Goal: Communication & Community: Answer question/provide support

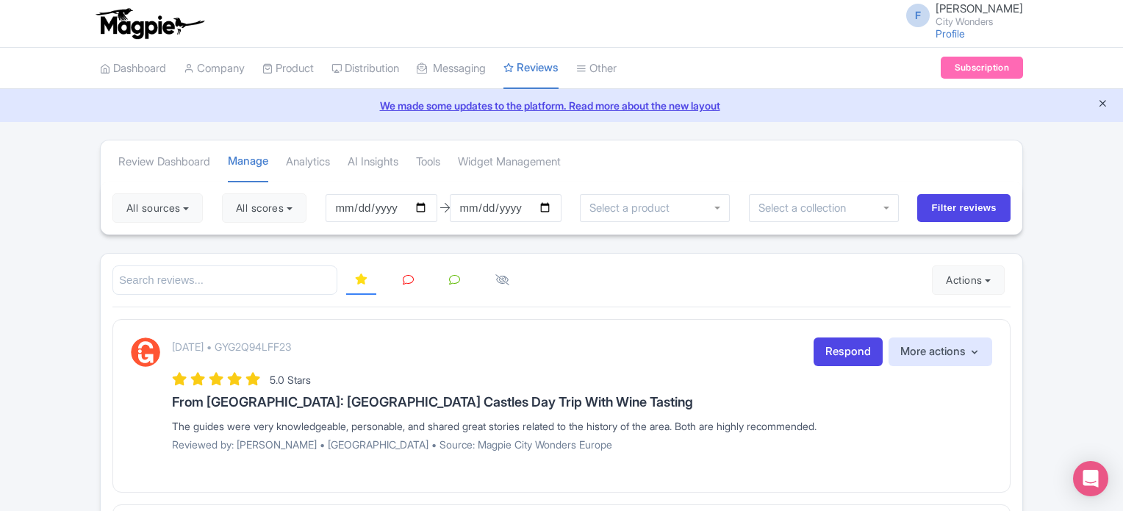
click at [1100, 102] on icon "Close announcement" at bounding box center [1103, 103] width 11 height 11
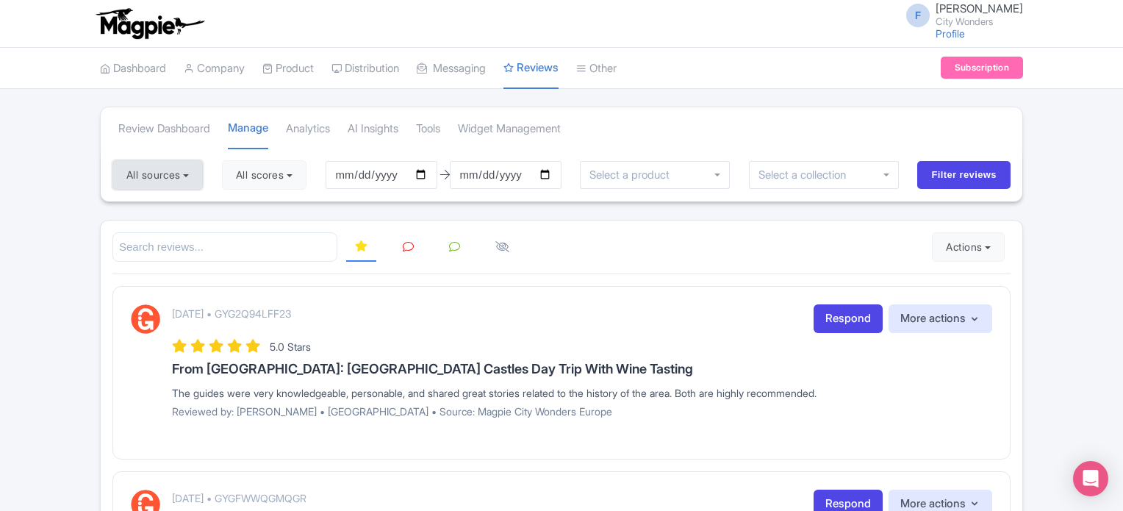
click at [181, 178] on button "All sources" at bounding box center [157, 174] width 90 height 29
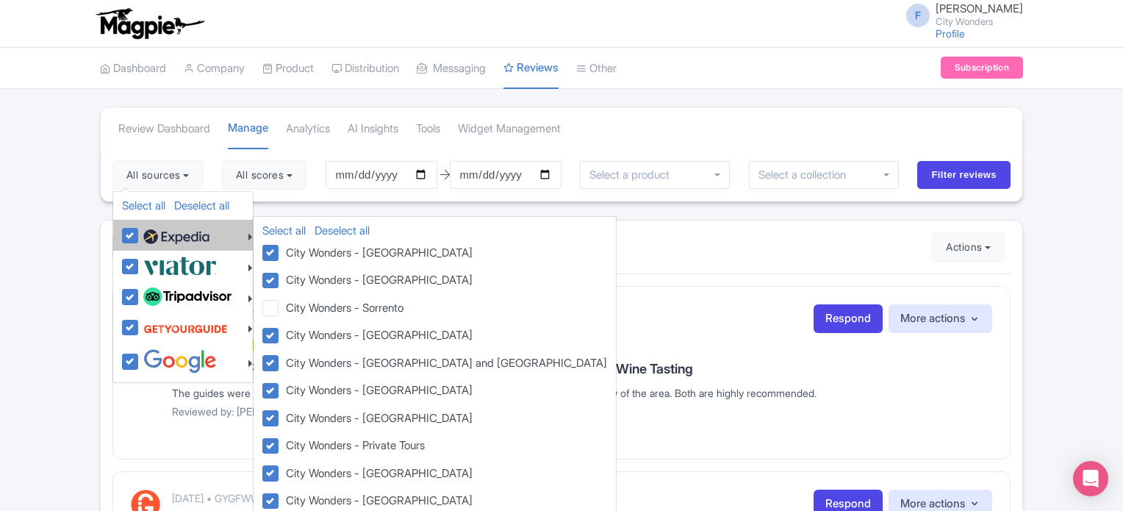
click at [126, 246] on div at bounding box center [187, 235] width 131 height 25
click at [140, 233] on label at bounding box center [175, 235] width 70 height 25
click at [140, 232] on input "checkbox" at bounding box center [145, 228] width 10 height 10
checkbox input "false"
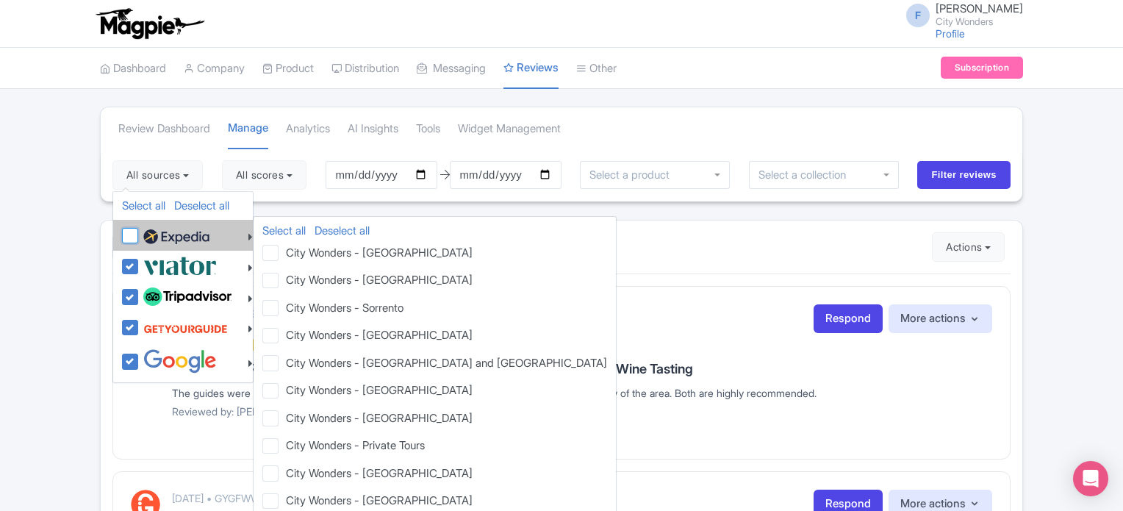
checkbox input "false"
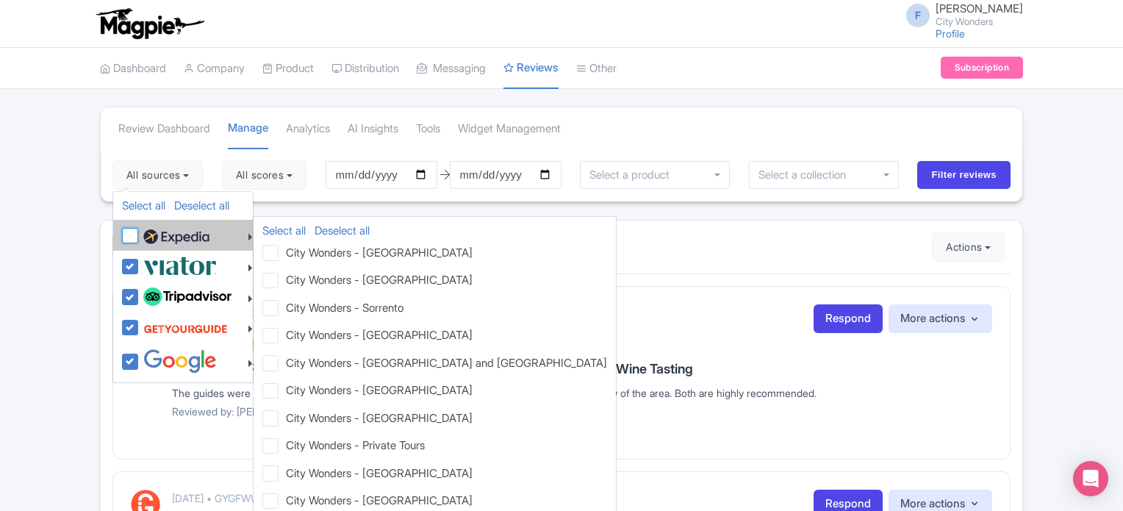
checkbox input "false"
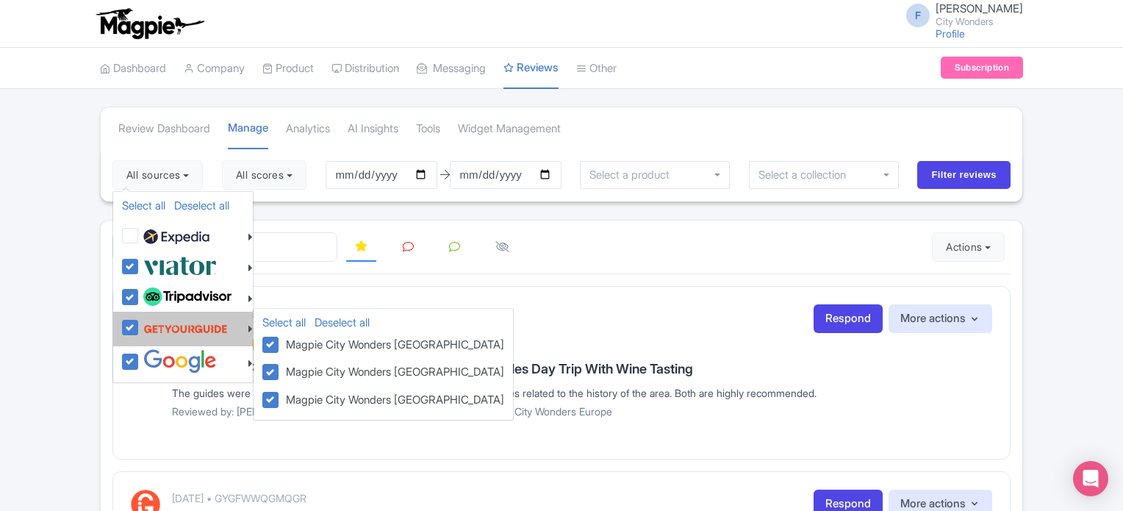
click at [140, 326] on label at bounding box center [184, 329] width 88 height 28
click at [140, 324] on input "checkbox" at bounding box center [145, 320] width 10 height 10
checkbox input "false"
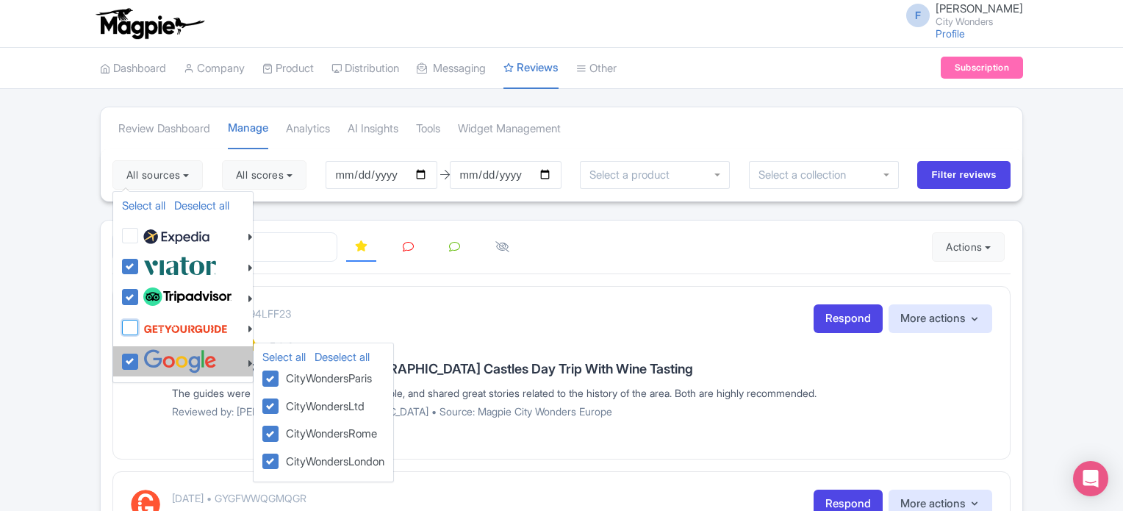
checkbox input "false"
click at [140, 355] on label at bounding box center [178, 361] width 77 height 24
click at [140, 355] on input "checkbox" at bounding box center [145, 354] width 10 height 10
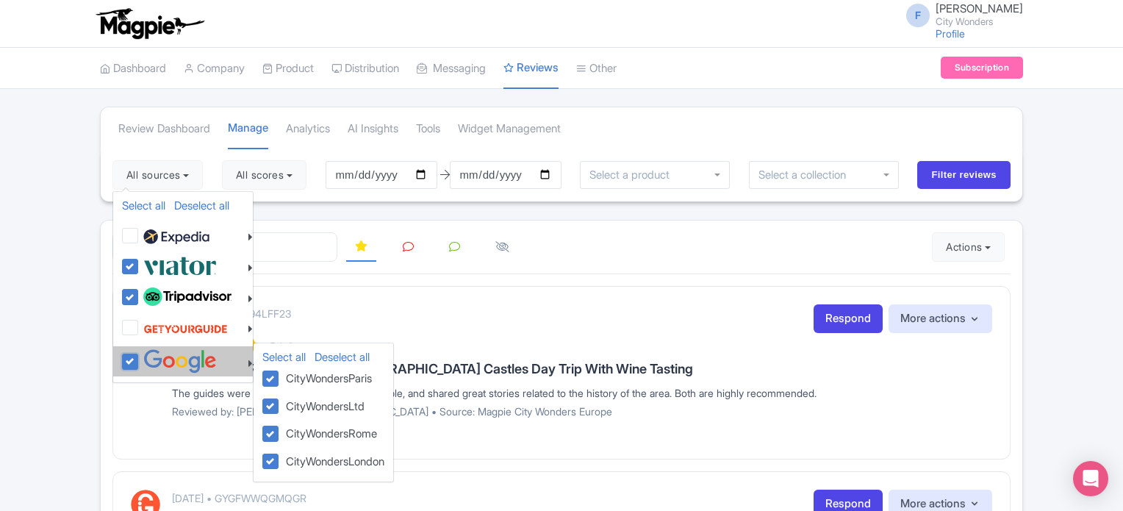
checkbox input "false"
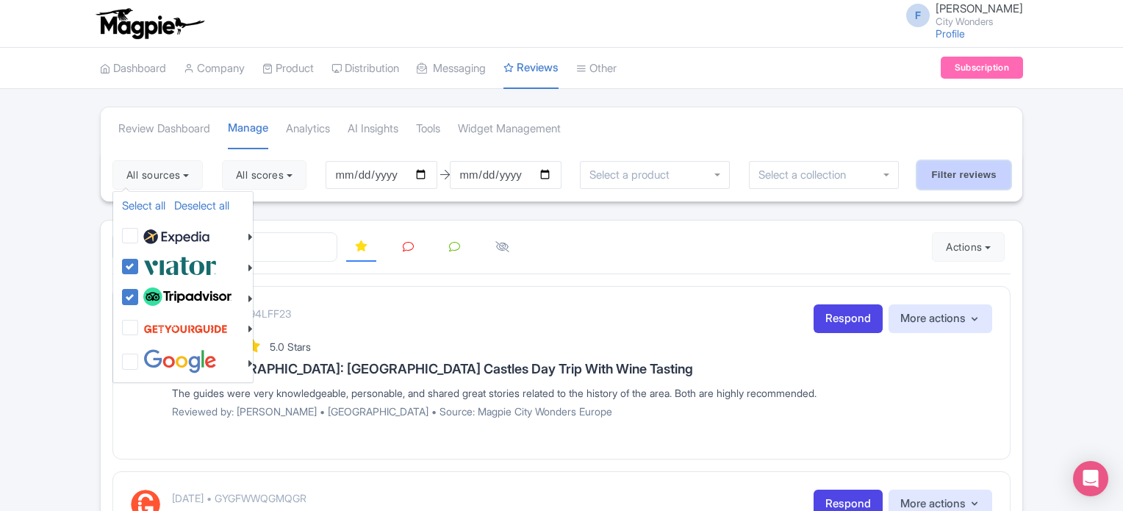
click at [967, 183] on input "Filter reviews" at bounding box center [963, 175] width 93 height 28
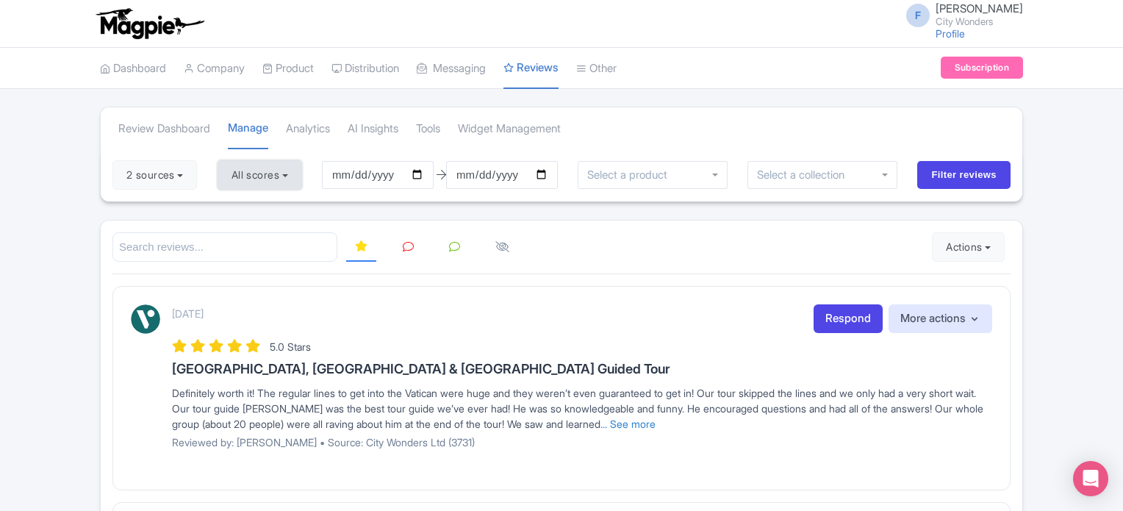
click at [277, 176] on button "All scores" at bounding box center [260, 174] width 85 height 29
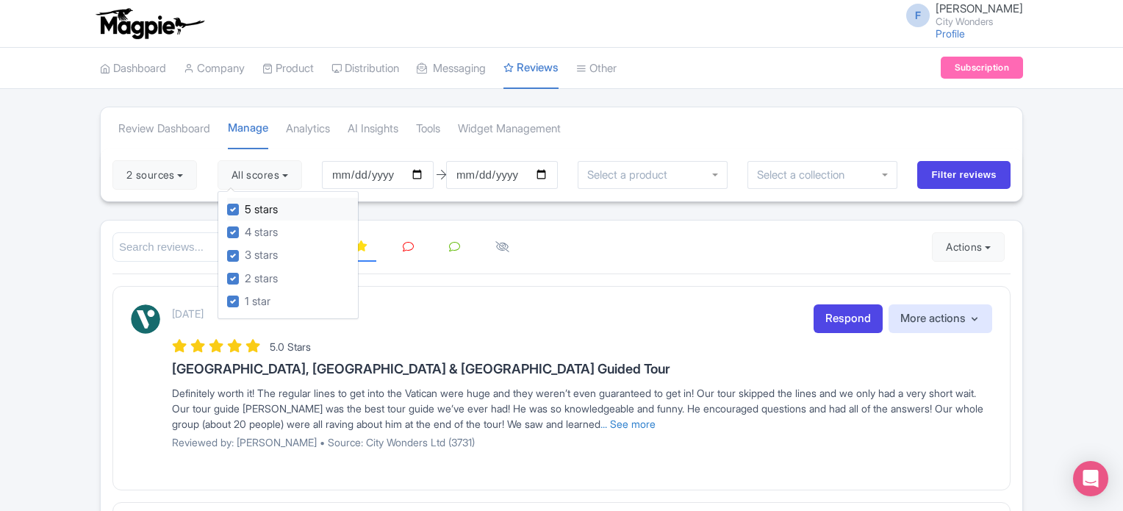
click at [245, 207] on label "5 stars" at bounding box center [261, 209] width 33 height 17
click at [245, 207] on input "5 stars" at bounding box center [250, 206] width 10 height 10
checkbox input "false"
click at [245, 227] on label "4 stars" at bounding box center [261, 232] width 33 height 17
click at [245, 227] on input "4 stars" at bounding box center [250, 228] width 10 height 10
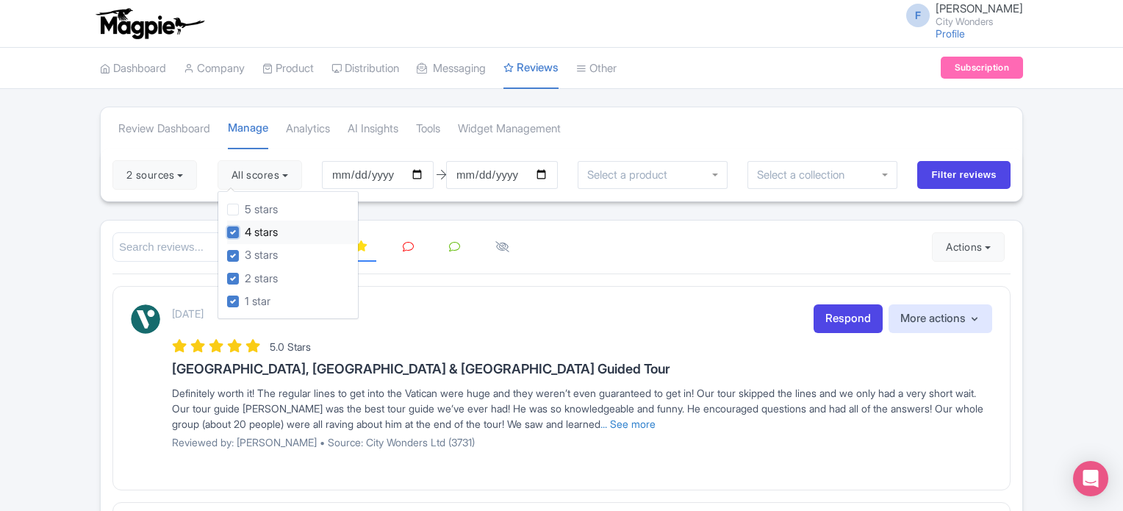
checkbox input "false"
click at [937, 177] on input "Filter reviews" at bounding box center [963, 175] width 93 height 28
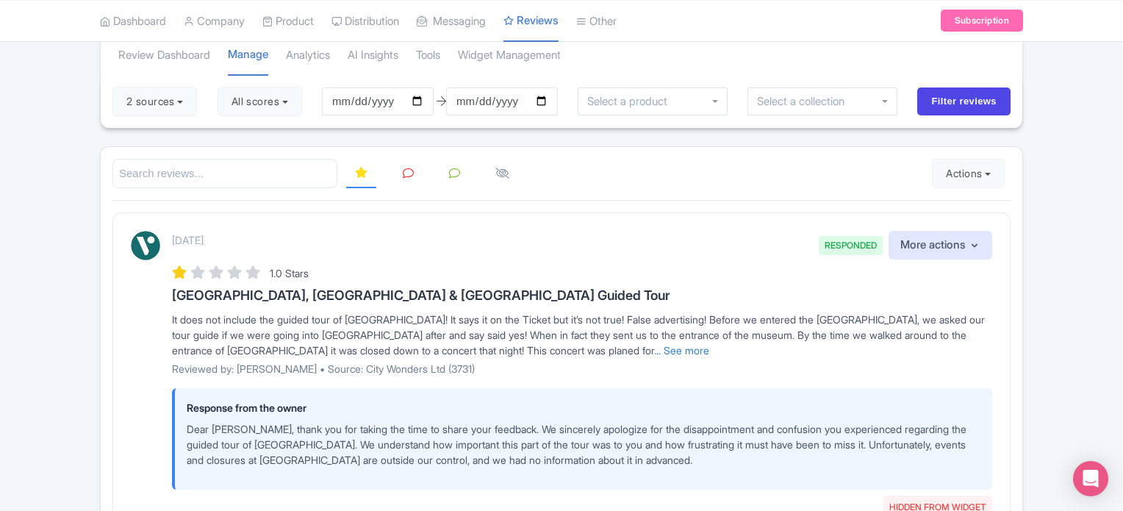
scroll to position [147, 0]
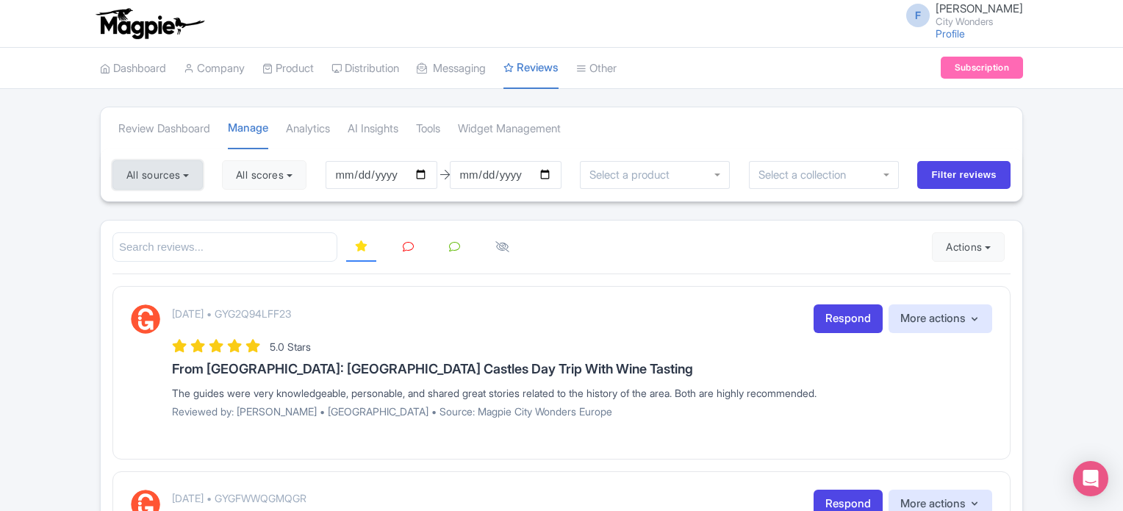
click at [175, 174] on button "All sources" at bounding box center [157, 174] width 90 height 29
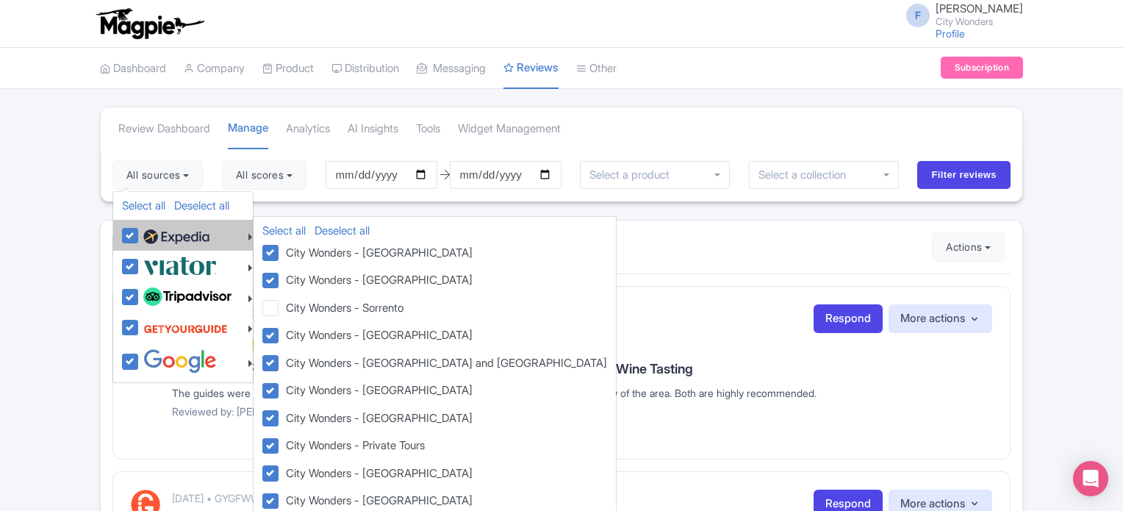
click at [140, 237] on label at bounding box center [175, 235] width 70 height 25
click at [140, 232] on input "checkbox" at bounding box center [145, 228] width 10 height 10
checkbox input "false"
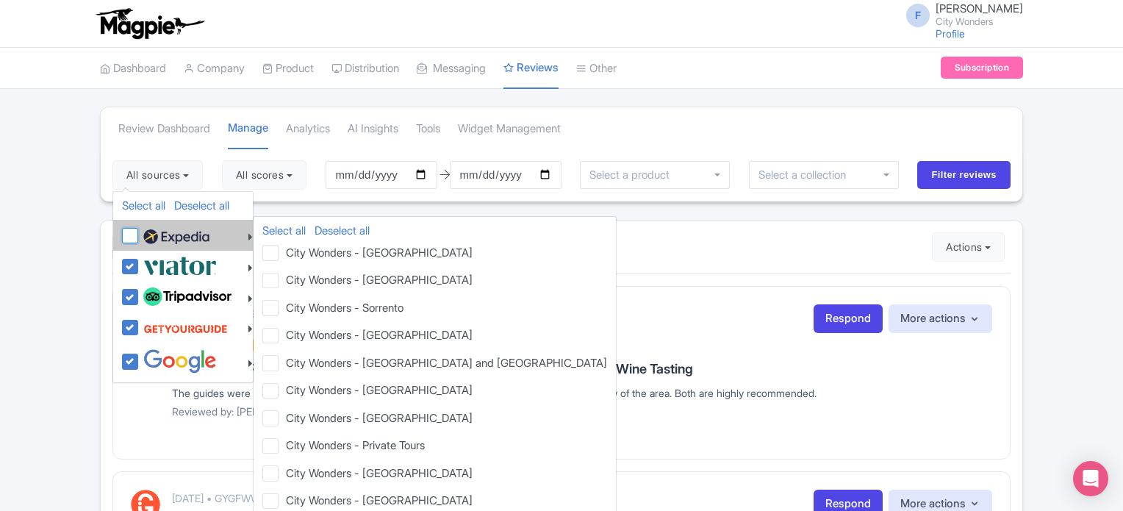
checkbox input "false"
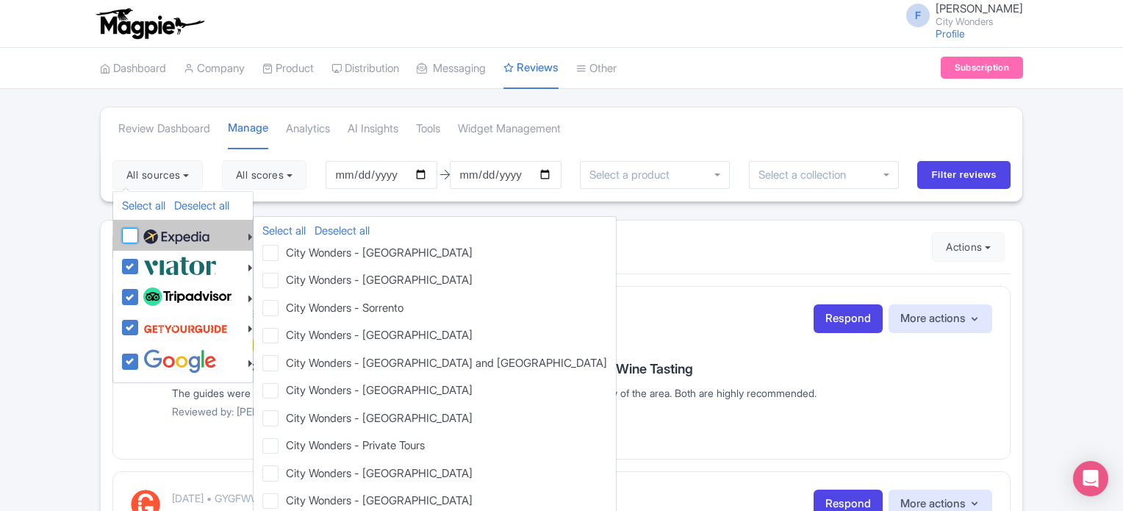
checkbox input "false"
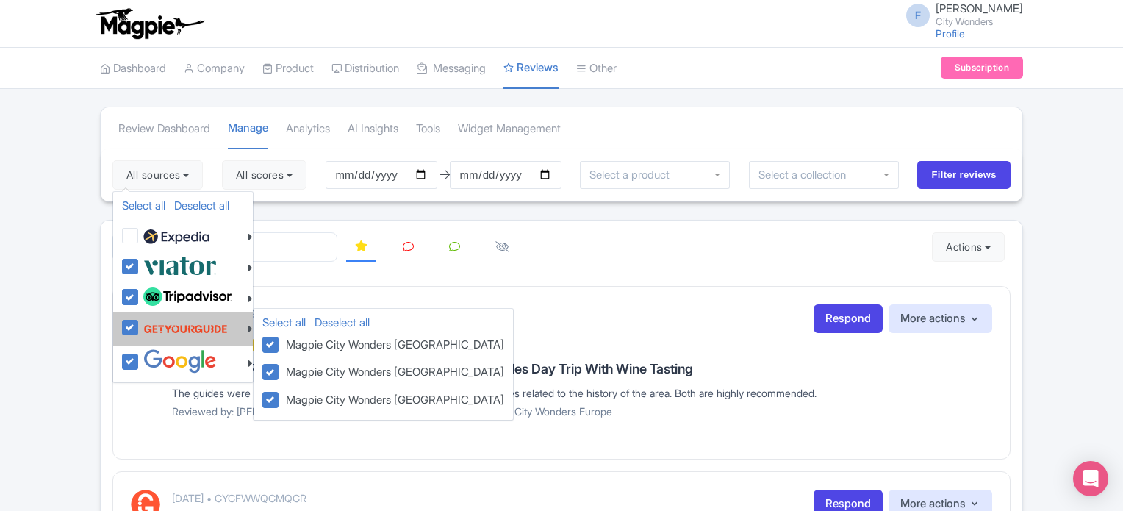
click at [140, 324] on label at bounding box center [184, 329] width 88 height 28
click at [140, 324] on input "checkbox" at bounding box center [145, 320] width 10 height 10
checkbox input "false"
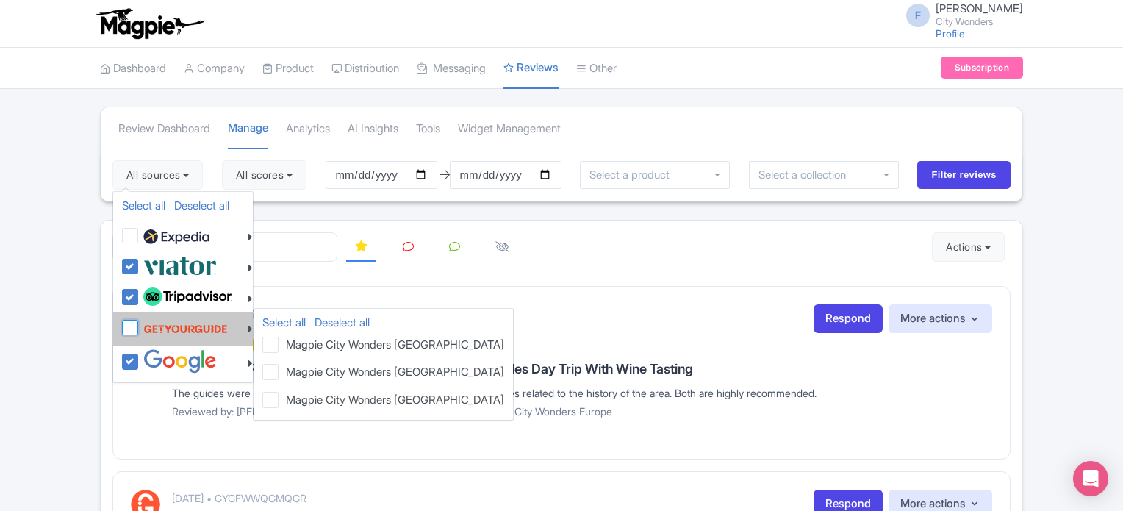
checkbox input "false"
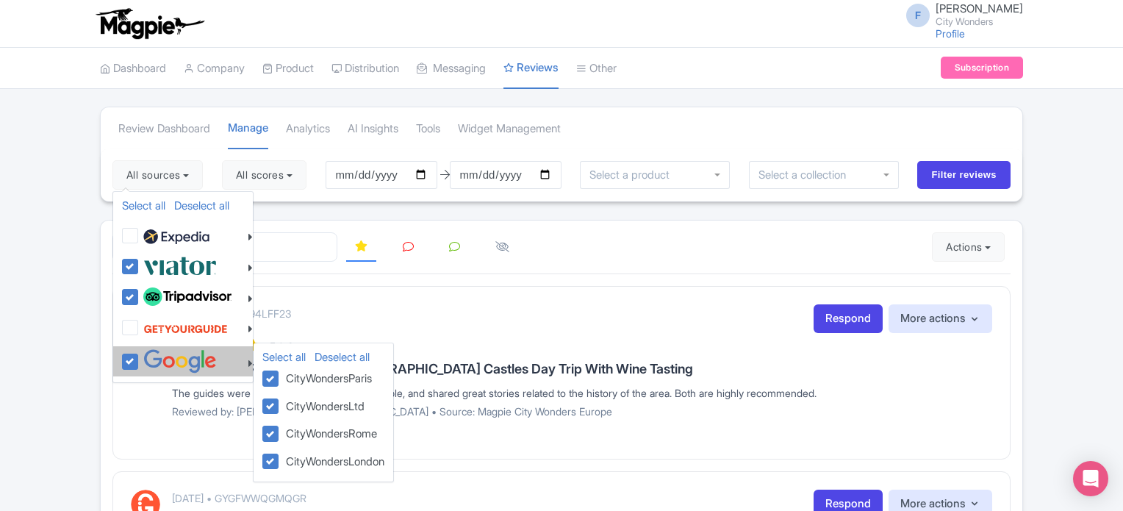
click at [140, 355] on label at bounding box center [178, 361] width 77 height 24
click at [140, 355] on input "checkbox" at bounding box center [145, 354] width 10 height 10
checkbox input "false"
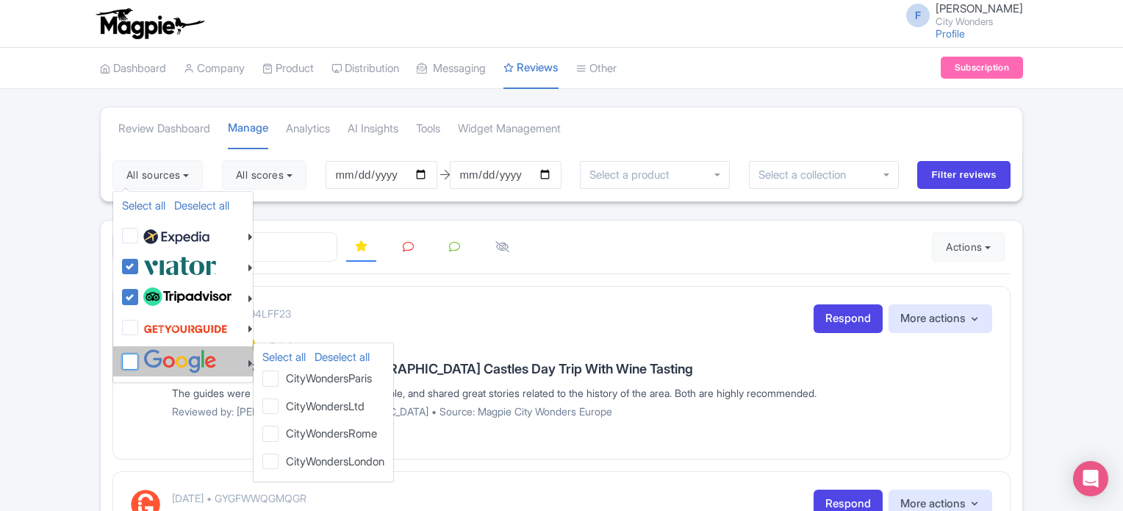
checkbox input "false"
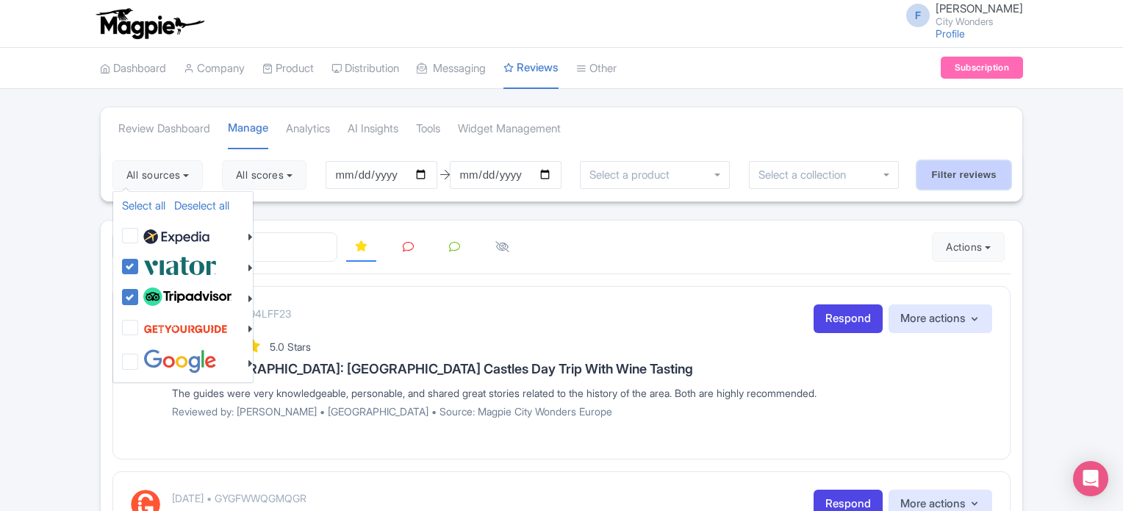
click at [953, 170] on input "Filter reviews" at bounding box center [963, 175] width 93 height 28
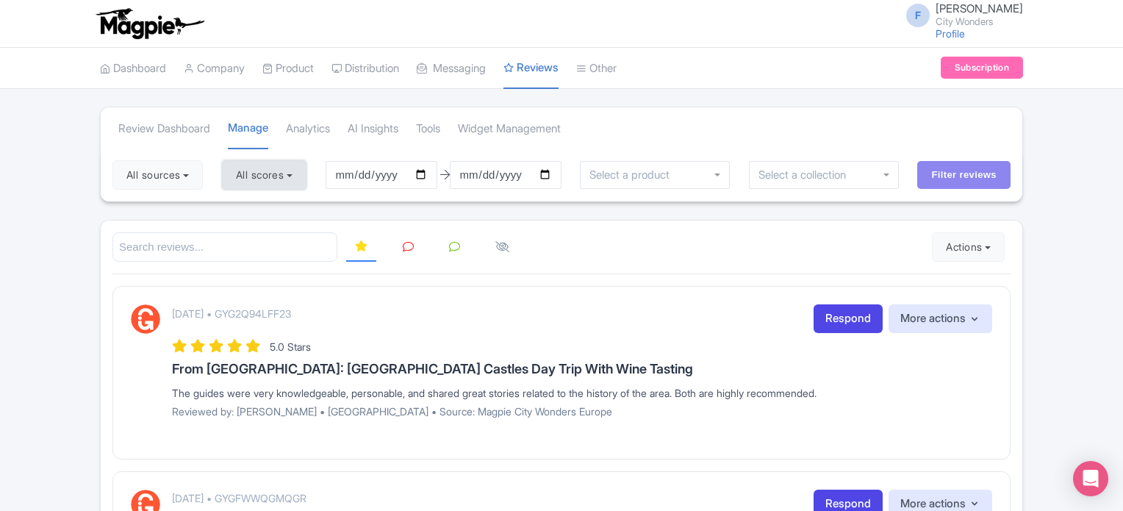
click at [278, 173] on button "All scores" at bounding box center [264, 174] width 85 height 29
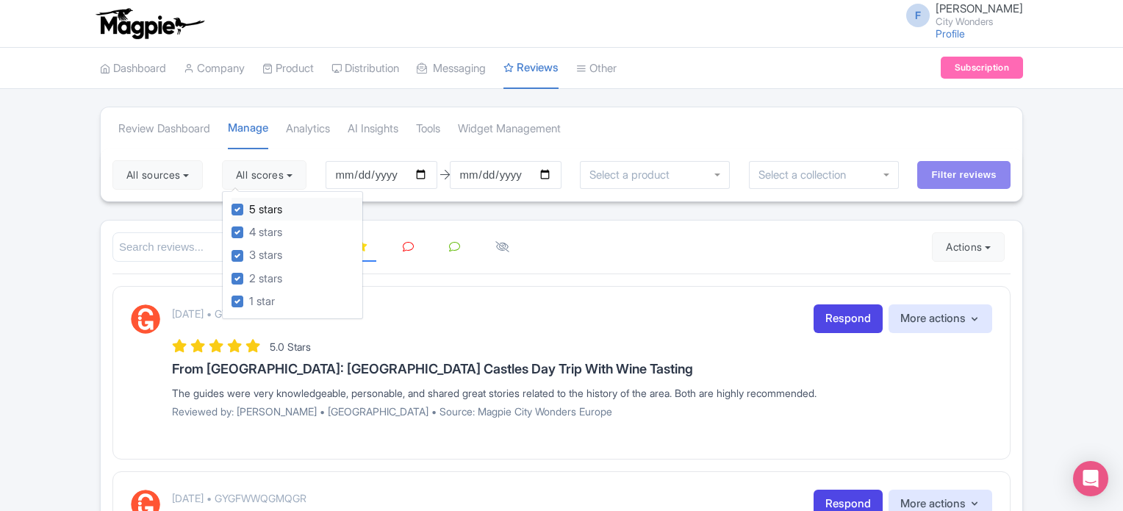
click at [249, 207] on label "5 stars" at bounding box center [265, 209] width 33 height 17
click at [249, 207] on input "5 stars" at bounding box center [254, 206] width 10 height 10
checkbox input "false"
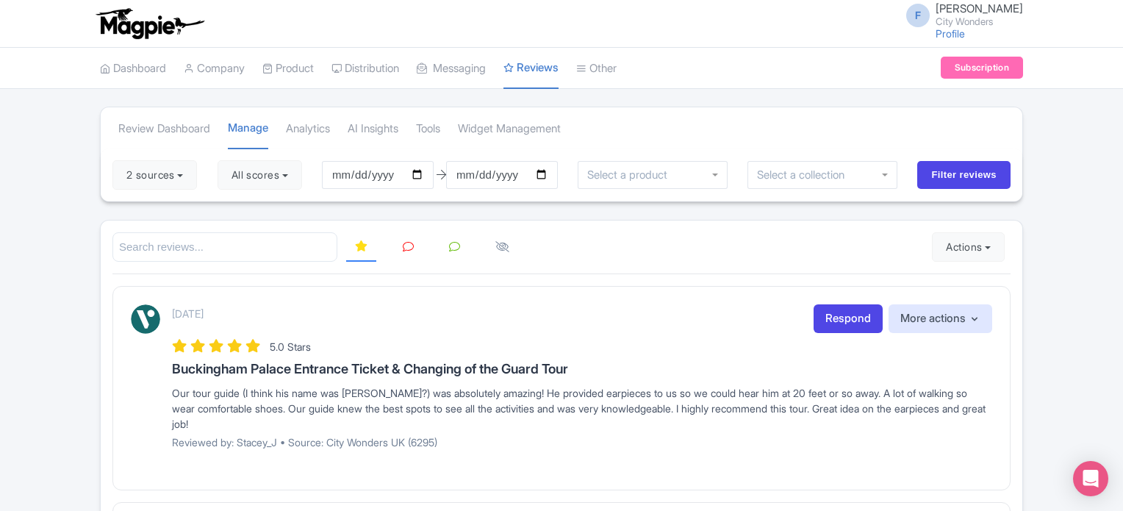
drag, startPoint x: 69, startPoint y: 210, endPoint x: 82, endPoint y: 208, distance: 12.7
click at [231, 169] on button "All scores" at bounding box center [260, 174] width 85 height 29
click at [245, 204] on label "5 stars" at bounding box center [261, 209] width 33 height 17
click at [245, 204] on input "5 stars" at bounding box center [250, 206] width 10 height 10
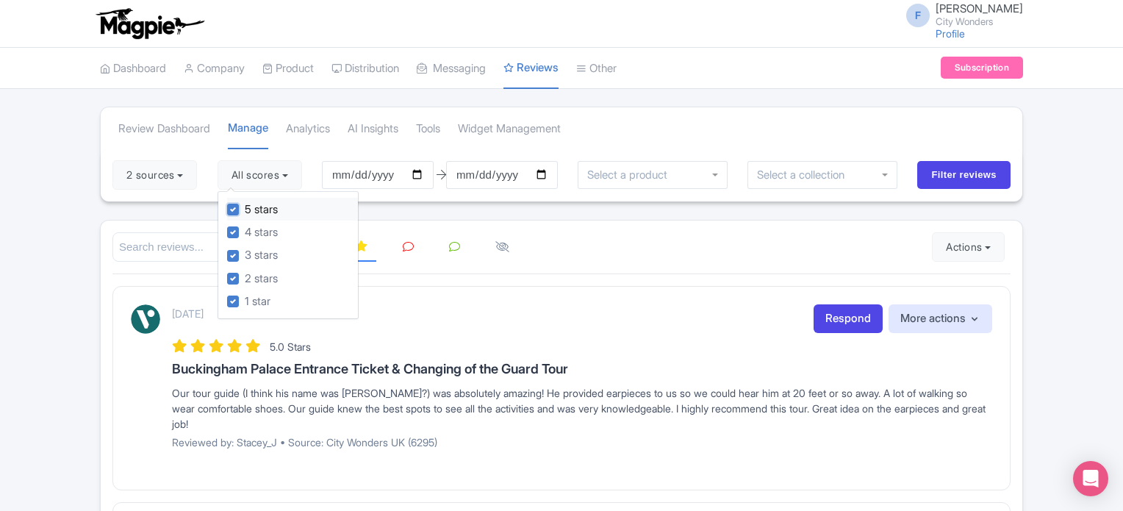
checkbox input "false"
click at [237, 223] on div "4 stars" at bounding box center [292, 232] width 131 height 23
click at [245, 229] on label "4 stars" at bounding box center [261, 232] width 33 height 17
click at [245, 229] on input "4 stars" at bounding box center [250, 228] width 10 height 10
checkbox input "false"
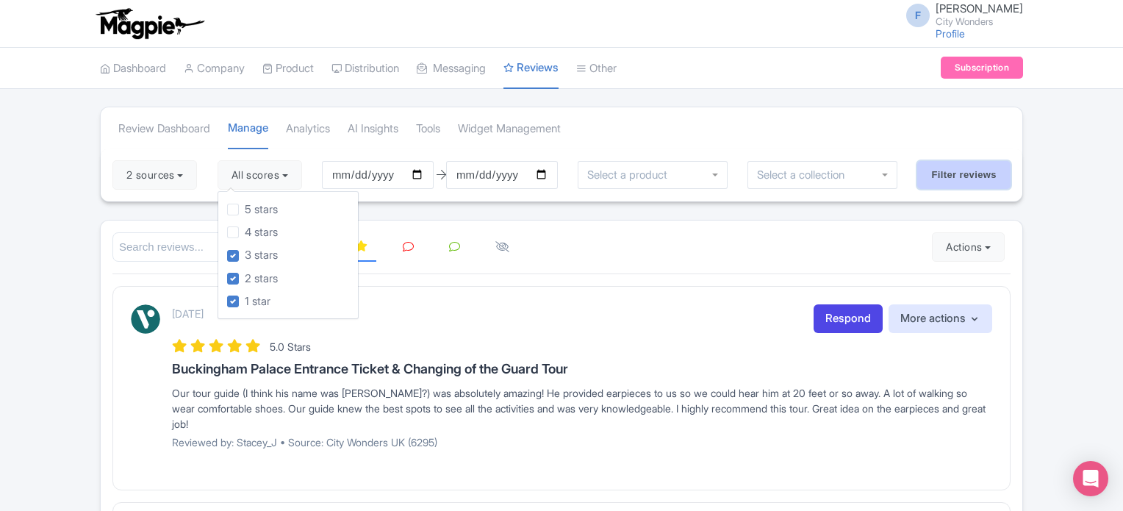
click at [944, 181] on input "Filter reviews" at bounding box center [963, 175] width 93 height 28
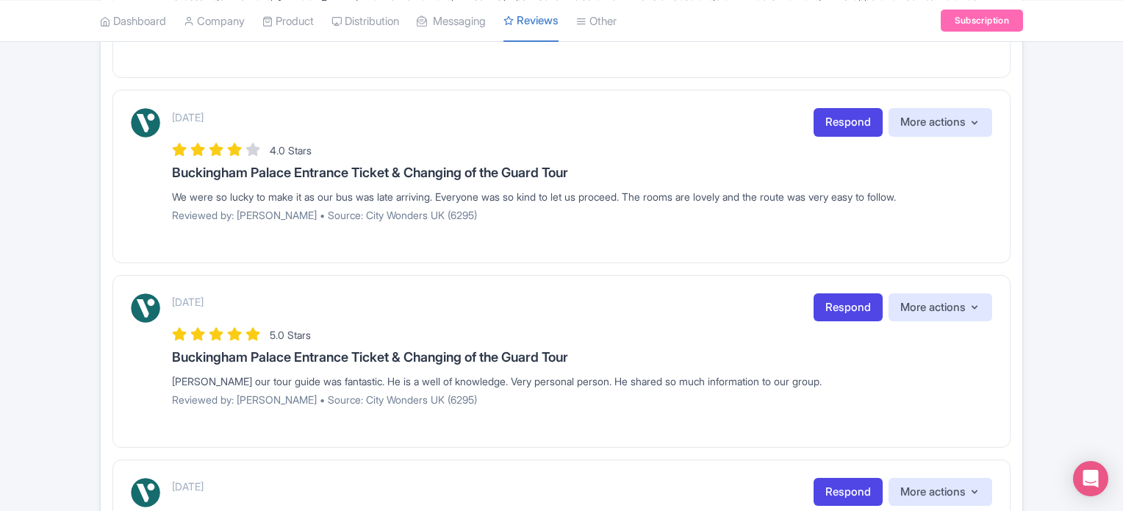
scroll to position [1453, 0]
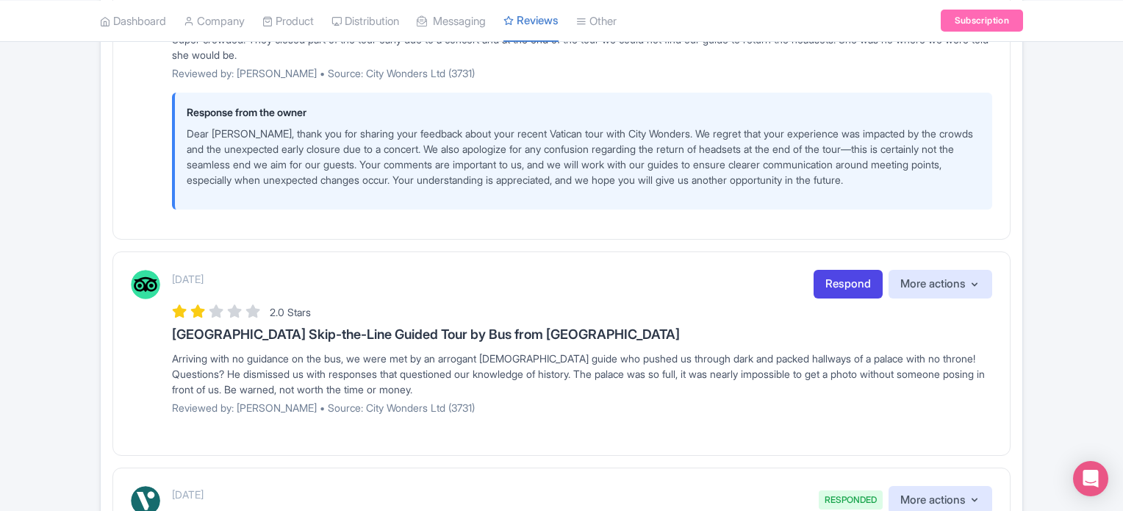
scroll to position [1691, 0]
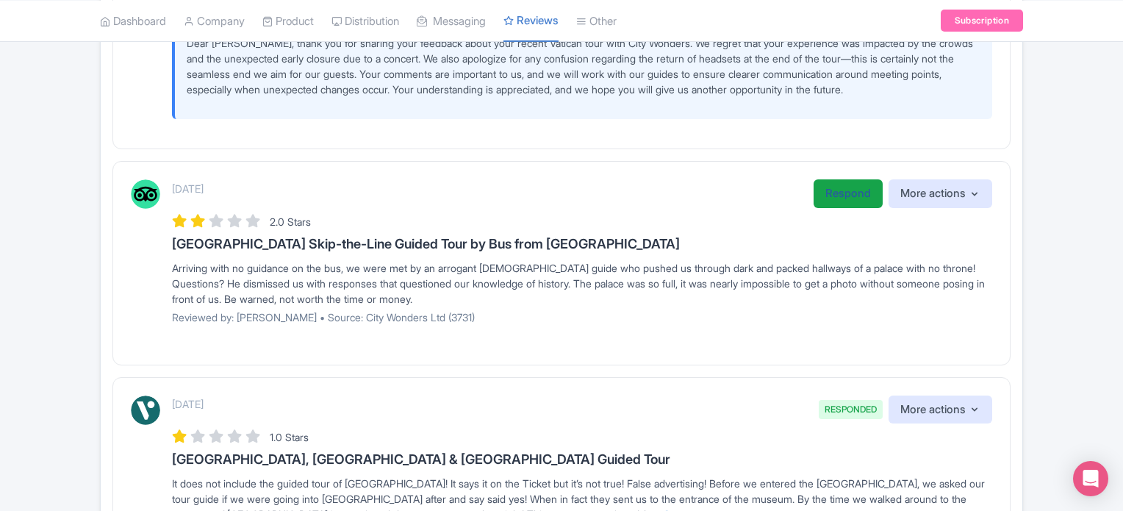
click at [840, 196] on link "Respond" at bounding box center [848, 193] width 69 height 29
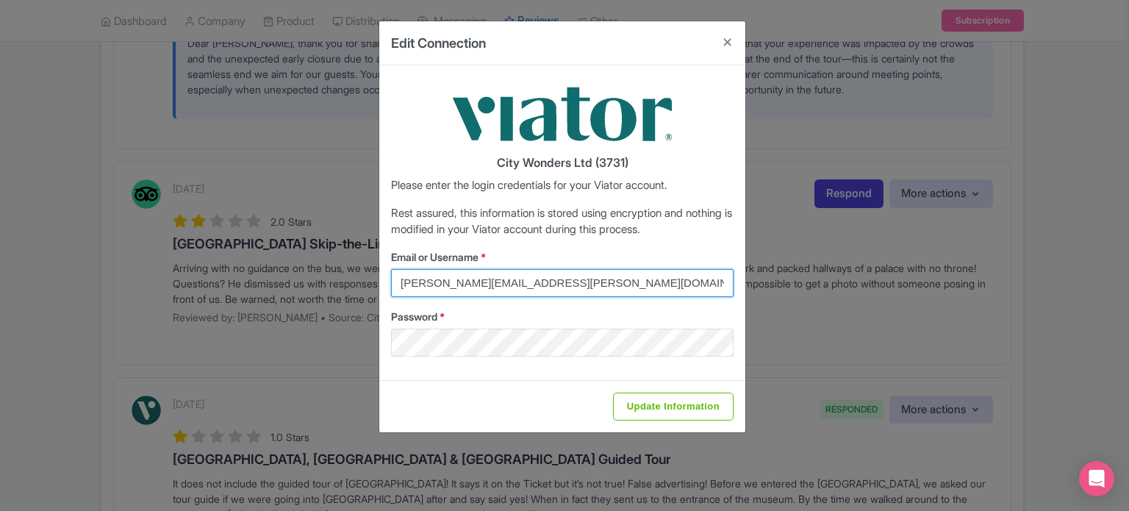
click at [570, 287] on input "[PERSON_NAME][EMAIL_ADDRESS][PERSON_NAME][DOMAIN_NAME]" at bounding box center [562, 283] width 343 height 28
drag, startPoint x: 562, startPoint y: 289, endPoint x: 382, endPoint y: 287, distance: 180.1
click at [382, 288] on div "City Wonders Ltd (3731) Please enter the login credentials for your Viator acco…" at bounding box center [562, 222] width 366 height 315
type input "[EMAIL_ADDRESS][DOMAIN_NAME]"
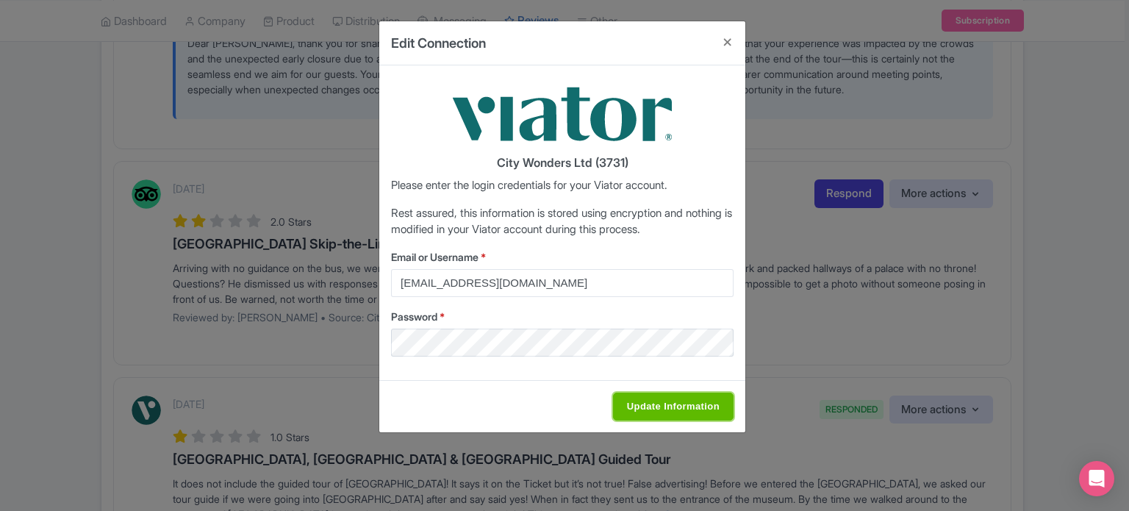
click at [709, 411] on input "Update Information" at bounding box center [673, 407] width 121 height 28
type input "Saving..."
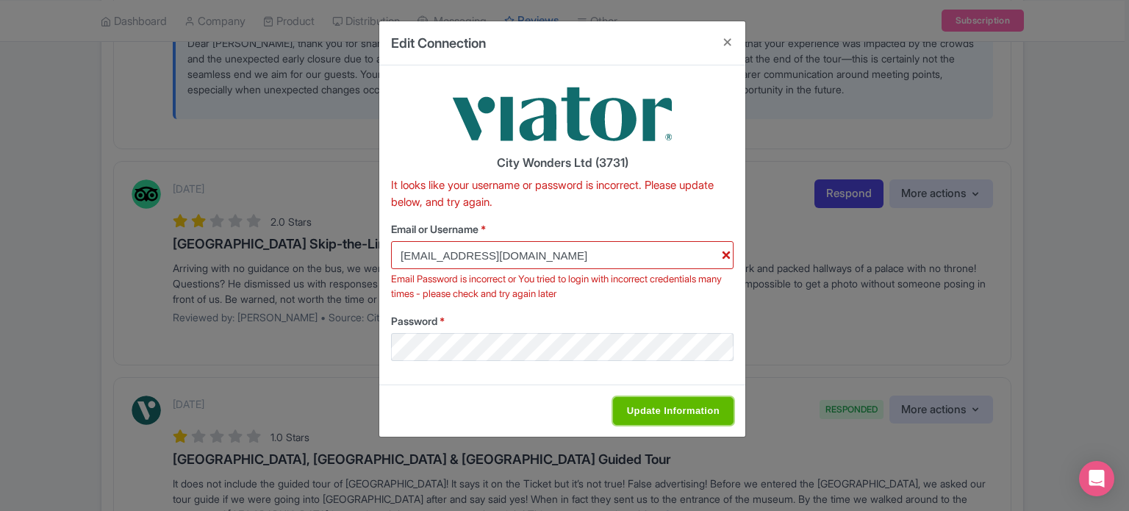
click at [709, 415] on input "Update Information" at bounding box center [673, 411] width 121 height 28
type input "Saving..."
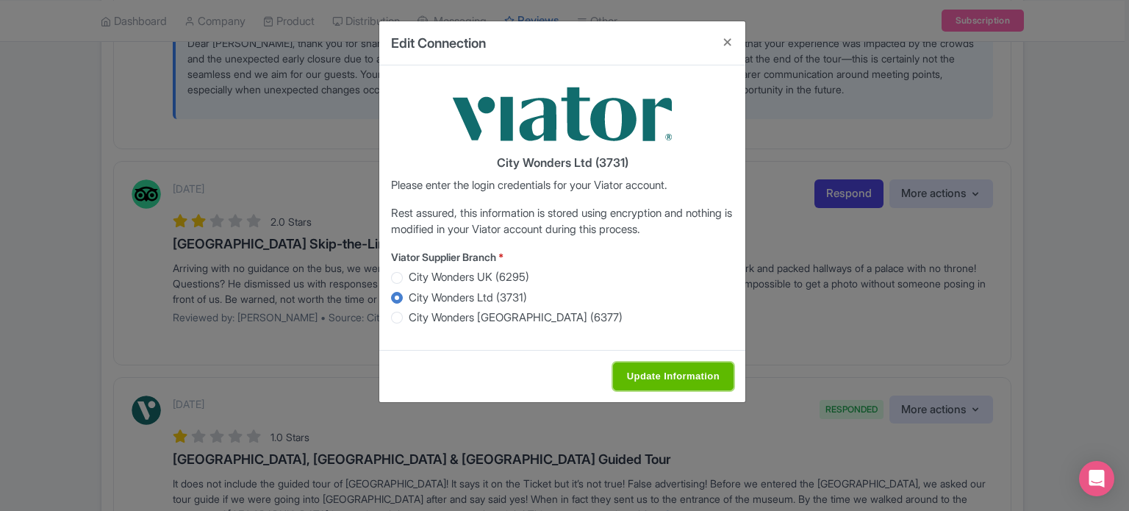
click at [656, 365] on input "Update Information" at bounding box center [673, 376] width 121 height 28
type input "Saving..."
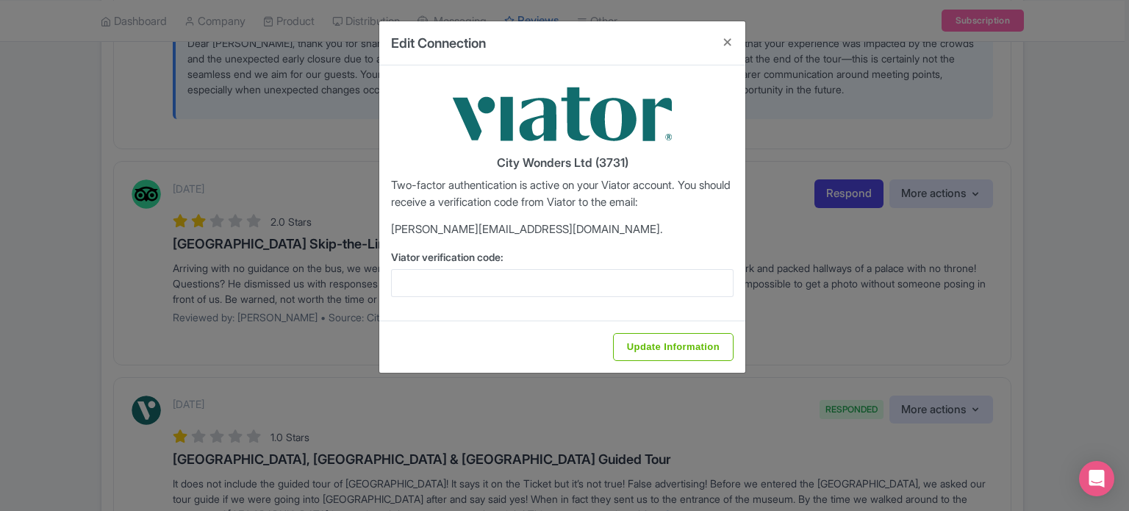
click at [523, 299] on div "City Wonders Ltd (3731) Two-factor authentication is active on your Viator acco…" at bounding box center [562, 192] width 366 height 255
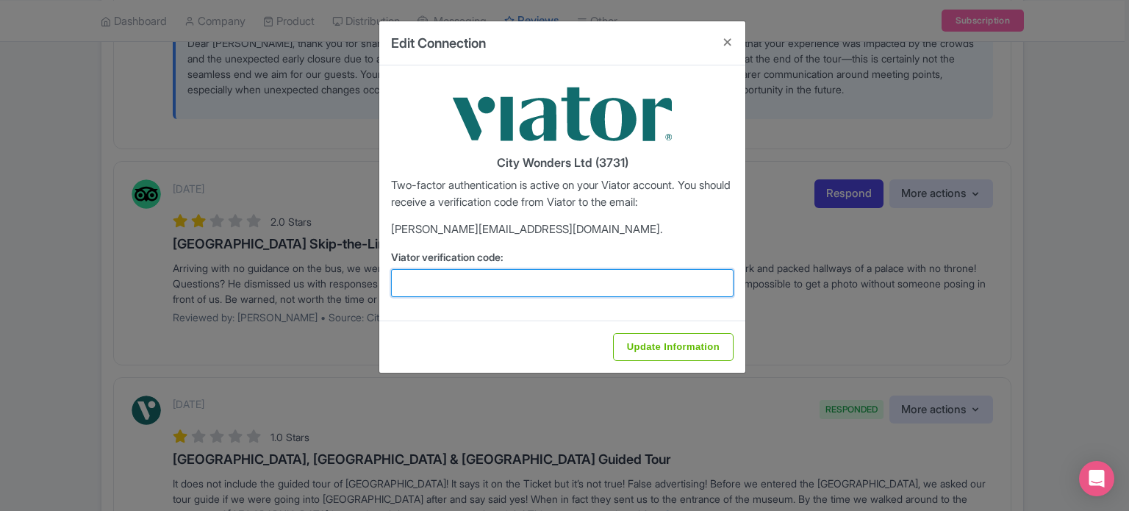
drag, startPoint x: 519, startPoint y: 285, endPoint x: 518, endPoint y: 293, distance: 8.1
click at [519, 285] on input "Viator verification code:" at bounding box center [562, 283] width 343 height 28
click at [571, 273] on input "Viator verification code:" at bounding box center [562, 283] width 343 height 28
paste input "969241"
type input "969241"
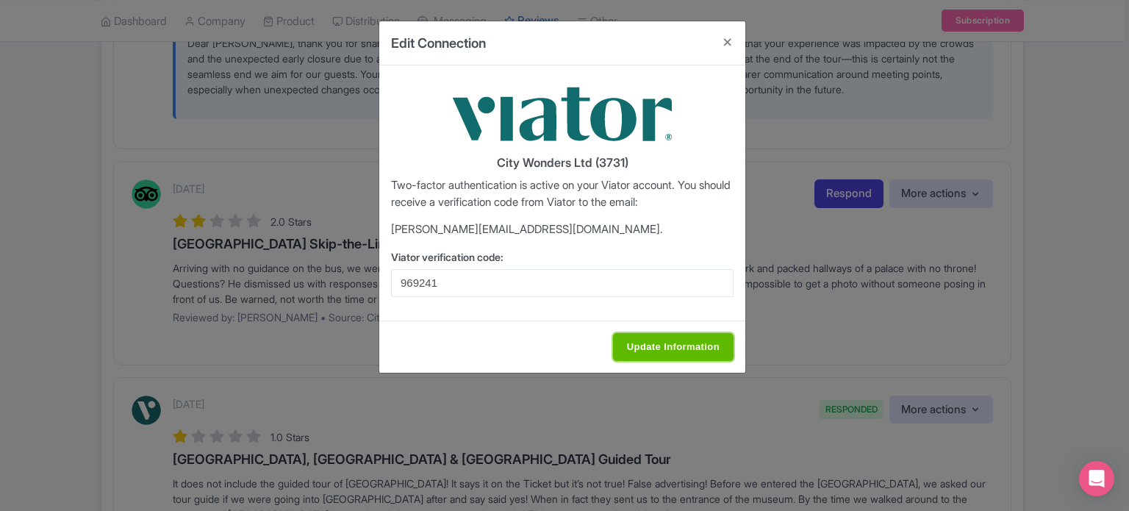
click at [671, 352] on input "Update Information" at bounding box center [673, 347] width 121 height 28
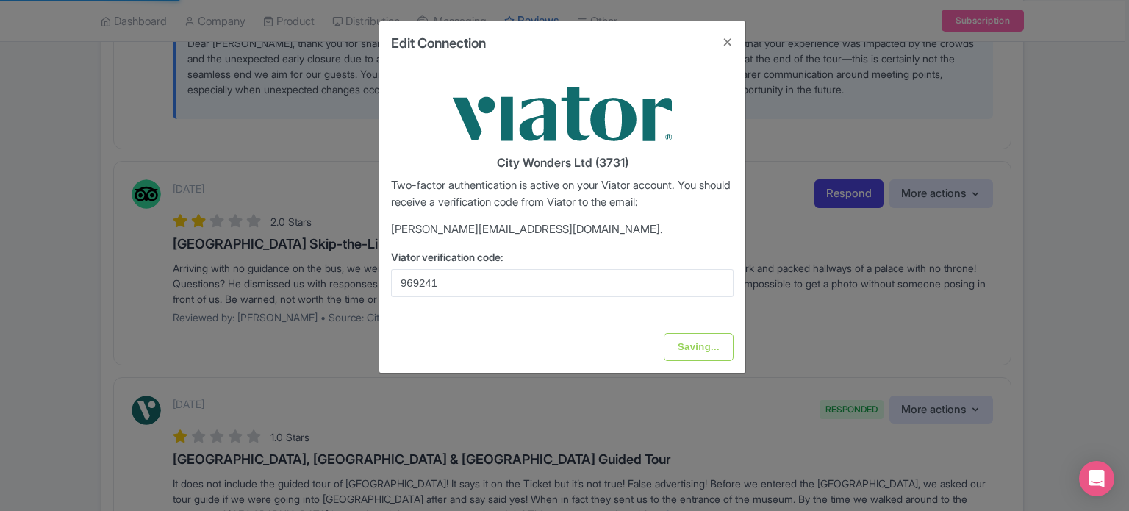
type input "Update Information"
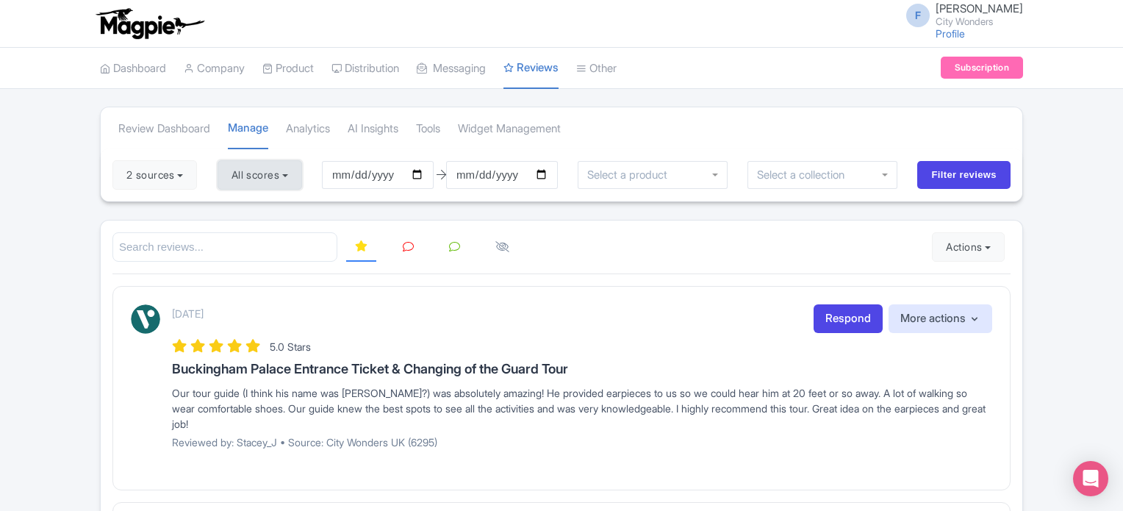
click at [255, 172] on button "All scores" at bounding box center [260, 174] width 85 height 29
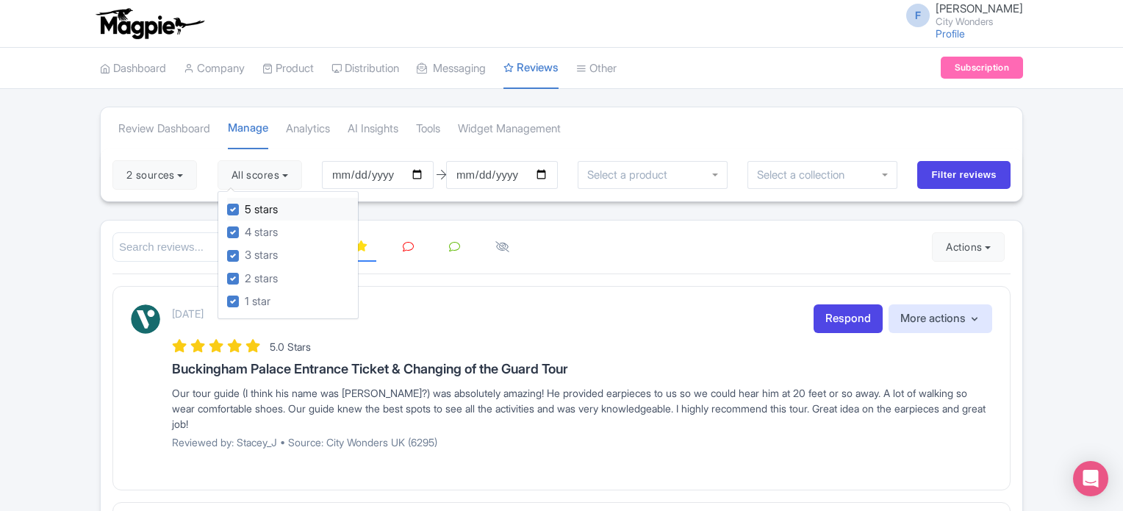
drag, startPoint x: 235, startPoint y: 210, endPoint x: 235, endPoint y: 228, distance: 17.6
click at [245, 211] on label "5 stars" at bounding box center [261, 209] width 33 height 17
click at [245, 210] on input "5 stars" at bounding box center [250, 206] width 10 height 10
checkbox input "false"
click at [245, 229] on label "4 stars" at bounding box center [261, 232] width 33 height 17
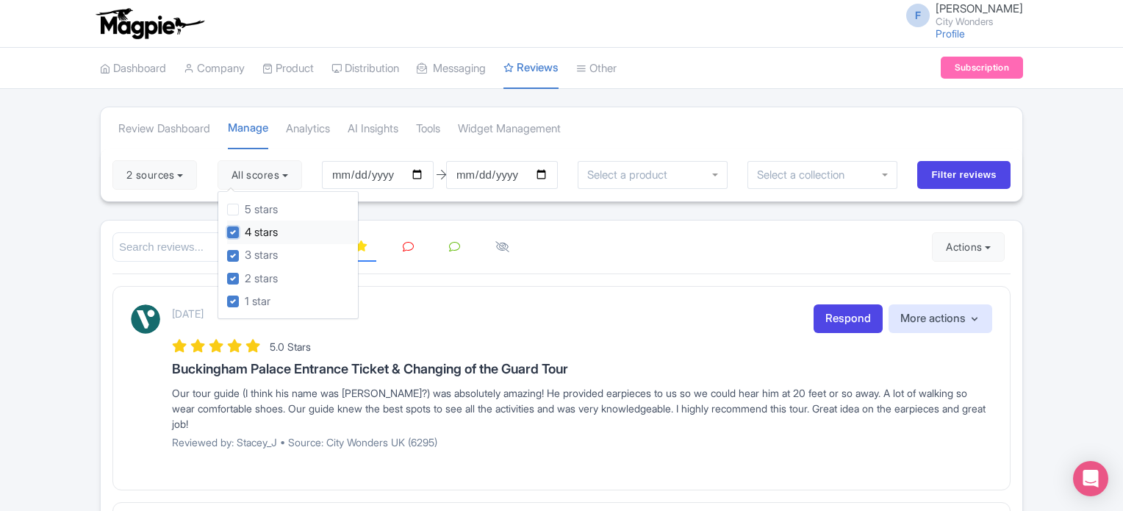
click at [245, 229] on input "4 stars" at bounding box center [250, 228] width 10 height 10
checkbox input "false"
click at [959, 179] on input "Filter reviews" at bounding box center [963, 175] width 93 height 28
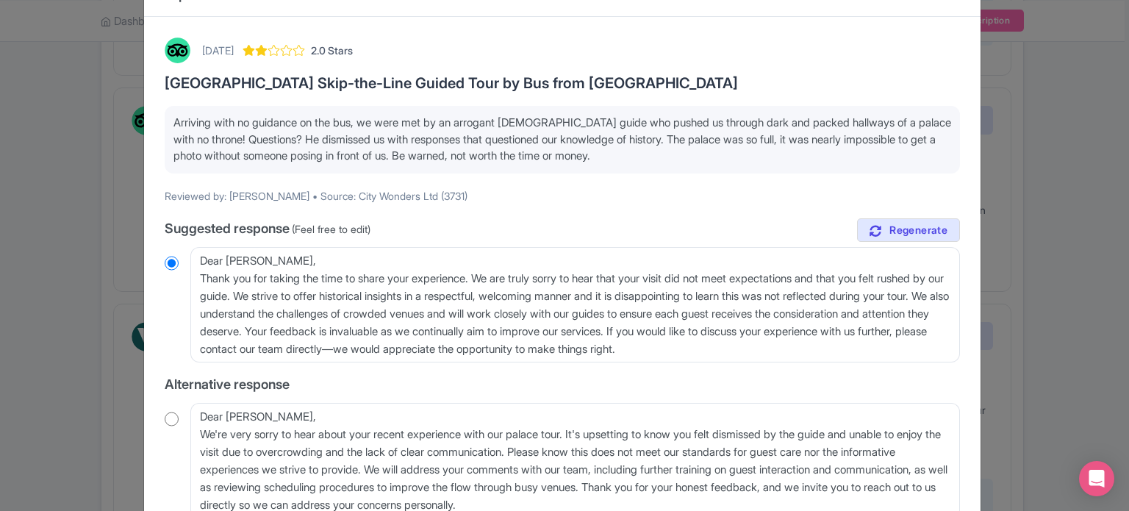
scroll to position [74, 0]
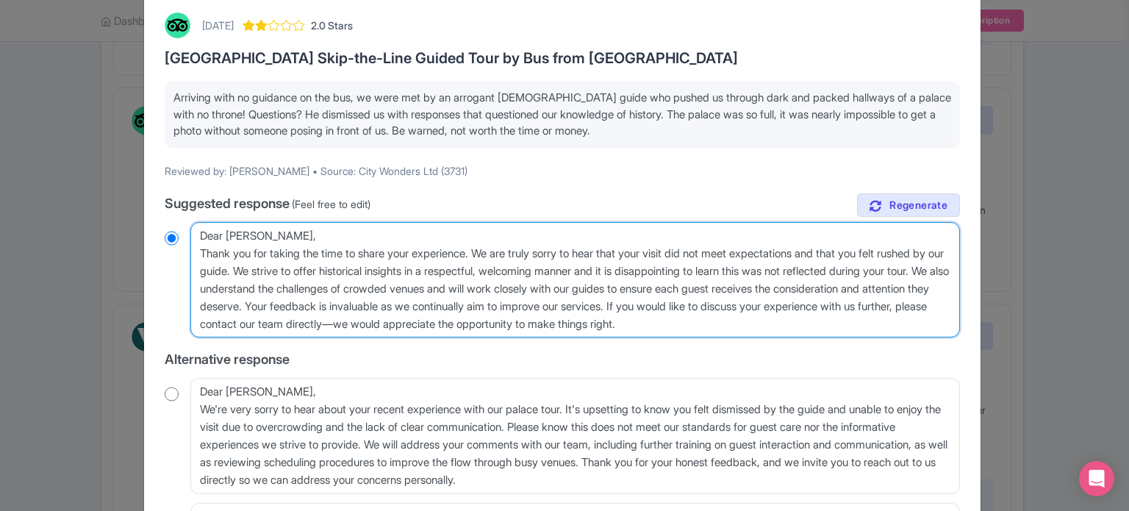
drag, startPoint x: 671, startPoint y: 267, endPoint x: 282, endPoint y: 287, distance: 389.4
click at [282, 287] on textarea "Dear [PERSON_NAME], Thank you for taking the time to share your experience. We …" at bounding box center [575, 280] width 770 height 116
type textarea "Dear [PERSON_NAME], Thank you for taking the time to share your experience. We …"
radio input "true"
type textarea "Dear [PERSON_NAME], Thank you for taking the time to share your experience. We …"
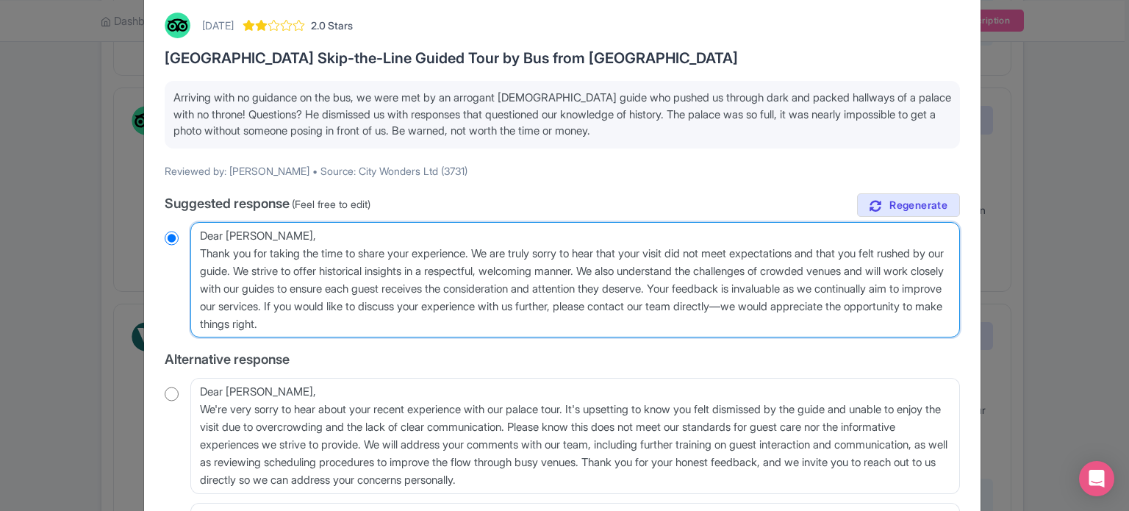
radio input "true"
drag, startPoint x: 565, startPoint y: 321, endPoint x: 235, endPoint y: 320, distance: 329.3
click at [235, 320] on textarea "Dear [PERSON_NAME], Thank you for taking the time to share your experience. We …" at bounding box center [575, 280] width 770 height 116
type textarea "Dear [PERSON_NAME], Thank you for taking the time to share your experience. We …"
radio input "true"
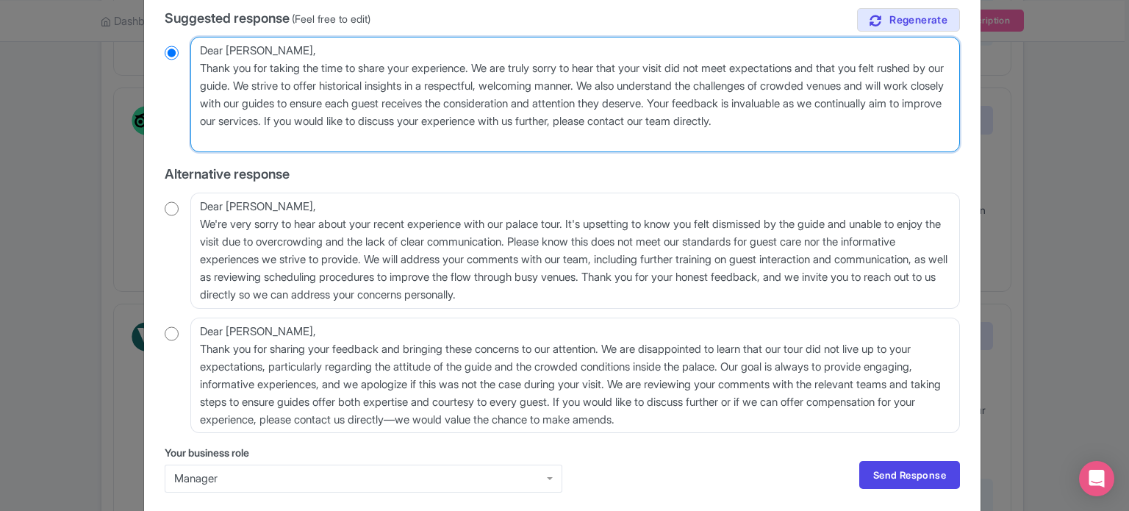
scroll to position [318, 0]
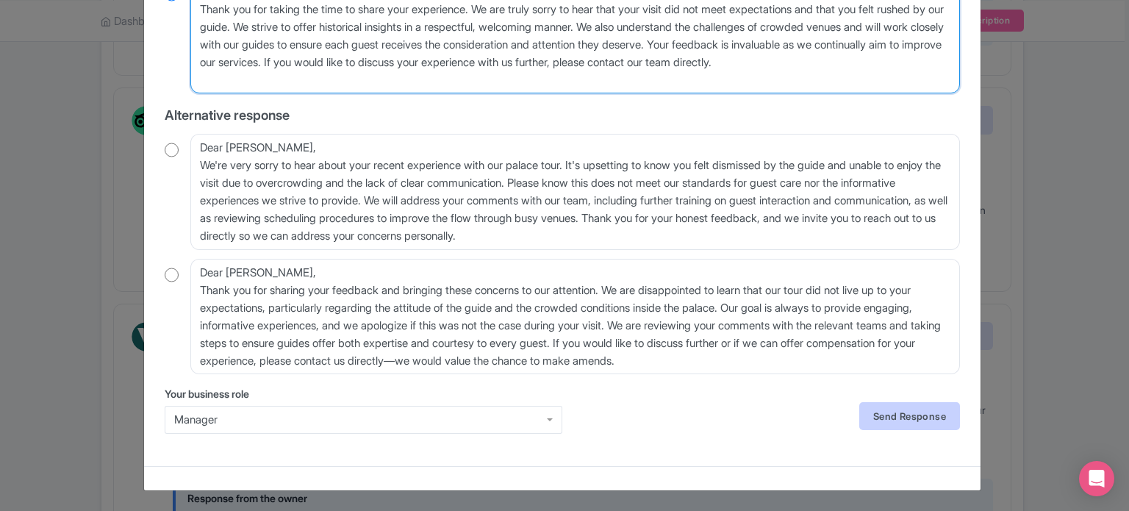
type textarea "Dear [PERSON_NAME], Thank you for taking the time to share your experience. We …"
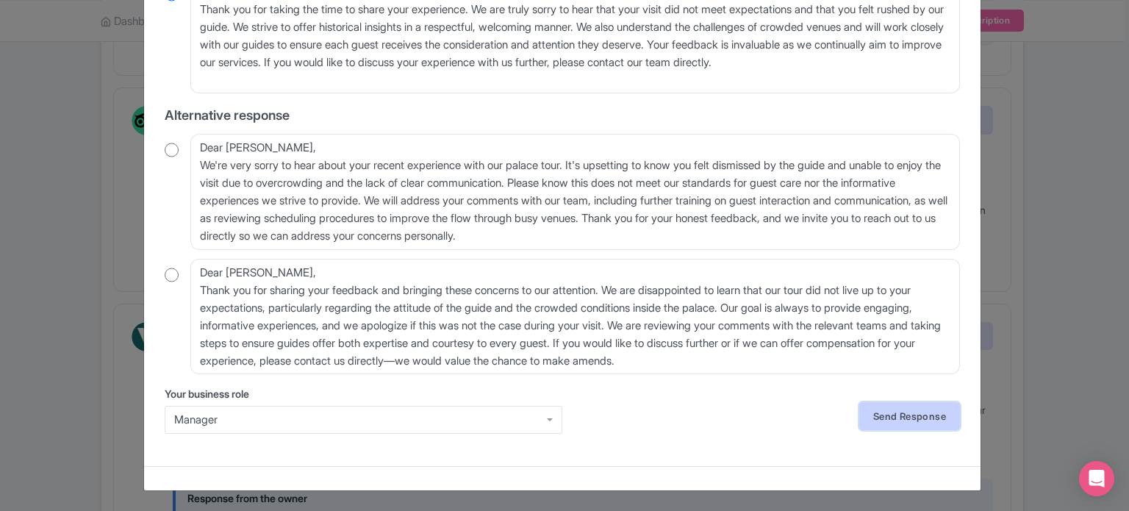
click at [891, 410] on link "Send Response" at bounding box center [909, 416] width 101 height 28
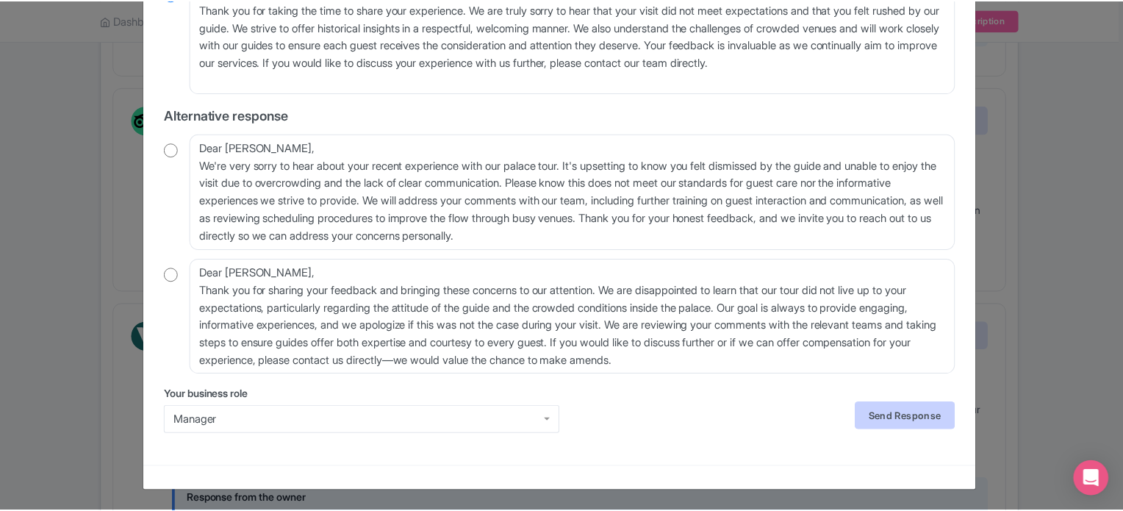
scroll to position [0, 0]
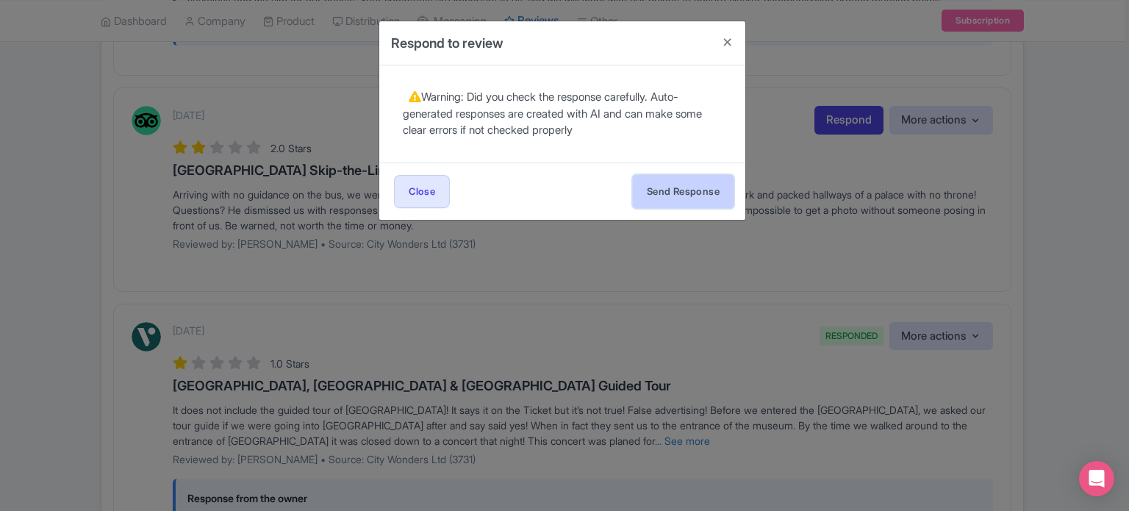
click at [717, 201] on button "Send Response" at bounding box center [683, 191] width 101 height 33
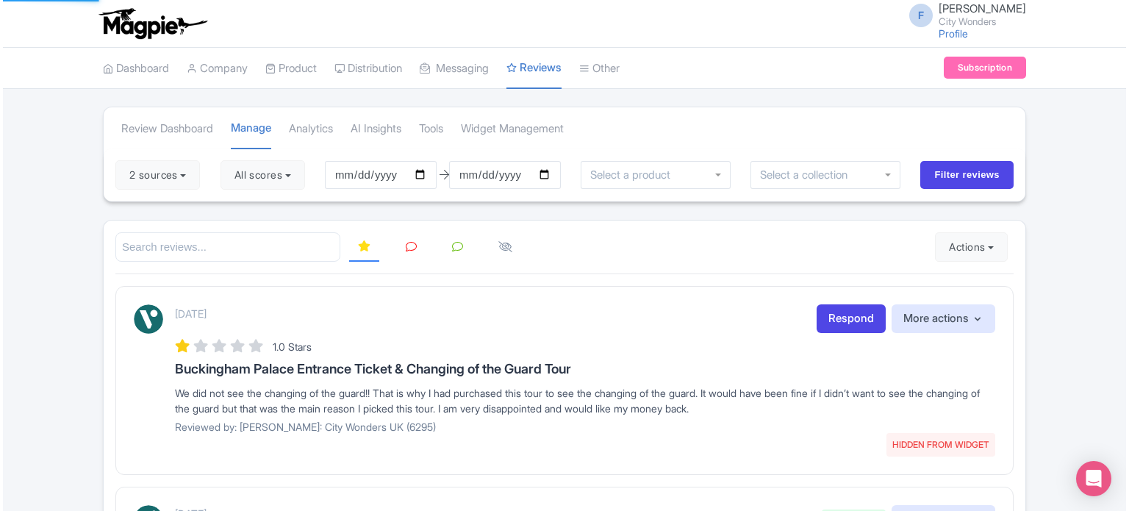
scroll to position [662, 0]
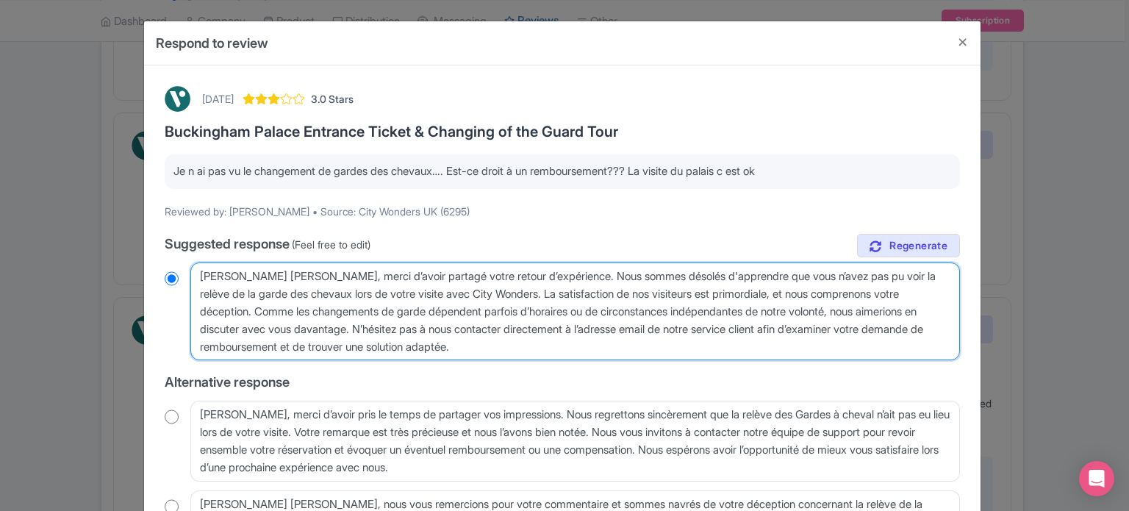
drag, startPoint x: 500, startPoint y: 292, endPoint x: 354, endPoint y: 326, distance: 149.4
click at [354, 326] on textarea "Cher Robert, merci d’avoir partagé votre retour d’expérience. Nous sommes désol…" at bounding box center [575, 311] width 770 height 99
type textarea "Cher Robert, merci d’avoir partagé votre retour d’expérience. Nous sommes désol…"
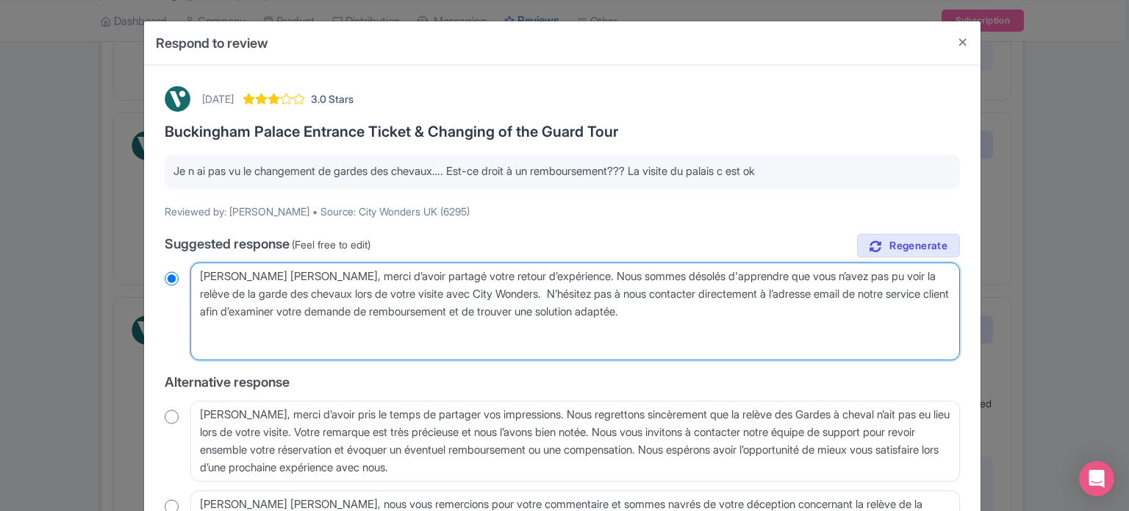
radio input "true"
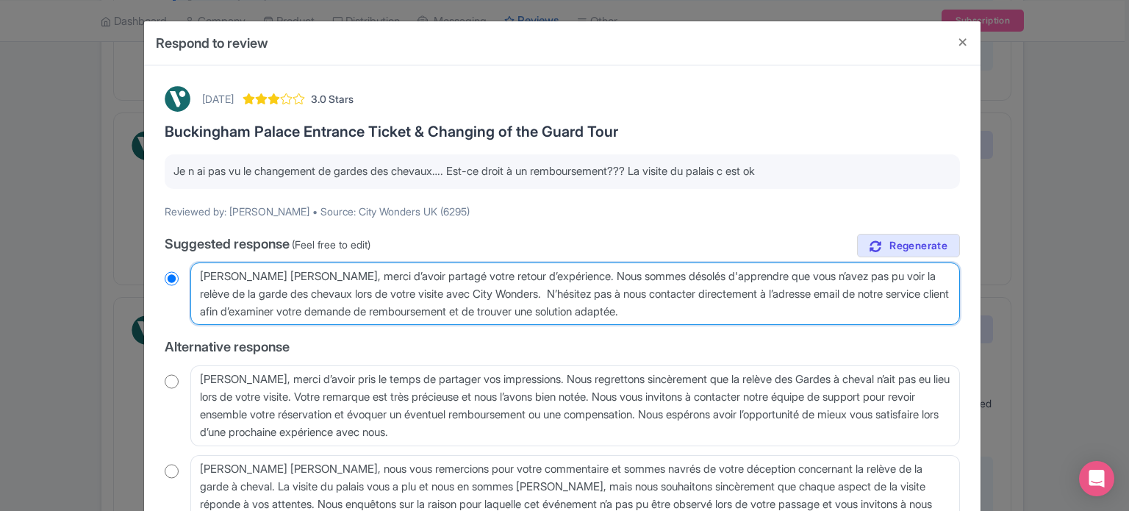
paste textarea "Des clauses de non-responsabilité sont mentionnées sur les bons. Selon le jour …"
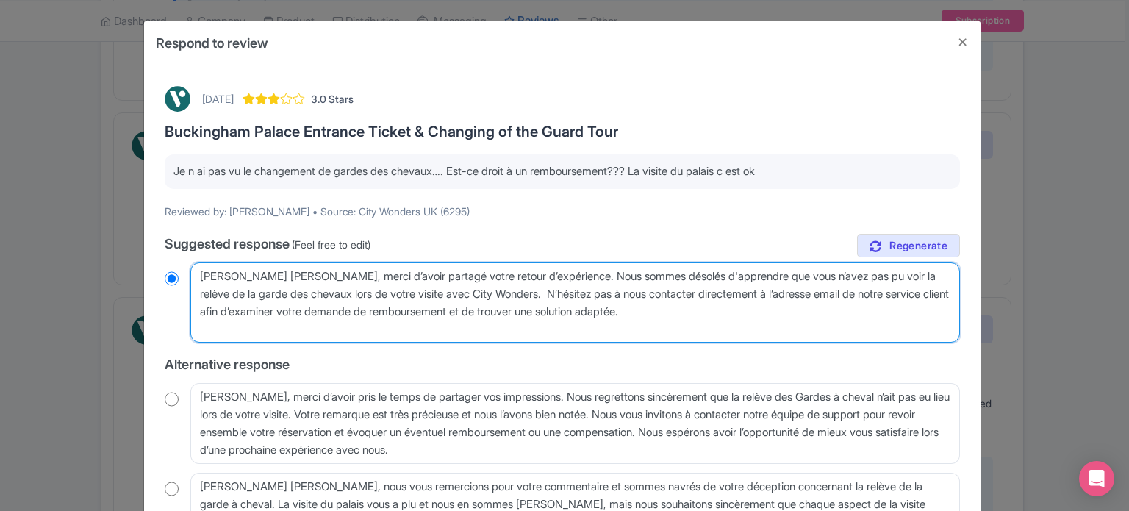
type textarea "Cher Robert, merci d’avoir partagé votre retour d’expérience. Nous sommes désol…"
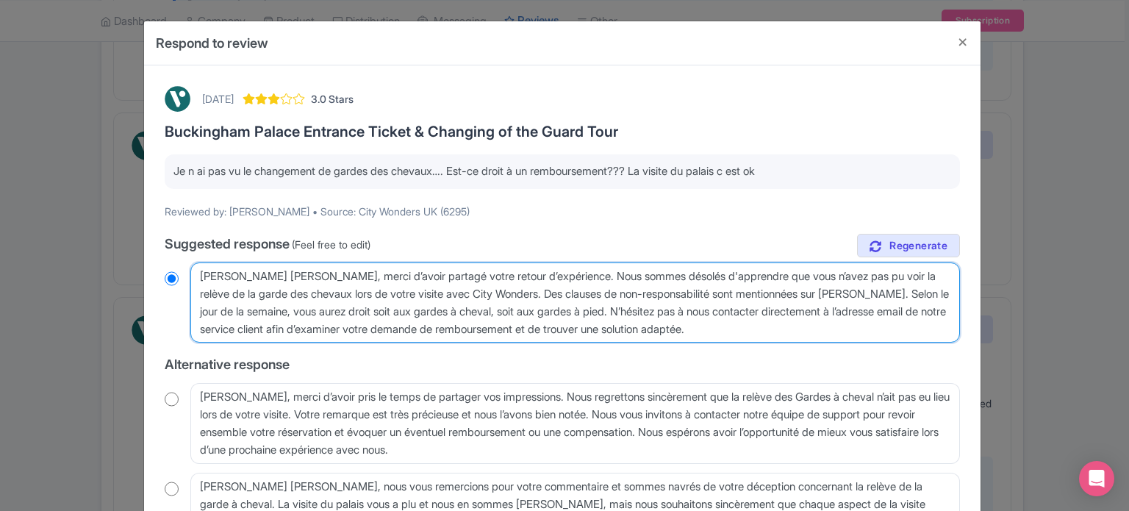
radio input "true"
drag, startPoint x: 382, startPoint y: 328, endPoint x: 532, endPoint y: 330, distance: 149.3
click at [532, 330] on textarea "Cher Robert, merci d’avoir partagé votre retour d’expérience. Nous sommes désol…" at bounding box center [575, 302] width 770 height 81
type textarea "Cher Robert, merci d’avoir partagé votre retour d’expérience. Nous sommes désol…"
radio input "true"
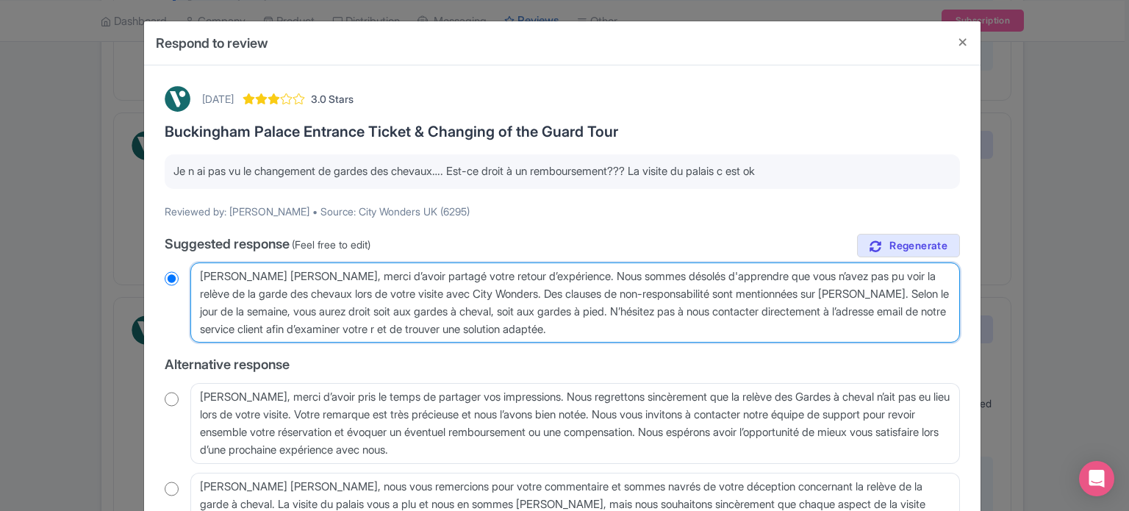
type textarea "Cher Robert, merci d’avoir partagé votre retour d’expérience. Nous sommes désol…"
radio input "true"
type textarea "Cher Robert, merci d’avoir partagé votre retour d’expérience. Nous sommes désol…"
radio input "true"
type textarea "Cher Robert, merci d’avoir partagé votre retour d’expérience. Nous sommes désol…"
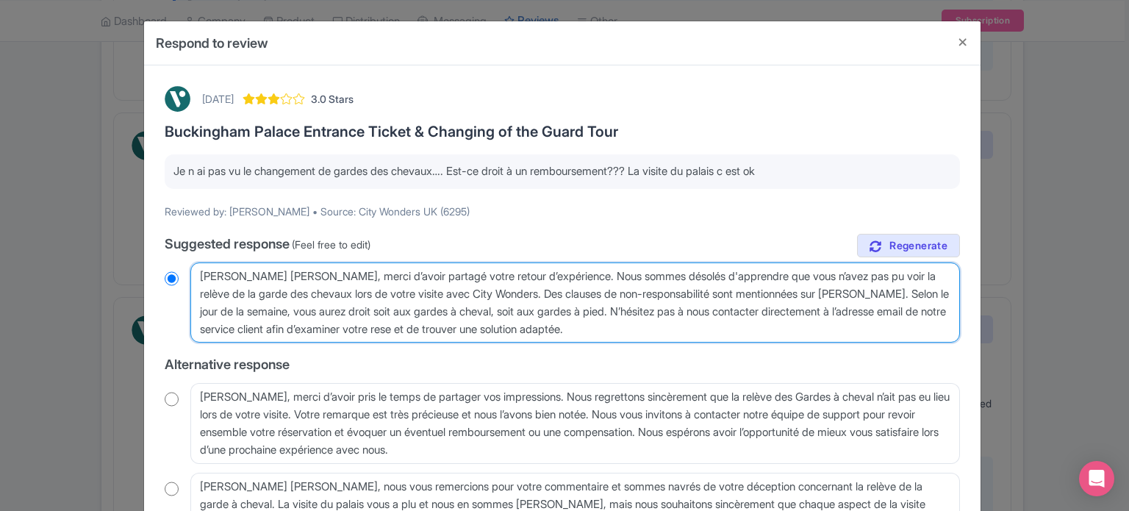
radio input "true"
type textarea "Cher Robert, merci d’avoir partagé votre retour d’expérience. Nous sommes désol…"
radio input "true"
type textarea "Cher Robert, merci d’avoir partagé votre retour d’expérience. Nous sommes désol…"
radio input "true"
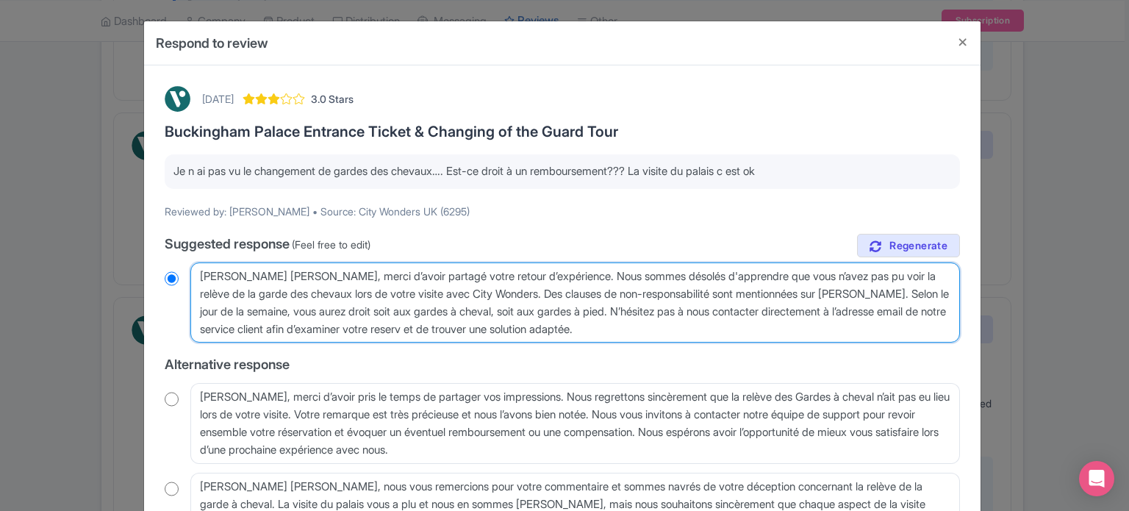
type textarea "Cher Robert, merci d’avoir partagé votre retour d’expérience. Nous sommes désol…"
radio input "true"
type textarea "Cher Robert, merci d’avoir partagé votre retour d’expérience. Nous sommes désol…"
radio input "true"
type textarea "Cher Robert, merci d’avoir partagé votre retour d’expérience. Nous sommes désol…"
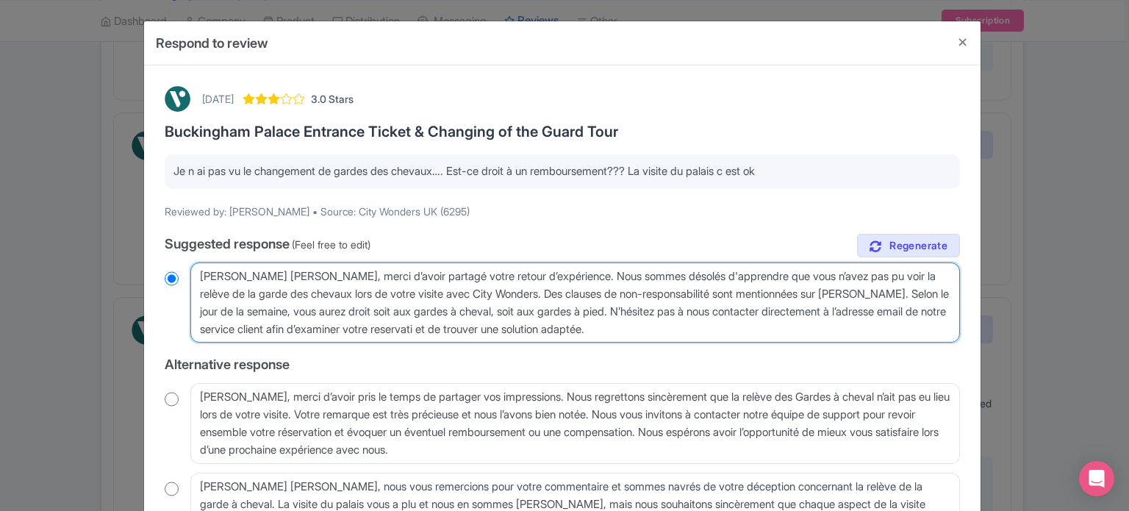
radio input "true"
type textarea "Cher Robert, merci d’avoir partagé votre retour d’expérience. Nous sommes désol…"
radio input "true"
type textarea "Cher Robert, merci d’avoir partagé votre retour d’expérience. Nous sommes désol…"
click at [476, 276] on textarea "Cher Robert, merci d’avoir partagé votre retour d’expérience. Nous sommes désol…" at bounding box center [575, 302] width 770 height 81
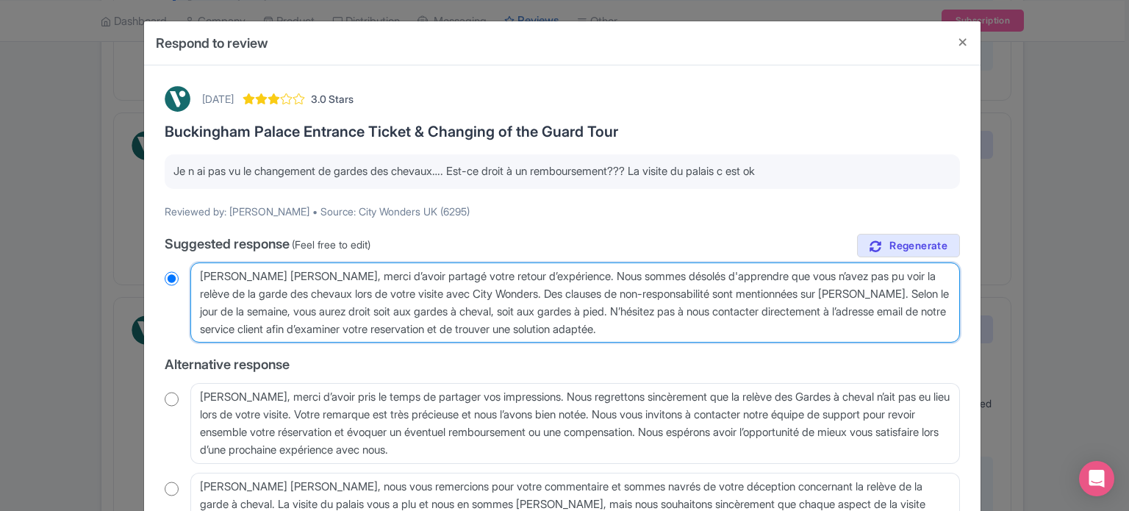
radio input "true"
click at [401, 329] on textarea "Cher Robert, merci d’avoir partagé votre retour d’expérience. Nous sommes désol…" at bounding box center [575, 302] width 770 height 81
paste textarea "é"
type textarea "Cher Robert, merci d’avoir partagé votre retour d’expérience. Nous sommes désol…"
radio input "true"
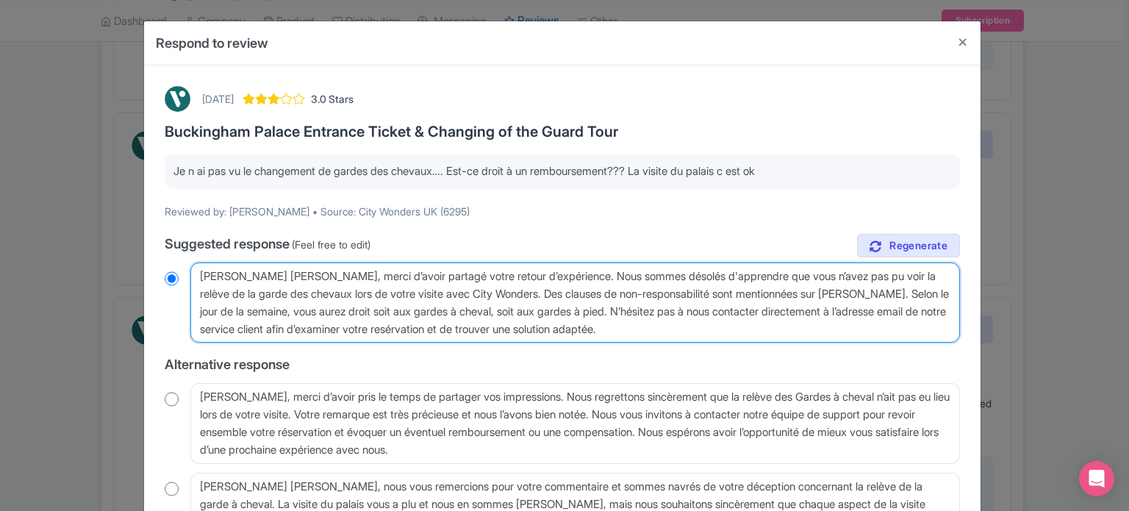
drag, startPoint x: 624, startPoint y: 334, endPoint x: 440, endPoint y: 333, distance: 183.8
click at [440, 333] on textarea "Cher Robert, merci d’avoir partagé votre retour d’expérience. Nous sommes désol…" at bounding box center [575, 302] width 770 height 81
type textarea "Cher Robert, merci d’avoir partagé votre retour d’expérience. Nous sommes désol…"
radio input "true"
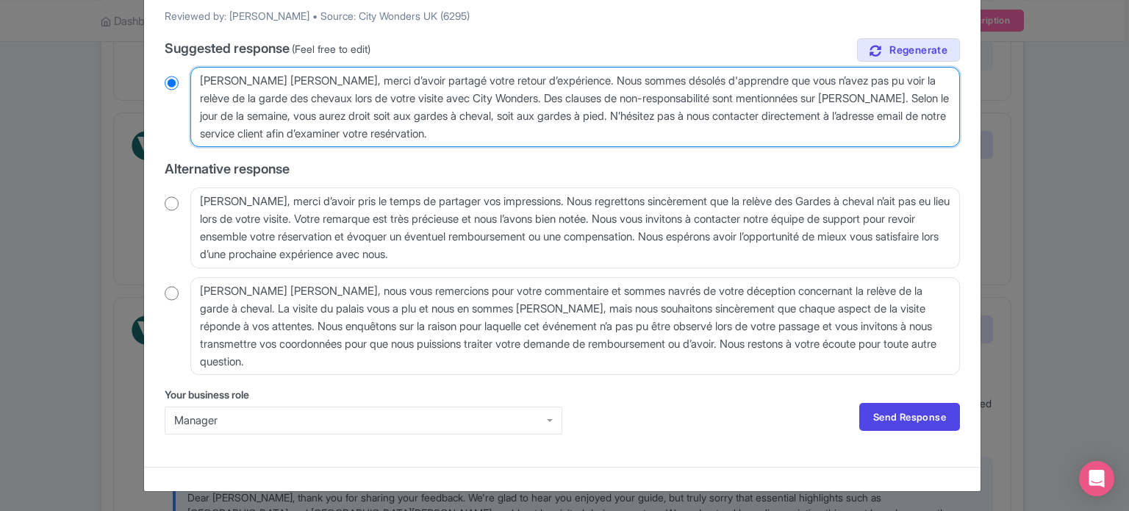
scroll to position [196, 0]
type textarea "Cher Robert, merci d’avoir partagé votre retour d’expérience. Nous sommes désol…"
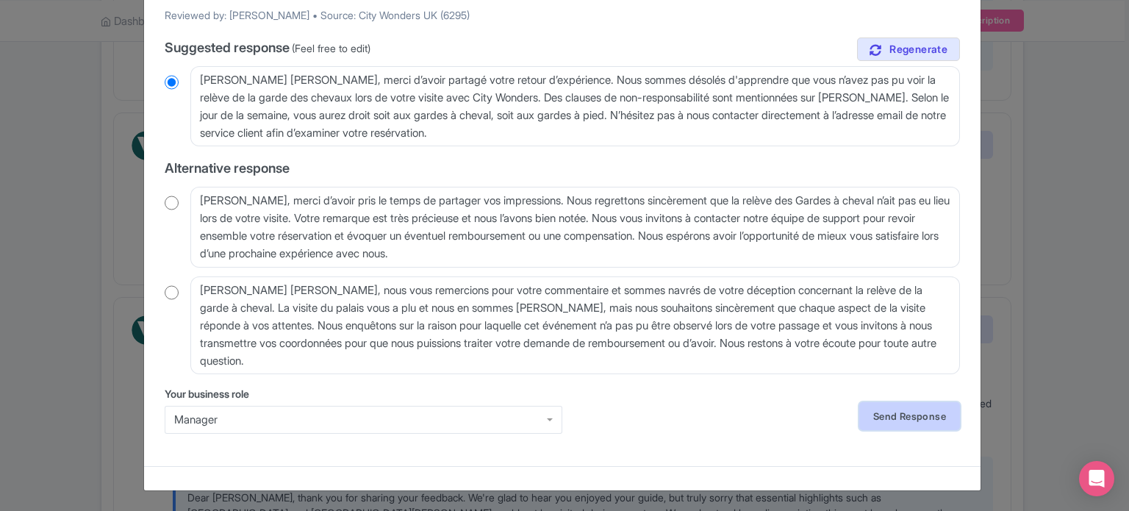
click at [902, 423] on link "Send Response" at bounding box center [909, 416] width 101 height 28
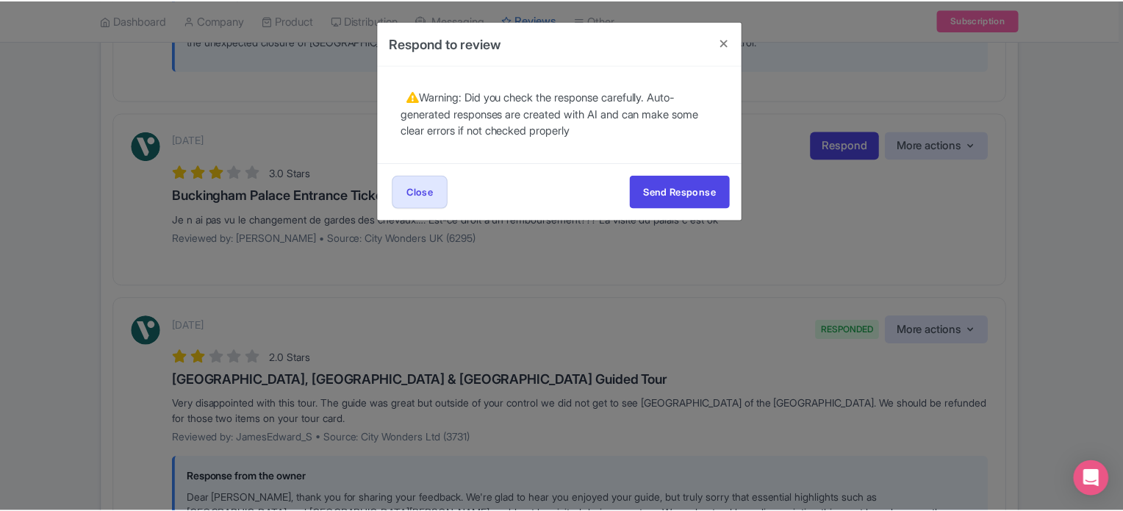
scroll to position [0, 0]
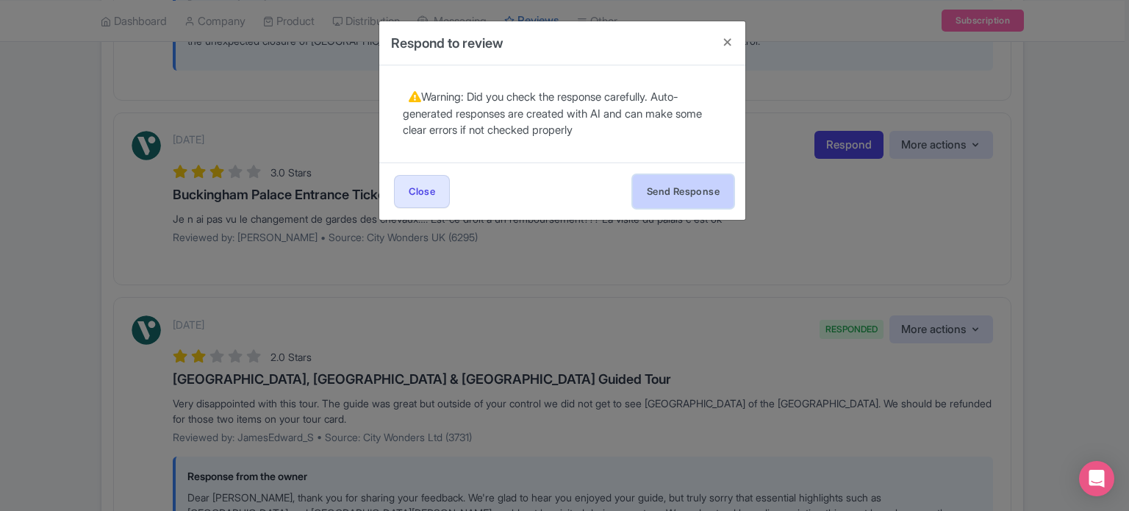
click at [685, 207] on button "Send Response" at bounding box center [683, 191] width 101 height 33
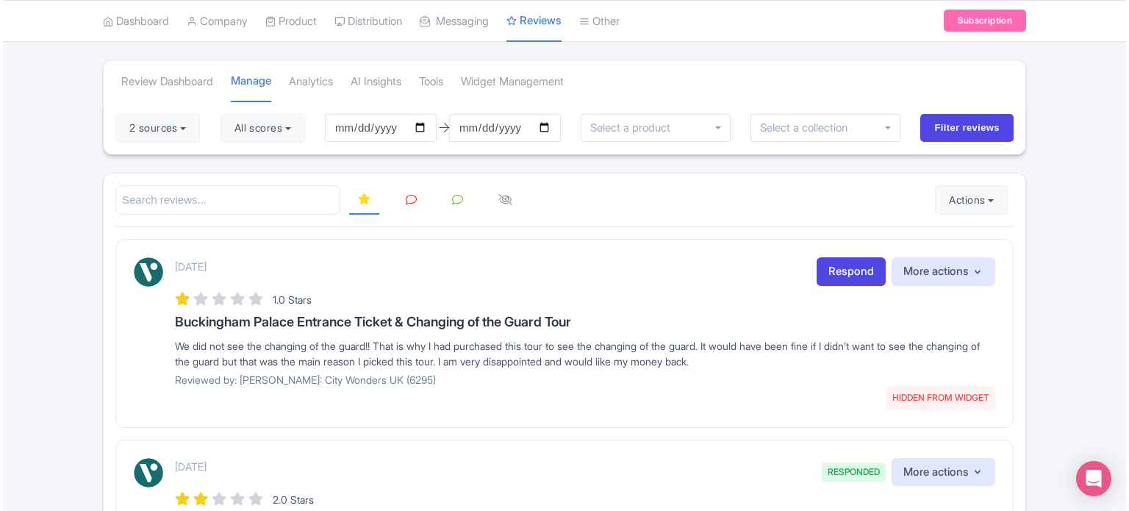
scroll to position [74, 0]
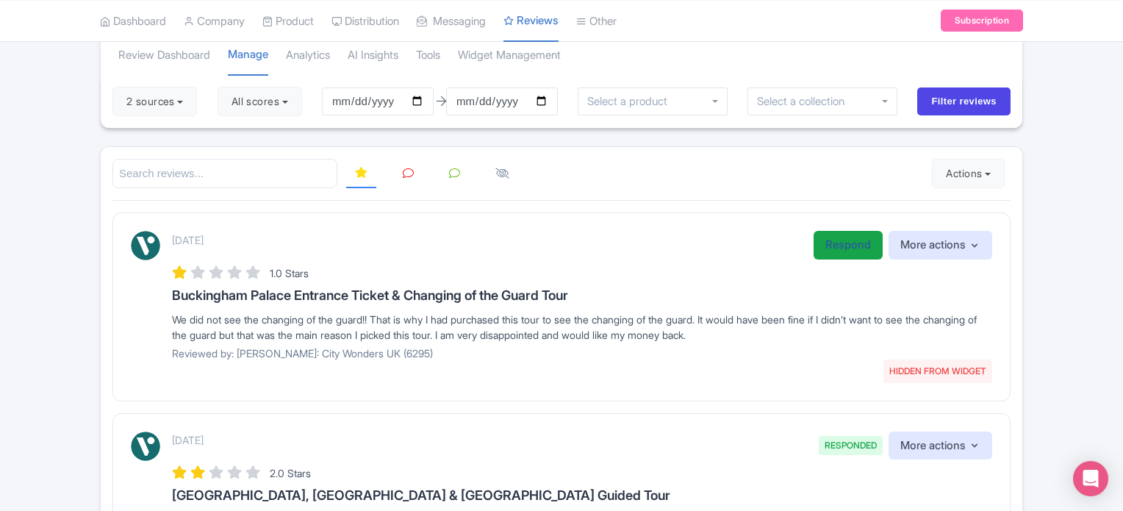
click at [826, 251] on link "Respond" at bounding box center [848, 245] width 69 height 29
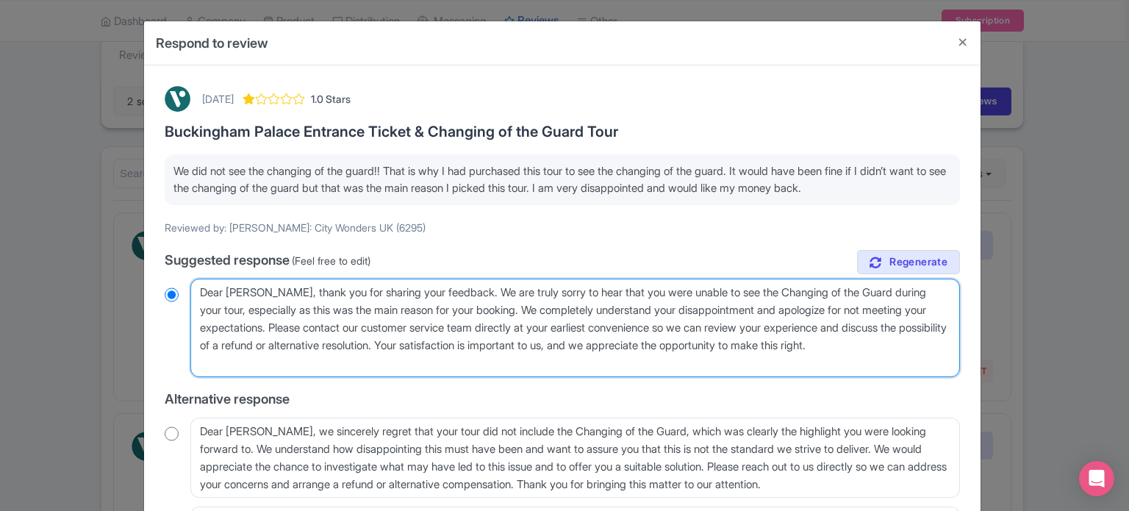
drag, startPoint x: 248, startPoint y: 309, endPoint x: 337, endPoint y: 330, distance: 90.8
click at [337, 330] on textarea "Dear [PERSON_NAME], thank you for sharing your feedback. We are truly sorry to …" at bounding box center [575, 328] width 770 height 99
type textarea "Dear [PERSON_NAME], thank you for sharing your feedback. We are truly sorry to …"
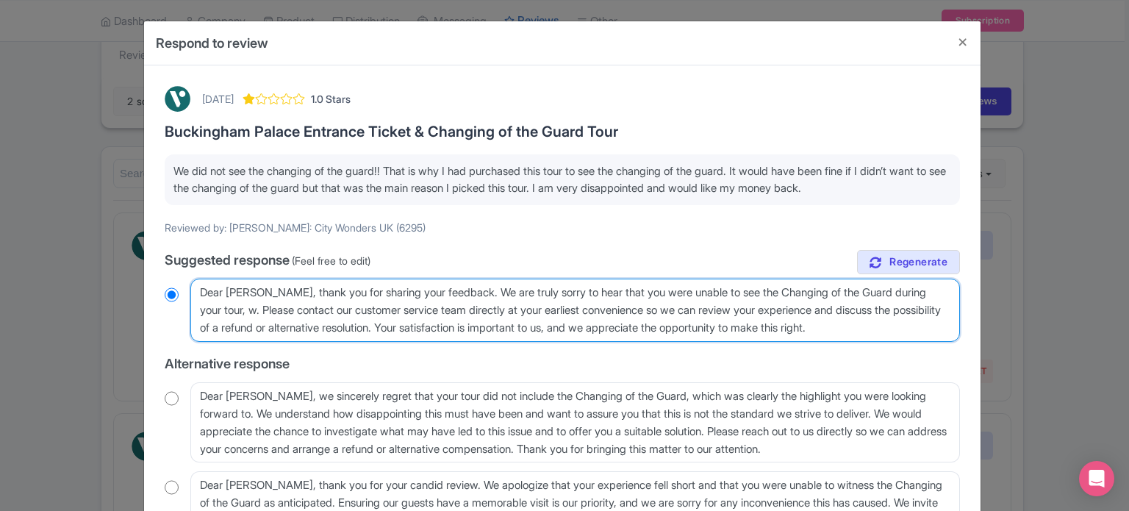
radio input "true"
type textarea "Dear [PERSON_NAME], thank you for sharing your feedback. We are truly sorry to …"
radio input "true"
type textarea "Dear [PERSON_NAME], thank you for sharing your feedback. We are truly sorry to …"
radio input "true"
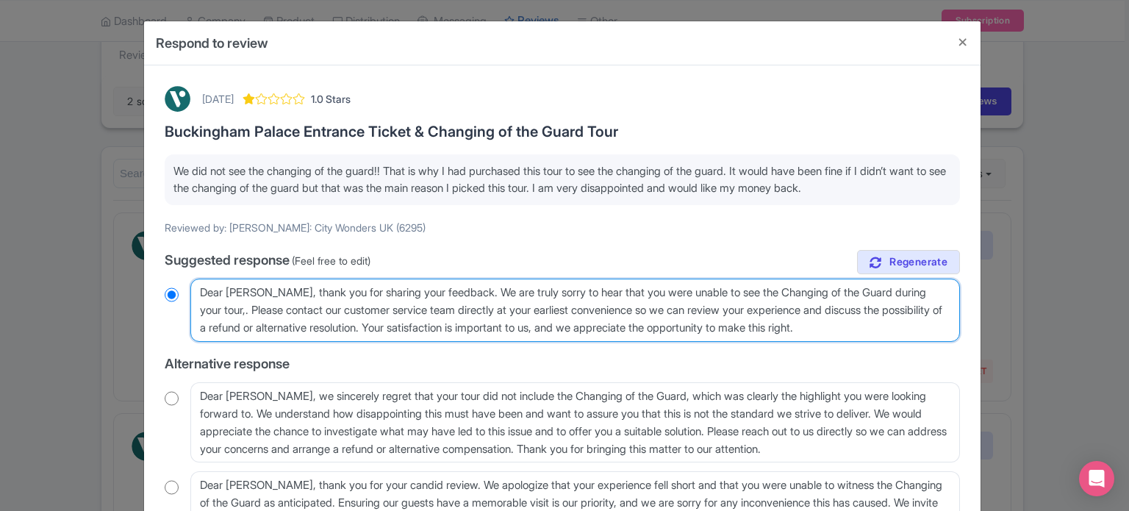
type textarea "Dear [PERSON_NAME], thank you for sharing your feedback. We are truly sorry to …"
radio input "true"
type textarea "Dear [PERSON_NAME], thank you for sharing your feedback. We are truly sorry to …"
radio input "true"
type textarea "Dear [PERSON_NAME], thank you for sharing your feedback. We are truly sorry to …"
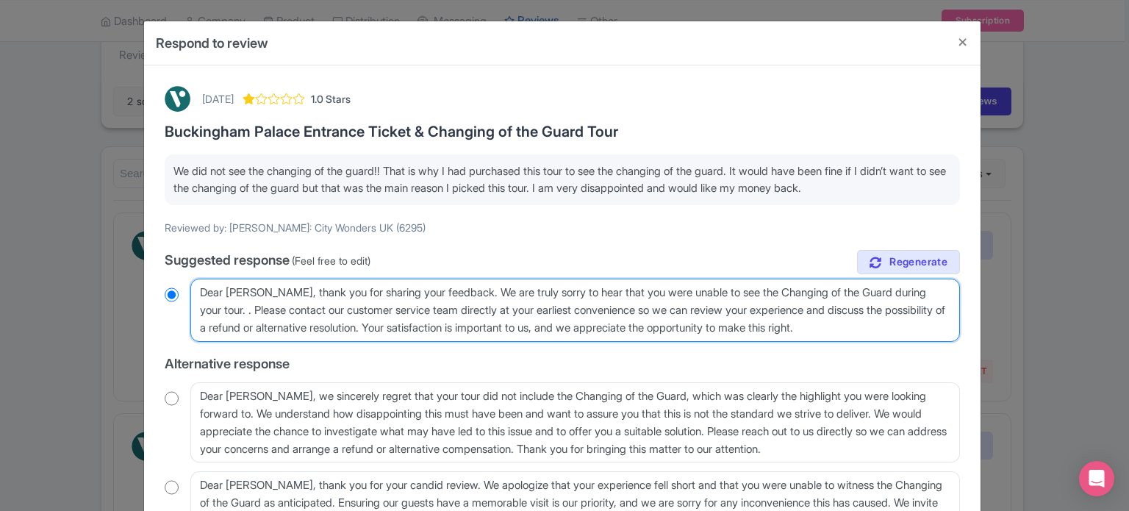
radio input "true"
type textarea "Dear [PERSON_NAME], thank you for sharing your feedback. We are truly sorry to …"
radio input "true"
type textarea "Dear [PERSON_NAME], thank you for sharing your feedback. We are truly sorry to …"
radio input "true"
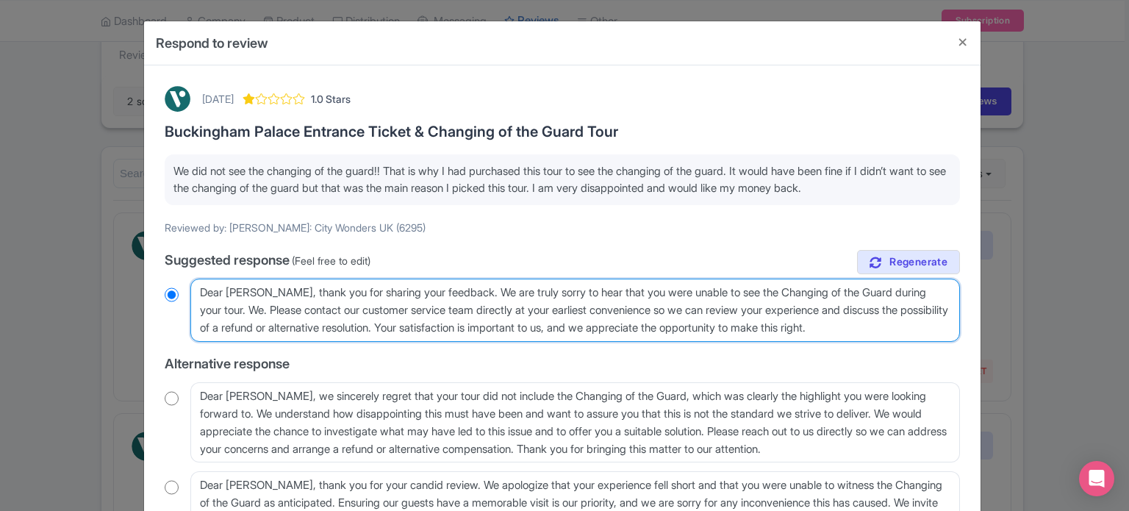
type textarea "Dear [PERSON_NAME], thank you for sharing your feedback. We are truly sorry to …"
radio input "true"
type textarea "Dear [PERSON_NAME], thank you for sharing your feedback. We are truly sorry to …"
radio input "true"
type textarea "Dear [PERSON_NAME], thank you for sharing your feedback. We are truly sorry to …"
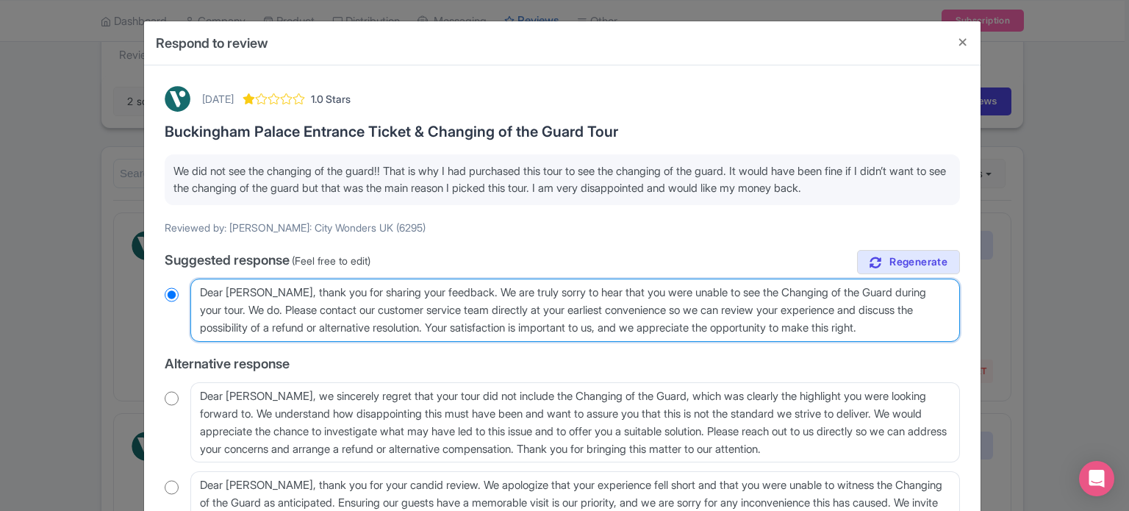
radio input "true"
type textarea "Dear [PERSON_NAME], thank you for sharing your feedback. We are truly sorry to …"
radio input "true"
drag, startPoint x: 575, startPoint y: 293, endPoint x: 656, endPoint y: 292, distance: 81.6
click at [656, 292] on textarea "Dear [PERSON_NAME], thank you for sharing your feedback. We are truly sorry to …" at bounding box center [575, 310] width 770 height 63
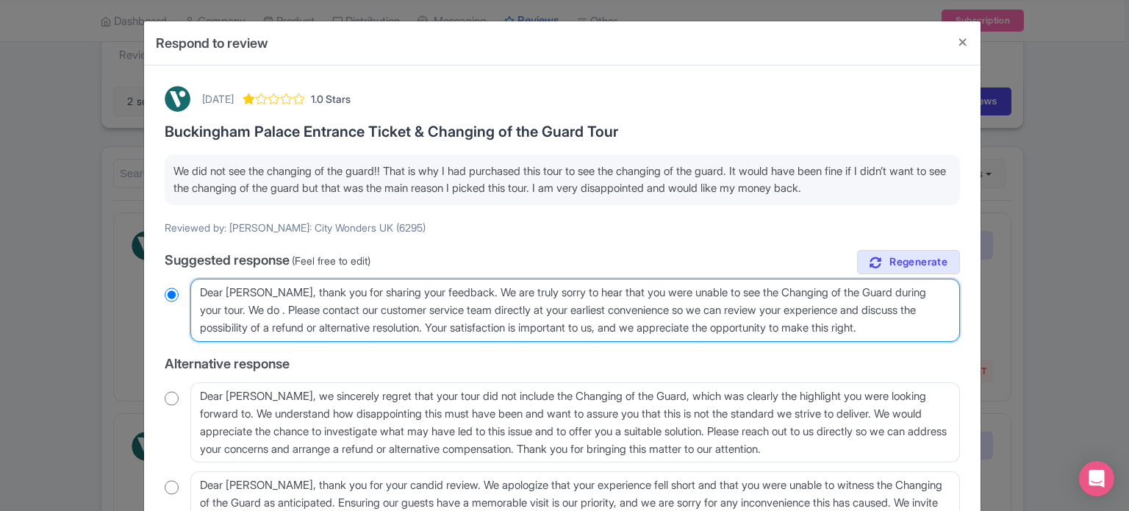
type textarea "Dear [PERSON_NAME], thank you for sharing your feedback. We are truly sorry i w…"
radio input "true"
type textarea "Dear [PERSON_NAME], thank you for sharing your feedback. We are truly sorry if …"
radio input "true"
type textarea "Dear [PERSON_NAME], thank you for sharing your feedback. We are truly sorry if …"
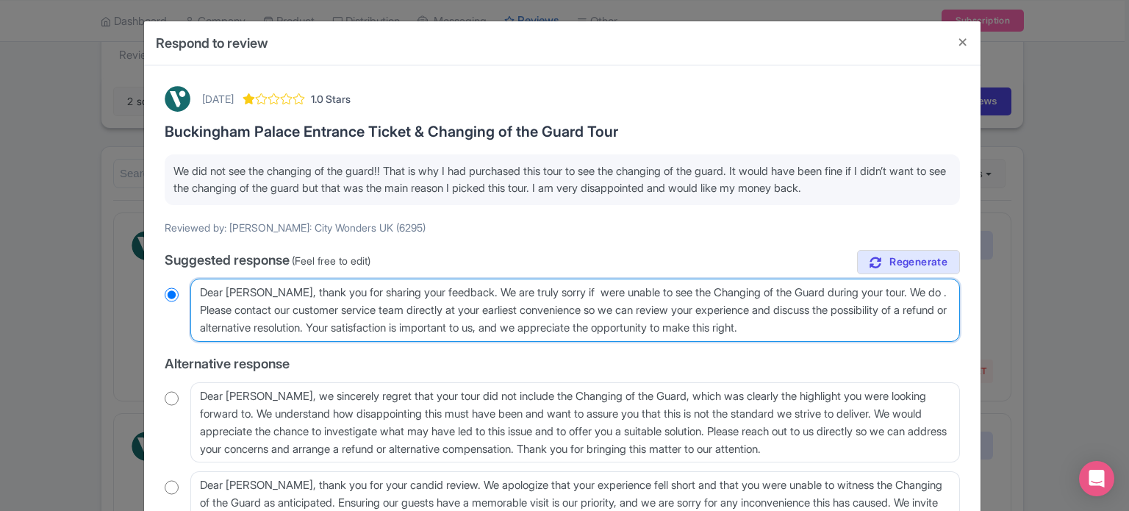
radio input "true"
type textarea "Dear [PERSON_NAME], thank you for sharing your feedback. We are truly sorry if …"
radio input "true"
type textarea "Dear [PERSON_NAME], thank you for sharing your feedback. We are truly sorry if …"
radio input "true"
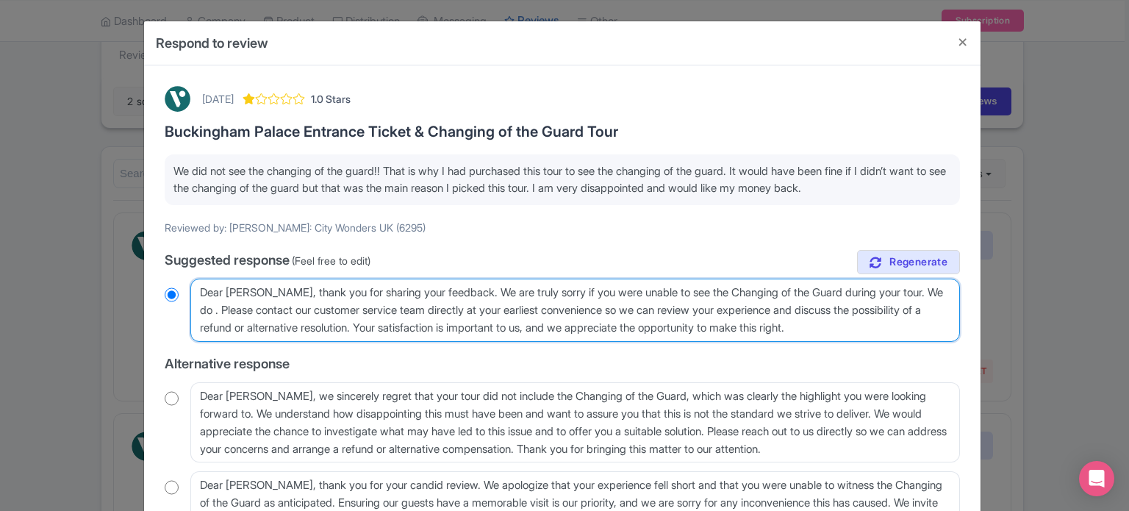
click at [232, 312] on textarea "Dear [PERSON_NAME], thank you for sharing your feedback. We are truly sorry to …" at bounding box center [575, 310] width 770 height 63
type textarea "Dear [PERSON_NAME], thank you for sharing your feedback. We are truly sorry if …"
radio input "true"
type textarea "Dear [PERSON_NAME], thank you for sharing your feedback. We are truly sorry if …"
radio input "true"
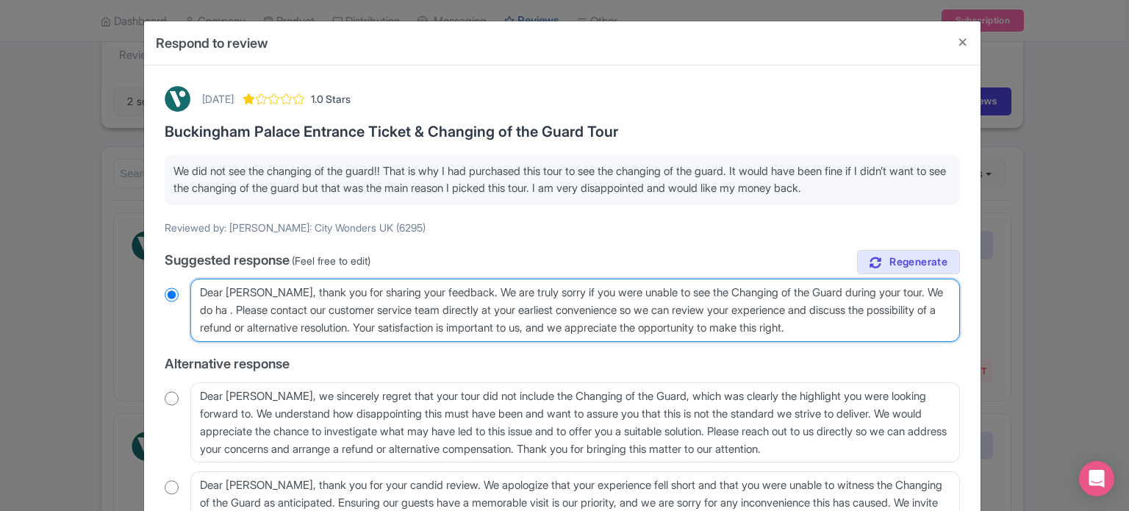
type textarea "Dear [PERSON_NAME], thank you for sharing your feedback. We are truly sorry if …"
radio input "true"
type textarea "Dear [PERSON_NAME], thank you for sharing your feedback. We are truly sorry if …"
radio input "true"
type textarea "Dear [PERSON_NAME], thank you for sharing your feedback. We are truly sorry if …"
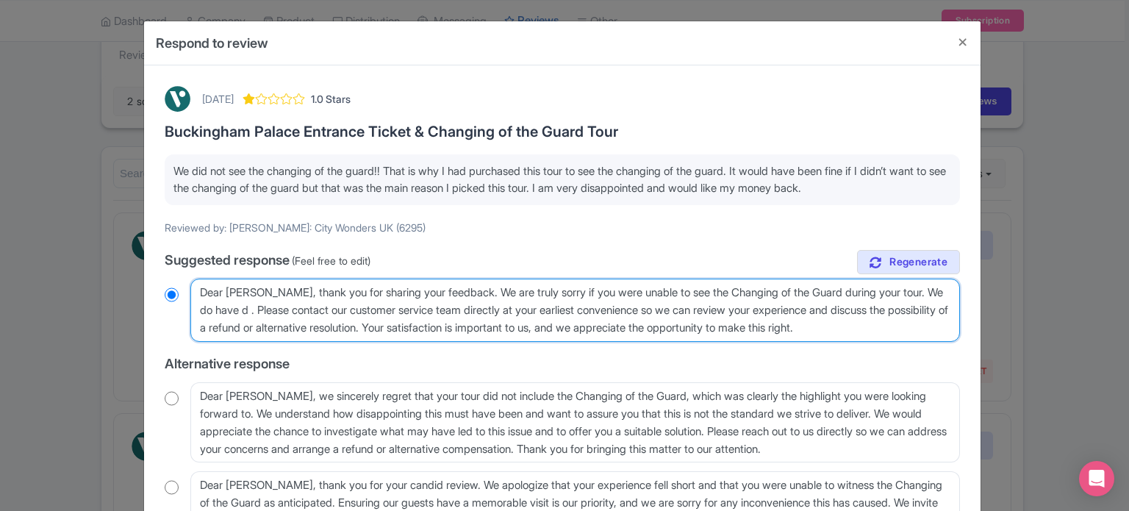
radio input "true"
type textarea "Dear [PERSON_NAME], thank you for sharing your feedback. We are truly sorry if …"
radio input "true"
type textarea "Dear [PERSON_NAME], thank you for sharing your feedback. We are truly sorry if …"
radio input "true"
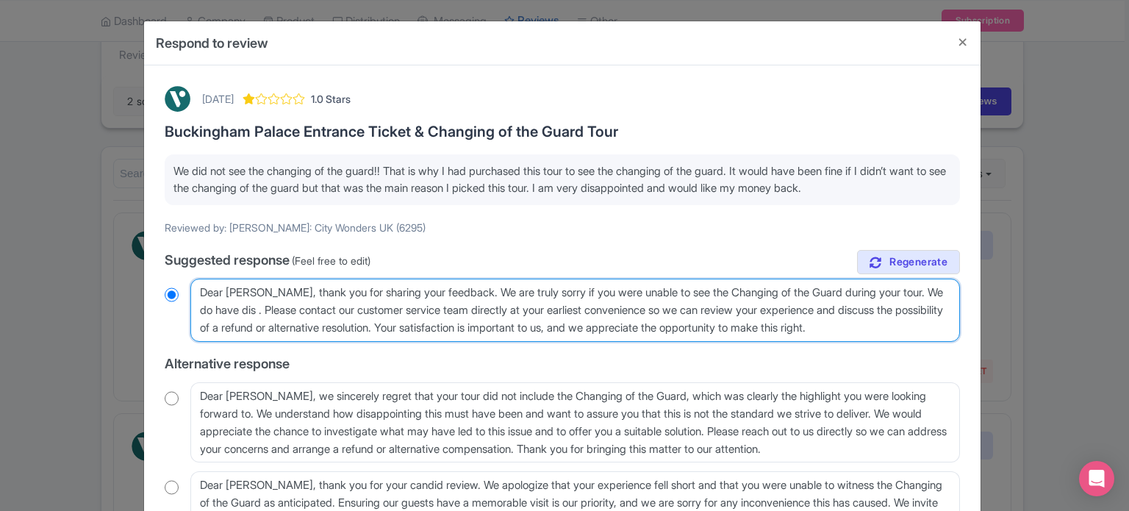
drag, startPoint x: 201, startPoint y: 308, endPoint x: 279, endPoint y: 309, distance: 78.7
click at [279, 309] on textarea "Dear [PERSON_NAME], thank you for sharing your feedback. We are truly sorry to …" at bounding box center [575, 310] width 770 height 63
paste textarea "there are disclaimers on the vouchers reagrding this. Depending on the day of t…"
type textarea "Dear [PERSON_NAME], thank you for sharing your feedback. We are truly sorry if …"
radio input "true"
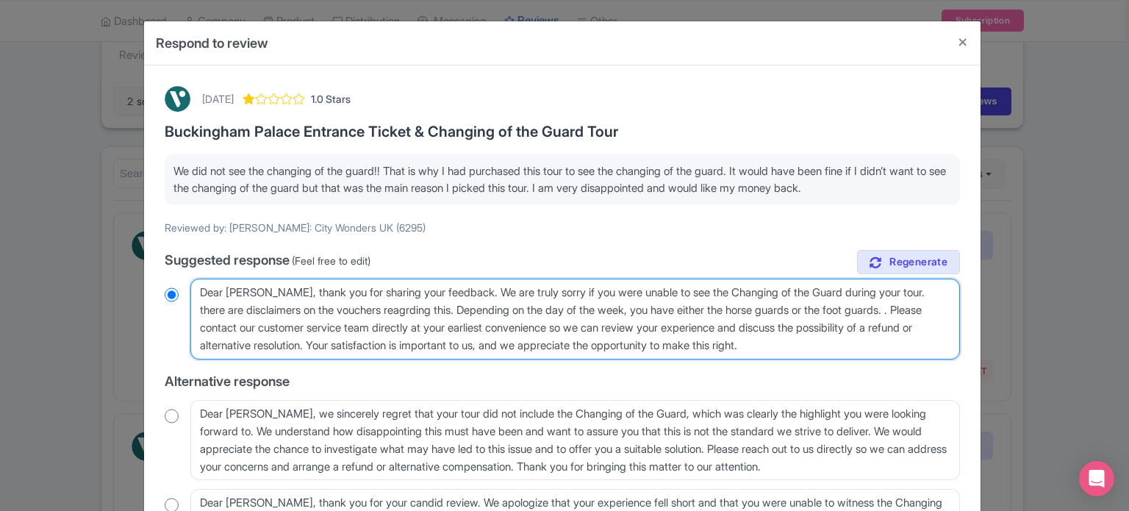
click at [202, 305] on textarea "Dear [PERSON_NAME], thank you for sharing your feedback. We are truly sorry to …" at bounding box center [575, 319] width 770 height 81
type textarea "Dear [PERSON_NAME], thank you for sharing your feedback. We are truly sorry if …"
radio input "true"
type textarea "Dear [PERSON_NAME], thank you for sharing your feedback. We are truly sorry if …"
radio input "true"
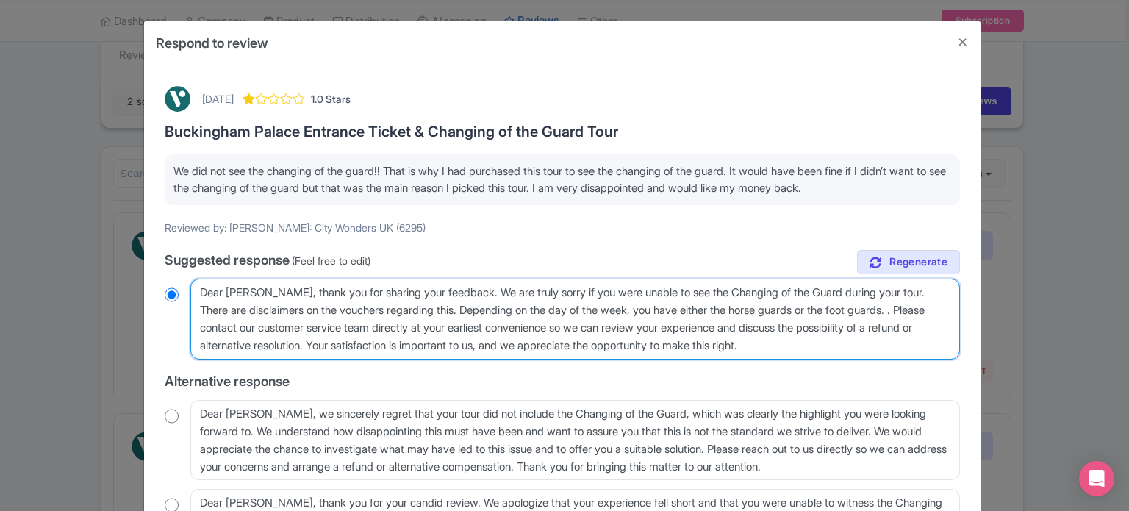
click at [942, 307] on textarea "Dear Charles_W, thank you for sharing your feedback. We are truly sorry to hear…" at bounding box center [575, 319] width 770 height 81
type textarea "Dear Charles_W, thank you for sharing your feedback. We are truly sorry if you …"
radio input "true"
type textarea "Dear Charles_W, thank you for sharing your feedback. We are truly sorry if you …"
radio input "true"
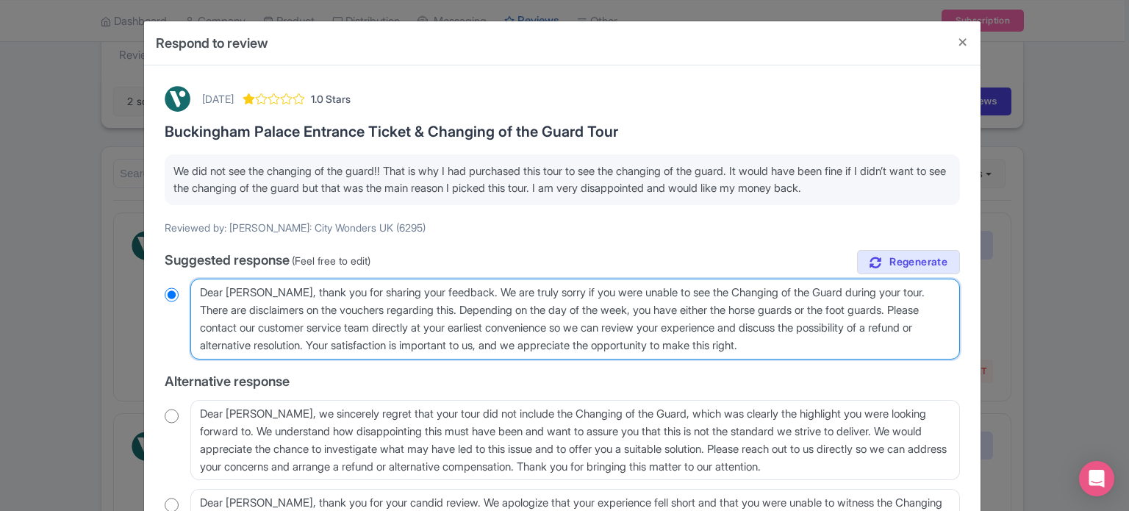
type textarea "Dear Charles_W, thank you for sharing your feedback. We are truly sorry if you …"
radio input "true"
type textarea "Dear Charles_W, thank you for sharing your feedback. We are truly sorry if you …"
radio input "true"
type textarea "Dear Charles_W, thank you for sharing your feedback. We are truly sorry if you …"
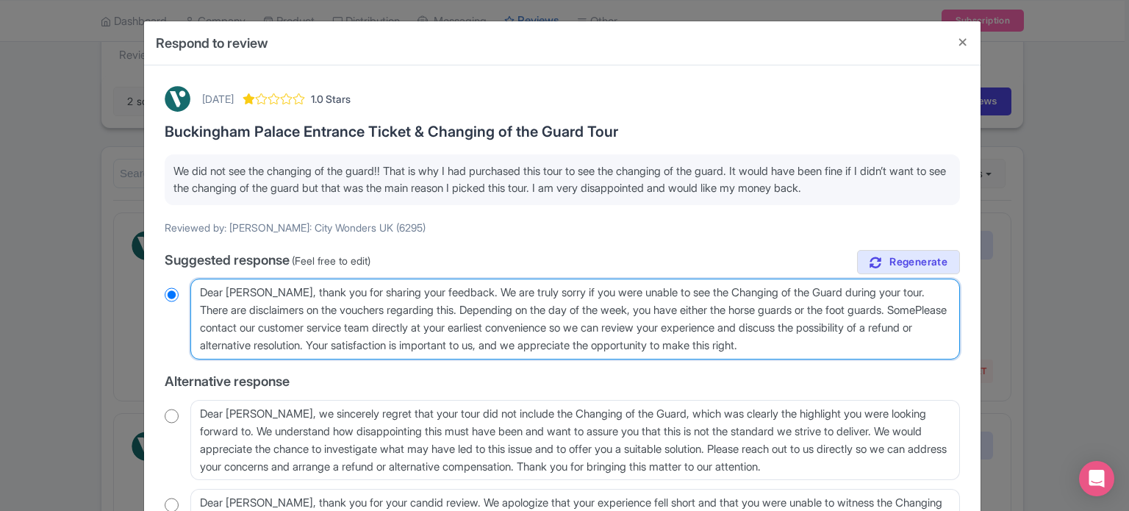
radio input "true"
type textarea "Dear Charles_W, thank you for sharing your feedback. We are truly sorry if you …"
radio input "true"
type textarea "Dear Charles_W, thank you for sharing your feedback. We are truly sorry if you …"
radio input "true"
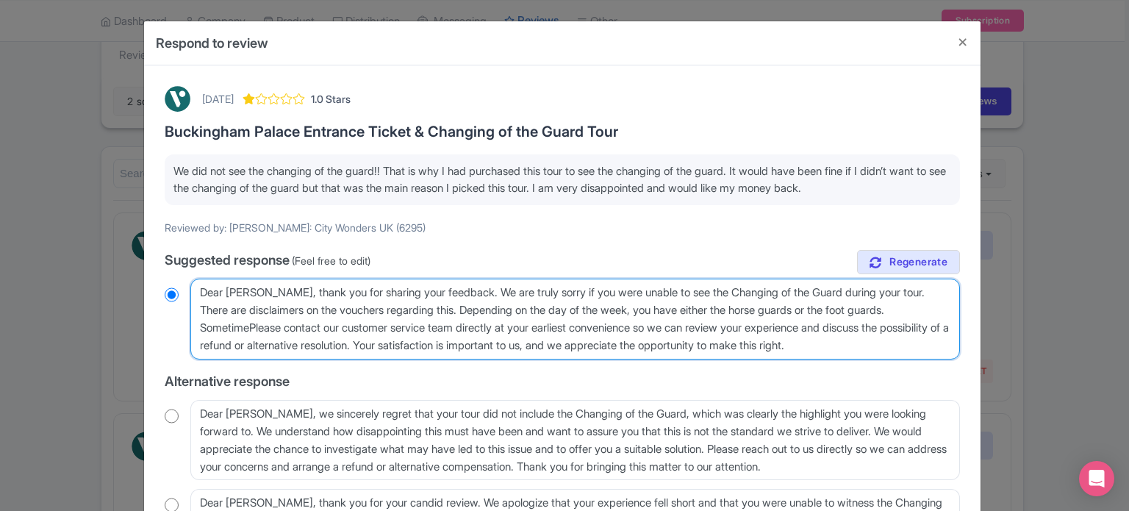
type textarea "Dear Charles_W, thank you for sharing your feedback. We are truly sorry if you …"
radio input "true"
type textarea "Dear Charles_W, thank you for sharing your feedback. We are truly sorry if you …"
radio input "true"
type textarea "Dear Charles_W, thank you for sharing your feedback. We are truly sorry if you …"
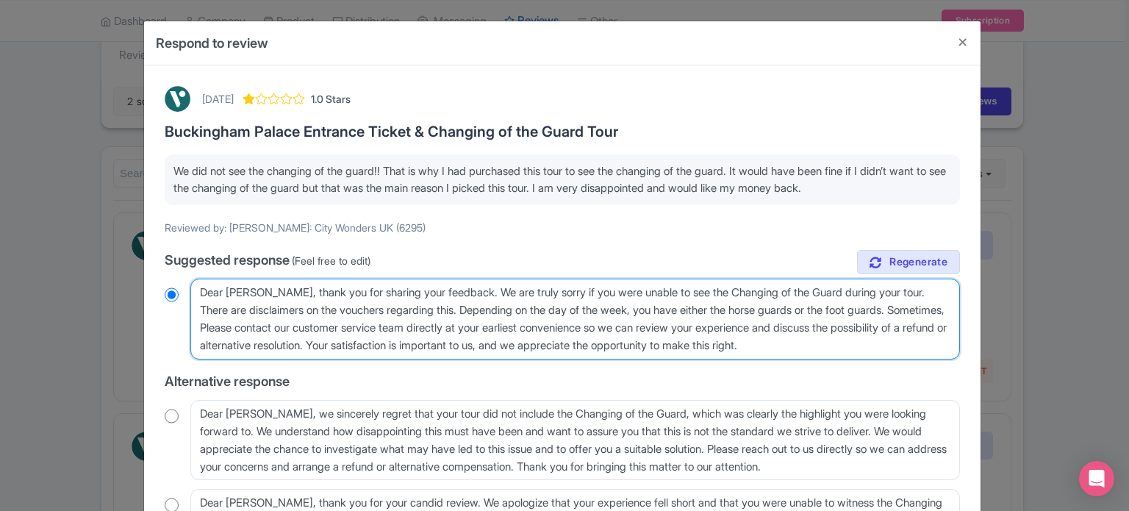
radio input "true"
type textarea "Dear Charles_W, thank you for sharing your feedback. We are truly sorry if you …"
radio input "true"
type textarea "Dear Charles_W, thank you for sharing your feedback. We are truly sorry if you …"
radio input "true"
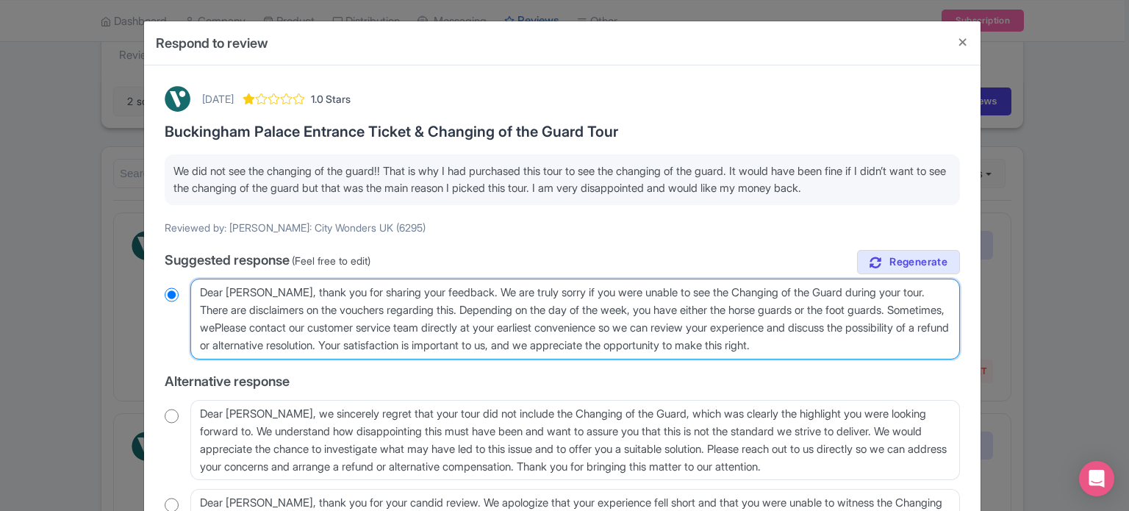
type textarea "Dear Charles_W, thank you for sharing your feedback. We are truly sorry if you …"
radio input "true"
type textarea "Dear Charles_W, thank you for sharing your feedback. We are truly sorry if you …"
radio input "true"
type textarea "Dear Charles_W, thank you for sharing your feedback. We are truly sorry if you …"
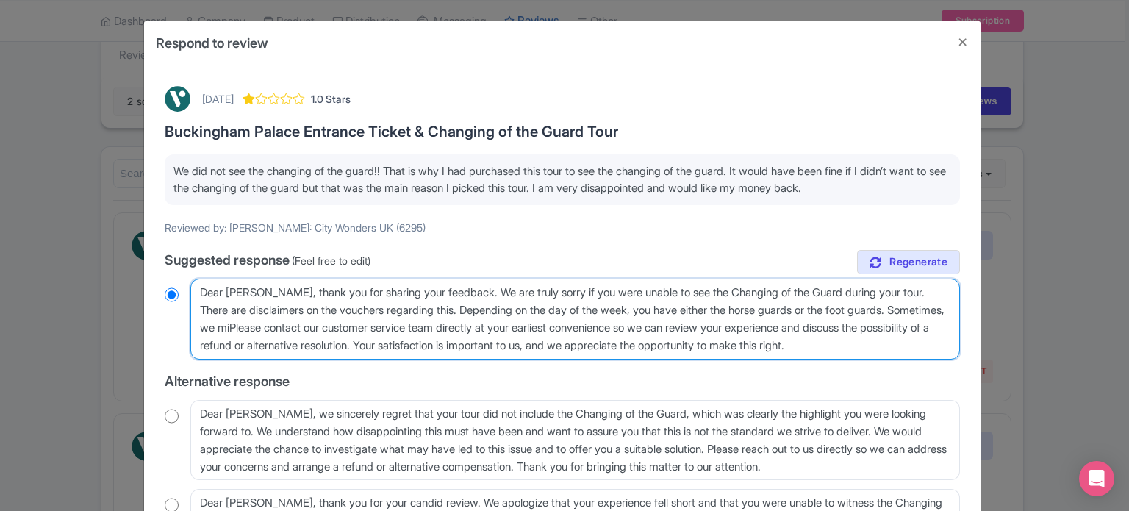
radio input "true"
type textarea "Dear Charles_W, thank you for sharing your feedback. We are truly sorry if you …"
radio input "true"
type textarea "Dear Charles_W, thank you for sharing your feedback. We are truly sorry if you …"
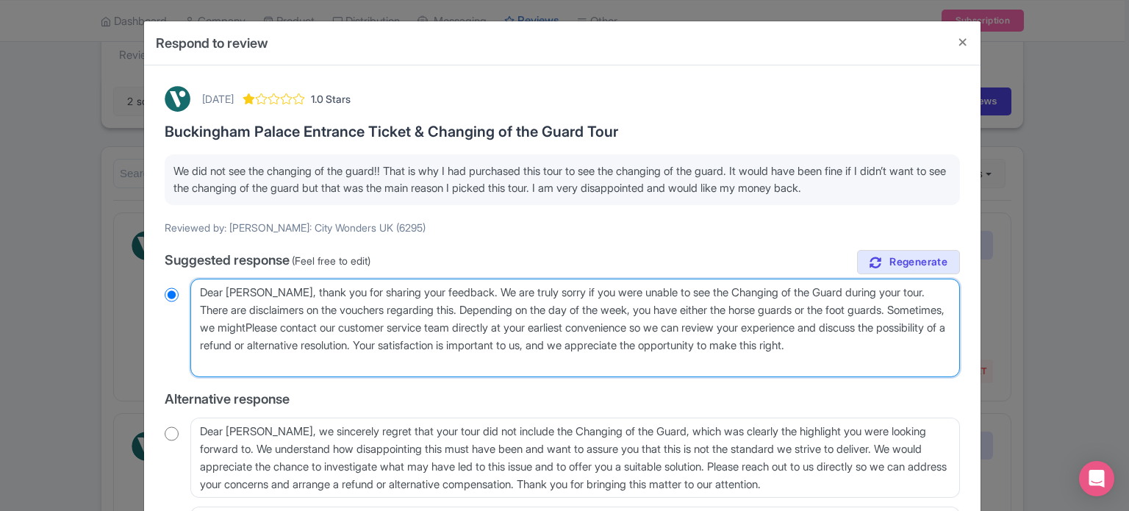
radio input "true"
type textarea "Dear Charles_W, thank you for sharing your feedback. We are truly sorry if you …"
radio input "true"
type textarea "Dear Charles_W, thank you for sharing your feedback. We are truly sorry if you …"
radio input "true"
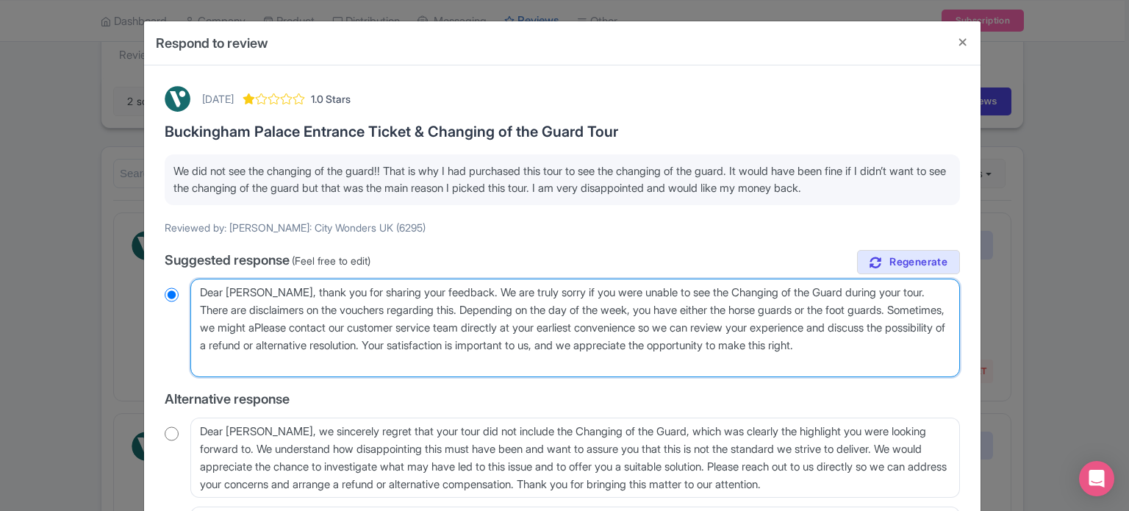
type textarea "Dear Charles_W, thank you for sharing your feedback. We are truly sorry if you …"
radio input "true"
type textarea "Dear Charles_W, thank you for sharing your feedback. We are truly sorry if you …"
radio input "true"
type textarea "Dear Charles_W, thank you for sharing your feedback. We are truly sorry if you …"
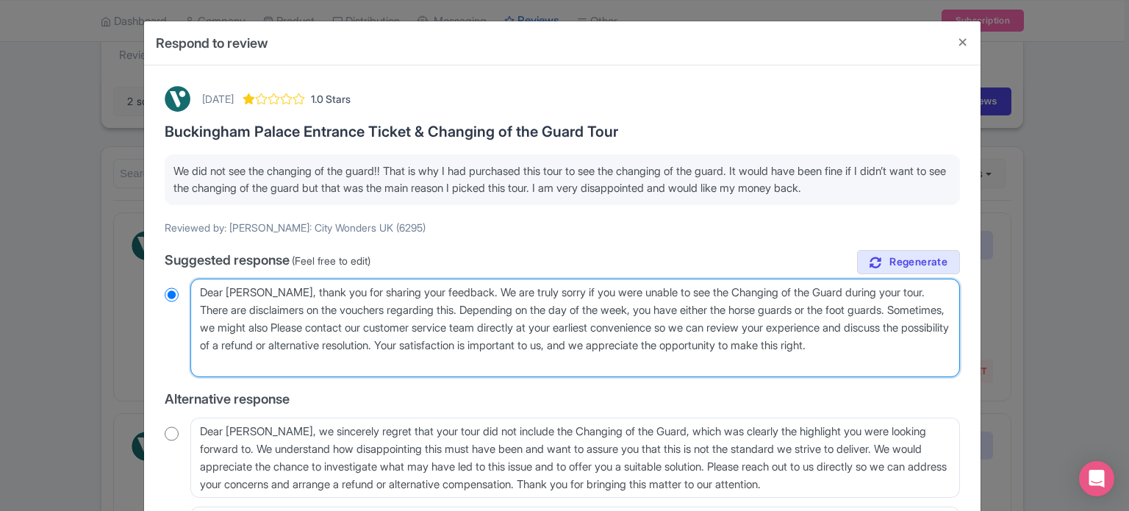
radio input "true"
type textarea "Dear Charles_W, thank you for sharing your feedback. We are truly sorry if you …"
radio input "true"
type textarea "Dear Charles_W, thank you for sharing your feedback. We are truly sorry if you …"
radio input "true"
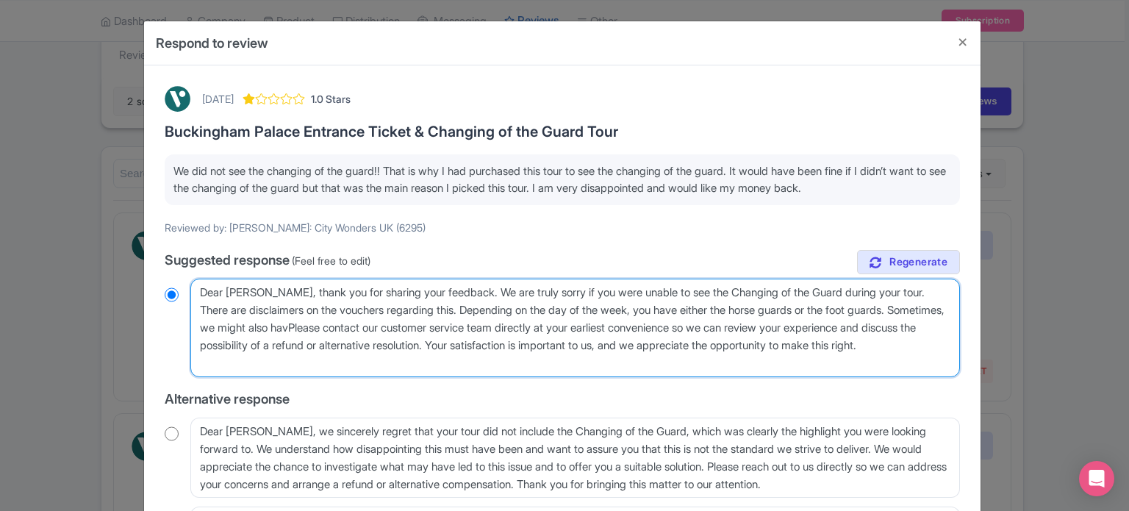
type textarea "Dear Charles_W, thank you for sharing your feedback. We are truly sorry if you …"
radio input "true"
type textarea "Dear Charles_W, thank you for sharing your feedback. We are truly sorry if you …"
radio input "true"
type textarea "Dear Charles_W, thank you for sharing your feedback. We are truly sorry if you …"
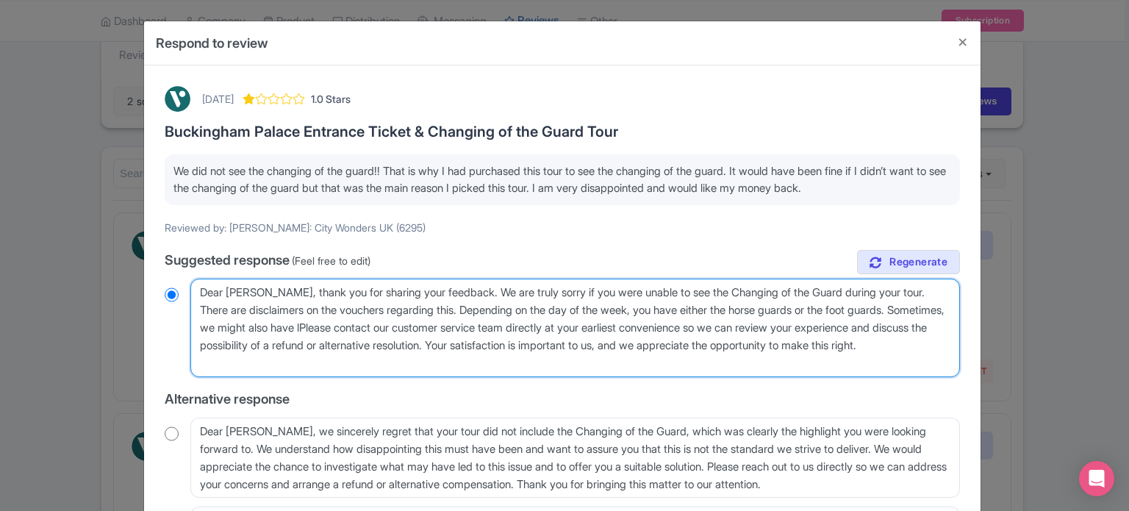
radio input "true"
type textarea "Dear Charles_W, thank you for sharing your feedback. We are truly sorry if you …"
radio input "true"
type textarea "Dear Charles_W, thank you for sharing your feedback. We are truly sorry if you …"
radio input "true"
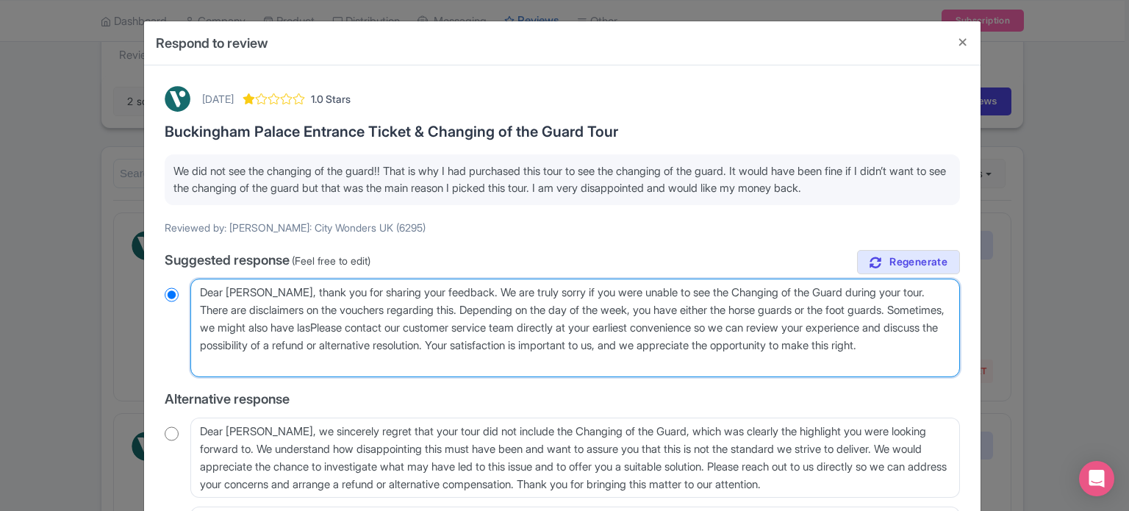
type textarea "Dear Charles_W, thank you for sharing your feedback. We are truly sorry if you …"
radio input "true"
type textarea "Dear Charles_W, thank you for sharing your feedback. We are truly sorry if you …"
radio input "true"
type textarea "Dear Charles_W, thank you for sharing your feedback. We are truly sorry if you …"
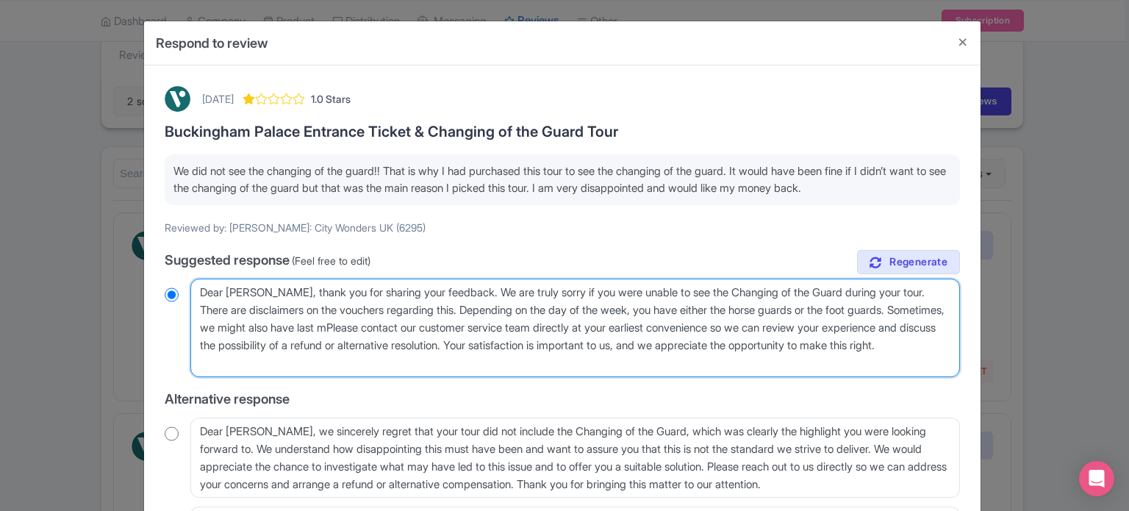
radio input "true"
type textarea "Dear Charles_W, thank you for sharing your feedback. We are truly sorry if you …"
radio input "true"
type textarea "Dear Charles_W, thank you for sharing your feedback. We are truly sorry if you …"
radio input "true"
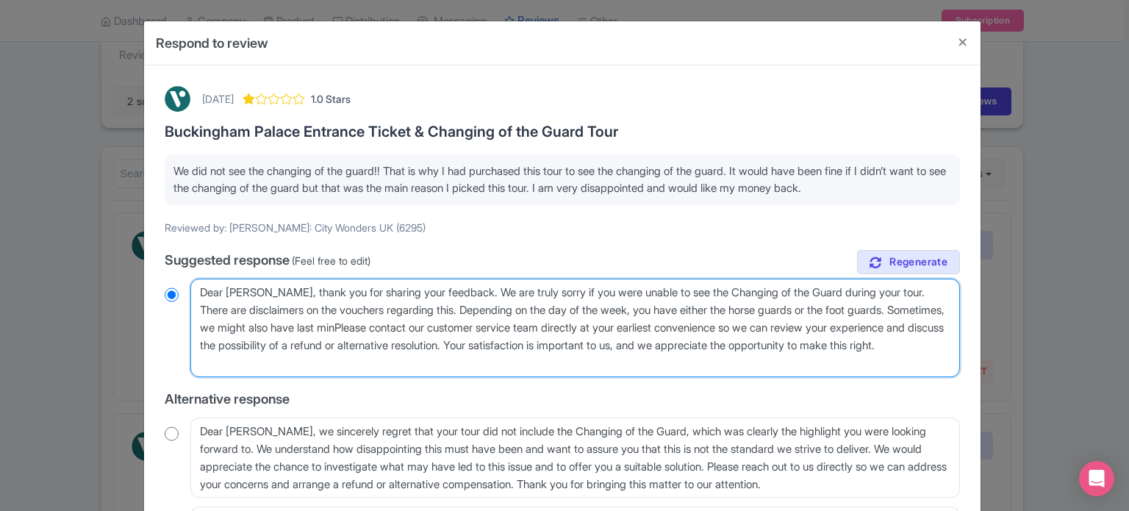
type textarea "Dear Charles_W, thank you for sharing your feedback. We are truly sorry if you …"
radio input "true"
type textarea "Dear Charles_W, thank you for sharing your feedback. We are truly sorry if you …"
radio input "true"
type textarea "Dear Charles_W, thank you for sharing your feedback. We are truly sorry if you …"
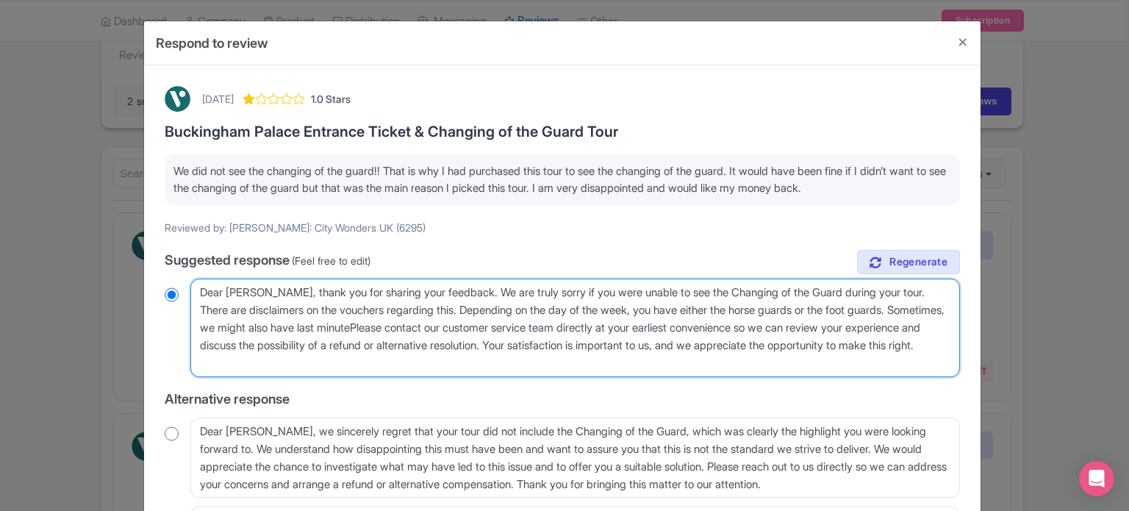
radio input "true"
type textarea "Dear Charles_W, thank you for sharing your feedback. We are truly sorry if you …"
radio input "true"
type textarea "Dear Charles_W, thank you for sharing your feedback. We are truly sorry if you …"
radio input "true"
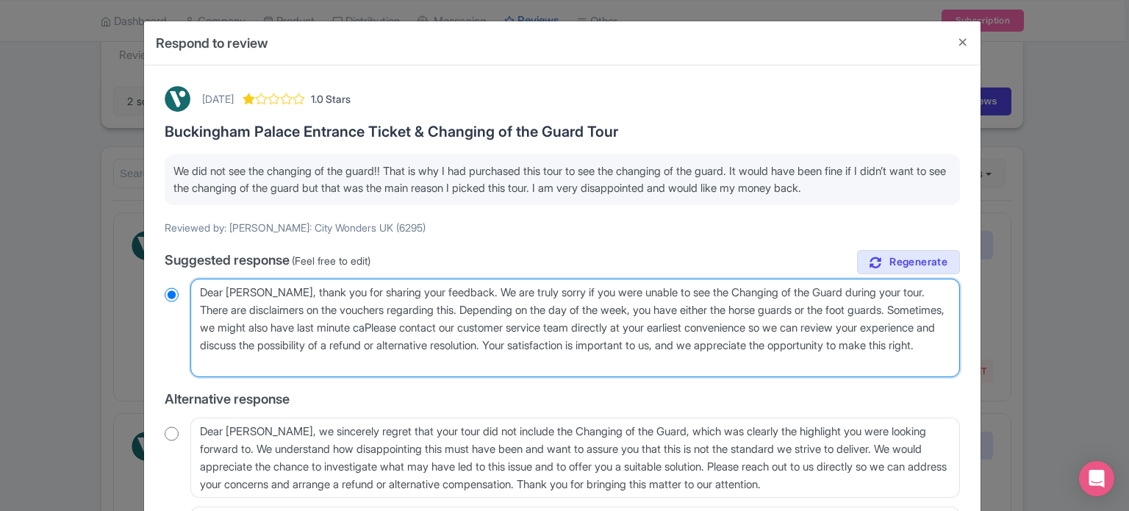
type textarea "Dear Charles_W, thank you for sharing your feedback. We are truly sorry if you …"
radio input "true"
type textarea "Dear Charles_W, thank you for sharing your feedback. We are truly sorry if you …"
radio input "true"
type textarea "Dear Charles_W, thank you for sharing your feedback. We are truly sorry if you …"
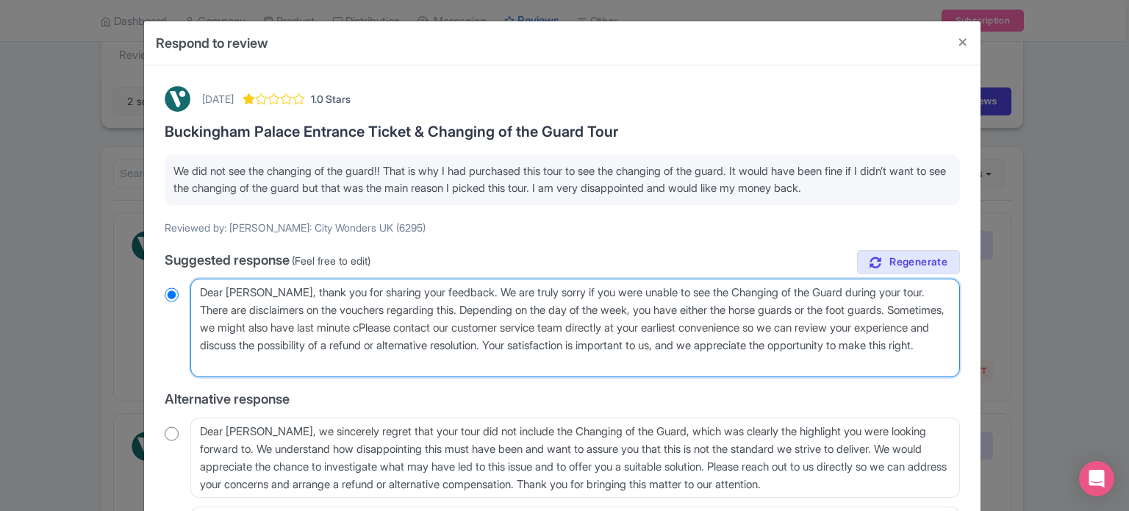
radio input "true"
type textarea "Dear Charles_W, thank you for sharing your feedback. We are truly sorry if you …"
radio input "true"
type textarea "Dear Charles_W, thank you for sharing your feedback. We are truly sorry if you …"
radio input "true"
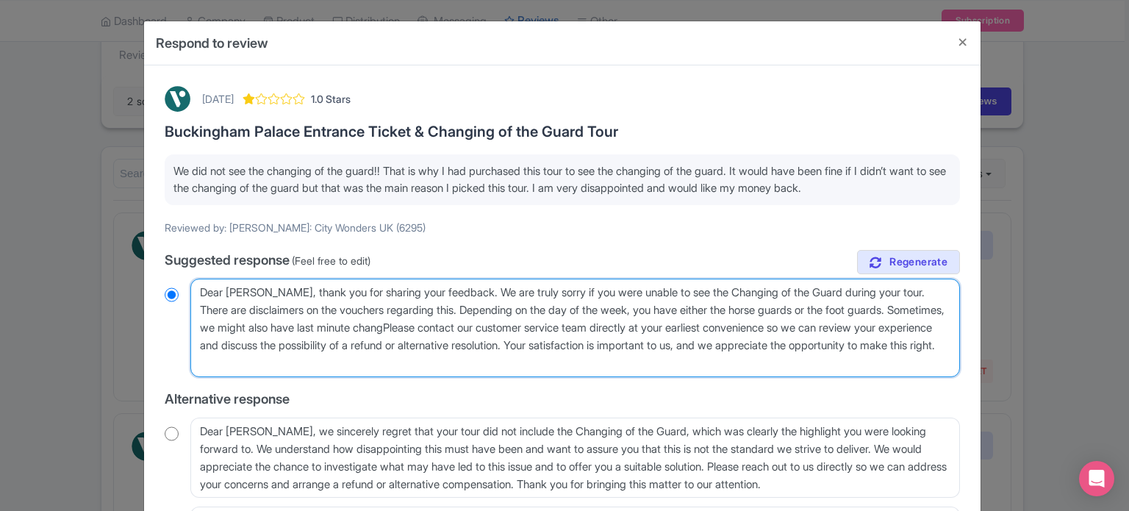
type textarea "Dear Charles_W, thank you for sharing your feedback. We are truly sorry if you …"
radio input "true"
type textarea "Dear Charles_W, thank you for sharing your feedback. We are truly sorry if you …"
radio input "true"
type textarea "Dear Charles_W, thank you for sharing your feedback. We are truly sorry if you …"
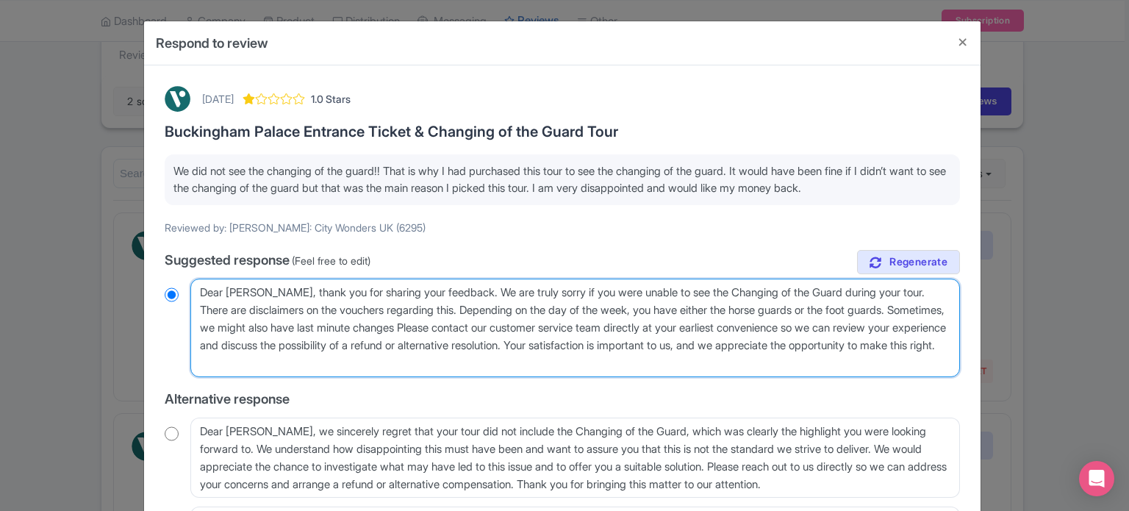
radio input "true"
type textarea "Dear Charles_W, thank you for sharing your feedback. We are truly sorry if you …"
radio input "true"
type textarea "Dear Charles_W, thank you for sharing your feedback. We are truly sorry if you …"
radio input "true"
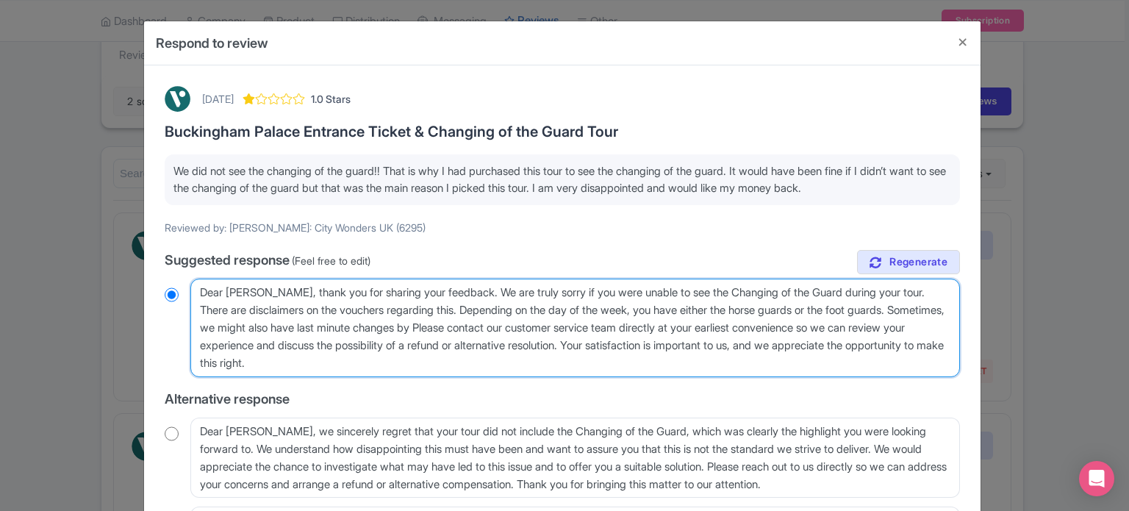
type textarea "Dear Charles_W, thank you for sharing your feedback. We are truly sorry if you …"
radio input "true"
type textarea "Dear Charles_W, thank you for sharing your feedback. We are truly sorry if you …"
radio input "true"
type textarea "Dear Charles_W, thank you for sharing your feedback. We are truly sorry if you …"
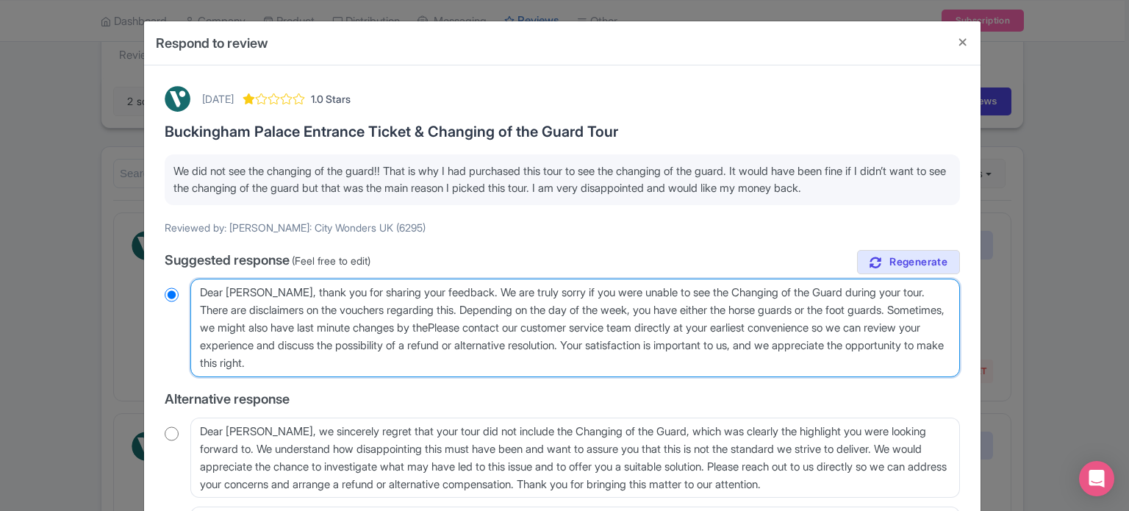
radio input "true"
type textarea "Dear Charles_W, thank you for sharing your feedback. We are truly sorry if you …"
radio input "true"
type textarea "Dear Charles_W, thank you for sharing your feedback. We are truly sorry if you …"
radio input "true"
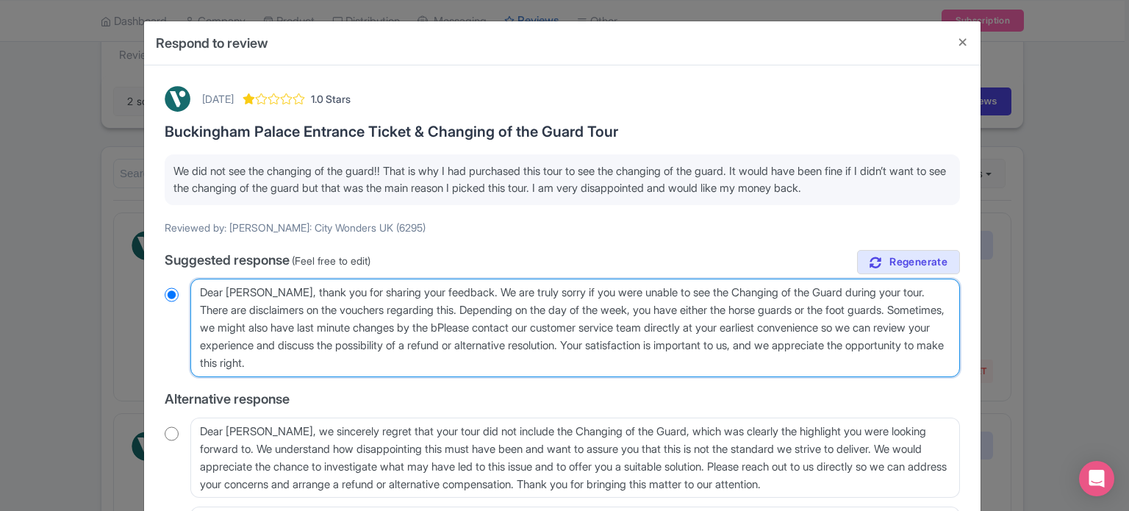
type textarea "Dear Charles_W, thank you for sharing your feedback. We are truly sorry if you …"
radio input "true"
type textarea "Dear Charles_W, thank you for sharing your feedback. We are truly sorry if you …"
radio input "true"
type textarea "Dear Charles_W, thank you for sharing your feedback. We are truly sorry if you …"
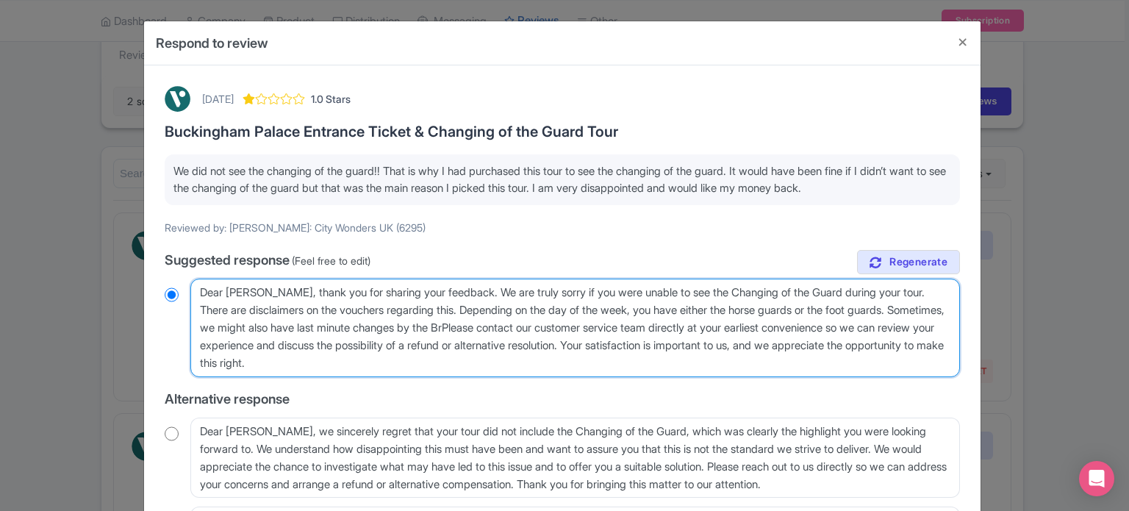
radio input "true"
type textarea "Dear Charles_W, thank you for sharing your feedback. We are truly sorry if you …"
radio input "true"
type textarea "Dear Charles_W, thank you for sharing your feedback. We are truly sorry if you …"
radio input "true"
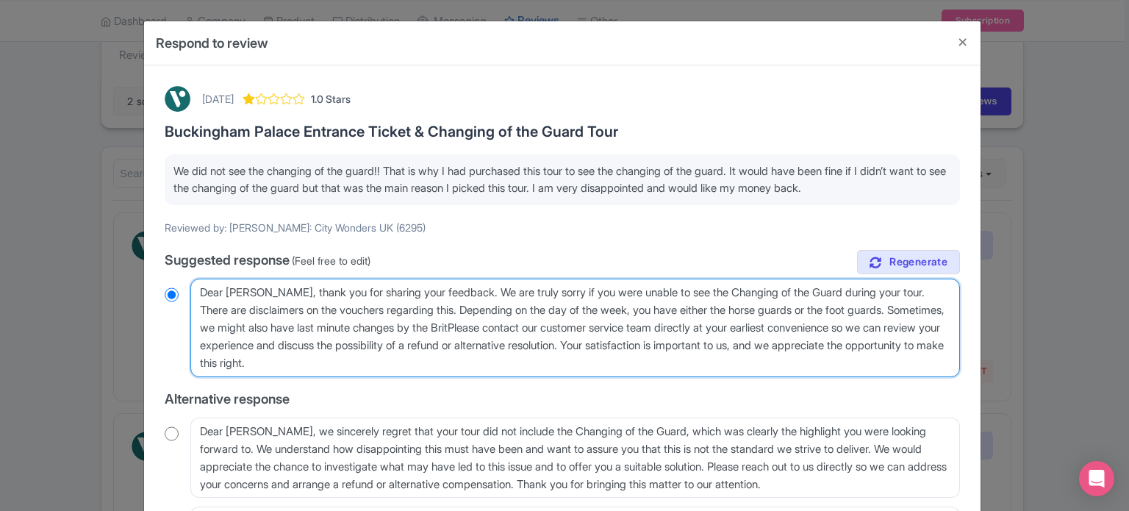
type textarea "Dear Charles_W, thank you for sharing your feedback. We are truly sorry if you …"
radio input "true"
type textarea "Dear Charles_W, thank you for sharing your feedback. We are truly sorry if you …"
radio input "true"
type textarea "Dear Charles_W, thank you for sharing your feedback. We are truly sorry if you …"
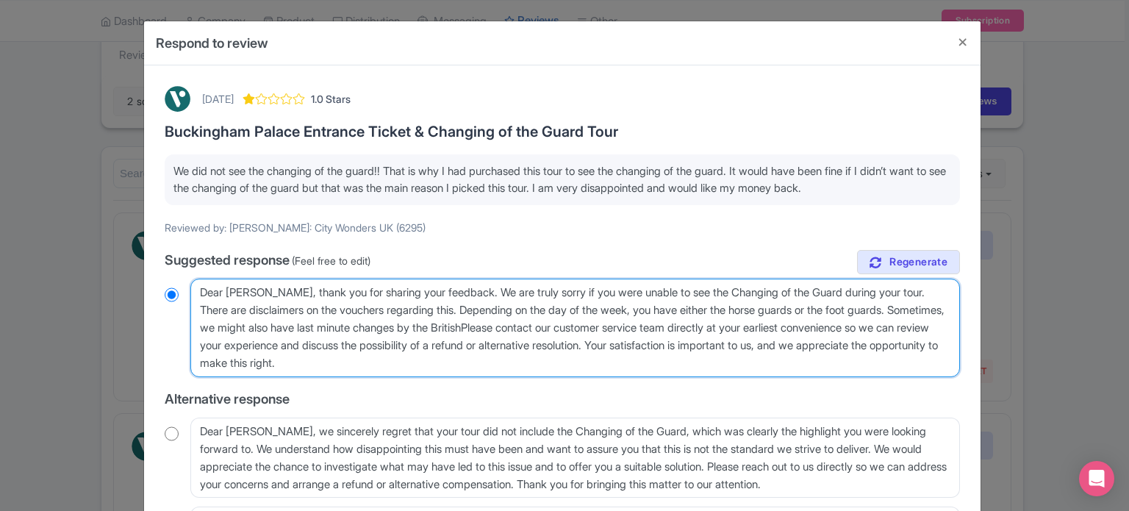
radio input "true"
type textarea "Dear Charles_W, thank you for sharing your feedback. We are truly sorry if you …"
radio input "true"
type textarea "Dear Charles_W, thank you for sharing your feedback. We are truly sorry if you …"
radio input "true"
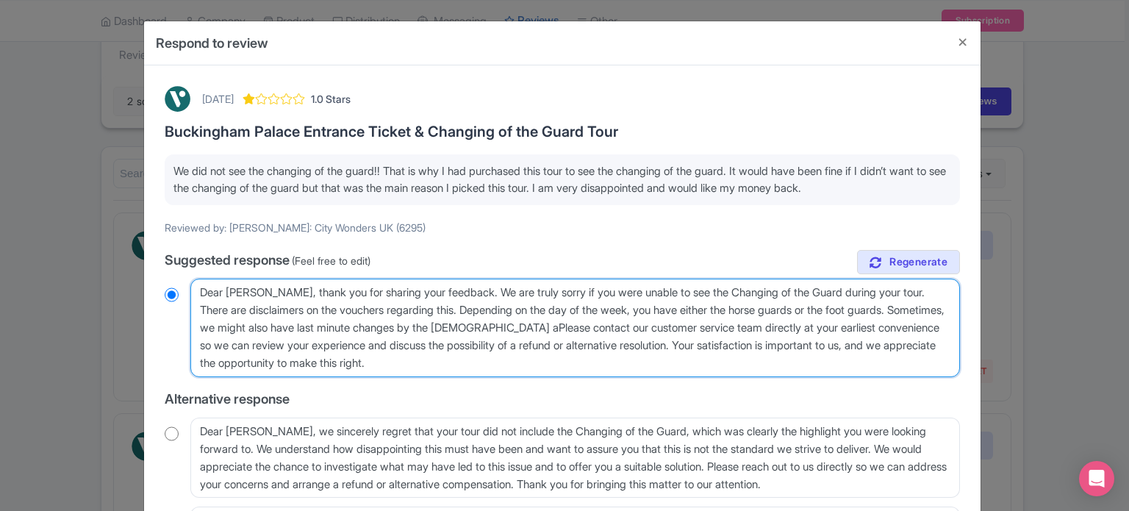
type textarea "Dear Charles_W, thank you for sharing your feedback. We are truly sorry if you …"
radio input "true"
type textarea "Dear Charles_W, thank you for sharing your feedback. We are truly sorry if you …"
radio input "true"
type textarea "Dear Charles_W, thank you for sharing your feedback. We are truly sorry if you …"
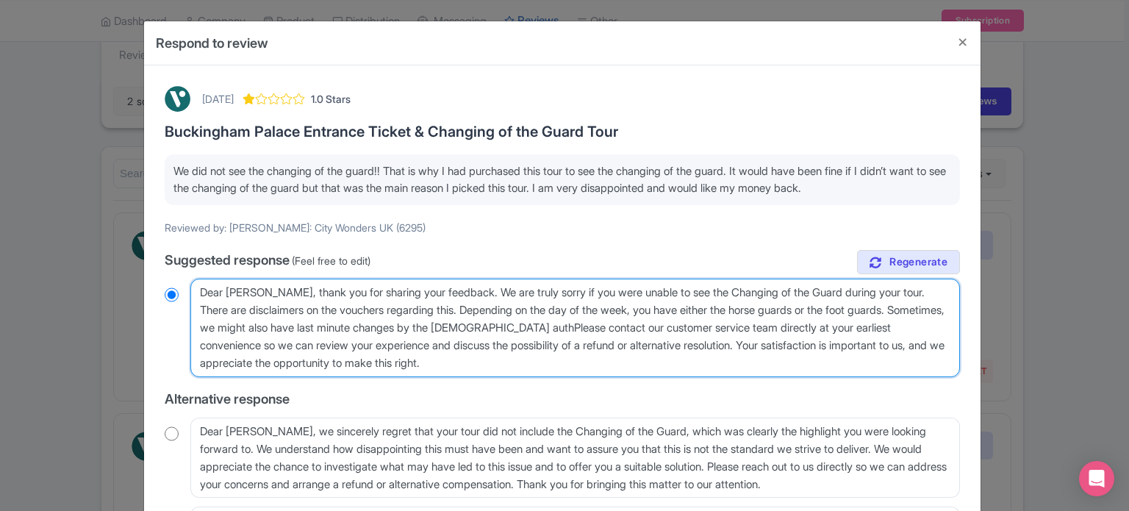
radio input "true"
type textarea "Dear Charles_W, thank you for sharing your feedback. We are truly sorry if you …"
radio input "true"
type textarea "Dear Charles_W, thank you for sharing your feedback. We are truly sorry if you …"
radio input "true"
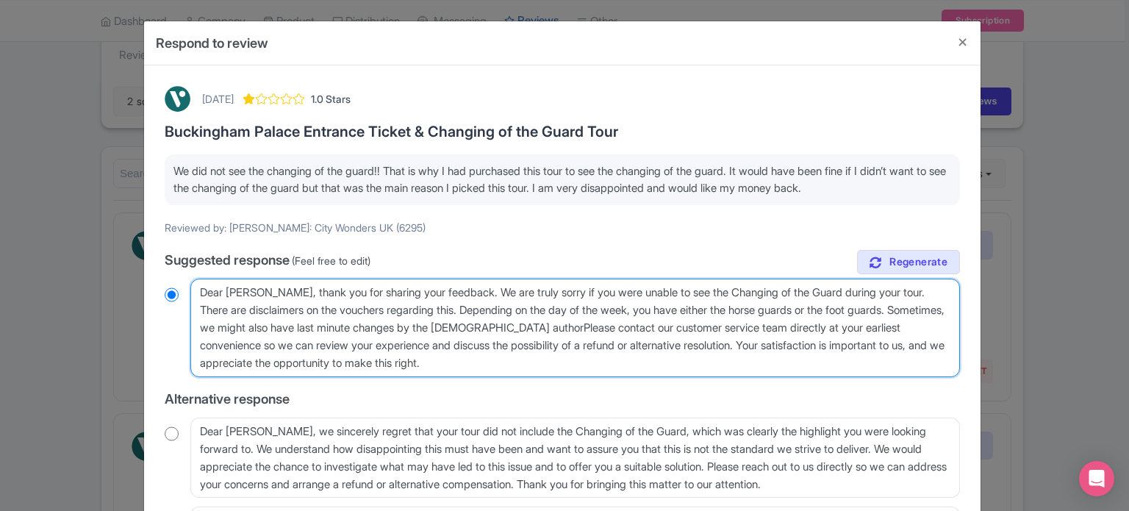
type textarea "Dear Charles_W, thank you for sharing your feedback. We are truly sorry if you …"
radio input "true"
type textarea "Dear Charles_W, thank you for sharing your feedback. We are truly sorry if you …"
radio input "true"
type textarea "Dear Charles_W, thank you for sharing your feedback. We are truly sorry if you …"
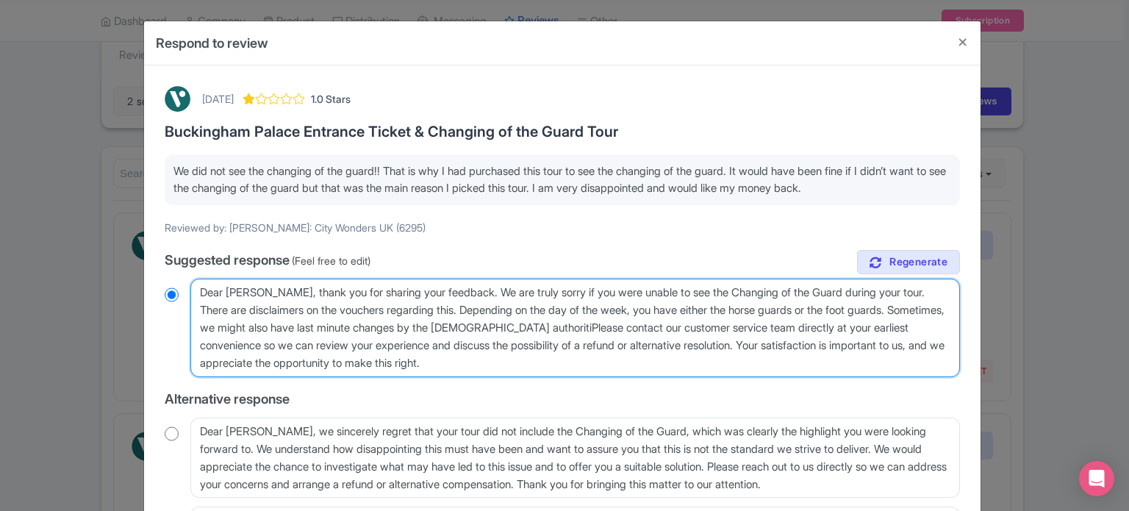
radio input "true"
type textarea "Dear Charles_W, thank you for sharing your feedback. We are truly sorry if you …"
radio input "true"
drag, startPoint x: 520, startPoint y: 367, endPoint x: 445, endPoint y: 347, distance: 78.3
click at [445, 347] on textarea "Dear Charles_W, thank you for sharing your feedback. We are truly sorry to hear…" at bounding box center [575, 328] width 770 height 99
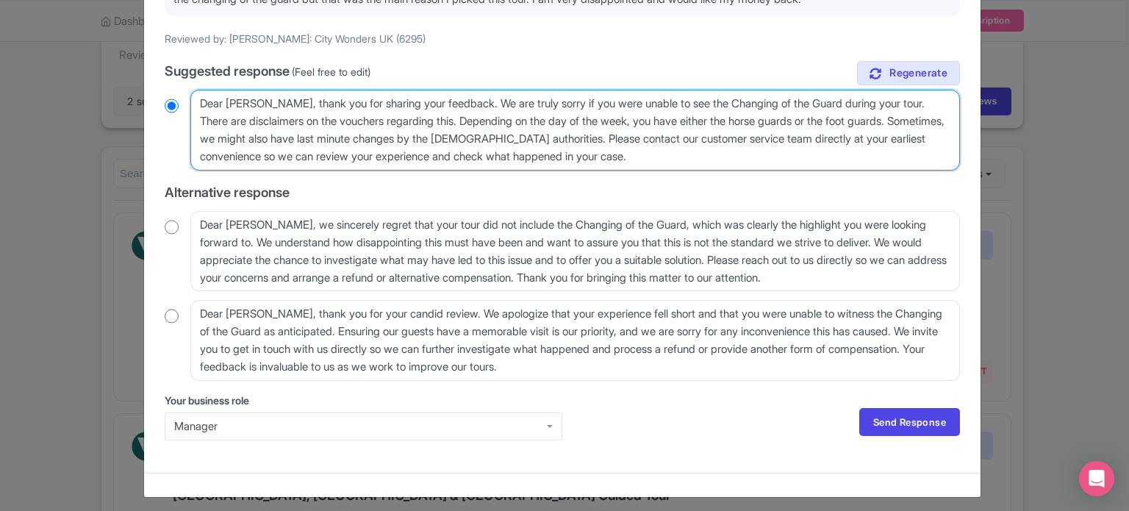
scroll to position [195, 0]
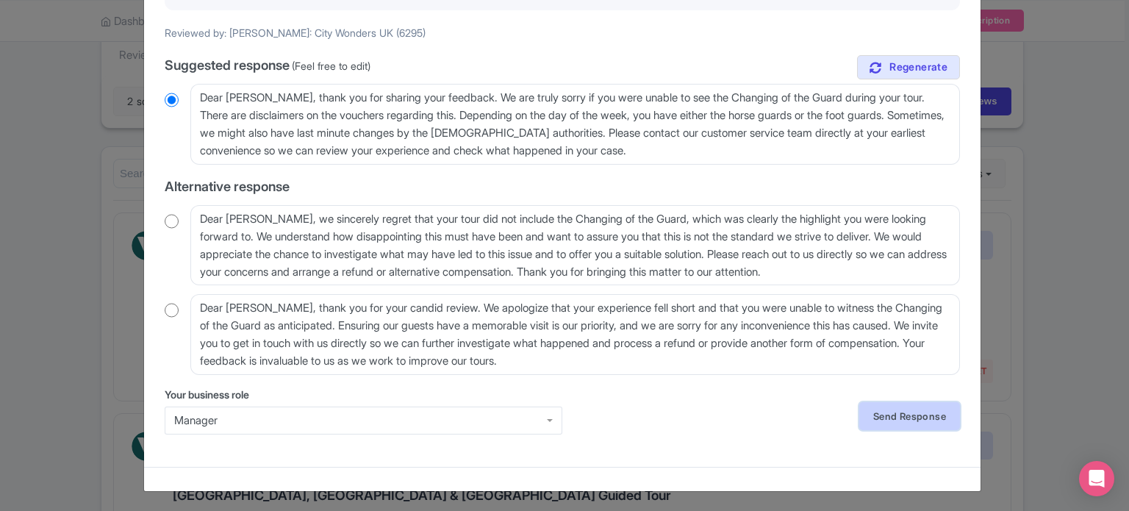
click at [913, 421] on link "Send Response" at bounding box center [909, 416] width 101 height 28
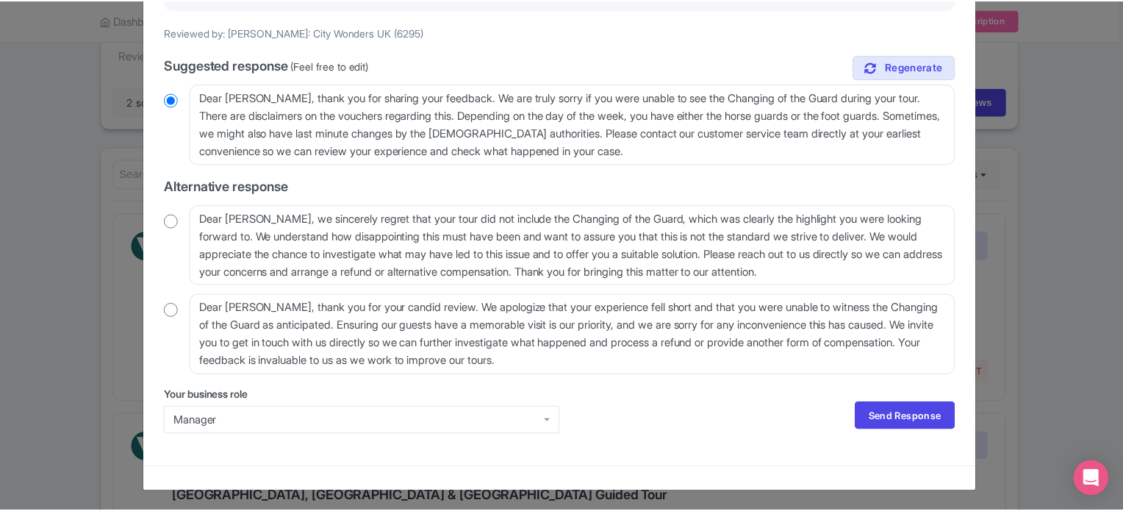
scroll to position [0, 0]
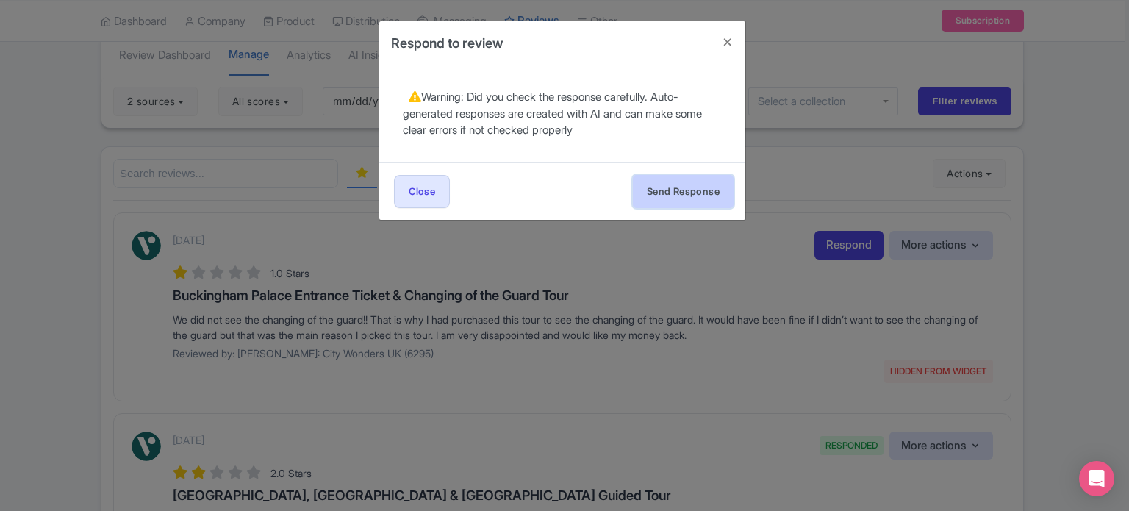
click at [689, 202] on button "Send Response" at bounding box center [683, 191] width 101 height 33
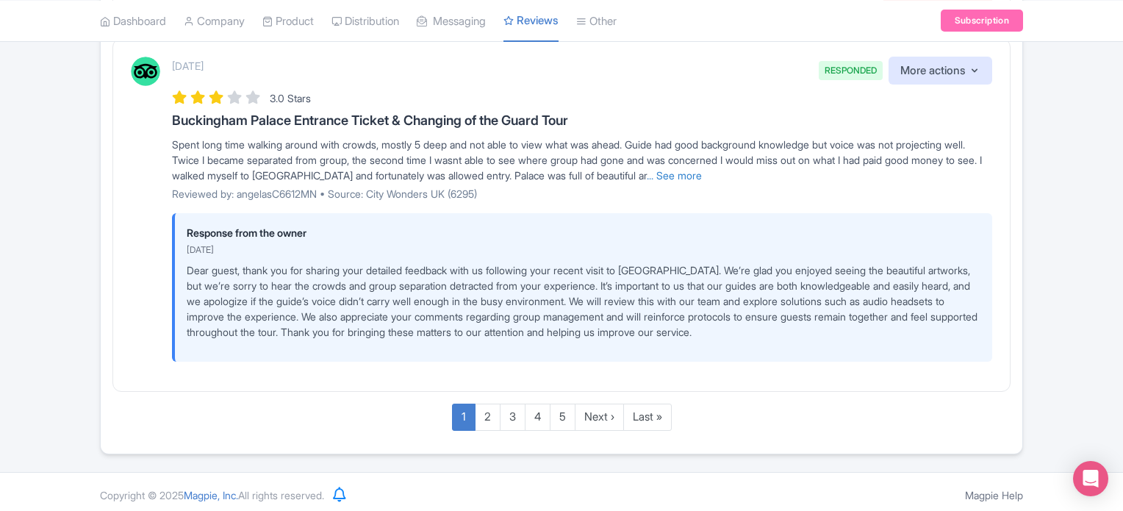
scroll to position [3029, 0]
click at [484, 411] on link "2" at bounding box center [488, 416] width 26 height 27
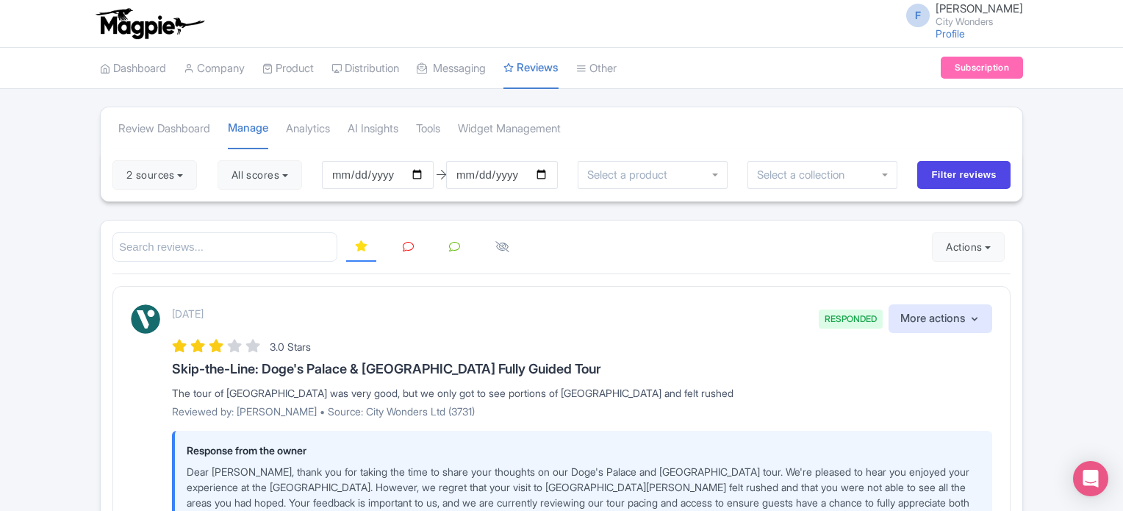
click at [411, 245] on icon at bounding box center [408, 246] width 11 height 11
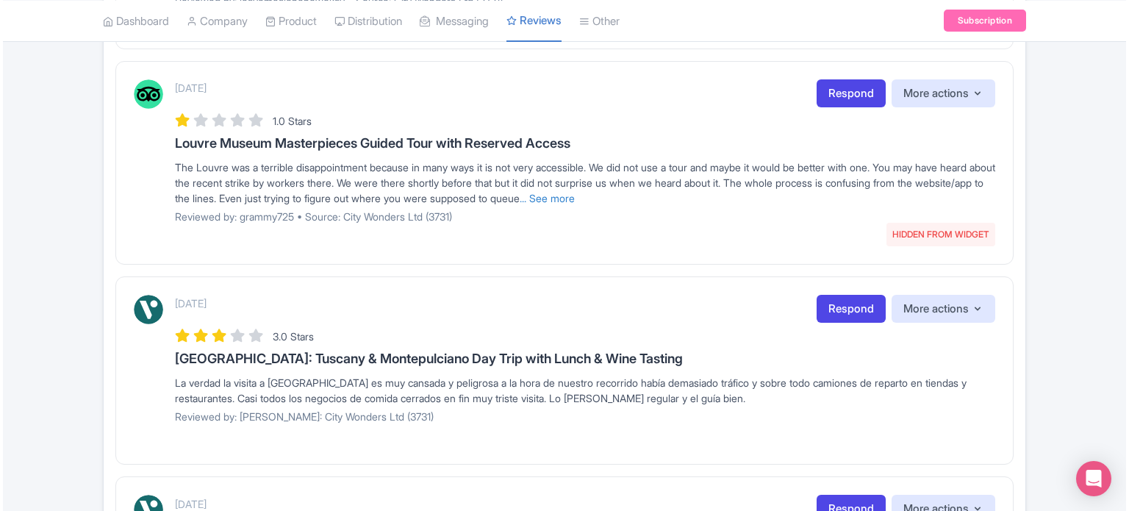
scroll to position [515, 0]
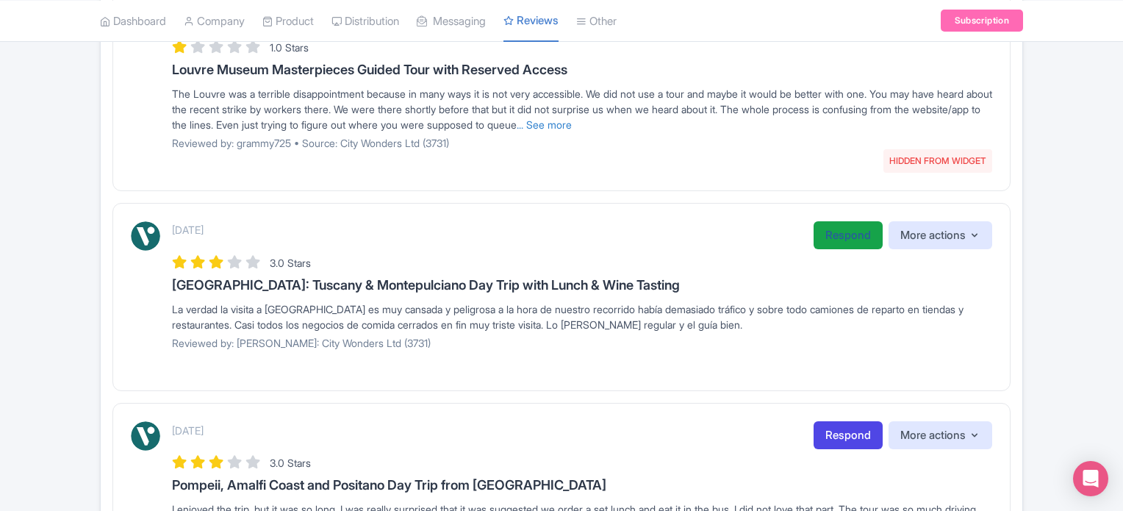
click at [843, 229] on link "Respond" at bounding box center [848, 235] width 69 height 29
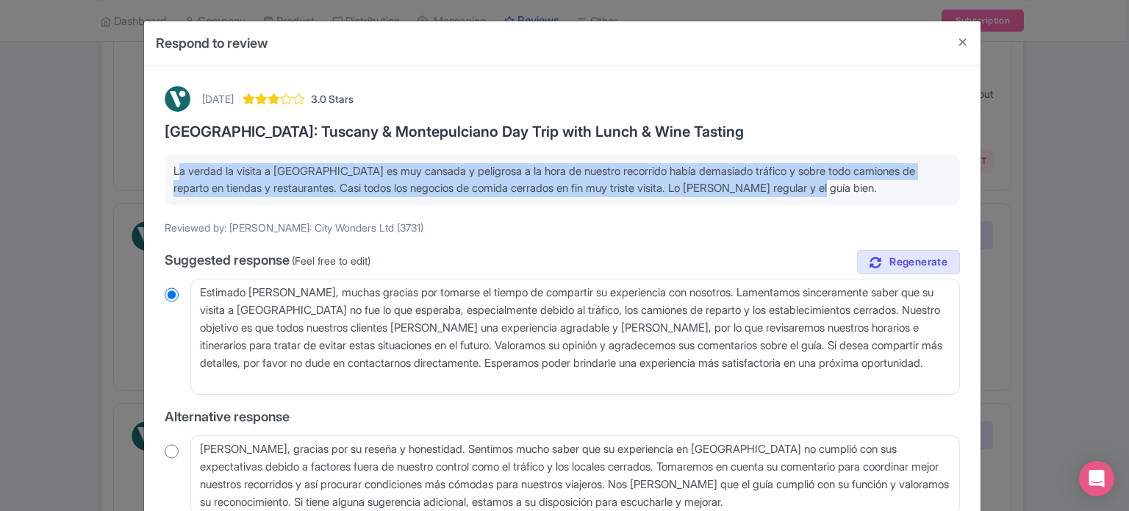
drag, startPoint x: 169, startPoint y: 168, endPoint x: 873, endPoint y: 198, distance: 704.9
click at [873, 198] on div "La verdad la visita a [GEOGRAPHIC_DATA] es muy cansada y peligrosa a la hora de…" at bounding box center [562, 179] width 795 height 51
copy p "La verdad la visita a [GEOGRAPHIC_DATA] es muy cansada y peligrosa a la hora de…"
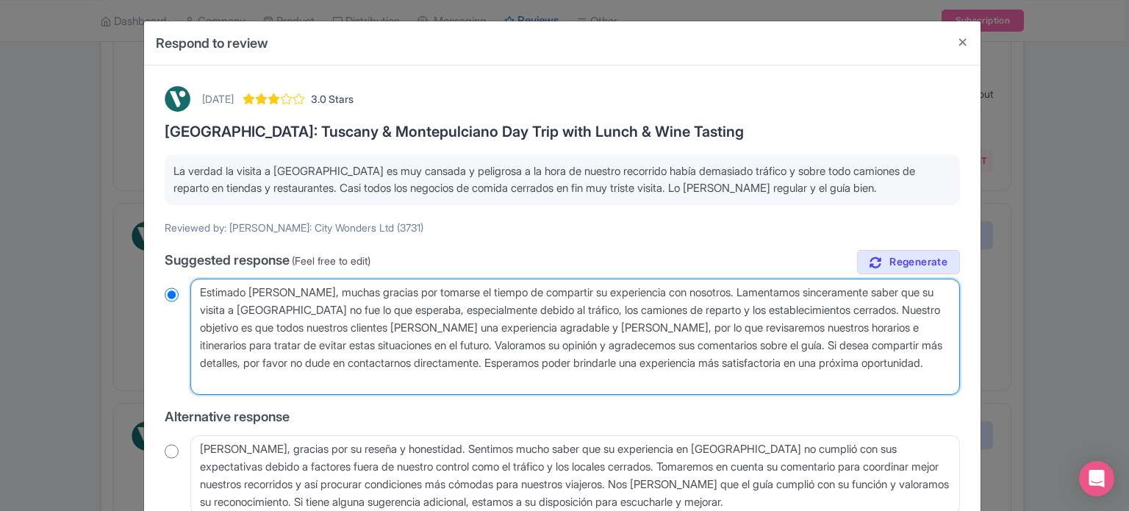
drag, startPoint x: 276, startPoint y: 382, endPoint x: 188, endPoint y: 296, distance: 123.2
click at [190, 296] on textarea "Estimado [PERSON_NAME], muchas gracias por tomarse el tiempo de compartir su ex…" at bounding box center [575, 337] width 770 height 116
radio input "true"
click at [267, 387] on textarea "Estimado [PERSON_NAME], muchas gracias por tomarse el tiempo de compartir su ex…" at bounding box center [575, 337] width 770 height 116
drag, startPoint x: 279, startPoint y: 382, endPoint x: 192, endPoint y: 285, distance: 130.1
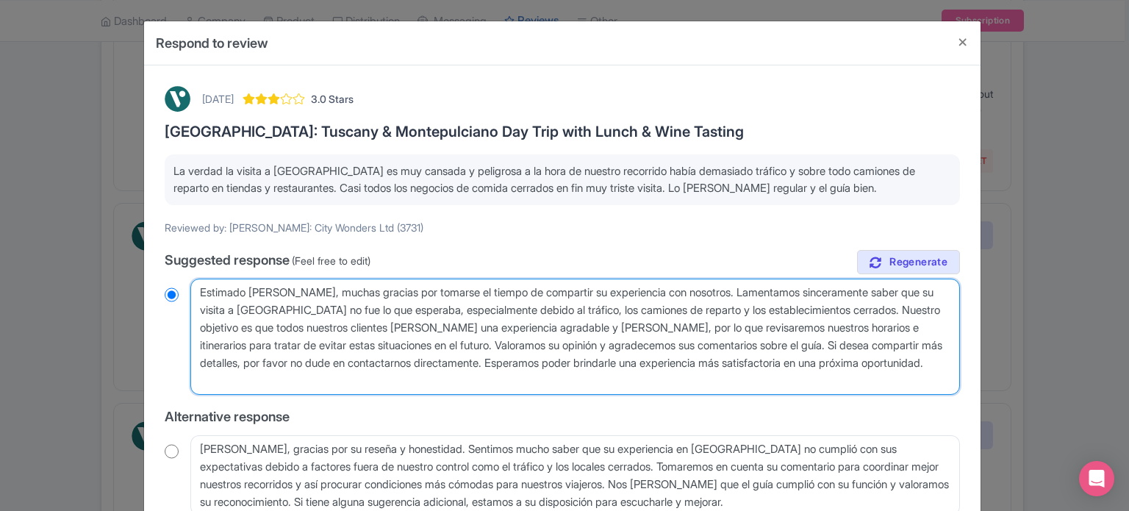
click at [192, 285] on textarea "Estimado [PERSON_NAME], muchas gracias por tomarse el tiempo de compartir su ex…" at bounding box center [575, 337] width 770 height 116
paste textarea "para compartir su experiencia con nosotros. Lamentamos sinceramente que su visi…"
type textarea "Estimado [PERSON_NAME], muchas gracias por tomarse el tiempo para compartir su …"
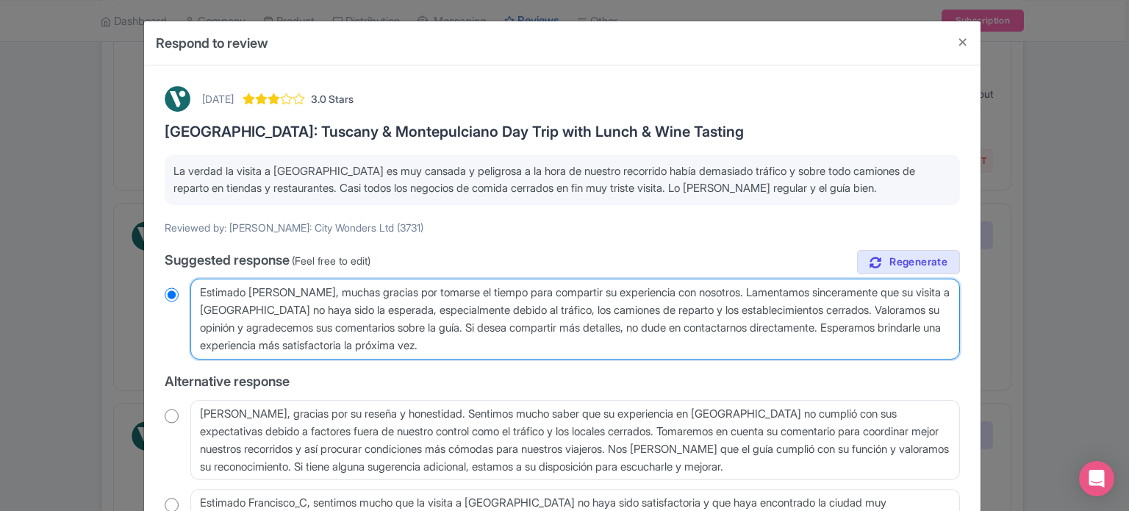
radio input "true"
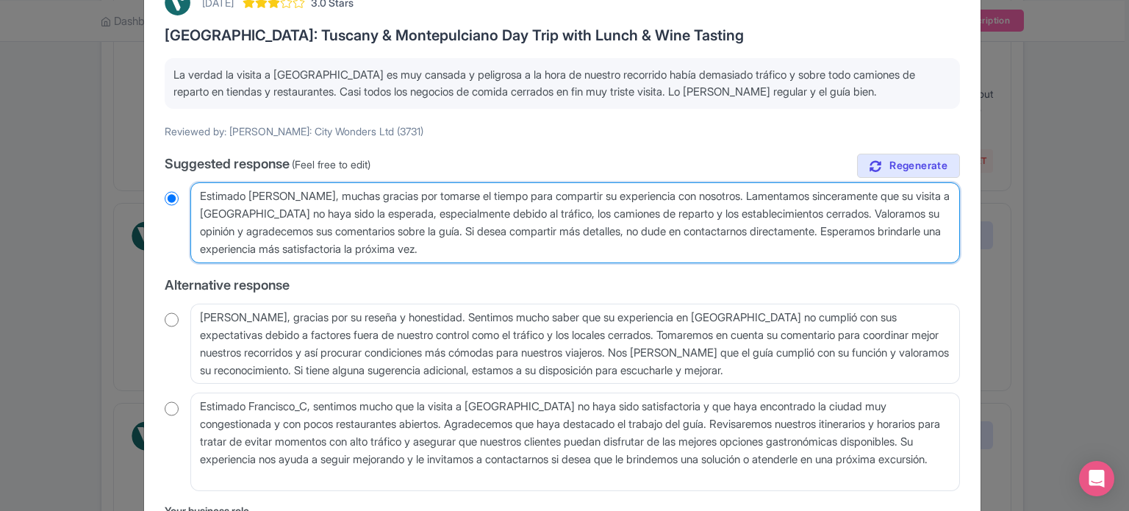
scroll to position [212, 0]
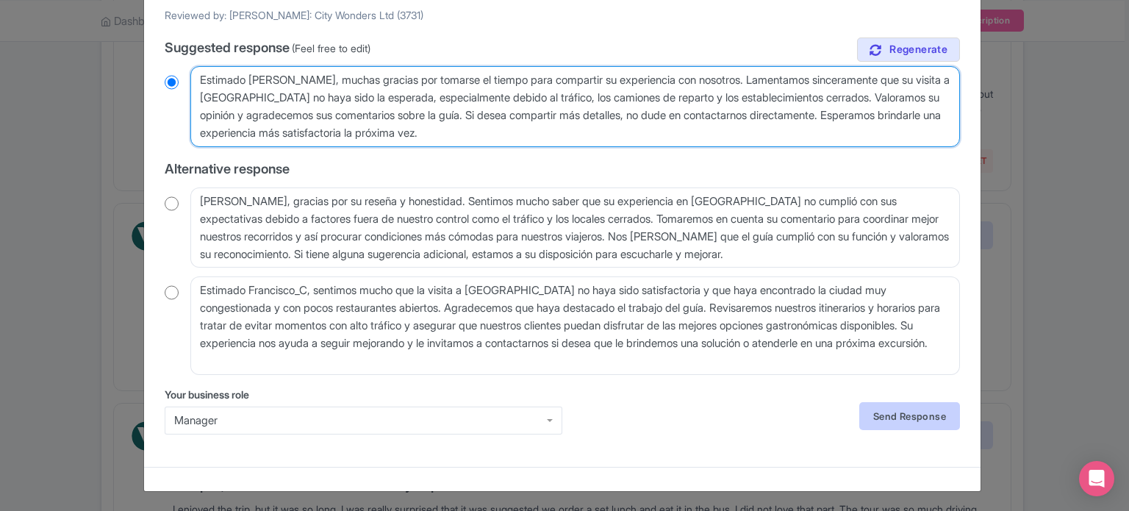
type textarea "Estimado [PERSON_NAME], muchas gracias por tomarse el tiempo para compartir su …"
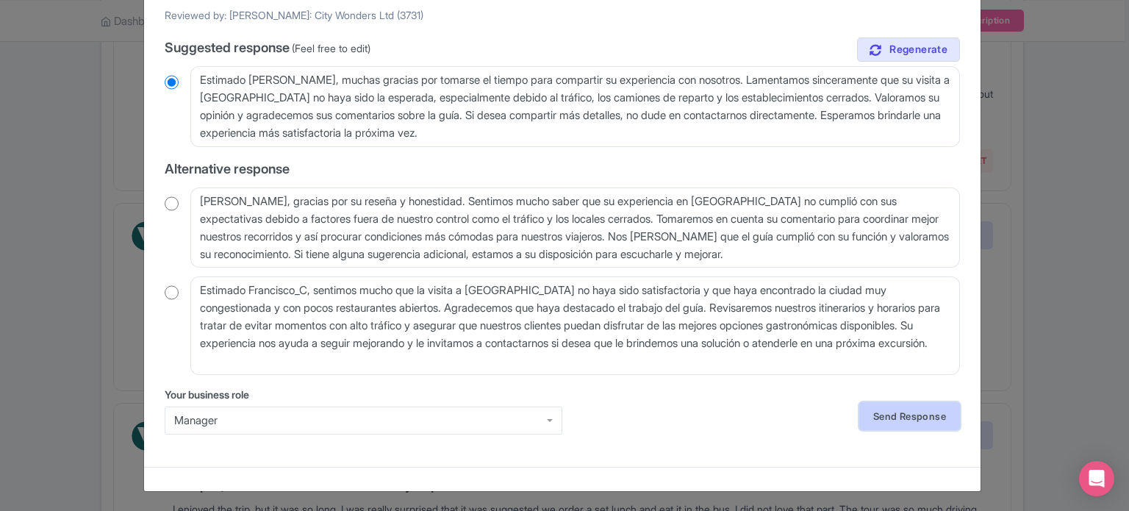
click at [884, 421] on link "Send Response" at bounding box center [909, 416] width 101 height 28
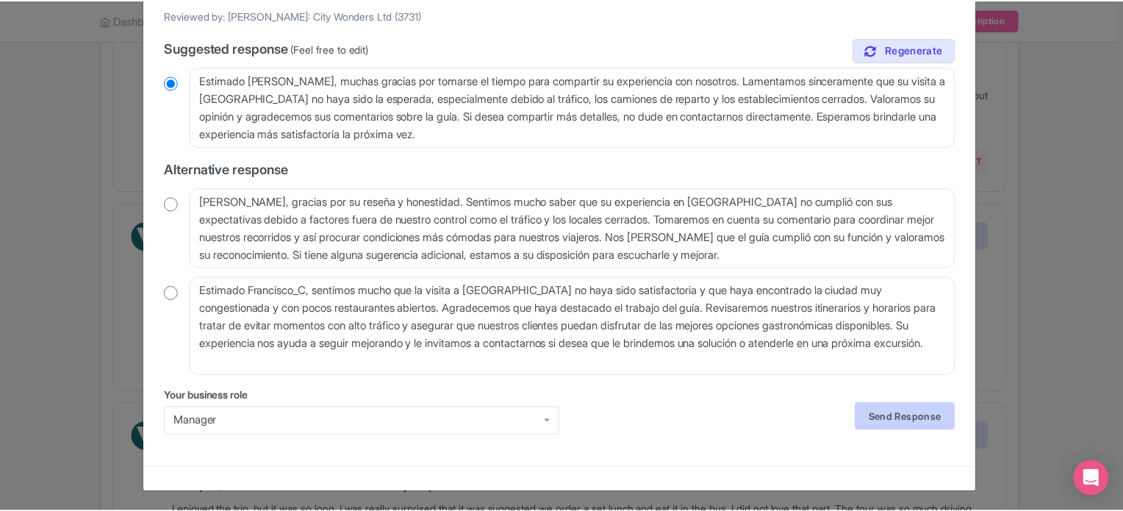
scroll to position [0, 0]
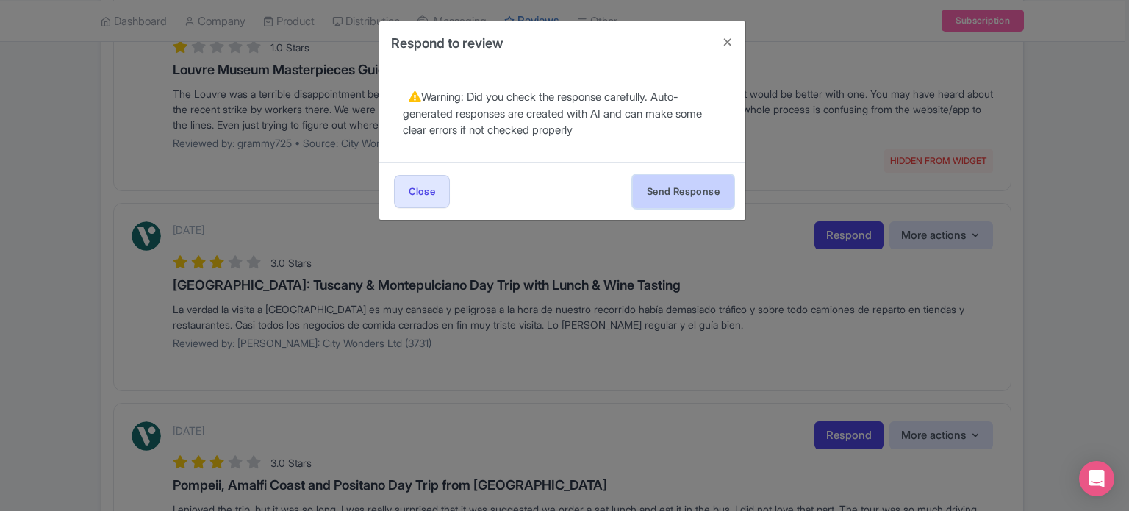
click at [715, 195] on button "Send Response" at bounding box center [683, 191] width 101 height 33
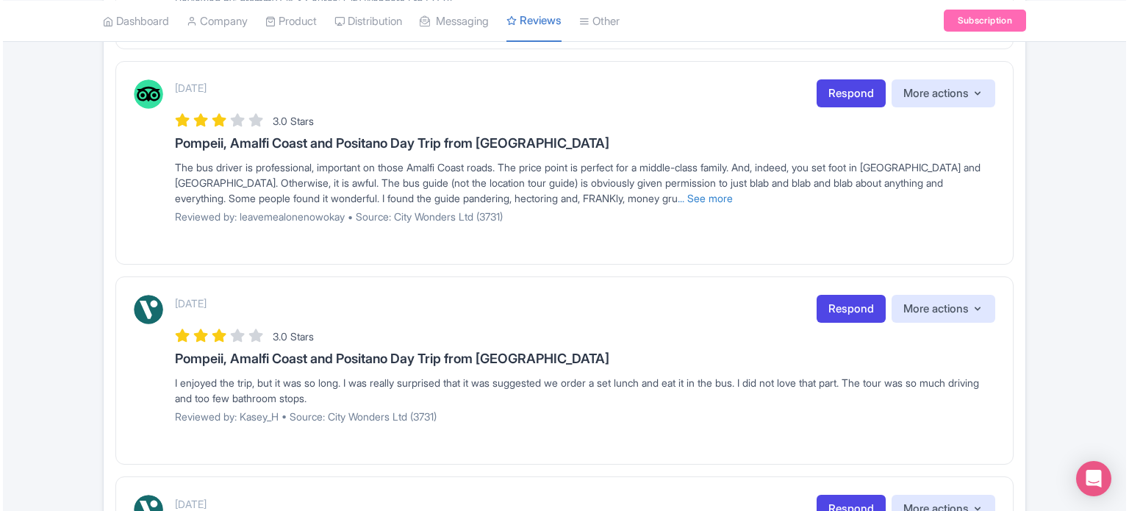
scroll to position [515, 0]
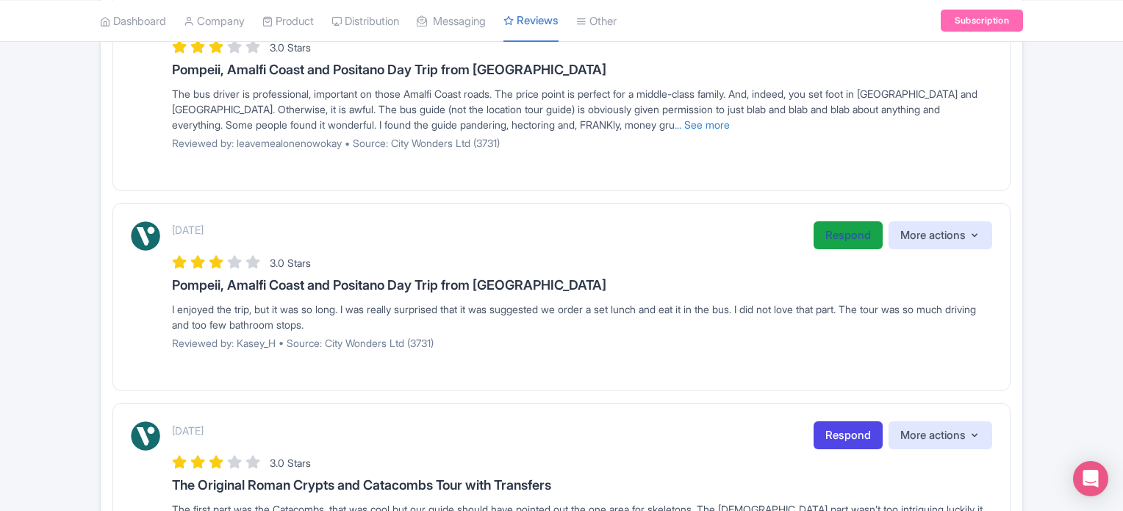
click at [848, 240] on link "Respond" at bounding box center [848, 235] width 69 height 29
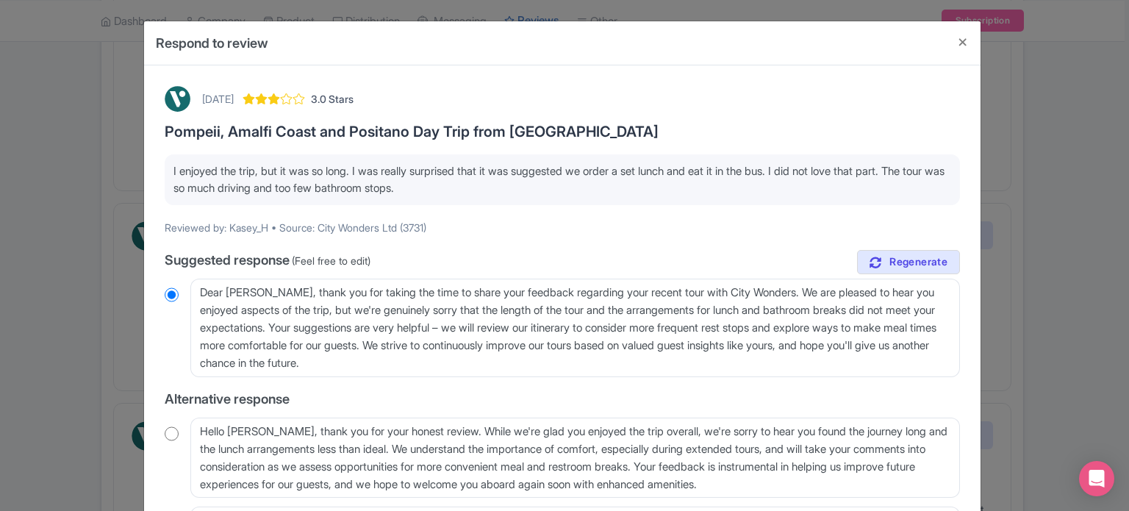
scroll to position [74, 0]
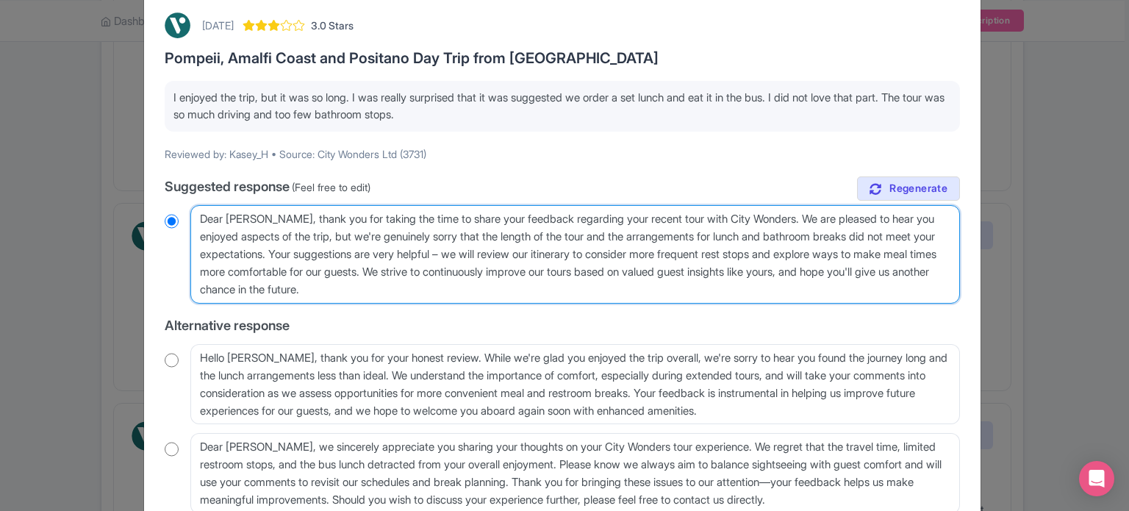
drag, startPoint x: 467, startPoint y: 287, endPoint x: 477, endPoint y: 271, distance: 19.8
click at [477, 271] on textarea "Dear Kasey_H, thank you for taking the time to share your feedback regarding yo…" at bounding box center [575, 254] width 770 height 99
type textarea "Dear Kasey_H, thank you for taking the time to share your feedback regarding yo…"
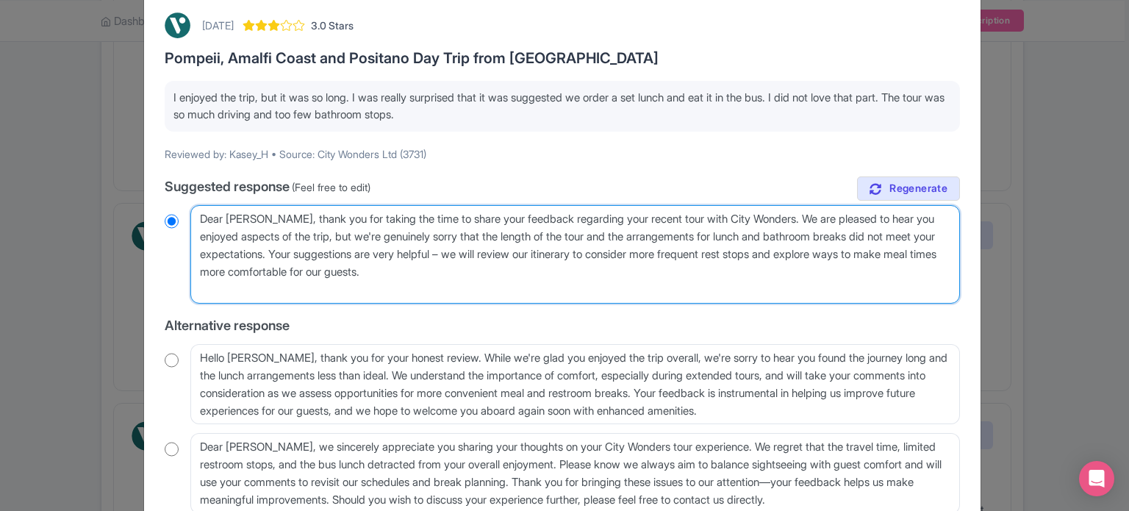
radio input "true"
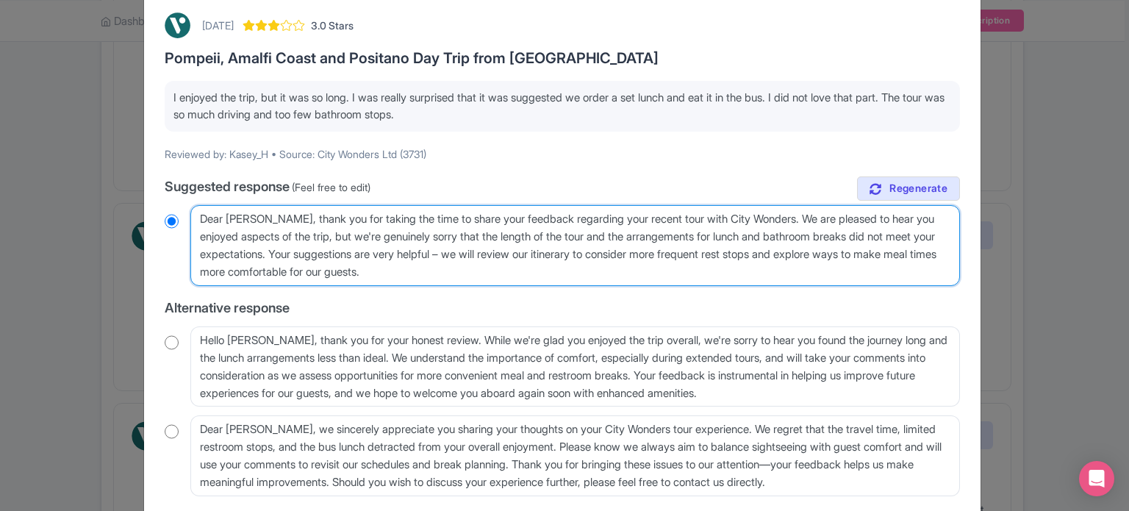
type textarea "Dear Kasey_H, thank you for taking the time to share your feedback regarding yo…"
radio input "true"
type textarea "Dear Kasey_H, thank you for taking the time to share your feedback regarding yo…"
radio input "true"
type textarea "Dear Kasey_H, thank you for taking the time to share your feedback regarding yo…"
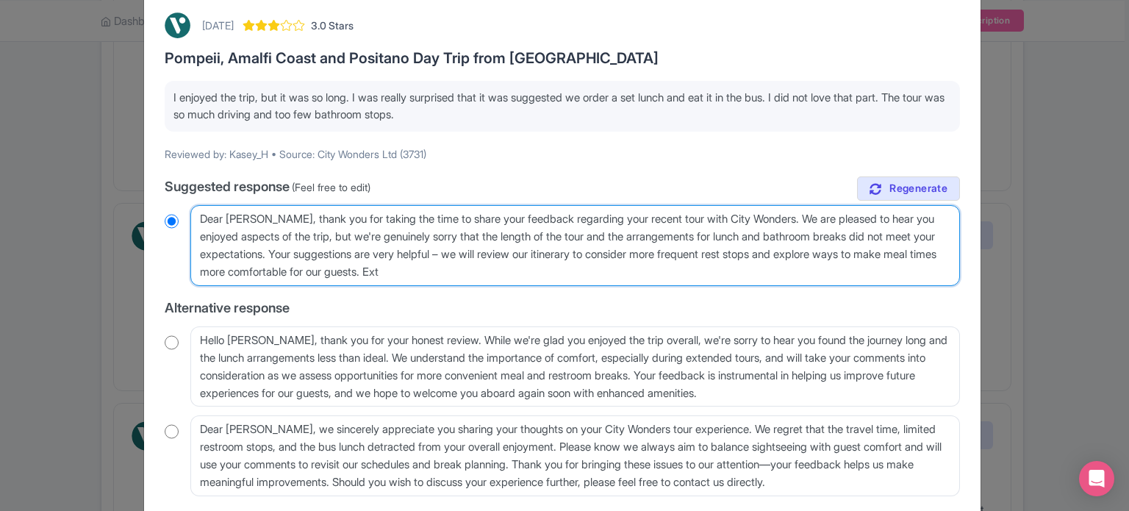
radio input "true"
type textarea "Dear Kasey_H, thank you for taking the time to share your feedback regarding yo…"
radio input "true"
type textarea "Dear Kasey_H, thank you for taking the time to share your feedback regarding yo…"
radio input "true"
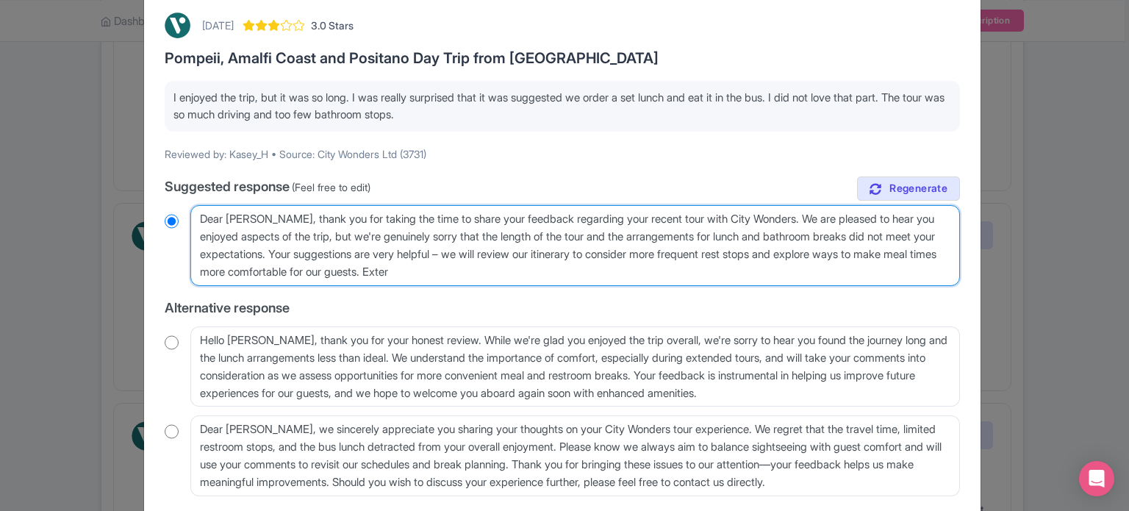
type textarea "Dear Kasey_H, thank you for taking the time to share your feedback regarding yo…"
radio input "true"
type textarea "Dear Kasey_H, thank you for taking the time to share your feedback regarding yo…"
radio input "true"
type textarea "Dear Kasey_H, thank you for taking the time to share your feedback regarding yo…"
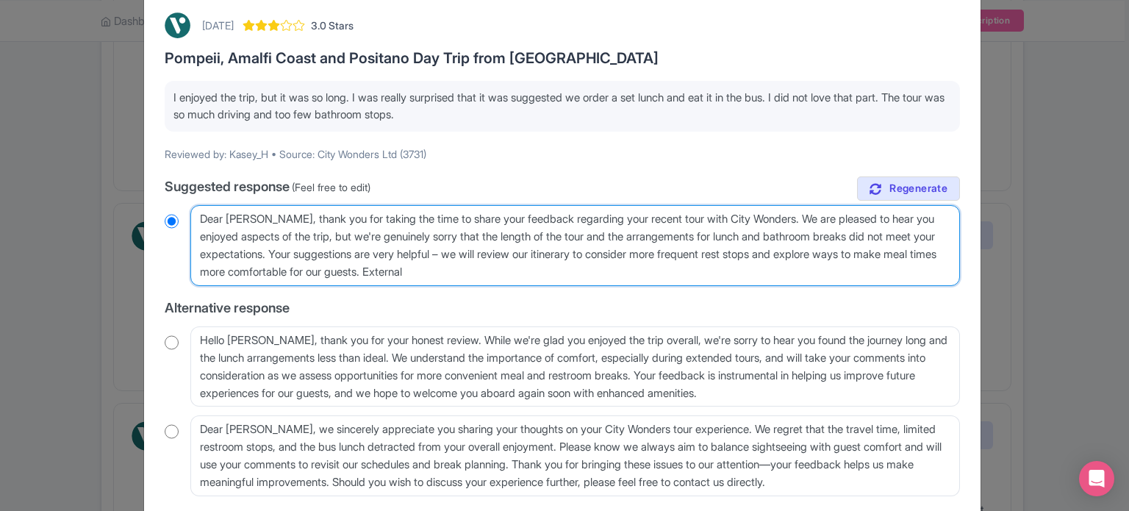
radio input "true"
type textarea "Dear Kasey_H, thank you for taking the time to share your feedback regarding yo…"
radio input "true"
type textarea "Dear Kasey_H, thank you for taking the time to share your feedback regarding yo…"
radio input "true"
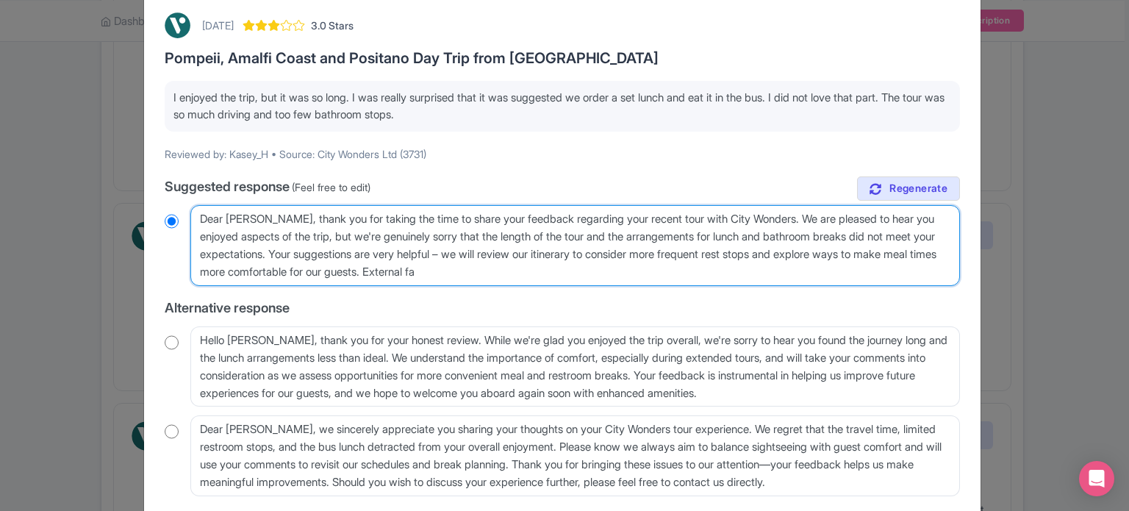
type textarea "Dear Kasey_H, thank you for taking the time to share your feedback regarding yo…"
radio input "true"
type textarea "Dear Kasey_H, thank you for taking the time to share your feedback regarding yo…"
radio input "true"
type textarea "Dear Kasey_H, thank you for taking the time to share your feedback regarding yo…"
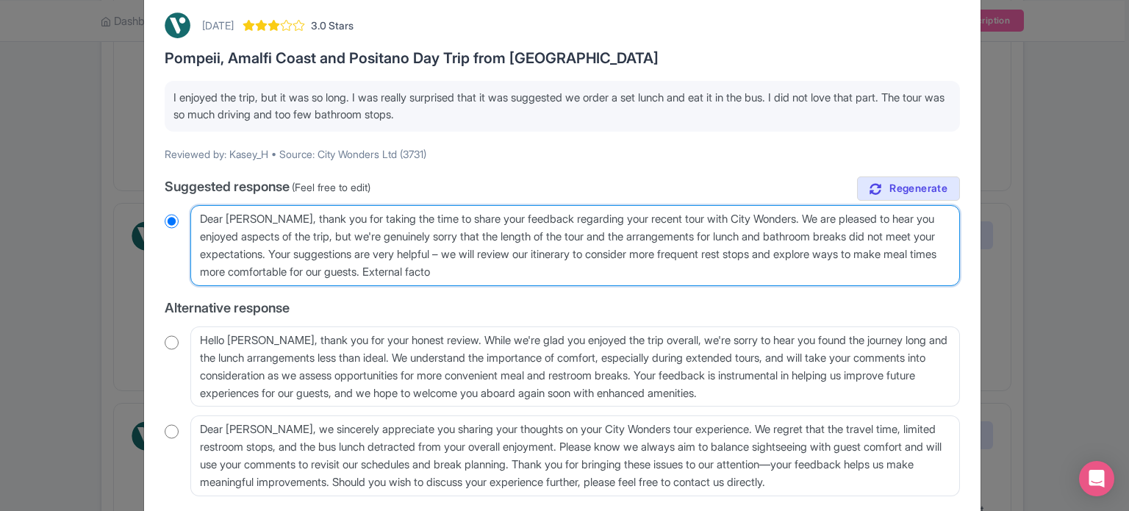
radio input "true"
type textarea "Dear Kasey_H, thank you for taking the time to share your feedback regarding yo…"
radio input "true"
type textarea "Dear Kasey_H, thank you for taking the time to share your feedback regarding yo…"
radio input "true"
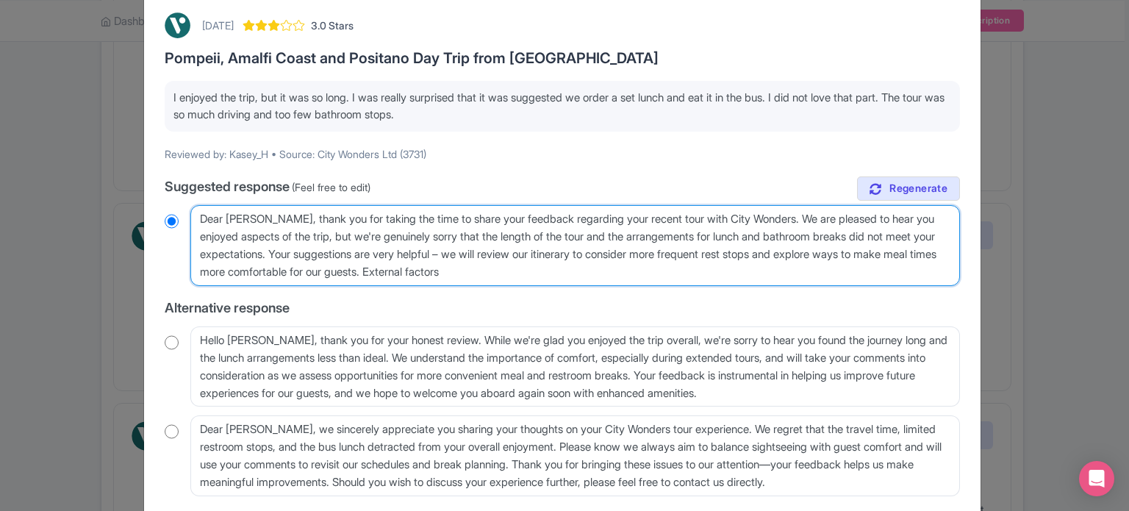
type textarea "Dear Kasey_H, thank you for taking the time to share your feedback regarding yo…"
radio input "true"
type textarea "Dear Kasey_H, thank you for taking the time to share your feedback regarding yo…"
radio input "true"
type textarea "Dear Kasey_H, thank you for taking the time to share your feedback regarding yo…"
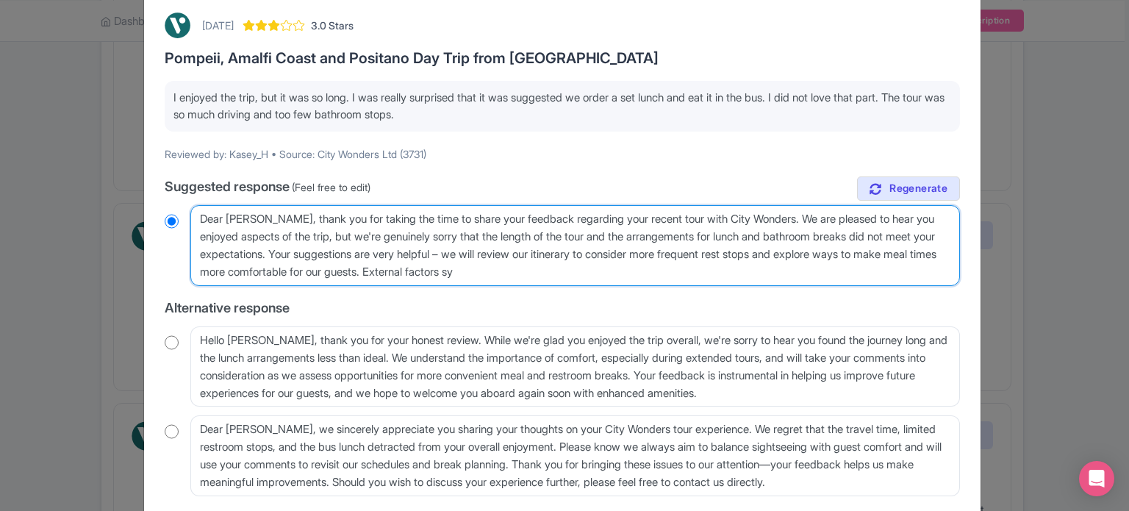
radio input "true"
type textarea "Dear Kasey_H, thank you for taking the time to share your feedback regarding yo…"
radio input "true"
type textarea "Dear Kasey_H, thank you for taking the time to share your feedback regarding yo…"
radio input "true"
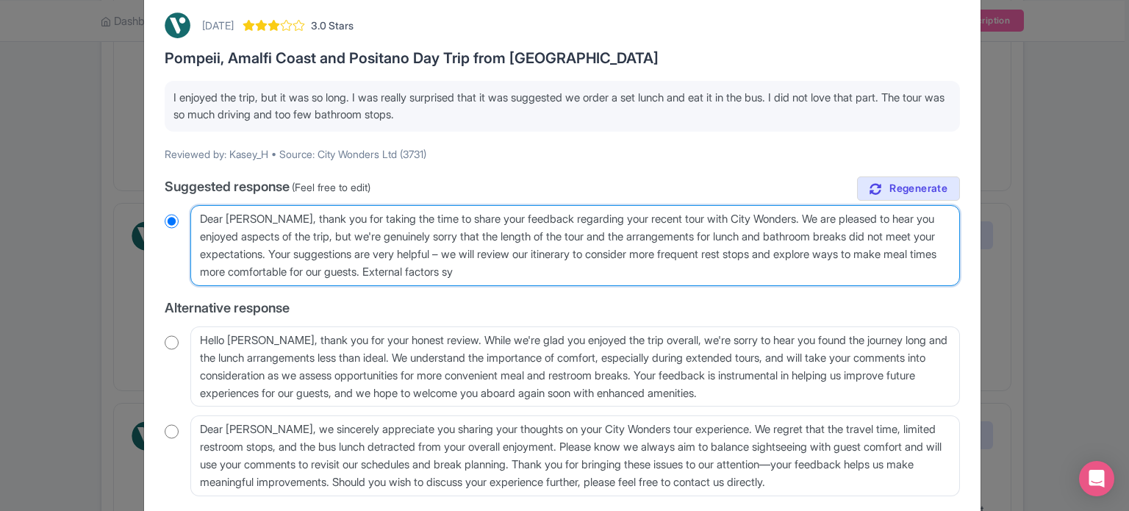
type textarea "Dear Kasey_H, thank you for taking the time to share your feedback regarding yo…"
radio input "true"
type textarea "Dear Kasey_H, thank you for taking the time to share your feedback regarding yo…"
radio input "true"
type textarea "Dear Kasey_H, thank you for taking the time to share your feedback regarding yo…"
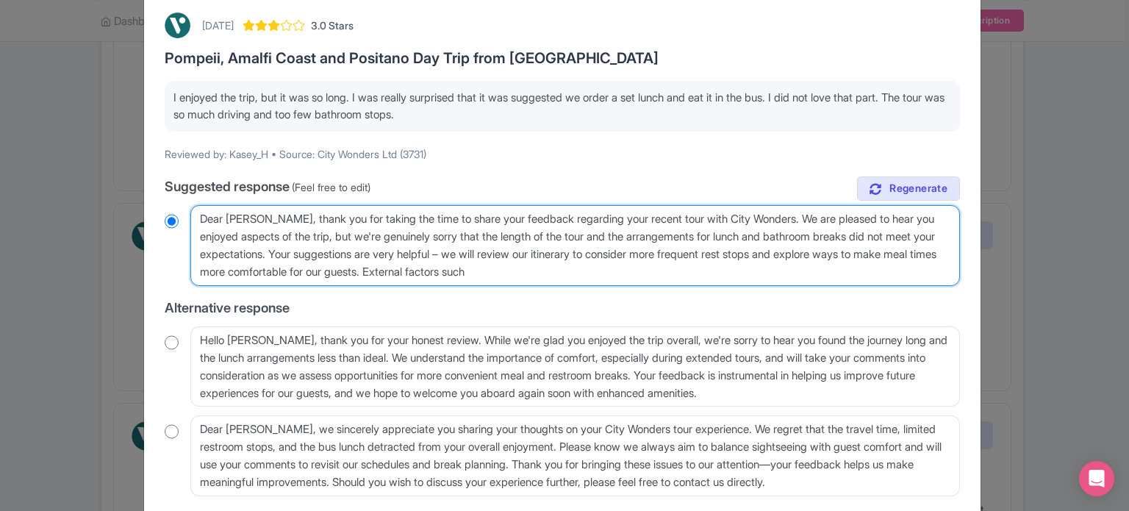
radio input "true"
type textarea "Dear Kasey_H, thank you for taking the time to share your feedback regarding yo…"
radio input "true"
type textarea "Dear Kasey_H, thank you for taking the time to share your feedback regarding yo…"
radio input "true"
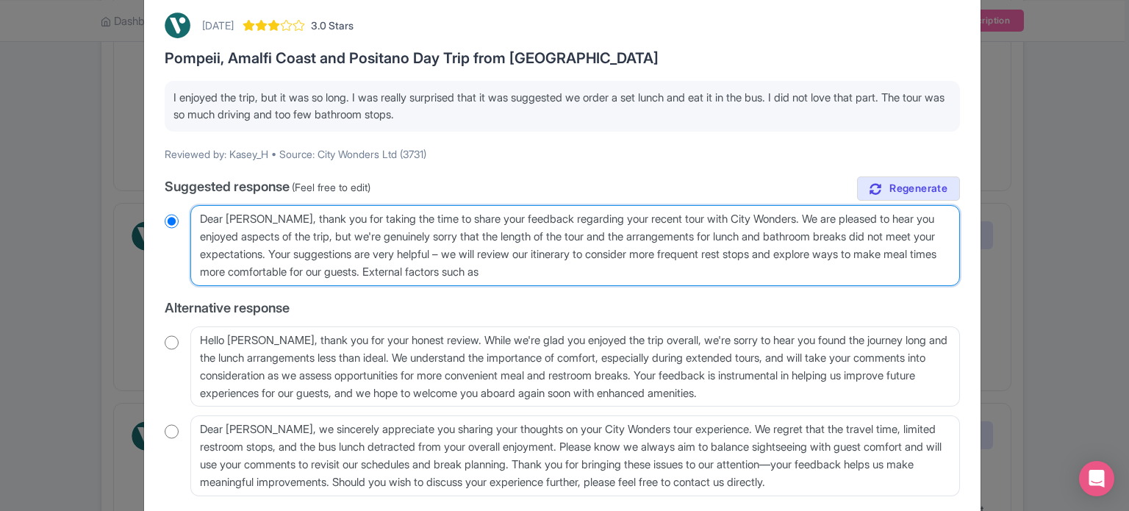
type textarea "Dear Kasey_H, thank you for taking the time to share your feedback regarding yo…"
radio input "true"
type textarea "Dear Kasey_H, thank you for taking the time to share your feedback regarding yo…"
radio input "true"
type textarea "Dear Kasey_H, thank you for taking the time to share your feedback regarding yo…"
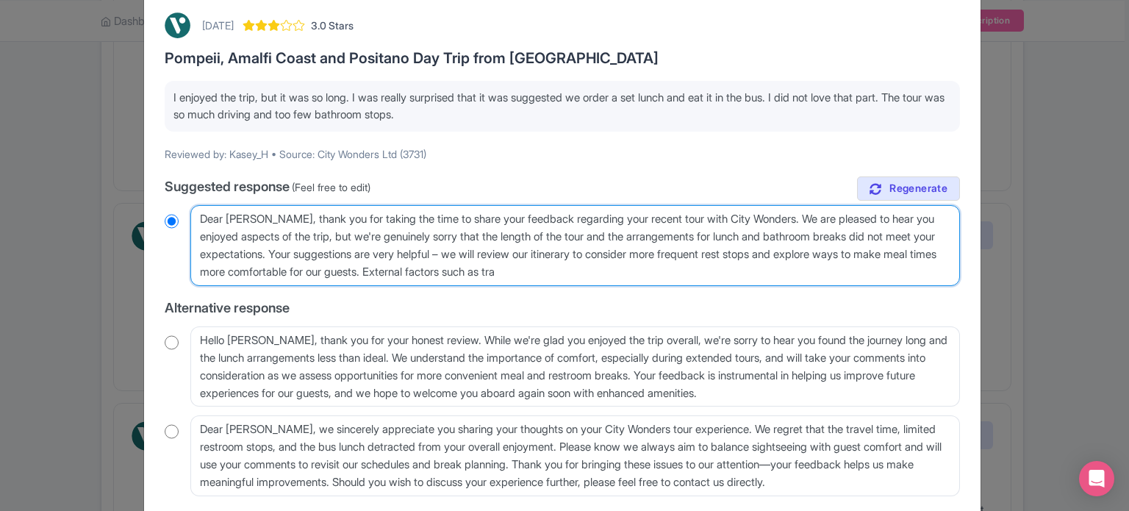
radio input "true"
type textarea "Dear Kasey_H, thank you for taking the time to share your feedback regarding yo…"
radio input "true"
type textarea "Dear Kasey_H, thank you for taking the time to share your feedback regarding yo…"
radio input "true"
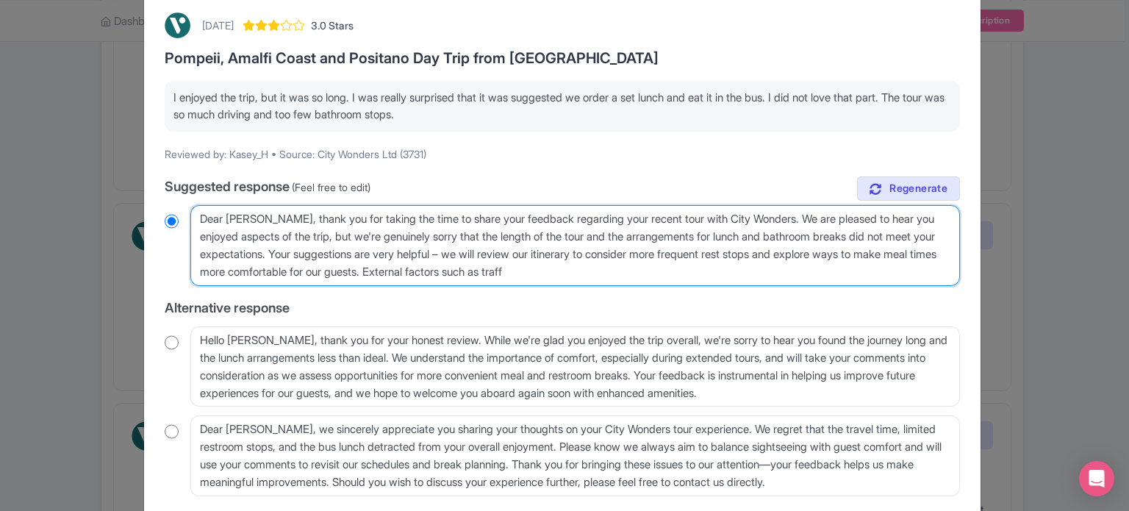
type textarea "Dear Kasey_H, thank you for taking the time to share your feedback regarding yo…"
radio input "true"
type textarea "Dear Kasey_H, thank you for taking the time to share your feedback regarding yo…"
radio input "true"
type textarea "Dear Kasey_H, thank you for taking the time to share your feedback regarding yo…"
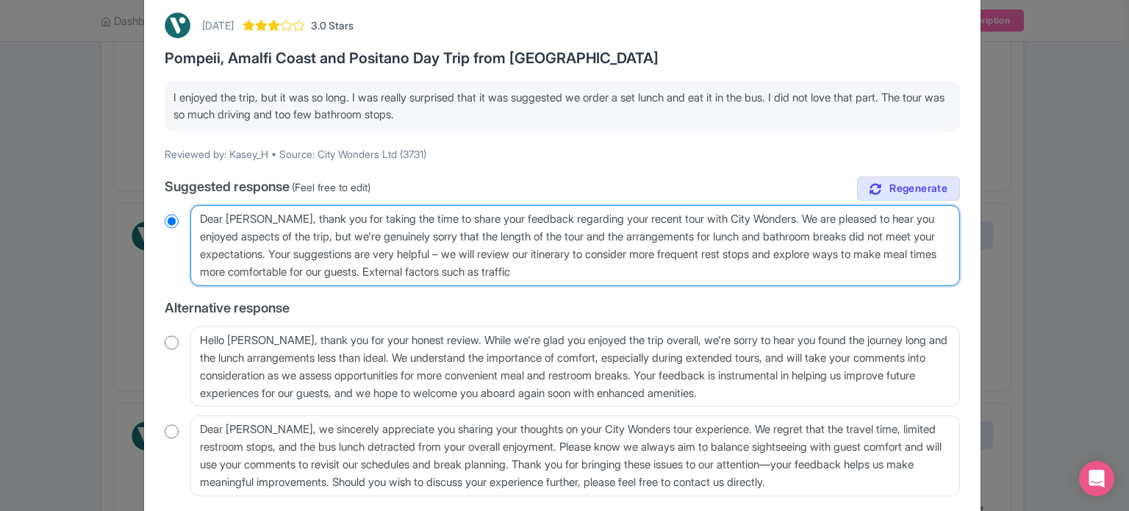
radio input "true"
type textarea "Dear Kasey_H, thank you for taking the time to share your feedback regarding yo…"
radio input "true"
type textarea "Dear Kasey_H, thank you for taking the time to share your feedback regarding yo…"
radio input "true"
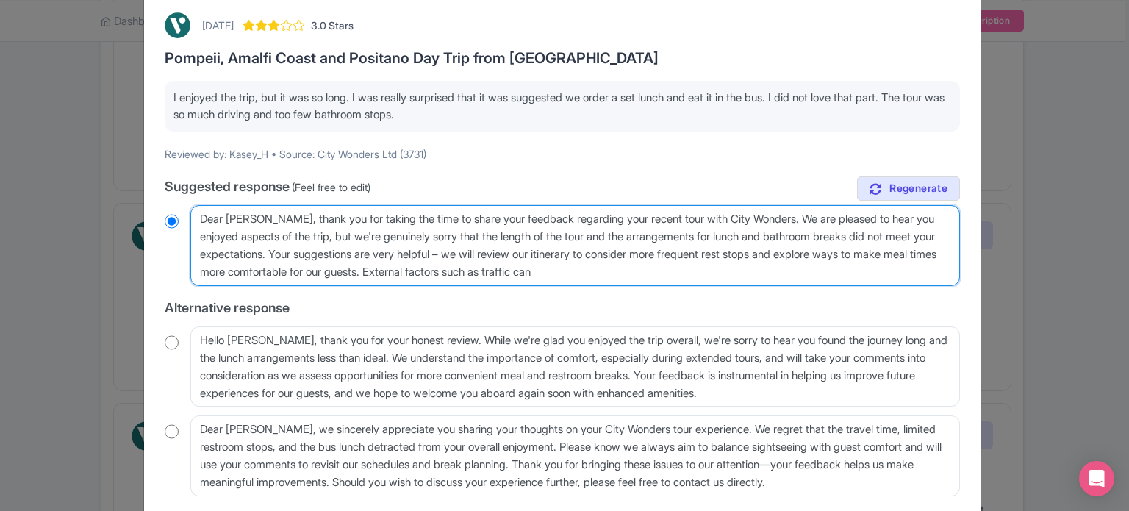
type textarea "Dear Kasey_H, thank you for taking the time to share your feedback regarding yo…"
radio input "true"
type textarea "Dear Kasey_H, thank you for taking the time to share your feedback regarding yo…"
radio input "true"
type textarea "Dear Kasey_H, thank you for taking the time to share your feedback regarding yo…"
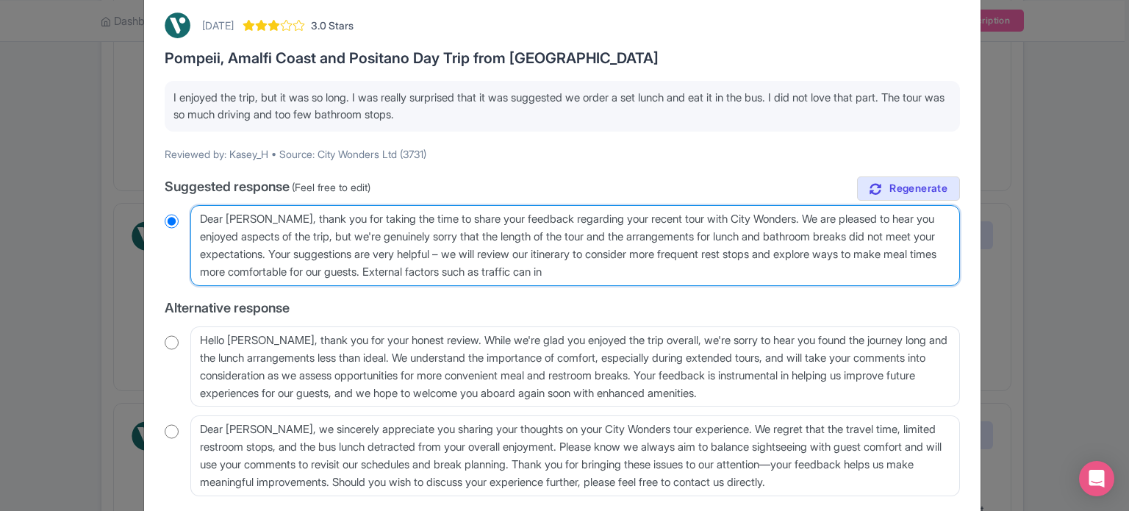
radio input "true"
type textarea "Dear Kasey_H, thank you for taking the time to share your feedback regarding yo…"
radio input "true"
type textarea "Dear Kasey_H, thank you for taking the time to share your feedback regarding yo…"
radio input "true"
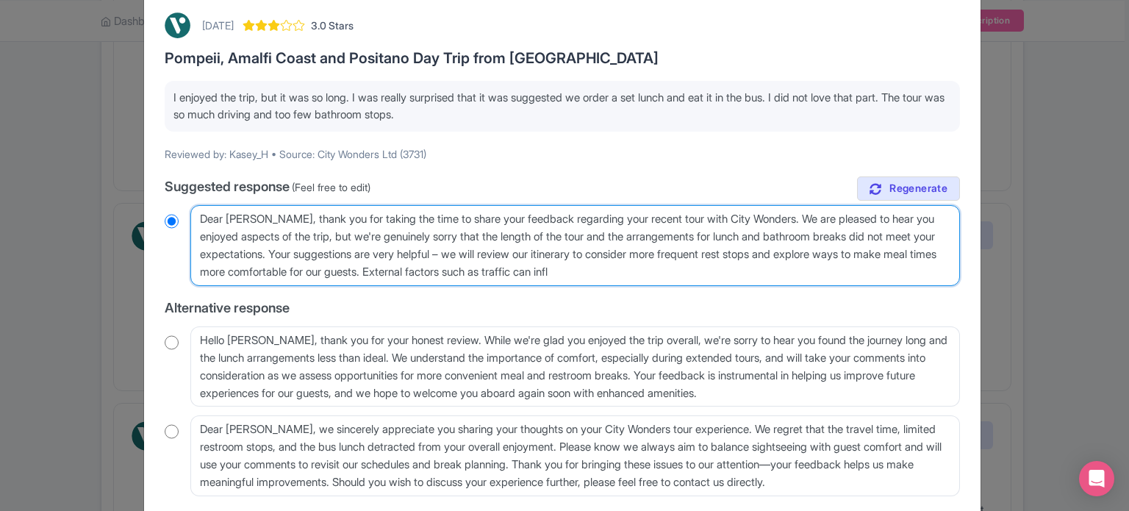
type textarea "Dear Kasey_H, thank you for taking the time to share your feedback regarding yo…"
radio input "true"
type textarea "Dear Kasey_H, thank you for taking the time to share your feedback regarding yo…"
radio input "true"
type textarea "Dear Kasey_H, thank you for taking the time to share your feedback regarding yo…"
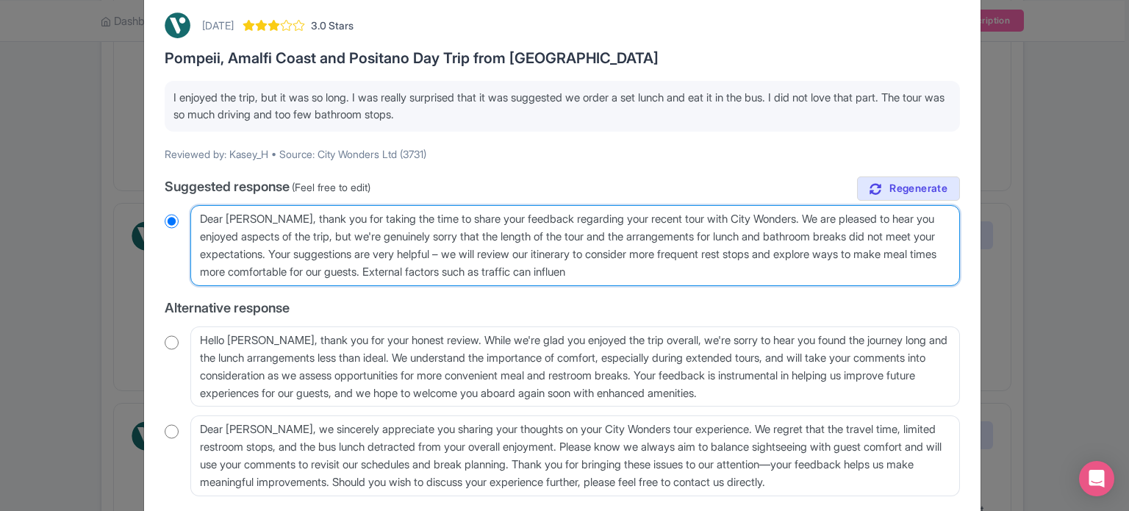
radio input "true"
type textarea "Dear Kasey_H, thank you for taking the time to share your feedback regarding yo…"
radio input "true"
type textarea "Dear Kasey_H, thank you for taking the time to share your feedback regarding yo…"
radio input "true"
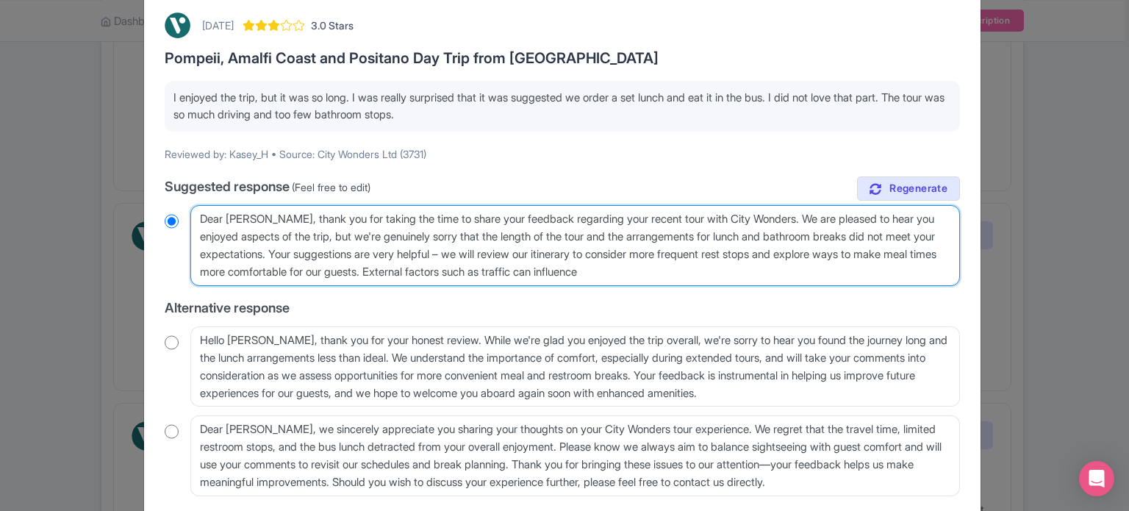
type textarea "Dear Kasey_H, thank you for taking the time to share your feedback regarding yo…"
radio input "true"
type textarea "Dear Kasey_H, thank you for taking the time to share your feedback regarding yo…"
radio input "true"
type textarea "Dear Kasey_H, thank you for taking the time to share your feedback regarding yo…"
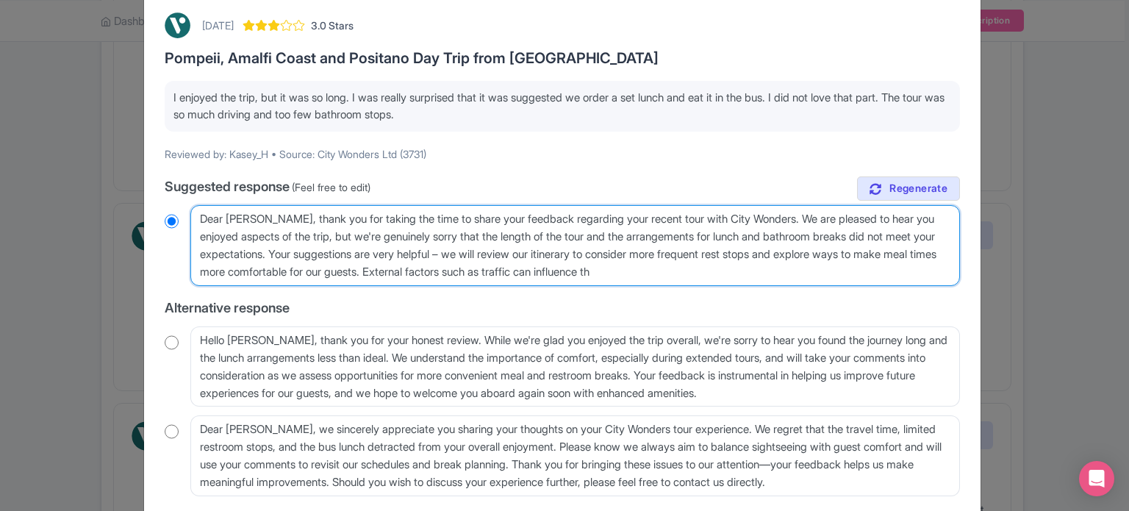
radio input "true"
type textarea "Dear Kasey_H, thank you for taking the time to share your feedback regarding yo…"
radio input "true"
type textarea "Dear Kasey_H, thank you for taking the time to share your feedback regarding yo…"
radio input "true"
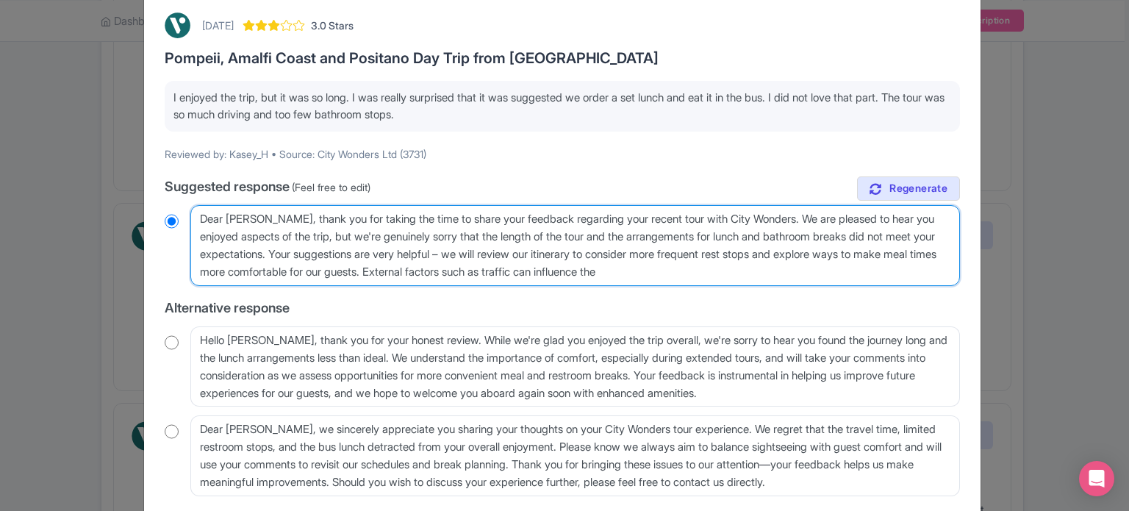
type textarea "Dear Kasey_H, thank you for taking the time to share your feedback regarding yo…"
radio input "true"
type textarea "Dear Kasey_H, thank you for taking the time to share your feedback regarding yo…"
radio input "true"
type textarea "Dear Kasey_H, thank you for taking the time to share your feedback regarding yo…"
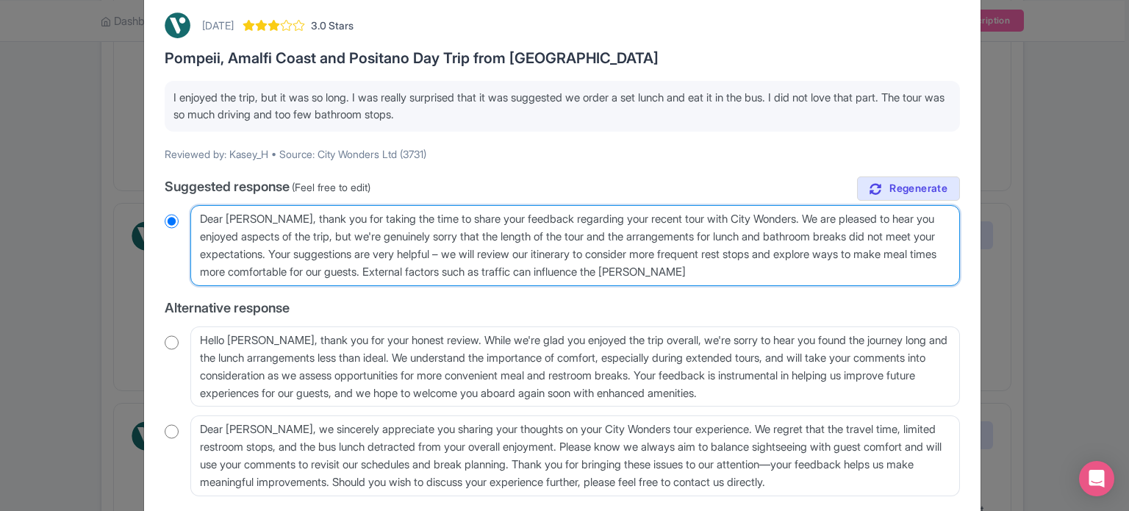
radio input "true"
type textarea "Dear Kasey_H, thank you for taking the time to share your feedback regarding yo…"
radio input "true"
type textarea "Dear Kasey_H, thank you for taking the time to share your feedback regarding yo…"
radio input "true"
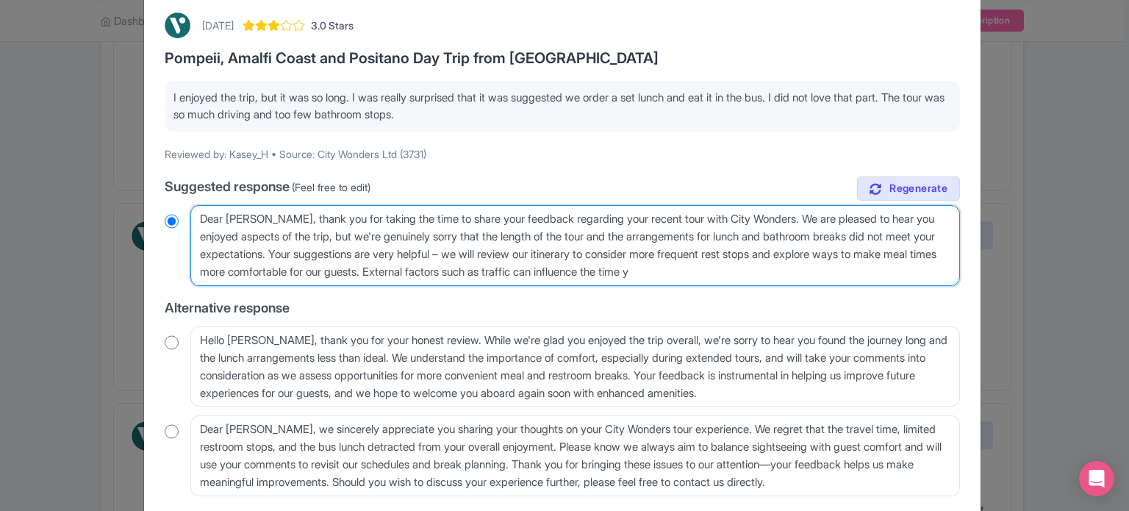
type textarea "Dear Kasey_H, thank you for taking the time to share your feedback regarding yo…"
radio input "true"
type textarea "Dear Kasey_H, thank you for taking the time to share your feedback regarding yo…"
radio input "true"
type textarea "Dear Kasey_H, thank you for taking the time to share your feedback regarding yo…"
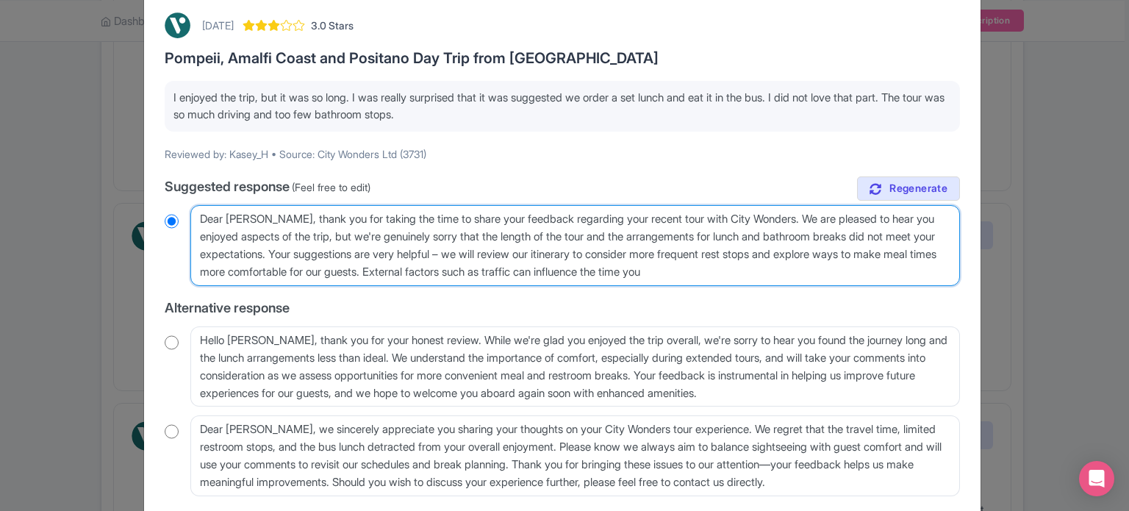
radio input "true"
type textarea "Dear Kasey_H, thank you for taking the time to share your feedback regarding yo…"
radio input "true"
type textarea "Dear Kasey_H, thank you for taking the time to share your feedback regarding yo…"
radio input "true"
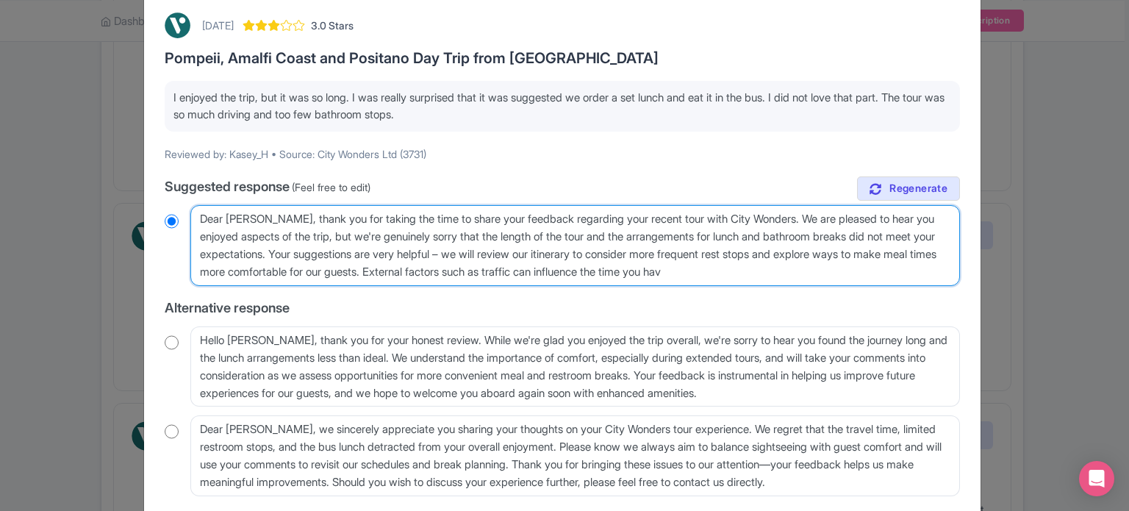
type textarea "Dear Kasey_H, thank you for taking the time to share your feedback regarding yo…"
radio input "true"
type textarea "Dear Kasey_H, thank you for taking the time to share your feedback regarding yo…"
radio input "true"
type textarea "Dear Kasey_H, thank you for taking the time to share your feedback regarding yo…"
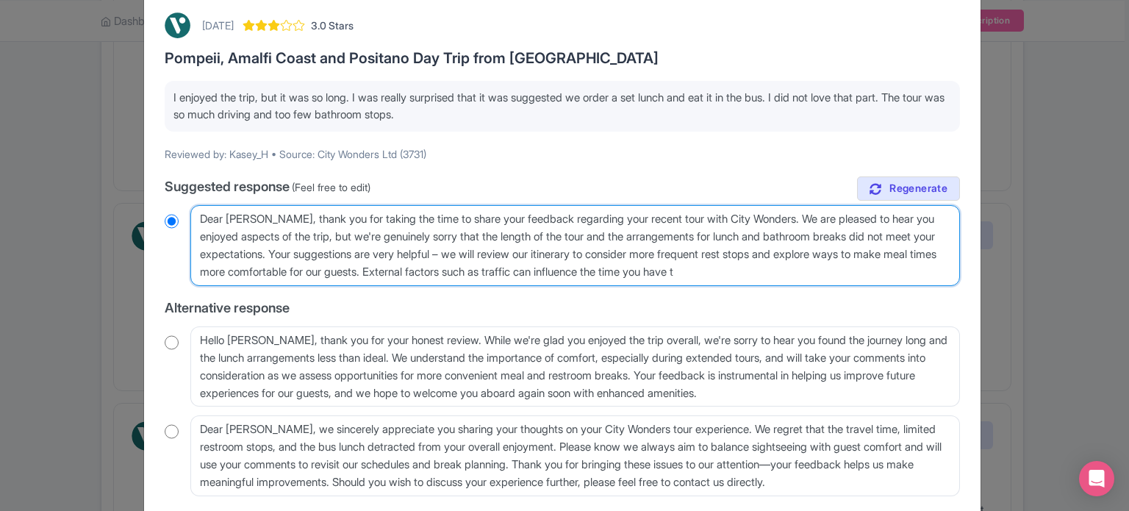
radio input "true"
type textarea "Dear Kasey_H, thank you for taking the time to share your feedback regarding yo…"
radio input "true"
type textarea "Dear Kasey_H, thank you for taking the time to share your feedback regarding yo…"
radio input "true"
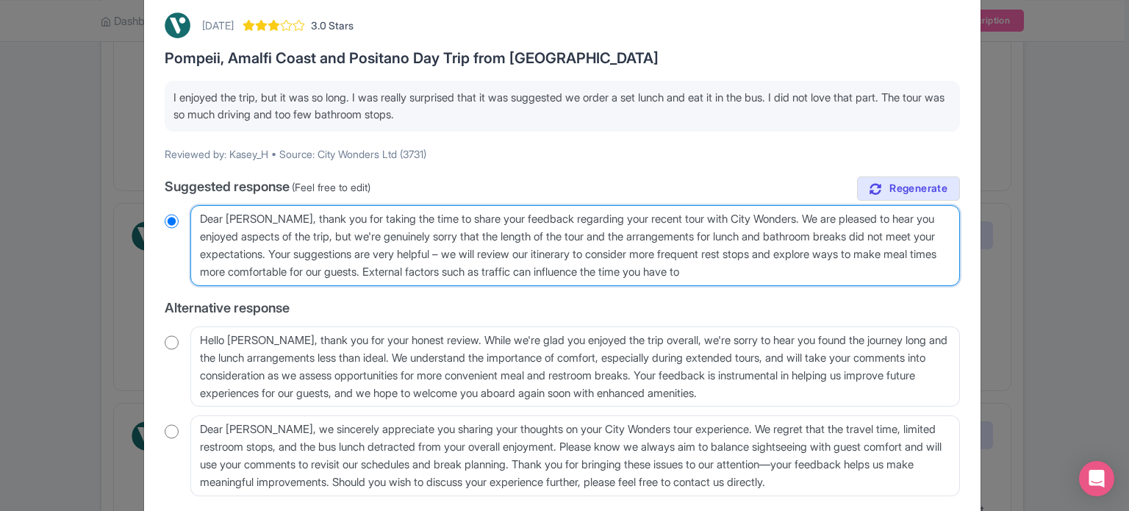
type textarea "Dear Kasey_H, thank you for taking the time to share your feedback regarding yo…"
radio input "true"
type textarea "Dear Kasey_H, thank you for taking the time to share your feedback regarding yo…"
radio input "true"
type textarea "Dear Kasey_H, thank you for taking the time to share your feedback regarding yo…"
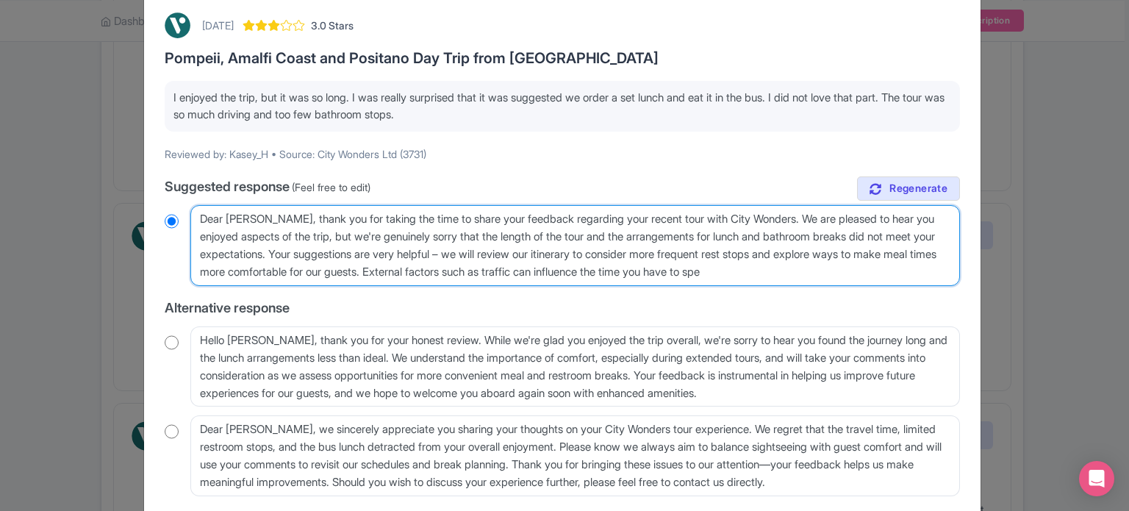
radio input "true"
type textarea "Dear Kasey_H, thank you for taking the time to share your feedback regarding yo…"
radio input "true"
type textarea "Dear Kasey_H, thank you for taking the time to share your feedback regarding yo…"
radio input "true"
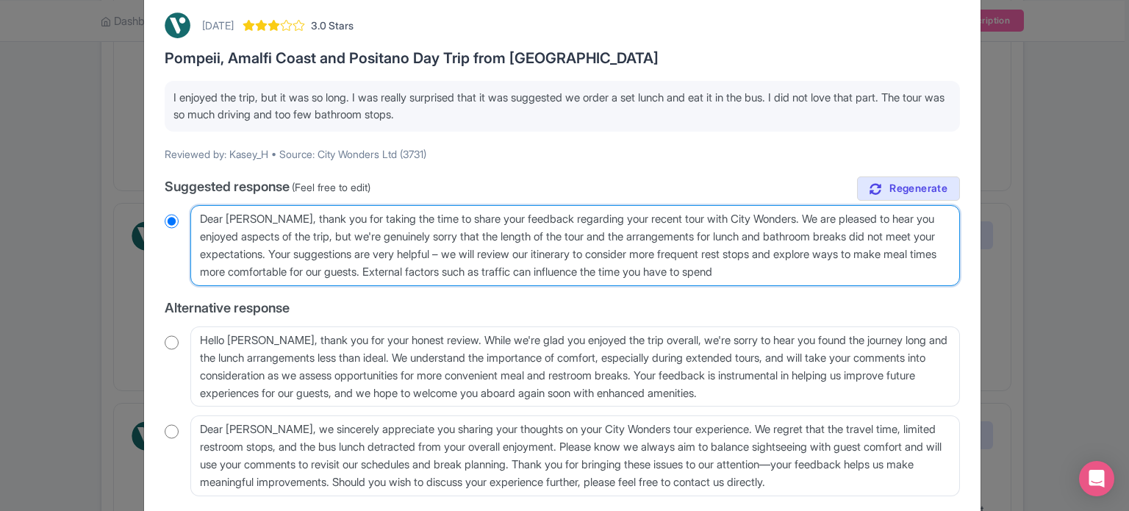
type textarea "Dear Kasey_H, thank you for taking the time to share your feedback regarding yo…"
radio input "true"
type textarea "Dear Kasey_H, thank you for taking the time to share your feedback regarding yo…"
radio input "true"
type textarea "Dear Kasey_H, thank you for taking the time to share your feedback regarding yo…"
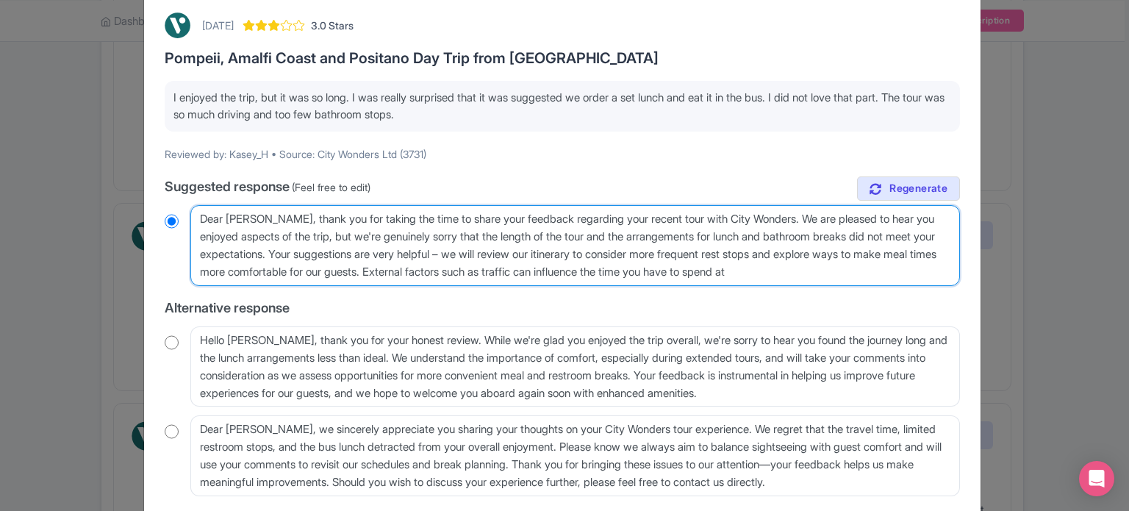
radio input "true"
type textarea "Dear Kasey_H, thank you for taking the time to share your feedback regarding yo…"
radio input "true"
type textarea "Dear Kasey_H, thank you for taking the time to share your feedback regarding yo…"
radio input "true"
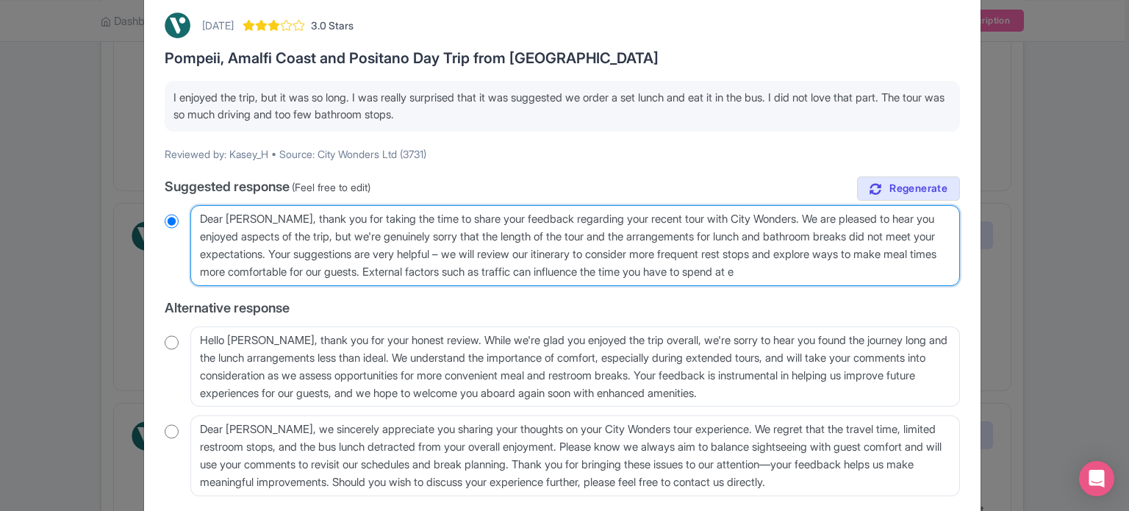
type textarea "Dear Kasey_H, thank you for taking the time to share your feedback regarding yo…"
radio input "true"
type textarea "Dear Kasey_H, thank you for taking the time to share your feedback regarding yo…"
radio input "true"
type textarea "Dear Kasey_H, thank you for taking the time to share your feedback regarding yo…"
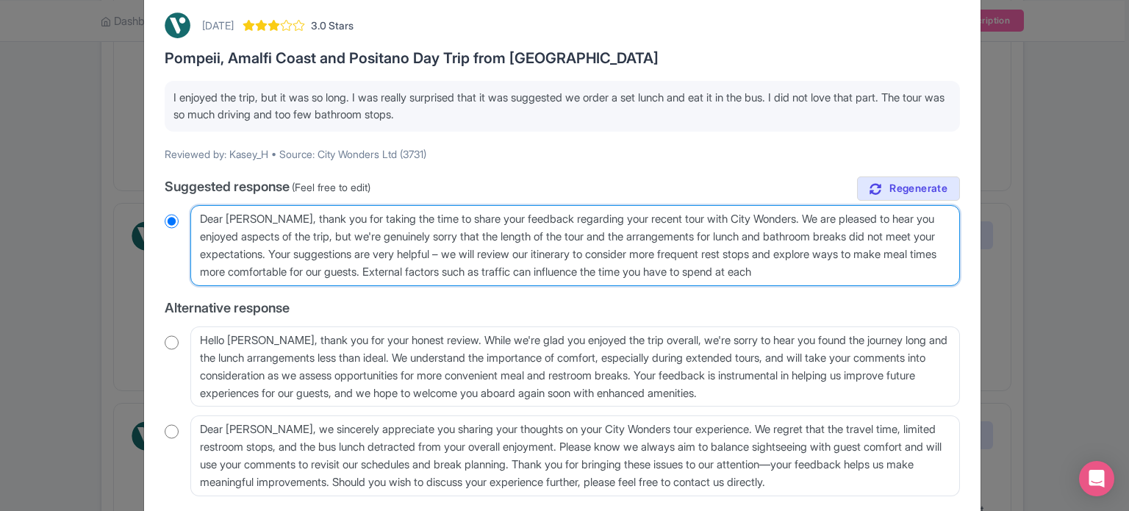
radio input "true"
type textarea "Dear Kasey_H, thank you for taking the time to share your feedback regarding yo…"
radio input "true"
type textarea "Dear Kasey_H, thank you for taking the time to share your feedback regarding yo…"
radio input "true"
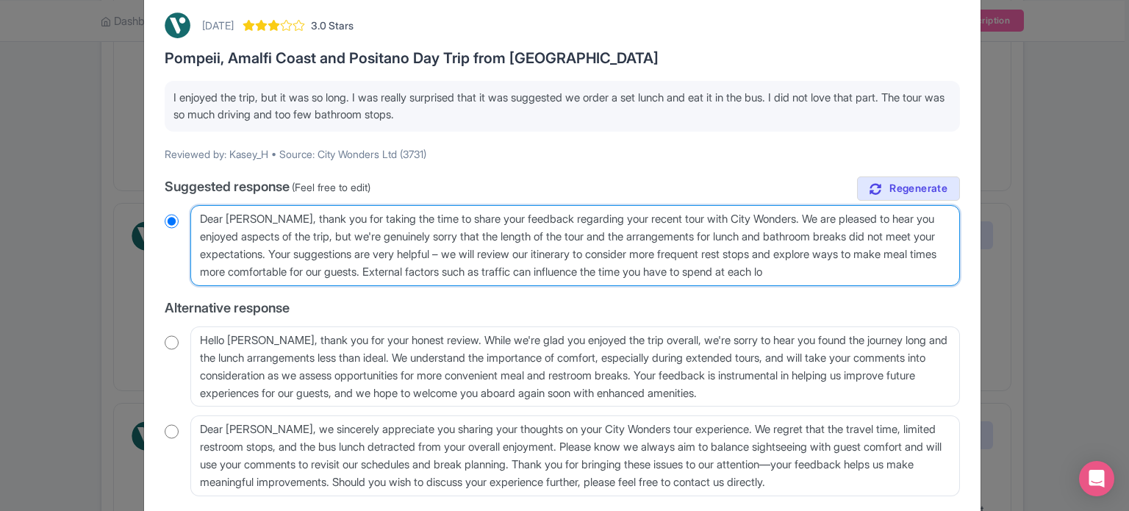
type textarea "Dear Kasey_H, thank you for taking the time to share your feedback regarding yo…"
radio input "true"
type textarea "Dear Kasey_H, thank you for taking the time to share your feedback regarding yo…"
radio input "true"
type textarea "Dear Kasey_H, thank you for taking the time to share your feedback regarding yo…"
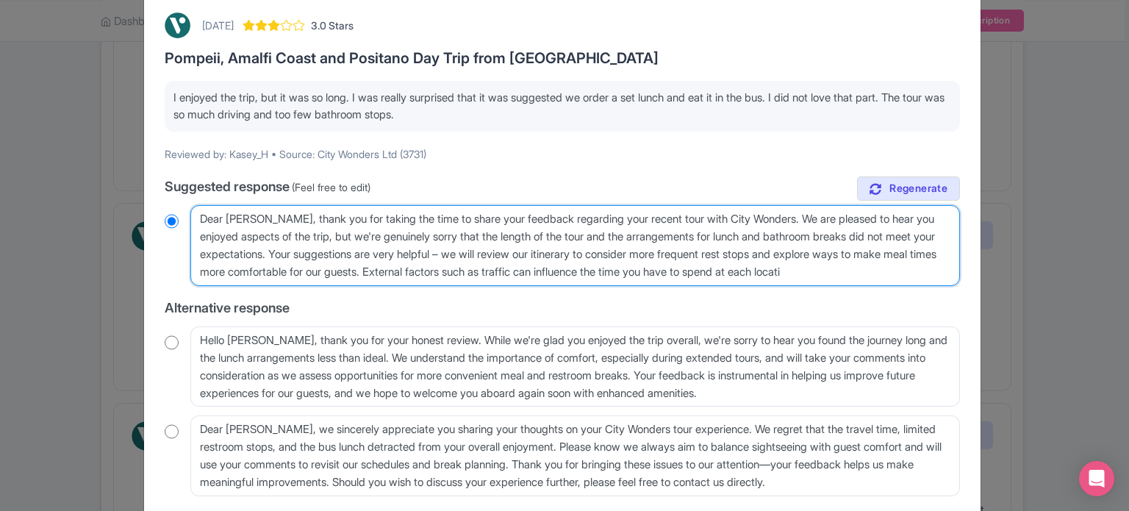
radio input "true"
type textarea "Dear Kasey_H, thank you for taking the time to share your feedback regarding yo…"
radio input "true"
type textarea "Dear Kasey_H, thank you for taking the time to share your feedback regarding yo…"
radio input "true"
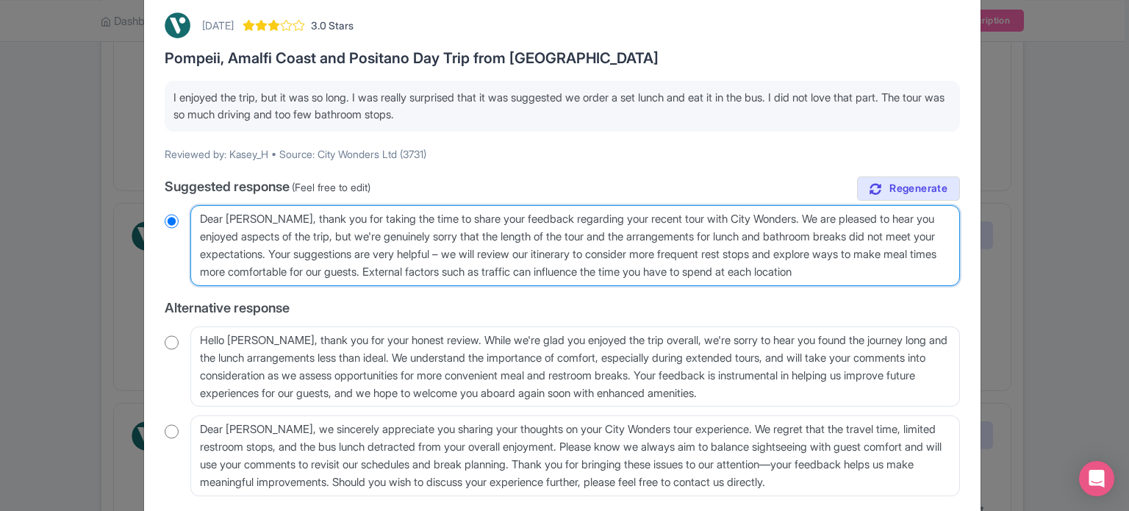
type textarea "Dear Kasey_H, thank you for taking the time to share your feedback regarding yo…"
radio input "true"
click at [477, 267] on textarea "Dear Kasey_H, thank you for taking the time to share your feedback regarding yo…" at bounding box center [575, 245] width 770 height 81
click at [482, 271] on textarea "Dear Kasey_H, thank you for taking the time to share your feedback regarding yo…" at bounding box center [575, 245] width 770 height 81
type textarea "Dear Kasey_H, thank you for taking the time to share your feedback regarding yo…"
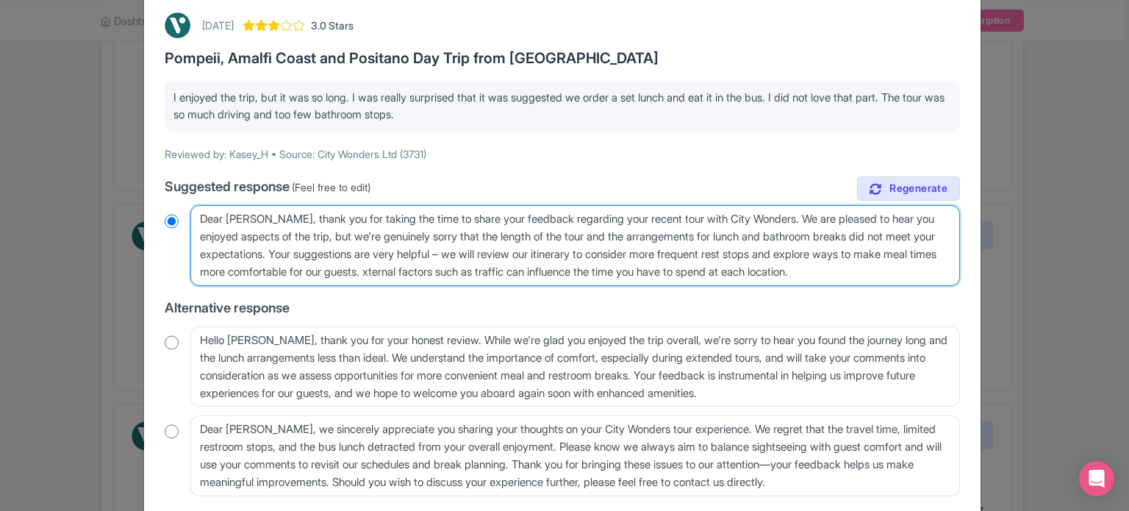
radio input "true"
type textarea "Dear Kasey_H, thank you for taking the time to share your feedback regarding yo…"
radio input "true"
type textarea "Dear Kasey_H, thank you for taking the time to share your feedback regarding yo…"
radio input "true"
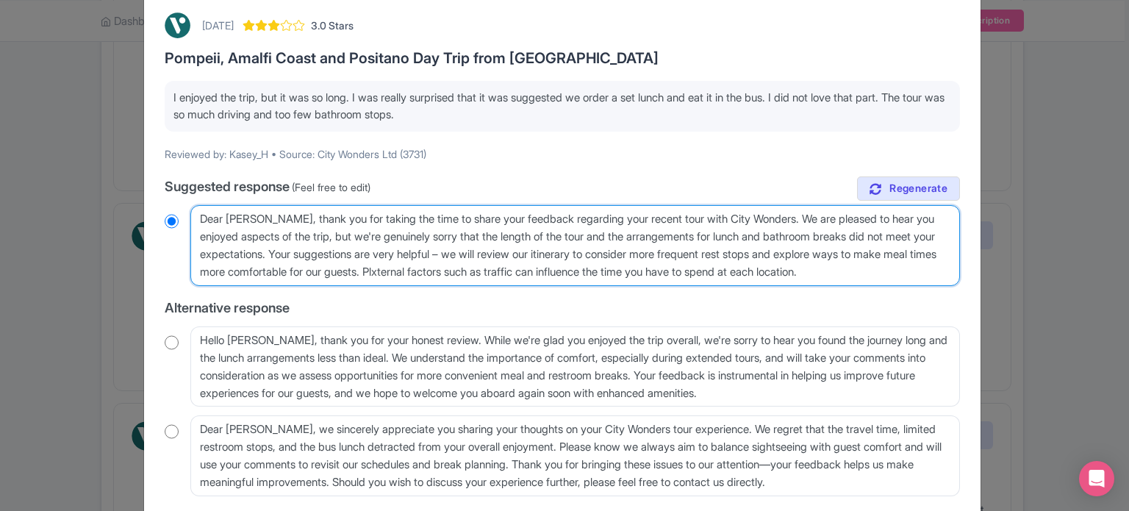
type textarea "Dear Kasey_H, thank you for taking the time to share your feedback regarding yo…"
radio input "true"
type textarea "Dear Kasey_H, thank you for taking the time to share your feedback regarding yo…"
radio input "true"
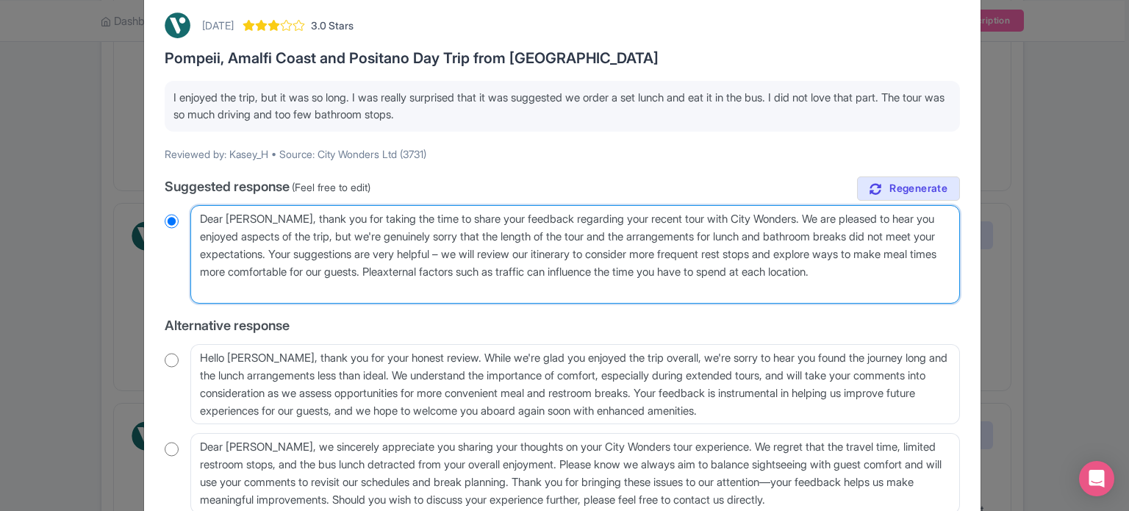
type textarea "Dear Kasey_H, thank you for taking the time to share your feedback regarding yo…"
radio input "true"
type textarea "Dear Kasey_H, thank you for taking the time to share your feedback regarding yo…"
radio input "true"
type textarea "Dear Kasey_H, thank you for taking the time to share your feedback regarding yo…"
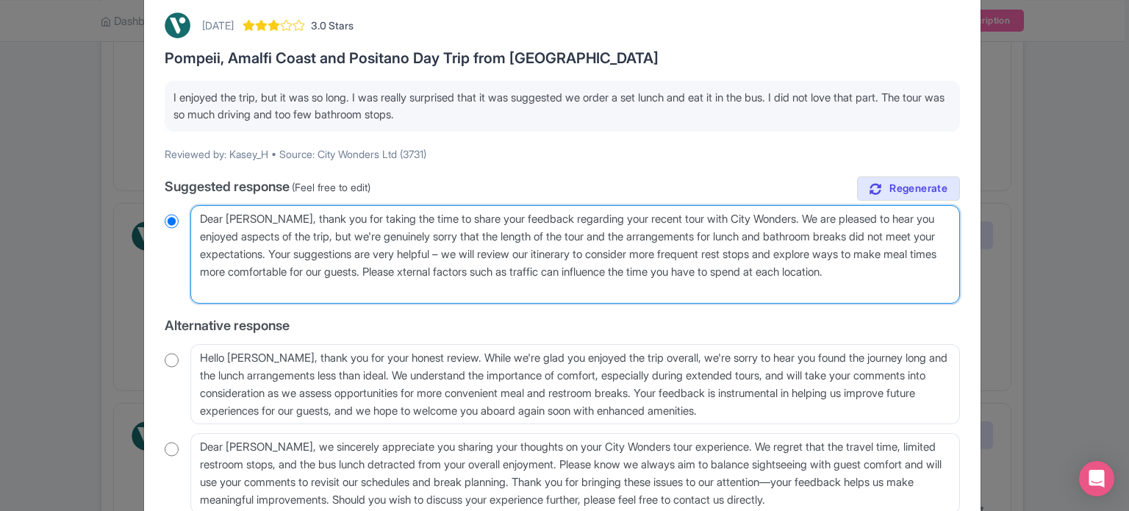
radio input "true"
type textarea "Dear Kasey_H, thank you for taking the time to share your feedback regarding yo…"
radio input "true"
type textarea "Dear Kasey_H, thank you for taking the time to share your feedback regarding yo…"
radio input "true"
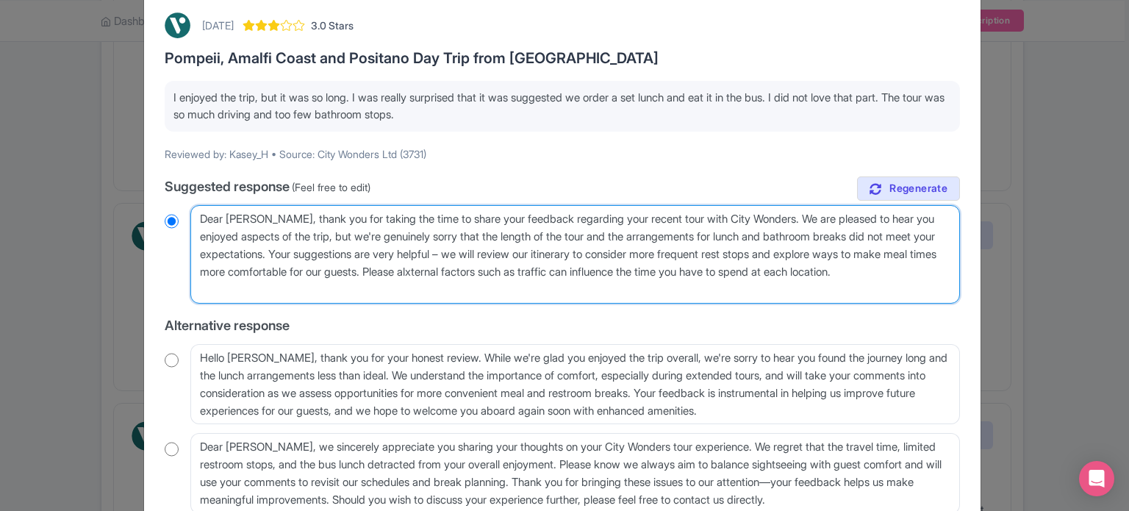
type textarea "Dear Kasey_H, thank you for taking the time to share your feedback regarding yo…"
radio input "true"
type textarea "Dear Kasey_H, thank you for taking the time to share your feedback regarding yo…"
radio input "true"
type textarea "Dear Kasey_H, thank you for taking the time to share your feedback regarding yo…"
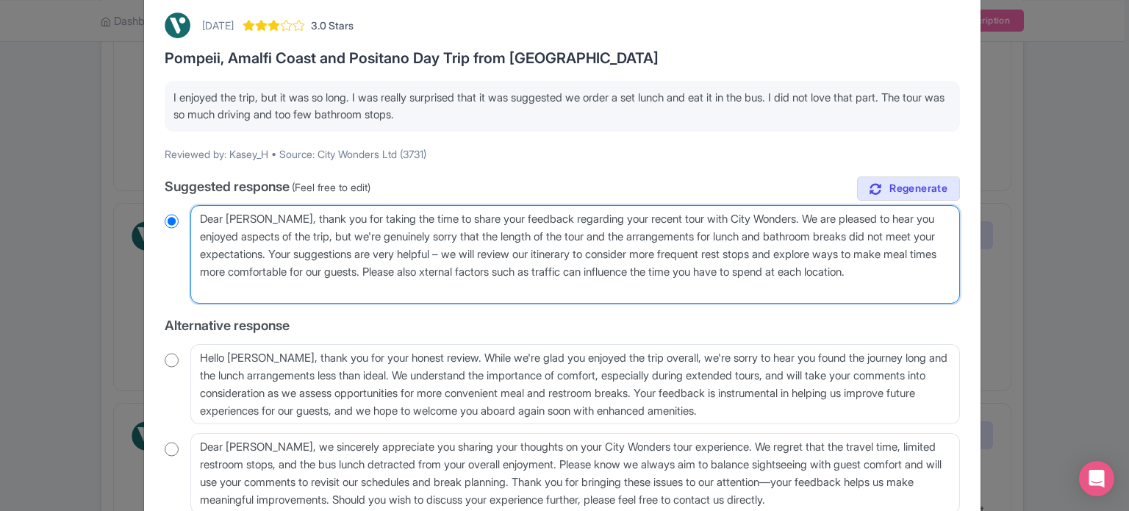
radio input "true"
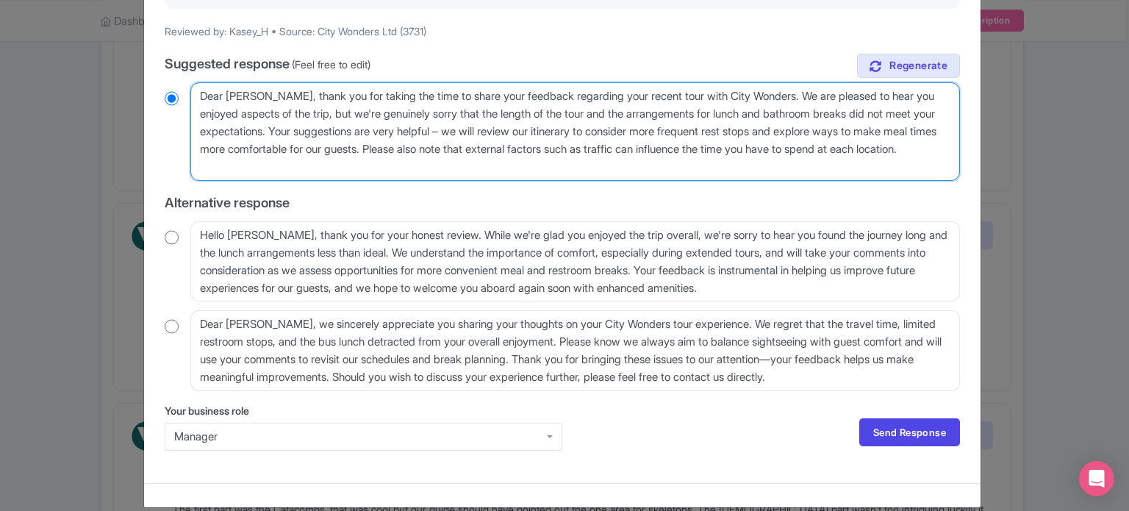
scroll to position [212, 0]
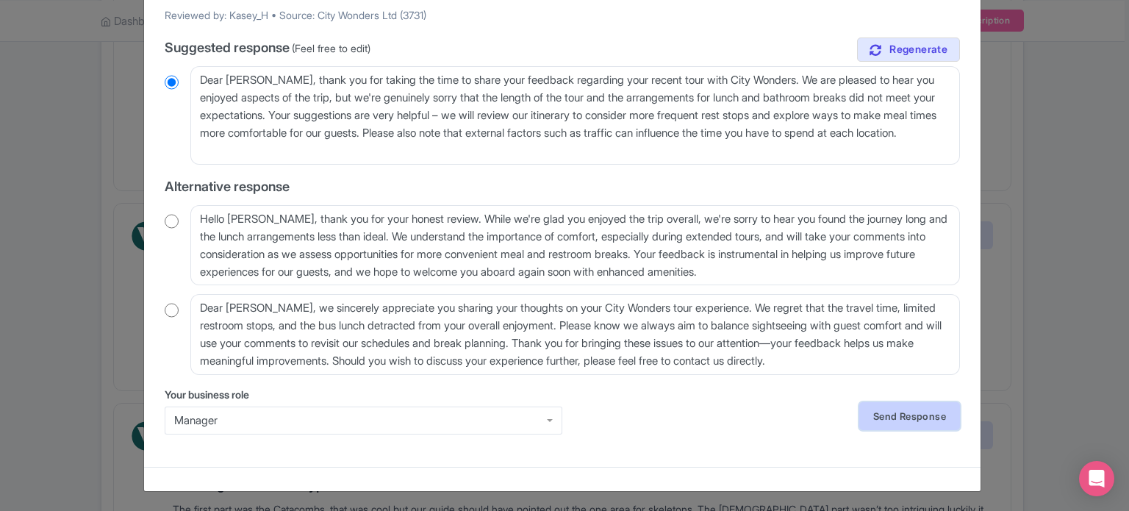
click at [890, 425] on link "Send Response" at bounding box center [909, 416] width 101 height 28
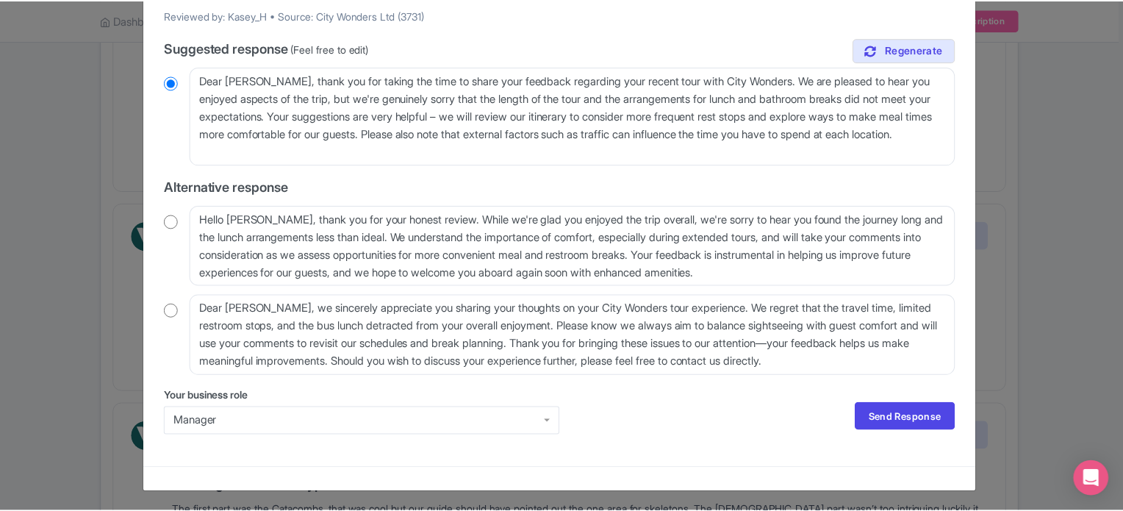
scroll to position [0, 0]
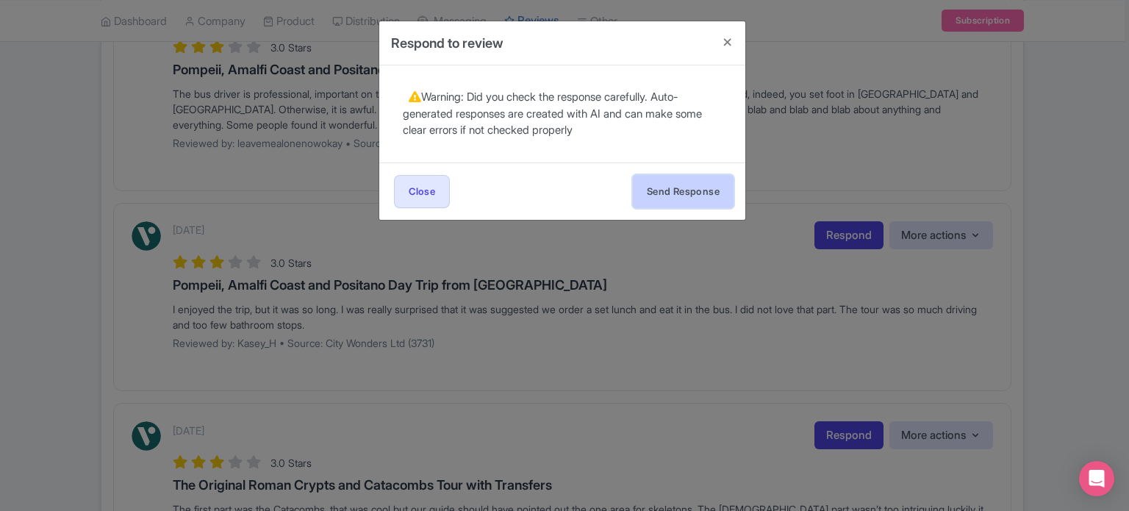
click at [698, 189] on button "Send Response" at bounding box center [683, 191] width 101 height 33
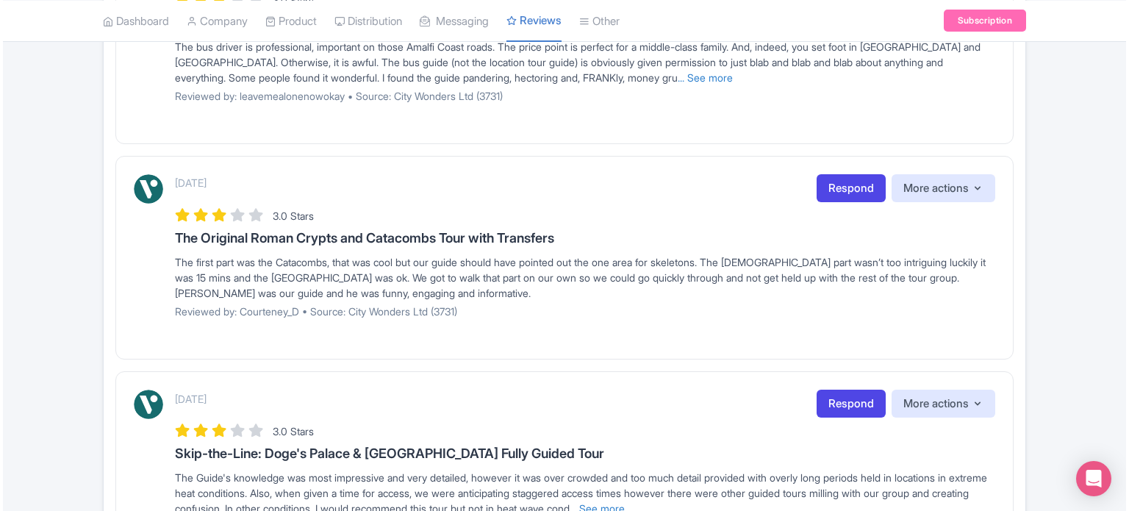
scroll to position [588, 0]
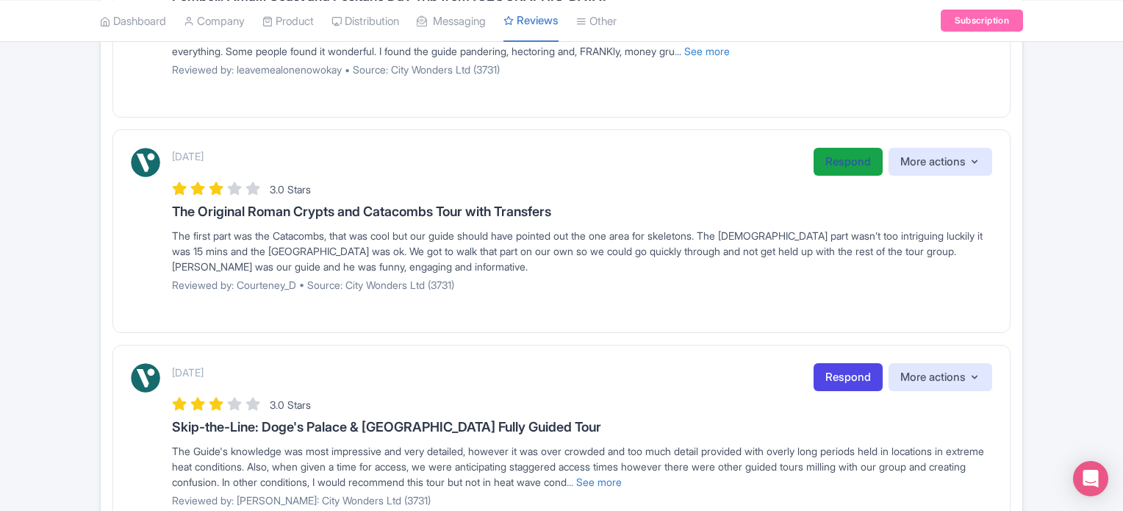
click at [835, 160] on link "Respond" at bounding box center [848, 162] width 69 height 29
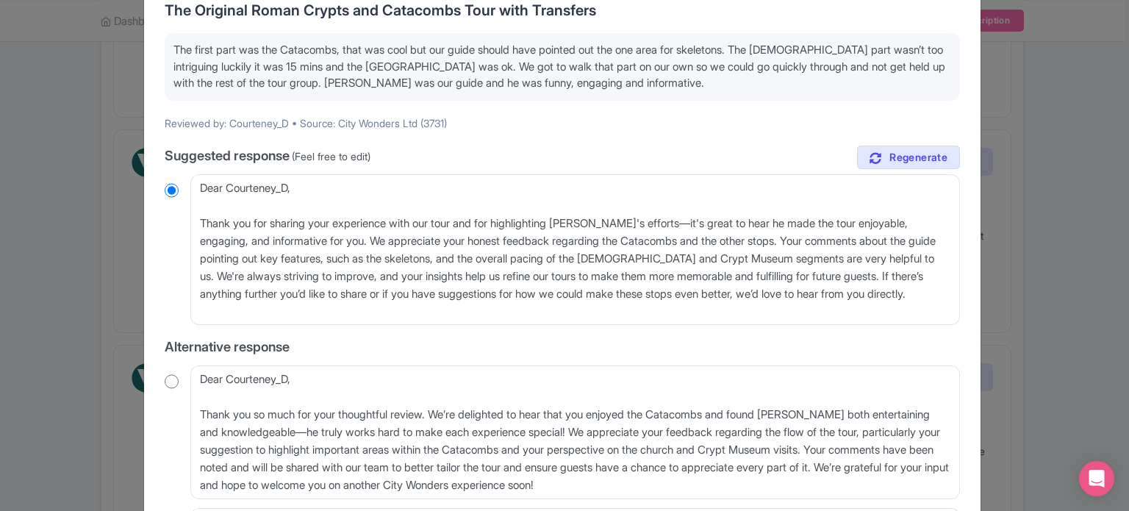
scroll to position [147, 0]
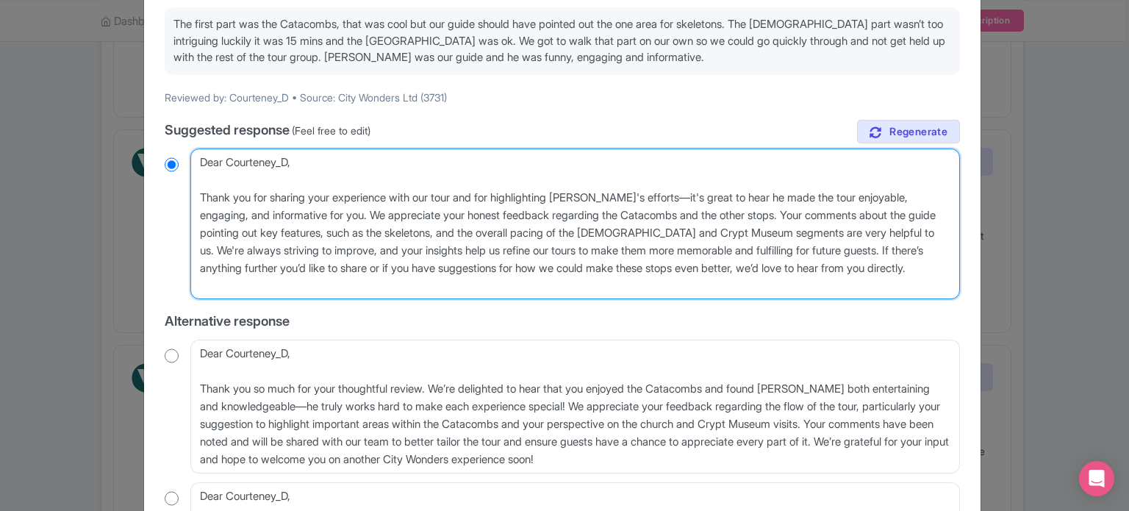
click at [597, 199] on textarea "Dear Courteney_D, Thank you for sharing your experience with our tour and for h…" at bounding box center [575, 223] width 770 height 151
drag, startPoint x: 912, startPoint y: 251, endPoint x: 915, endPoint y: 274, distance: 23.6
click at [915, 274] on textarea "Dear Courteney_D, Thank you for sharing your experience with our tour and for h…" at bounding box center [575, 223] width 770 height 151
drag, startPoint x: 915, startPoint y: 282, endPoint x: 909, endPoint y: 248, distance: 33.7
click at [909, 248] on textarea "Dear Courteney_D, Thank you for sharing your experience with our tour and for h…" at bounding box center [575, 223] width 770 height 151
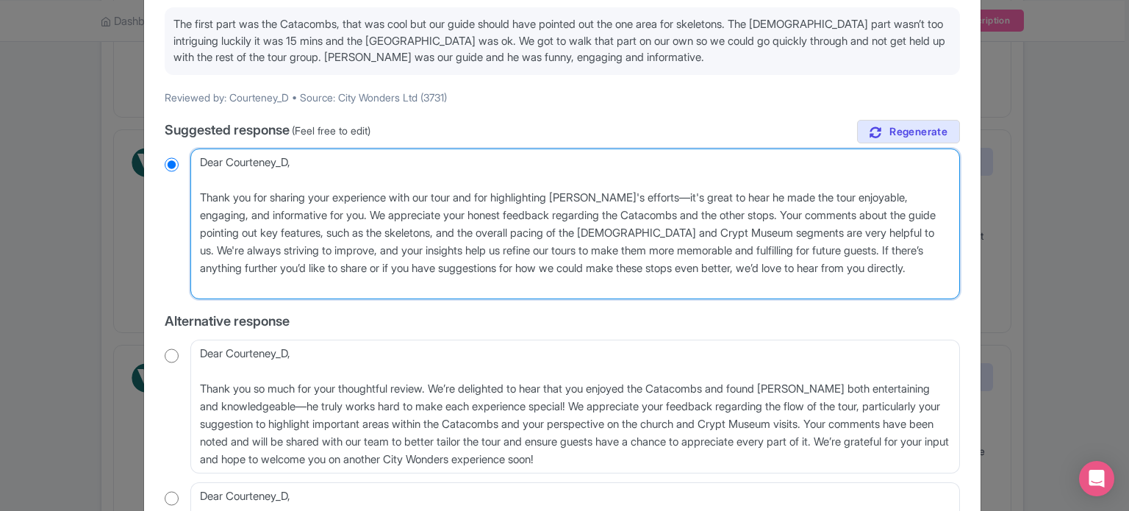
type textarea "Dear Courteney_D, Thank you for sharing your experience with our tour and for h…"
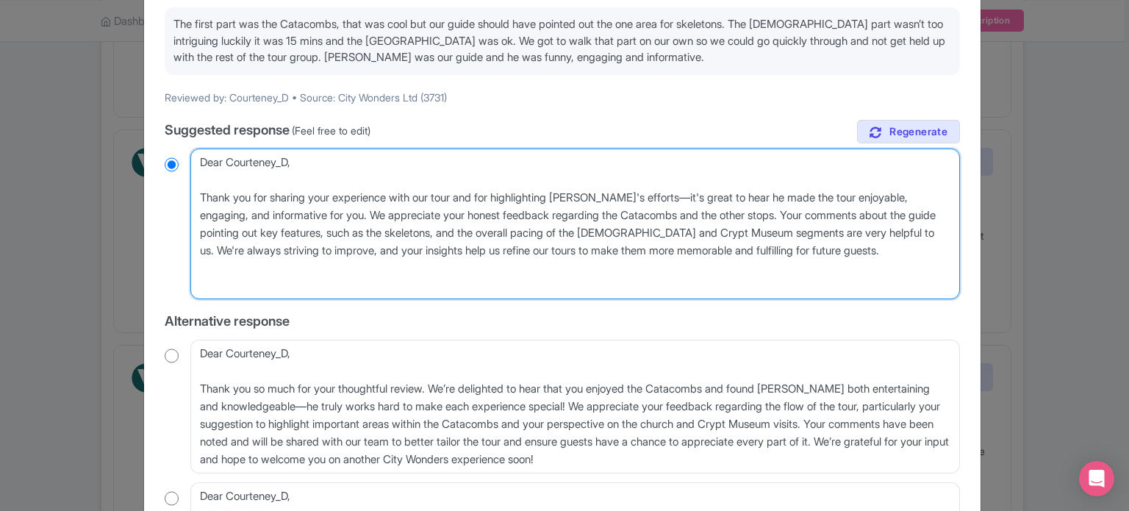
radio input "true"
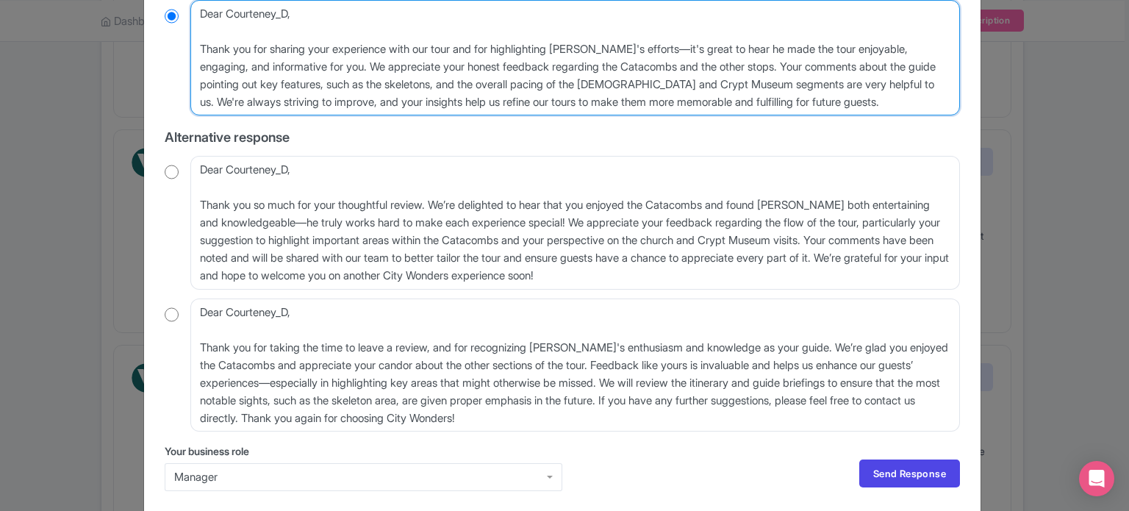
scroll to position [353, 0]
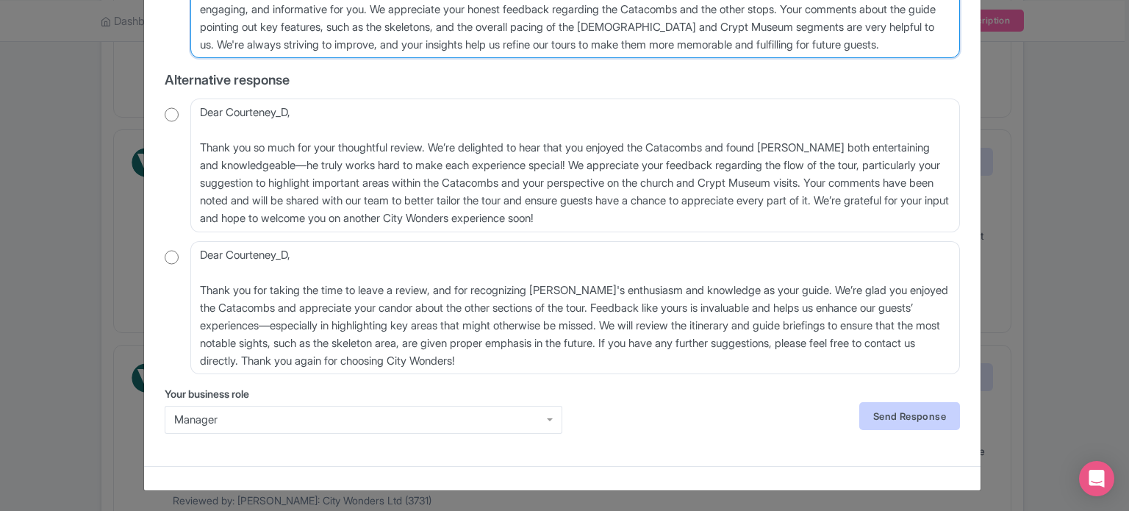
type textarea "Dear Courteney_D, Thank you for sharing your experience with our tour and for h…"
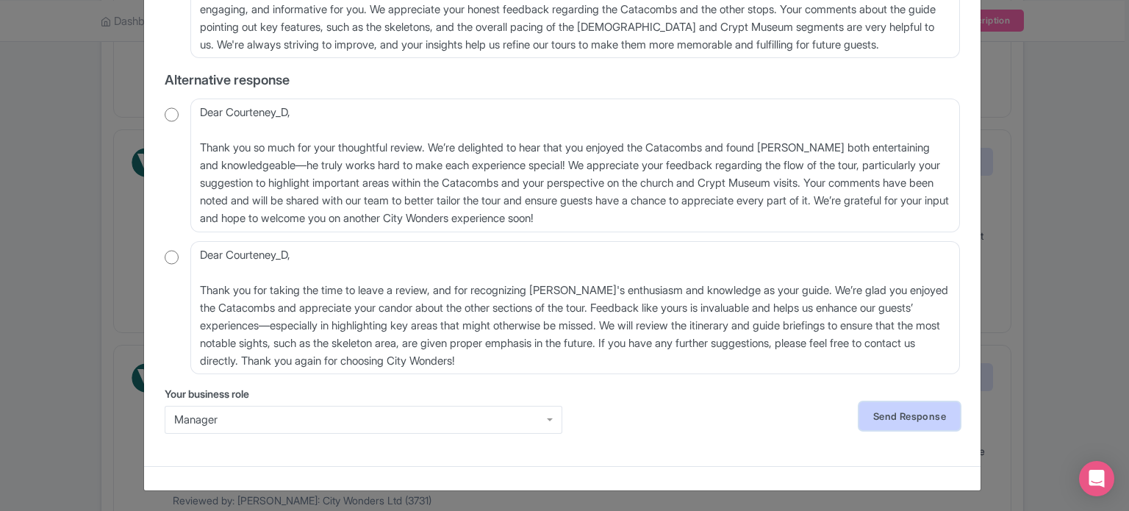
click at [895, 416] on link "Send Response" at bounding box center [909, 416] width 101 height 28
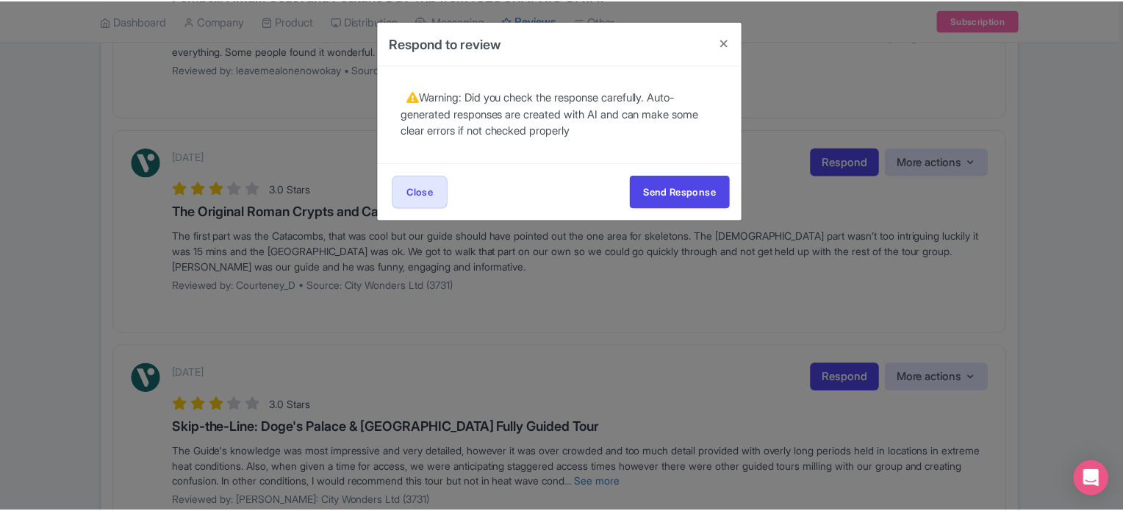
scroll to position [0, 0]
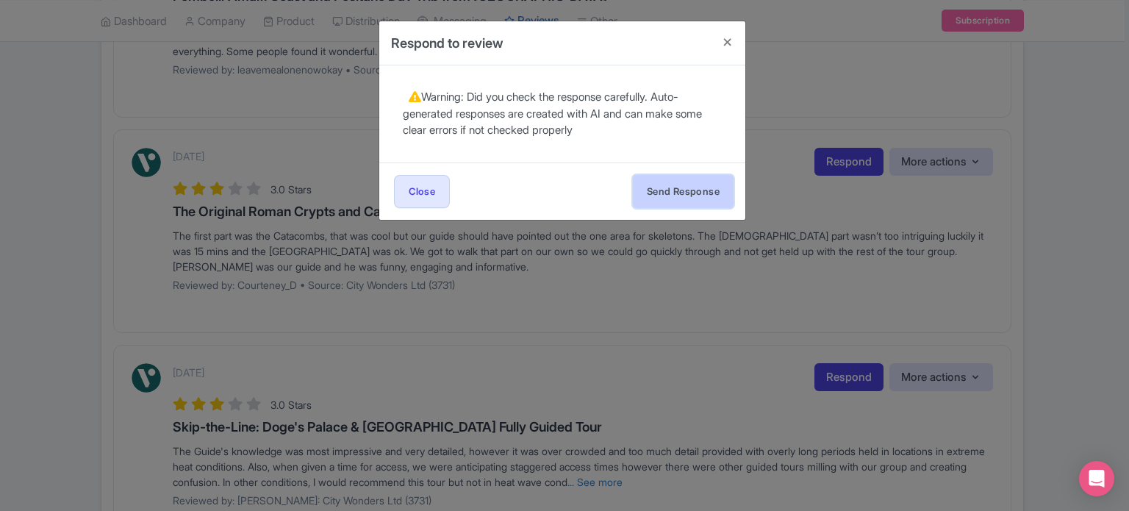
click at [696, 201] on button "Send Response" at bounding box center [683, 191] width 101 height 33
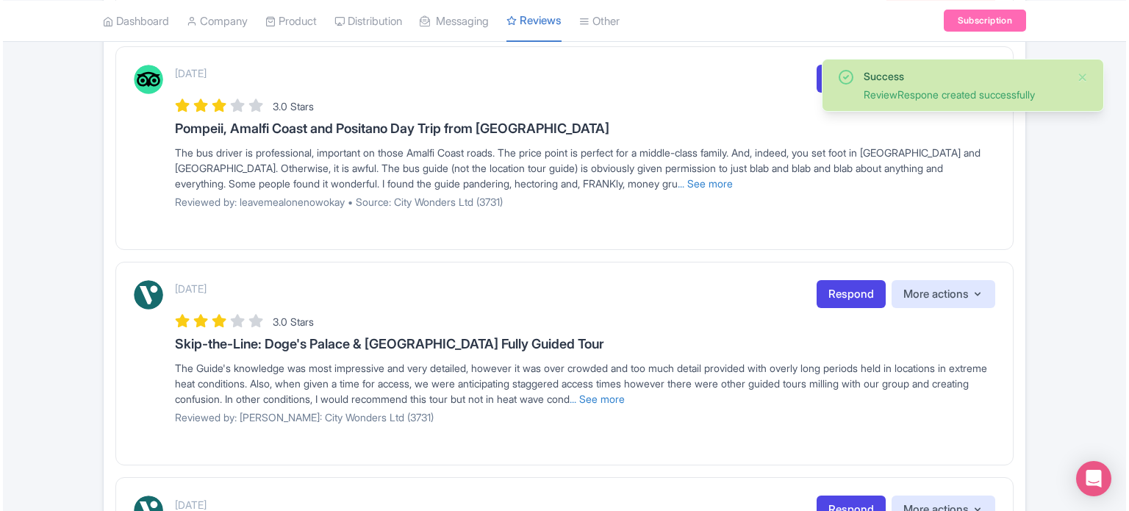
scroll to position [515, 0]
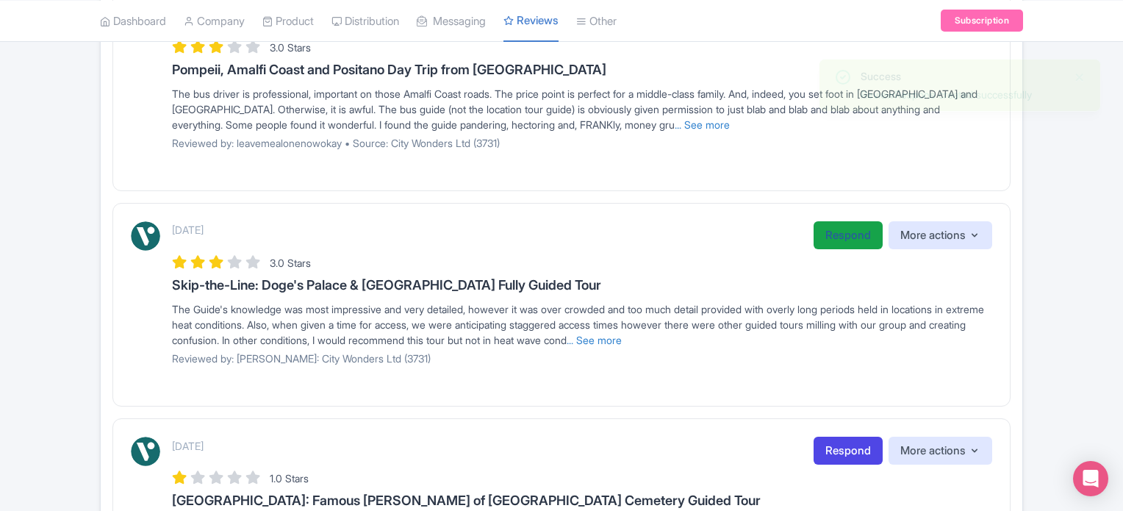
click at [834, 240] on link "Respond" at bounding box center [848, 235] width 69 height 29
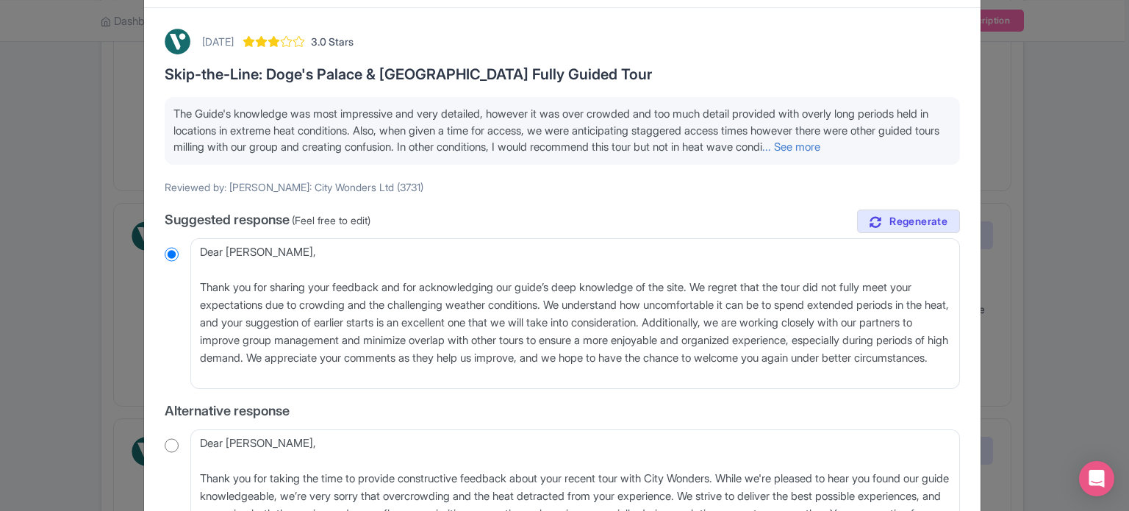
scroll to position [74, 0]
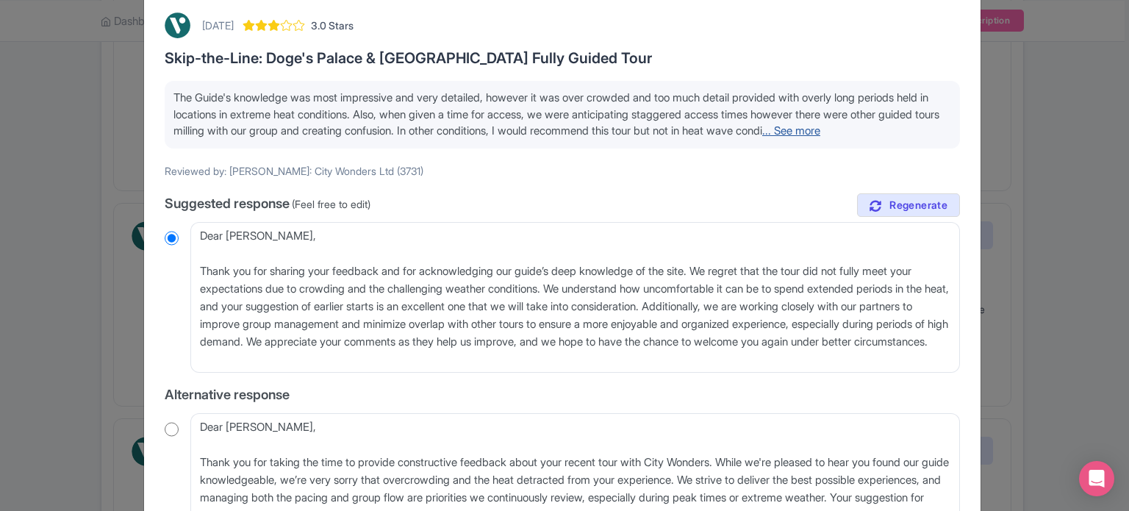
click at [820, 132] on link "... See more" at bounding box center [791, 131] width 58 height 14
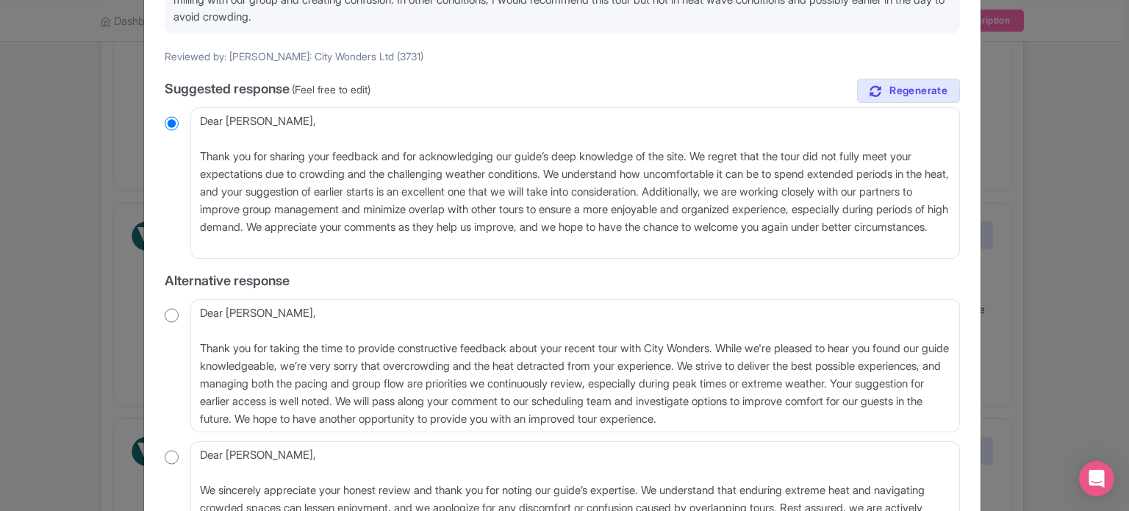
scroll to position [221, 0]
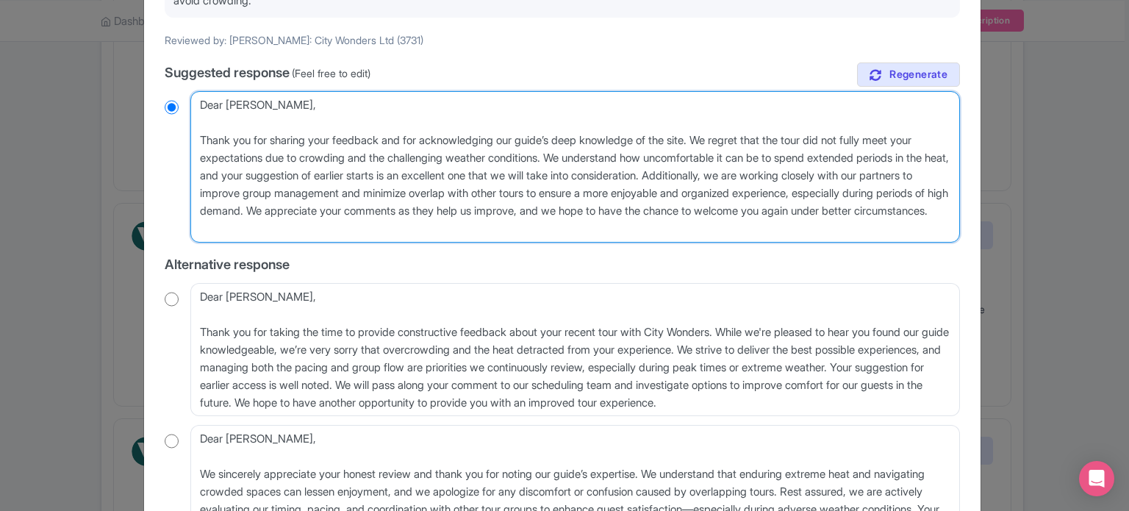
drag, startPoint x: 778, startPoint y: 174, endPoint x: 485, endPoint y: 214, distance: 295.3
click at [485, 214] on textarea "Dear [PERSON_NAME], Thank you for sharing your feedback and for acknowledging o…" at bounding box center [575, 166] width 770 height 151
type textarea "Dear [PERSON_NAME], Thank you for sharing your feedback and for acknowledging o…"
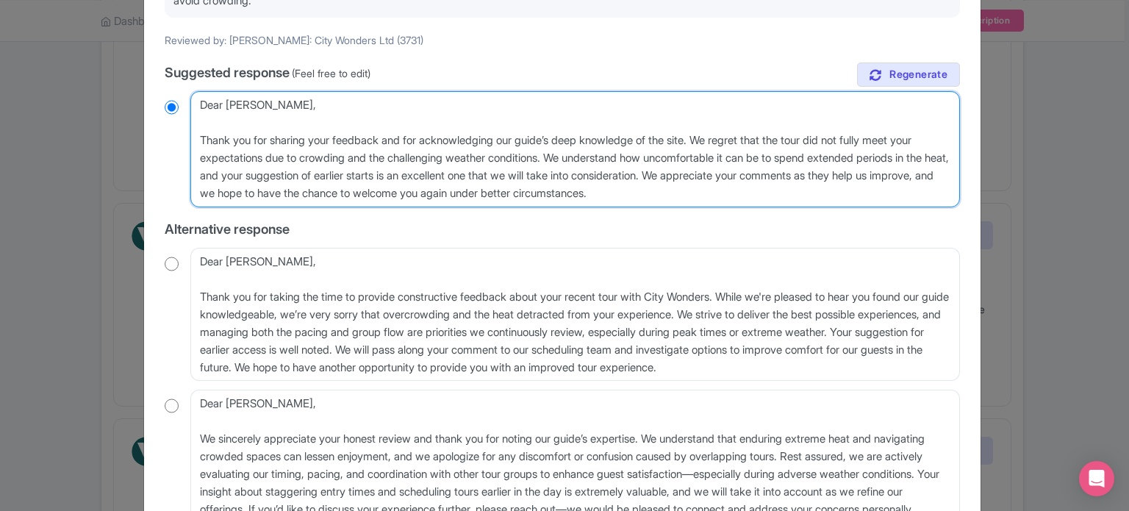
radio input "true"
drag, startPoint x: 614, startPoint y: 190, endPoint x: 756, endPoint y: 190, distance: 141.9
click at [756, 190] on textarea "Dear [PERSON_NAME], Thank you for sharing your feedback and for acknowledging o…" at bounding box center [575, 149] width 770 height 116
type textarea "Dear [PERSON_NAME], Thank you for sharing your feedback and for acknowledging o…"
radio input "true"
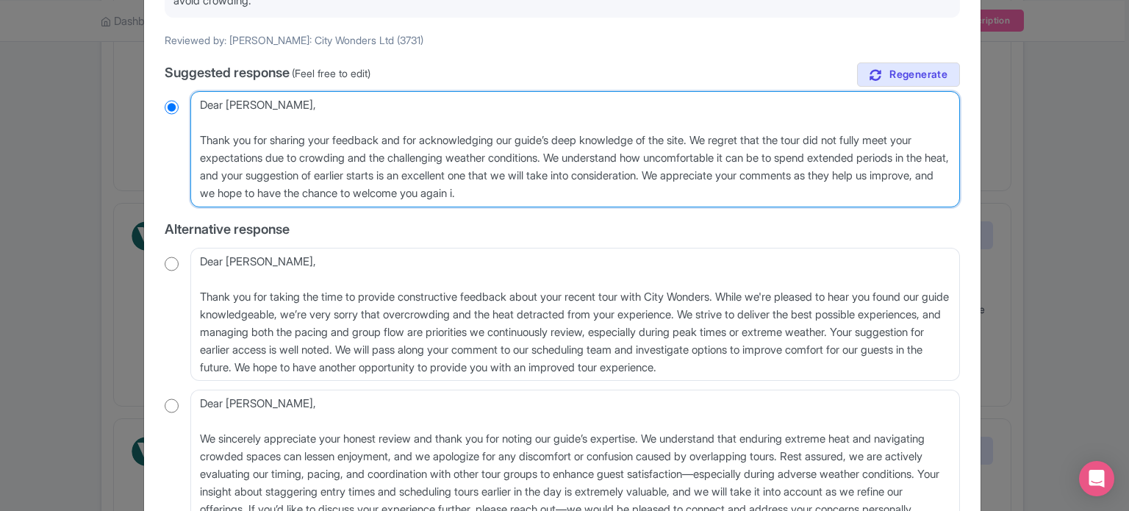
type textarea "Dear [PERSON_NAME], Thank you for sharing your feedback and for acknowledging o…"
radio input "true"
type textarea "Dear [PERSON_NAME], Thank you for sharing your feedback and for acknowledging o…"
radio input "true"
type textarea "Dear [PERSON_NAME], Thank you for sharing your feedback and for acknowledging o…"
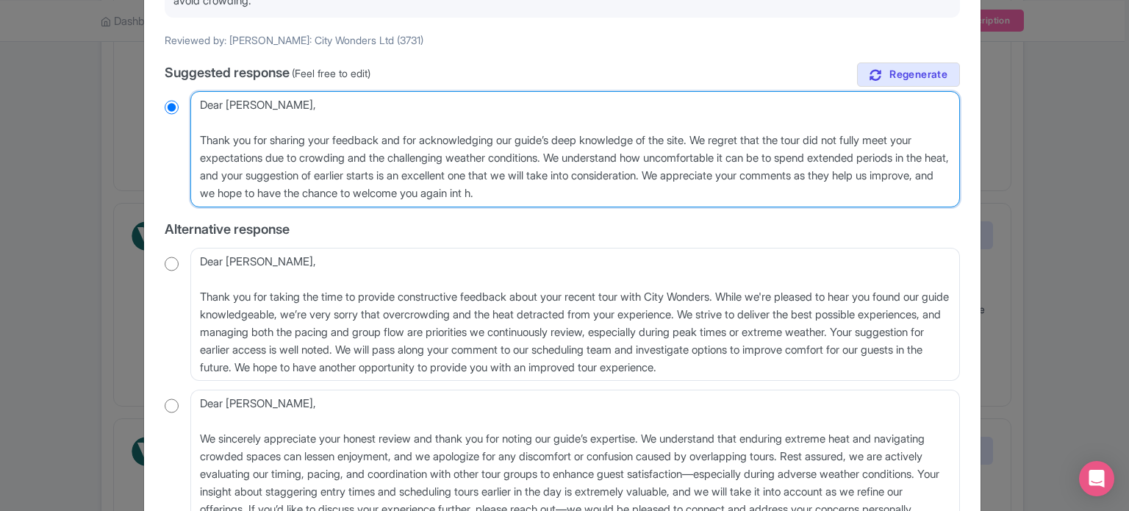
radio input "true"
type textarea "Dear [PERSON_NAME], Thank you for sharing your feedback and for acknowledging o…"
radio input "true"
type textarea "Dear [PERSON_NAME], Thank you for sharing your feedback and for acknowledging o…"
radio input "true"
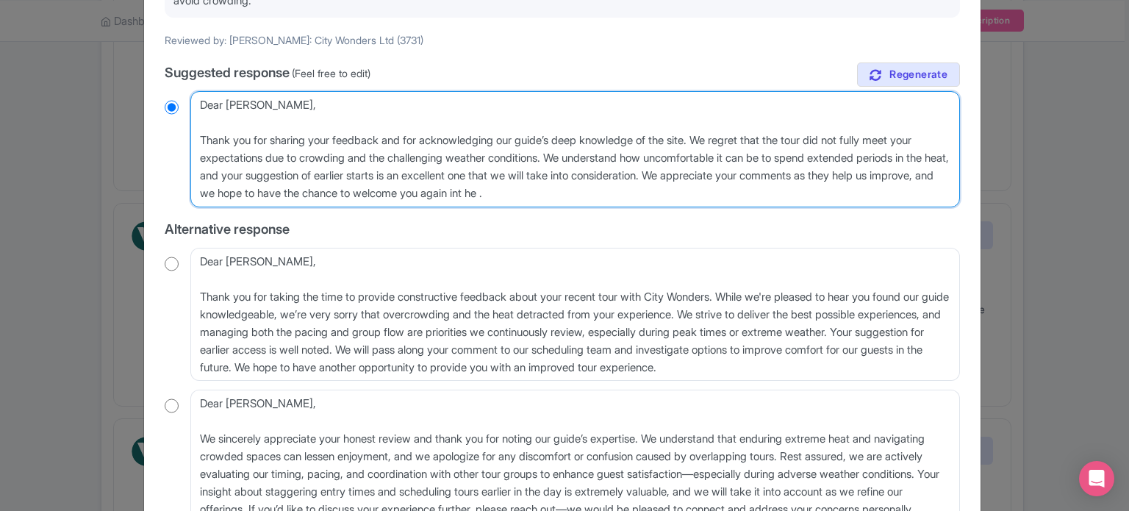
type textarea "Dear [PERSON_NAME], Thank you for sharing your feedback and for acknowledging o…"
radio input "true"
type textarea "Dear [PERSON_NAME], Thank you for sharing your feedback and for acknowledging o…"
radio input "true"
type textarea "Dear [PERSON_NAME], Thank you for sharing your feedback and for acknowledging o…"
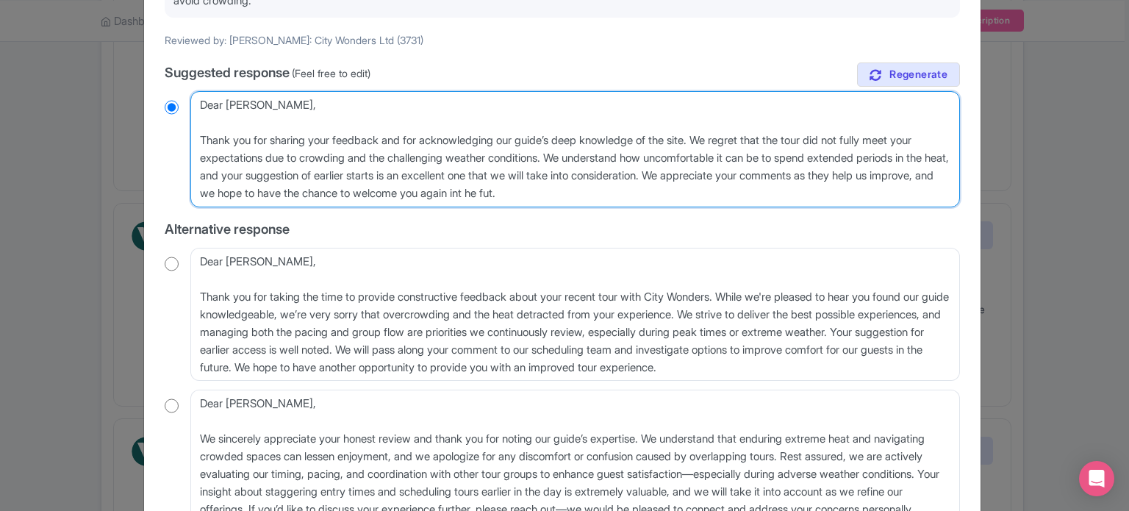
radio input "true"
type textarea "Dear [PERSON_NAME], Thank you for sharing your feedback and for acknowledging o…"
radio input "true"
type textarea "Dear [PERSON_NAME], Thank you for sharing your feedback and for acknowledging o…"
radio input "true"
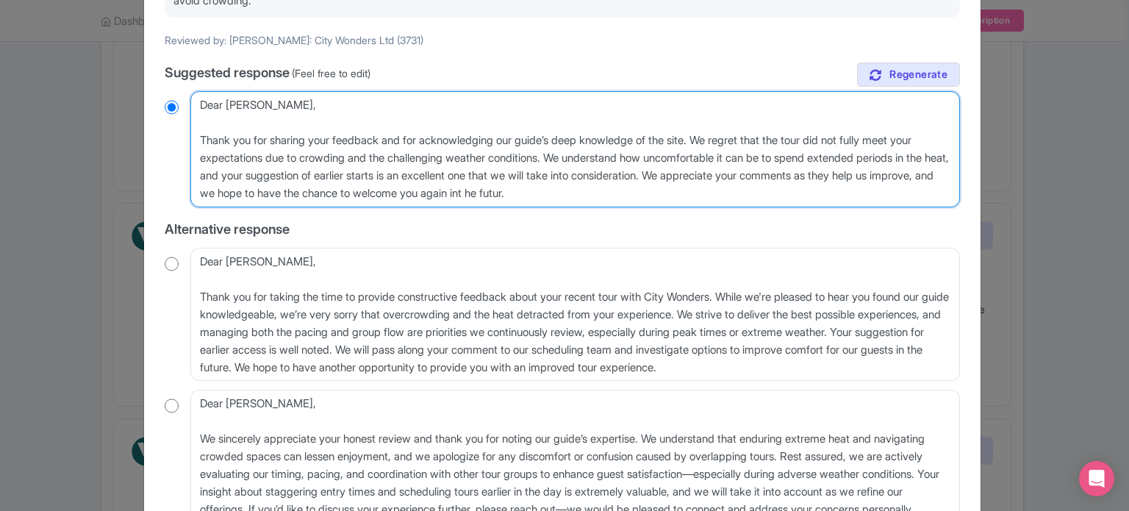
type textarea "Dear [PERSON_NAME], Thank you for sharing your feedback and for acknowledging o…"
radio input "true"
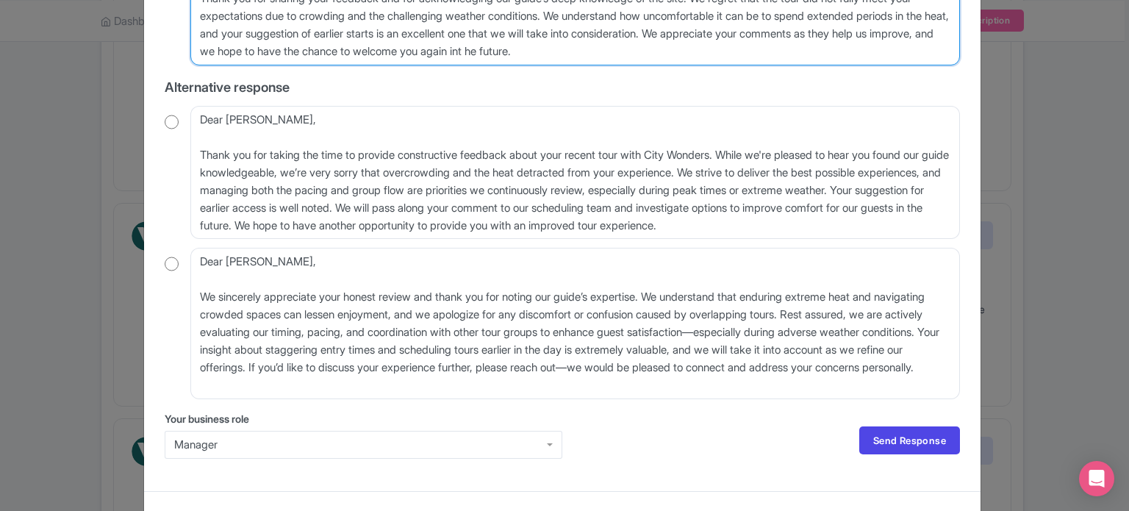
scroll to position [387, 0]
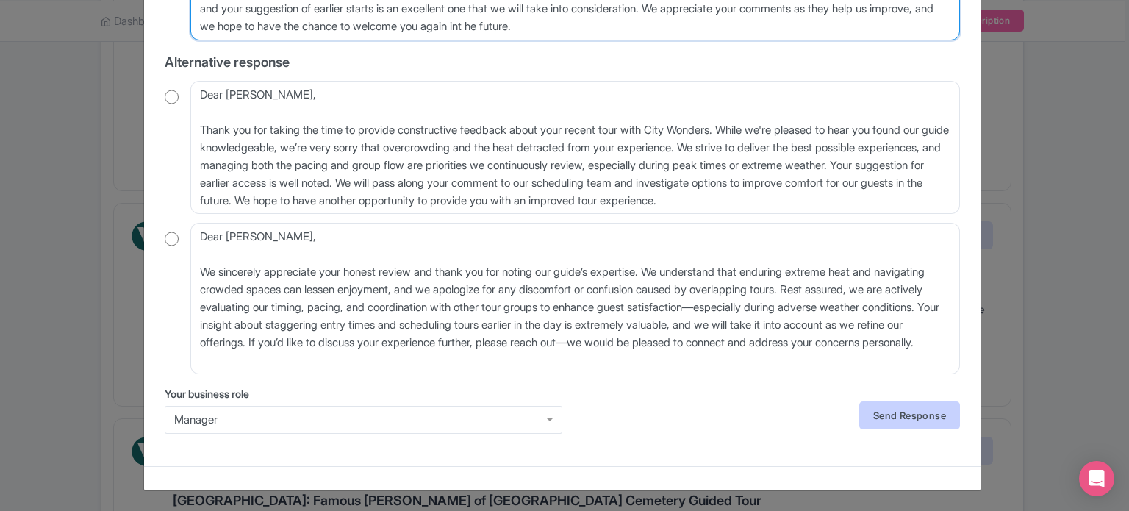
type textarea "Dear [PERSON_NAME], Thank you for sharing your feedback and for acknowledging o…"
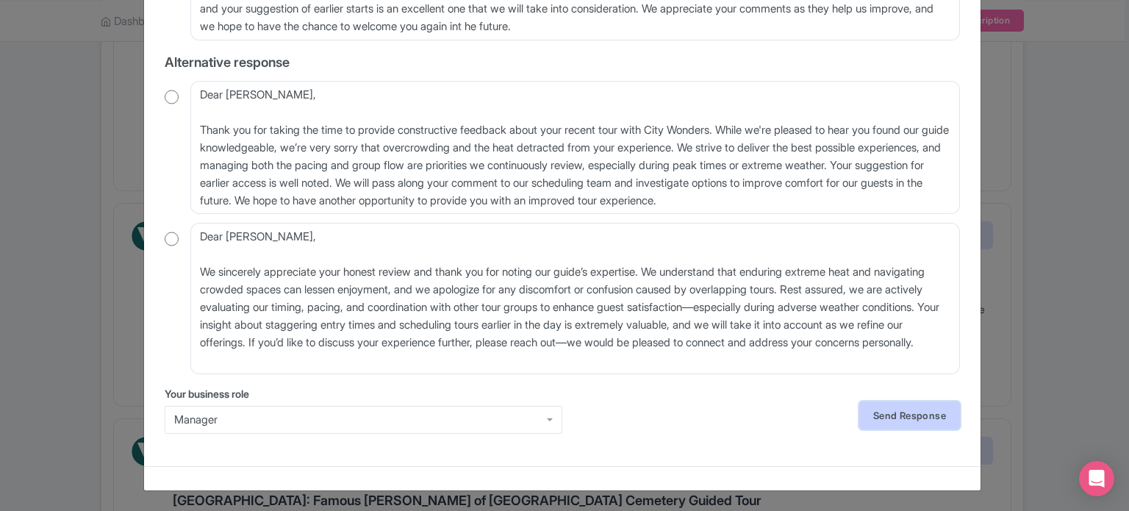
click at [885, 407] on link "Send Response" at bounding box center [909, 415] width 101 height 28
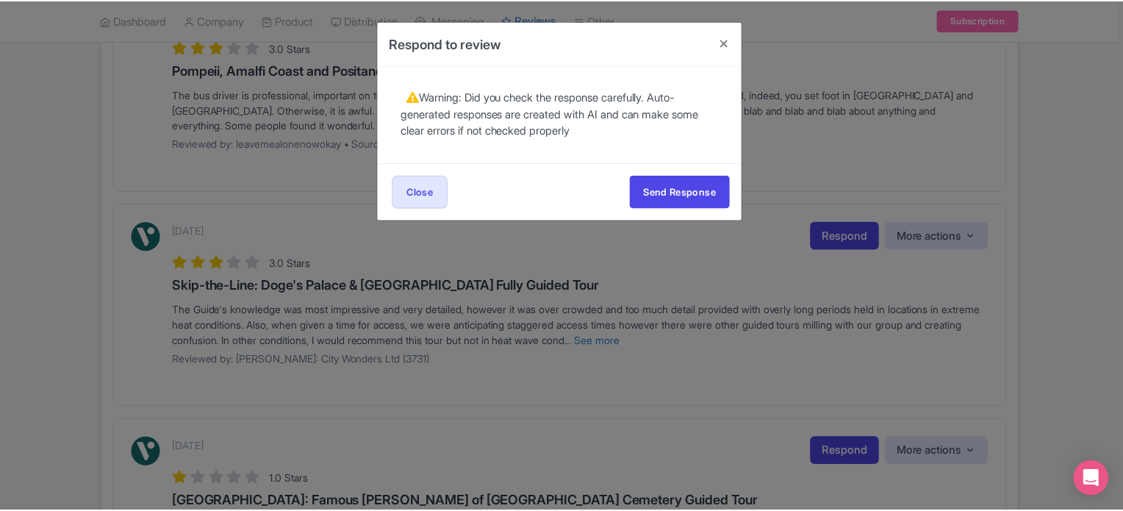
scroll to position [0, 0]
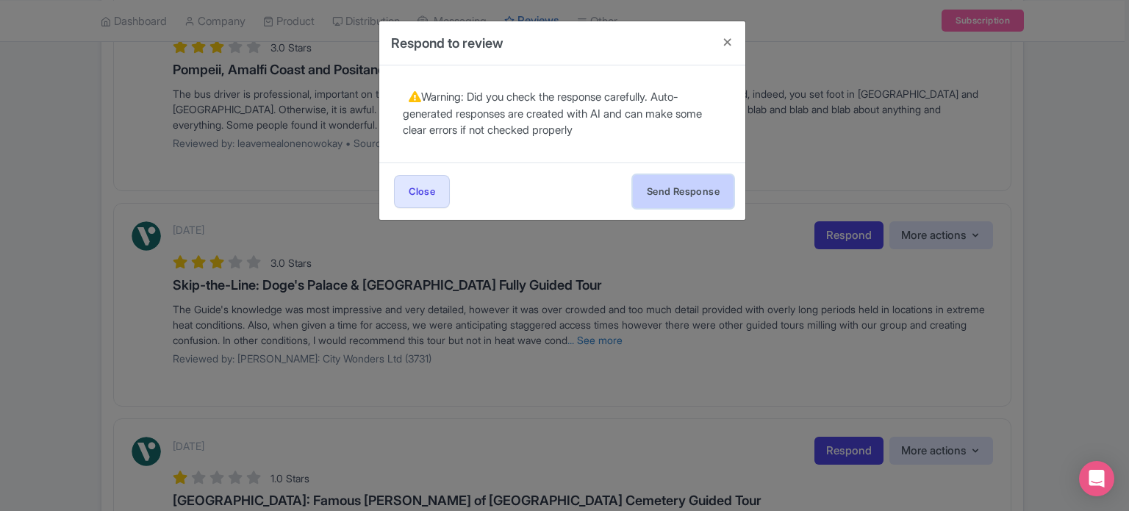
click at [699, 198] on button "Send Response" at bounding box center [683, 191] width 101 height 33
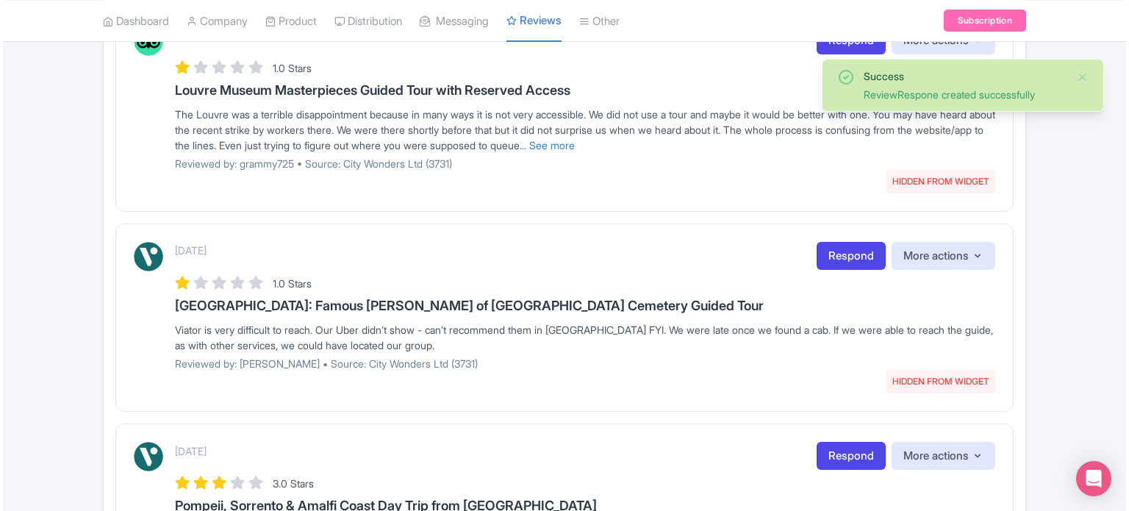
scroll to position [588, 0]
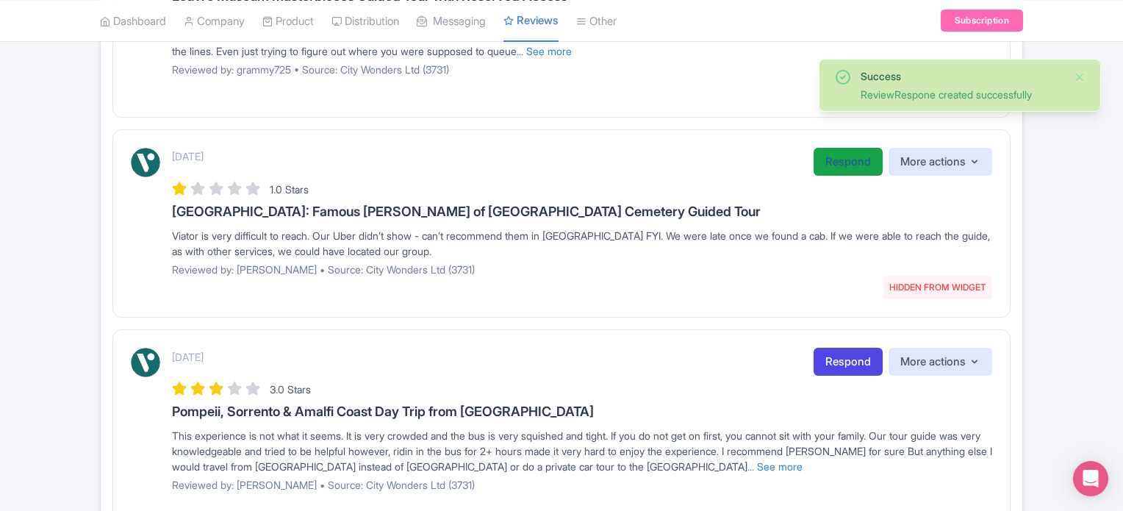
click at [842, 156] on link "Respond" at bounding box center [848, 162] width 69 height 29
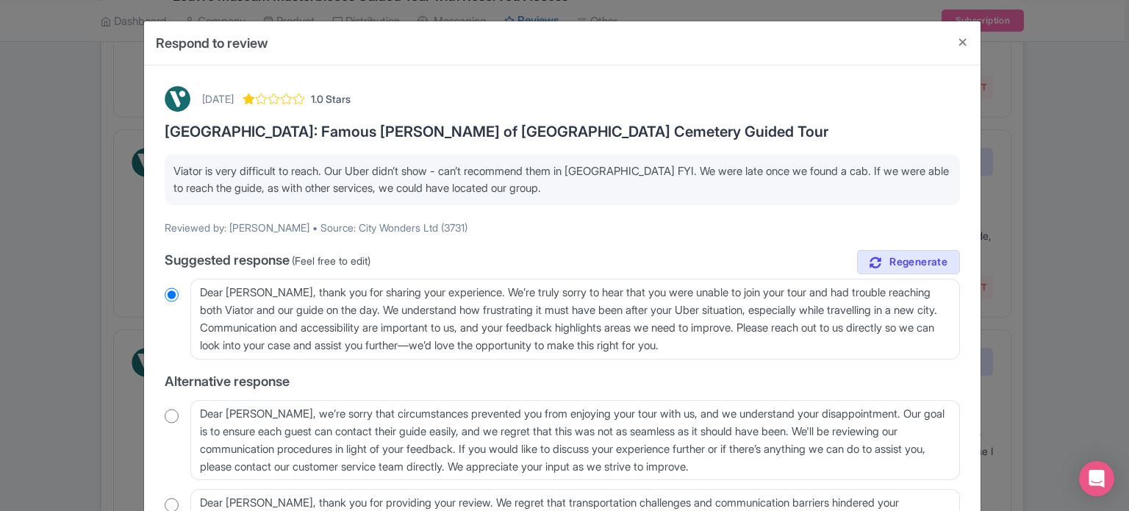
scroll to position [74, 0]
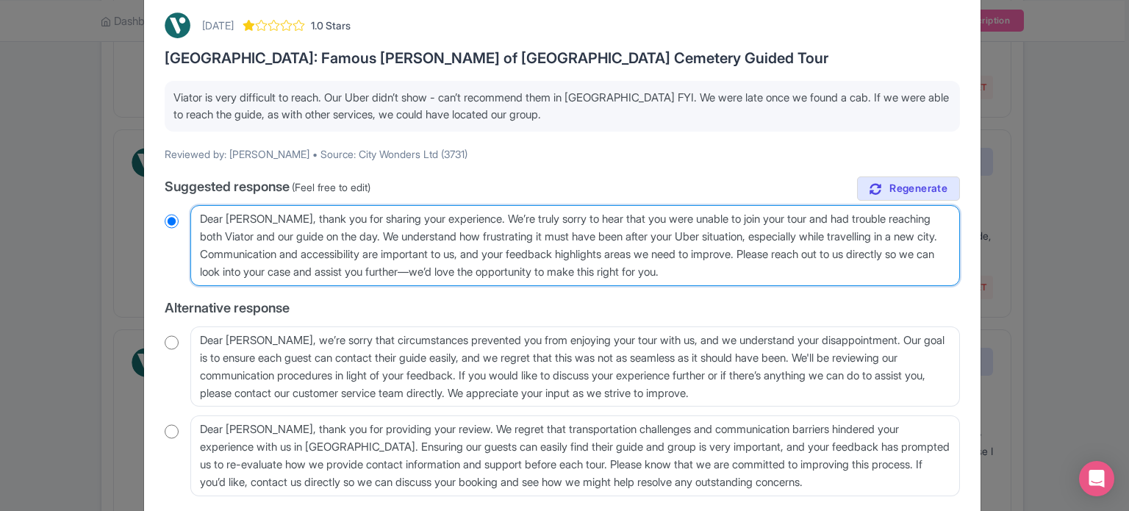
drag, startPoint x: 385, startPoint y: 237, endPoint x: 797, endPoint y: 214, distance: 412.3
click at [797, 214] on textarea "Dear [PERSON_NAME], thank you for sharing your experience. We’re truly sorry to…" at bounding box center [575, 245] width 770 height 81
type textarea "Dear [PERSON_NAME], thank you for sharing your experience. We’re truly sorry to…"
radio input "true"
type textarea "Dear [PERSON_NAME], thank you for sharing your experience. We’re truly sorry to…"
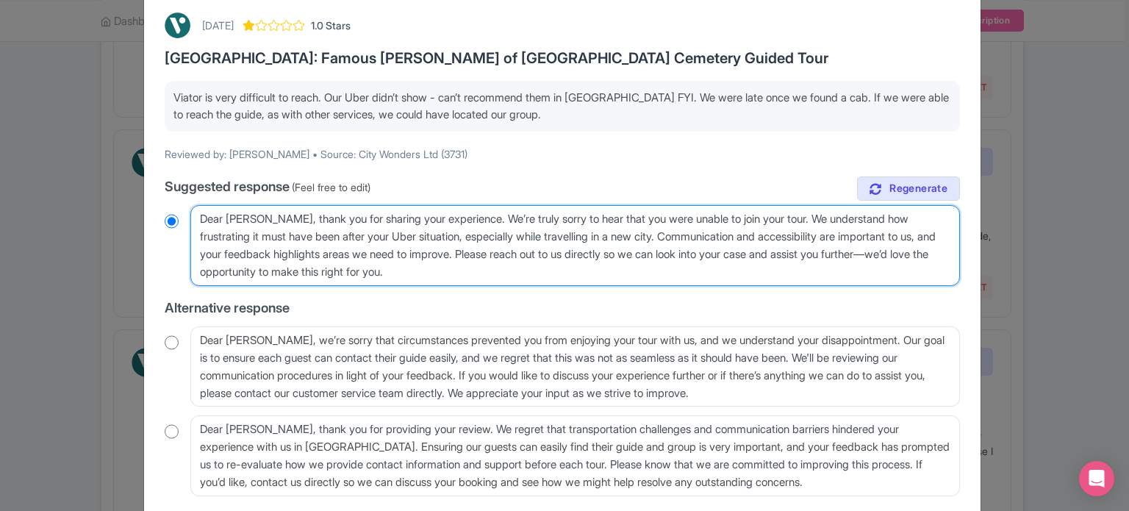
radio input "true"
drag, startPoint x: 502, startPoint y: 249, endPoint x: 691, endPoint y: 240, distance: 189.2
click at [691, 240] on textarea "Dear [PERSON_NAME], thank you for sharing your experience. We’re truly sorry to…" at bounding box center [575, 245] width 770 height 81
drag, startPoint x: 618, startPoint y: 272, endPoint x: 687, endPoint y: 236, distance: 77.3
click at [687, 236] on textarea "Dear [PERSON_NAME], thank you for sharing your experience. We’re truly sorry to…" at bounding box center [575, 245] width 770 height 81
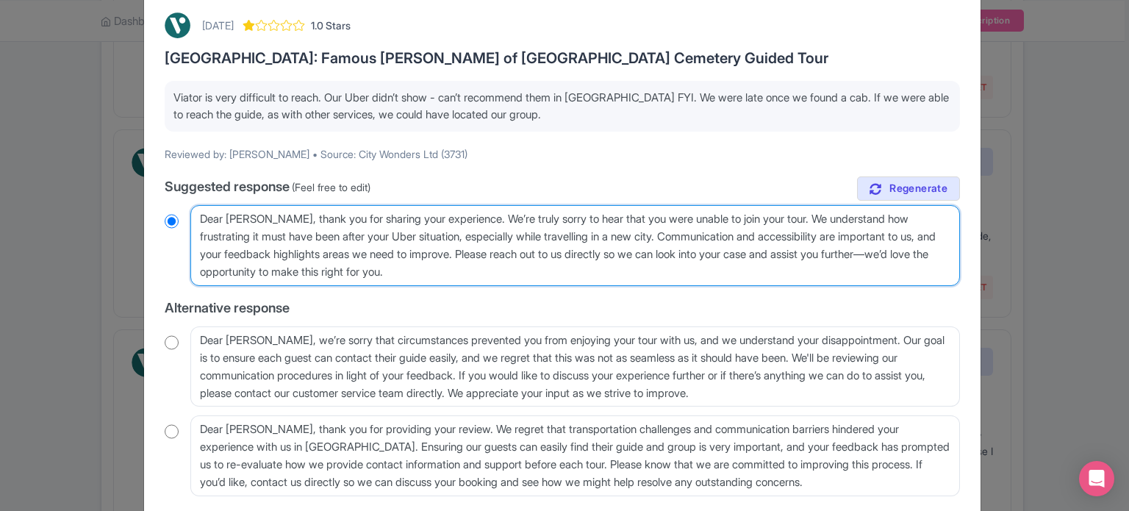
type textarea "Dear [PERSON_NAME], thank you for sharing your experience. We’re truly sorry to…"
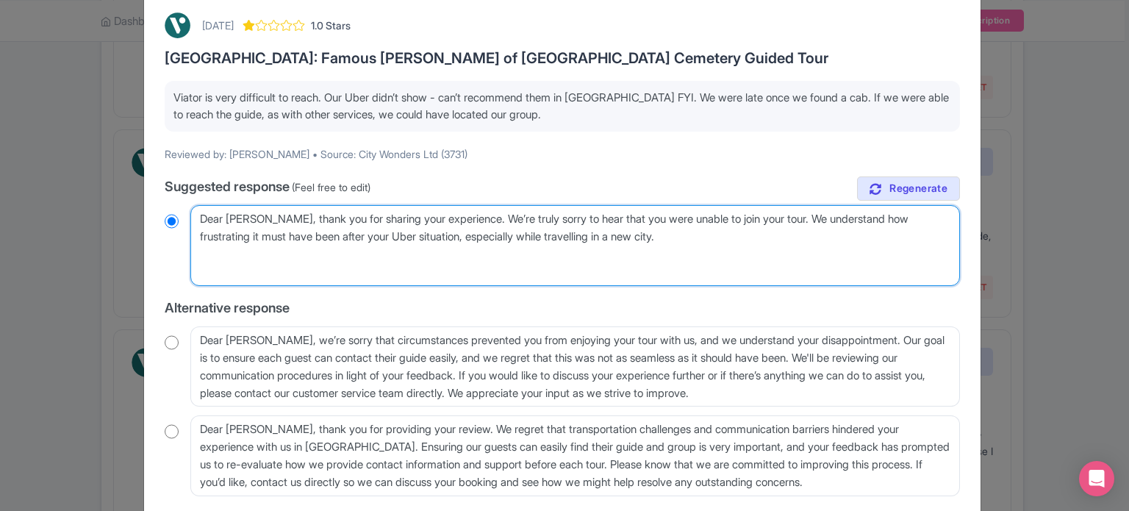
radio input "true"
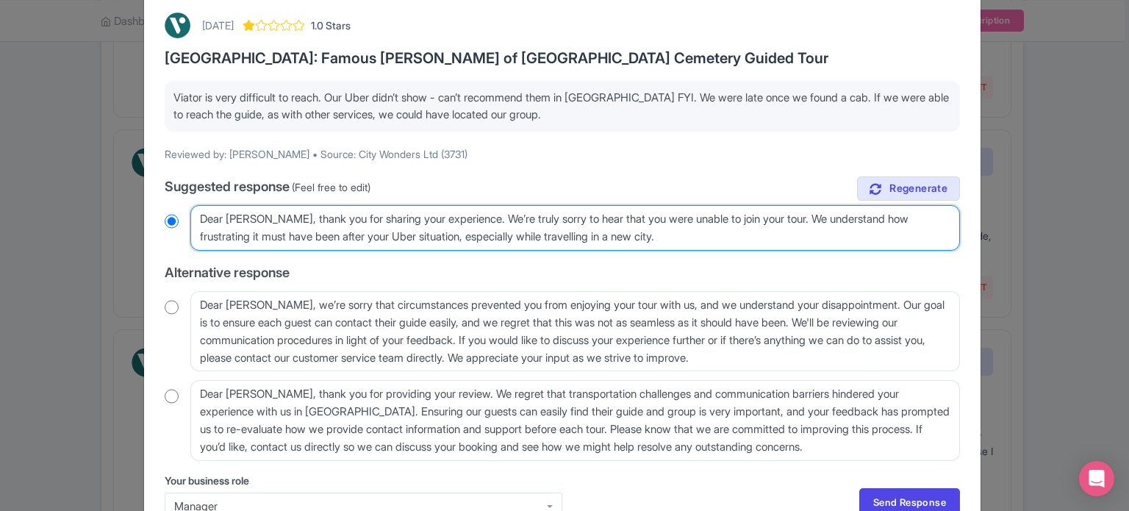
click at [722, 235] on textarea "Dear [PERSON_NAME], thank you for sharing your experience. We’re truly sorry to…" at bounding box center [575, 228] width 770 height 46
paste textarea "That is why we offer support to our customers over the phone and we provide our…"
type textarea "Dear [PERSON_NAME], thank you for sharing your experience. We’re truly sorry to…"
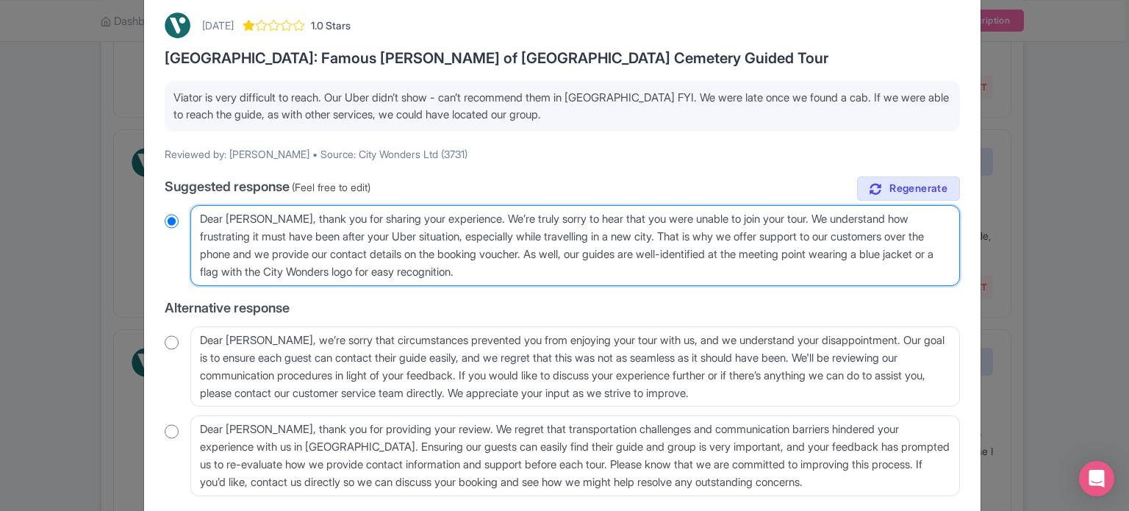
radio input "true"
click at [604, 285] on textarea "Dear [PERSON_NAME], thank you for sharing your experience. We’re truly sorry to…" at bounding box center [575, 245] width 770 height 81
paste textarea "As your voucher states, "It is the responsibility of all visitors to be at the …"
type textarea "Dear [PERSON_NAME], thank you for sharing your experience. We’re truly sorry to…"
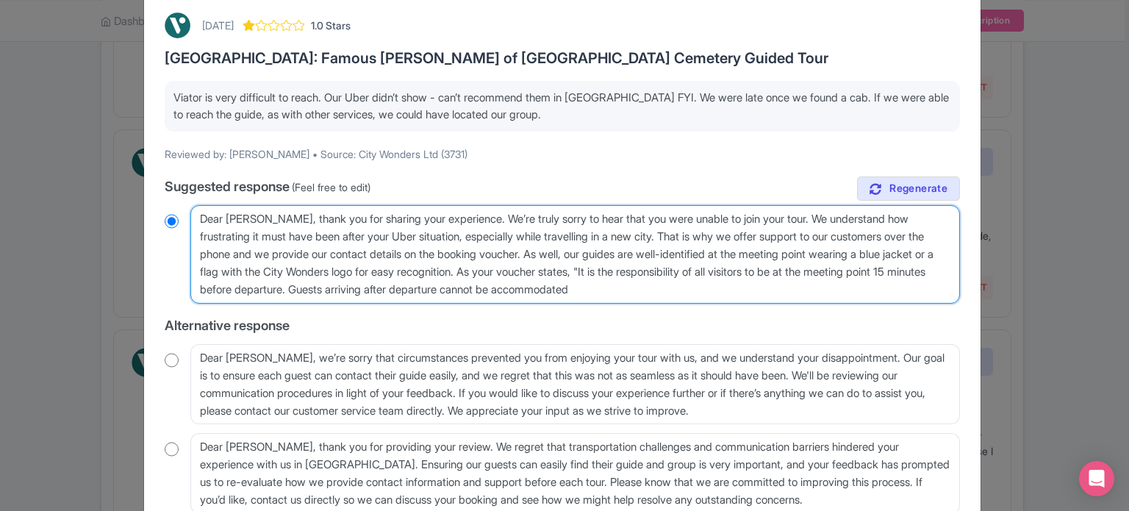
radio input "true"
click at [563, 268] on textarea "Dear [PERSON_NAME], thank you for sharing your experience. We’re truly sorry to…" at bounding box center [575, 254] width 770 height 99
type textarea "Dear [PERSON_NAME], thank you for sharing your experience. We’re truly sorry to…"
radio input "true"
type textarea "Dear [PERSON_NAME], thank you for sharing your experience. We’re truly sorry to…"
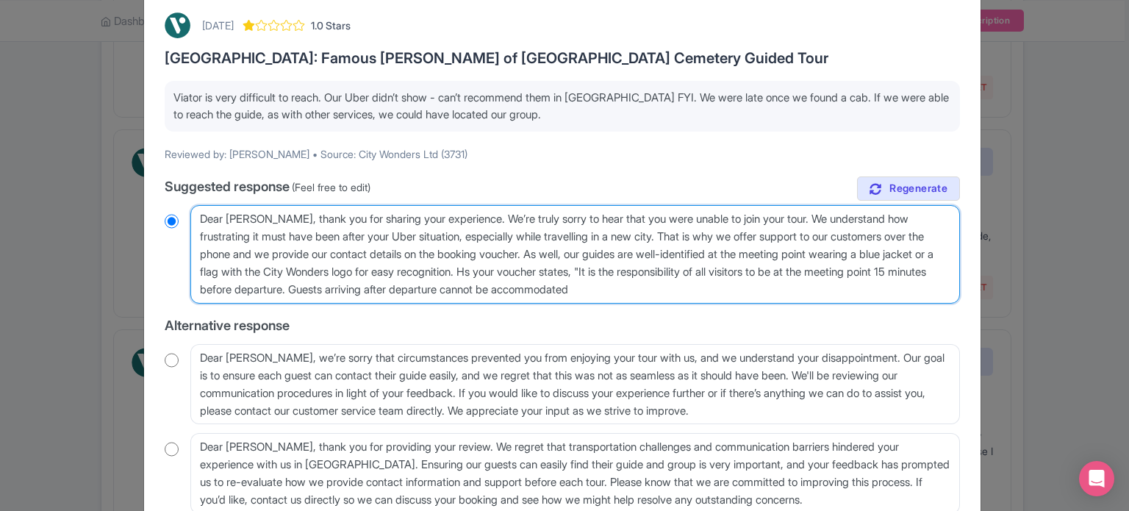
radio input "true"
type textarea "Dear [PERSON_NAME], thank you for sharing your experience. We’re truly sorry to…"
radio input "true"
type textarea "Dear [PERSON_NAME], thank you for sharing your experience. We’re truly sorry to…"
radio input "true"
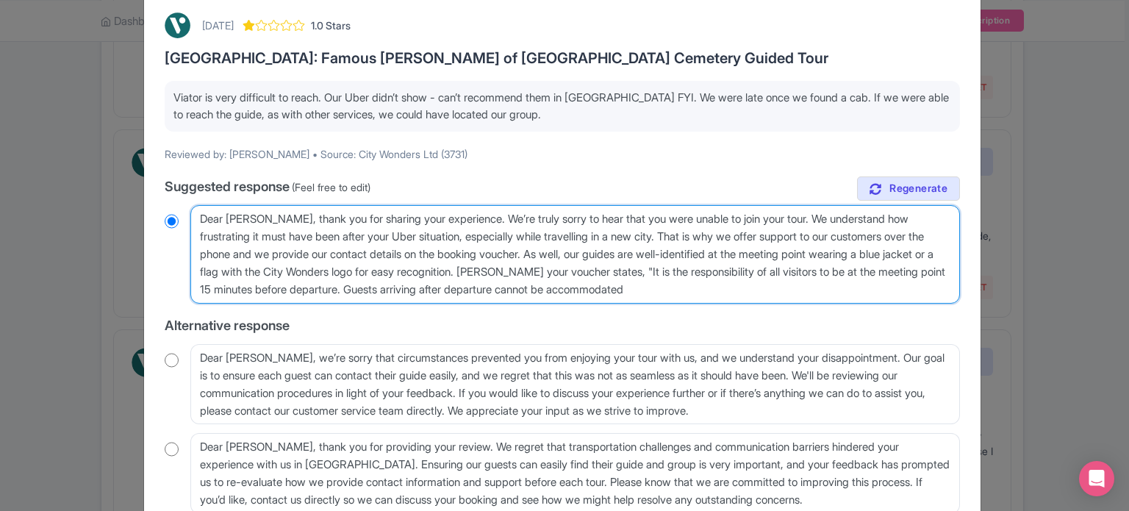
type textarea "Dear [PERSON_NAME], thank you for sharing your experience. We’re truly sorry to…"
radio input "true"
type textarea "Dear [PERSON_NAME], thank you for sharing your experience. We’re truly sorry to…"
radio input "true"
type textarea "Dear [PERSON_NAME], thank you for sharing your experience. We’re truly sorry to…"
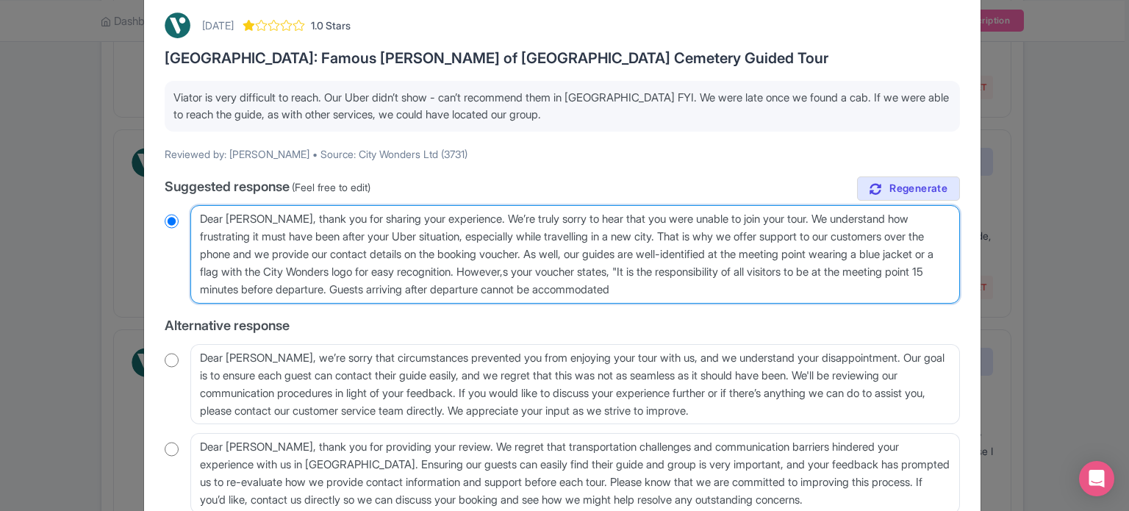
radio input "true"
type textarea "Dear [PERSON_NAME], thank you for sharing your experience. We’re truly sorry to…"
radio input "true"
type textarea "Dear [PERSON_NAME], thank you for sharing your experience. We’re truly sorry to…"
radio input "true"
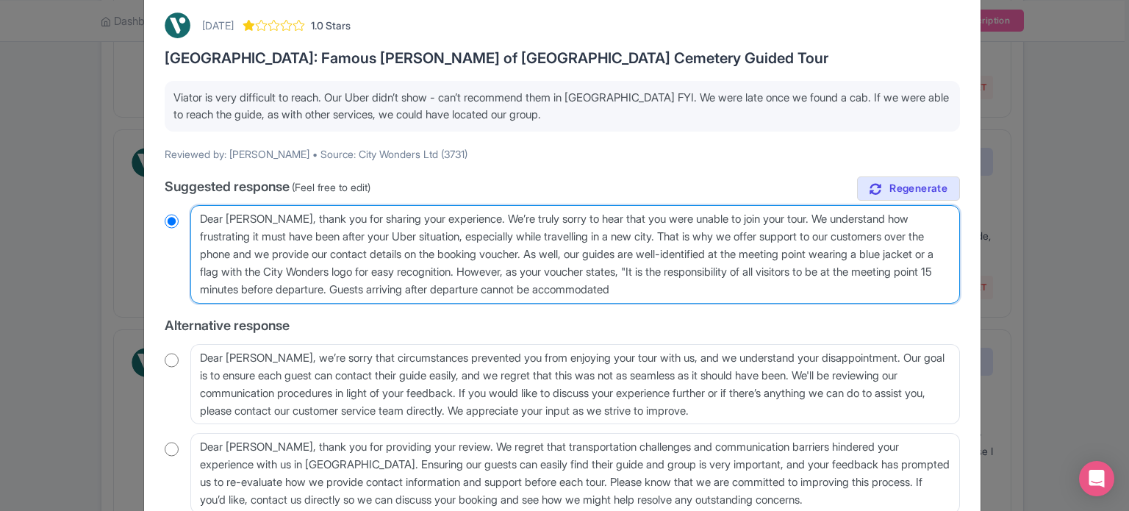
drag, startPoint x: 307, startPoint y: 288, endPoint x: 442, endPoint y: 287, distance: 135.3
click at [449, 286] on textarea "Dear [PERSON_NAME], thank you for sharing your experience. We’re truly sorry to…" at bounding box center [575, 254] width 770 height 99
type textarea "Dear [PERSON_NAME], thank you for sharing your experience. We’re truly sorry to…"
radio input "true"
type textarea "Dear [PERSON_NAME], thank you for sharing your experience. We’re truly sorry to…"
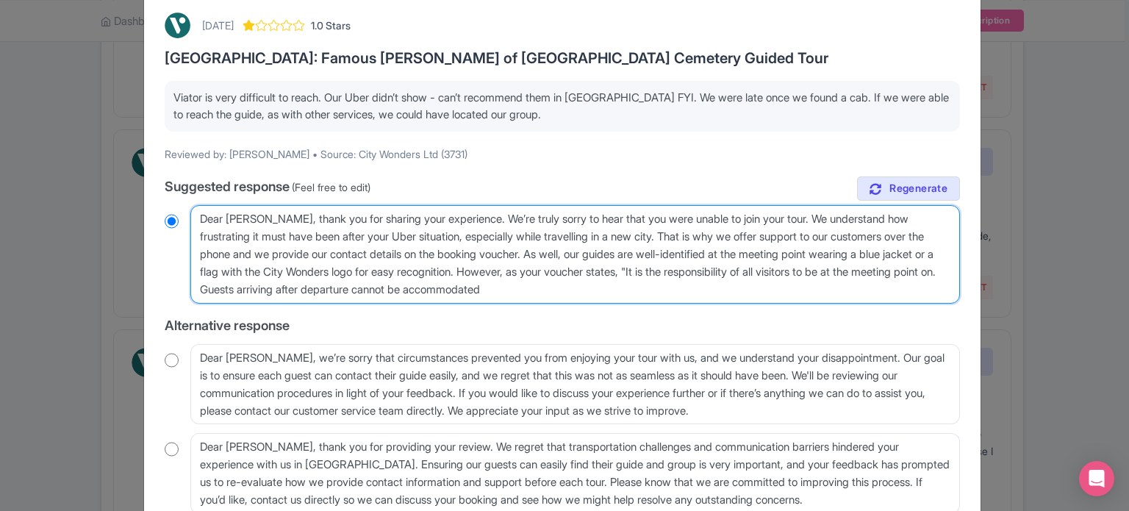
radio input "true"
type textarea "Dear [PERSON_NAME], thank you for sharing your experience. We’re truly sorry to…"
radio input "true"
type textarea "Dear [PERSON_NAME], thank you for sharing your experience. We’re truly sorry to…"
radio input "true"
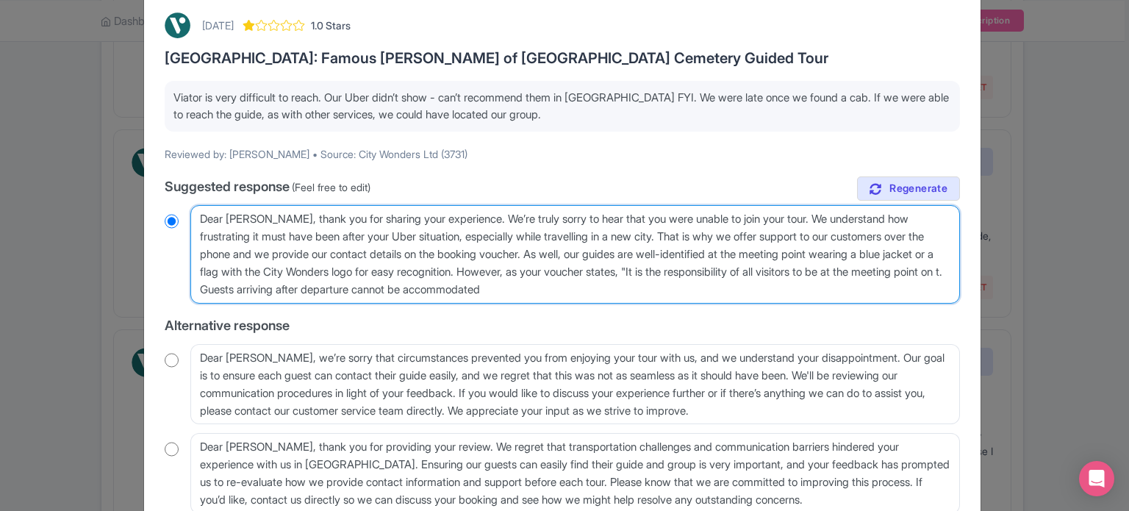
type textarea "Dear [PERSON_NAME], thank you for sharing your experience. We’re truly sorry to…"
radio input "true"
type textarea "Dear [PERSON_NAME], thank you for sharing your experience. We’re truly sorry to…"
radio input "true"
type textarea "Dear [PERSON_NAME], thank you for sharing your experience. We’re truly sorry to…"
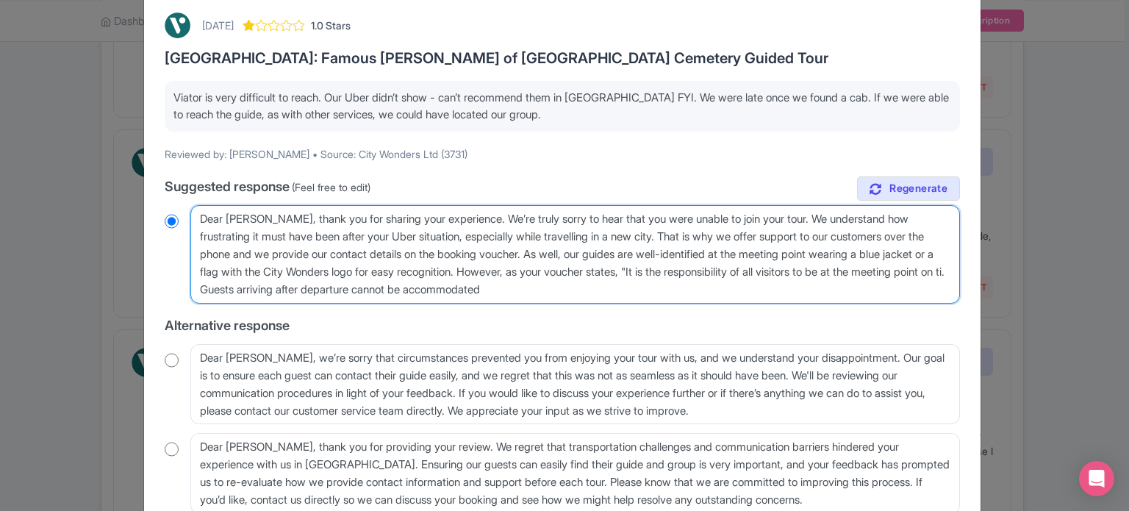
radio input "true"
type textarea "Dear [PERSON_NAME], thank you for sharing your experience. We’re truly sorry to…"
radio input "true"
type textarea "Dear [PERSON_NAME], thank you for sharing your experience. We’re truly sorry to…"
radio input "true"
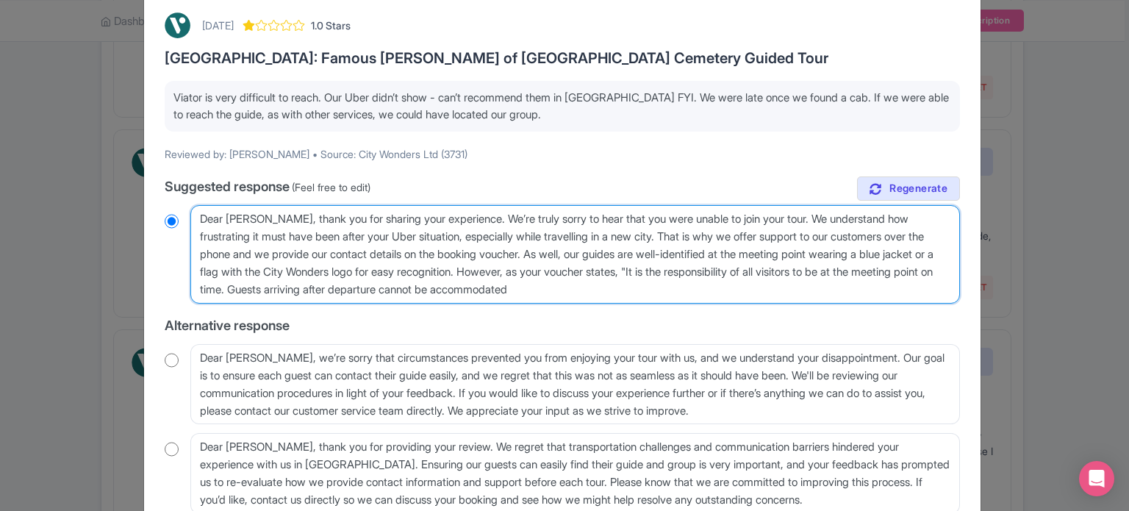
click at [689, 286] on textarea "Dear [PERSON_NAME], thank you for sharing your experience. We’re truly sorry to…" at bounding box center [575, 254] width 770 height 99
type textarea "Dear [PERSON_NAME], thank you for sharing your experience. We’re truly sorry to…"
radio input "true"
type textarea "Dear [PERSON_NAME], thank you for sharing your experience. We’re truly sorry to…"
radio input "true"
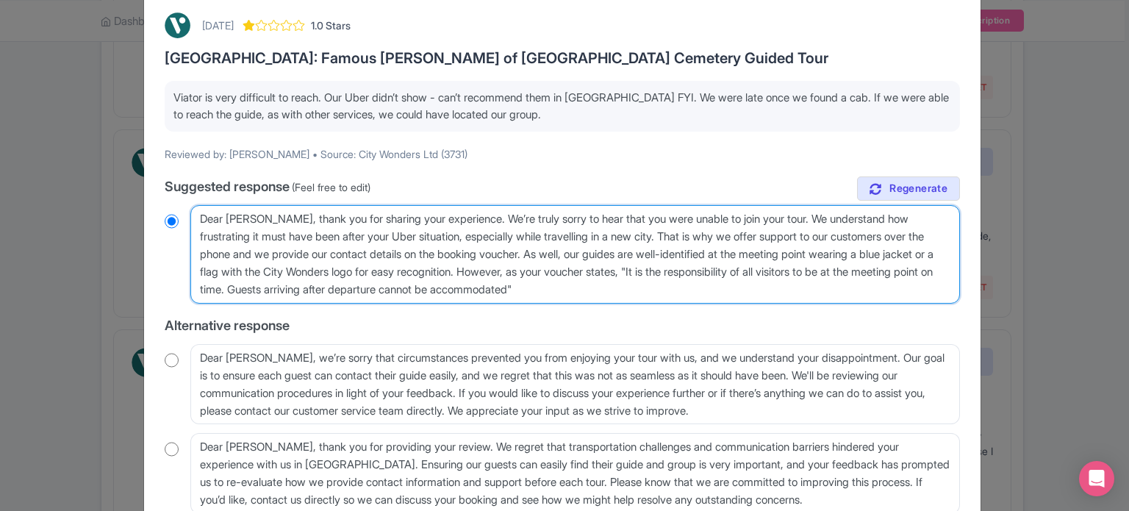
type textarea "Dear [PERSON_NAME], thank you for sharing your experience. We’re truly sorry to…"
radio input "true"
type textarea "Dear [PERSON_NAME], thank you for sharing your experience. We’re truly sorry to…"
radio input "true"
type textarea "Dear [PERSON_NAME], thank you for sharing your experience. We’re truly sorry to…"
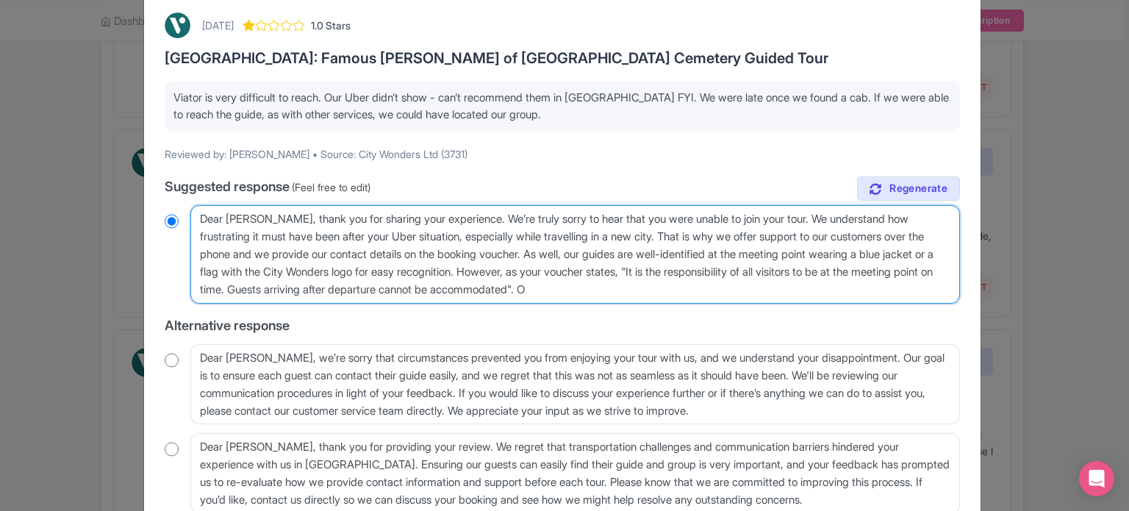
radio input "true"
type textarea "Dear [PERSON_NAME], thank you for sharing your experience. We’re truly sorry to…"
radio input "true"
type textarea "Dear [PERSON_NAME], thank you for sharing your experience. We’re truly sorry to…"
radio input "true"
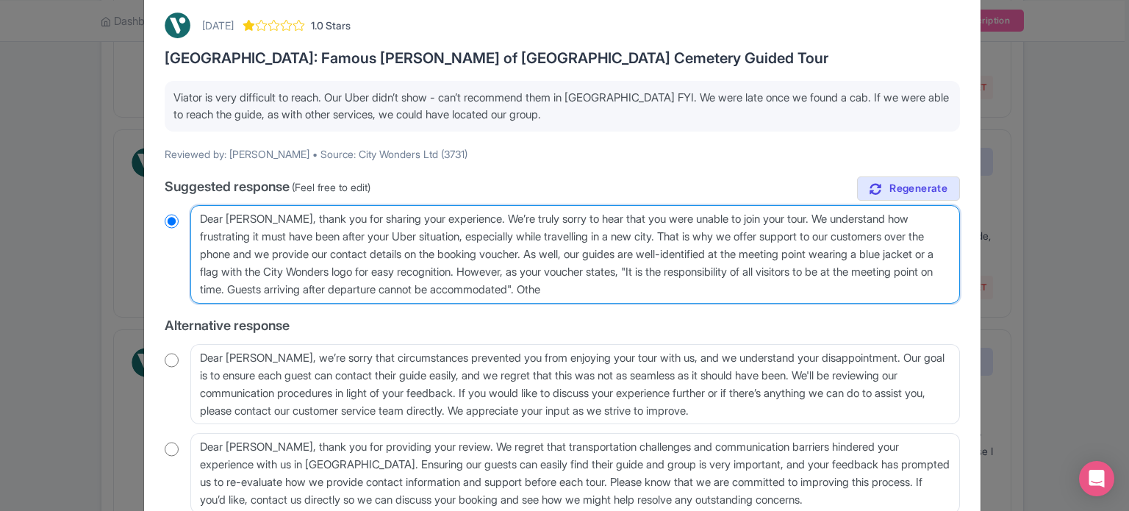
type textarea "Dear [PERSON_NAME], thank you for sharing your experience. We’re truly sorry to…"
radio input "true"
type textarea "Dear [PERSON_NAME], thank you for sharing your experience. We’re truly sorry to…"
radio input "true"
type textarea "Dear [PERSON_NAME], thank you for sharing your experience. We’re truly sorry to…"
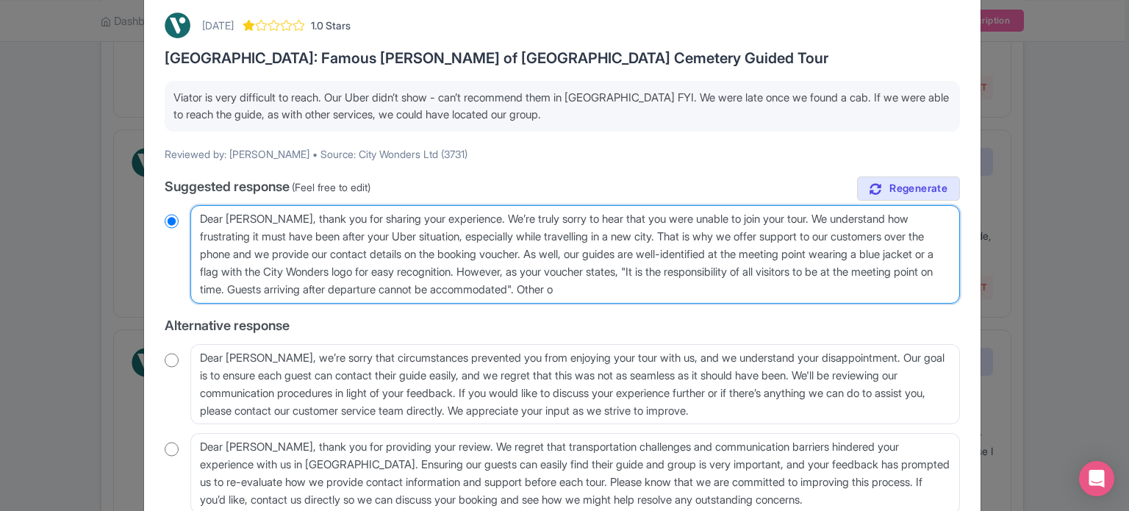
radio input "true"
type textarea "Dear [PERSON_NAME], thank you for sharing your experience. We’re truly sorry to…"
radio input "true"
type textarea "Dear [PERSON_NAME], thank you for sharing your experience. We’re truly sorry to…"
radio input "true"
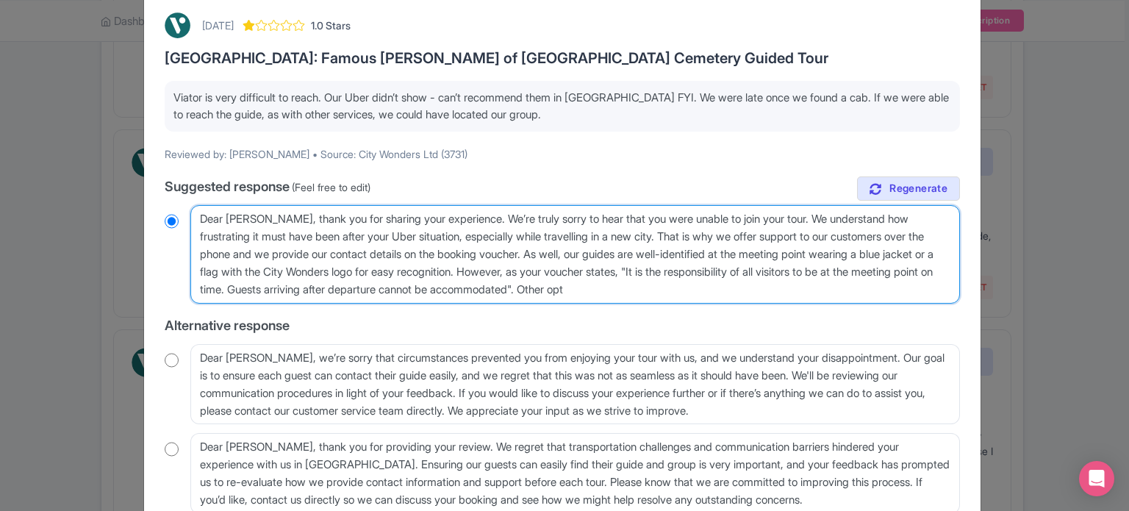
type textarea "Dear [PERSON_NAME], thank you for sharing your experience. We’re truly sorry to…"
radio input "true"
type textarea "Dear [PERSON_NAME], thank you for sharing your experience. We’re truly sorry to…"
radio input "true"
type textarea "Dear [PERSON_NAME], thank you for sharing your experience. We’re truly sorry to…"
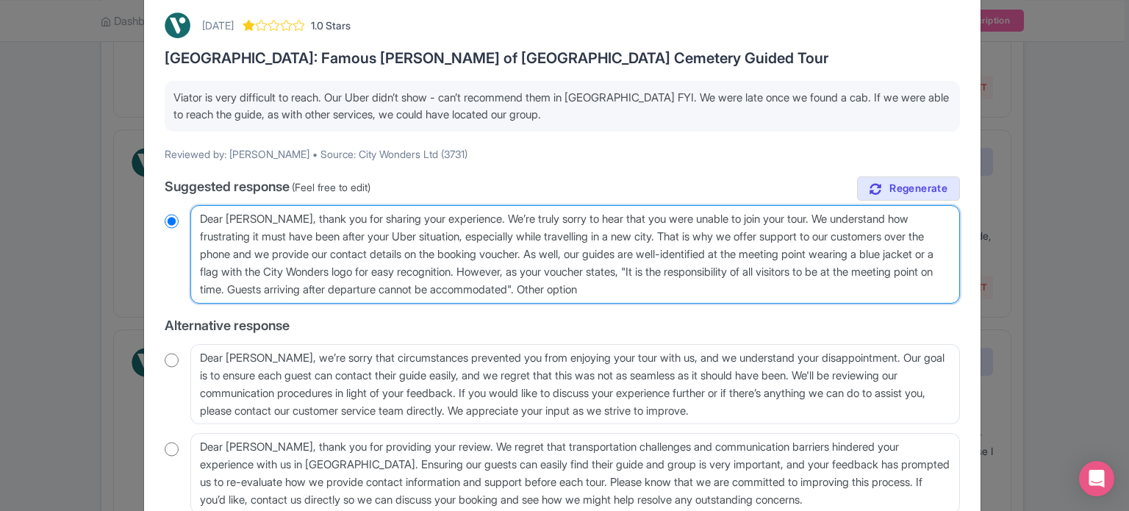
radio input "true"
type textarea "Dear [PERSON_NAME], thank you for sharing your experience. We’re truly sorry to…"
radio input "true"
type textarea "Dear [PERSON_NAME], thank you for sharing your experience. We’re truly sorry to…"
radio input "true"
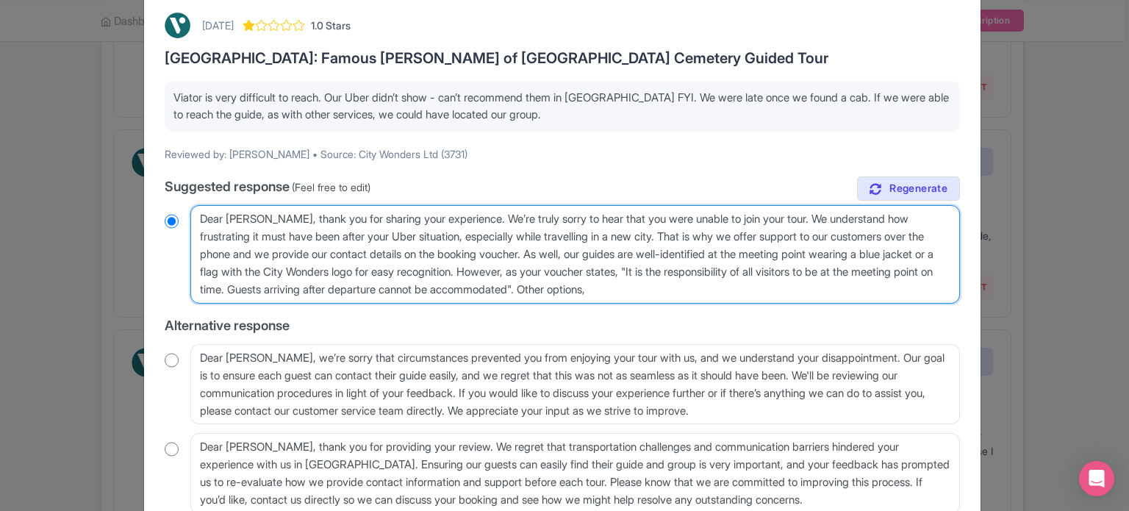
type textarea "Dear [PERSON_NAME], thank you for sharing your experience. We’re truly sorry to…"
radio input "true"
type textarea "Dear [PERSON_NAME], thank you for sharing your experience. We’re truly sorry to…"
radio input "true"
type textarea "Dear [PERSON_NAME], thank you for sharing your experience. We’re truly sorry to…"
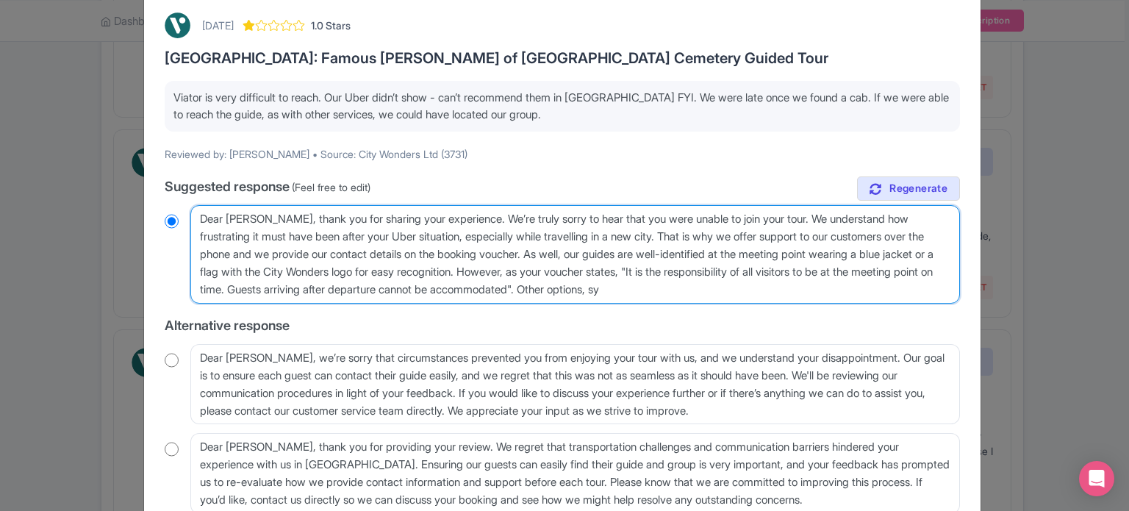
radio input "true"
type textarea "Dear [PERSON_NAME], thank you for sharing your experience. We’re truly sorry to…"
radio input "true"
type textarea "Dear [PERSON_NAME], thank you for sharing your experience. We’re truly sorry to…"
radio input "true"
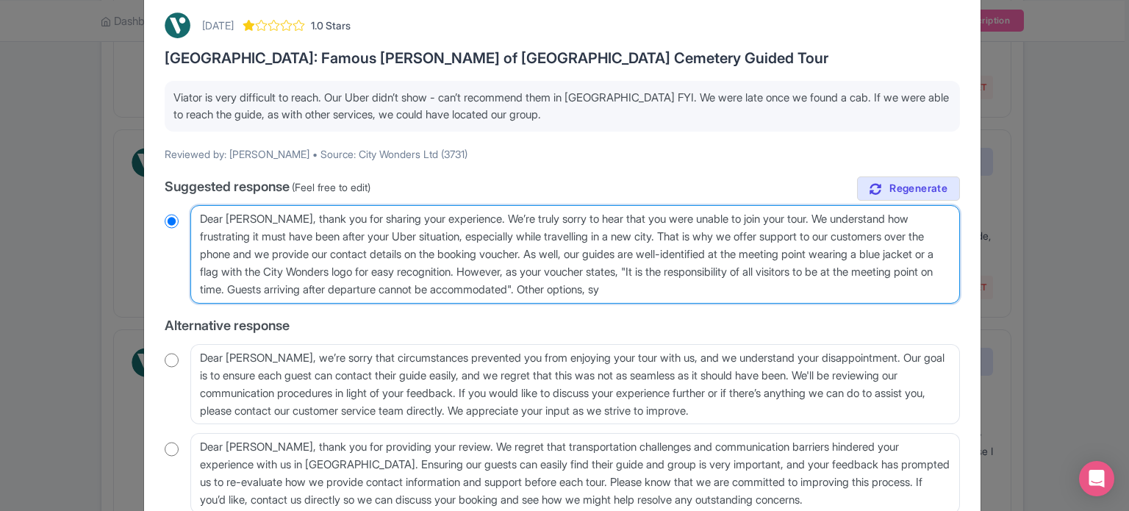
type textarea "Dear [PERSON_NAME], thank you for sharing your experience. We’re truly sorry to…"
radio input "true"
type textarea "Dear [PERSON_NAME], thank you for sharing your experience. We’re truly sorry to…"
radio input "true"
type textarea "Dear [PERSON_NAME], thank you for sharing your experience. We’re truly sorry to…"
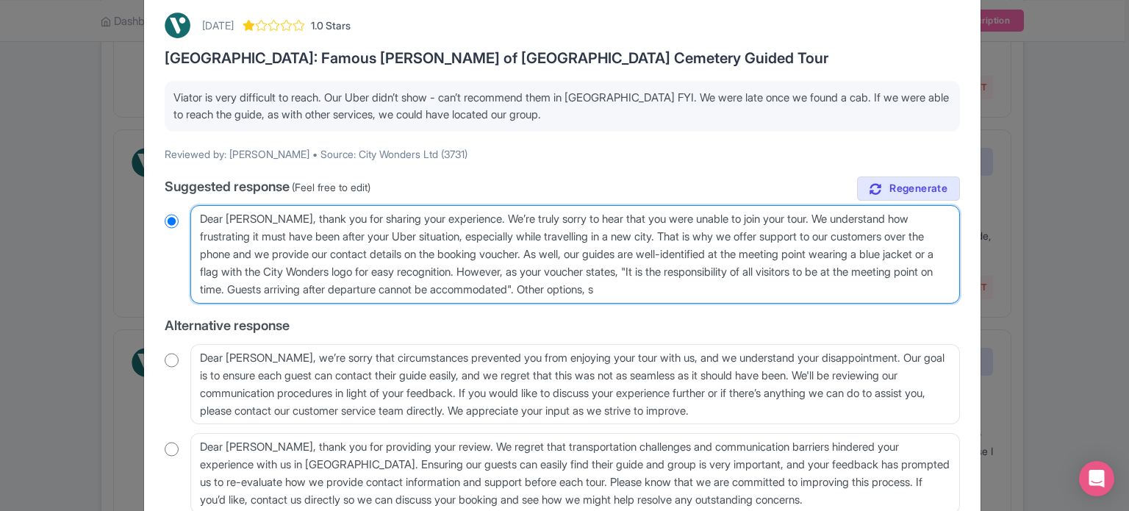
radio input "true"
type textarea "Dear [PERSON_NAME], thank you for sharing your experience. We’re truly sorry to…"
radio input "true"
type textarea "Dear [PERSON_NAME], thank you for sharing your experience. We’re truly sorry to…"
radio input "true"
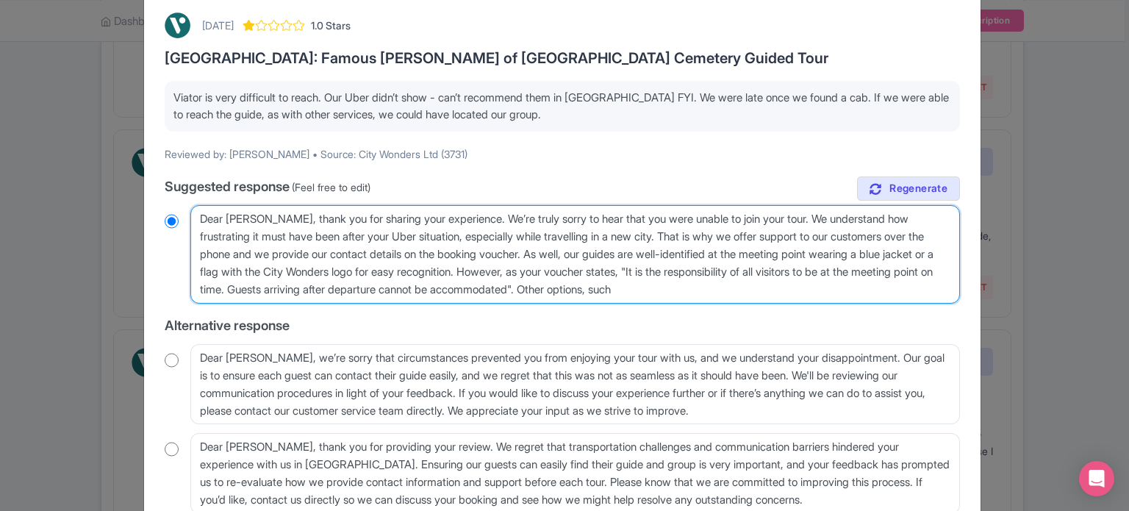
type textarea "Dear [PERSON_NAME], thank you for sharing your experience. We’re truly sorry to…"
radio input "true"
type textarea "Dear [PERSON_NAME], thank you for sharing your experience. We’re truly sorry to…"
radio input "true"
type textarea "Dear [PERSON_NAME], thank you for sharing your experience. We’re truly sorry to…"
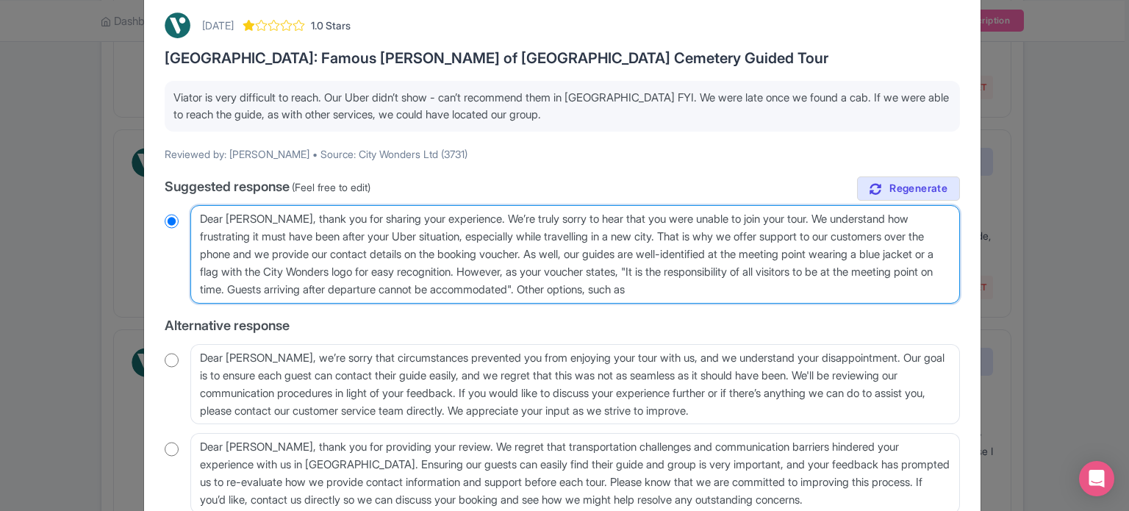
radio input "true"
type textarea "Dear [PERSON_NAME], thank you for sharing your experience. We’re truly sorry to…"
radio input "true"
type textarea "Dear [PERSON_NAME], thank you for sharing your experience. We’re truly sorry to…"
radio input "true"
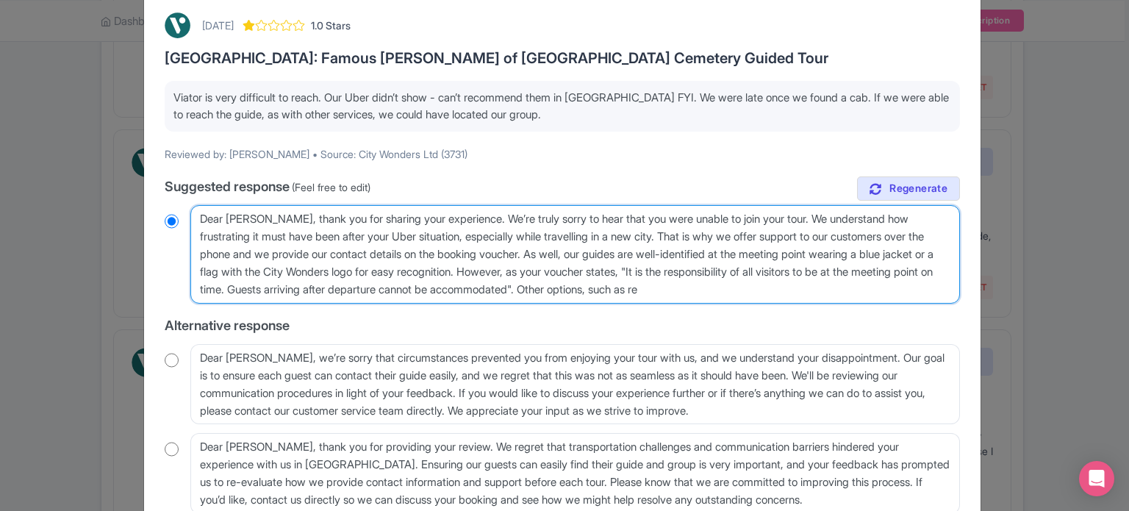
type textarea "Dear [PERSON_NAME], thank you for sharing your experience. We’re truly sorry to…"
radio input "true"
type textarea "Dear [PERSON_NAME], thank you for sharing your experience. We’re truly sorry to…"
radio input "true"
type textarea "Dear [PERSON_NAME], thank you for sharing your experience. We’re truly sorry to…"
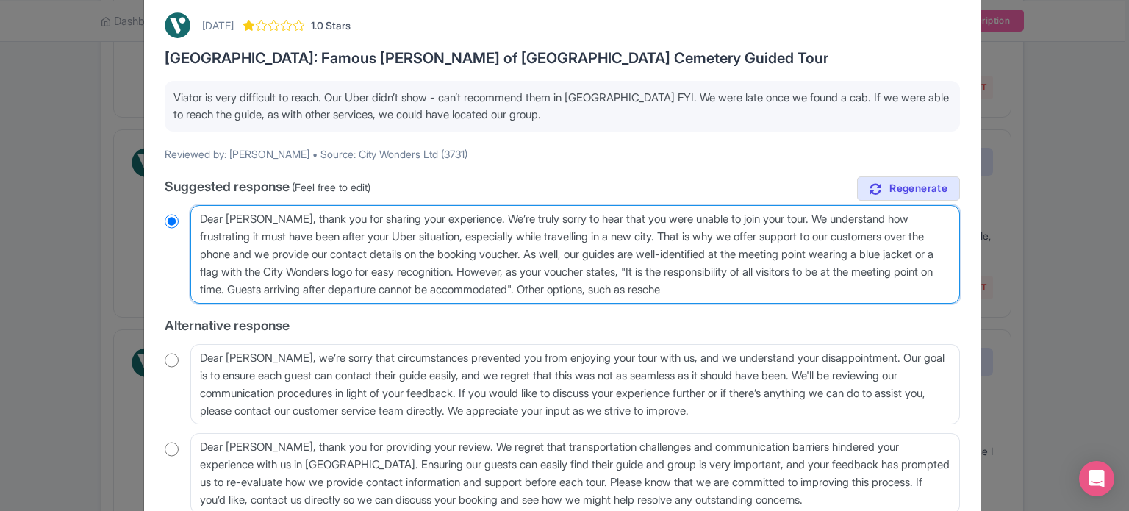
radio input "true"
type textarea "Dear [PERSON_NAME], thank you for sharing your experience. We’re truly sorry to…"
radio input "true"
type textarea "Dear [PERSON_NAME], thank you for sharing your experience. We’re truly sorry to…"
radio input "true"
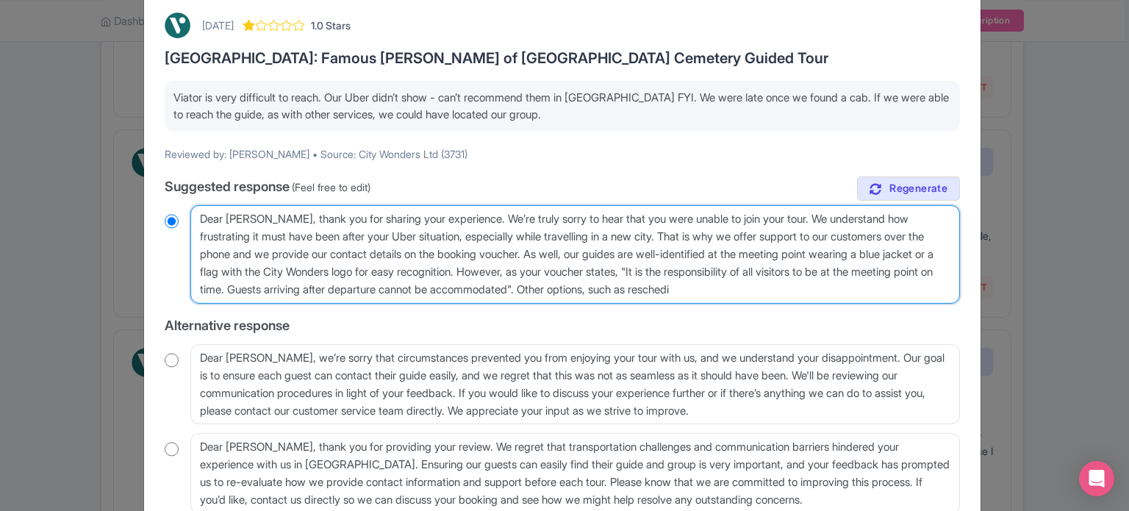
type textarea "Dear [PERSON_NAME], thank you for sharing your experience. We’re truly sorry to…"
radio input "true"
type textarea "Dear [PERSON_NAME], thank you for sharing your experience. We’re truly sorry to…"
radio input "true"
type textarea "Dear [PERSON_NAME], thank you for sharing your experience. We’re truly sorry to…"
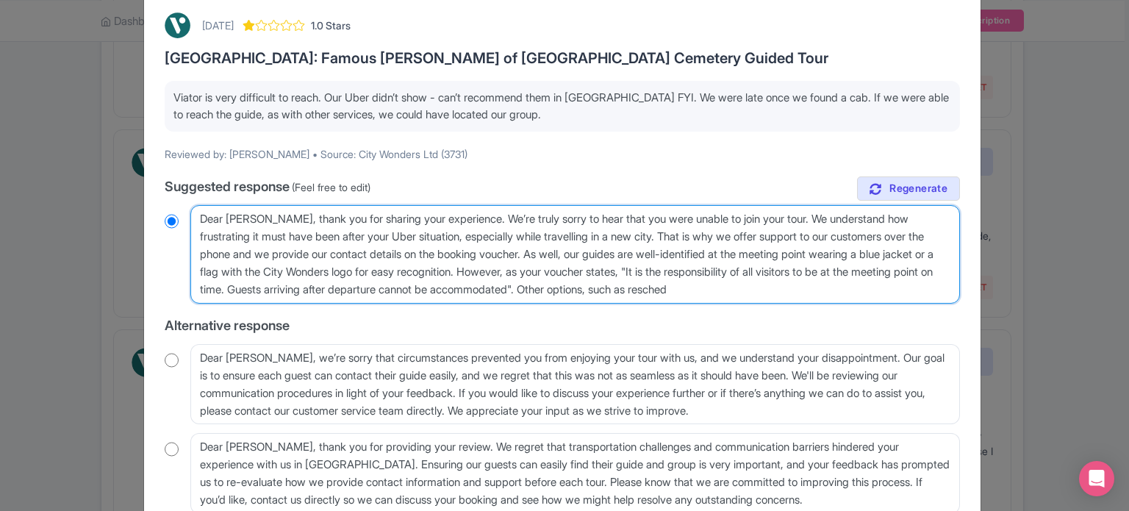
radio input "true"
type textarea "Dear [PERSON_NAME], thank you for sharing your experience. We’re truly sorry to…"
radio input "true"
type textarea "Dear [PERSON_NAME], thank you for sharing your experience. We’re truly sorry to…"
radio input "true"
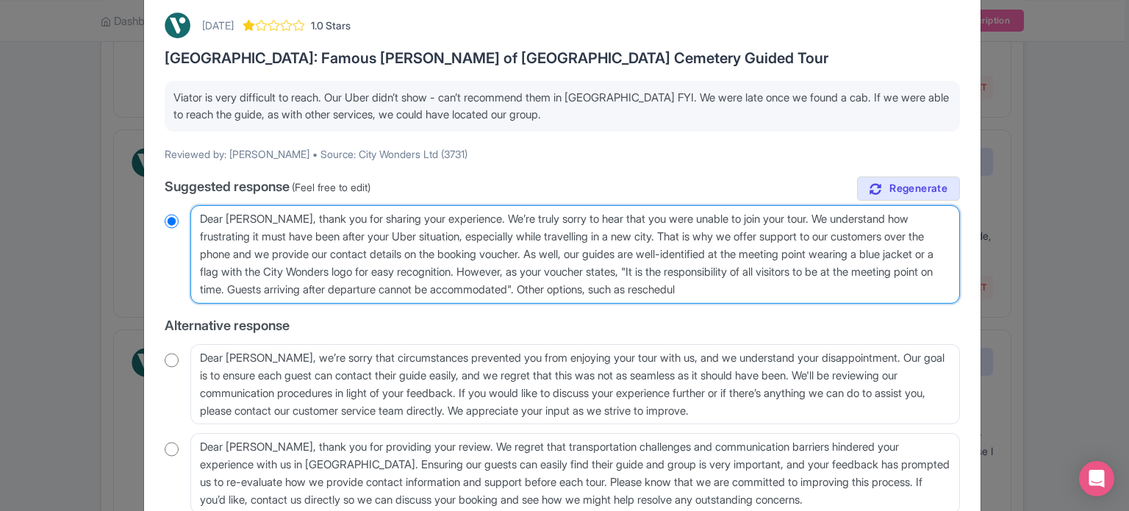
type textarea "Dear Jenni_N, thank you for sharing your experience. We’re truly sorry to hear …"
radio input "true"
type textarea "Dear Jenni_N, thank you for sharing your experience. We’re truly sorry to hear …"
radio input "true"
type textarea "Dear Jenni_N, thank you for sharing your experience. We’re truly sorry to hear …"
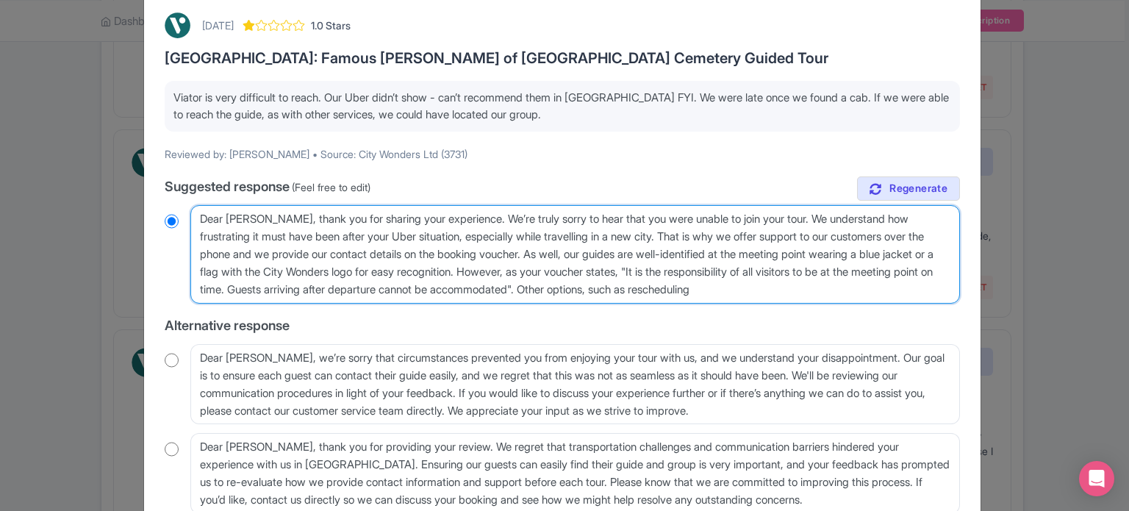
radio input "true"
type textarea "Dear Jenni_N, thank you for sharing your experience. We’re truly sorry to hear …"
radio input "true"
type textarea "Dear Jenni_N, thank you for sharing your experience. We’re truly sorry to hear …"
radio input "true"
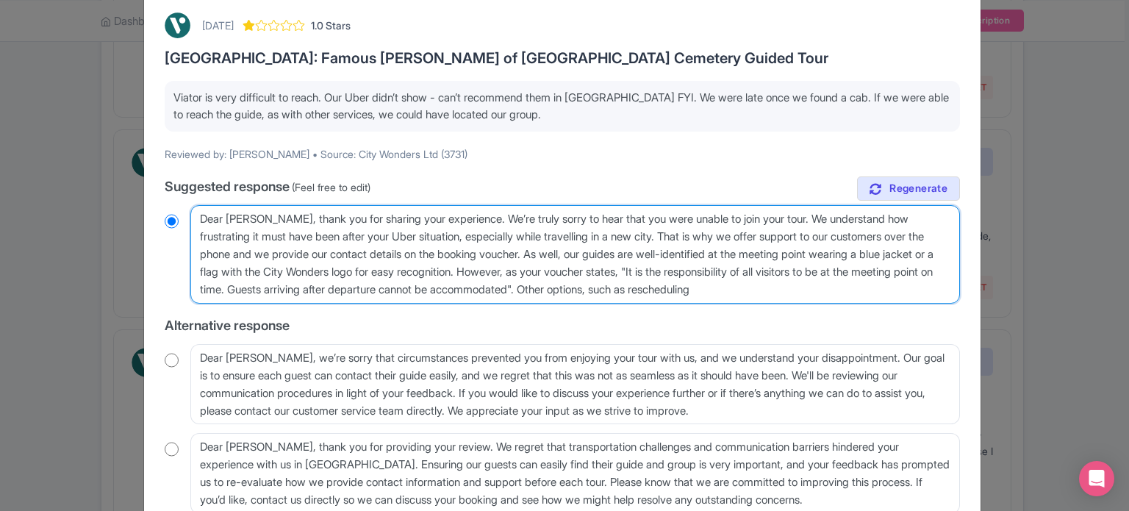
type textarea "Dear Jenni_N, thank you for sharing your experience. We’re truly sorry to hear …"
radio input "true"
type textarea "Dear Jenni_N, thank you for sharing your experience. We’re truly sorry to hear …"
radio input "true"
type textarea "Dear Jenni_N, thank you for sharing your experience. We’re truly sorry to hear …"
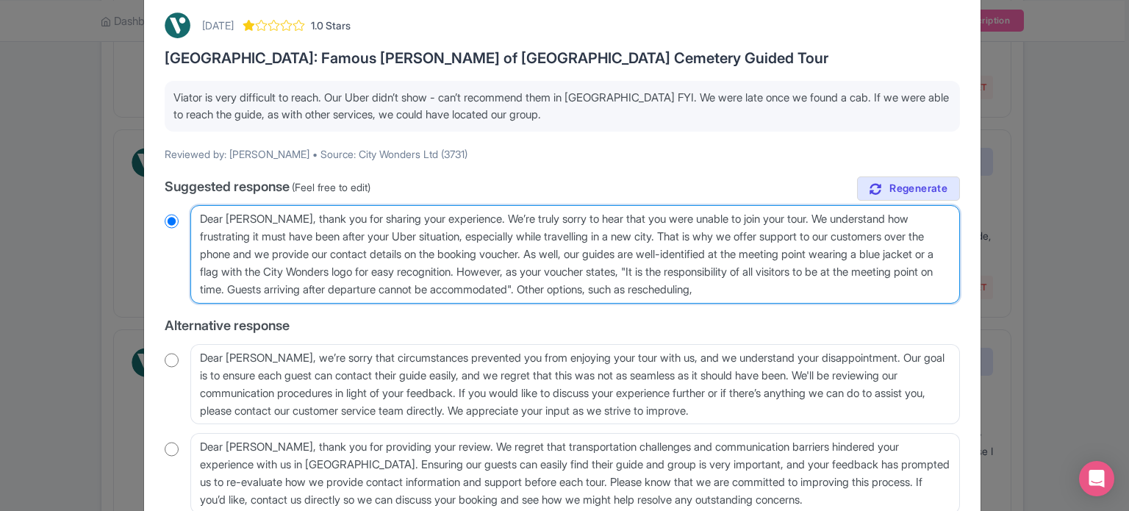
radio input "true"
type textarea "Dear Jenni_N, thank you for sharing your experience. We’re truly sorry to hear …"
radio input "true"
type textarea "Dear Jenni_N, thank you for sharing your experience. We’re truly sorry to hear …"
radio input "true"
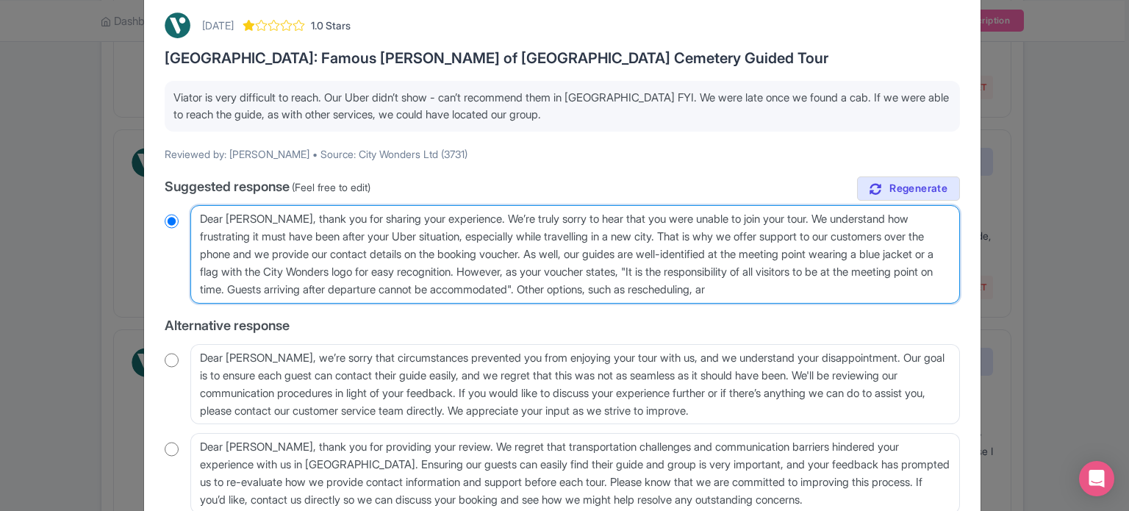
type textarea "Dear Jenni_N, thank you for sharing your experience. We’re truly sorry to hear …"
radio input "true"
type textarea "Dear Jenni_N, thank you for sharing your experience. We’re truly sorry to hear …"
radio input "true"
type textarea "Dear Jenni_N, thank you for sharing your experience. We’re truly sorry to hear …"
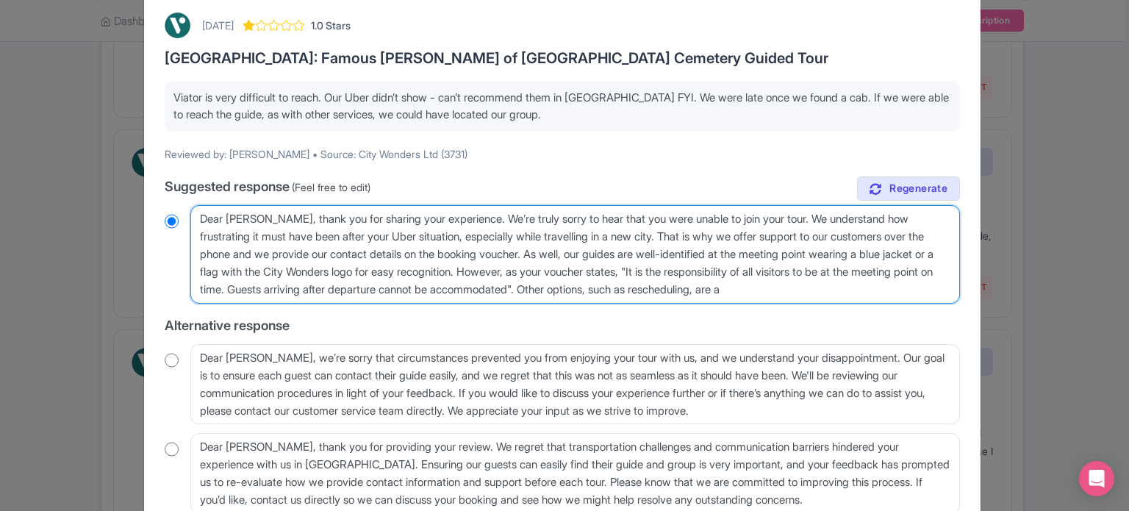
radio input "true"
type textarea "Dear Jenni_N, thank you for sharing your experience. We’re truly sorry to hear …"
radio input "true"
type textarea "Dear Jenni_N, thank you for sharing your experience. We’re truly sorry to hear …"
radio input "true"
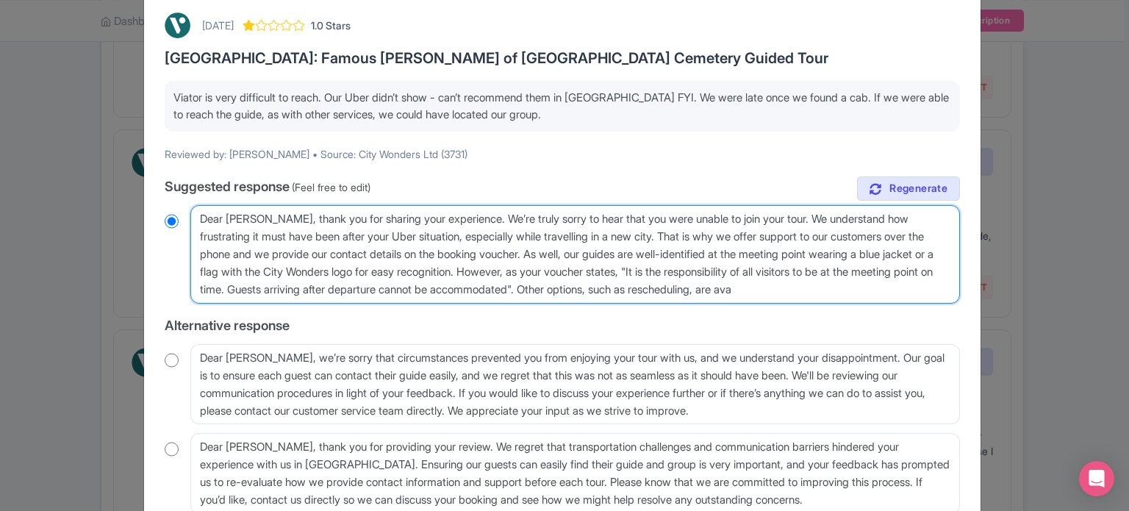
type textarea "Dear Jenni_N, thank you for sharing your experience. We’re truly sorry to hear …"
radio input "true"
type textarea "Dear Jenni_N, thank you for sharing your experience. We’re truly sorry to hear …"
radio input "true"
type textarea "Dear Jenni_N, thank you for sharing your experience. We’re truly sorry to hear …"
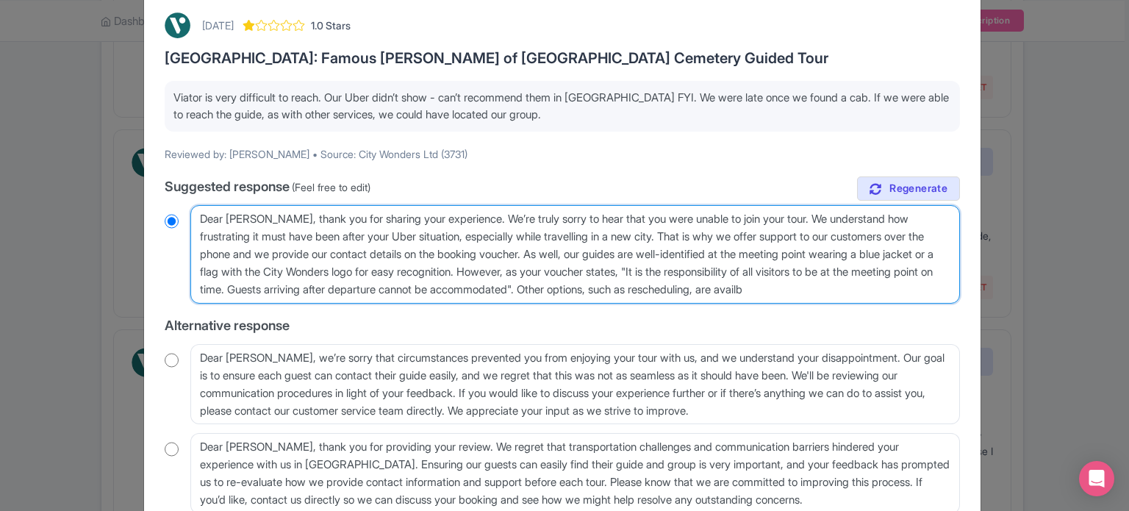
radio input "true"
type textarea "Dear Jenni_N, thank you for sharing your experience. We’re truly sorry to hear …"
radio input "true"
type textarea "Dear Jenni_N, thank you for sharing your experience. We’re truly sorry to hear …"
radio input "true"
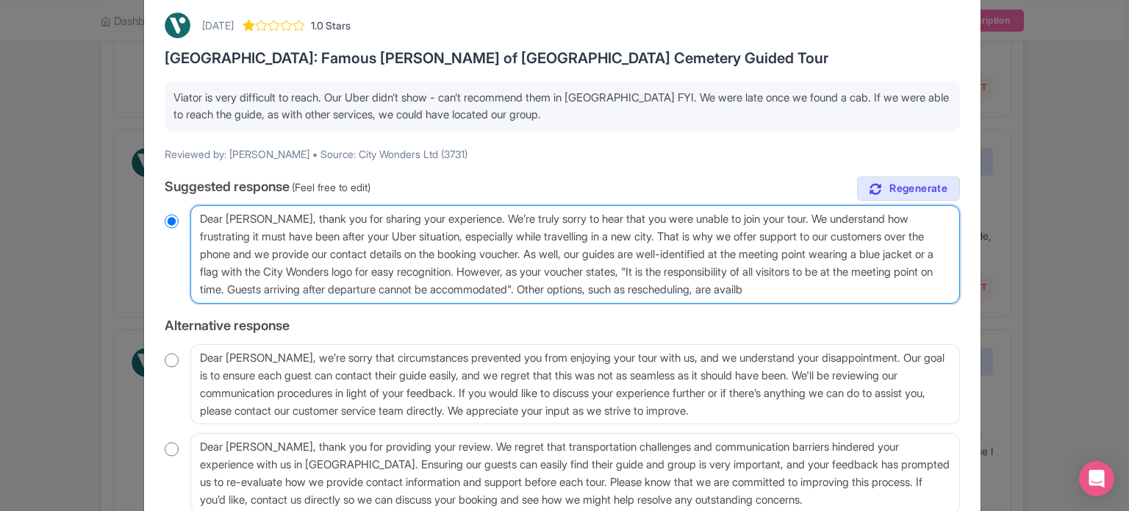
type textarea "Dear Jenni_N, thank you for sharing your experience. We’re truly sorry to hear …"
radio input "true"
type textarea "Dear Jenni_N, thank you for sharing your experience. We’re truly sorry to hear …"
radio input "true"
type textarea "Dear Jenni_N, thank you for sharing your experience. We’re truly sorry to hear …"
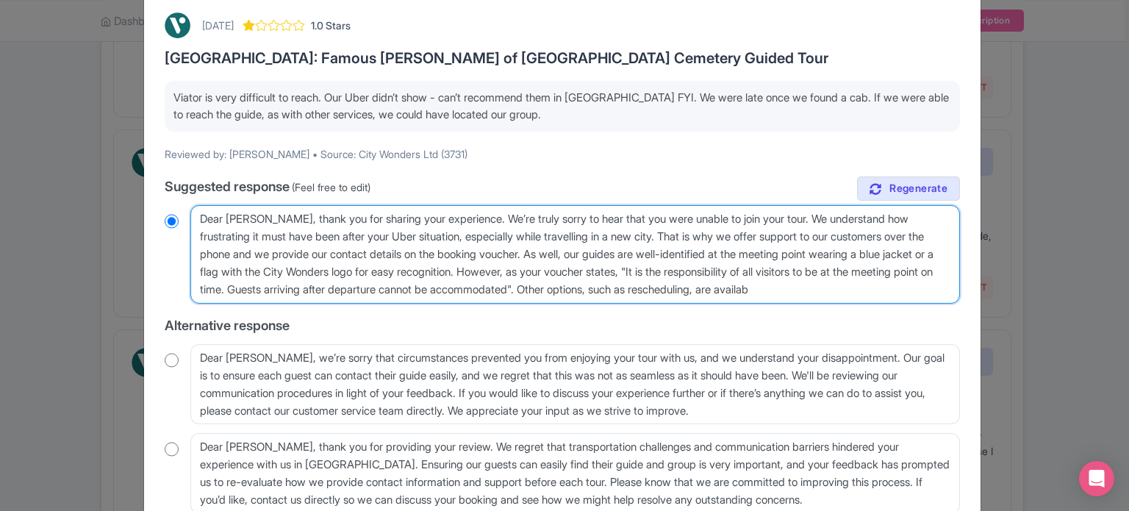
radio input "true"
type textarea "Dear Jenni_N, thank you for sharing your experience. We’re truly sorry to hear …"
radio input "true"
type textarea "Dear Jenni_N, thank you for sharing your experience. We’re truly sorry to hear …"
radio input "true"
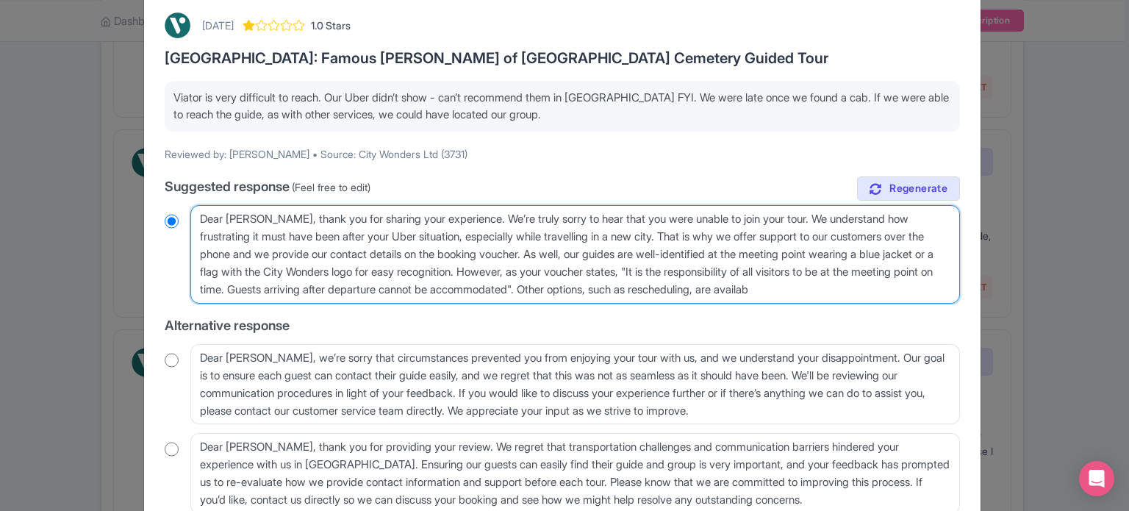
type textarea "Dear Jenni_N, thank you for sharing your experience. We’re truly sorry to hear …"
radio input "true"
type textarea "Dear Jenni_N, thank you for sharing your experience. We’re truly sorry to hear …"
radio input "true"
type textarea "Dear Jenni_N, thank you for sharing your experience. We’re truly sorry to hear …"
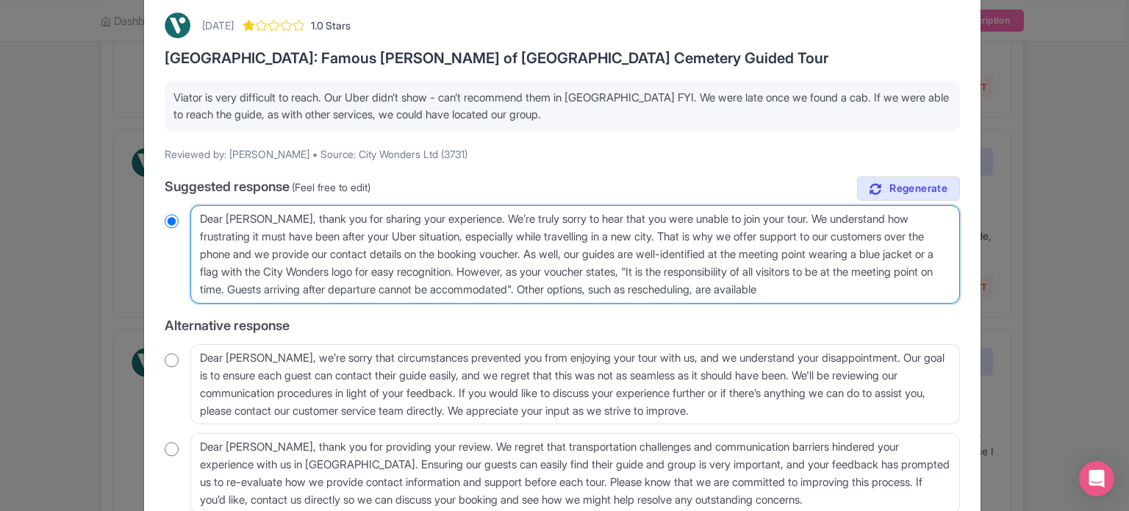
radio input "true"
type textarea "Dear Jenni_N, thank you for sharing your experience. We’re truly sorry to hear …"
radio input "true"
type textarea "Dear Jenni_N, thank you for sharing your experience. We’re truly sorry to hear …"
radio input "true"
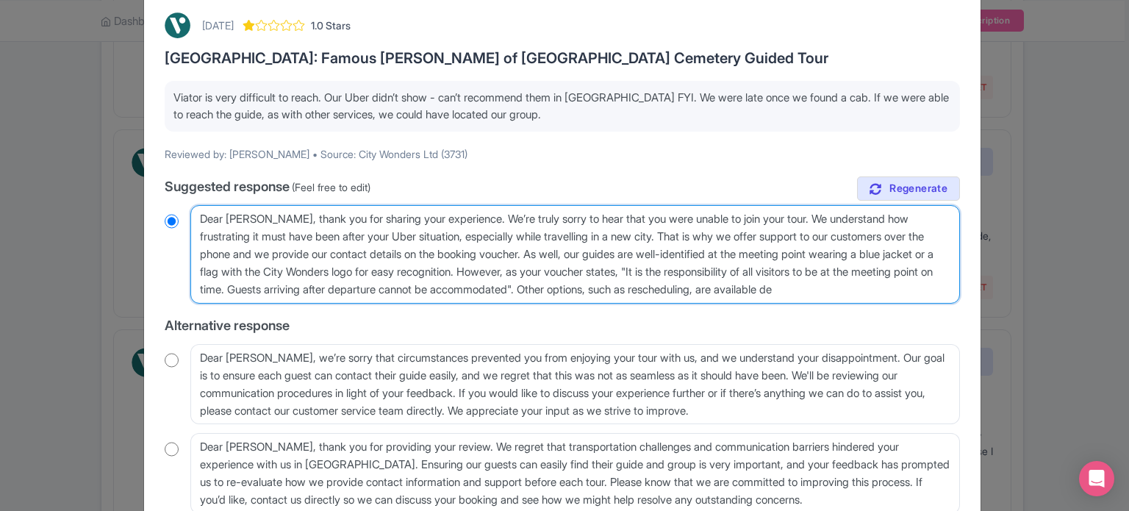
type textarea "Dear Jenni_N, thank you for sharing your experience. We’re truly sorry to hear …"
radio input "true"
type textarea "Dear Jenni_N, thank you for sharing your experience. We’re truly sorry to hear …"
radio input "true"
type textarea "Dear Jenni_N, thank you for sharing your experience. We’re truly sorry to hear …"
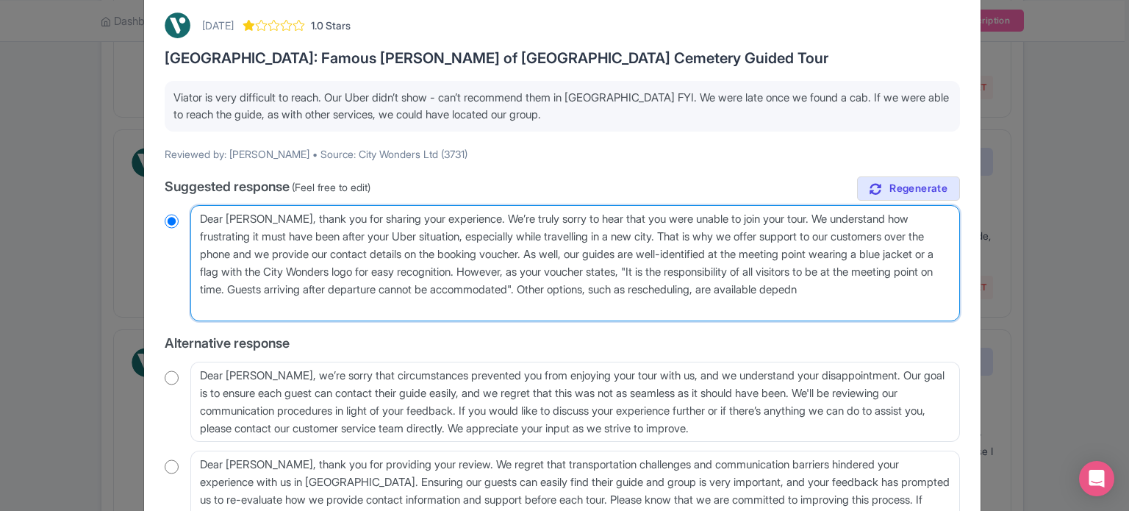
radio input "true"
type textarea "Dear Jenni_N, thank you for sharing your experience. We’re truly sorry to hear …"
radio input "true"
type textarea "Dear Jenni_N, thank you for sharing your experience. We’re truly sorry to hear …"
radio input "true"
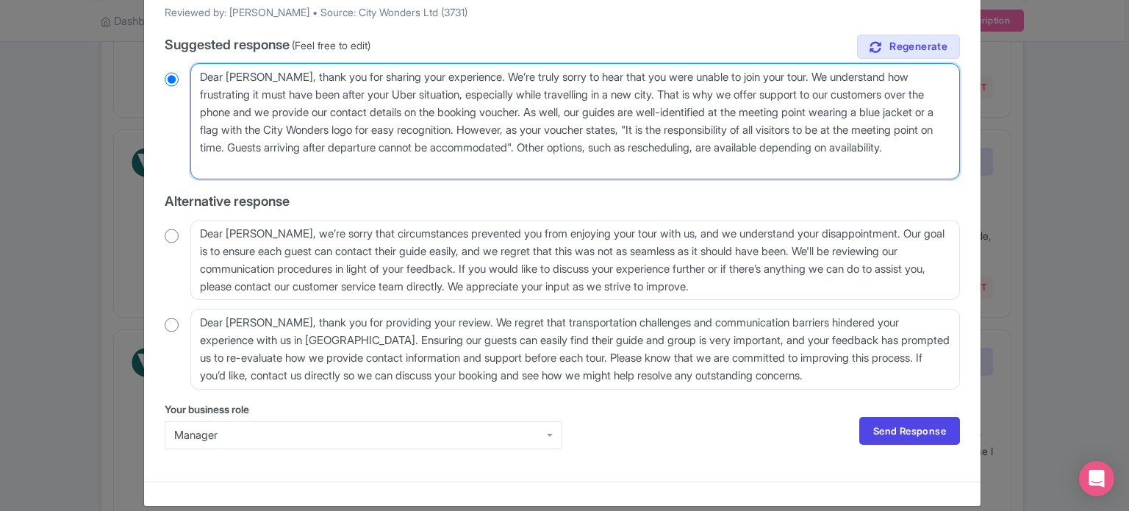
scroll to position [230, 0]
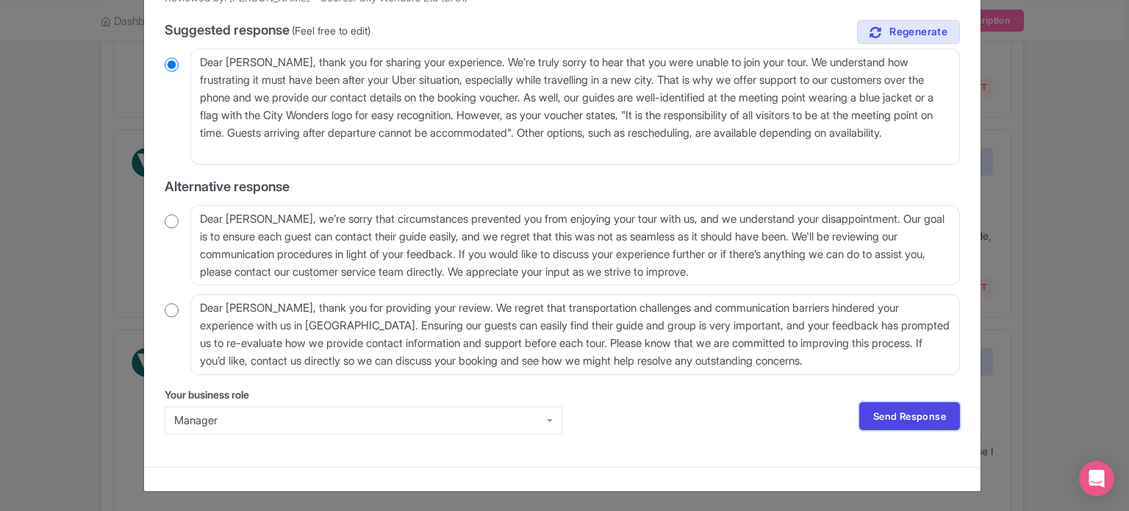
click at [898, 415] on link "Send Response" at bounding box center [909, 416] width 101 height 28
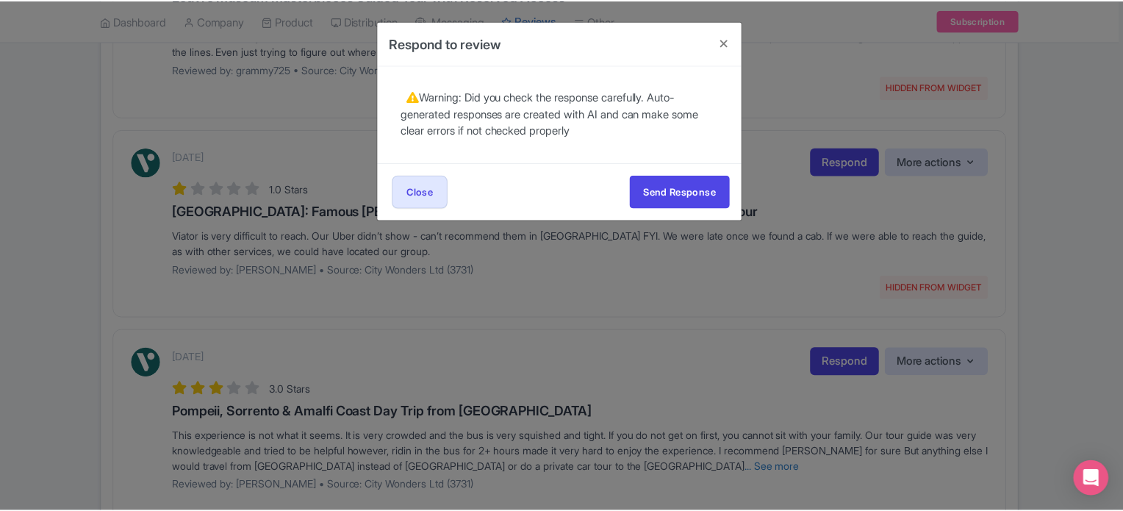
scroll to position [0, 0]
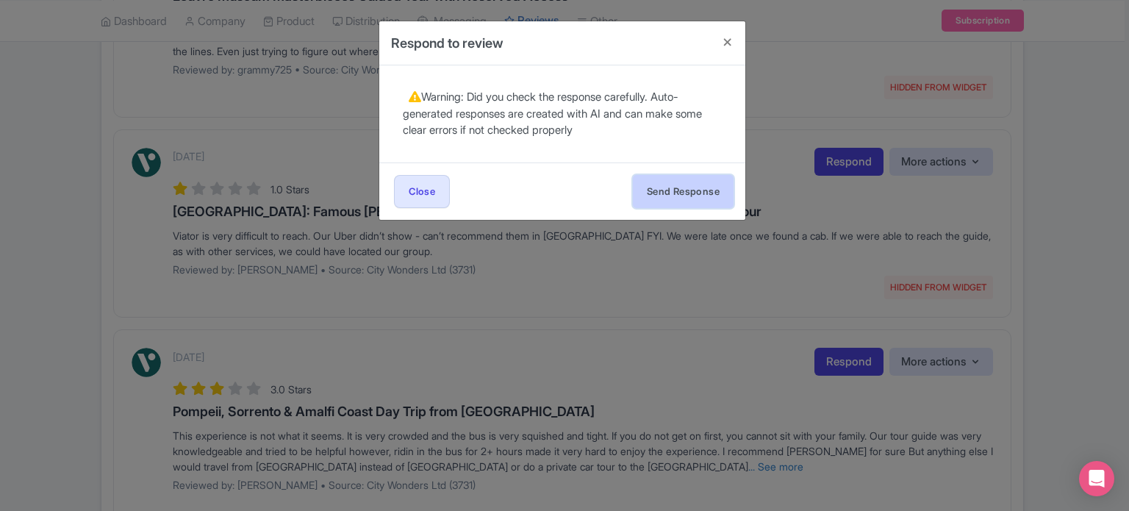
click at [670, 198] on button "Send Response" at bounding box center [683, 191] width 101 height 33
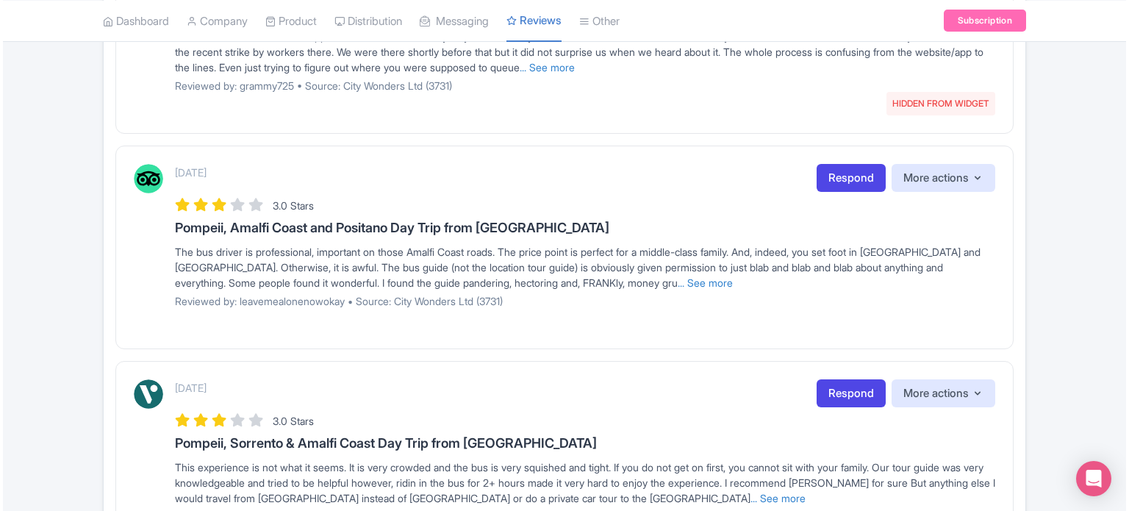
scroll to position [515, 0]
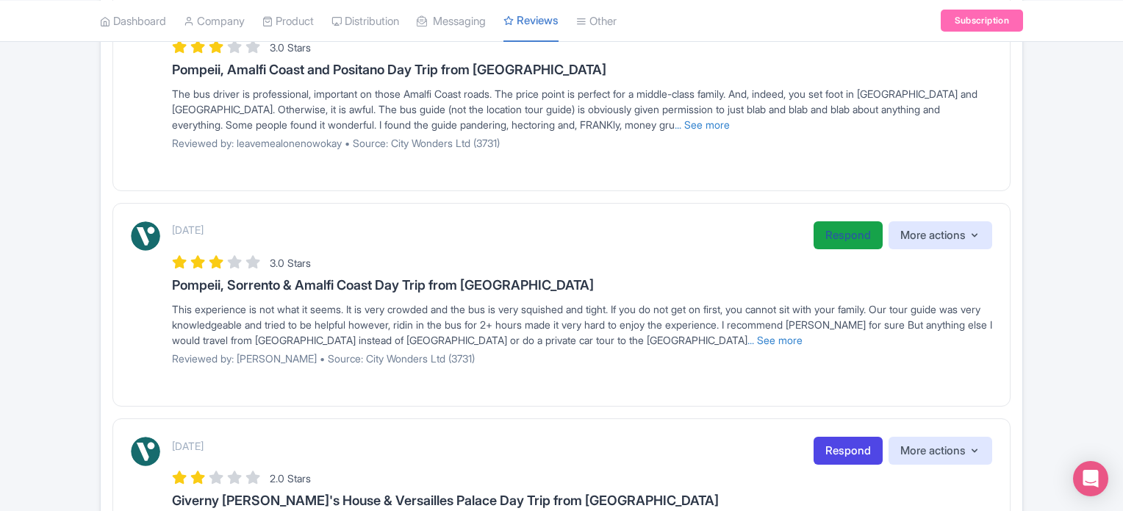
click at [818, 238] on link "Respond" at bounding box center [848, 235] width 69 height 29
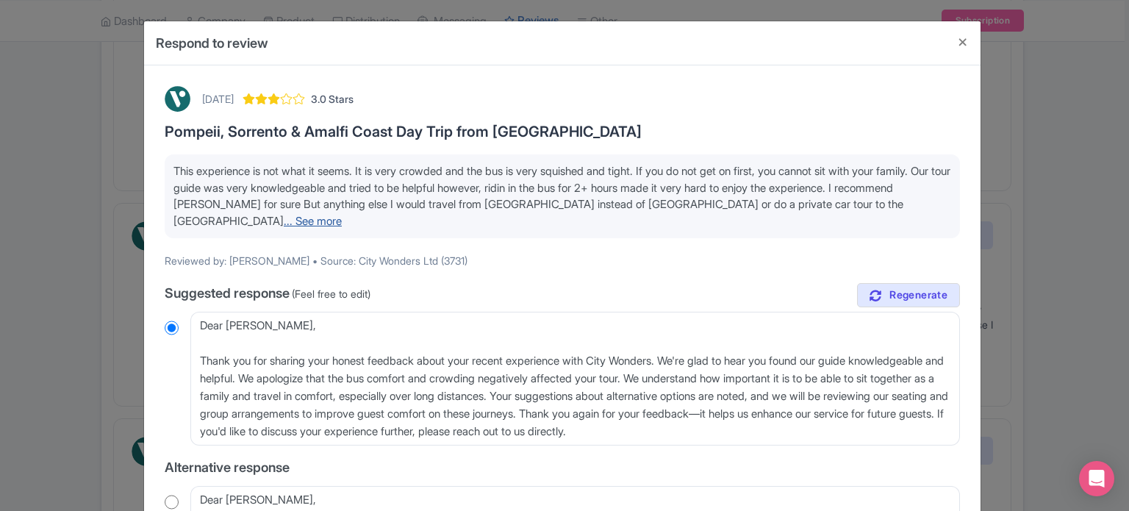
click at [284, 226] on link "... See more" at bounding box center [313, 221] width 58 height 14
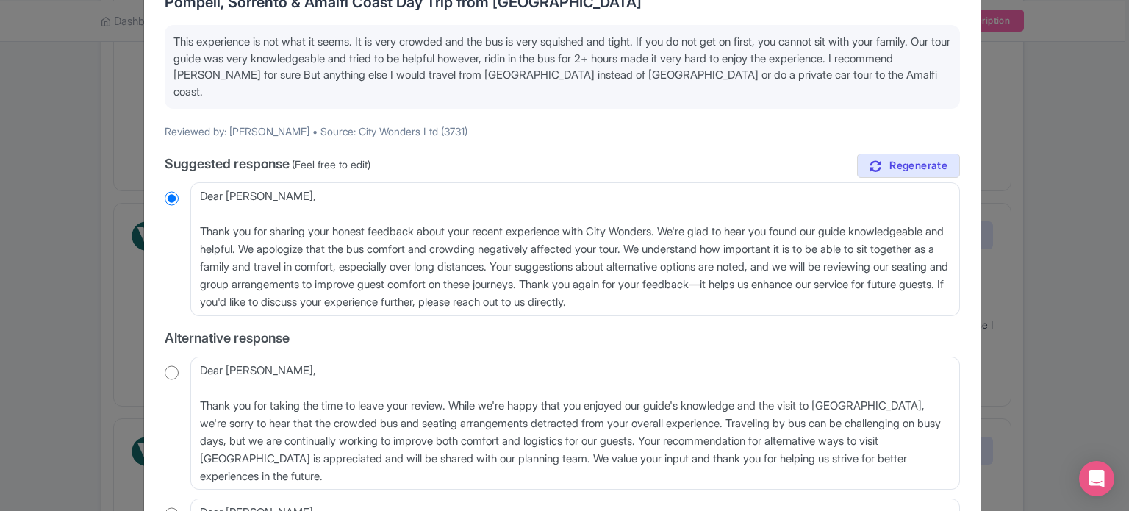
scroll to position [147, 0]
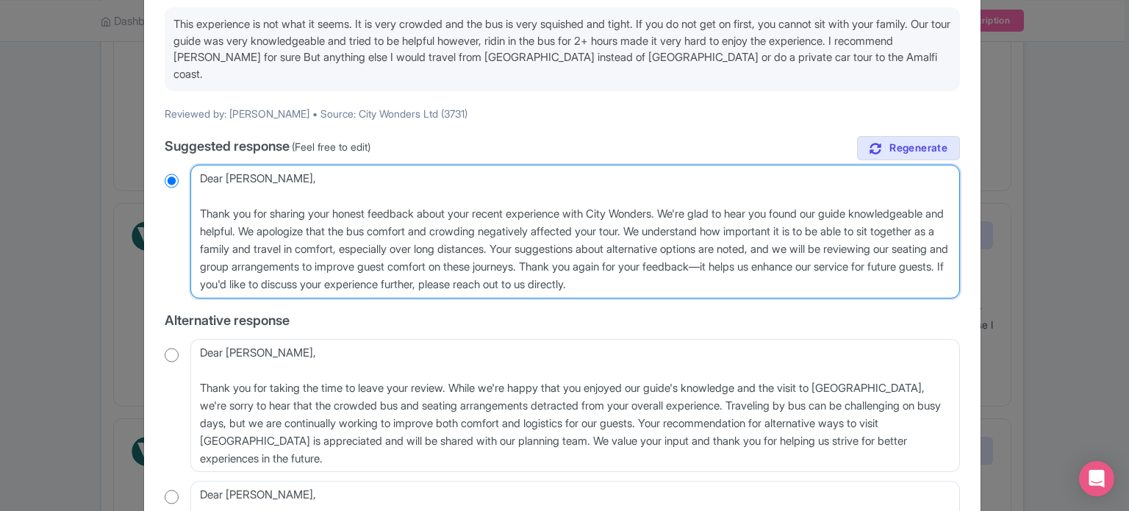
drag, startPoint x: 484, startPoint y: 214, endPoint x: 653, endPoint y: 215, distance: 169.1
click at [653, 215] on textarea "Dear [PERSON_NAME], Thank you for sharing your honest feedback about your recen…" at bounding box center [575, 232] width 770 height 134
type textarea "Dear [PERSON_NAME], Thank you for sharing your honest feedback about your recen…"
radio input "true"
type textarea "Dear [PERSON_NAME], Thank you for sharing your honest feedback about your recen…"
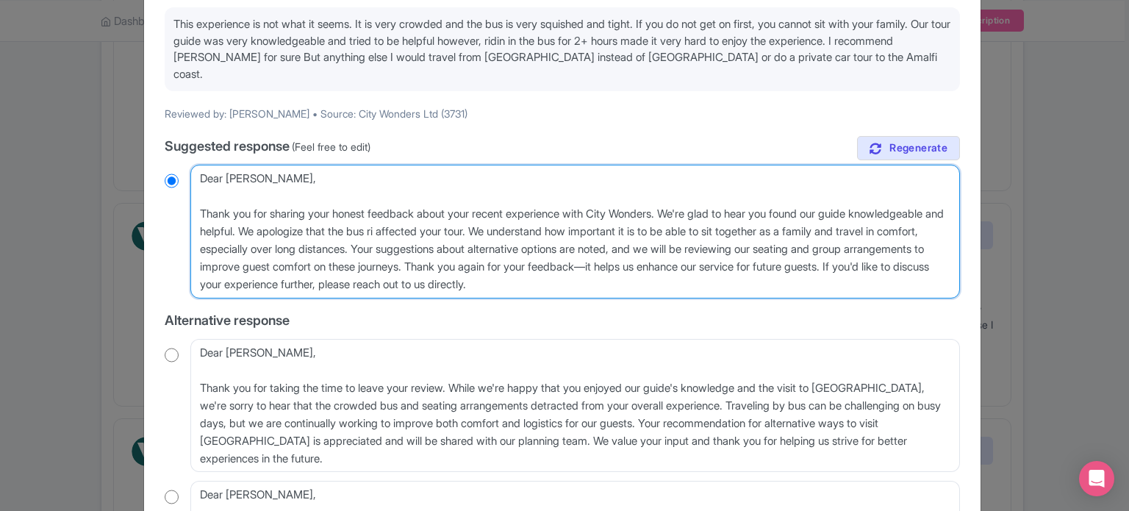
radio input "true"
type textarea "Dear [PERSON_NAME], Thank you for sharing your honest feedback about your recen…"
radio input "true"
type textarea "Dear [PERSON_NAME], Thank you for sharing your honest feedback about your recen…"
radio input "true"
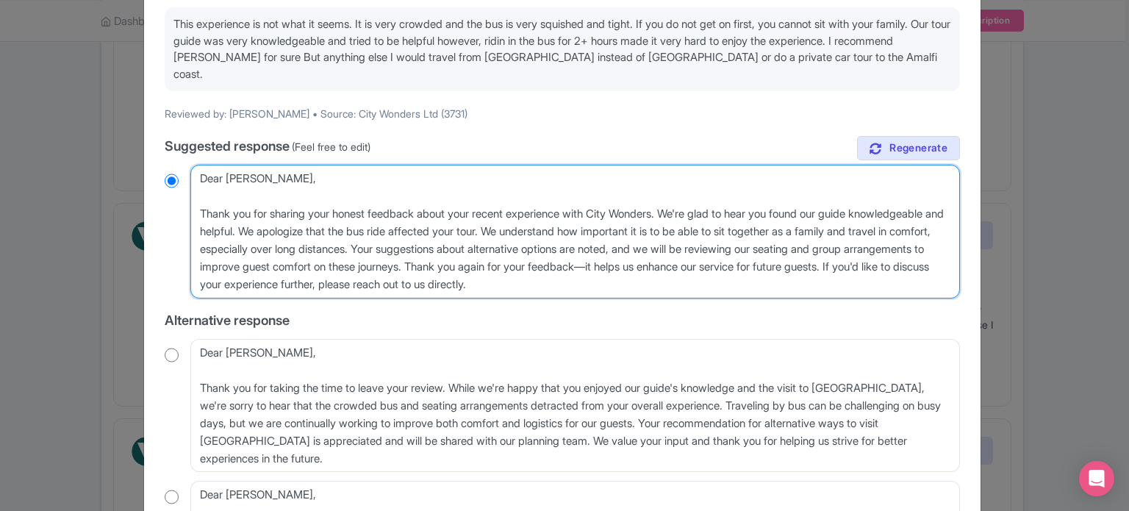
drag, startPoint x: 745, startPoint y: 271, endPoint x: 781, endPoint y: 252, distance: 41.1
click at [781, 252] on textarea "Dear [PERSON_NAME], Thank you for sharing your honest feedback about your recen…" at bounding box center [575, 232] width 770 height 134
type textarea "Dear [PERSON_NAME], Thank you for sharing your honest feedback about your recen…"
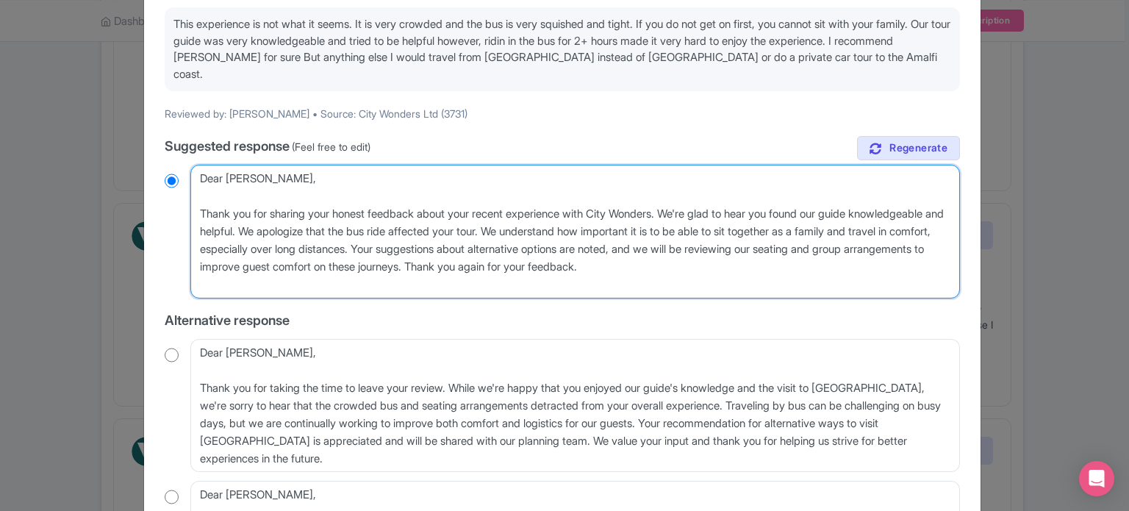
radio input "true"
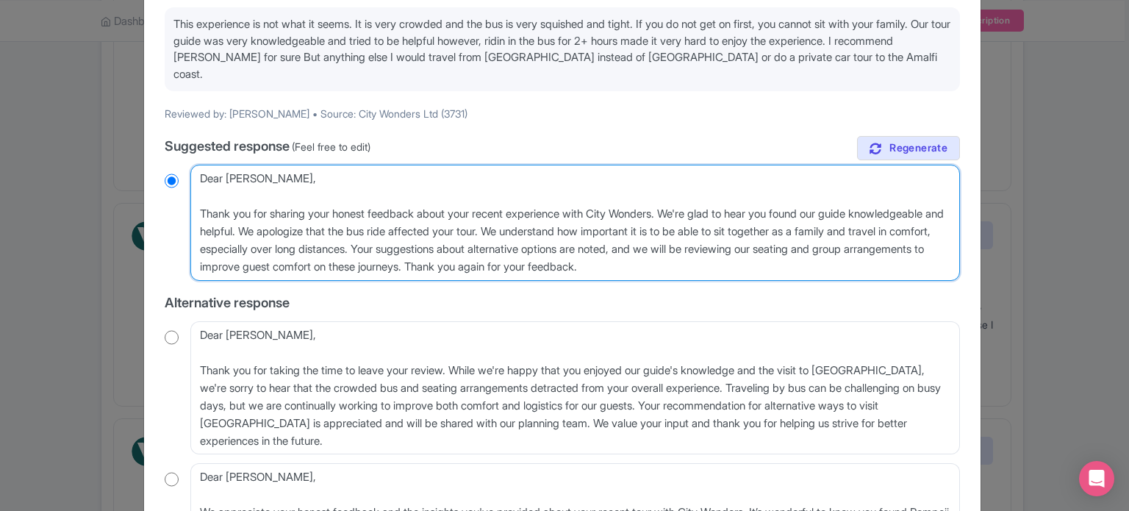
click at [596, 244] on textarea "Dear [PERSON_NAME], Thank you for sharing your honest feedback about your recen…" at bounding box center [575, 223] width 770 height 116
type textarea "Dear [PERSON_NAME], Thank you for sharing your honest feedback about your recen…"
radio input "true"
type textarea "Dear [PERSON_NAME], Thank you for sharing your honest feedback about your recen…"
radio input "true"
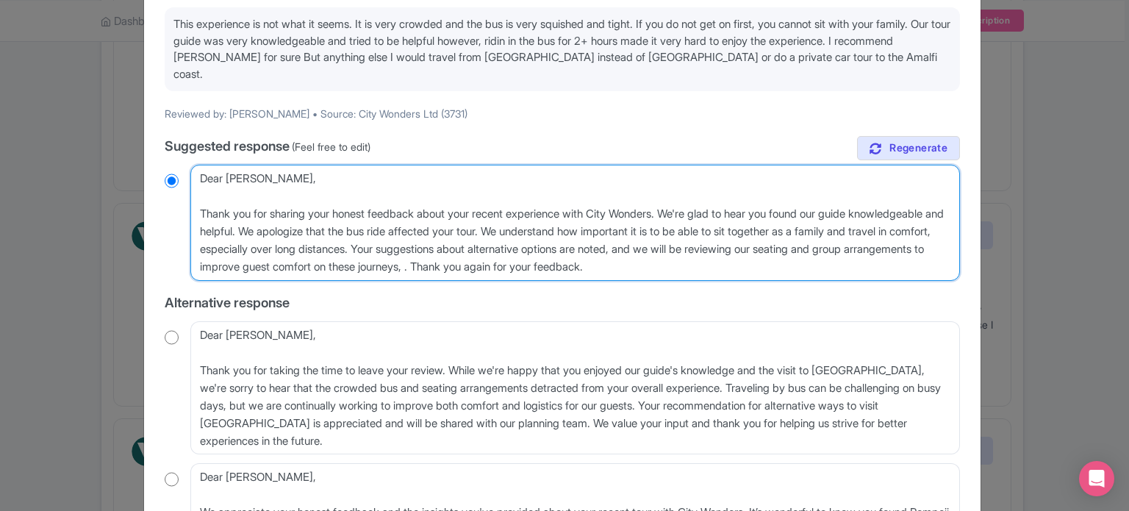
type textarea "Dear [PERSON_NAME], Thank you for sharing your honest feedback about your recen…"
radio input "true"
type textarea "Dear [PERSON_NAME], Thank you for sharing your honest feedback about your recen…"
radio input "true"
type textarea "Dear [PERSON_NAME], Thank you for sharing your honest feedback about your recen…"
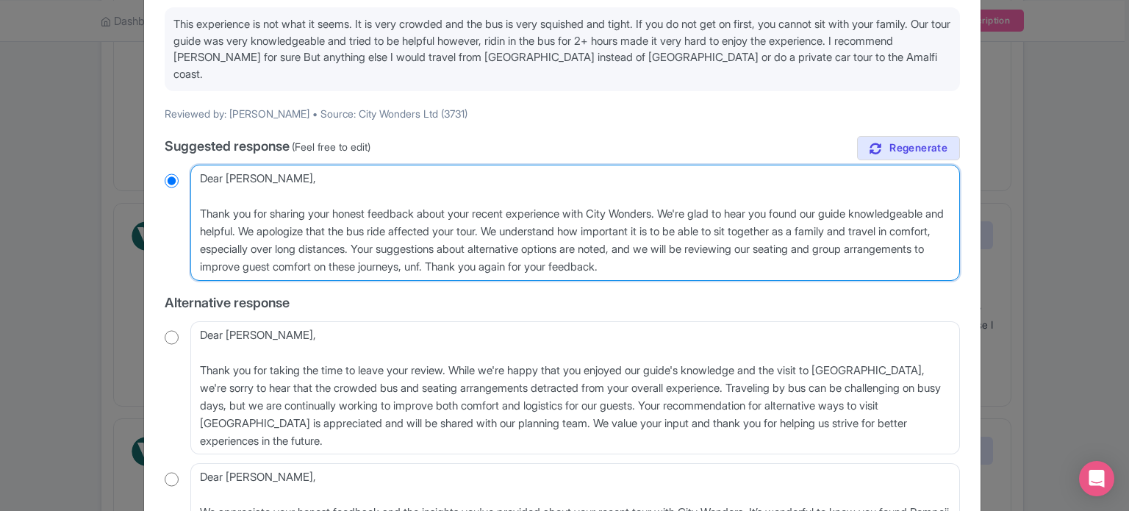
radio input "true"
type textarea "Dear [PERSON_NAME], Thank you for sharing your honest feedback about your recen…"
radio input "true"
type textarea "Dear [PERSON_NAME], Thank you for sharing your honest feedback about your recen…"
radio input "true"
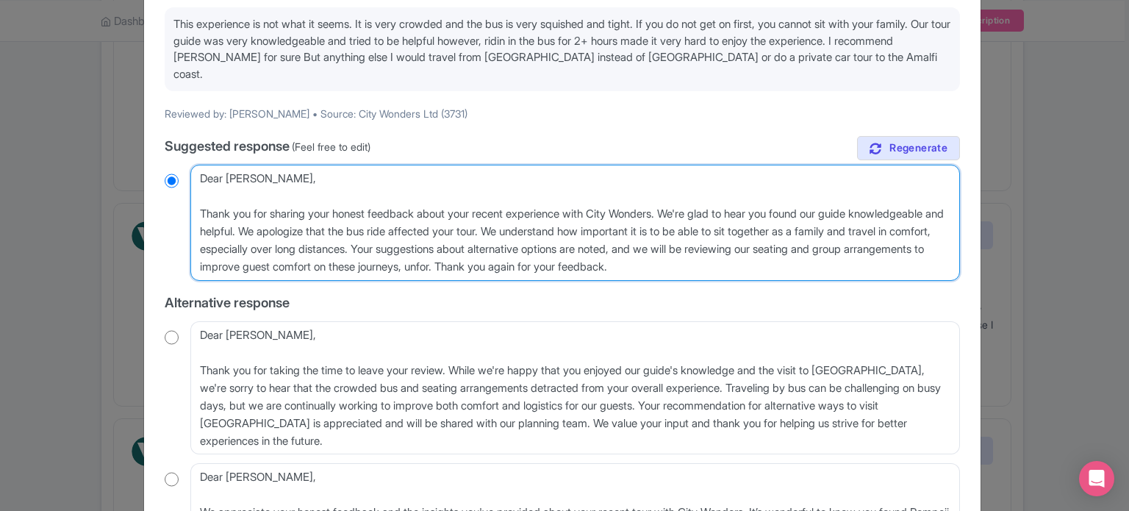
type textarea "Dear [PERSON_NAME], Thank you for sharing your honest feedback about your recen…"
radio input "true"
type textarea "Dear [PERSON_NAME], Thank you for sharing your honest feedback about your recen…"
radio input "true"
type textarea "Dear [PERSON_NAME], Thank you for sharing your honest feedback about your recen…"
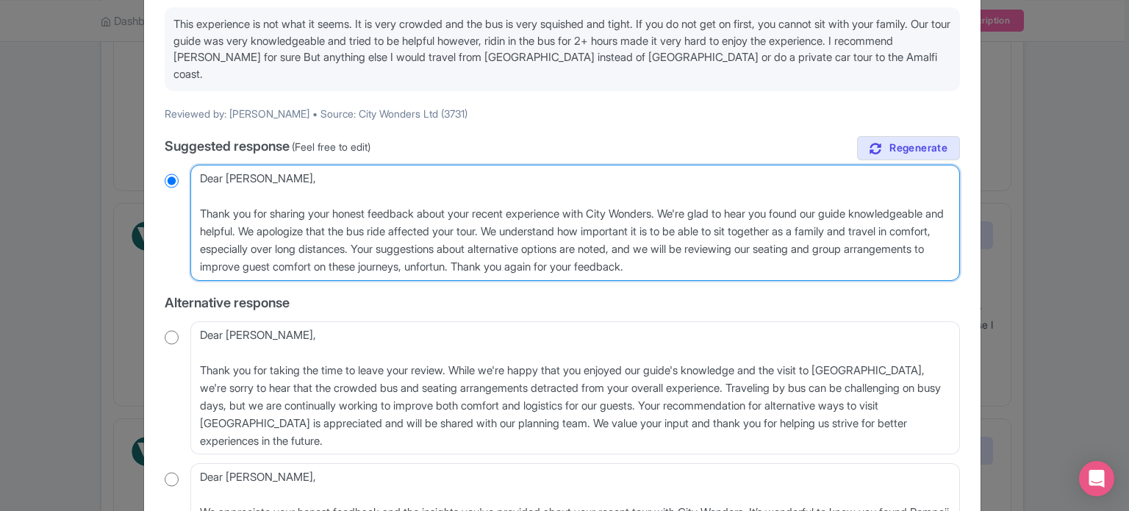
radio input "true"
type textarea "Dear [PERSON_NAME], Thank you for sharing your honest feedback about your recen…"
radio input "true"
type textarea "Dear [PERSON_NAME], Thank you for sharing your honest feedback about your recen…"
radio input "true"
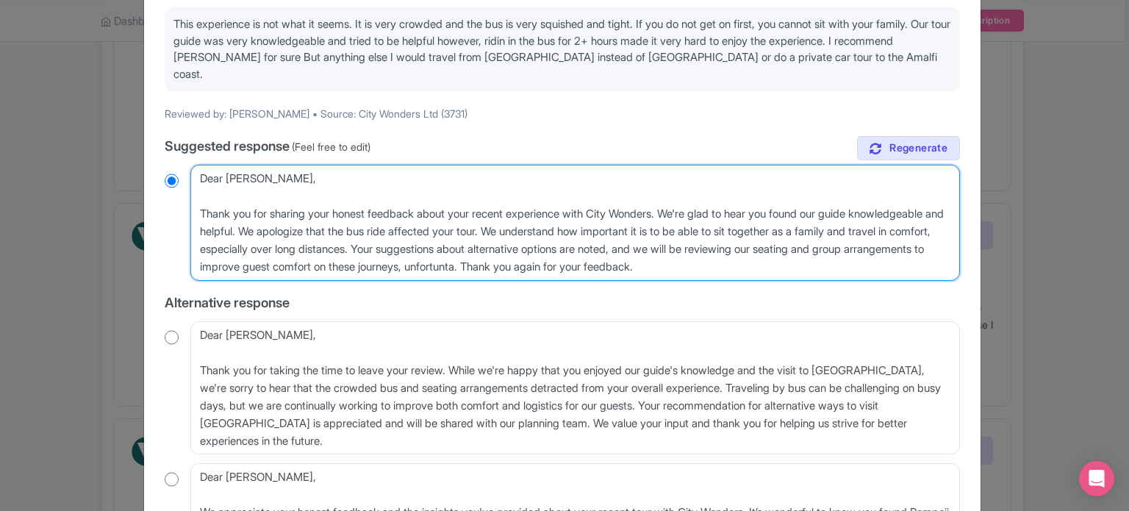
type textarea "Dear [PERSON_NAME], Thank you for sharing your honest feedback about your recen…"
radio input "true"
type textarea "Dear [PERSON_NAME], Thank you for sharing your honest feedback about your recen…"
radio input "true"
type textarea "Dear [PERSON_NAME], Thank you for sharing your honest feedback about your recen…"
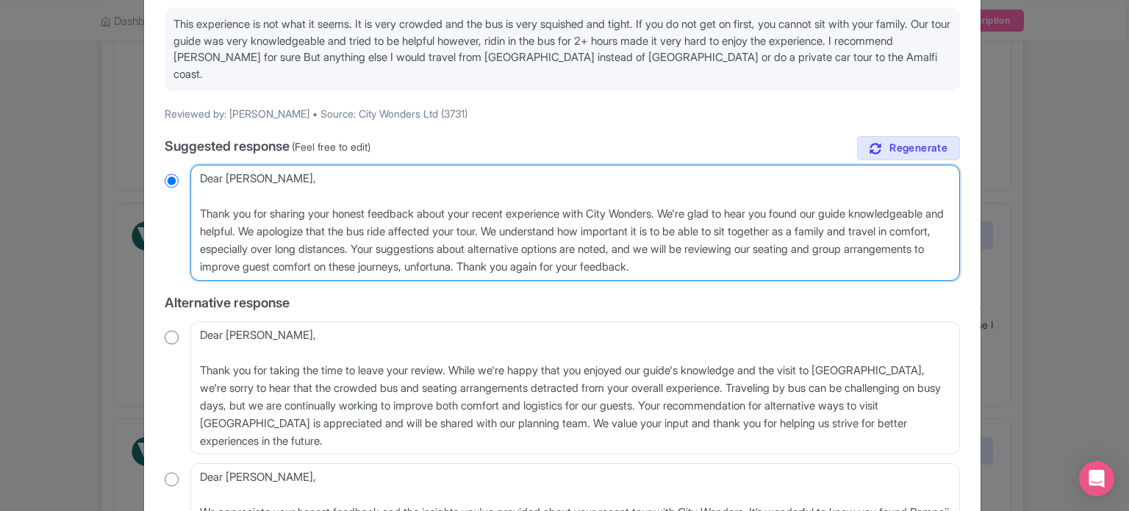
radio input "true"
type textarea "Dear [PERSON_NAME], Thank you for sharing your honest feedback about your recen…"
radio input "true"
type textarea "Dear [PERSON_NAME], Thank you for sharing your honest feedback about your recen…"
radio input "true"
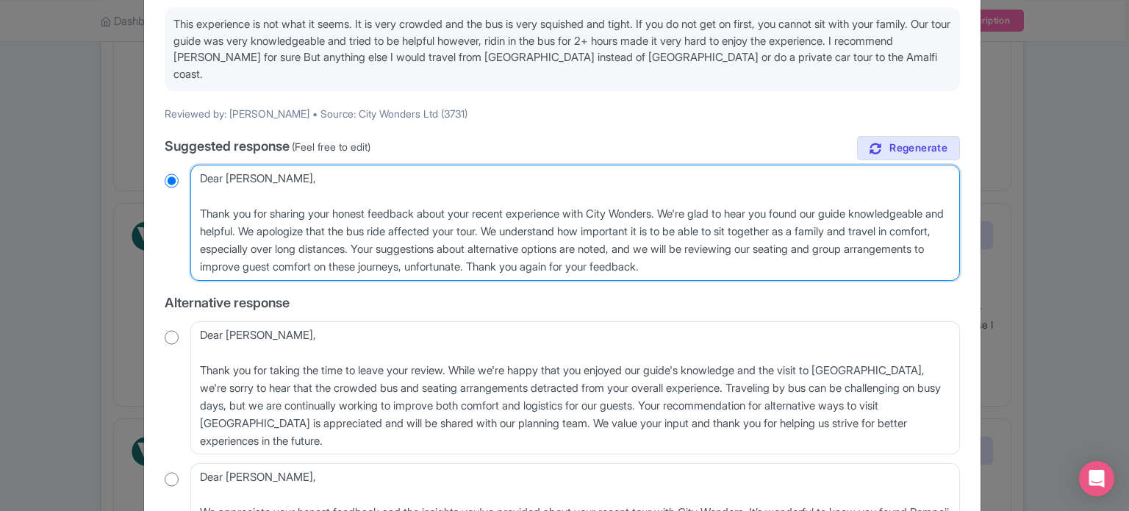
type textarea "Dear [PERSON_NAME], Thank you for sharing your honest feedback about your recen…"
radio input "true"
type textarea "Dear [PERSON_NAME], Thank you for sharing your honest feedback about your recen…"
radio input "true"
type textarea "Dear [PERSON_NAME], Thank you for sharing your honest feedback about your recen…"
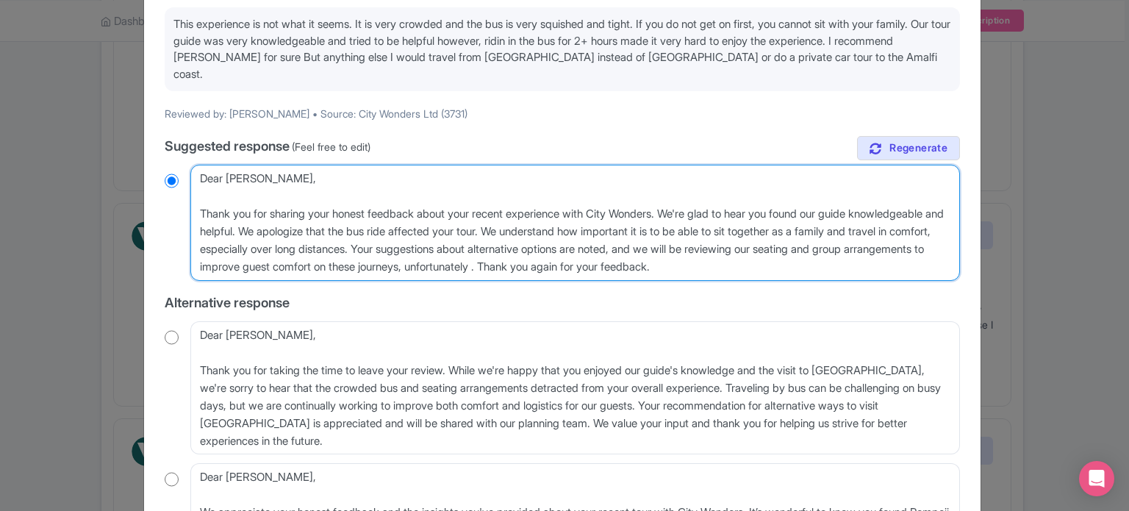
radio input "true"
type textarea "Dear [PERSON_NAME], Thank you for sharing your honest feedback about your recen…"
radio input "true"
type textarea "Dear [PERSON_NAME], Thank you for sharing your honest feedback about your recen…"
radio input "true"
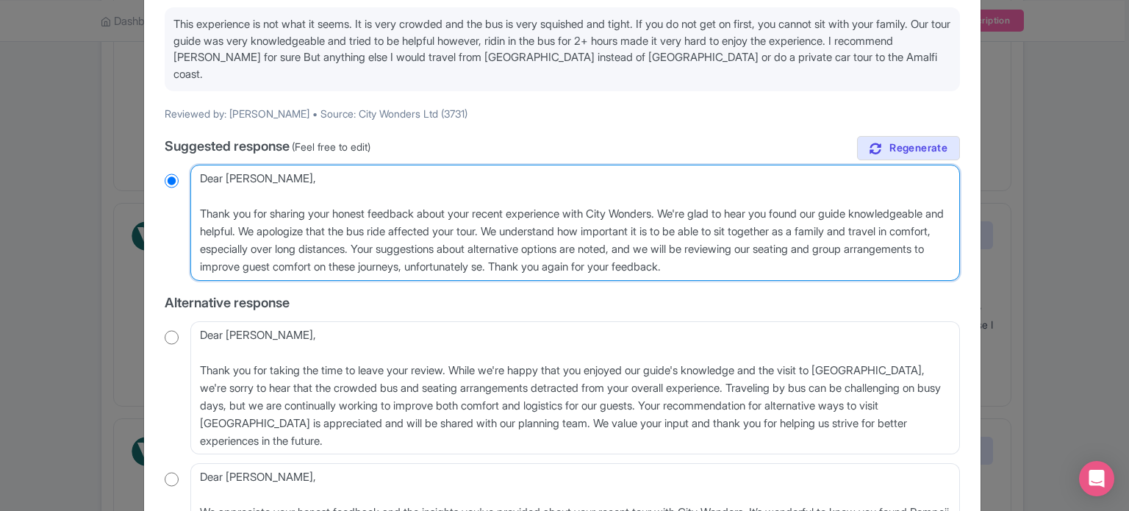
type textarea "Dear [PERSON_NAME], Thank you for sharing your honest feedback about your recen…"
radio input "true"
type textarea "Dear [PERSON_NAME], Thank you for sharing your honest feedback about your recen…"
radio input "true"
type textarea "Dear [PERSON_NAME], Thank you for sharing your honest feedback about your recen…"
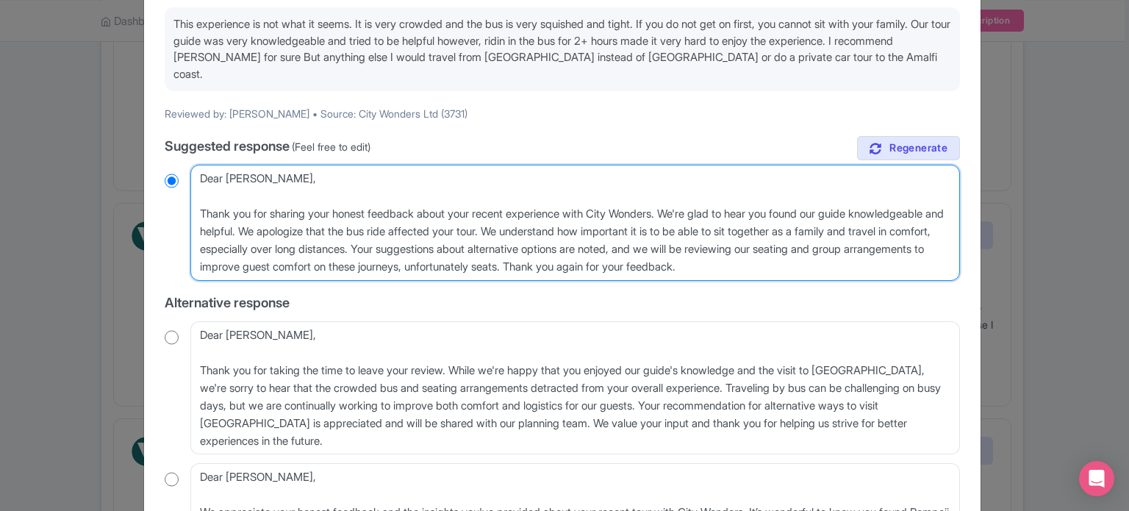
radio input "true"
type textarea "Dear [PERSON_NAME], Thank you for sharing your honest feedback about your recen…"
radio input "true"
type textarea "Dear [PERSON_NAME], Thank you for sharing your honest feedback about your recen…"
radio input "true"
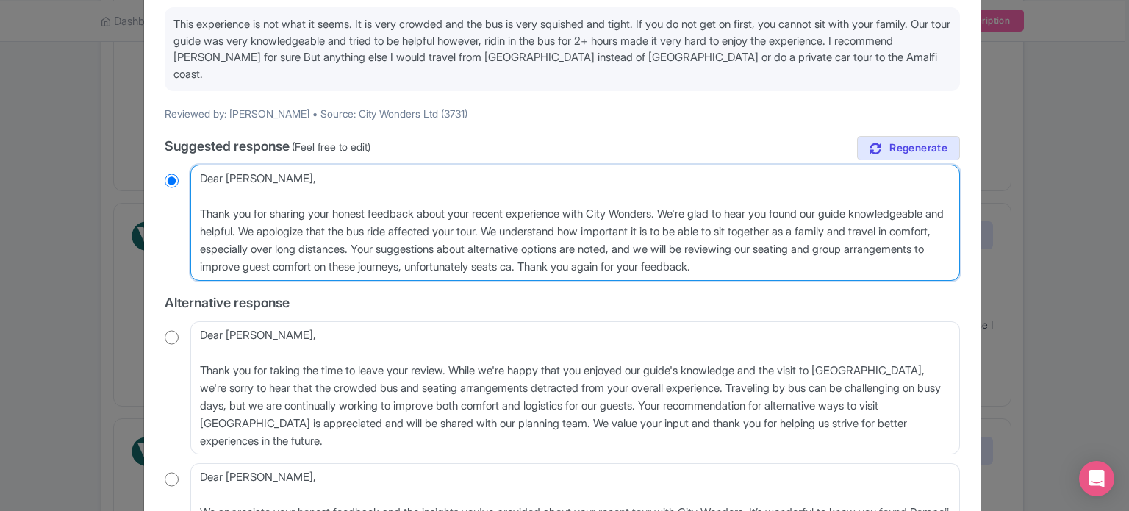
type textarea "Dear [PERSON_NAME], Thank you for sharing your honest feedback about your recen…"
radio input "true"
type textarea "Dear [PERSON_NAME], Thank you for sharing your honest feedback about your recen…"
radio input "true"
type textarea "Dear [PERSON_NAME], Thank you for sharing your honest feedback about your recen…"
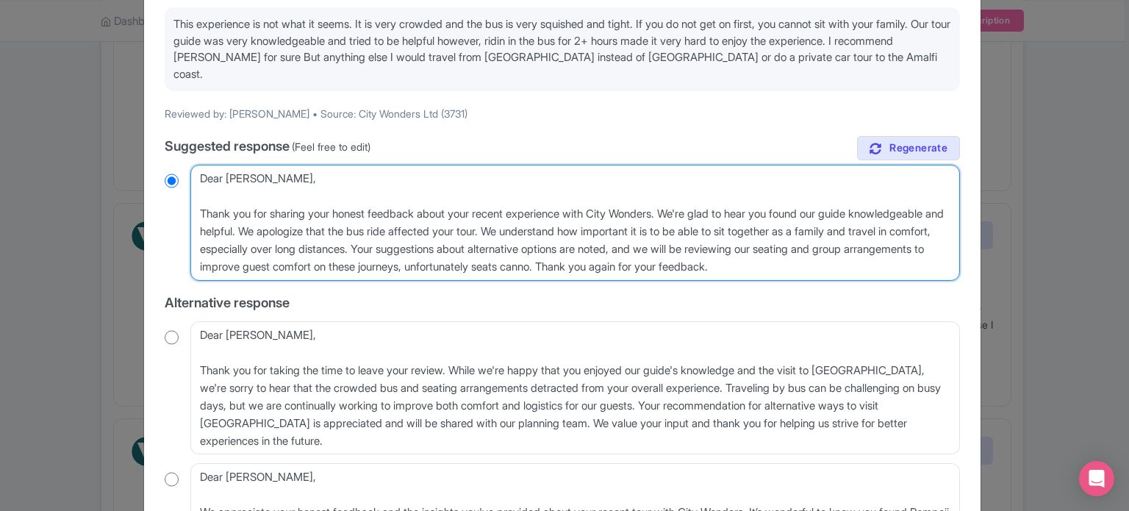
radio input "true"
type textarea "Dear [PERSON_NAME], Thank you for sharing your honest feedback about your recen…"
radio input "true"
type textarea "Dear [PERSON_NAME], Thank you for sharing your honest feedback about your recen…"
radio input "true"
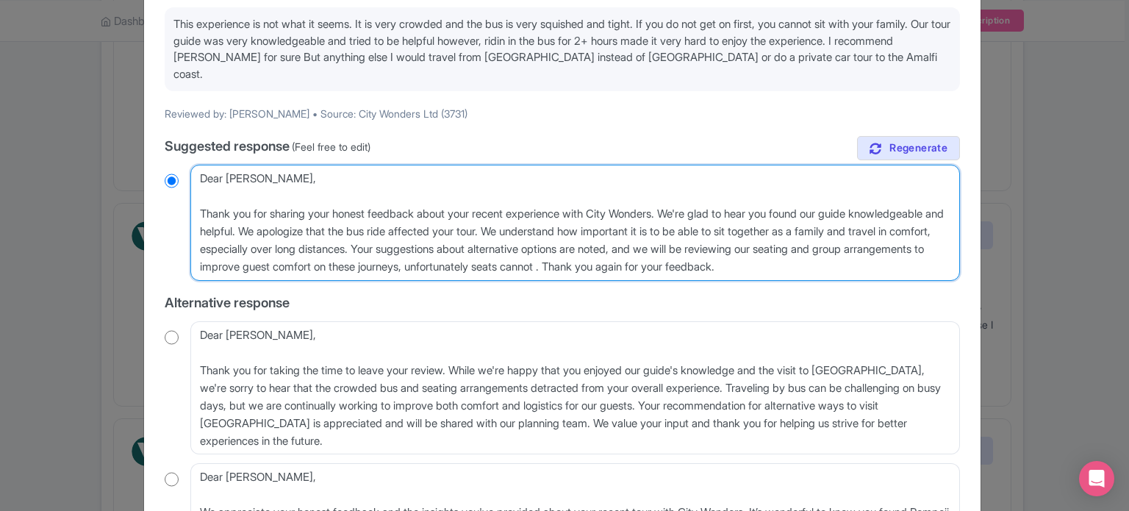
type textarea "Dear [PERSON_NAME], Thank you for sharing your honest feedback about your recen…"
radio input "true"
type textarea "Dear [PERSON_NAME], Thank you for sharing your honest feedback about your recen…"
radio input "true"
type textarea "Dear [PERSON_NAME], Thank you for sharing your honest feedback about your recen…"
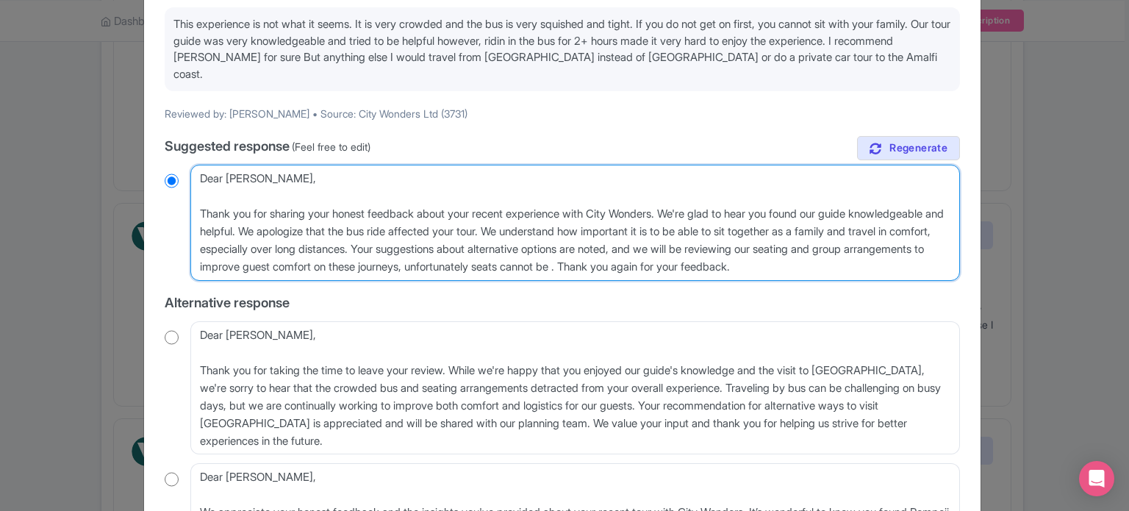
radio input "true"
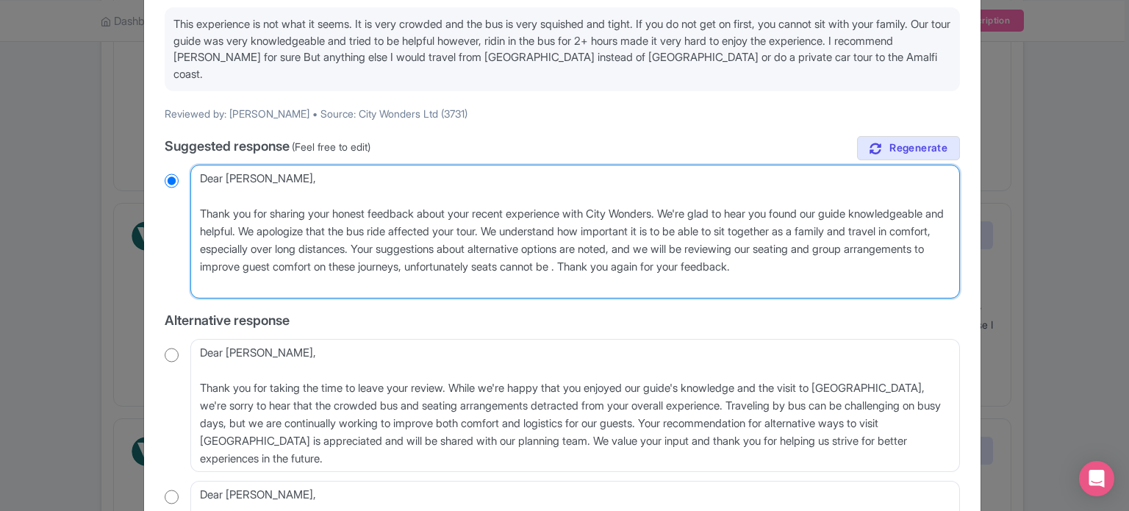
type textarea "Dear [PERSON_NAME], Thank you for sharing your honest feedback about your recen…"
radio input "true"
type textarea "Dear [PERSON_NAME], Thank you for sharing your honest feedback about your recen…"
radio input "true"
type textarea "Dear [PERSON_NAME], Thank you for sharing your honest feedback about your recen…"
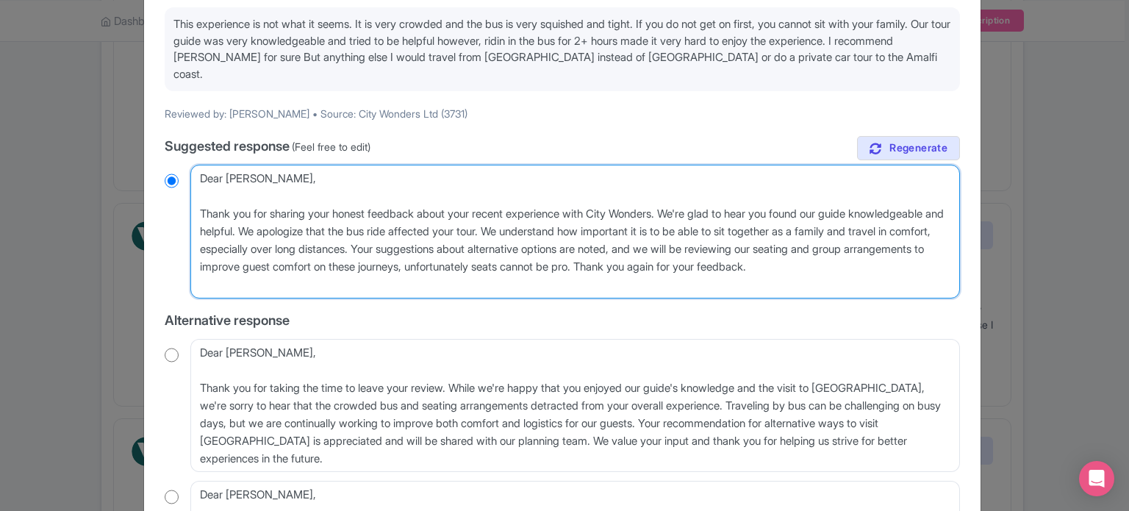
radio input "true"
type textarea "Dear [PERSON_NAME], Thank you for sharing your honest feedback about your recen…"
radio input "true"
type textarea "Dear [PERSON_NAME], Thank you for sharing your honest feedback about your recen…"
radio input "true"
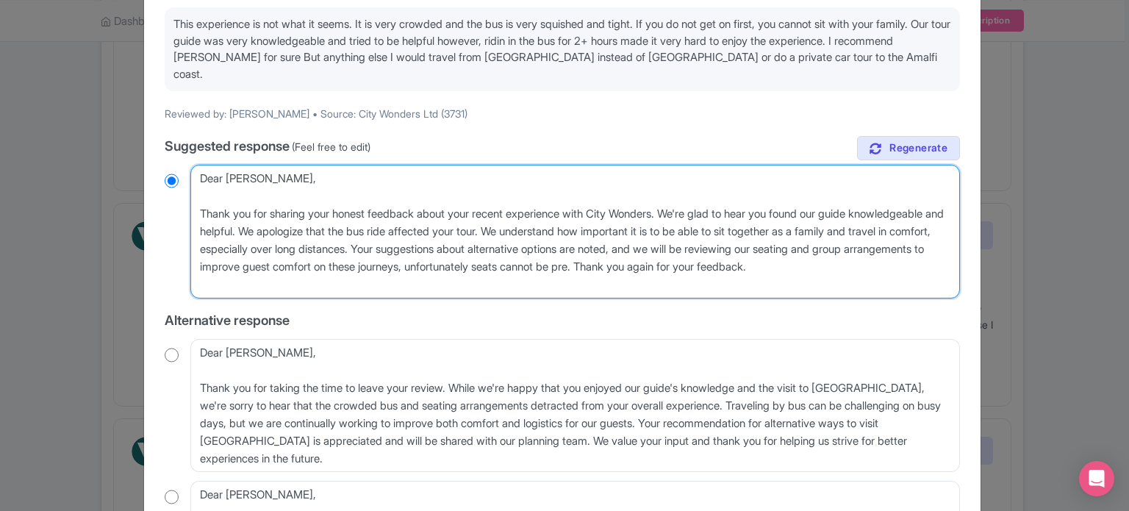
type textarea "Dear [PERSON_NAME], Thank you for sharing your honest feedback about your recen…"
radio input "true"
type textarea "Dear [PERSON_NAME], Thank you for sharing your honest feedback about your recen…"
radio input "true"
type textarea "Dear [PERSON_NAME], Thank you for sharing your honest feedback about your recen…"
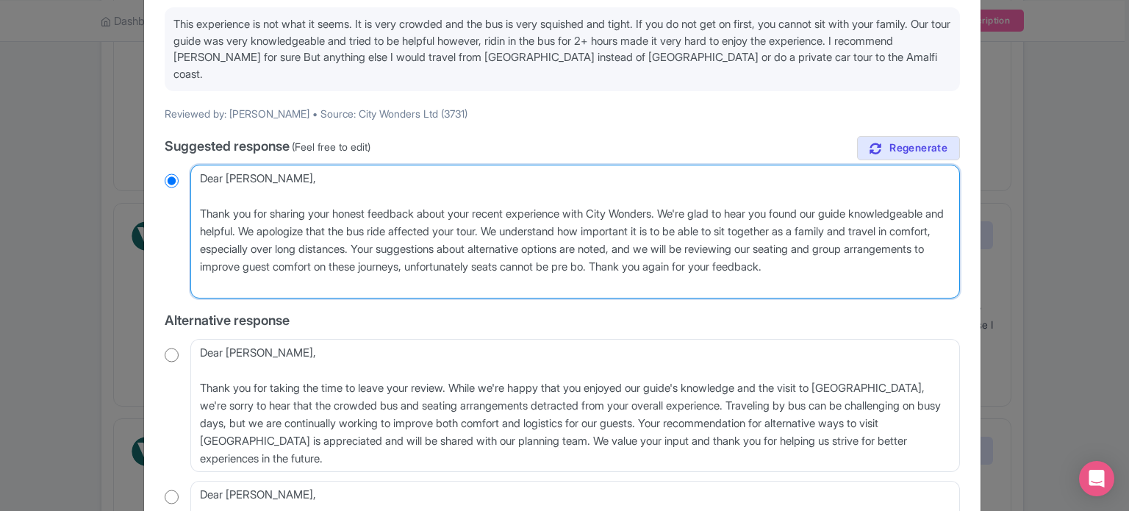
radio input "true"
type textarea "Dear [PERSON_NAME], Thank you for sharing your honest feedback about your recen…"
radio input "true"
type textarea "Dear [PERSON_NAME], Thank you for sharing your honest feedback about your recen…"
radio input "true"
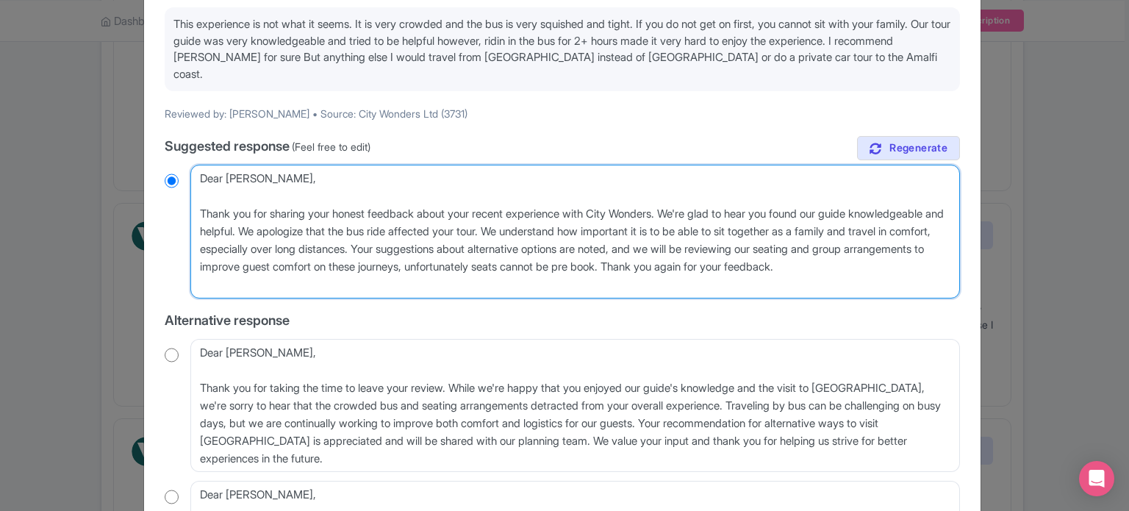
type textarea "Dear Charles_P, Thank you for sharing your honest feedback about your recent ex…"
radio input "true"
type textarea "Dear Charles_P, Thank you for sharing your honest feedback about your recent ex…"
radio input "true"
type textarea "Dear Charles_P, Thank you for sharing your honest feedback about your recent ex…"
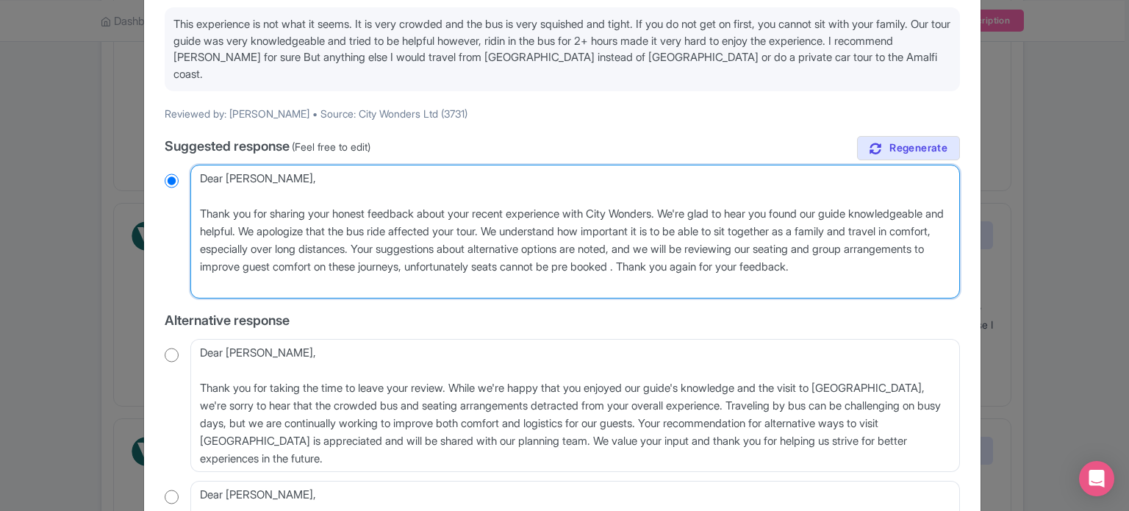
radio input "true"
type textarea "Dear Charles_P, Thank you for sharing your honest feedback about your recent ex…"
radio input "true"
type textarea "Dear Charles_P, Thank you for sharing your honest feedback about your recent ex…"
radio input "true"
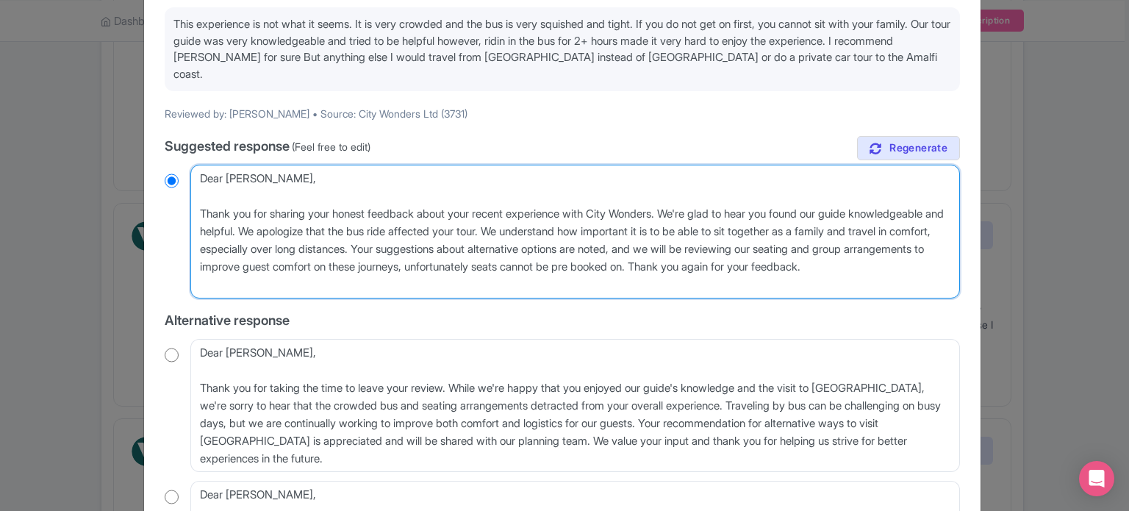
type textarea "Dear Charles_P, Thank you for sharing your honest feedback about your recent ex…"
radio input "true"
type textarea "Dear Charles_P, Thank you for sharing your honest feedback about your recent ex…"
radio input "true"
type textarea "Dear Charles_P, Thank you for sharing your honest feedback about your recent ex…"
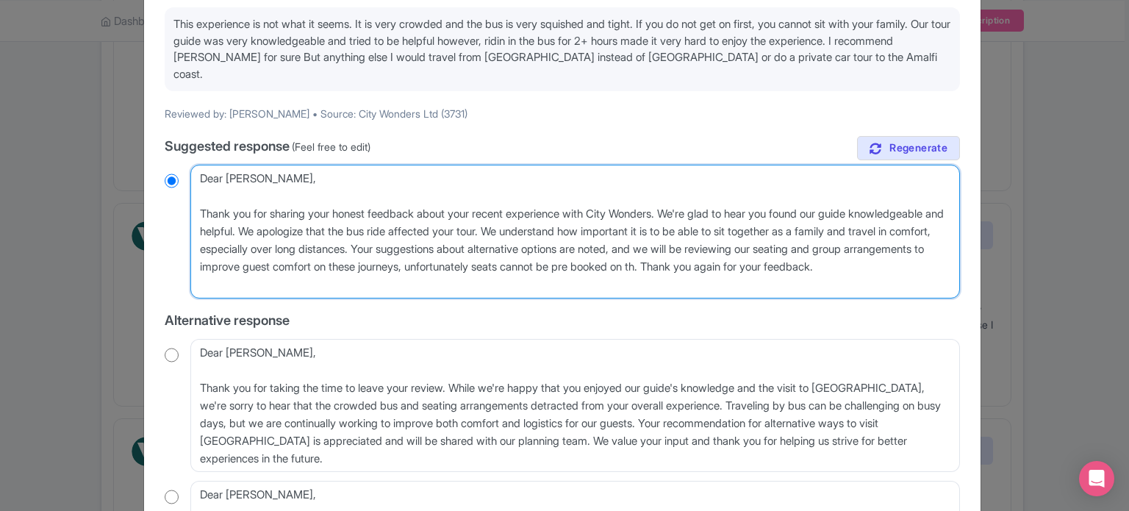
radio input "true"
type textarea "Dear Charles_P, Thank you for sharing your honest feedback about your recent ex…"
radio input "true"
type textarea "Dear Charles_P, Thank you for sharing your honest feedback about your recent ex…"
radio input "true"
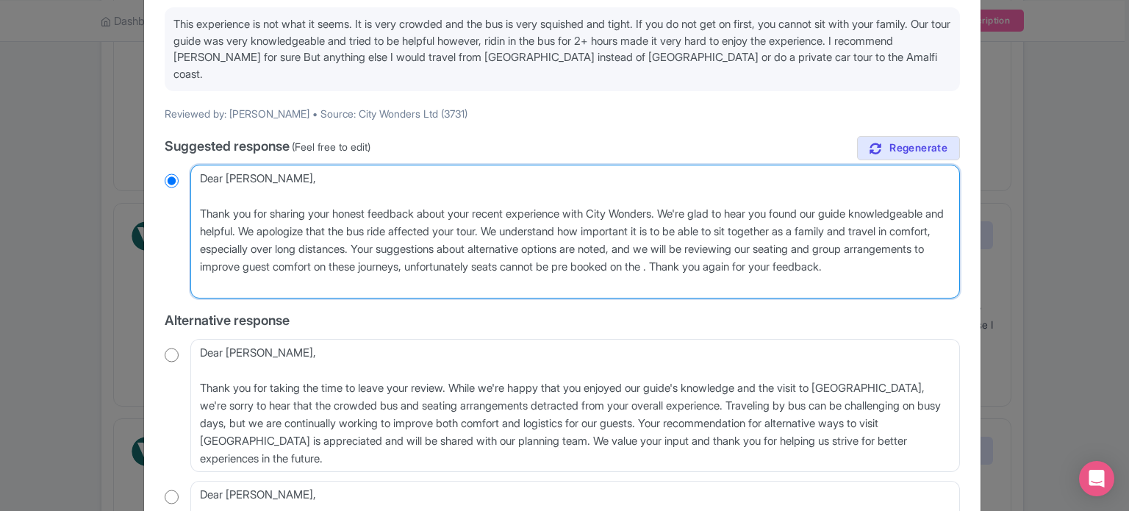
type textarea "Dear Charles_P, Thank you for sharing your honest feedback about your recent ex…"
radio input "true"
type textarea "Dear Charles_P, Thank you for sharing your honest feedback about your recent ex…"
radio input "true"
type textarea "Dear Charles_P, Thank you for sharing your honest feedback about your recent ex…"
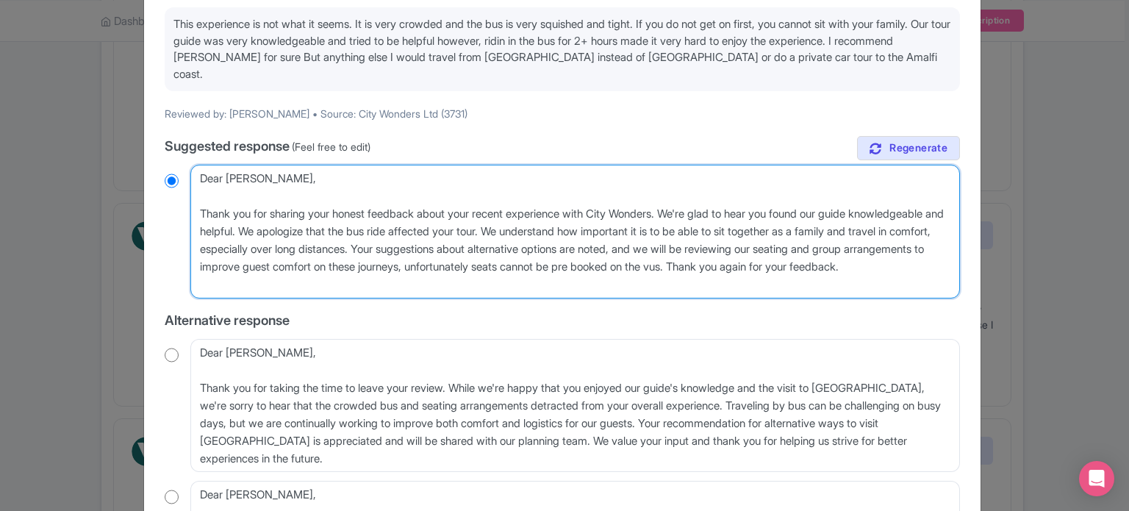
radio input "true"
type textarea "Dear Charles_P, Thank you for sharing your honest feedback about your recent ex…"
radio input "true"
type textarea "Dear Charles_P, Thank you for sharing your honest feedback about your recent ex…"
radio input "true"
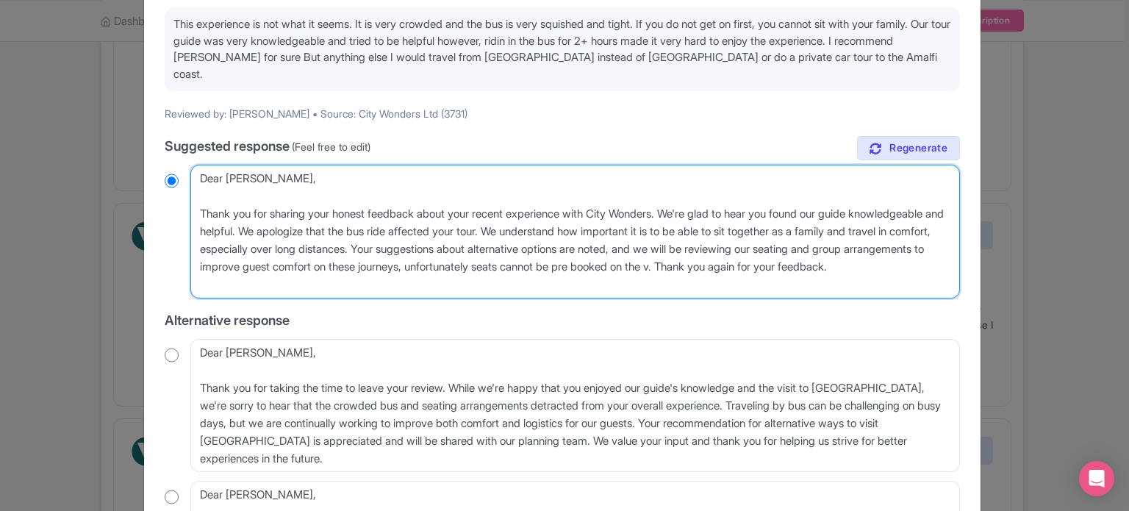
type textarea "Dear Charles_P, Thank you for sharing your honest feedback about your recent ex…"
radio input "true"
type textarea "Dear Charles_P, Thank you for sharing your honest feedback about your recent ex…"
radio input "true"
type textarea "Dear Charles_P, Thank you for sharing your honest feedback about your recent ex…"
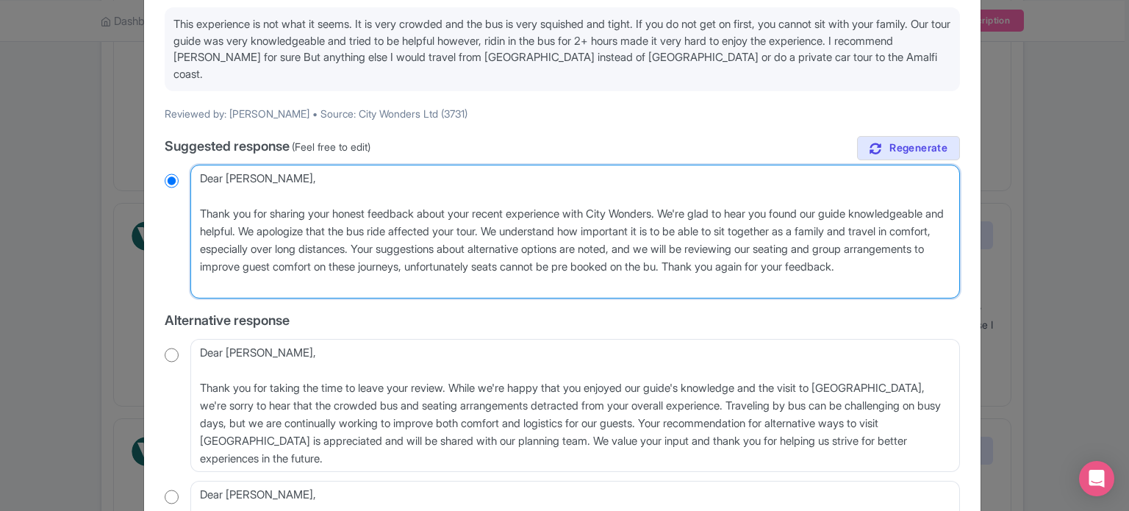
radio input "true"
type textarea "Dear Charles_P, Thank you for sharing your honest feedback about your recent ex…"
radio input "true"
drag, startPoint x: 240, startPoint y: 251, endPoint x: 294, endPoint y: 248, distance: 54.5
click at [294, 248] on textarea "Dear Charles_P, Thank you for sharing your honest feedback about your recent ex…" at bounding box center [575, 232] width 770 height 134
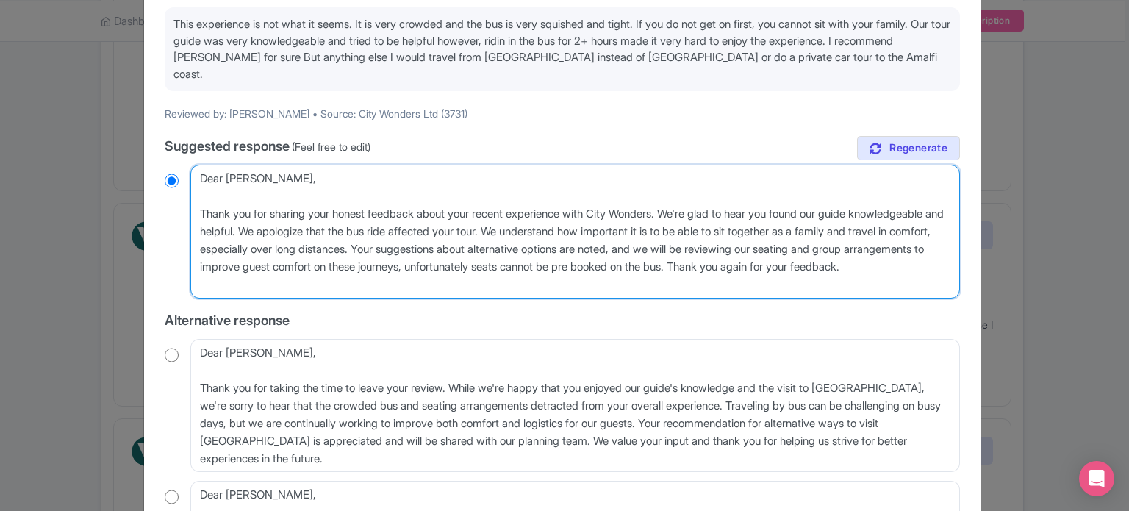
type textarea "Dear Charles_P, Thank you for sharing your honest feedback about your recent ex…"
radio input "true"
click at [545, 249] on textarea "Dear Charles_P, Thank you for sharing your honest feedback about your recent ex…" at bounding box center [575, 232] width 770 height 134
type textarea "Dear Charles_P, Thank you for sharing your honest feedback about your recent ex…"
radio input "true"
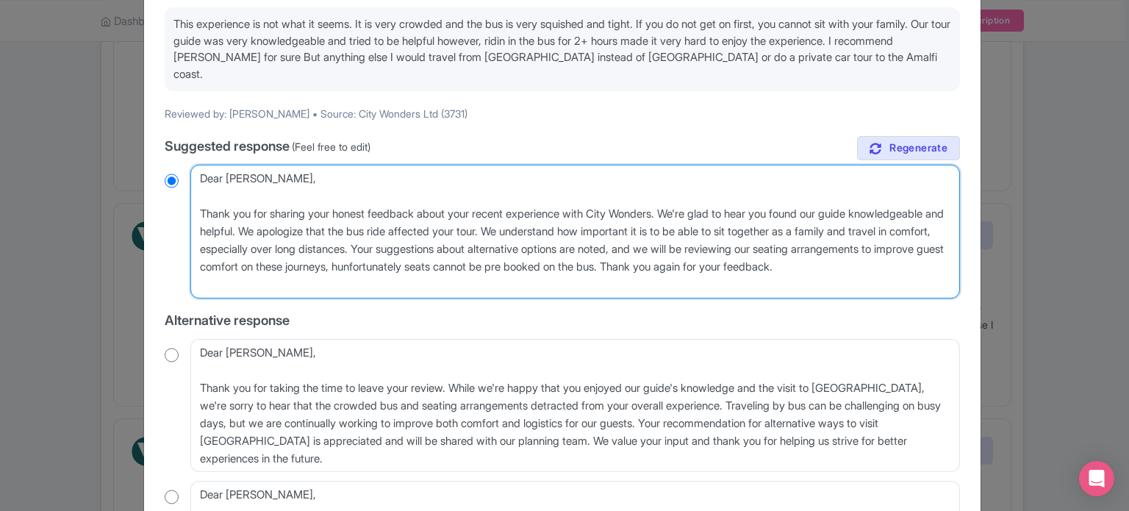
type textarea "Dear Charles_P, Thank you for sharing your honest feedback about your recent ex…"
radio input "true"
type textarea "Dear Charles_P, Thank you for sharing your honest feedback about your recent ex…"
radio input "true"
type textarea "Dear Charles_P, Thank you for sharing your honest feedback about your recent ex…"
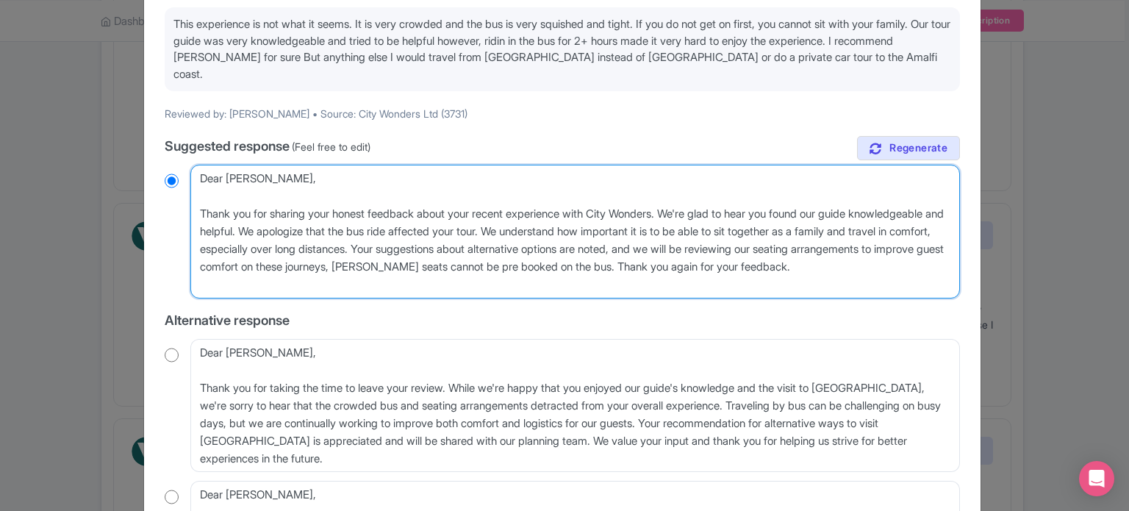
radio input "true"
type textarea "Dear Charles_P, Thank you for sharing your honest feedback about your recent ex…"
radio input "true"
type textarea "Dear Charles_P, Thank you for sharing your honest feedback about your recent ex…"
radio input "true"
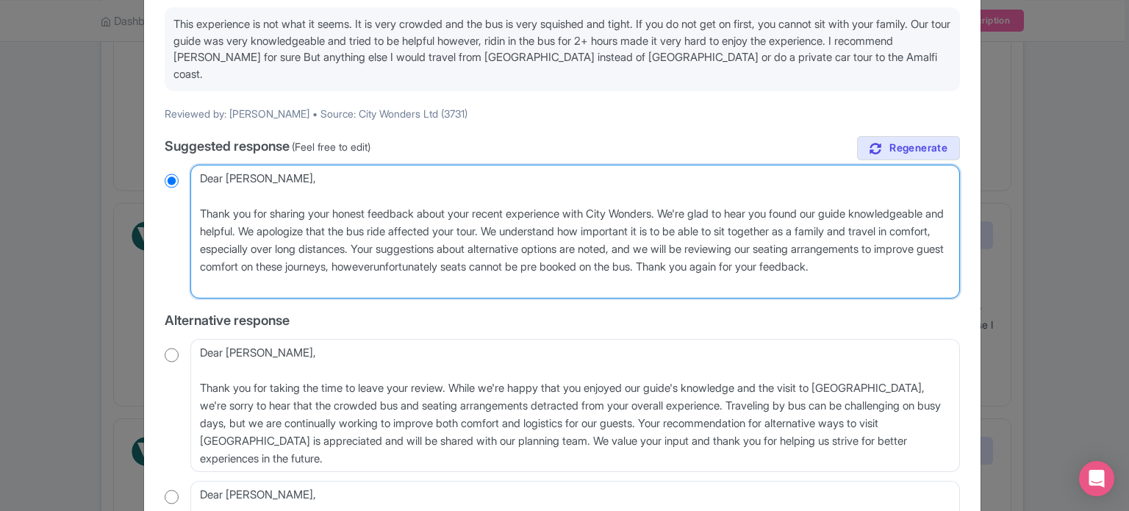
type textarea "Dear Charles_P, Thank you for sharing your honest feedback about your recent ex…"
radio input "true"
click at [867, 248] on textarea "Dear Charles_P, Thank you for sharing your honest feedback about your recent ex…" at bounding box center [575, 232] width 770 height 134
type textarea "Dear Charles_P, Thank you for sharing your honest feedback about your recent ex…"
radio input "true"
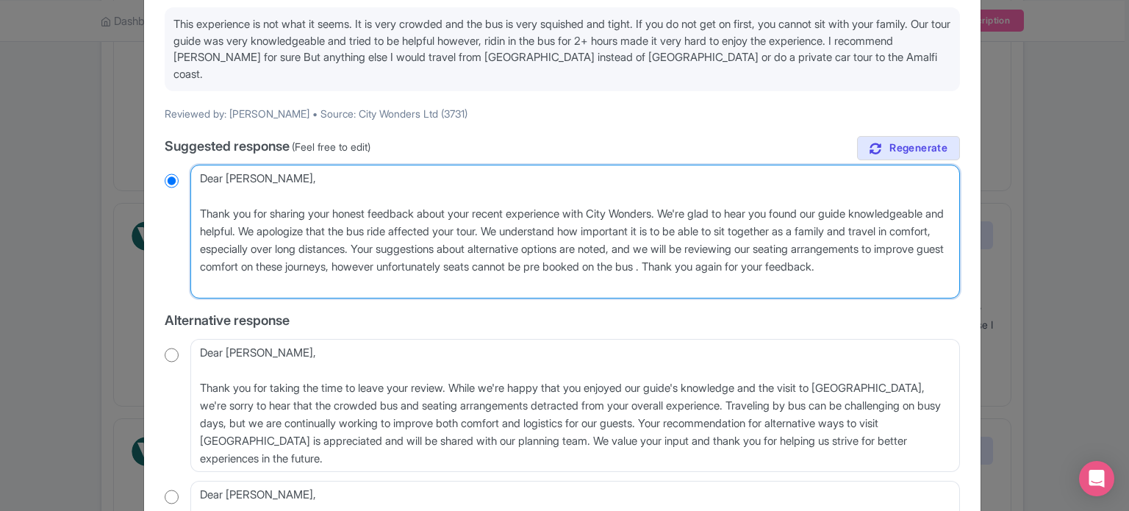
type textarea "Dear Charles_P, Thank you for sharing your honest feedback about your recent ex…"
radio input "true"
type textarea "Dear Charles_P, Thank you for sharing your honest feedback about your recent ex…"
radio input "true"
type textarea "Dear Charles_P, Thank you for sharing your honest feedback about your recent ex…"
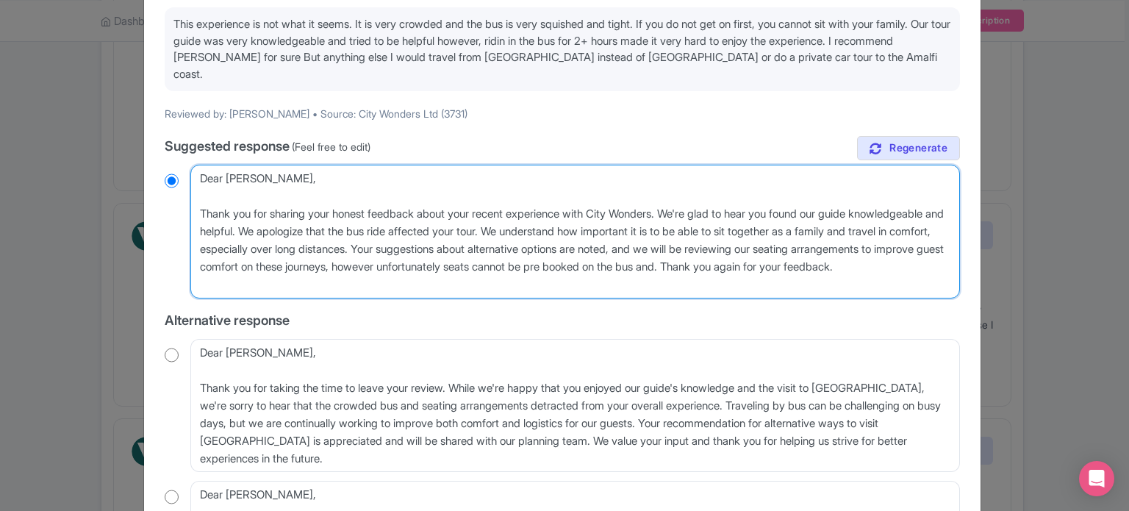
radio input "true"
type textarea "Dear Charles_P, Thank you for sharing your honest feedback about your recent ex…"
radio input "true"
type textarea "Dear Charles_P, Thank you for sharing your honest feedback about your recent ex…"
radio input "true"
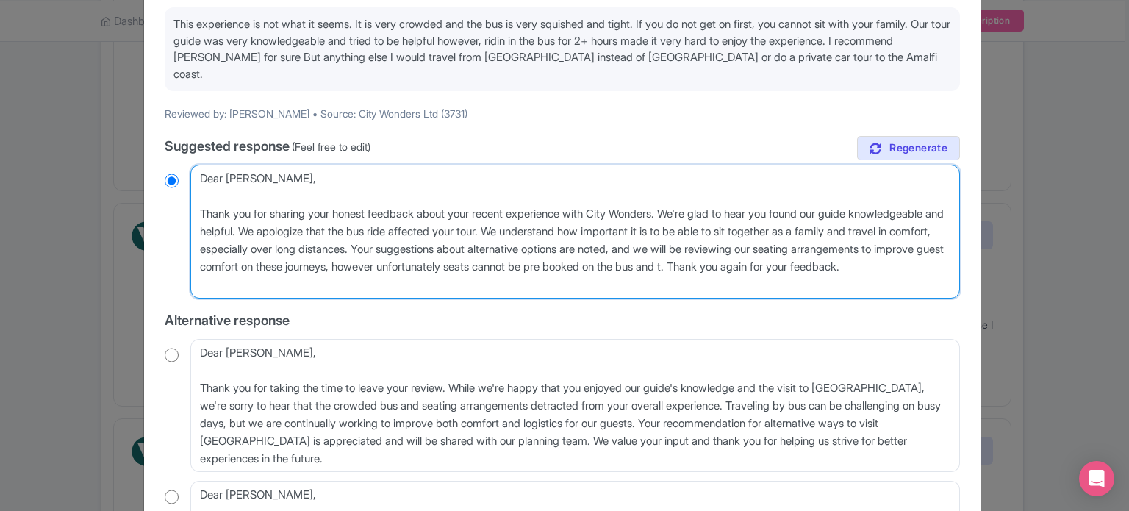
type textarea "Dear Charles_P, Thank you for sharing your honest feedback about your recent ex…"
radio input "true"
type textarea "Dear Charles_P, Thank you for sharing your honest feedback about your recent ex…"
radio input "true"
type textarea "Dear Charles_P, Thank you for sharing your honest feedback about your recent ex…"
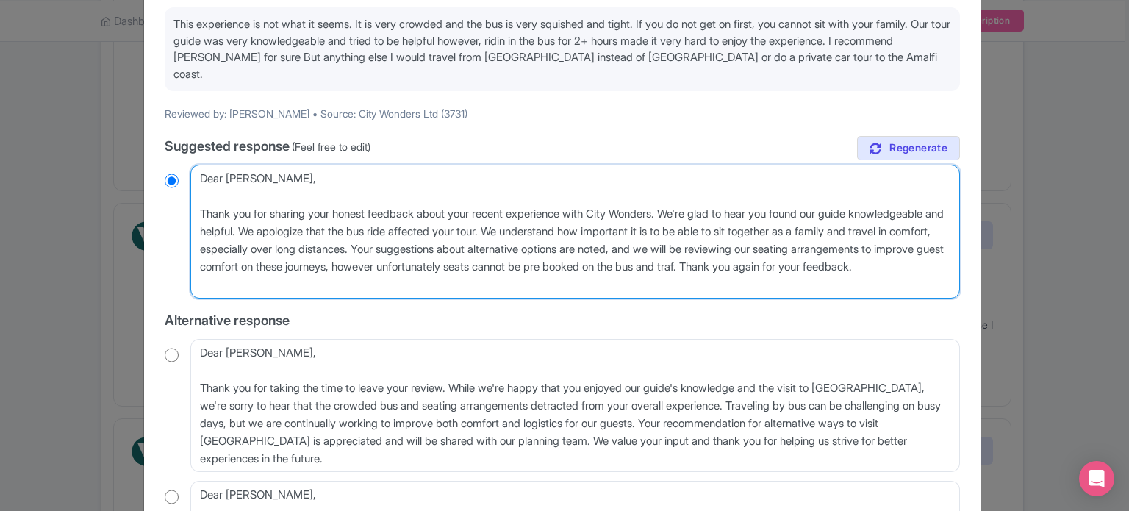
radio input "true"
type textarea "Dear Charles_P, Thank you for sharing your honest feedback about your recent ex…"
radio input "true"
type textarea "Dear Charles_P, Thank you for sharing your honest feedback about your recent ex…"
radio input "true"
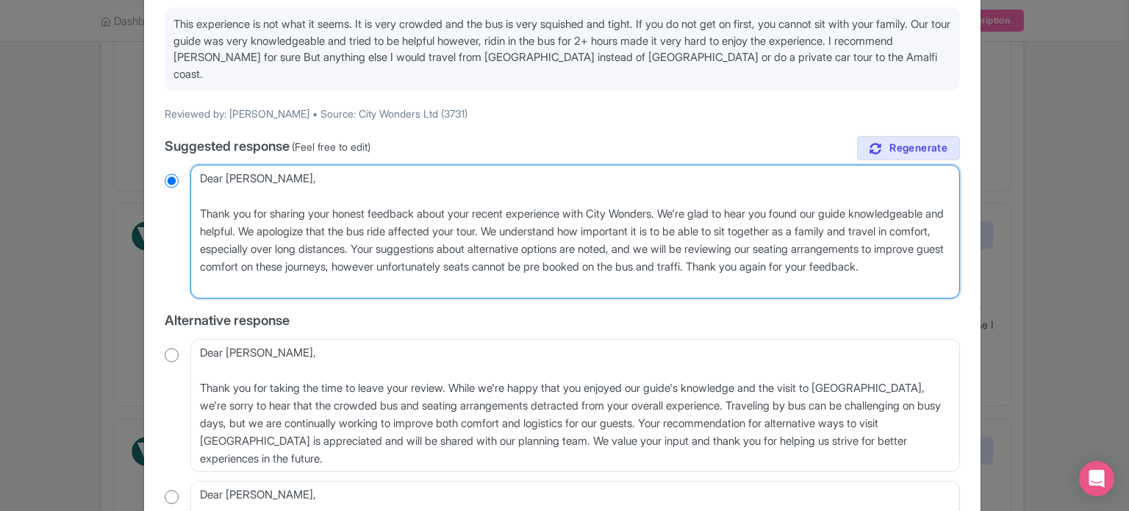
type textarea "Dear Charles_P, Thank you for sharing your honest feedback about your recent ex…"
radio input "true"
type textarea "Dear Charles_P, Thank you for sharing your honest feedback about your recent ex…"
radio input "true"
type textarea "Dear Charles_P, Thank you for sharing your honest feedback about your recent ex…"
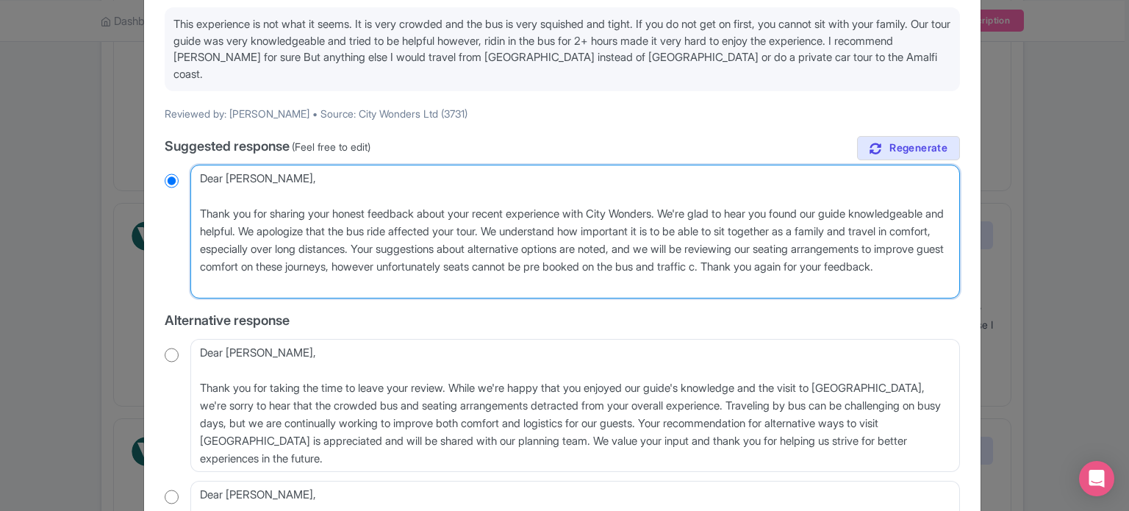
radio input "true"
type textarea "Dear Charles_P, Thank you for sharing your honest feedback about your recent ex…"
radio input "true"
type textarea "Dear Charles_P, Thank you for sharing your honest feedback about your recent ex…"
radio input "true"
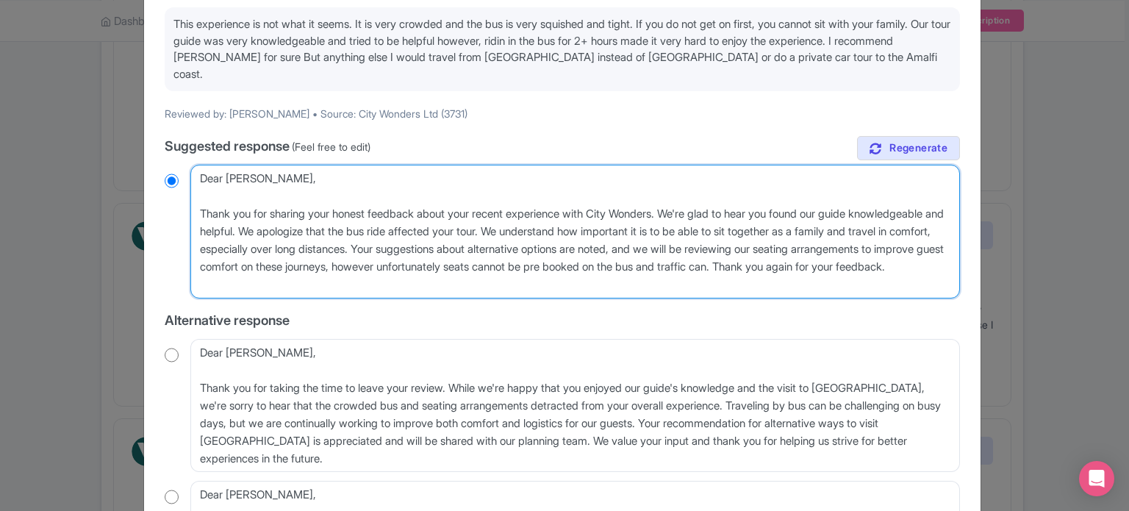
type textarea "Dear Charles_P, Thank you for sharing your honest feedback about your recent ex…"
radio input "true"
type textarea "Dear Charles_P, Thank you for sharing your honest feedback about your recent ex…"
radio input "true"
type textarea "Dear Charles_P, Thank you for sharing your honest feedback about your recent ex…"
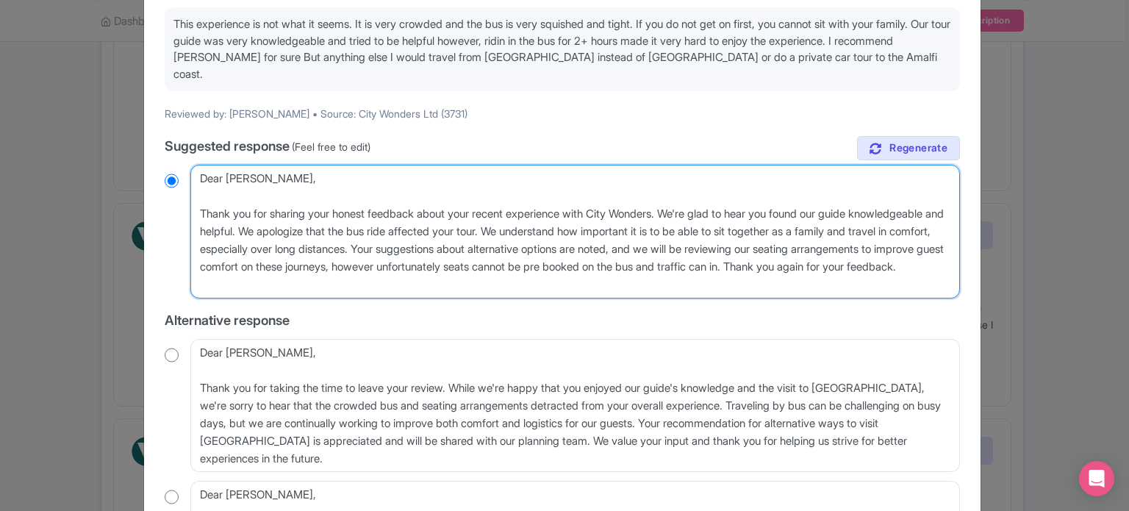
radio input "true"
type textarea "Dear Charles_P, Thank you for sharing your honest feedback about your recent ex…"
radio input "true"
type textarea "Dear Charles_P, Thank you for sharing your honest feedback about your recent ex…"
radio input "true"
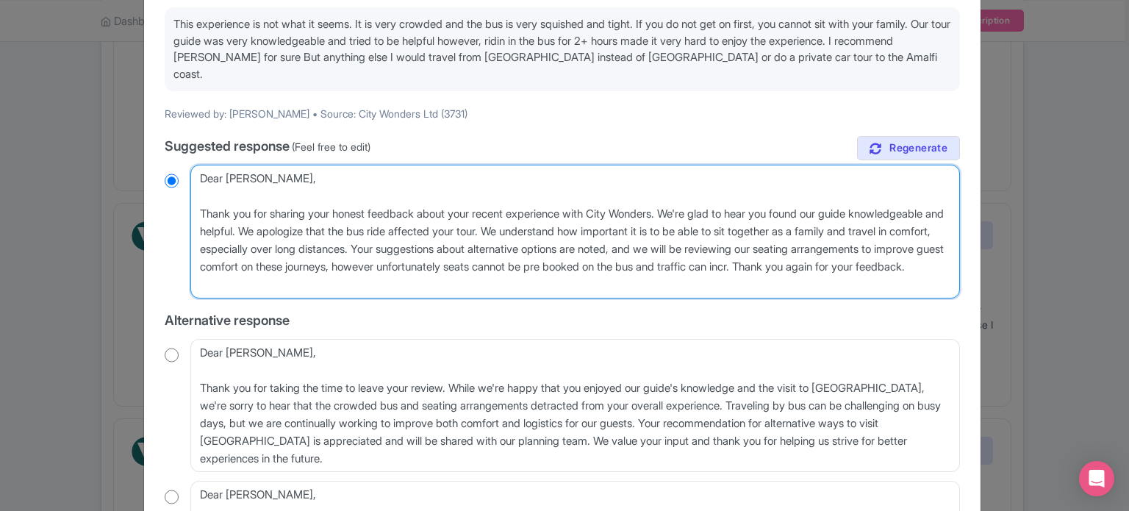
type textarea "Dear Charles_P, Thank you for sharing your honest feedback about your recent ex…"
radio input "true"
type textarea "Dear Charles_P, Thank you for sharing your honest feedback about your recent ex…"
radio input "true"
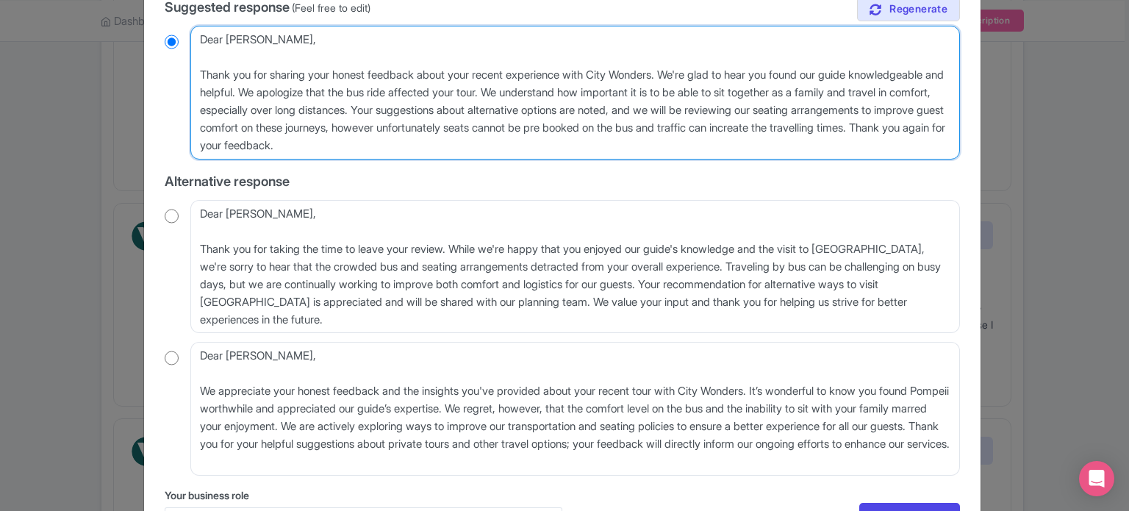
scroll to position [294, 0]
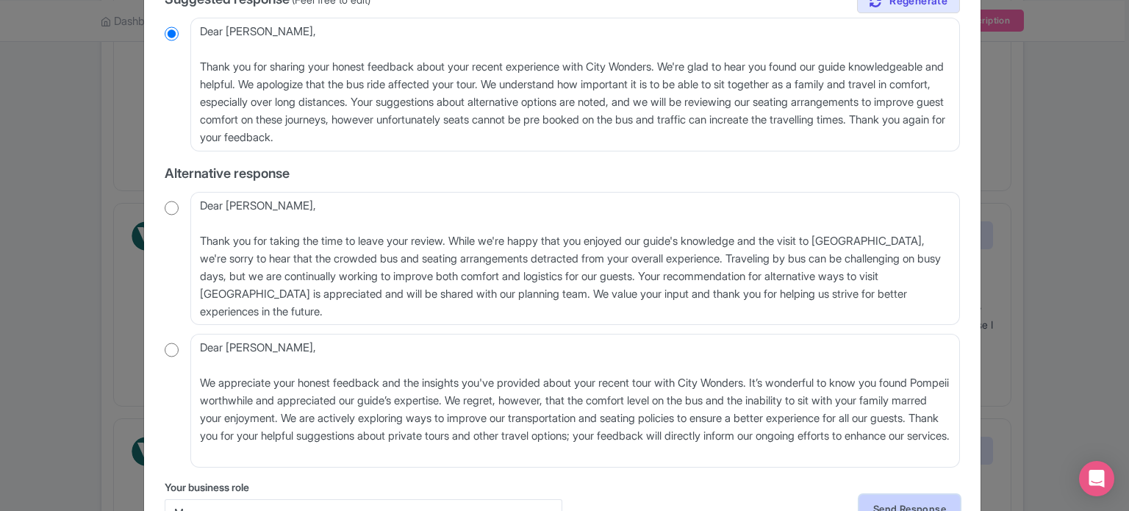
click at [881, 495] on link "Send Response" at bounding box center [909, 509] width 101 height 28
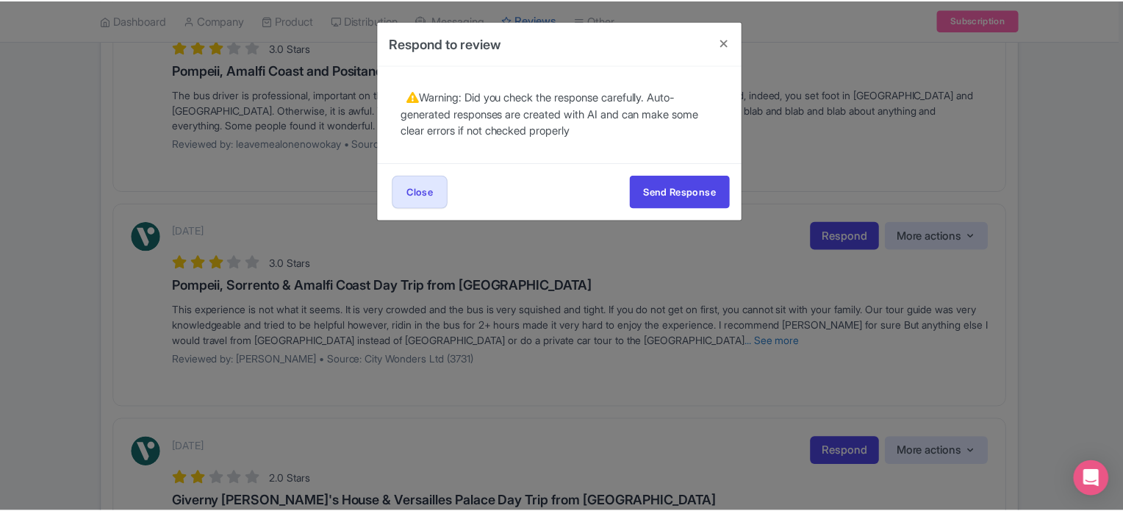
scroll to position [0, 0]
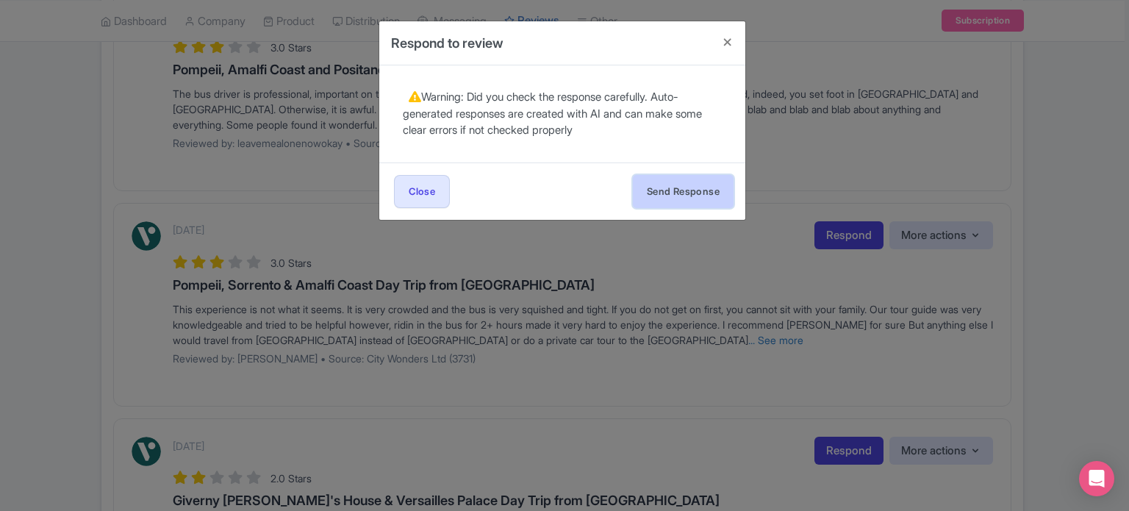
click at [709, 193] on button "Send Response" at bounding box center [683, 191] width 101 height 33
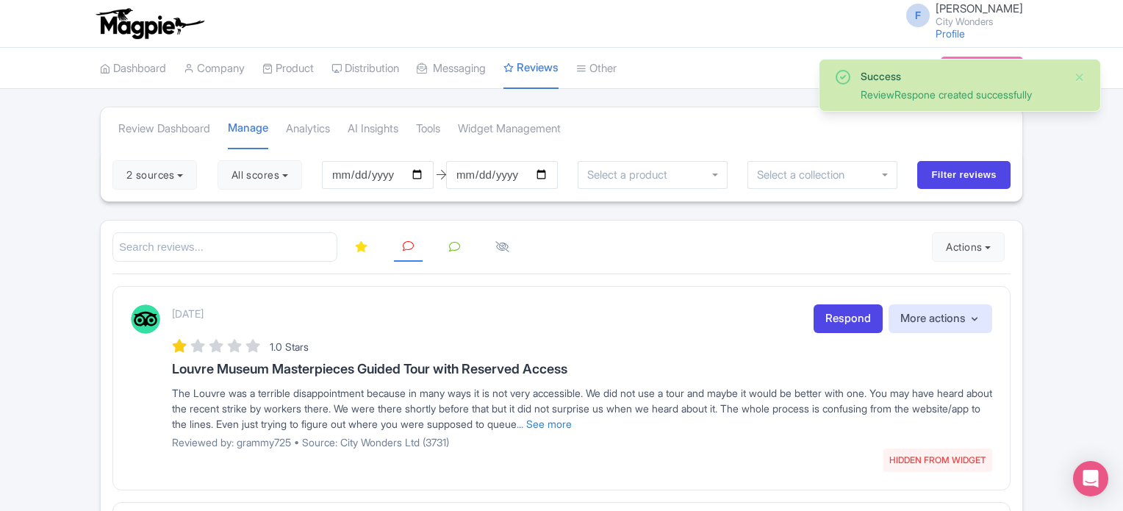
drag, startPoint x: 18, startPoint y: 220, endPoint x: 54, endPoint y: 237, distance: 40.1
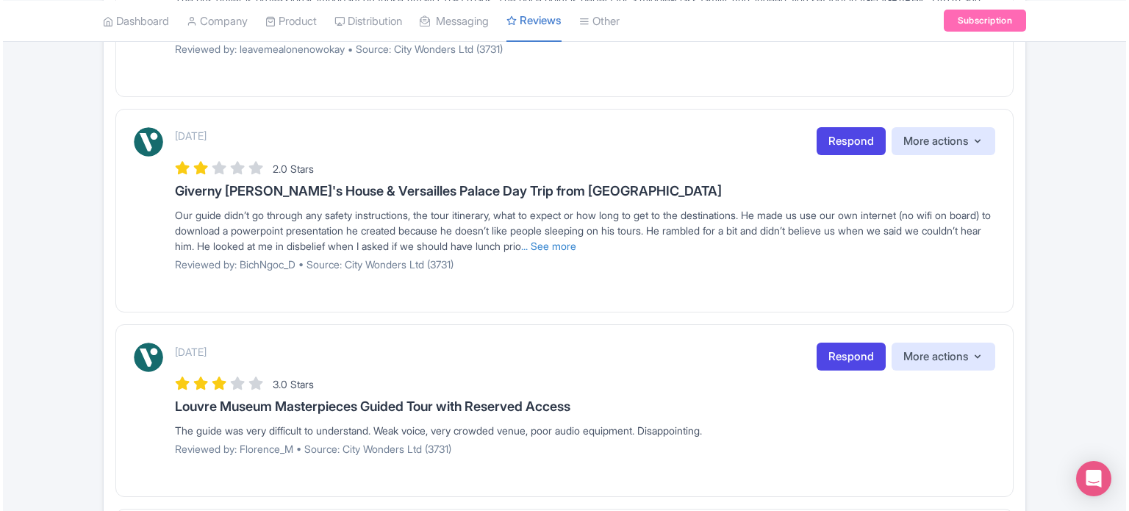
scroll to position [588, 0]
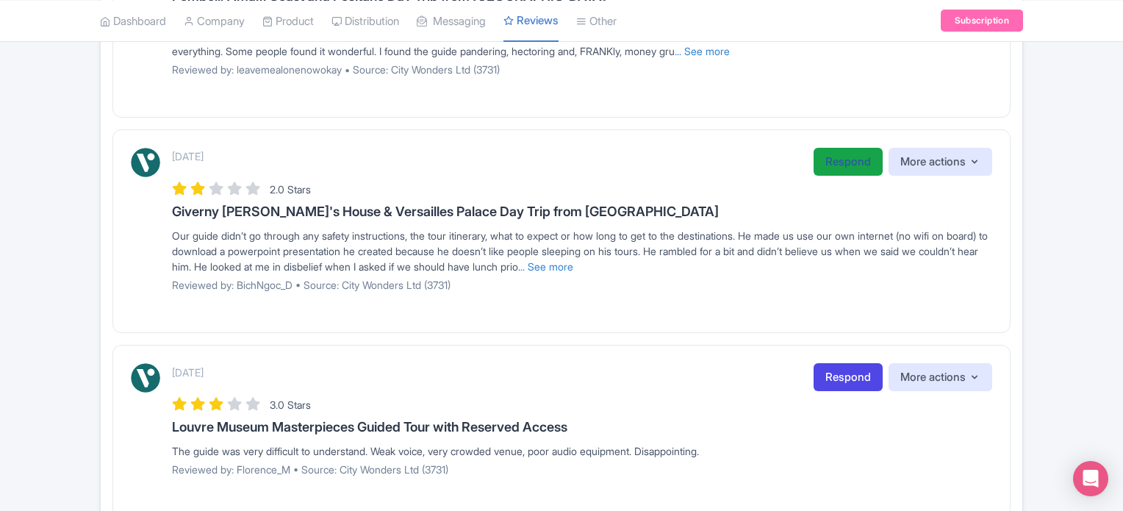
click at [834, 167] on link "Respond" at bounding box center [848, 162] width 69 height 29
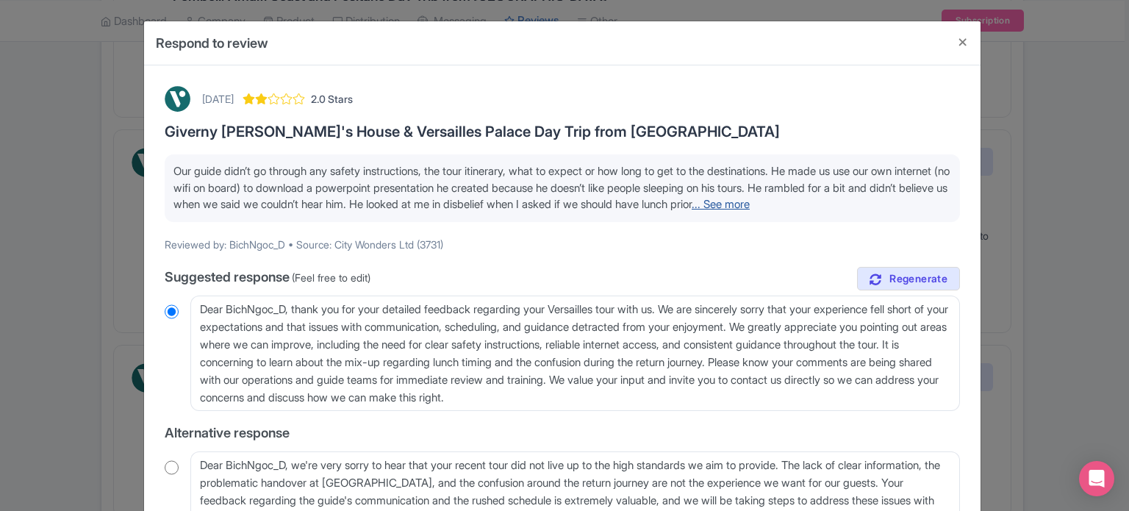
click at [750, 201] on link "... See more" at bounding box center [721, 204] width 58 height 14
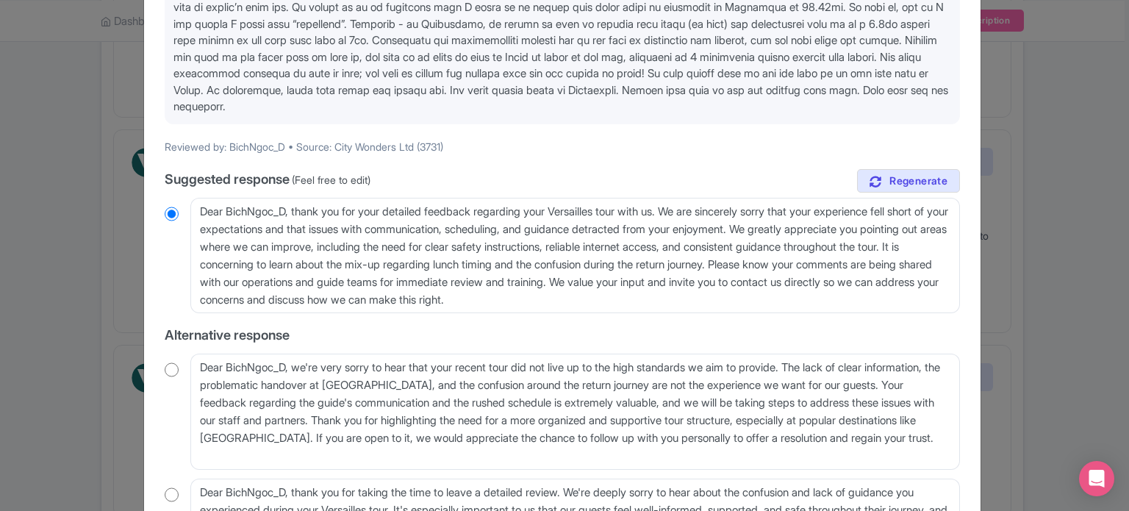
scroll to position [221, 0]
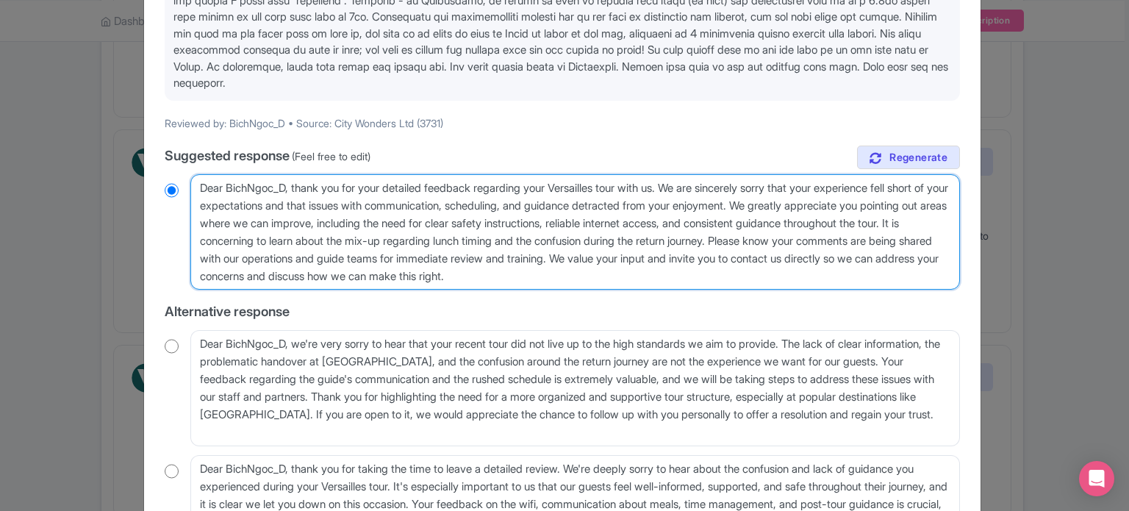
drag, startPoint x: 283, startPoint y: 258, endPoint x: 332, endPoint y: 258, distance: 49.3
click at [332, 258] on textarea "Dear BichNgoc_D, thank you for your detailed feedback regarding your Versailles…" at bounding box center [575, 232] width 770 height 116
type textarea "Dear BichNgoc_D, thank you for your detailed feedback regarding your Versailles…"
radio input "true"
type textarea "Dear BichNgoc_D, thank you for your detailed feedback regarding your Versailles…"
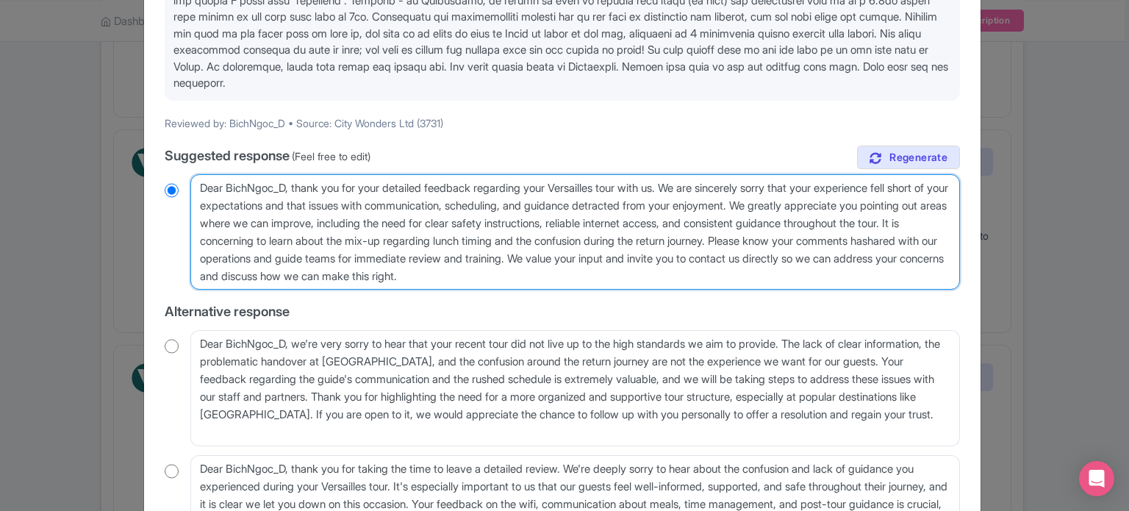
radio input "true"
type textarea "Dear BichNgoc_D, thank you for your detailed feedback regarding your Versailles…"
radio input "true"
type textarea "Dear BichNgoc_D, thank you for your detailed feedback regarding your Versailles…"
radio input "true"
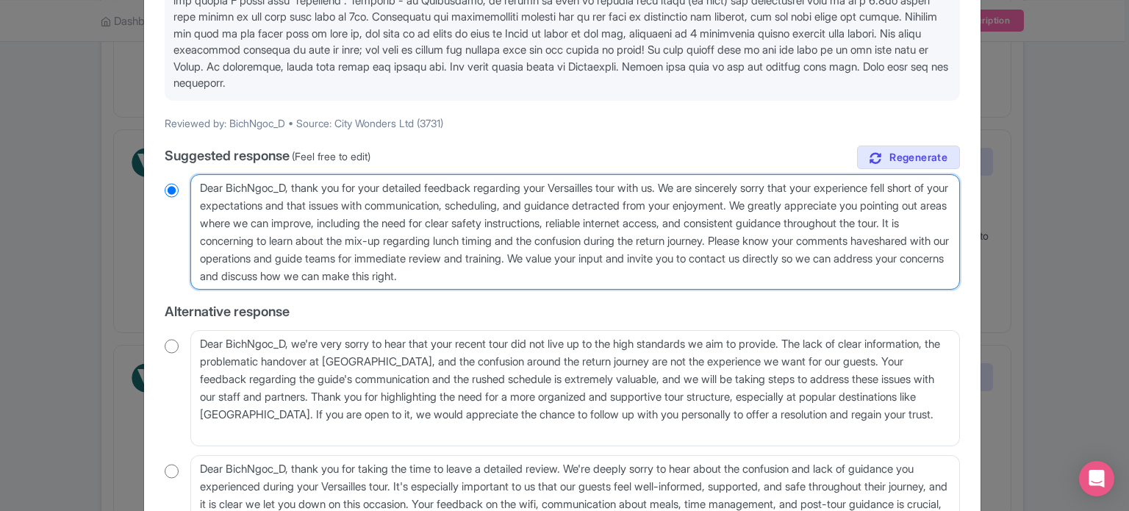
type textarea "Dear BichNgoc_D, thank you for your detailed feedback regarding your Versailles…"
radio input "true"
type textarea "Dear BichNgoc_D, thank you for your detailed feedback regarding your Versailles…"
radio input "true"
type textarea "Dear BichNgoc_D, thank you for your detailed feedback regarding your Versailles…"
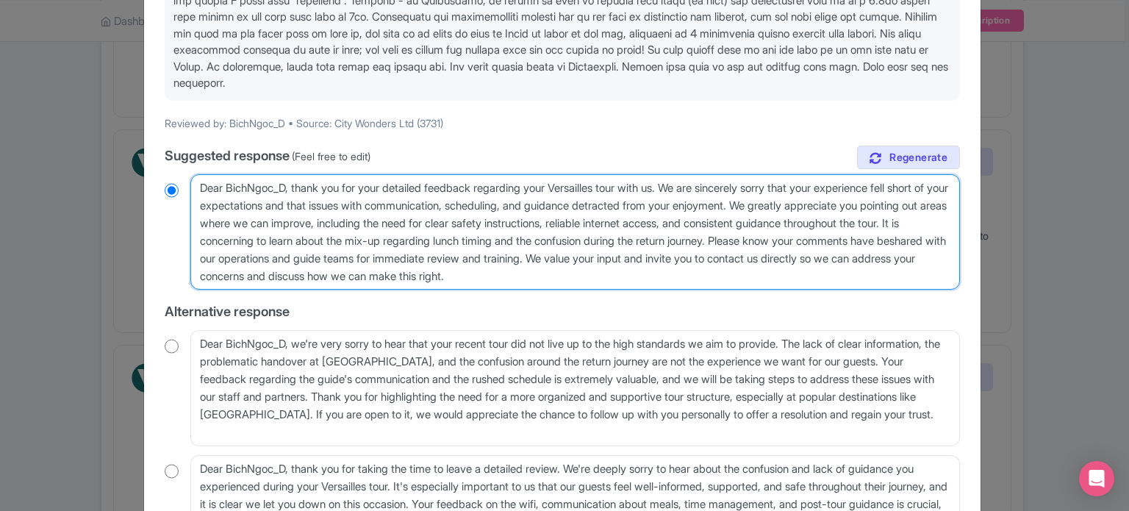
radio input "true"
type textarea "Dear BichNgoc_D, thank you for your detailed feedback regarding your Versailles…"
radio input "true"
type textarea "Dear BichNgoc_D, thank you for your detailed feedback regarding your Versailles…"
radio input "true"
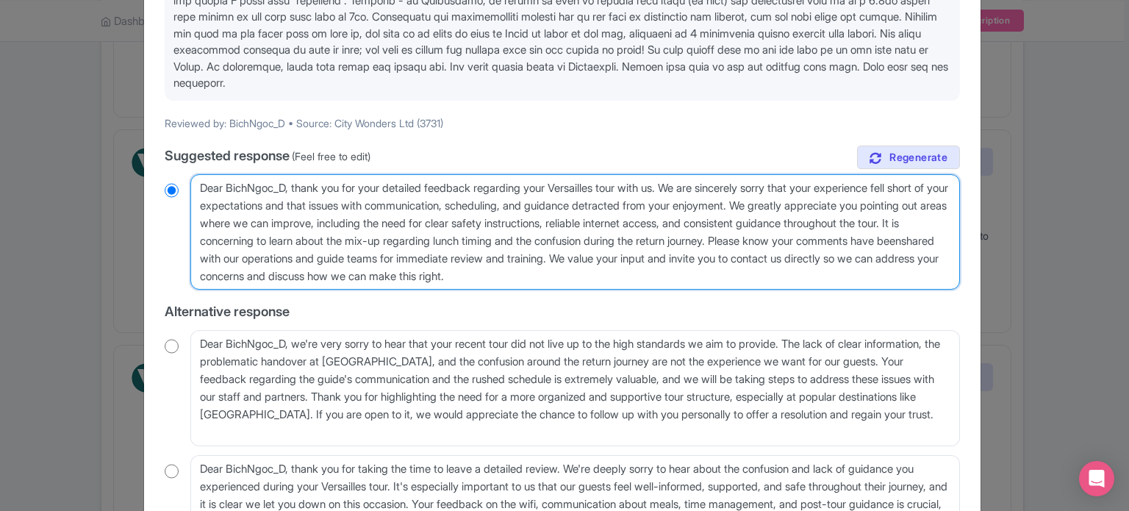
type textarea "Dear BichNgoc_D, thank you for your detailed feedback regarding your Versailles…"
radio input "true"
drag, startPoint x: 678, startPoint y: 259, endPoint x: 740, endPoint y: 258, distance: 62.5
click at [740, 258] on textarea "Dear BichNgoc_D, thank you for your detailed feedback regarding your Versailles…" at bounding box center [575, 232] width 770 height 116
type textarea "Dear BichNgoc_D, thank you for your detailed feedback regarding your Versailles…"
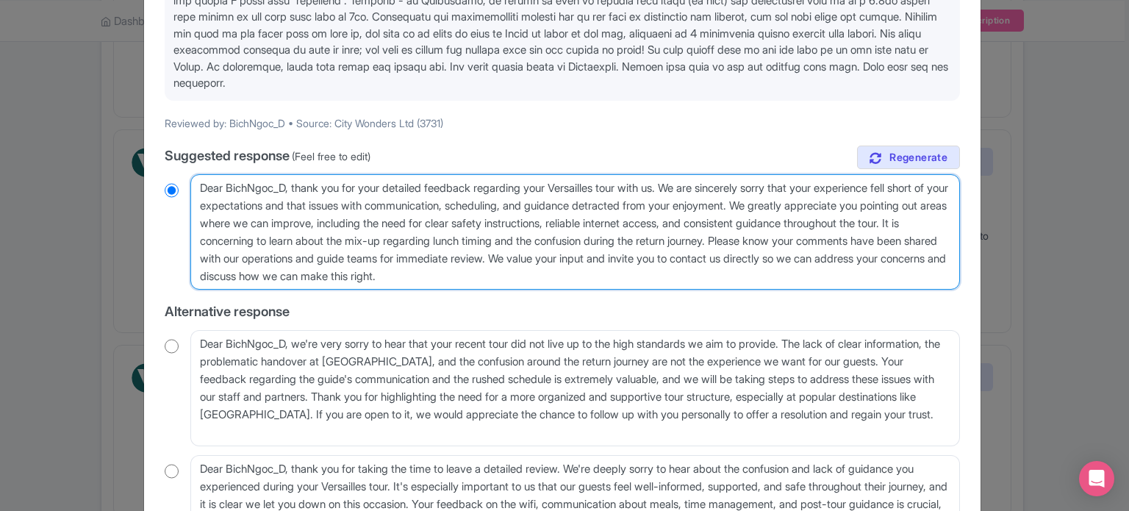
radio input "true"
drag, startPoint x: 688, startPoint y: 273, endPoint x: 683, endPoint y: 257, distance: 17.0
click at [683, 257] on textarea "Dear BichNgoc_D, thank you for your detailed feedback regarding your Versailles…" at bounding box center [575, 232] width 770 height 116
type textarea "Dear BichNgoc_D, thank you for your detailed feedback regarding your Versailles…"
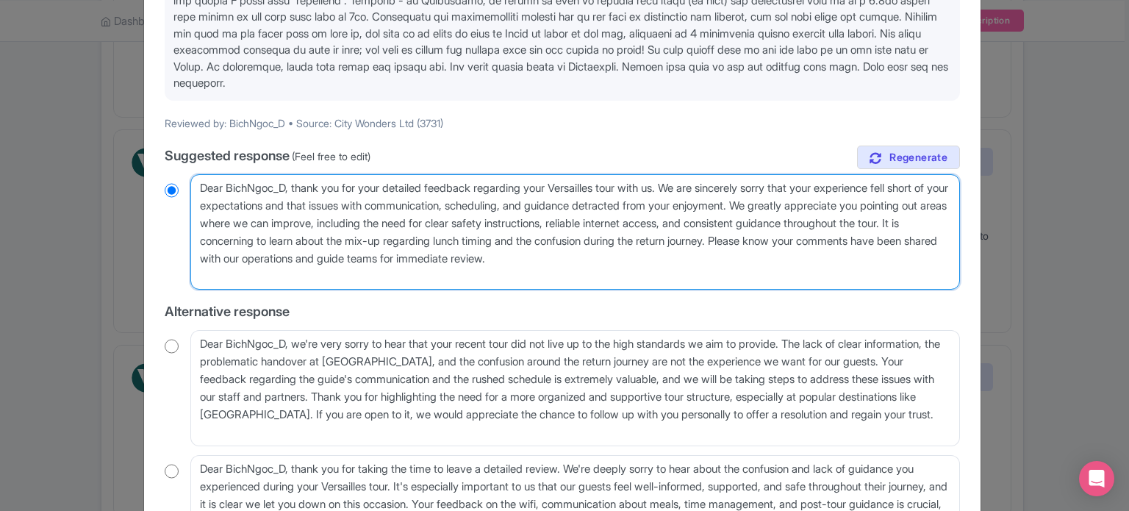
radio input "true"
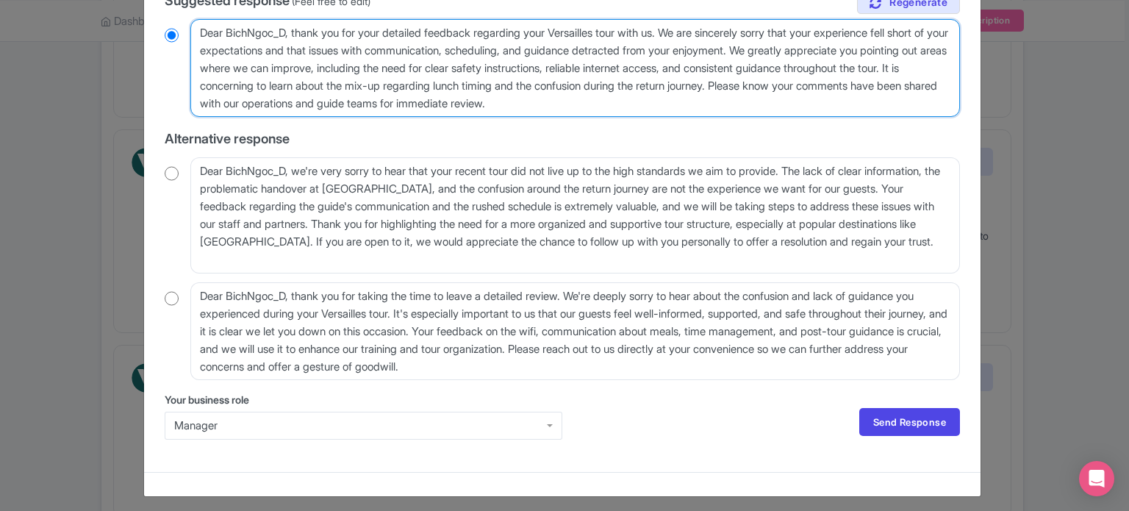
scroll to position [382, 0]
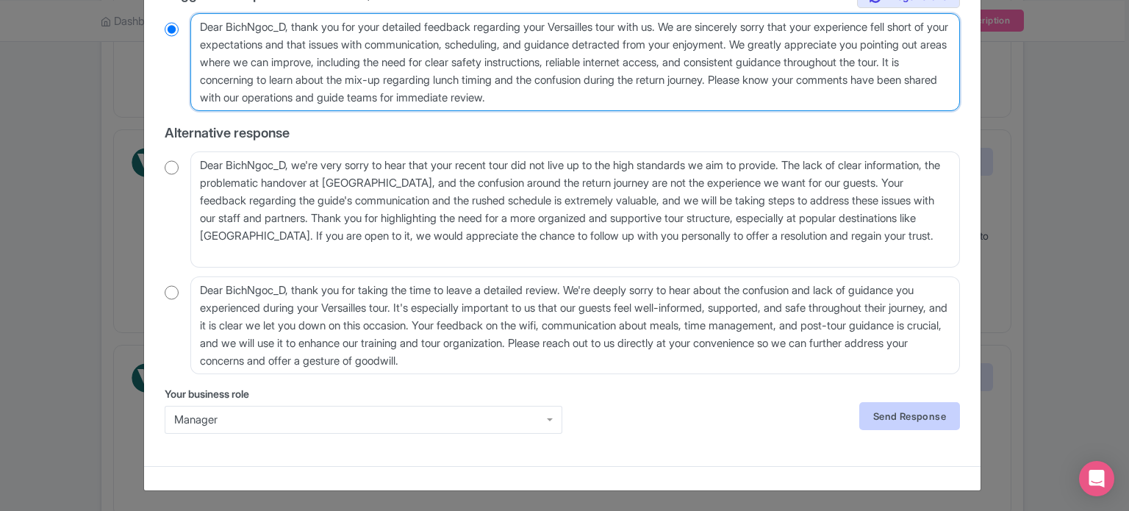
type textarea "Dear BichNgoc_D, thank you for your detailed feedback regarding your Versailles…"
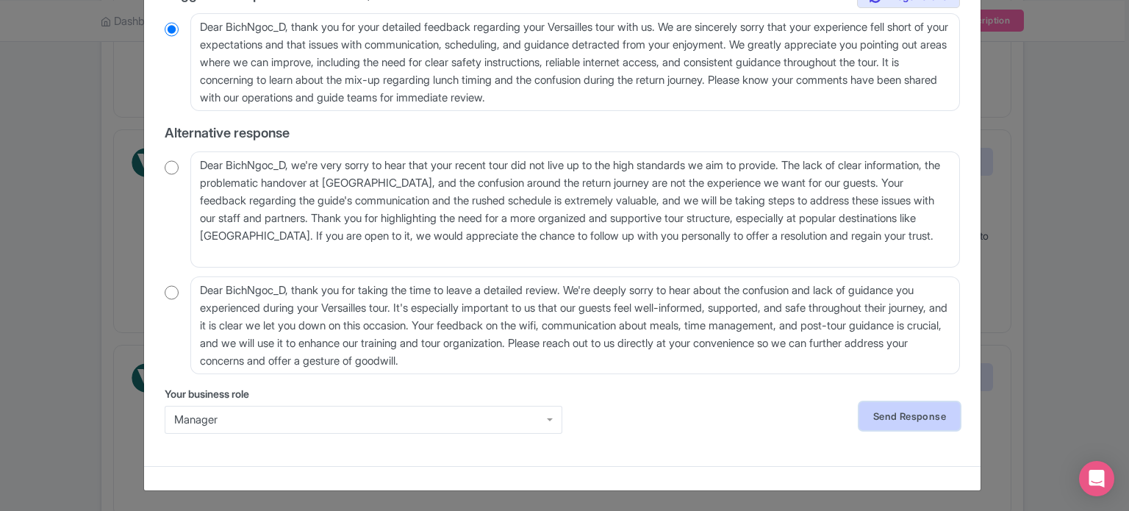
click at [890, 415] on link "Send Response" at bounding box center [909, 416] width 101 height 28
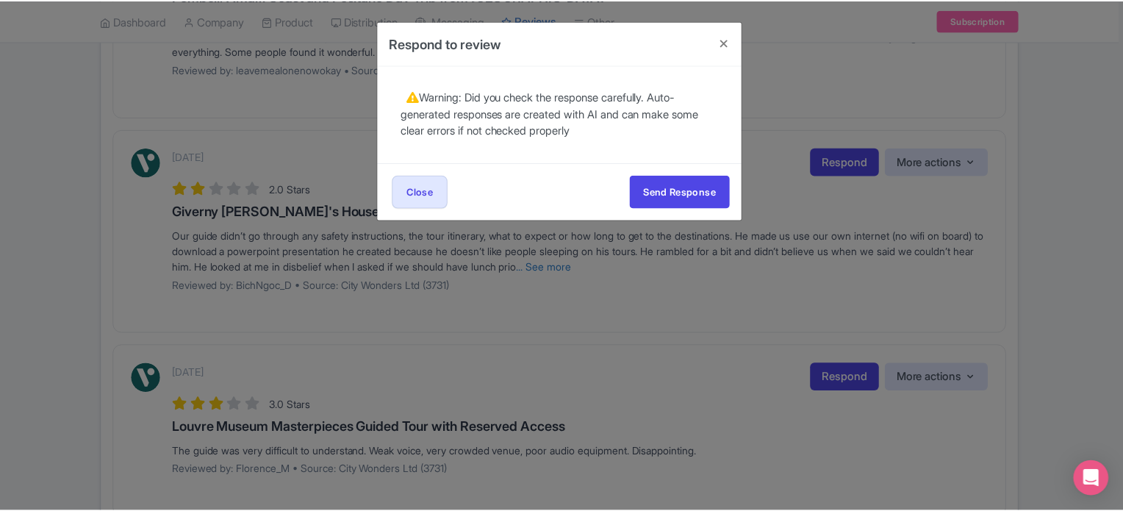
scroll to position [0, 0]
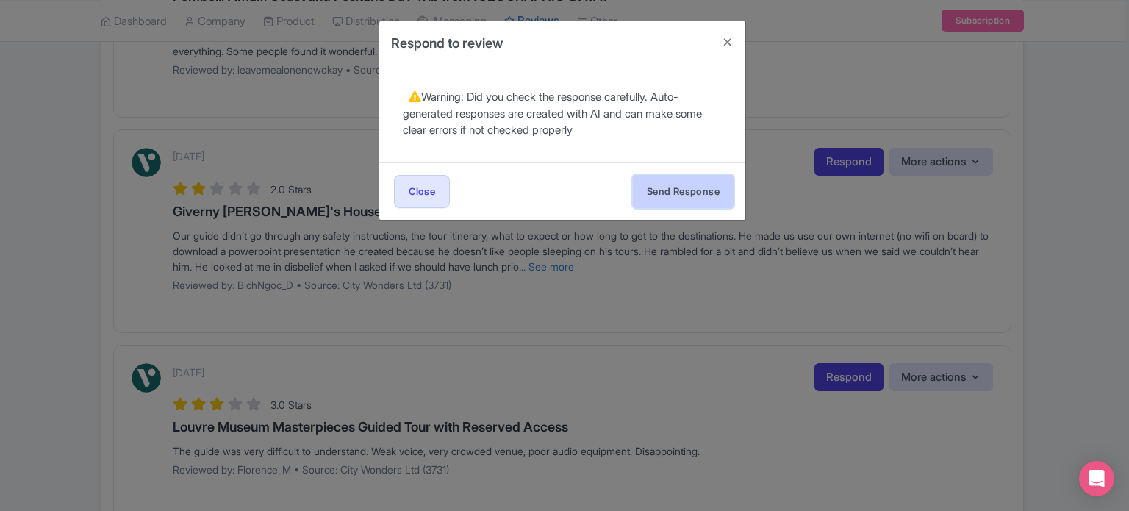
click at [686, 193] on button "Send Response" at bounding box center [683, 191] width 101 height 33
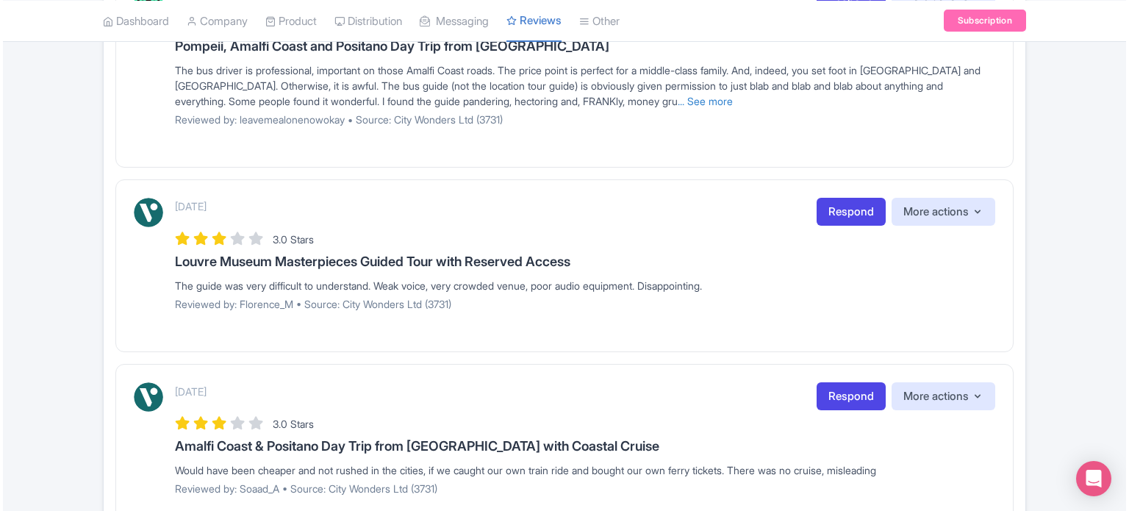
scroll to position [515, 0]
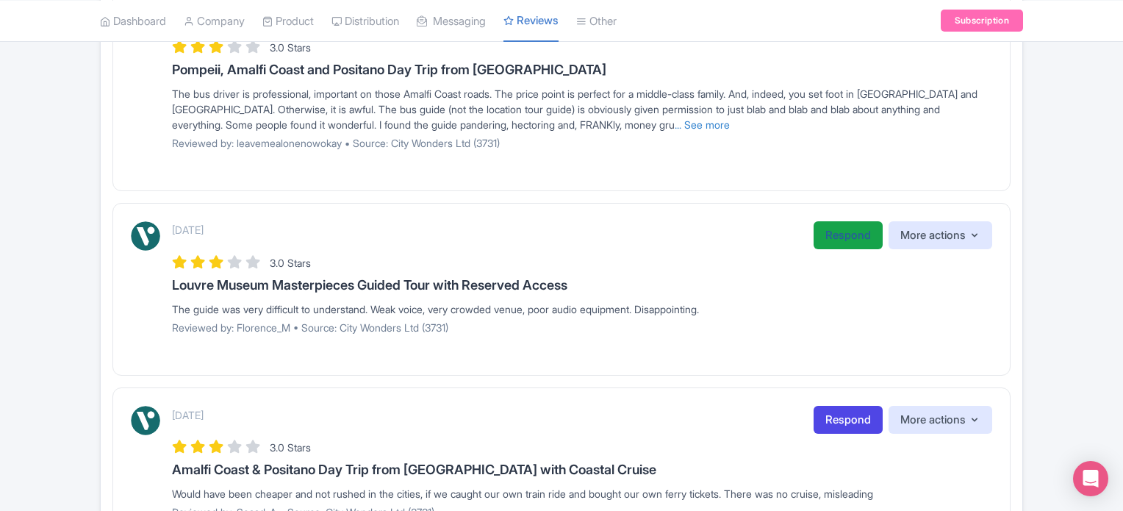
click at [831, 237] on link "Respond" at bounding box center [848, 235] width 69 height 29
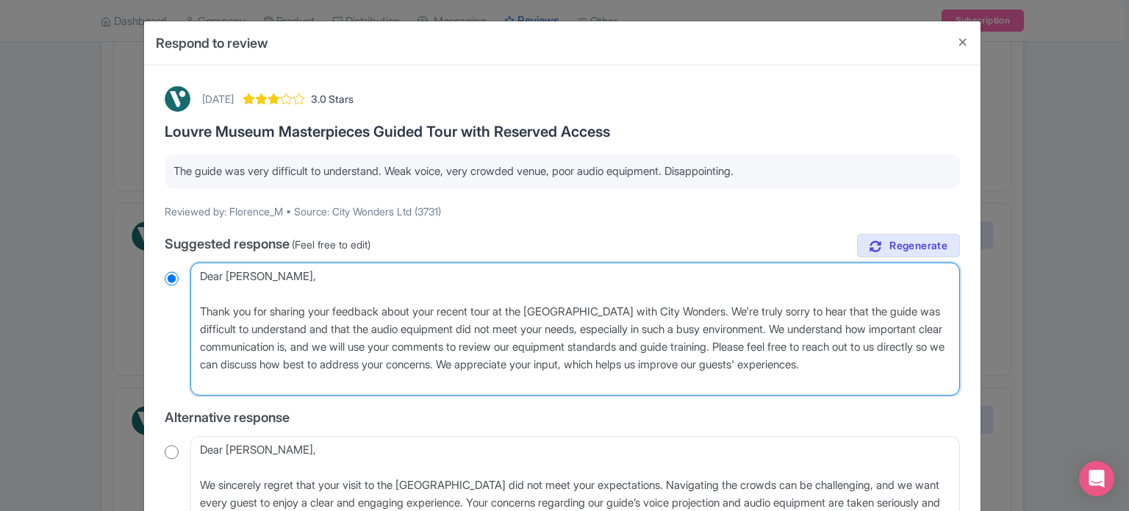
click at [468, 309] on textarea "Dear [PERSON_NAME], Thank you for sharing your feedback about your recent tour …" at bounding box center [575, 329] width 770 height 134
type textarea "Dear [PERSON_NAME], Thank you for sharing your feedback about your Jtour at the…"
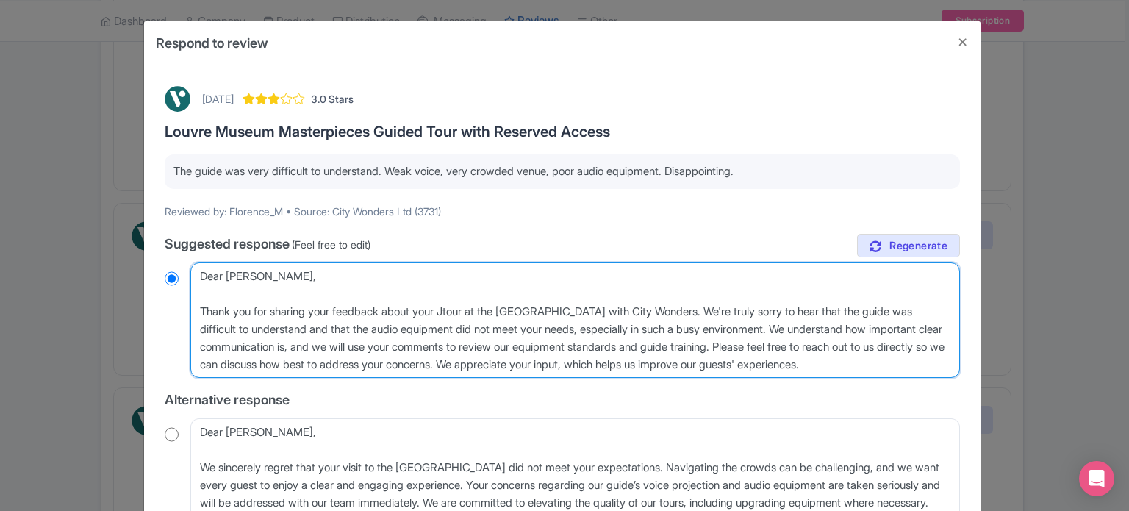
radio input "true"
type textarea "Dear [PERSON_NAME], Thank you for sharing your feedback about your Jutour at th…"
radio input "true"
type textarea "Dear [PERSON_NAME], Thank you for sharing your feedback about your Jultour at t…"
radio input "true"
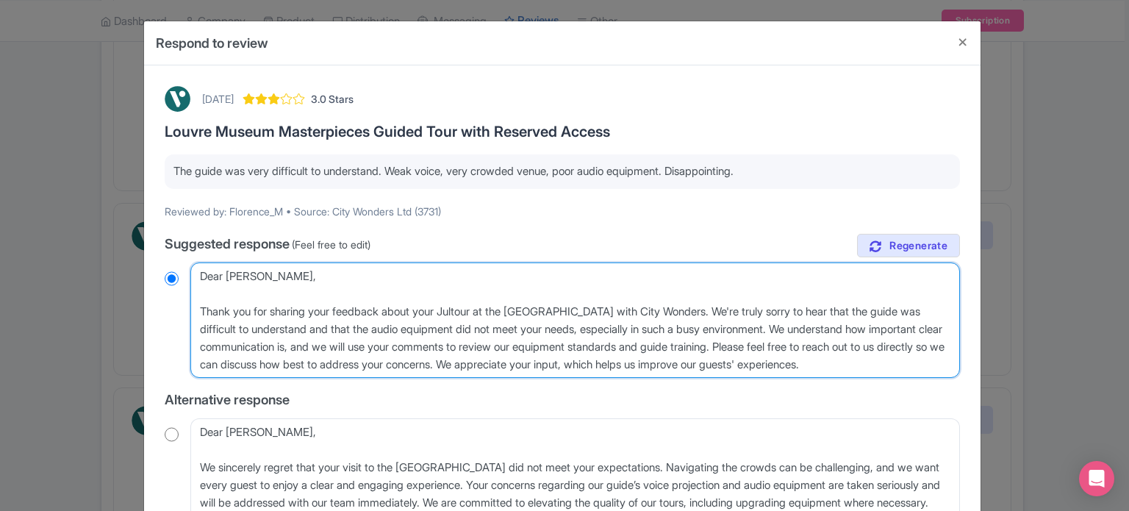
type textarea "Dear [PERSON_NAME], Thank you for sharing your feedback about your Julytour at …"
radio input "true"
type textarea "Dear [PERSON_NAME], Thank you for sharing your feedback about your July tour at…"
radio input "true"
drag, startPoint x: 365, startPoint y: 346, endPoint x: 385, endPoint y: 346, distance: 20.6
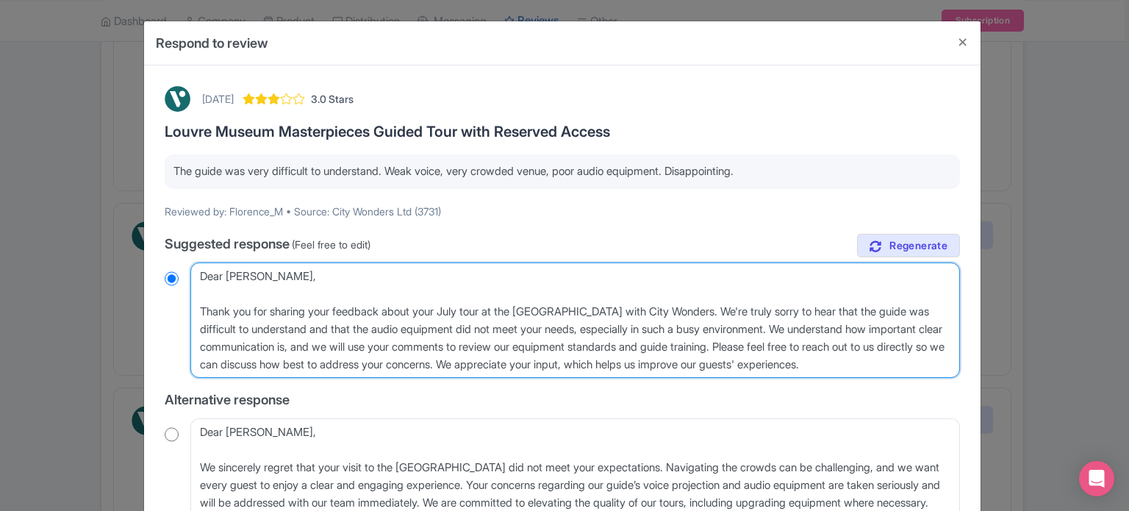
click at [385, 346] on textarea "Dear [PERSON_NAME], Thank you for sharing your feedback about your recent tour …" at bounding box center [575, 320] width 770 height 116
type textarea "Dear [PERSON_NAME], Thank you for sharing your feedback about your July tour at…"
radio input "true"
click at [382, 343] on textarea "Dear [PERSON_NAME], Thank you for sharing your feedback about your recent tour …" at bounding box center [575, 320] width 770 height 116
type textarea "Dear [PERSON_NAME], Thank you for sharing your feedback about your July tour at…"
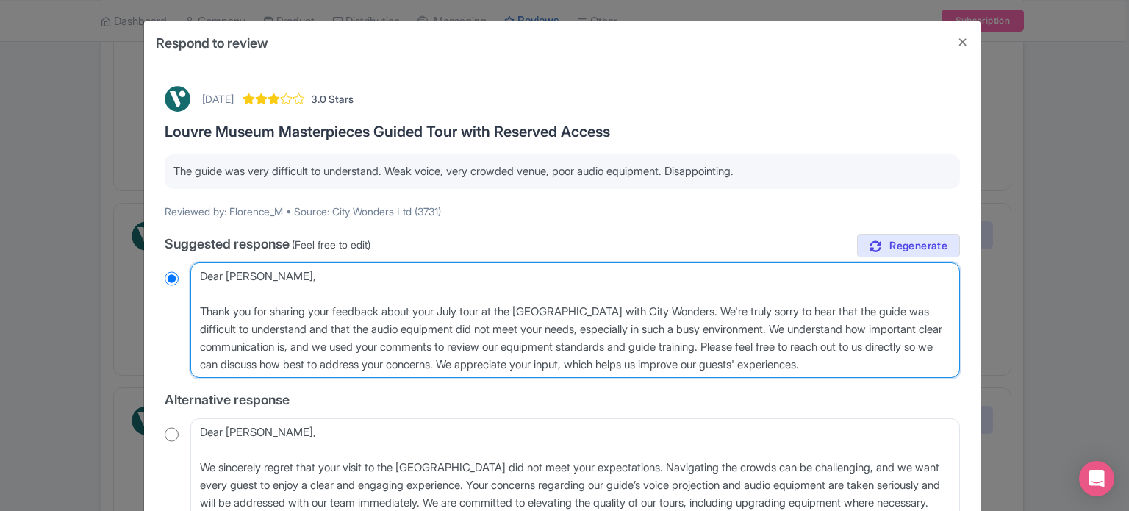
radio input "true"
drag, startPoint x: 656, startPoint y: 346, endPoint x: 750, endPoint y: 345, distance: 94.1
click at [750, 345] on textarea "Dear [PERSON_NAME], Thank you for sharing your feedback about your recent tour …" at bounding box center [575, 320] width 770 height 116
type textarea "Dear [PERSON_NAME], Thank you for sharing your feedback about your July tour at…"
radio input "true"
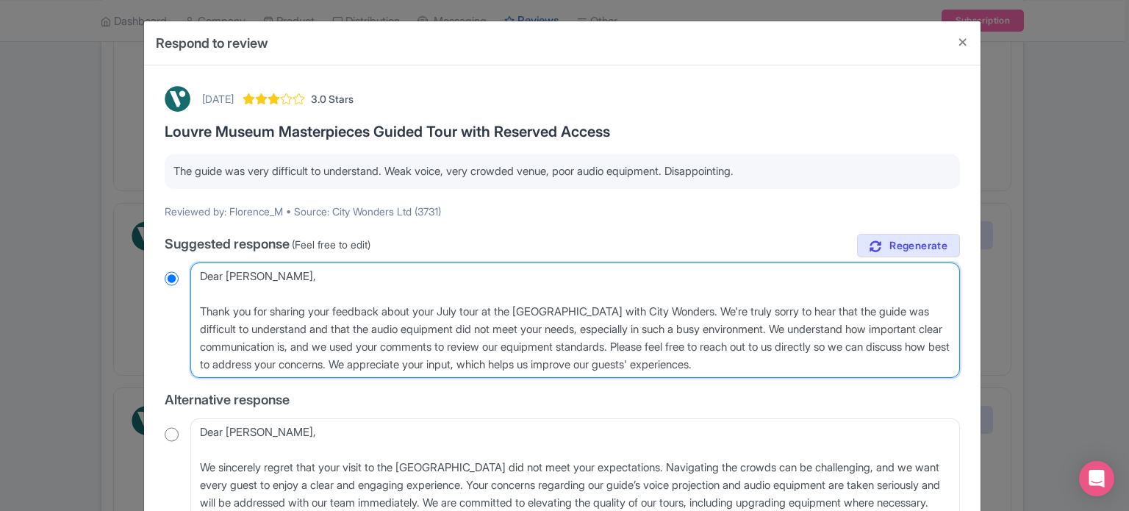
drag, startPoint x: 428, startPoint y: 362, endPoint x: 662, endPoint y: 343, distance: 234.5
click at [662, 343] on textarea "Dear [PERSON_NAME], Thank you for sharing your feedback about your recent tour …" at bounding box center [575, 320] width 770 height 116
type textarea "Dear [PERSON_NAME], Thank you for sharing your feedback about your July tour at…"
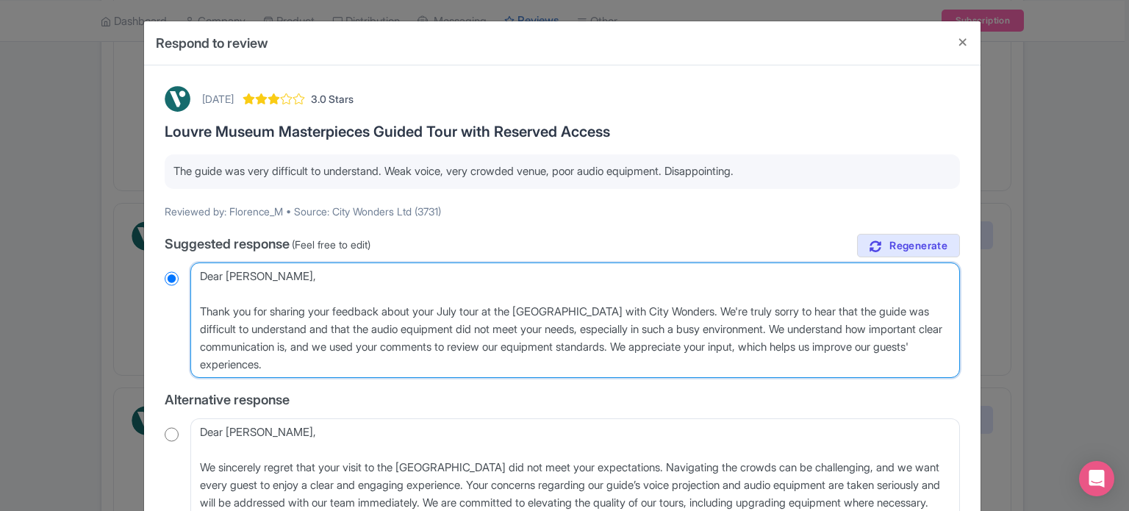
radio input "true"
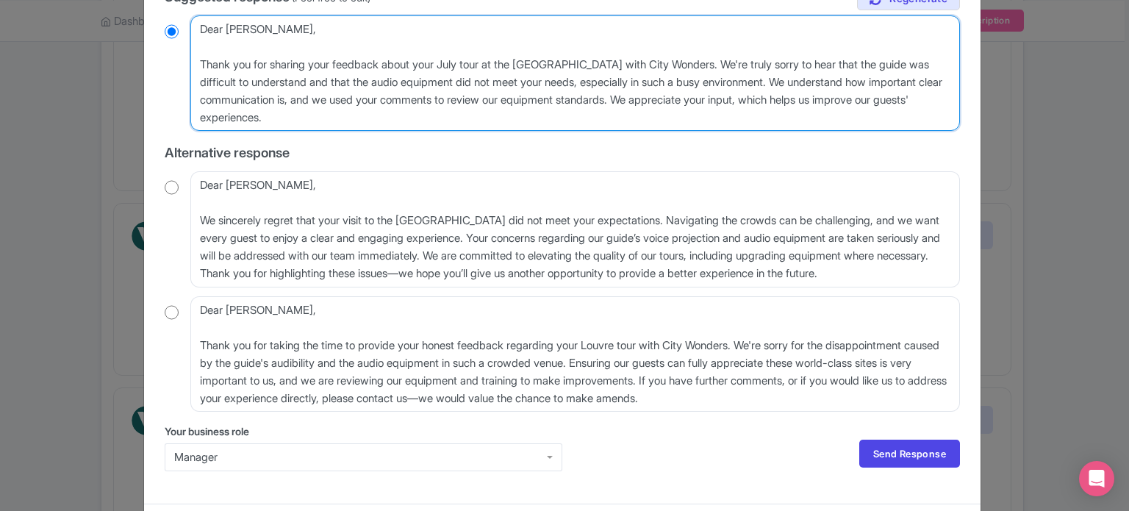
scroll to position [285, 0]
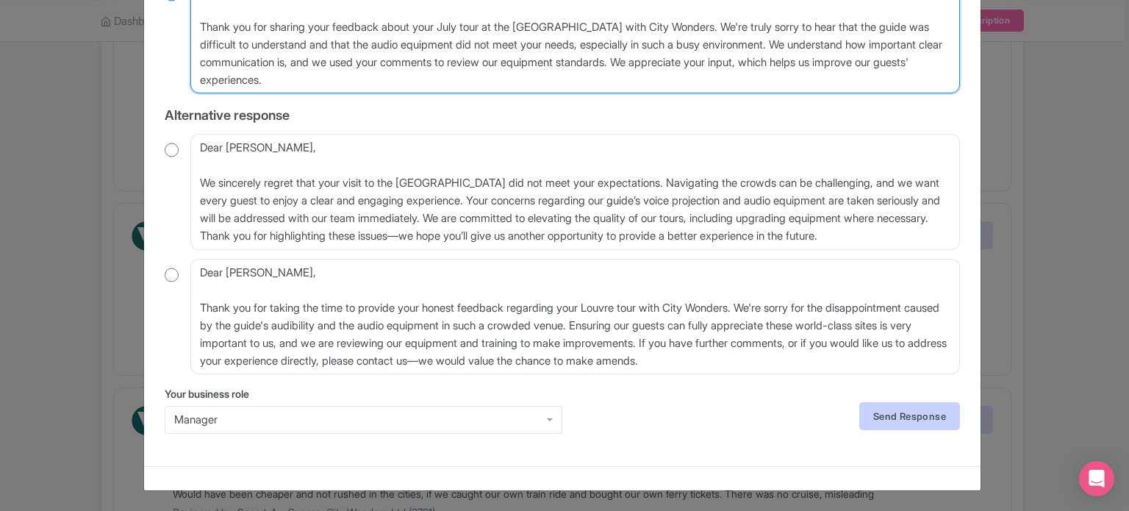
type textarea "Dear Florence_M, Thank you for sharing your feedback about your July tour at th…"
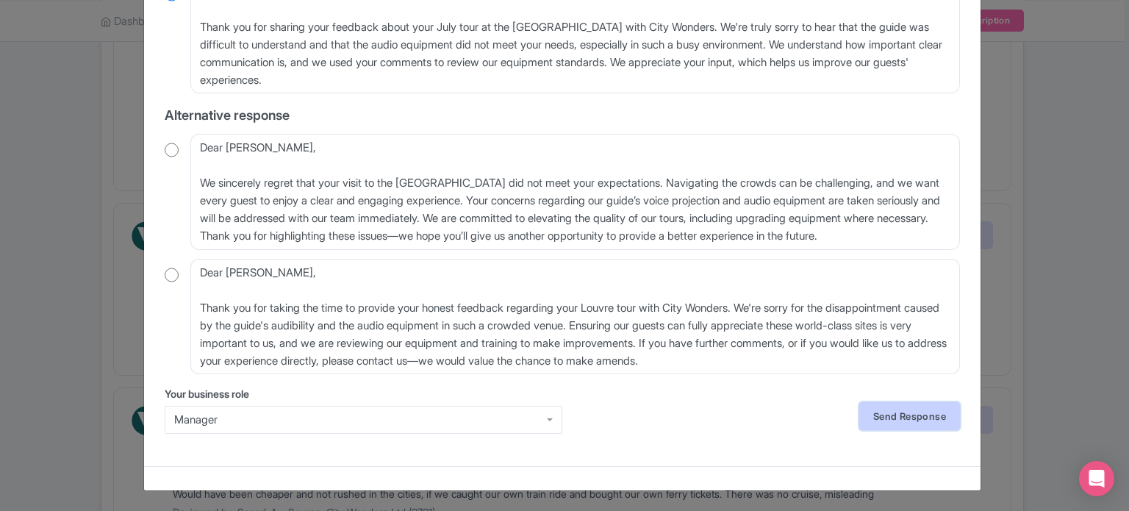
click at [891, 414] on link "Send Response" at bounding box center [909, 416] width 101 height 28
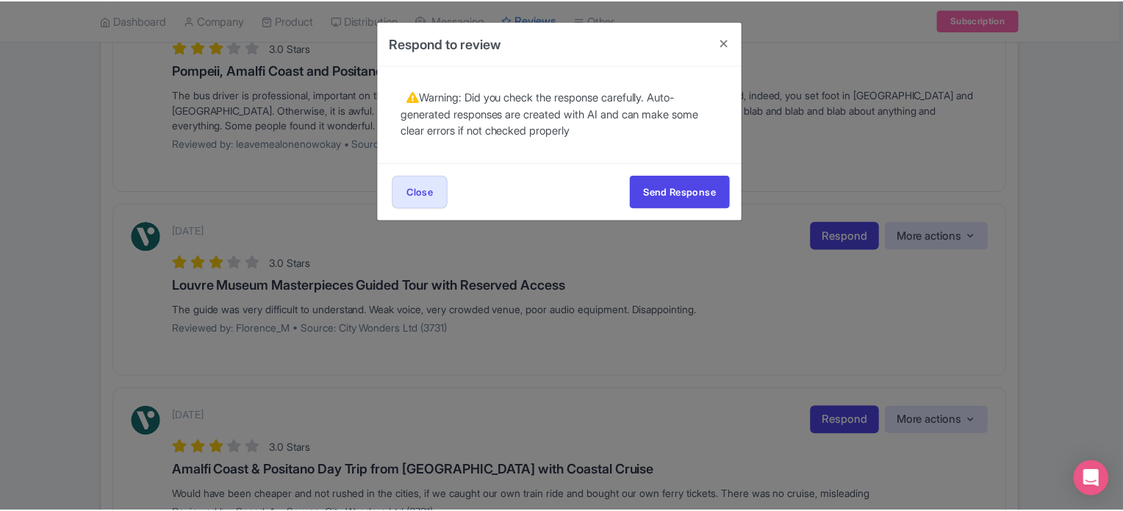
scroll to position [0, 0]
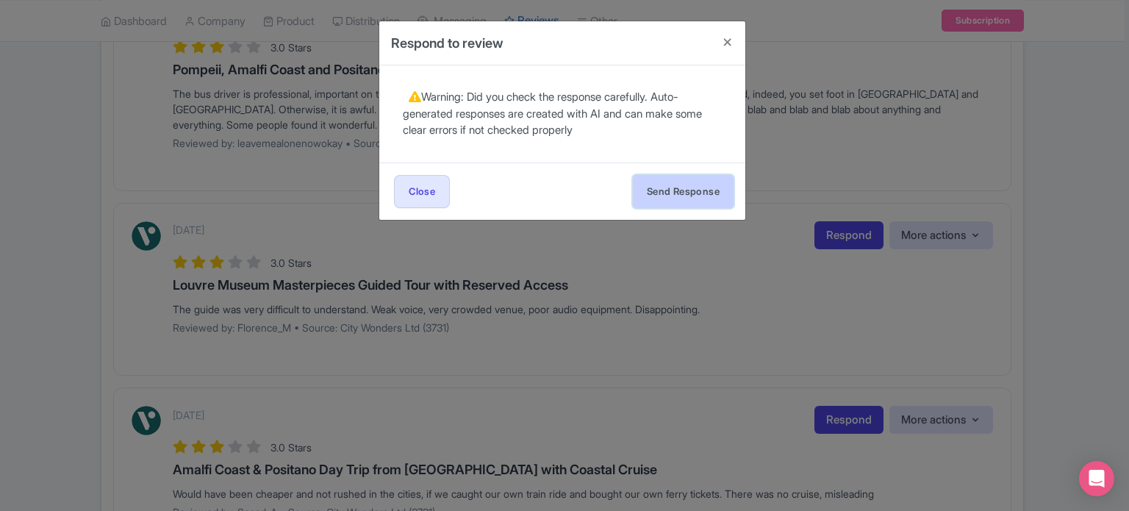
click at [679, 192] on button "Send Response" at bounding box center [683, 191] width 101 height 33
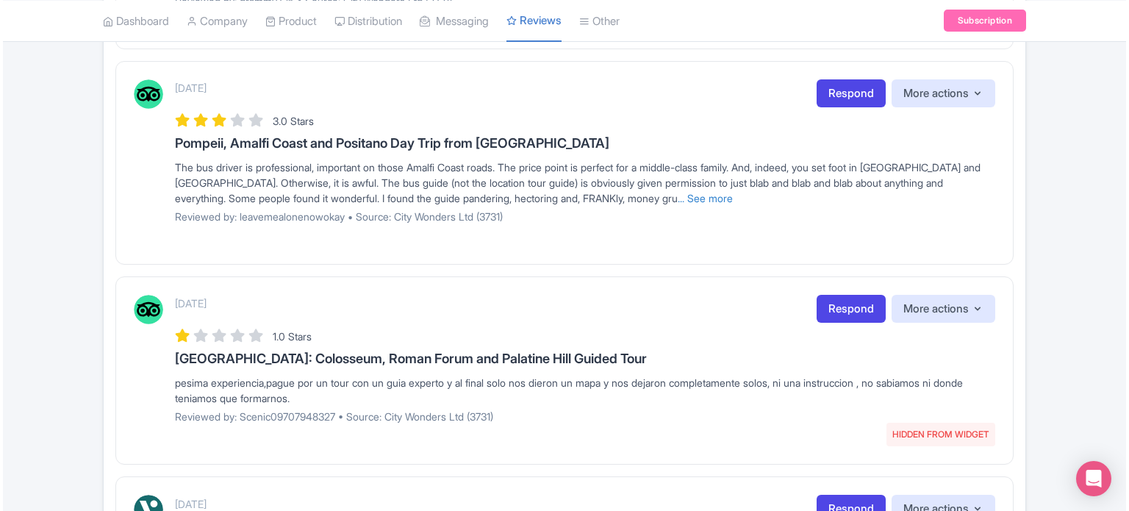
scroll to position [588, 0]
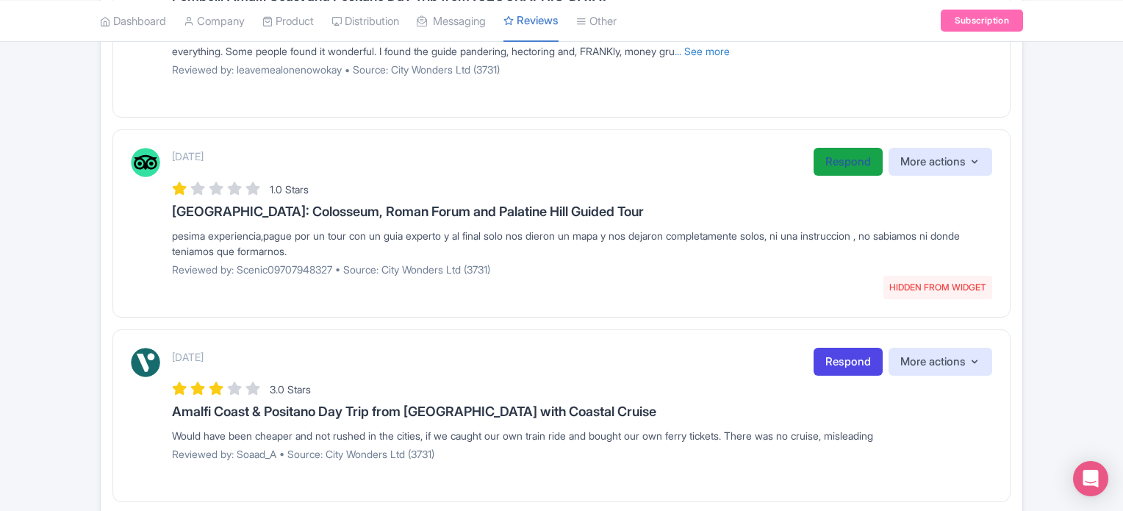
click at [844, 163] on link "Respond" at bounding box center [848, 162] width 69 height 29
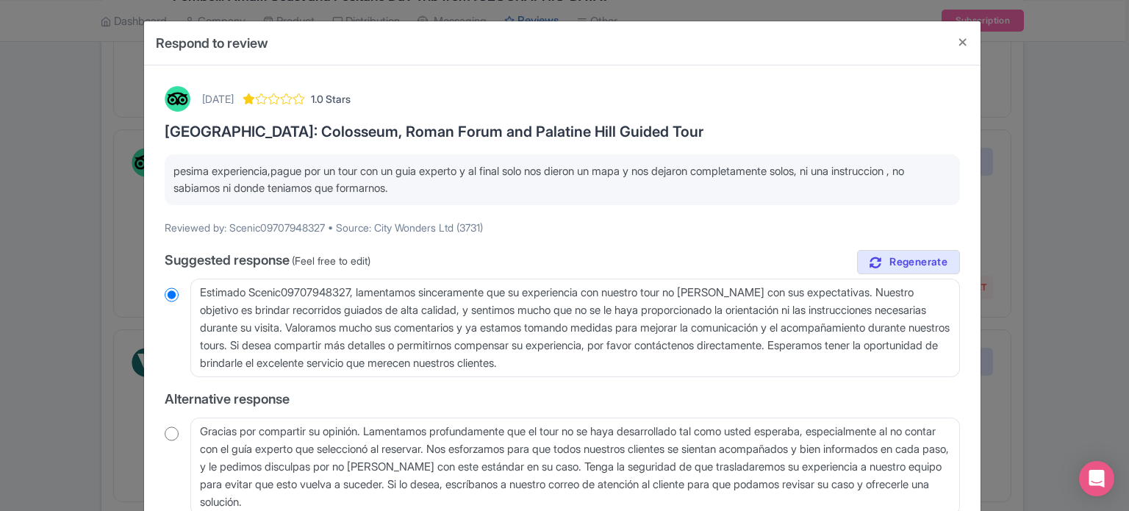
drag, startPoint x: 173, startPoint y: 170, endPoint x: 429, endPoint y: 182, distance: 256.1
click at [429, 182] on p "pesima experiencia,pague por un tour con un guia experto y al final solo nos di…" at bounding box center [562, 179] width 778 height 33
copy p "pesima experiencia,pague por un tour con un guia experto y al final solo nos di…"
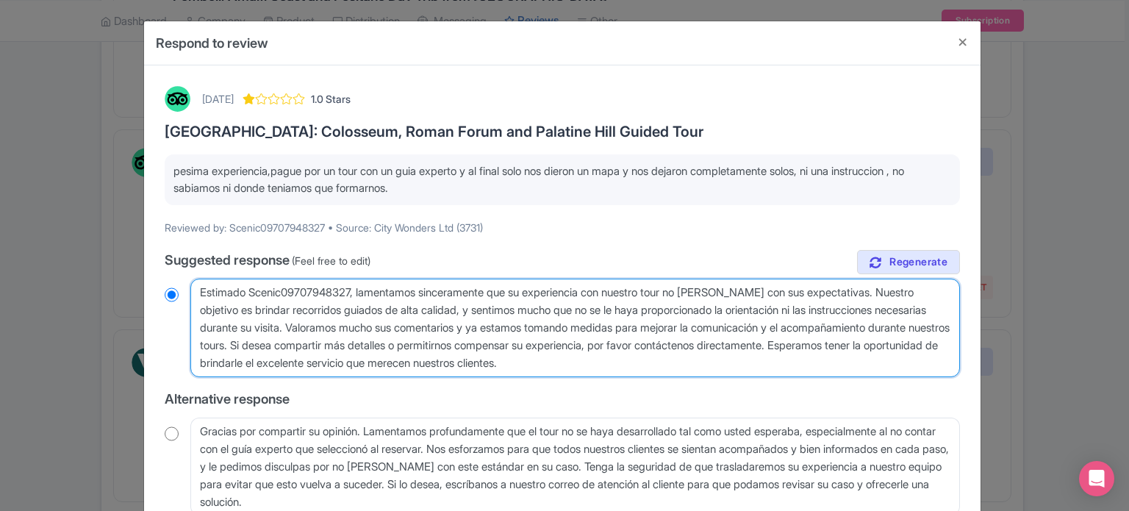
drag, startPoint x: 197, startPoint y: 286, endPoint x: 800, endPoint y: 358, distance: 607.1
click at [800, 358] on textarea "Estimado Scenic09707948327, lamentamos sinceramente que su experiencia con nues…" at bounding box center [575, 328] width 770 height 99
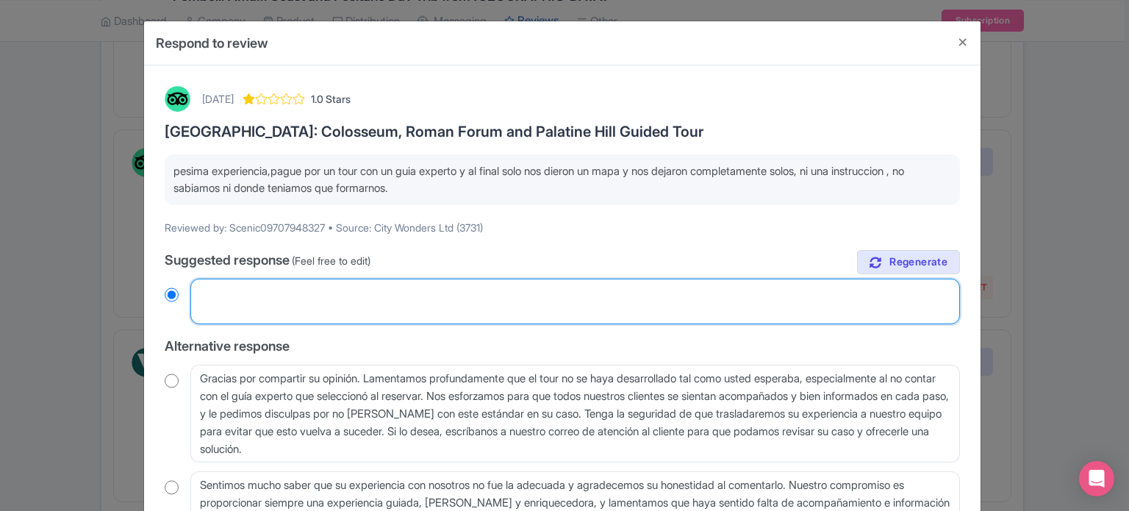
radio input "true"
paste textarea "Hola, lamentamos sinceramente que su experiencia con nuestro tour no haya cumpl…"
type textarea "Hola, lamentamos sinceramente que su experiencia con nuestro tour no haya cumpl…"
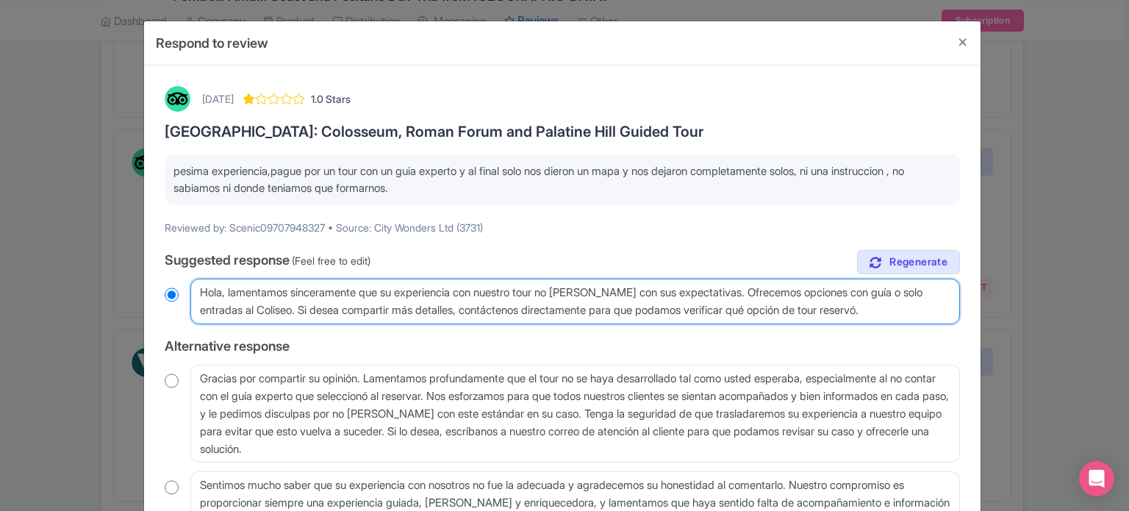
radio input "true"
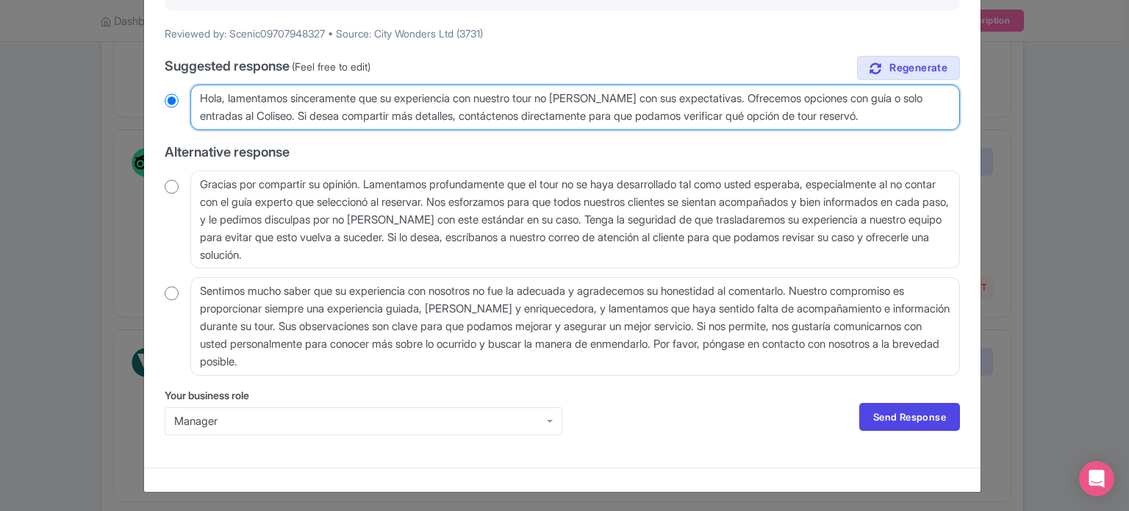
scroll to position [195, 0]
type textarea "Hola, lamentamos sinceramente que su experiencia con nuestro tour no haya cumpl…"
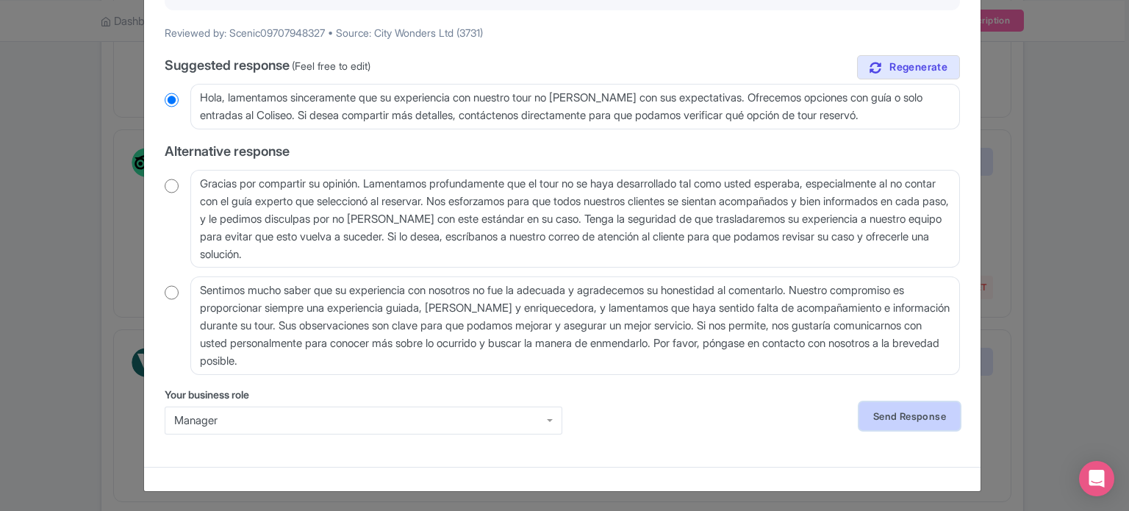
click at [876, 408] on link "Send Response" at bounding box center [909, 416] width 101 height 28
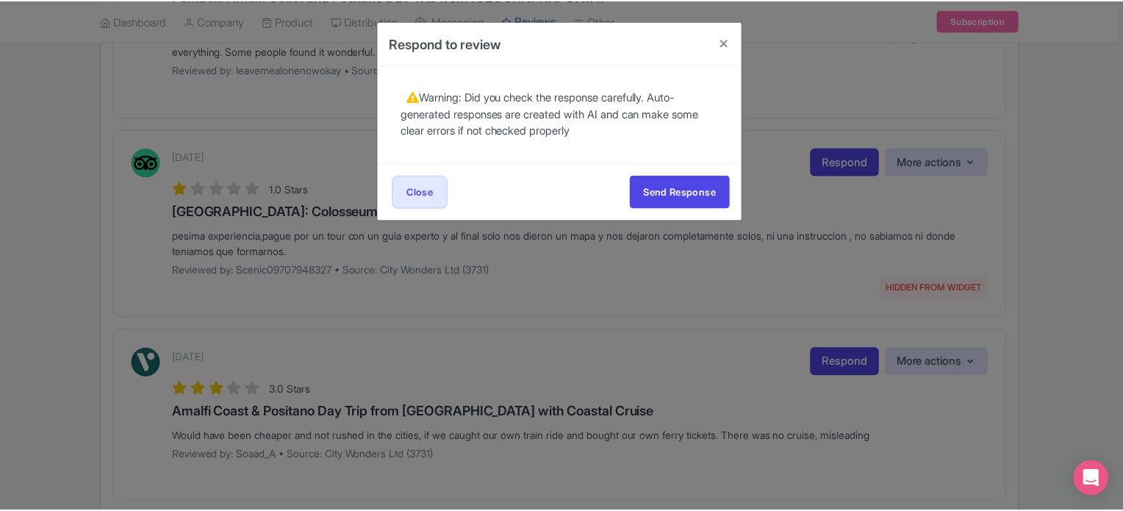
scroll to position [0, 0]
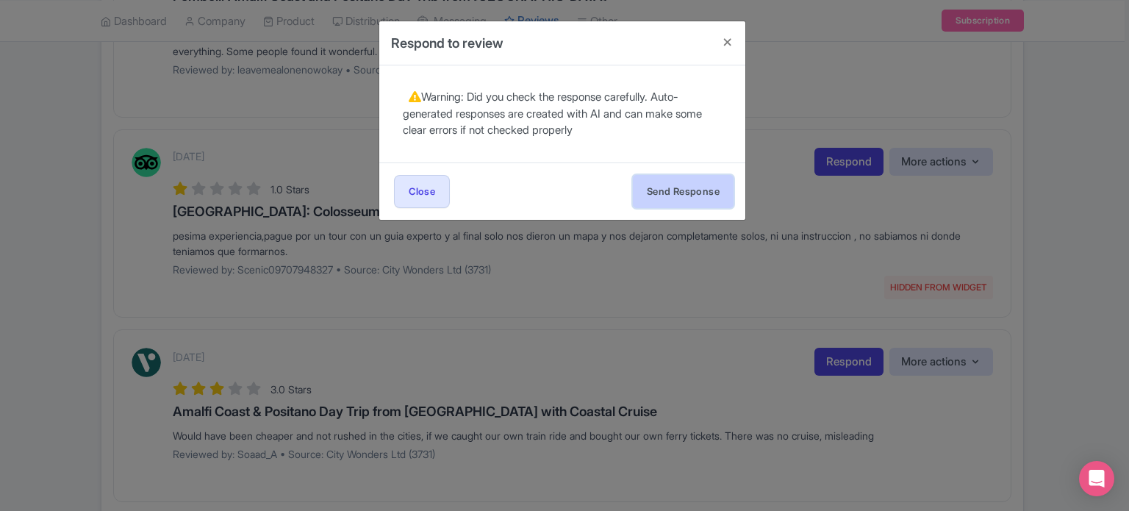
click at [690, 190] on button "Send Response" at bounding box center [683, 191] width 101 height 33
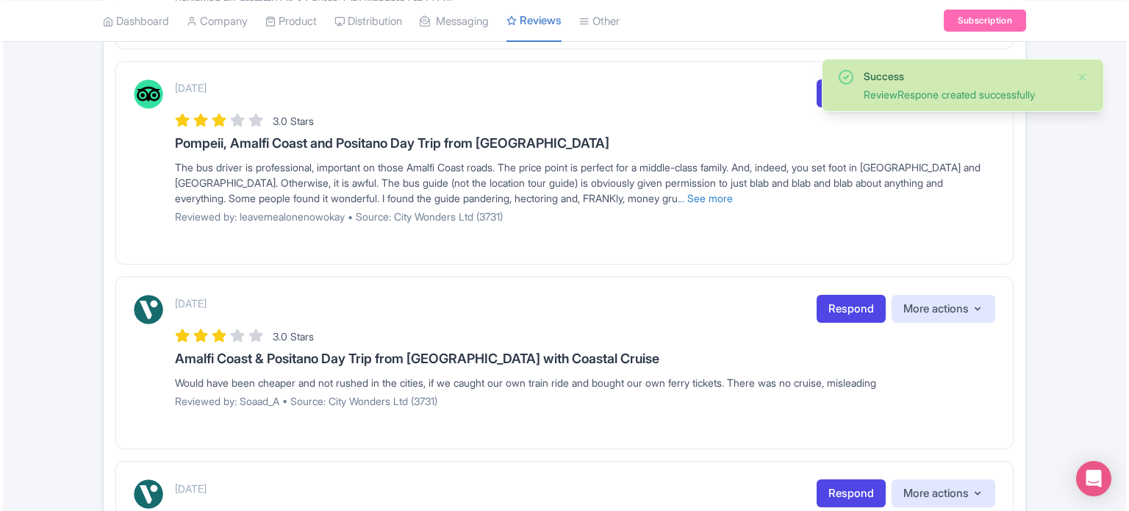
scroll to position [515, 0]
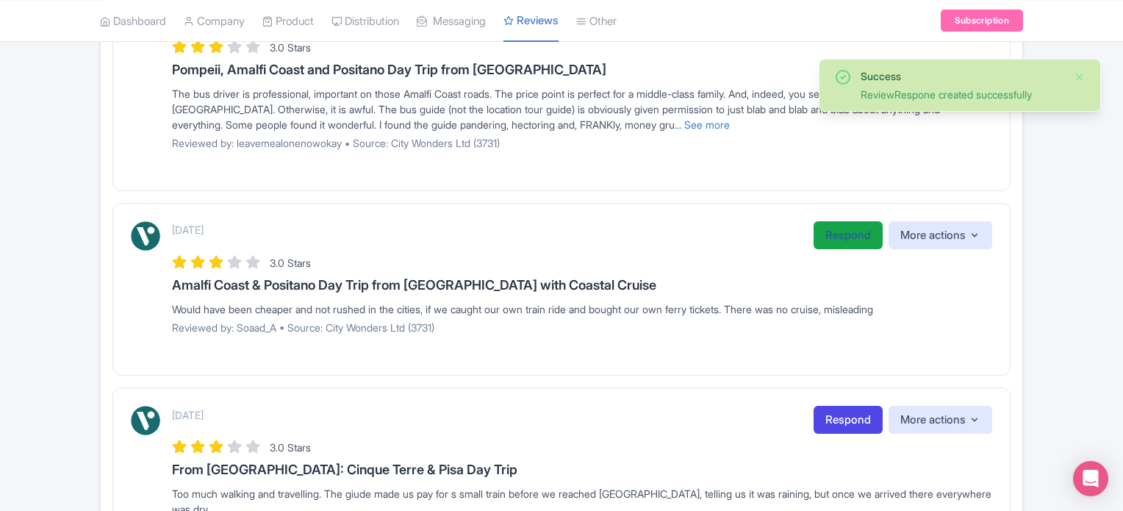
click at [844, 235] on link "Respond" at bounding box center [848, 235] width 69 height 29
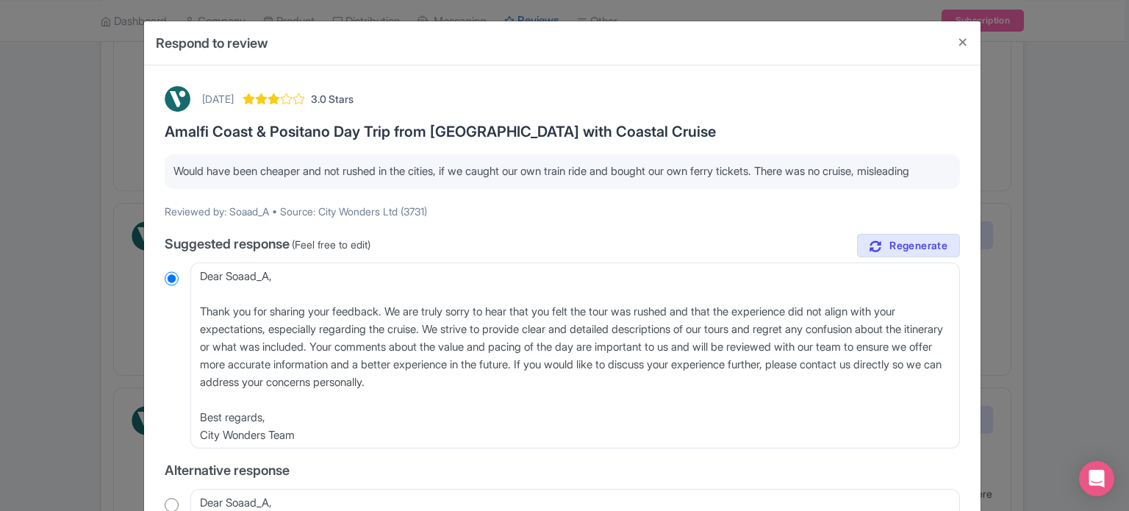
scroll to position [74, 0]
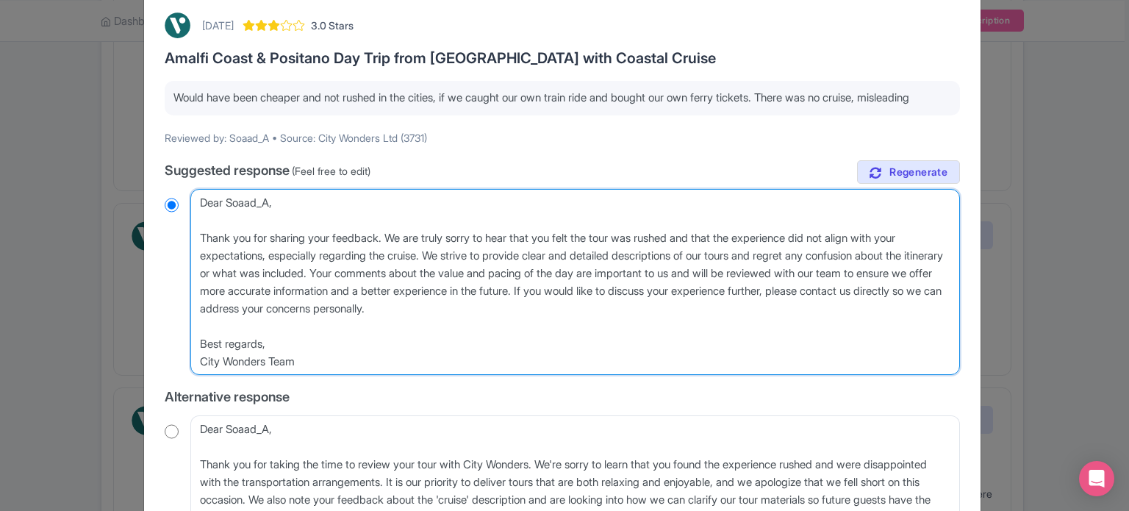
drag, startPoint x: 465, startPoint y: 290, endPoint x: 665, endPoint y: 287, distance: 200.0
click at [665, 287] on textarea "Dear Soaad_A, Thank you for sharing your feedback. We are truly sorry to hear t…" at bounding box center [575, 282] width 770 height 187
type textarea "Dear Soaad_A, Thank you for sharing your feedback. We are truly sorry to hear t…"
radio input "true"
drag, startPoint x: 566, startPoint y: 286, endPoint x: 620, endPoint y: 288, distance: 54.4
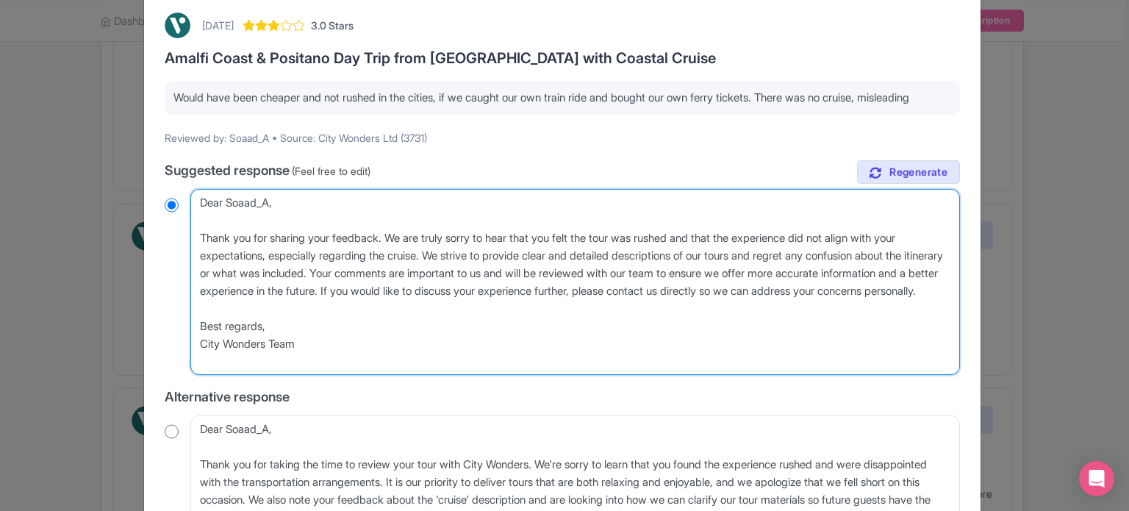
click at [620, 288] on textarea "Dear Soaad_A, Thank you for sharing your feedback. We are truly sorry to hear t…" at bounding box center [575, 282] width 770 height 187
type textarea "Dear Soaad_A, Thank you for sharing your feedback. We are truly sorry to hear t…"
radio input "true"
type textarea "Dear Soaad_A, Thank you for sharing your feedback. We are truly sorry to hear t…"
radio input "true"
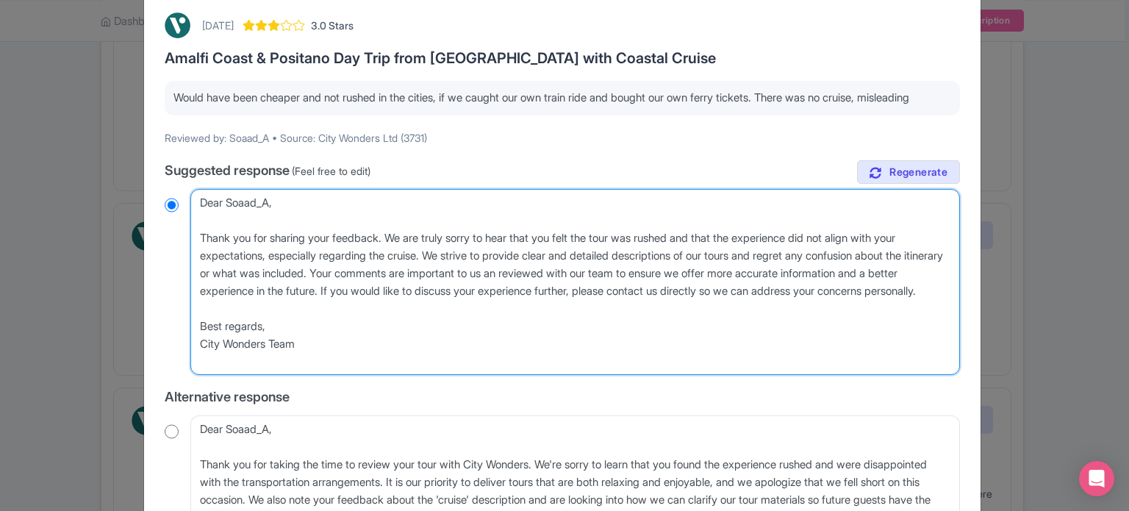
type textarea "Dear Soaad_A, Thank you for sharing your feedback. We are truly sorry to hear t…"
radio input "true"
type textarea "Dear Soaad_A, Thank you for sharing your feedback. We are truly sorry to hear t…"
radio input "true"
type textarea "Dear Soaad_A, Thank you for sharing your feedback. We are truly sorry to hear t…"
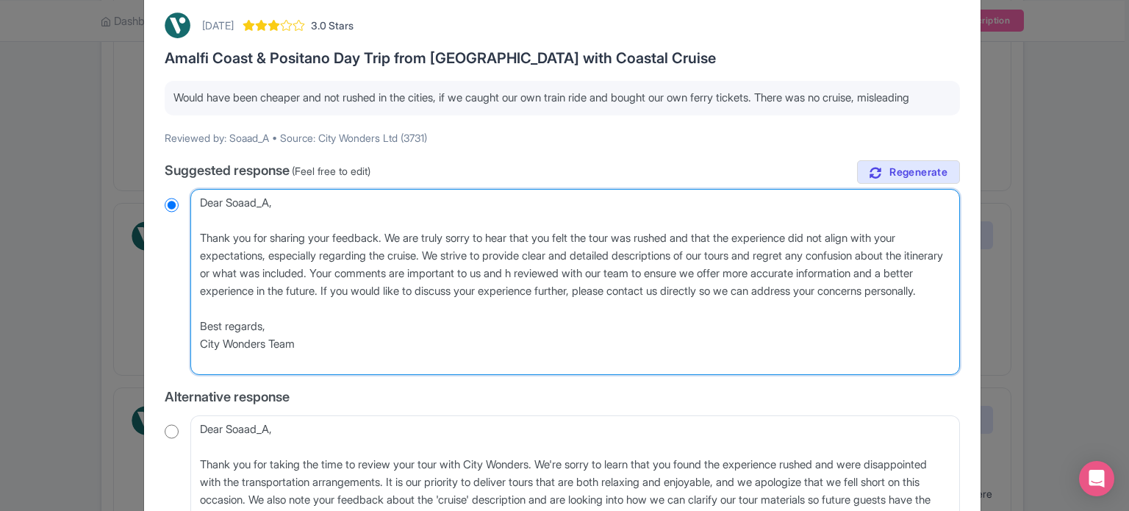
radio input "true"
type textarea "Dear Soaad_A, Thank you for sharing your feedback. We are truly sorry to hear t…"
radio input "true"
type textarea "Dear Soaad_A, Thank you for sharing your feedback. We are truly sorry to hear t…"
radio input "true"
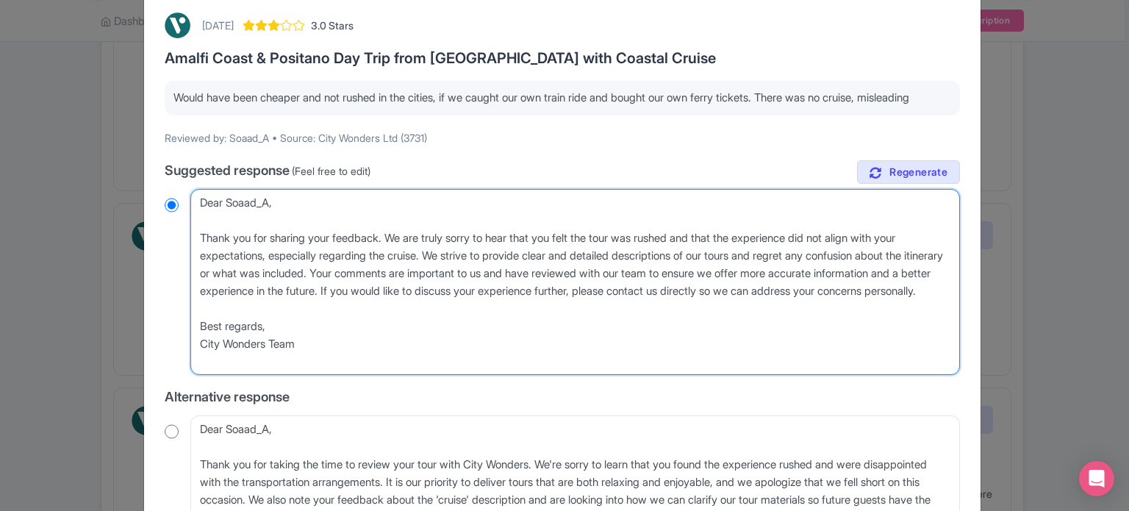
type textarea "Dear Soaad_A, Thank you for sharing your feedback. We are truly sorry to hear t…"
radio input "true"
type textarea "Dear Soaad_A, Thank you for sharing your feedback. We are truly sorry to hear t…"
radio input "true"
type textarea "Dear Soaad_A, Thank you for sharing your feedback. We are truly sorry to hear t…"
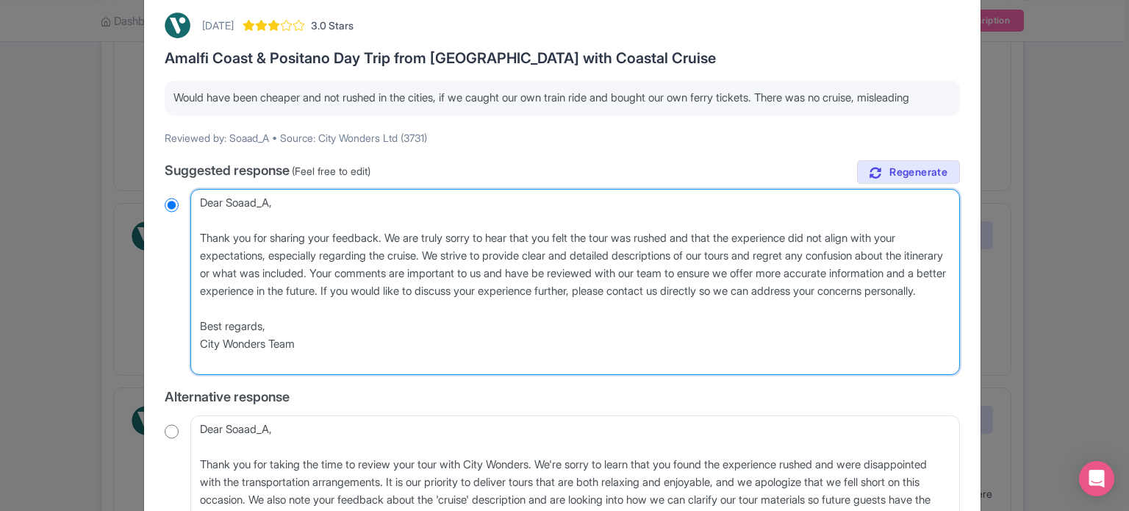
radio input "true"
type textarea "Dear Soaad_A, Thank you for sharing your feedback. We are truly sorry to hear t…"
radio input "true"
type textarea "Dear Soaad_A, Thank you for sharing your feedback. We are truly sorry to hear t…"
radio input "true"
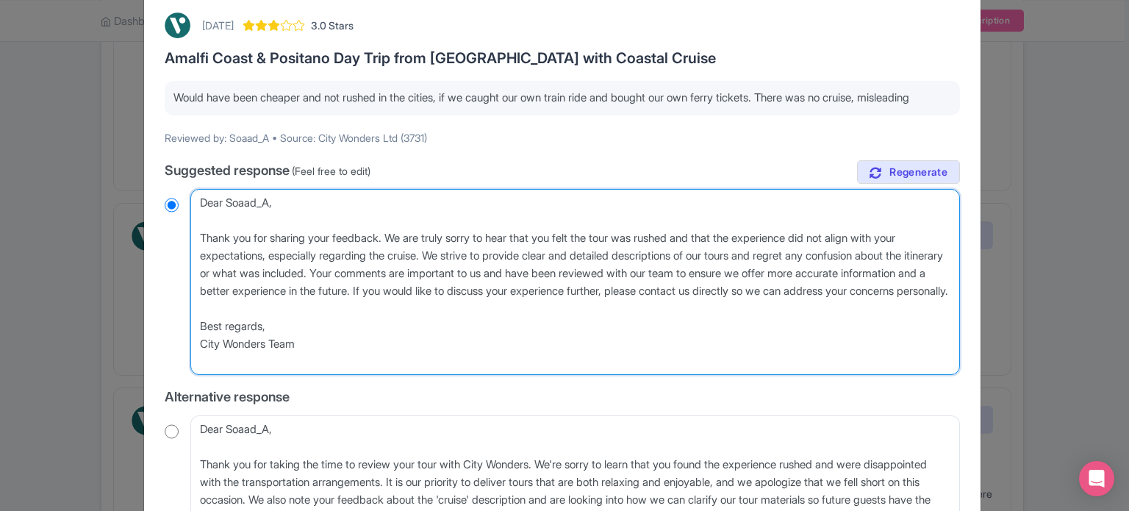
drag, startPoint x: 396, startPoint y: 326, endPoint x: 452, endPoint y: 303, distance: 60.3
click at [452, 303] on textarea "Dear Soaad_A, Thank you for sharing your feedback. We are truly sorry to hear t…" at bounding box center [575, 282] width 770 height 187
drag, startPoint x: 382, startPoint y: 376, endPoint x: 453, endPoint y: 308, distance: 97.7
click at [453, 308] on textarea "Dear Soaad_A, Thank you for sharing your feedback. We are truly sorry to hear t…" at bounding box center [575, 282] width 770 height 187
type textarea "Dear Soaad_A, Thank you for sharing your feedback. We are truly sorry to hear t…"
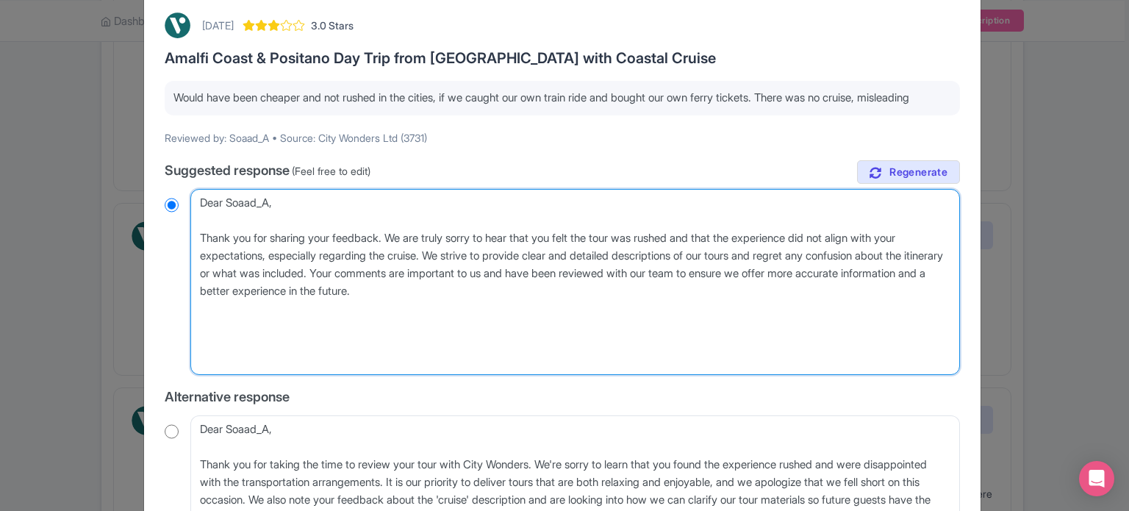
radio input "true"
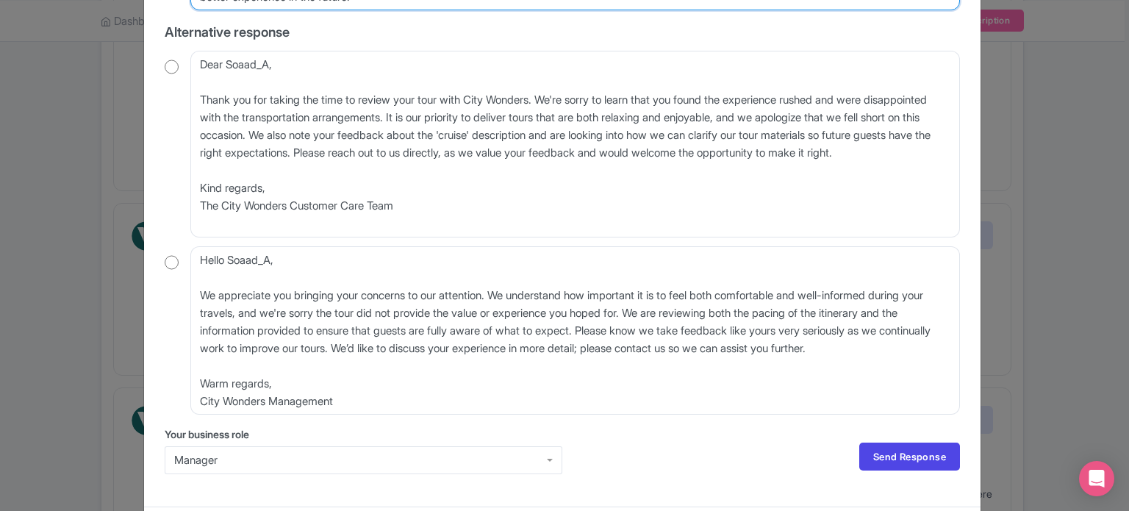
scroll to position [424, 0]
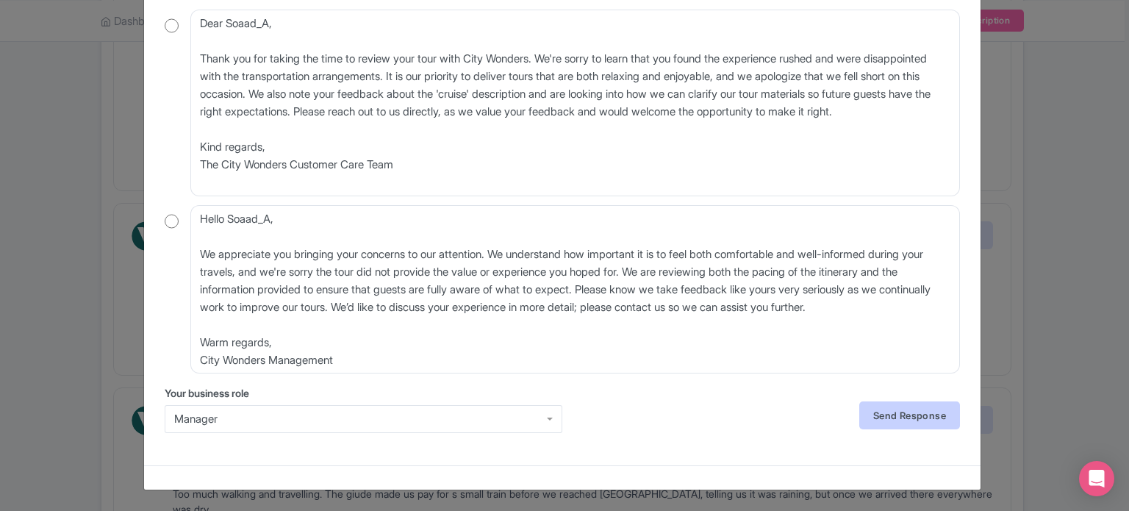
type textarea "Dear Soaad_A, Thank you for sharing your feedback. We are truly sorry to hear t…"
click at [900, 401] on link "Send Response" at bounding box center [909, 415] width 101 height 28
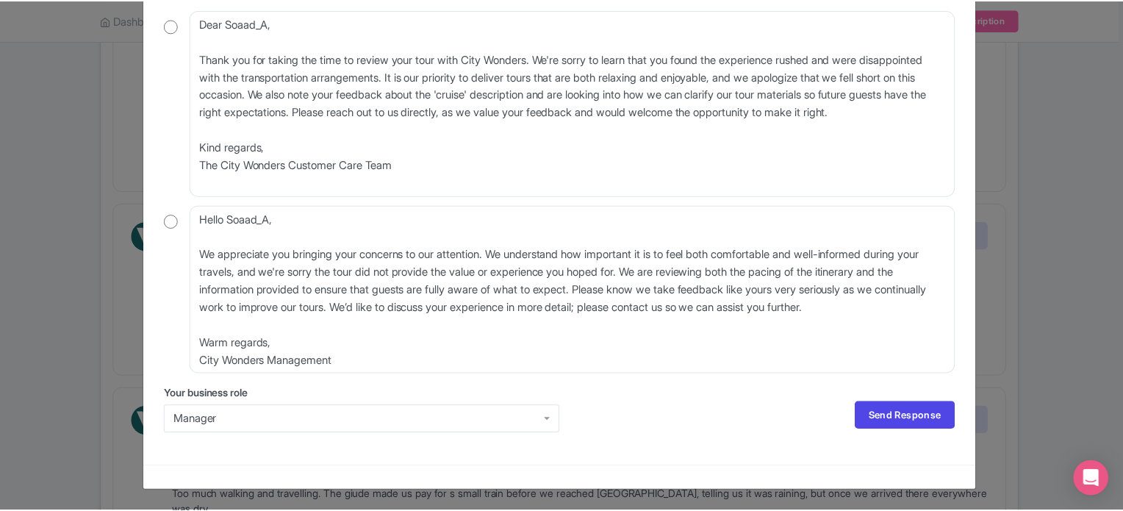
scroll to position [0, 0]
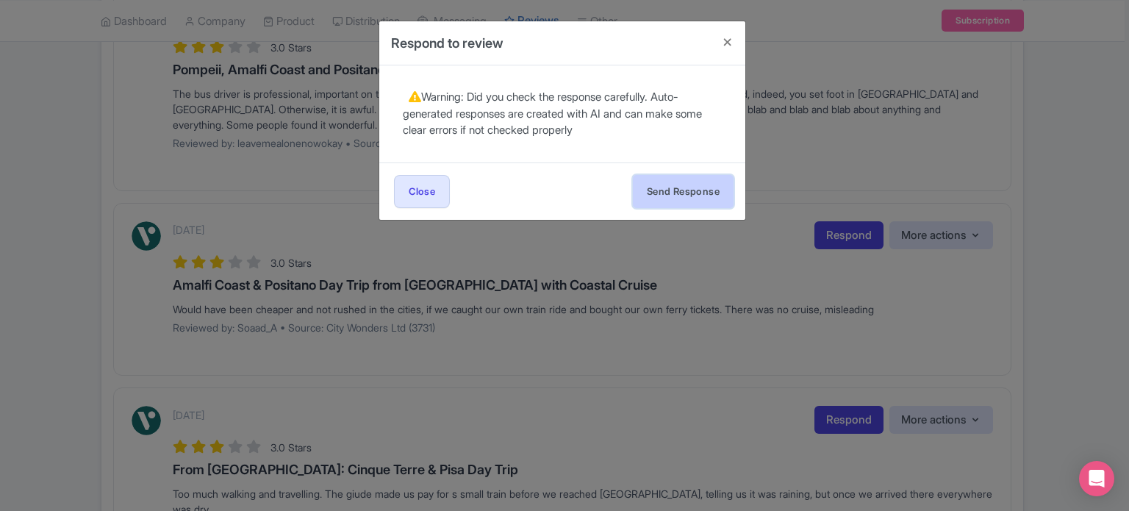
click at [674, 193] on button "Send Response" at bounding box center [683, 191] width 101 height 33
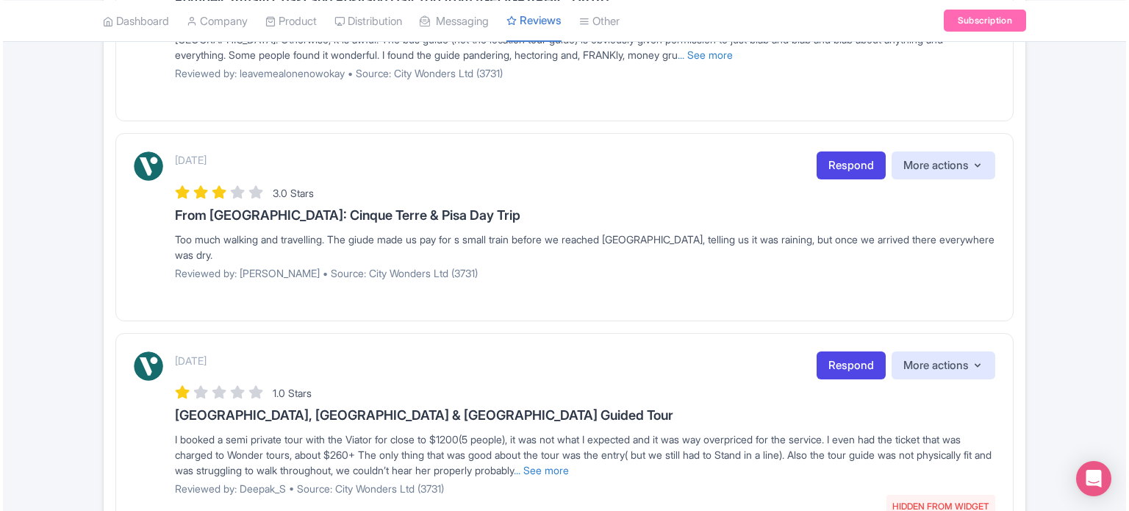
scroll to position [588, 0]
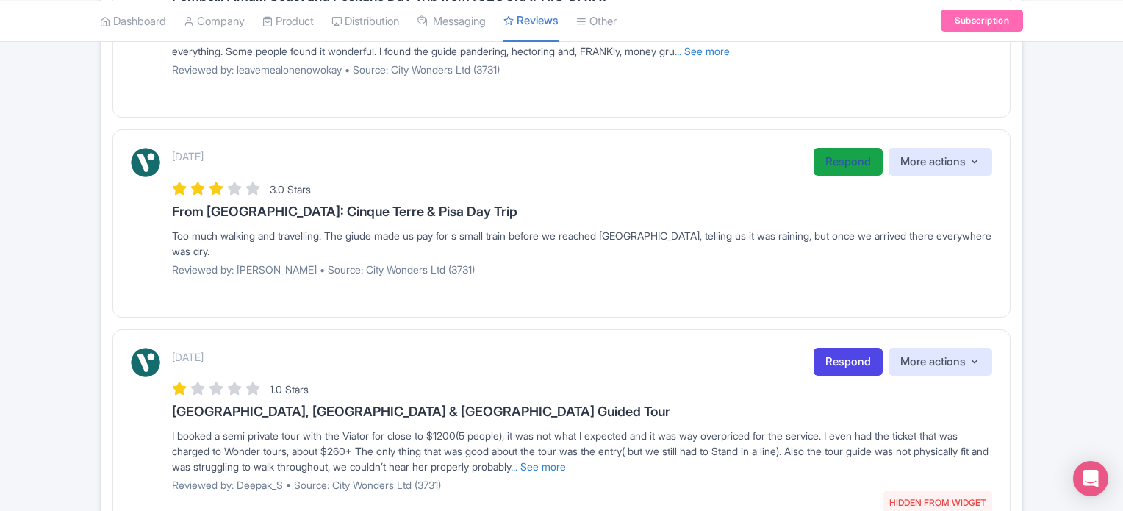
click at [826, 164] on link "Respond" at bounding box center [848, 162] width 69 height 29
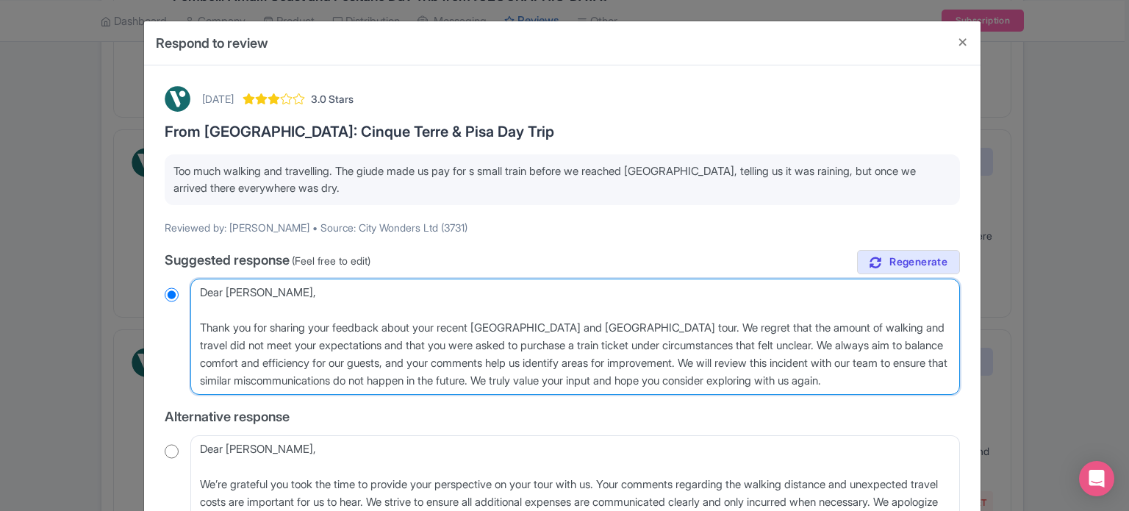
drag, startPoint x: 288, startPoint y: 346, endPoint x: 514, endPoint y: 379, distance: 228.0
click at [514, 379] on textarea "Dear [PERSON_NAME], Thank you for sharing your feedback about your recent [GEOG…" at bounding box center [575, 337] width 770 height 116
type textarea "Dear [PERSON_NAME], Thank you for sharing your feedback about your recent [GEOG…"
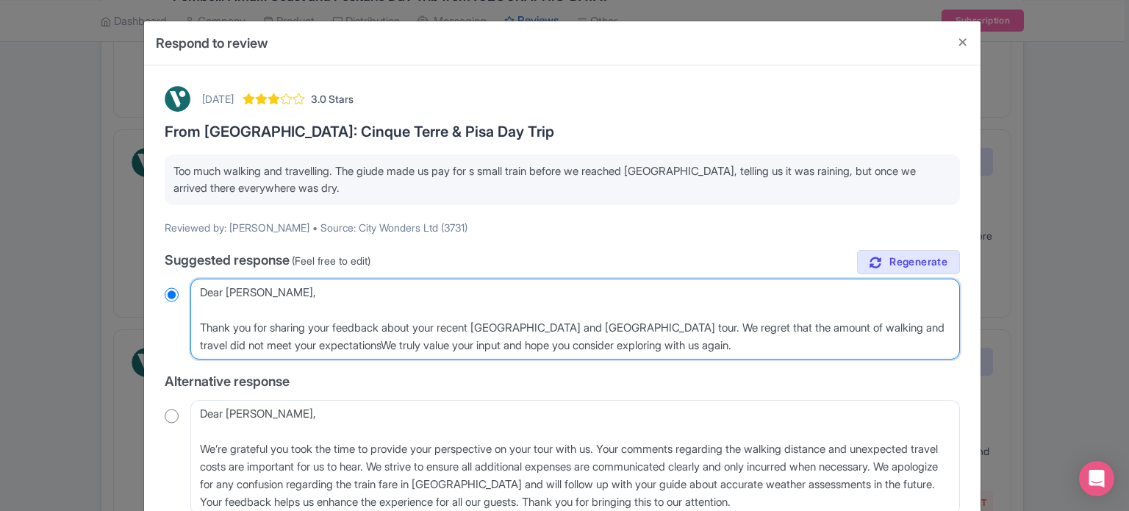
radio input "true"
type textarea "Dear [PERSON_NAME], Thank you for sharing your feedback about your recent [GEOG…"
radio input "true"
type textarea "Dear [PERSON_NAME], Thank you for sharing your feedback about your recent [GEOG…"
radio input "true"
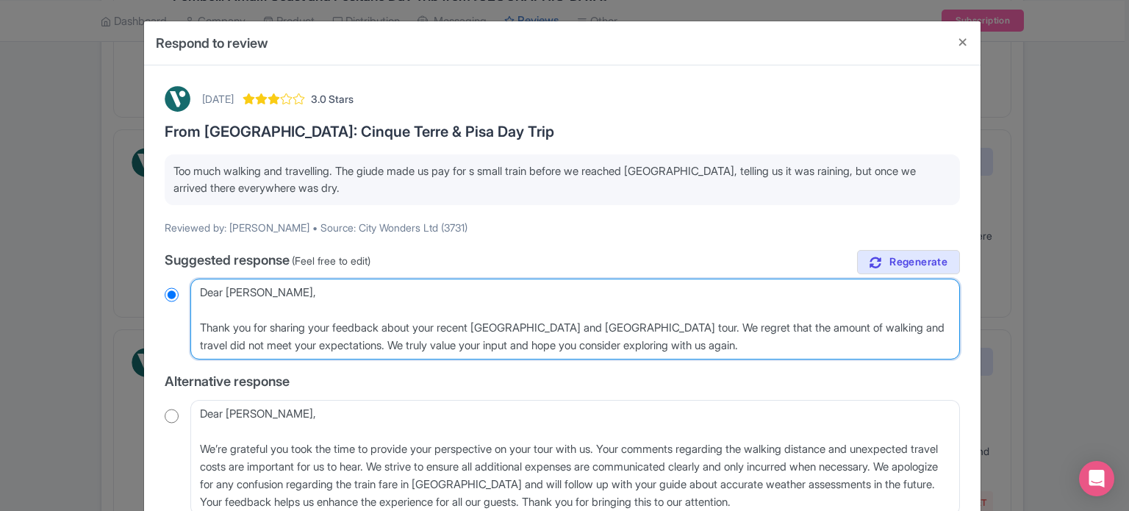
type textarea "Dear [PERSON_NAME], Thank you for sharing your feedback about your recent [GEOG…"
radio input "true"
type textarea "Dear [PERSON_NAME], Thank you for sharing your feedback about your recent [GEOG…"
radio input "true"
type textarea "Dear [PERSON_NAME], Thank you for sharing your feedback about your recent [GEOG…"
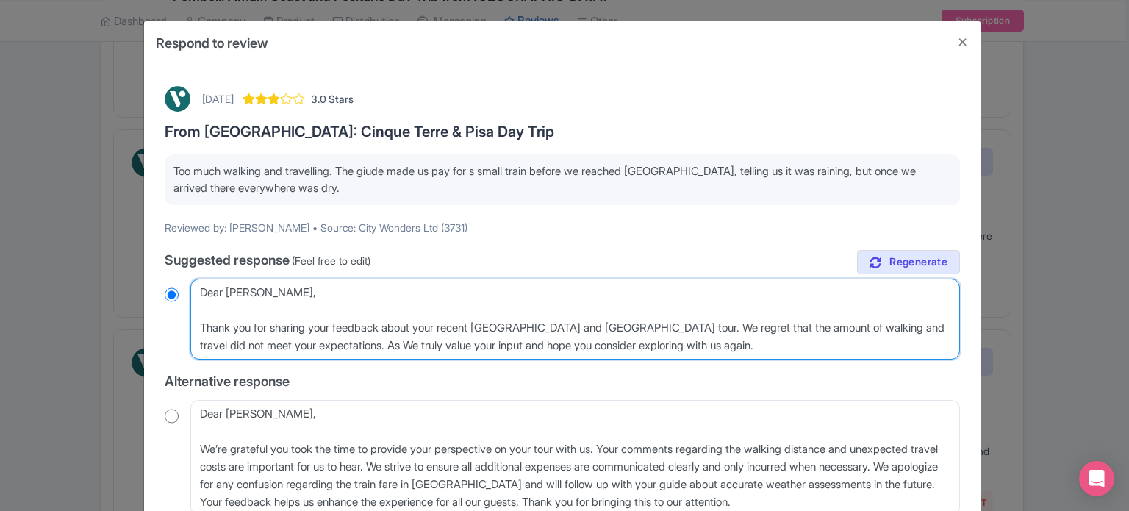
radio input "true"
type textarea "Dear [PERSON_NAME], Thank you for sharing your feedback about your recent [GEOG…"
radio input "true"
type textarea "Dear [PERSON_NAME], Thank you for sharing your feedback about your recent [GEOG…"
radio input "true"
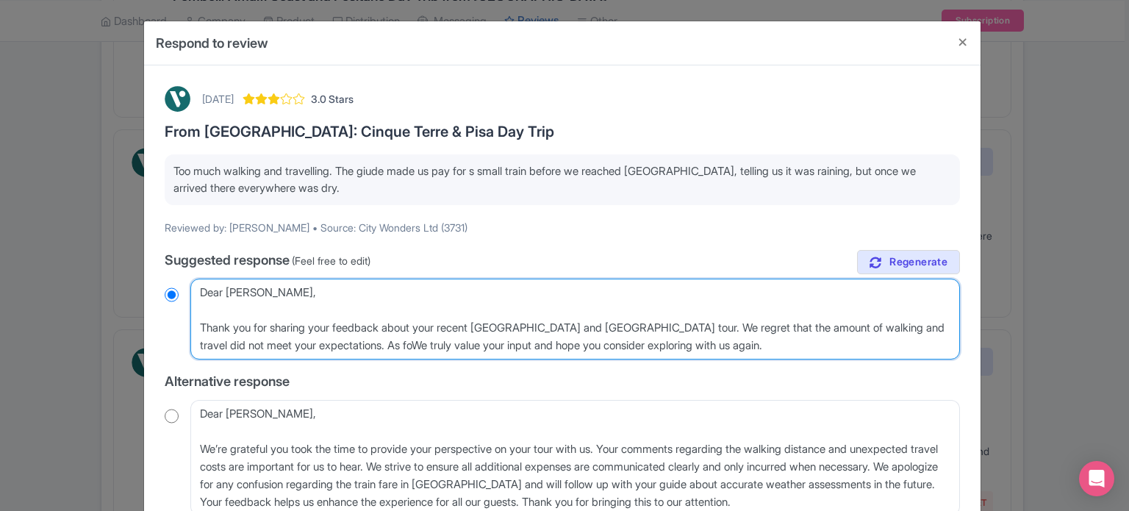
type textarea "Dear [PERSON_NAME], Thank you for sharing your feedback about your recent [GEOG…"
radio input "true"
type textarea "Dear [PERSON_NAME], Thank you for sharing your feedback about your recent [GEOG…"
radio input "true"
type textarea "Dear [PERSON_NAME], Thank you for sharing your feedback about your recent [GEOG…"
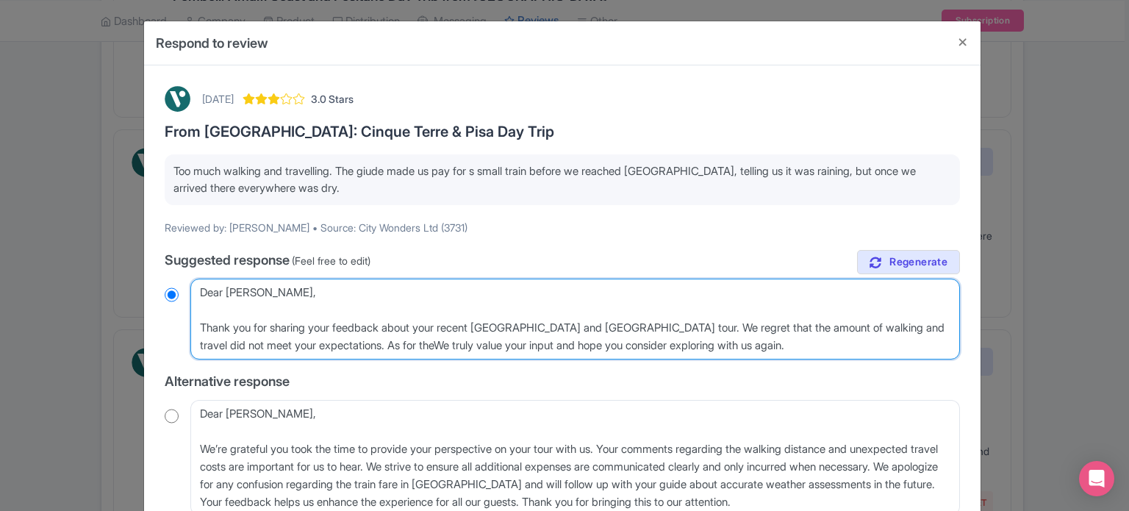
radio input "true"
type textarea "Dear [PERSON_NAME], Thank you for sharing your feedback about your recent [GEOG…"
radio input "true"
type textarea "Dear [PERSON_NAME], Thank you for sharing your feedback about your recent [GEOG…"
radio input "true"
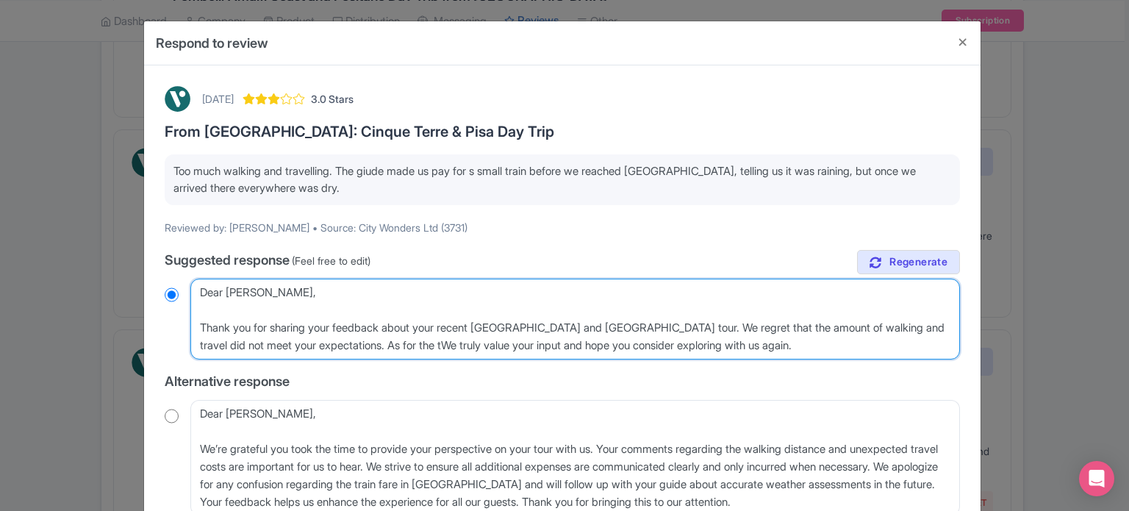
type textarea "Dear Catherine_B, Thank you for sharing your feedback about your recent Cinque …"
radio input "true"
type textarea "Dear Catherine_B, Thank you for sharing your feedback about your recent Cinque …"
radio input "true"
type textarea "Dear Catherine_B, Thank you for sharing your feedback about your recent Cinque …"
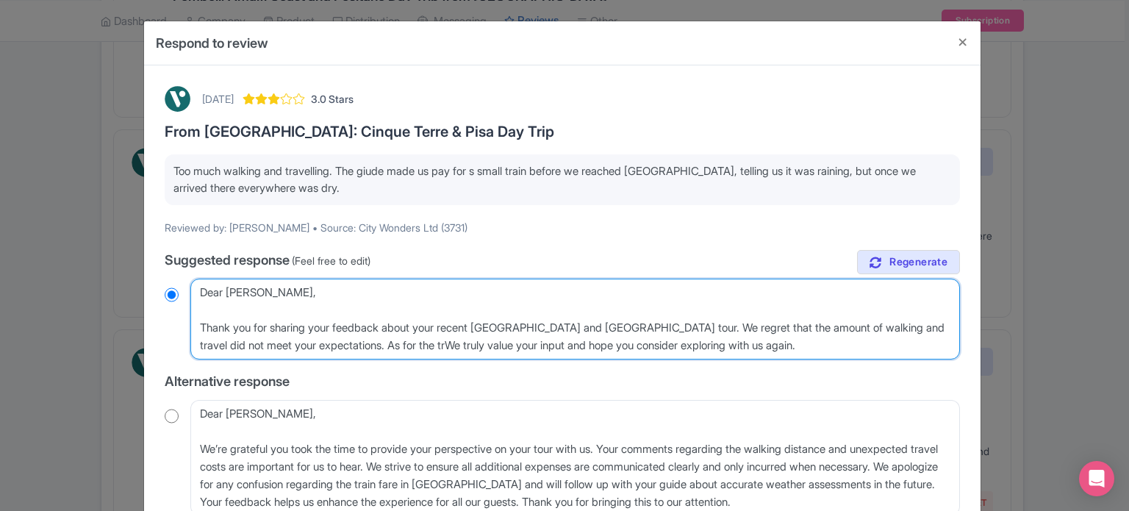
radio input "true"
type textarea "Dear Catherine_B, Thank you for sharing your feedback about your recent Cinque …"
radio input "true"
type textarea "Dear Catherine_B, Thank you for sharing your feedback about your recent Cinque …"
radio input "true"
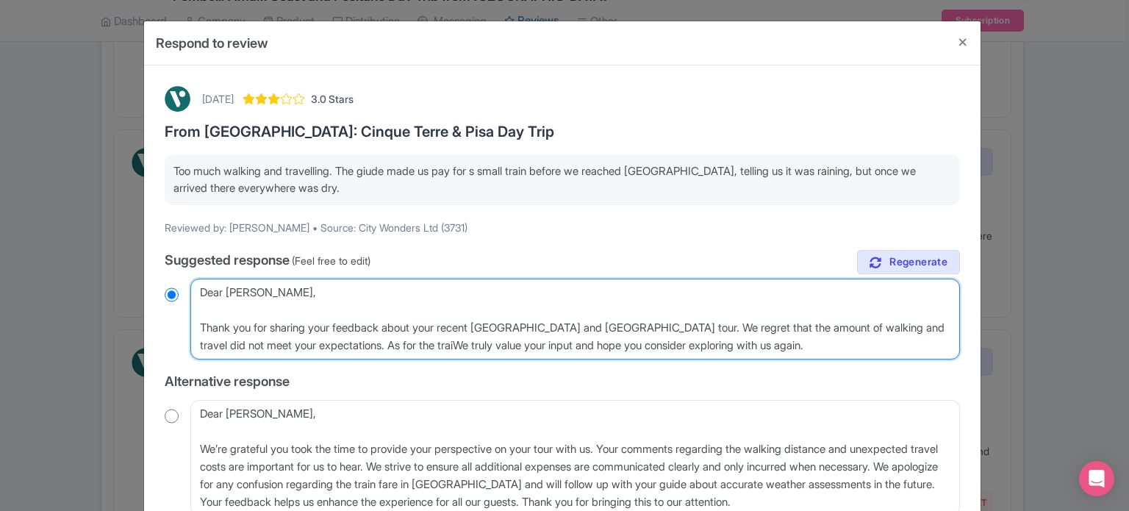
type textarea "Dear Catherine_B, Thank you for sharing your feedback about your recent Cinque …"
radio input "true"
type textarea "Dear Catherine_B, Thank you for sharing your feedback about your recent Cinque …"
radio input "true"
type textarea "Dear Catherine_B, Thank you for sharing your feedback about your recent Cinque …"
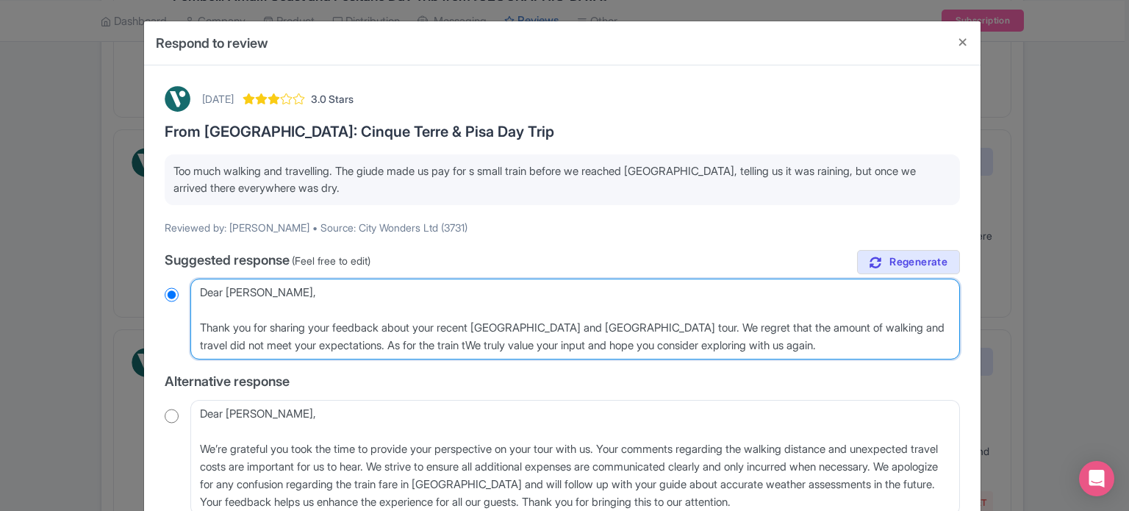
radio input "true"
type textarea "Dear Catherine_B, Thank you for sharing your feedback about your recent Cinque …"
radio input "true"
type textarea "Dear Catherine_B, Thank you for sharing your feedback about your recent Cinque …"
radio input "true"
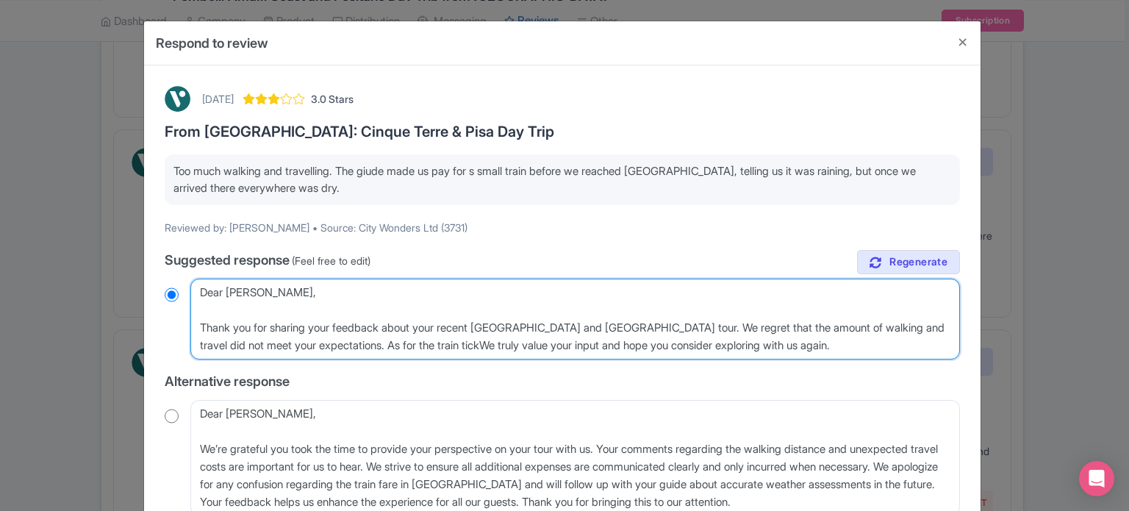
type textarea "Dear Catherine_B, Thank you for sharing your feedback about your recent Cinque …"
radio input "true"
type textarea "Dear Catherine_B, Thank you for sharing your feedback about your recent Cinque …"
radio input "true"
type textarea "Dear Catherine_B, Thank you for sharing your feedback about your recent Cinque …"
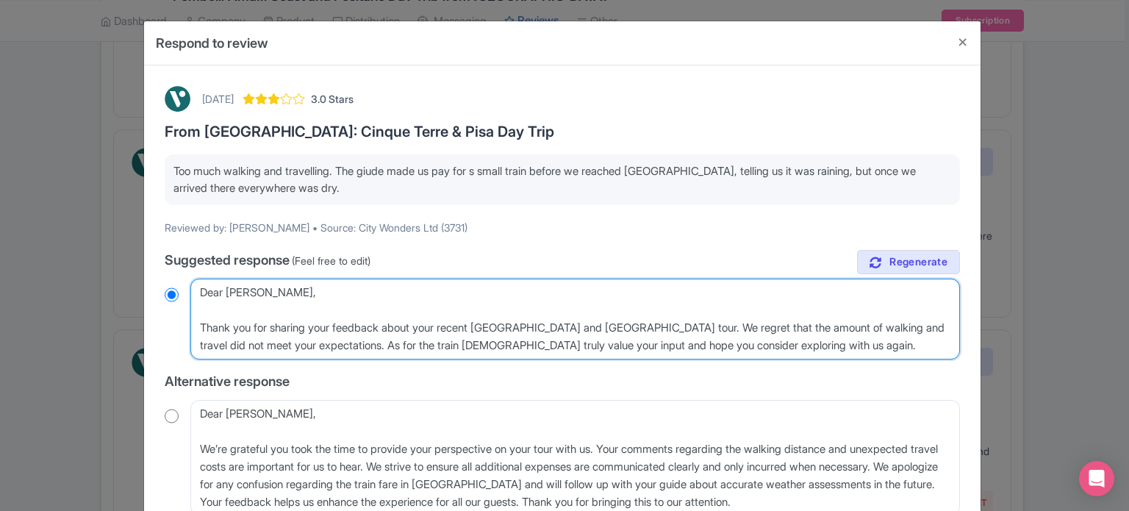
radio input "true"
type textarea "Dear Catherine_B, Thank you for sharing your feedback about your recent Cinque …"
radio input "true"
type textarea "Dear Catherine_B, Thank you for sharing your feedback about your recent Cinque …"
radio input "true"
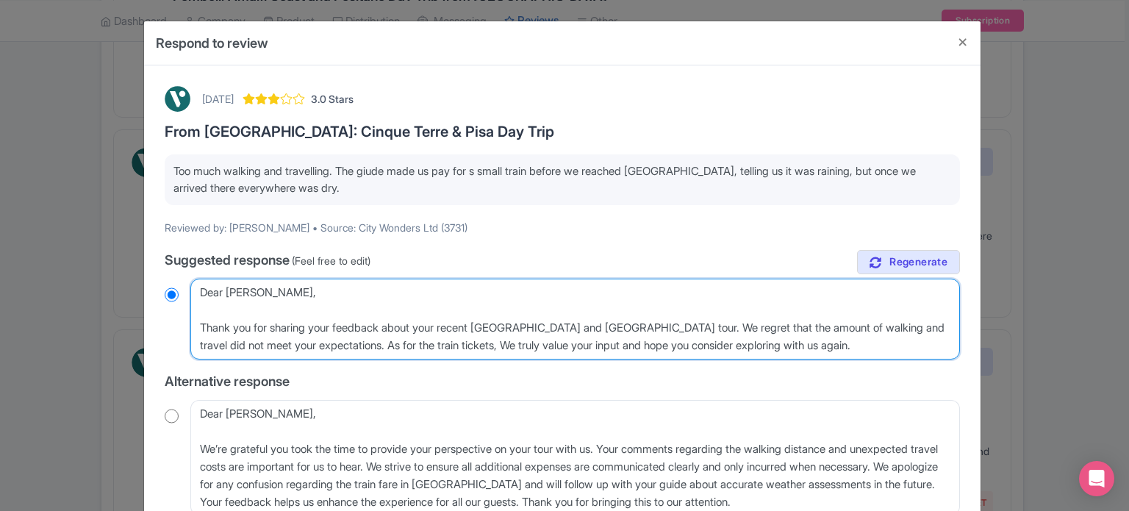
type textarea "Dear Catherine_B, Thank you for sharing your feedback about your recent Cinque …"
radio input "true"
type textarea "Dear Catherine_B, Thank you for sharing your feedback about your recent Cinque …"
radio input "true"
type textarea "Dear Catherine_B, Thank you for sharing your feedback about your recent Cinque …"
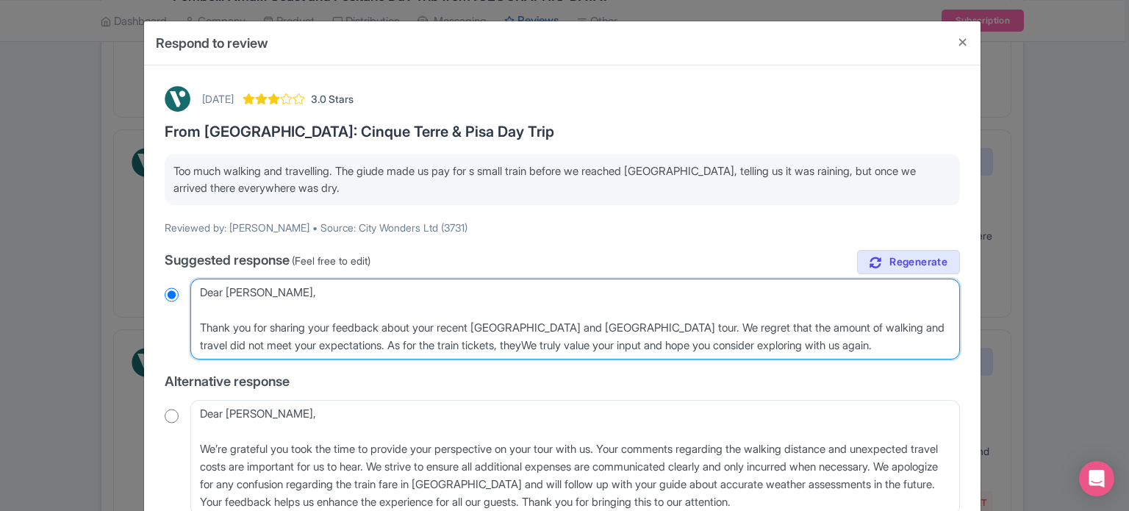
radio input "true"
type textarea "Dear Catherine_B, Thank you for sharing your feedback about your recent Cinque …"
radio input "true"
type textarea "Dear Catherine_B, Thank you for sharing your feedback about your recent Cinque …"
radio input "true"
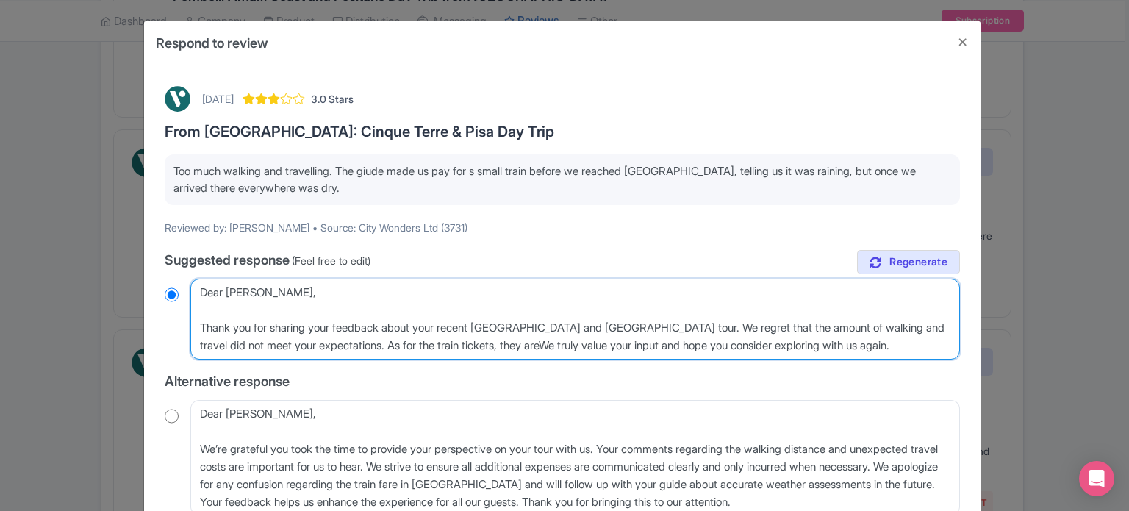
type textarea "Dear Catherine_B, Thank you for sharing your feedback about your recent Cinque …"
radio input "true"
type textarea "Dear Catherine_B, Thank you for sharing your feedback about your recent Cinque …"
radio input "true"
type textarea "Dear Catherine_B, Thank you for sharing your feedback about your recent Cinque …"
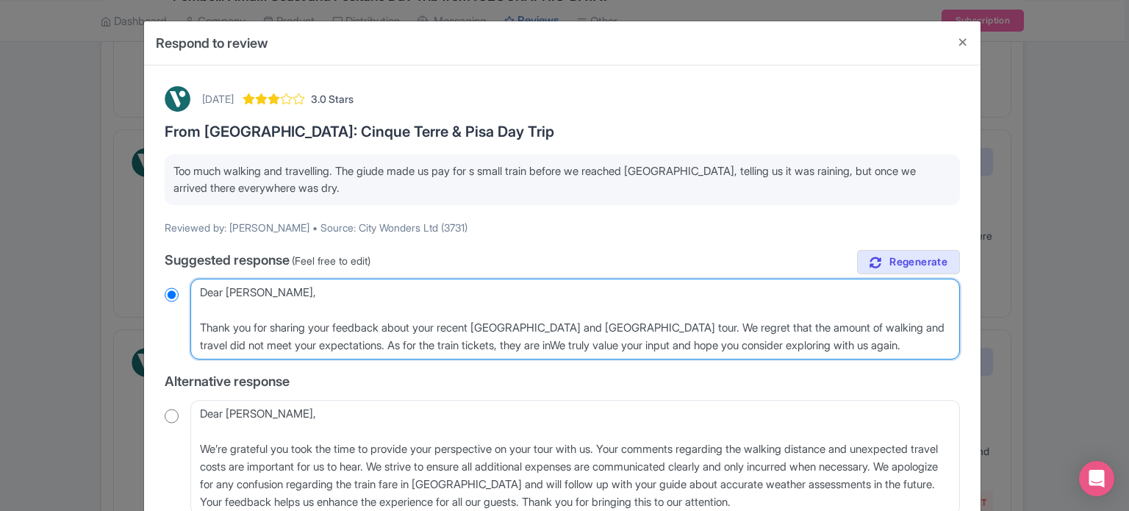
radio input "true"
type textarea "Dear Catherine_B, Thank you for sharing your feedback about your recent Cinque …"
radio input "true"
type textarea "Dear Catherine_B, Thank you for sharing your feedback about your recent Cinque …"
radio input "true"
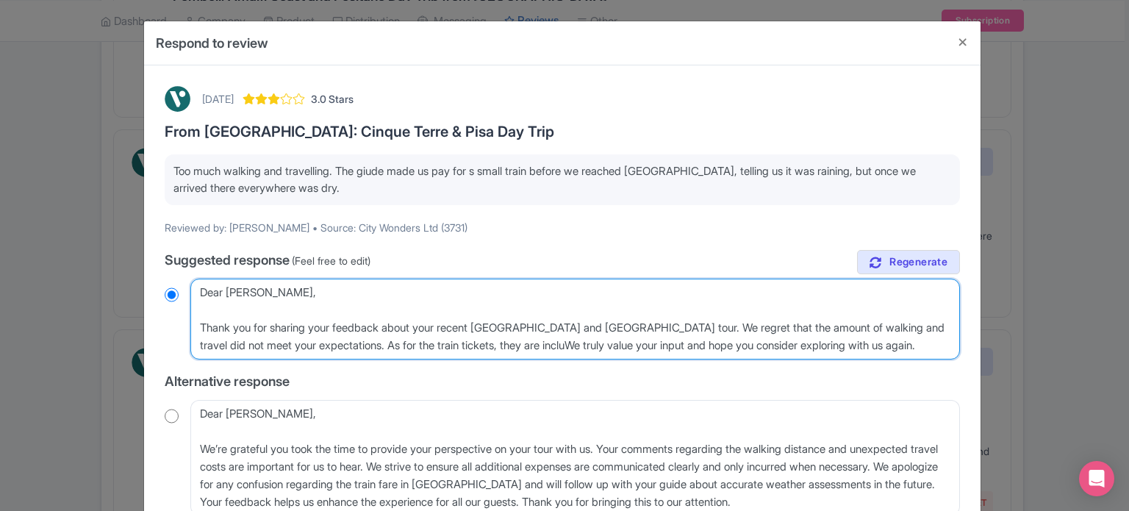
type textarea "Dear Catherine_B, Thank you for sharing your feedback about your recent Cinque …"
radio input "true"
type textarea "Dear Catherine_B, Thank you for sharing your feedback about your recent Cinque …"
radio input "true"
type textarea "Dear Catherine_B, Thank you for sharing your feedback about your recent Cinque …"
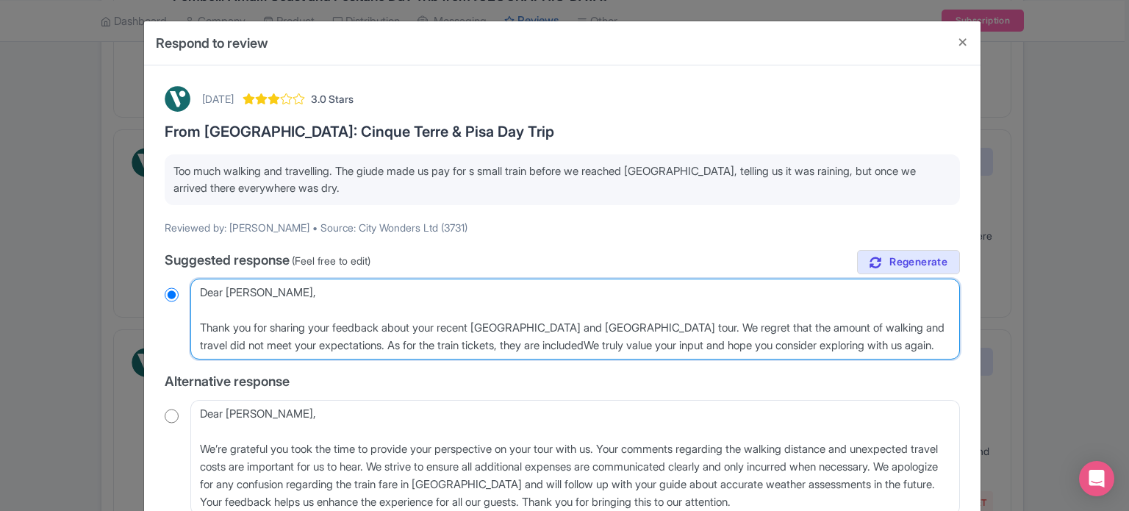
radio input "true"
type textarea "Dear Catherine_B, Thank you for sharing your feedback about your recent Cinque …"
radio input "true"
type textarea "Dear Catherine_B, Thank you for sharing your feedback about your recent Cinque …"
radio input "true"
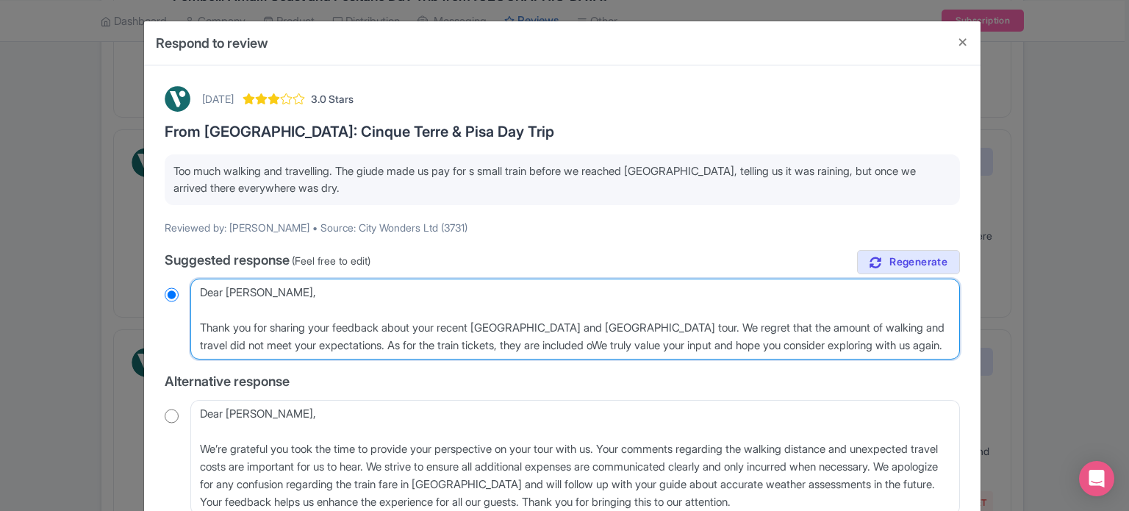
type textarea "Dear Catherine_B, Thank you for sharing your feedback about your recent Cinque …"
radio input "true"
type textarea "Dear Catherine_B, Thank you for sharing your feedback about your recent Cinque …"
radio input "true"
type textarea "Dear Catherine_B, Thank you for sharing your feedback about your recent Cinque …"
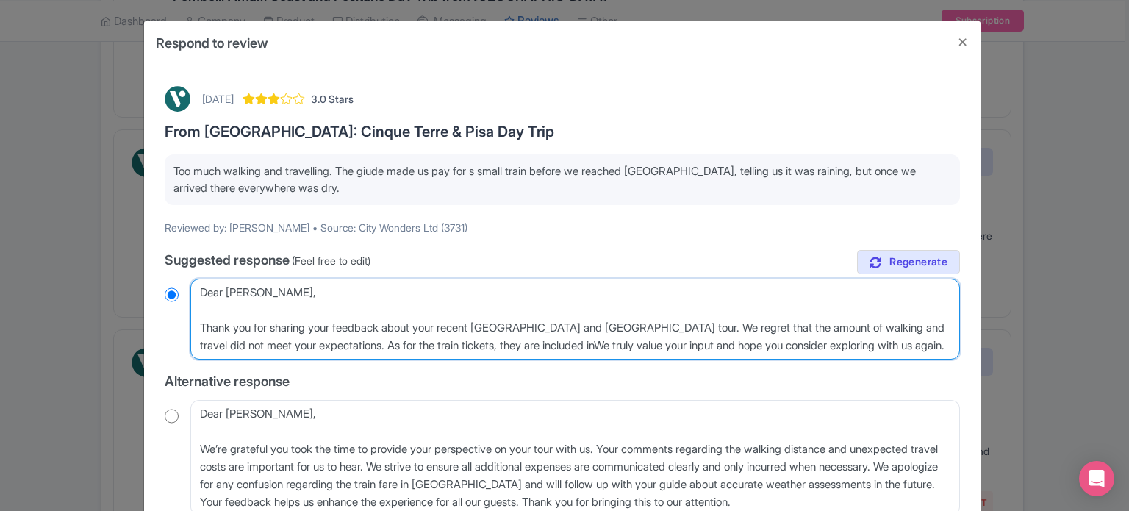
radio input "true"
type textarea "Dear Catherine_B, Thank you for sharing your feedback about your recent Cinque …"
radio input "true"
type textarea "Dear Catherine_B, Thank you for sharing your feedback about your recent Cinque …"
radio input "true"
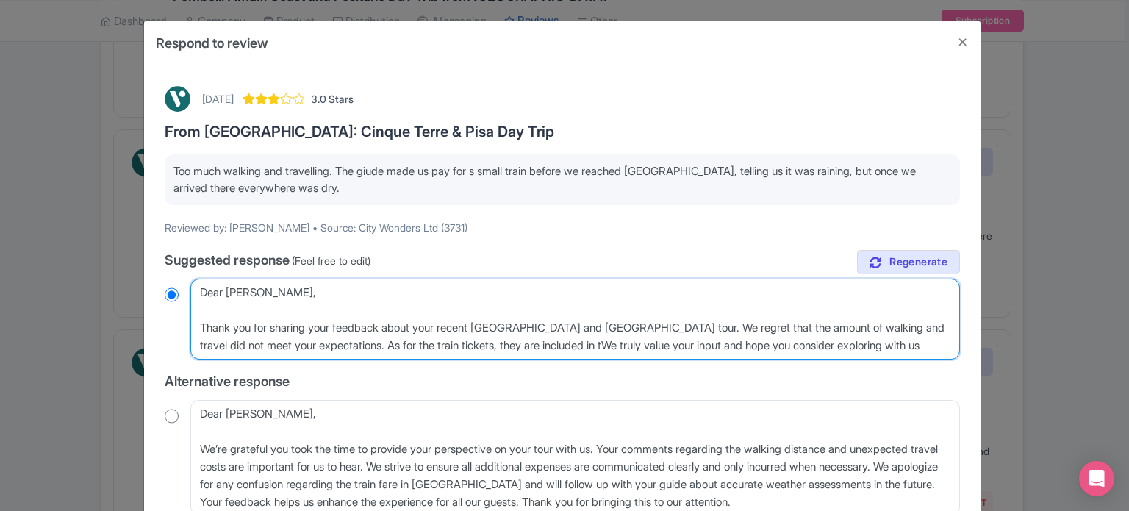
type textarea "Dear Catherine_B, Thank you for sharing your feedback about your recent Cinque …"
radio input "true"
type textarea "Dear Catherine_B, Thank you for sharing your feedback about your recent Cinque …"
radio input "true"
type textarea "Dear Catherine_B, Thank you for sharing your feedback about your recent Cinque …"
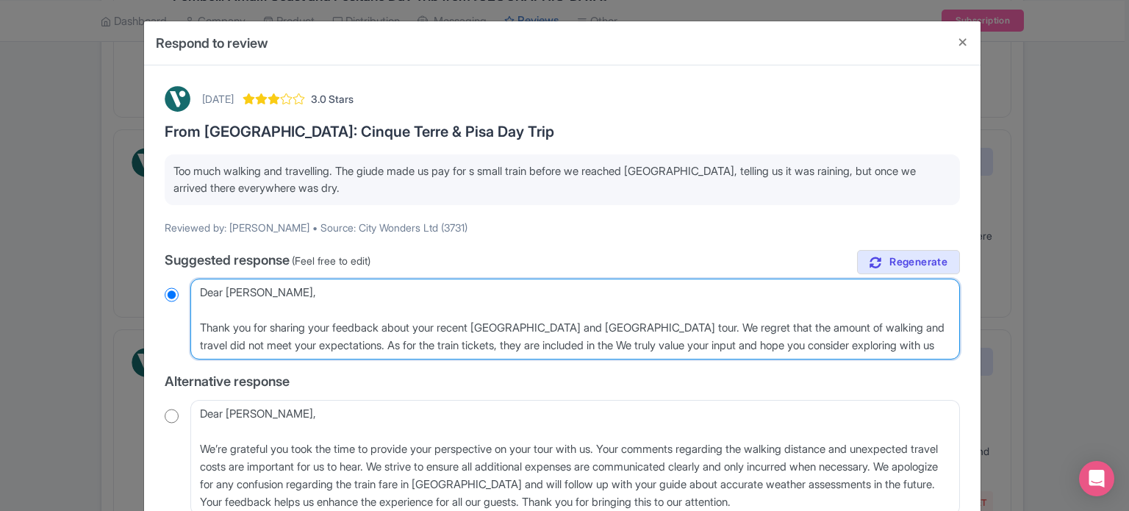
radio input "true"
type textarea "Dear Catherine_B, Thank you for sharing your feedback about your recent Cinque …"
radio input "true"
type textarea "Dear Catherine_B, Thank you for sharing your feedback about your recent Cinque …"
radio input "true"
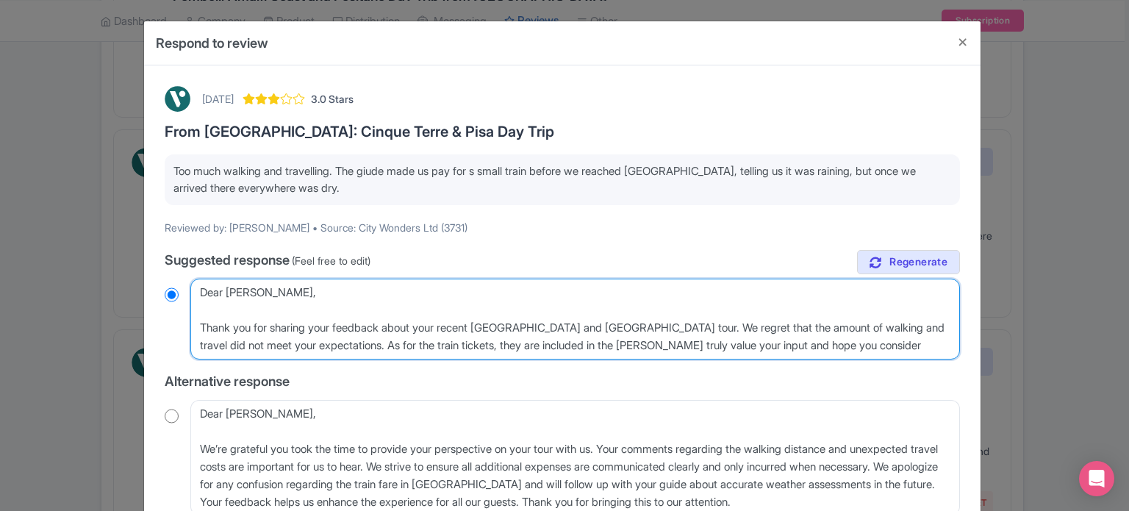
type textarea "Dear Catherine_B, Thank you for sharing your feedback about your recent Cinque …"
radio input "true"
type textarea "Dear Catherine_B, Thank you for sharing your feedback about your recent Cinque …"
radio input "true"
type textarea "Dear Catherine_B, Thank you for sharing your feedback about your recent Cinque …"
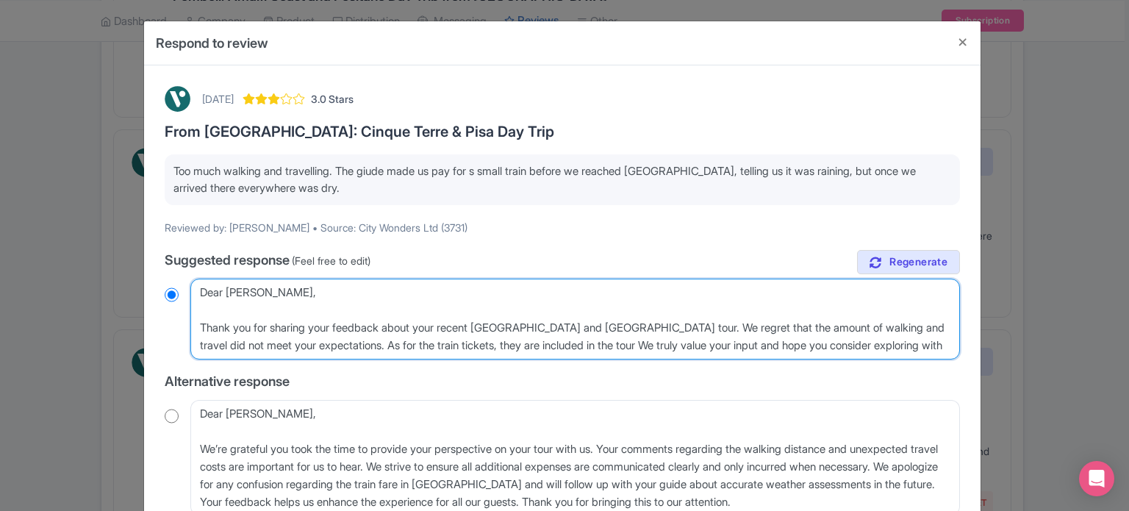
radio input "true"
type textarea "Dear Catherine_B, Thank you for sharing your feedback about your recent Cinque …"
radio input "true"
type textarea "Dear Catherine_B, Thank you for sharing your feedback about your recent Cinque …"
radio input "true"
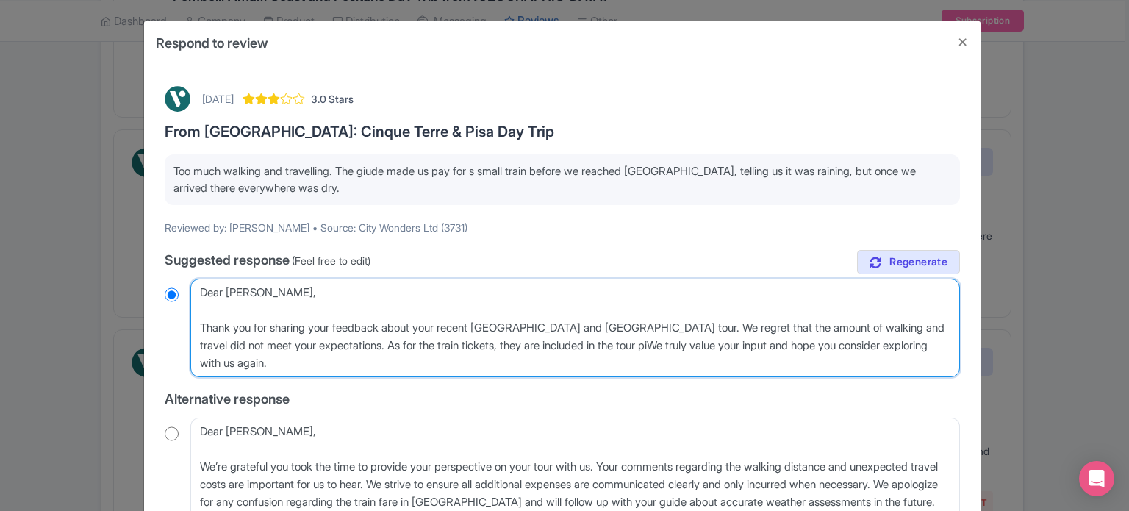
type textarea "Dear Catherine_B, Thank you for sharing your feedback about your recent Cinque …"
radio input "true"
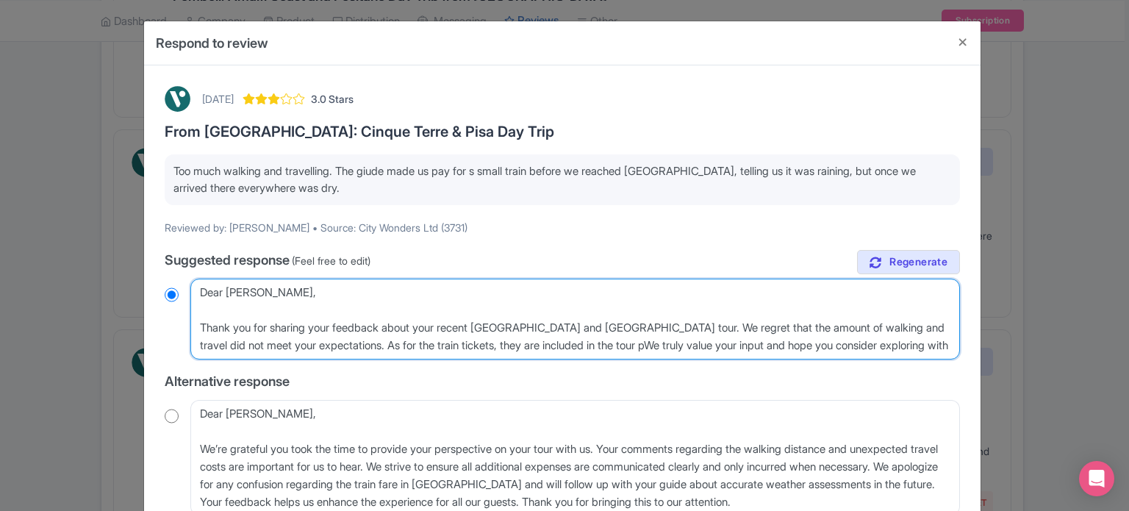
type textarea "Dear Catherine_B, Thank you for sharing your feedback about your recent Cinque …"
radio input "true"
type textarea "Dear Catherine_B, Thank you for sharing your feedback about your recent Cinque …"
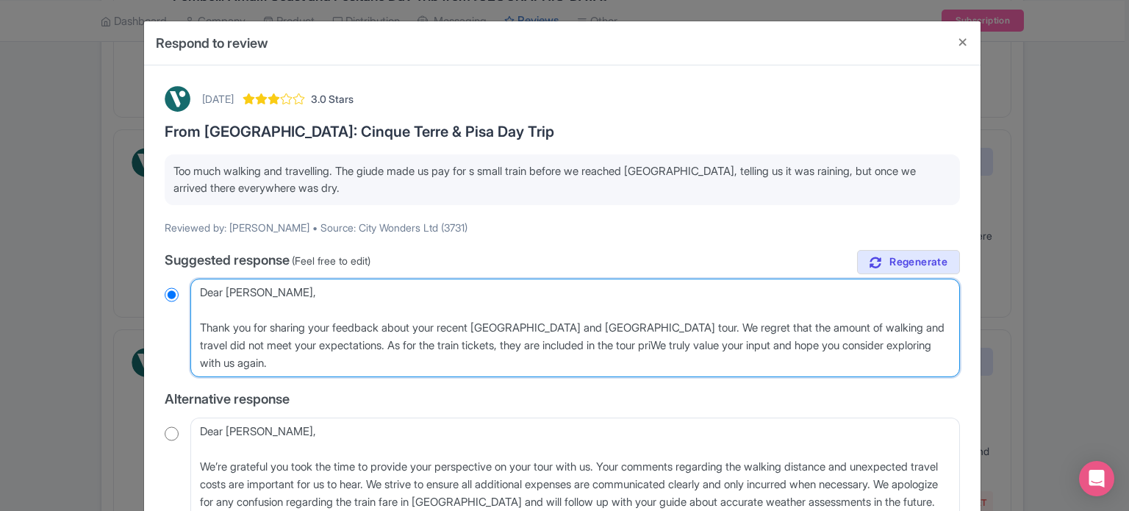
radio input "true"
type textarea "Dear Catherine_B, Thank you for sharing your feedback about your recent Cinque …"
radio input "true"
type textarea "Dear Catherine_B, Thank you for sharing your feedback about your recent Cinque …"
radio input "true"
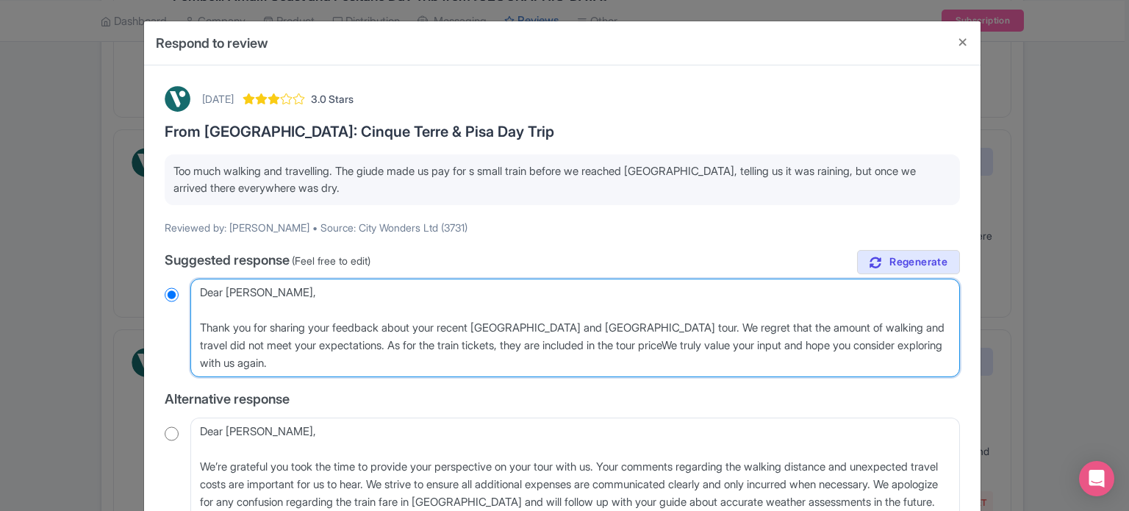
type textarea "Dear Catherine_B, Thank you for sharing your feedback about your recent Cinque …"
radio input "true"
type textarea "Dear Catherine_B, Thank you for sharing your feedback about your recent Cinque …"
radio input "true"
type textarea "Dear Catherine_B, Thank you for sharing your feedback about your recent Cinque …"
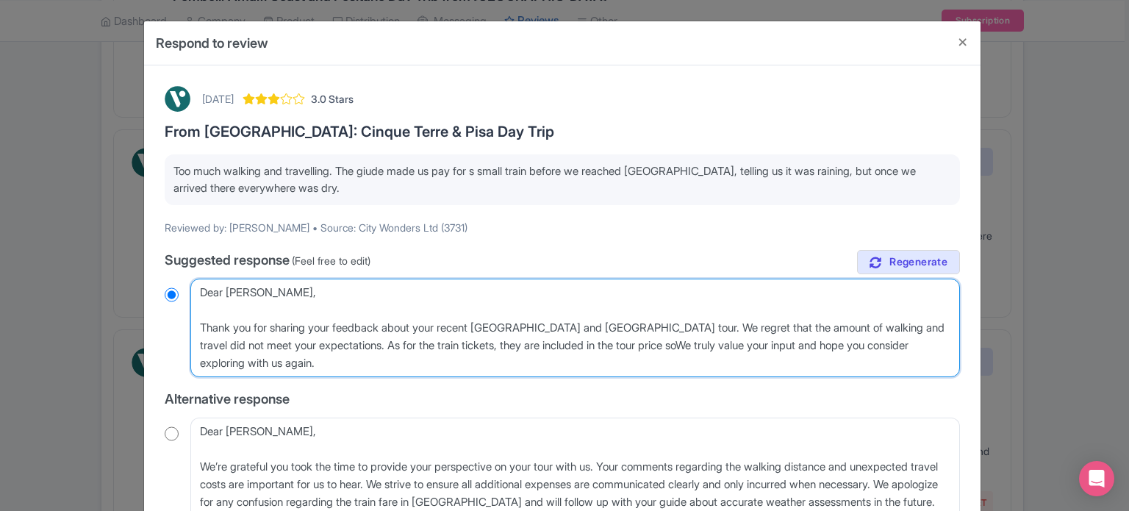
radio input "true"
type textarea "Dear Catherine_B, Thank you for sharing your feedback about your recent Cinque …"
radio input "true"
type textarea "Dear Catherine_B, Thank you for sharing your feedback about your recent Cinque …"
radio input "true"
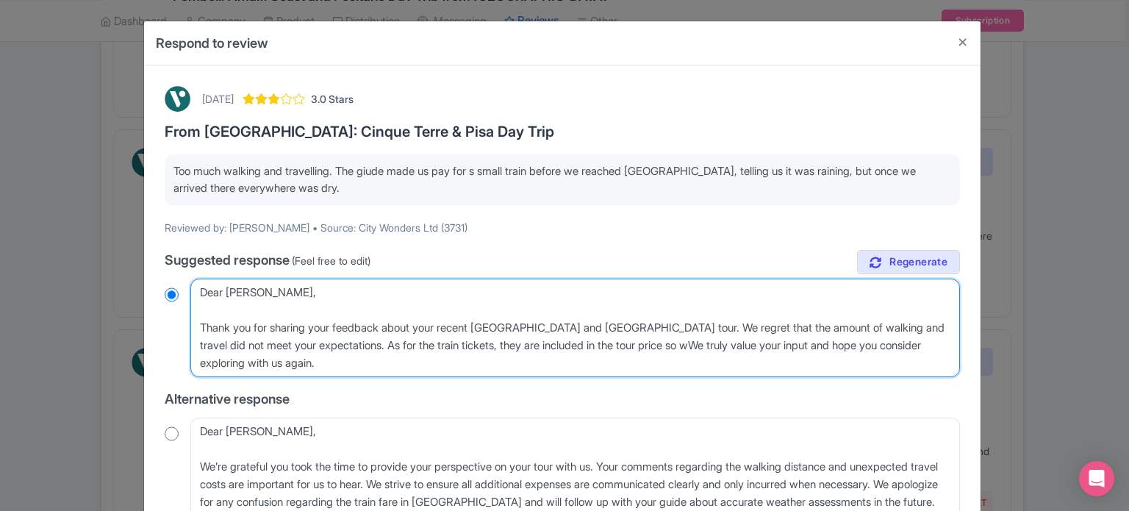
type textarea "Dear Catherine_B, Thank you for sharing your feedback about your recent Cinque …"
radio input "true"
type textarea "Dear Catherine_B, Thank you for sharing your feedback about your recent Cinque …"
radio input "true"
type textarea "Dear Catherine_B, Thank you for sharing your feedback about your recent Cinque …"
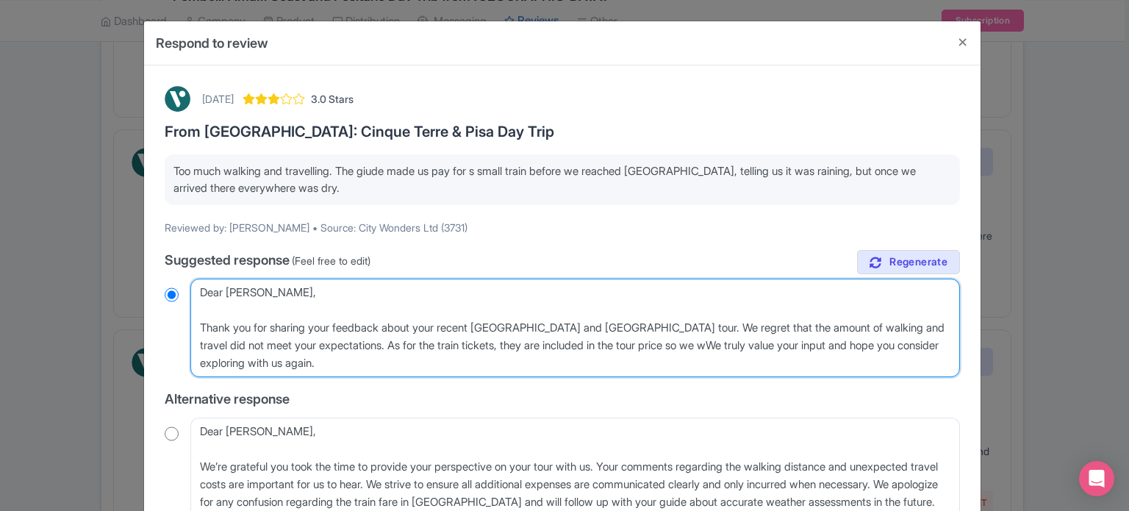
radio input "true"
type textarea "Dear Catherine_B, Thank you for sharing your feedback about your recent Cinque …"
radio input "true"
type textarea "Dear Catherine_B, Thank you for sharing your feedback about your recent Cinque …"
radio input "true"
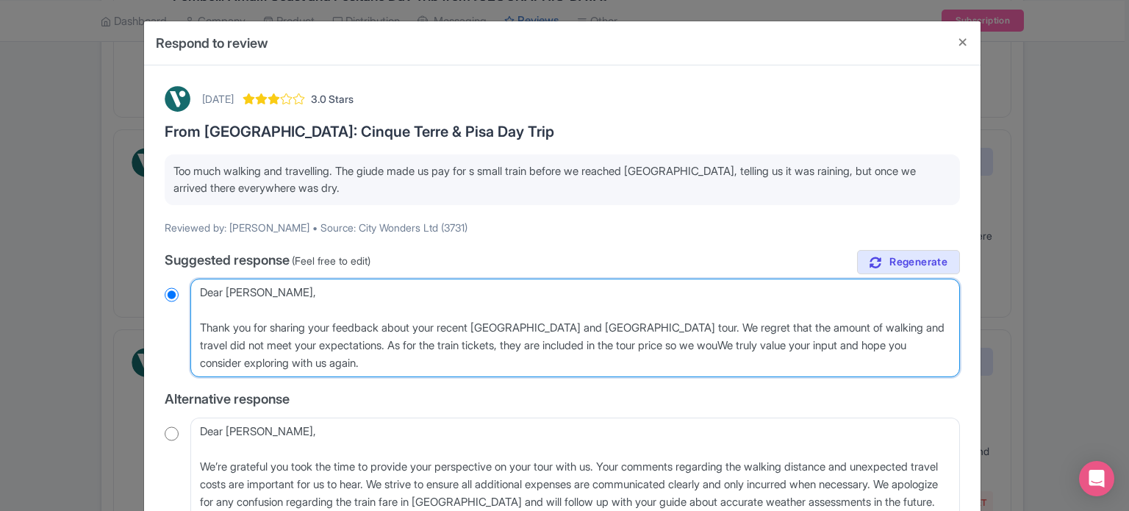
type textarea "Dear Catherine_B, Thank you for sharing your feedback about your recent Cinque …"
radio input "true"
type textarea "Dear Catherine_B, Thank you for sharing your feedback about your recent Cinque …"
radio input "true"
type textarea "Dear Catherine_B, Thank you for sharing your feedback about your recent Cinque …"
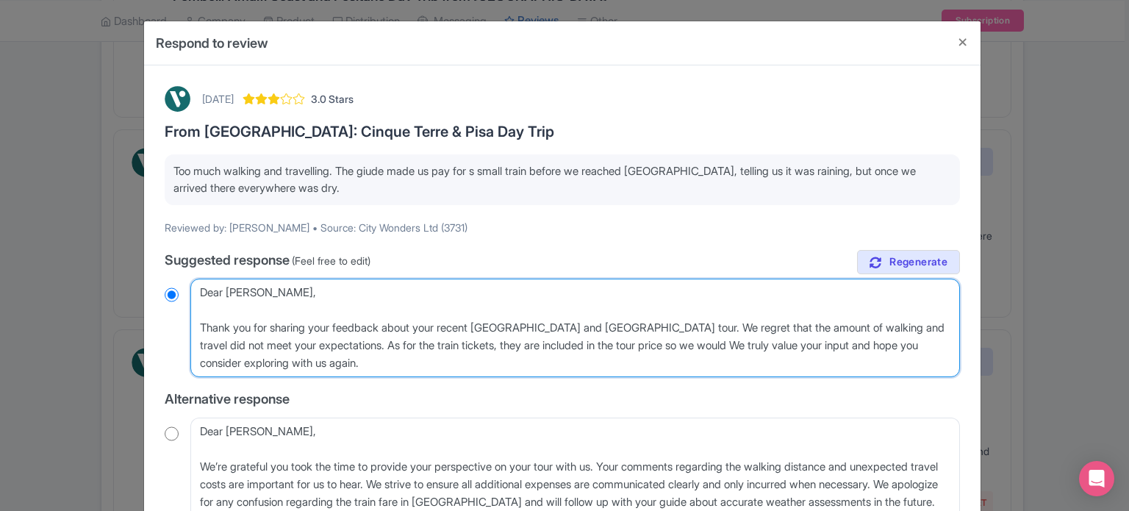
radio input "true"
type textarea "Dear Catherine_B, Thank you for sharing your feedback about your recent Cinque …"
radio input "true"
type textarea "Dear Catherine_B, Thank you for sharing your feedback about your recent Cinque …"
radio input "true"
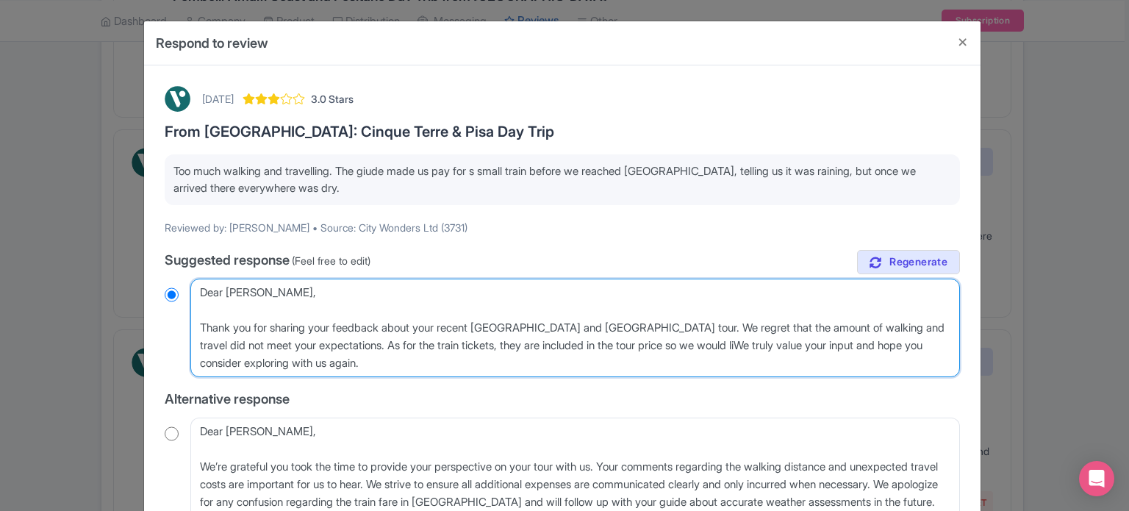
type textarea "Dear Catherine_B, Thank you for sharing your feedback about your recent Cinque …"
radio input "true"
type textarea "Dear Catherine_B, Thank you for sharing your feedback about your recent Cinque …"
radio input "true"
type textarea "Dear Catherine_B, Thank you for sharing your feedback about your recent Cinque …"
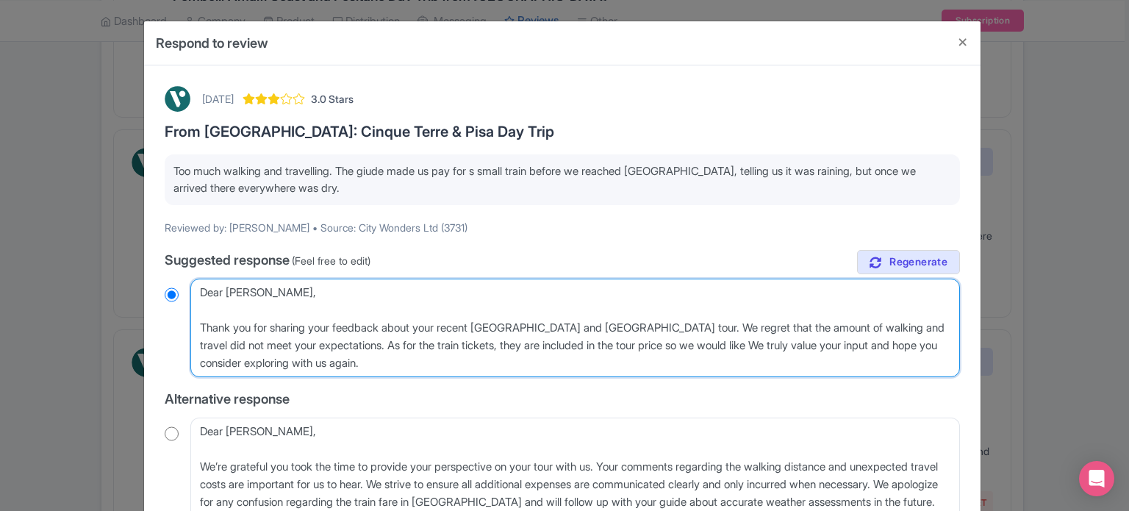
radio input "true"
type textarea "Dear Catherine_B, Thank you for sharing your feedback about your recent Cinque …"
radio input "true"
type textarea "Dear Catherine_B, Thank you for sharing your feedback about your recent Cinque …"
radio input "true"
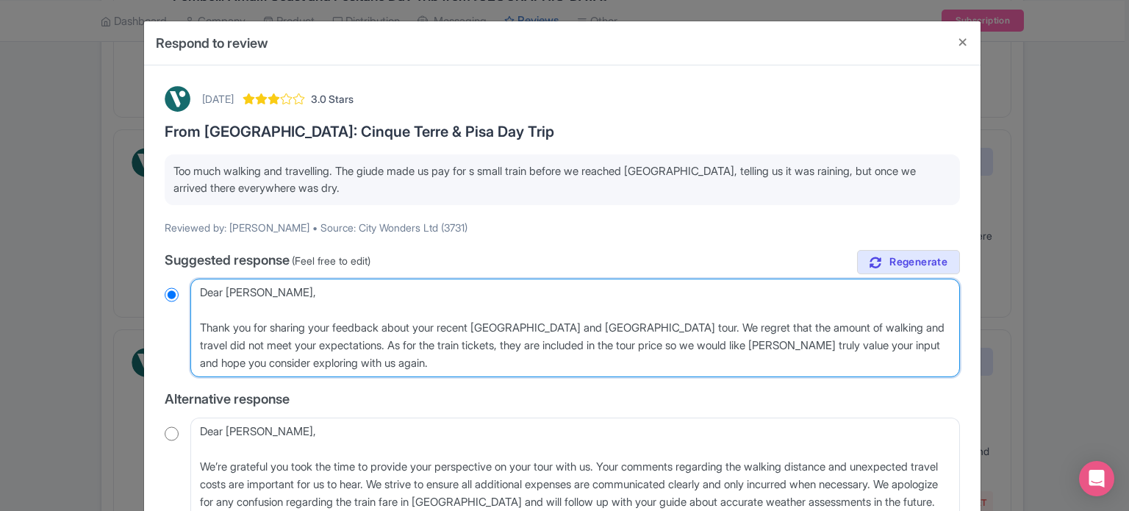
type textarea "Dear Catherine_B, Thank you for sharing your feedback about your recent Cinque …"
radio input "true"
type textarea "Dear Catherine_B, Thank you for sharing your feedback about your recent Cinque …"
radio input "true"
type textarea "Dear Catherine_B, Thank you for sharing your feedback about your recent Cinque …"
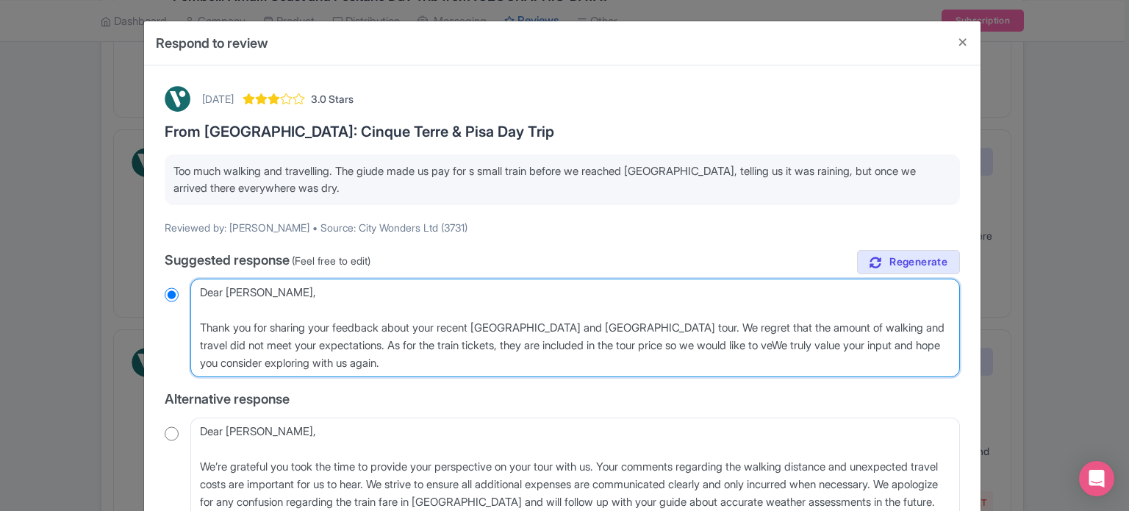
radio input "true"
type textarea "Dear Catherine_B, Thank you for sharing your feedback about your recent Cinque …"
radio input "true"
type textarea "Dear Catherine_B, Thank you for sharing your feedback about your recent Cinque …"
radio input "true"
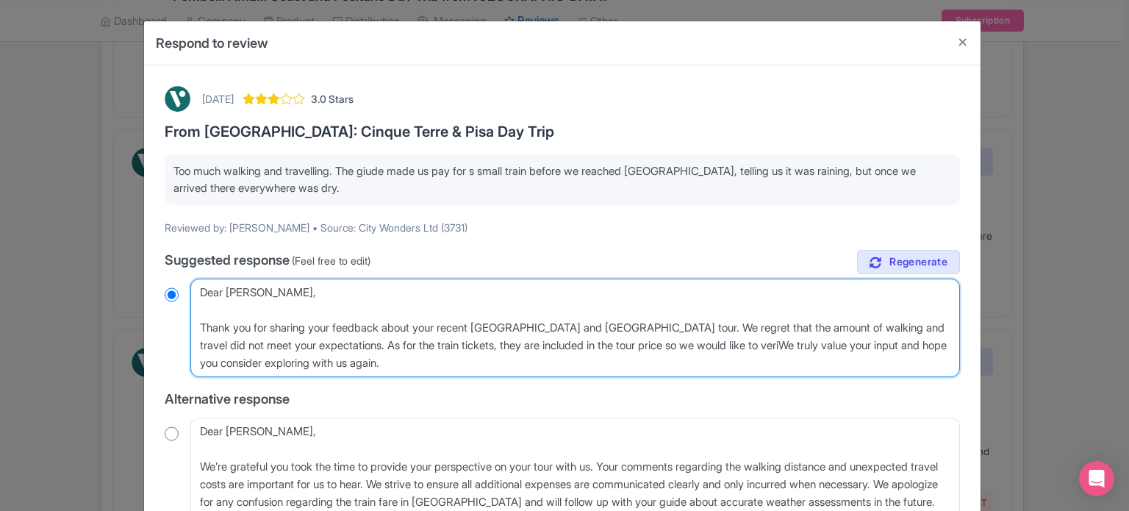
type textarea "Dear Catherine_B, Thank you for sharing your feedback about your recent Cinque …"
radio input "true"
type textarea "Dear Catherine_B, Thank you for sharing your feedback about your recent Cinque …"
radio input "true"
type textarea "Dear Catherine_B, Thank you for sharing your feedback about your recent Cinque …"
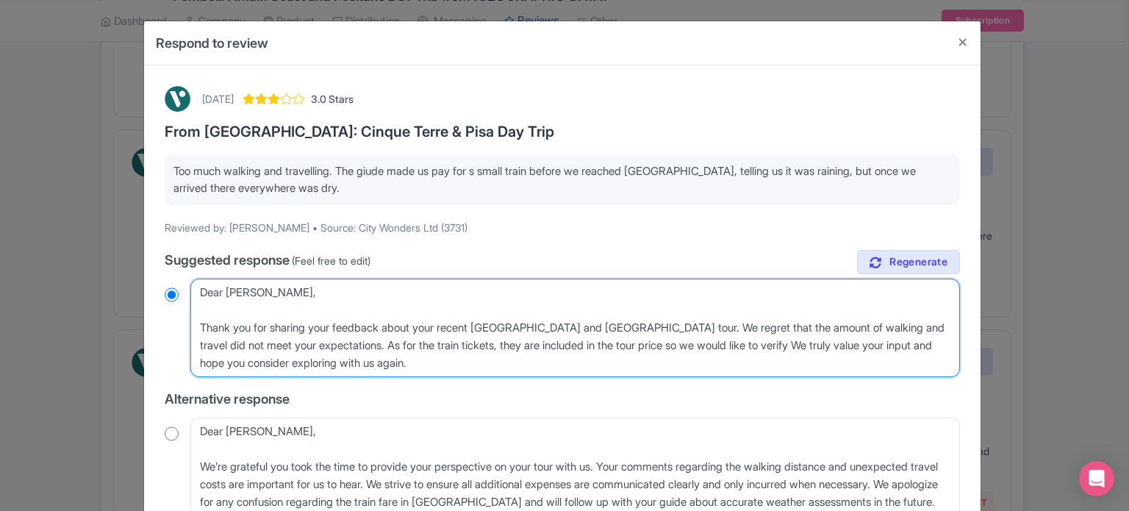
radio input "true"
type textarea "Dear Catherine_B, Thank you for sharing your feedback about your recent Cinque …"
radio input "true"
type textarea "Dear Catherine_B, Thank you for sharing your feedback about your recent Cinque …"
radio input "true"
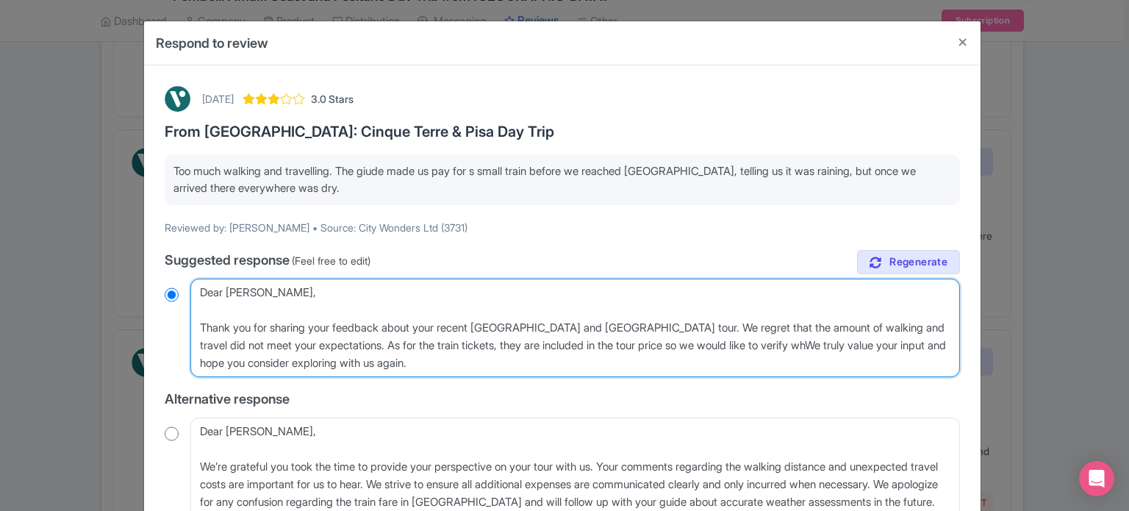
type textarea "Dear Catherine_B, Thank you for sharing your feedback about your recent Cinque …"
radio input "true"
type textarea "Dear Catherine_B, Thank you for sharing your feedback about your recent Cinque …"
radio input "true"
type textarea "Dear Catherine_B, Thank you for sharing your feedback about your recent Cinque …"
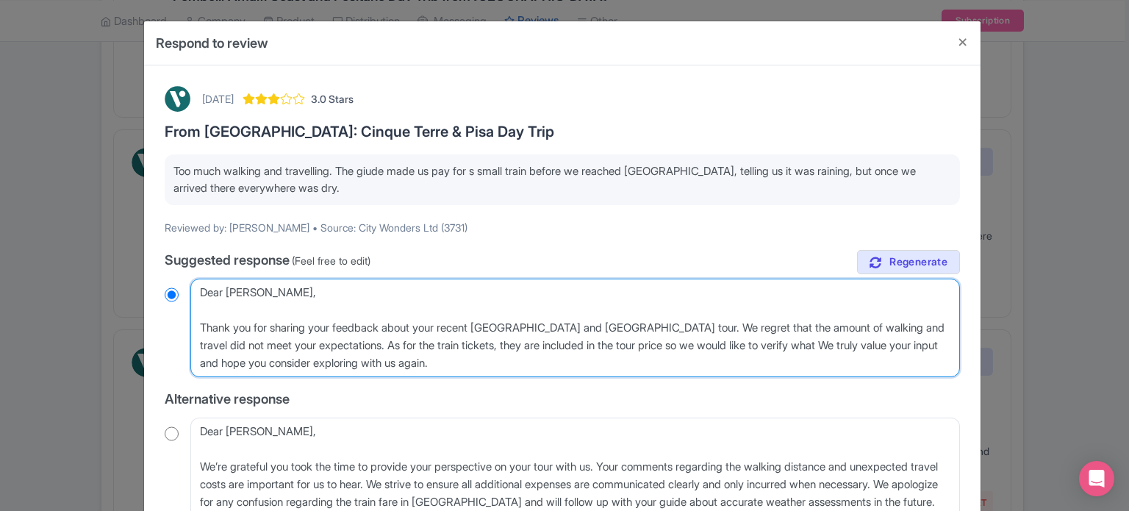
radio input "true"
type textarea "Dear Catherine_B, Thank you for sharing your feedback about your recent Cinque …"
radio input "true"
type textarea "Dear Catherine_B, Thank you for sharing your feedback about your recent Cinque …"
radio input "true"
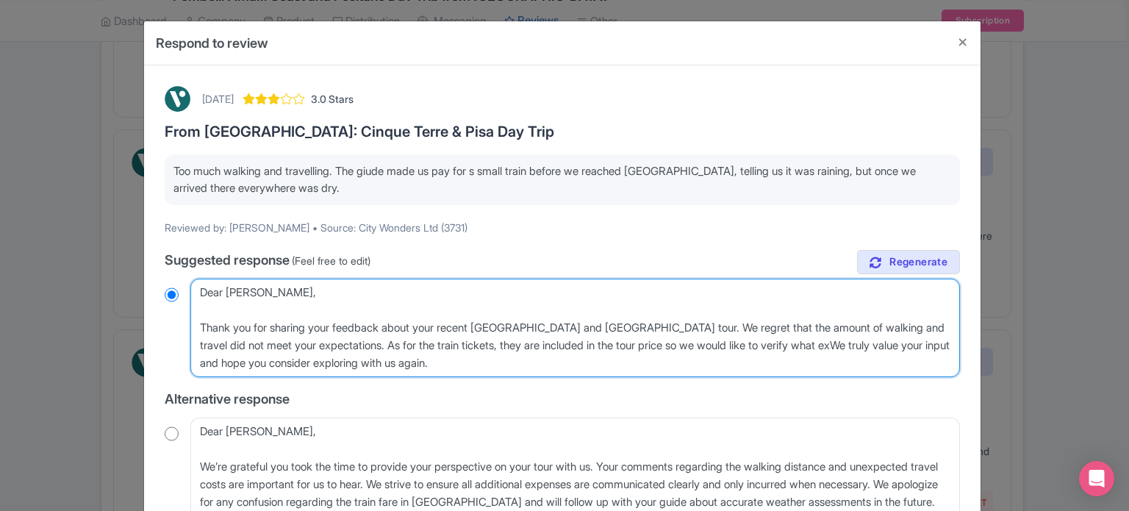
type textarea "Dear Catherine_B, Thank you for sharing your feedback about your recent Cinque …"
radio input "true"
type textarea "Dear Catherine_B, Thank you for sharing your feedback about your recent Cinque …"
radio input "true"
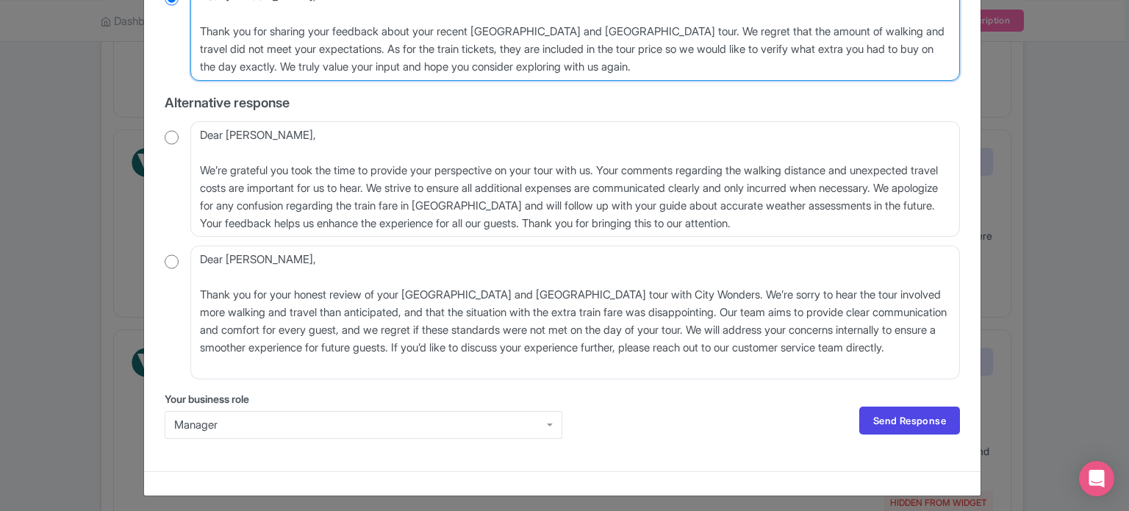
scroll to position [301, 0]
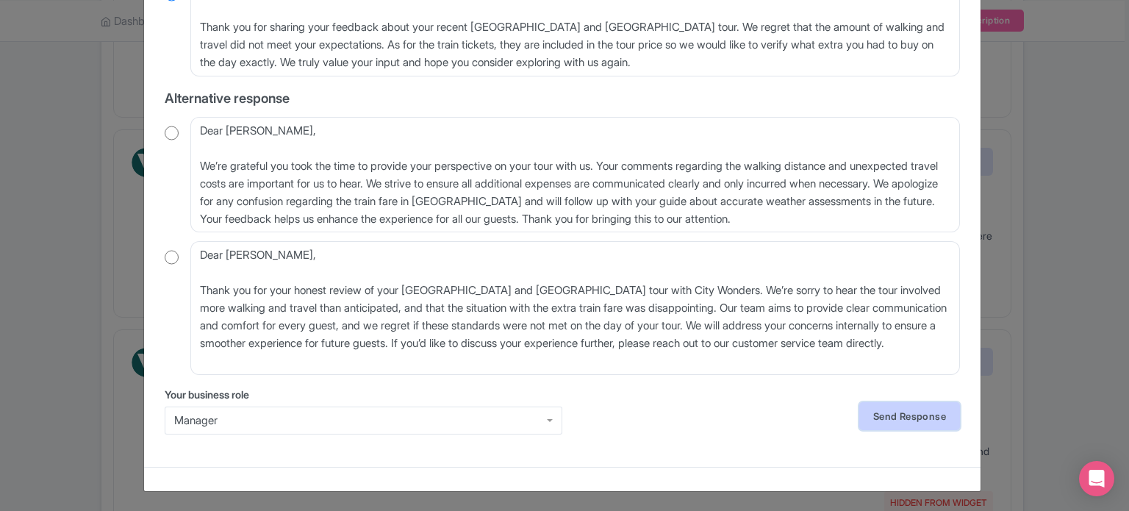
click at [900, 423] on link "Send Response" at bounding box center [909, 416] width 101 height 28
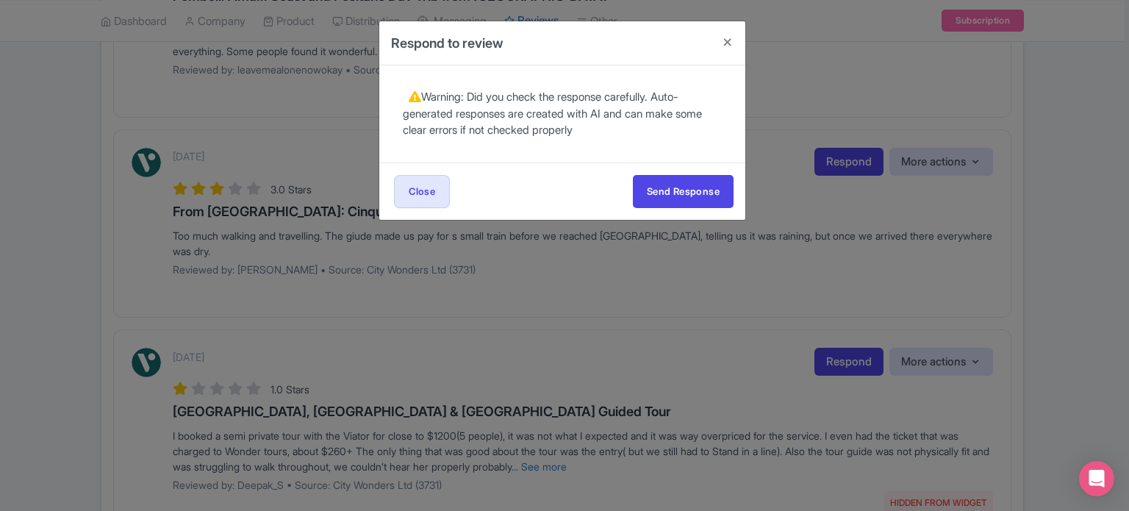
scroll to position [0, 0]
click at [700, 182] on button "Send Response" at bounding box center [683, 191] width 101 height 33
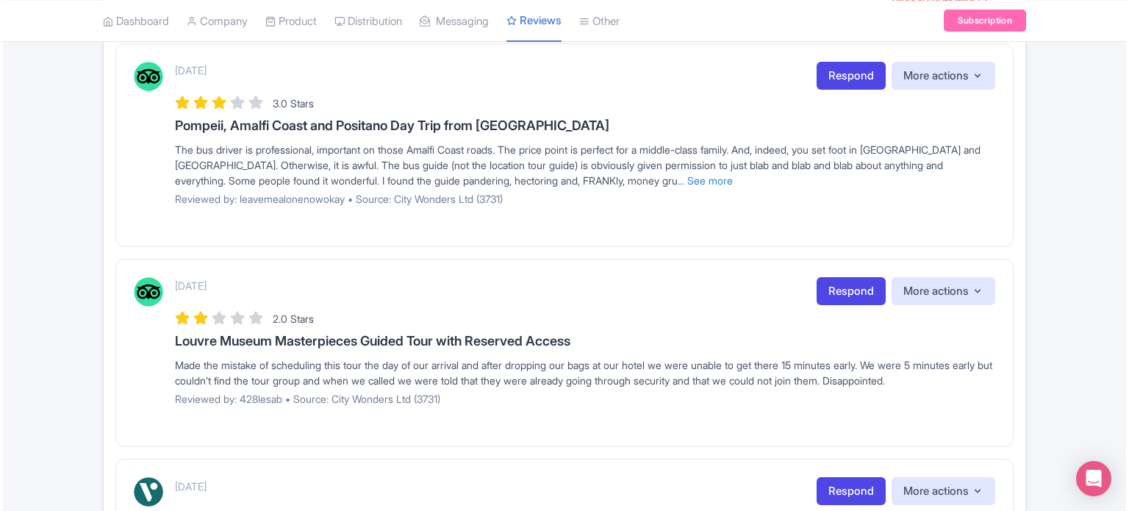
scroll to position [588, 0]
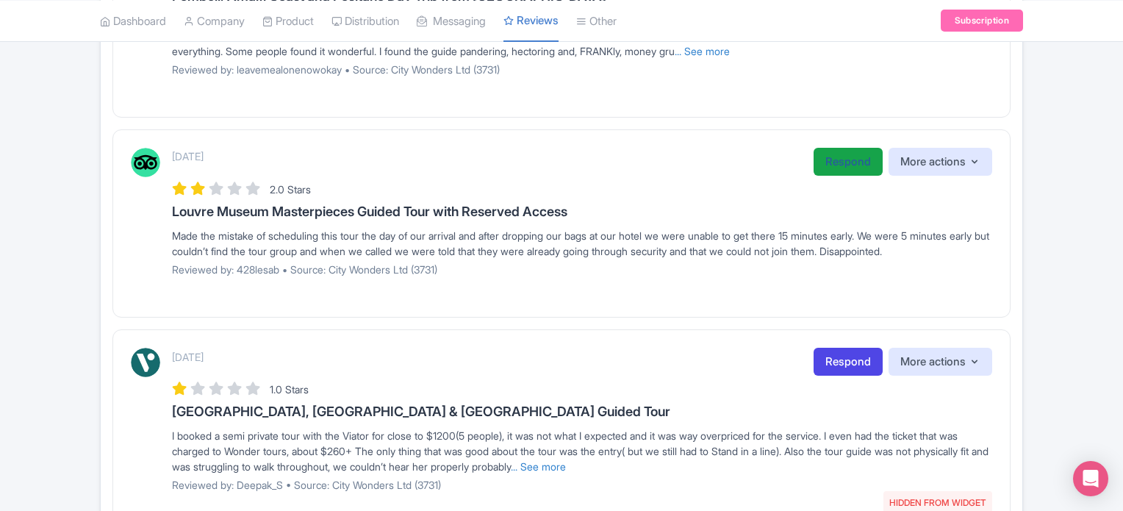
click at [832, 168] on link "Respond" at bounding box center [848, 162] width 69 height 29
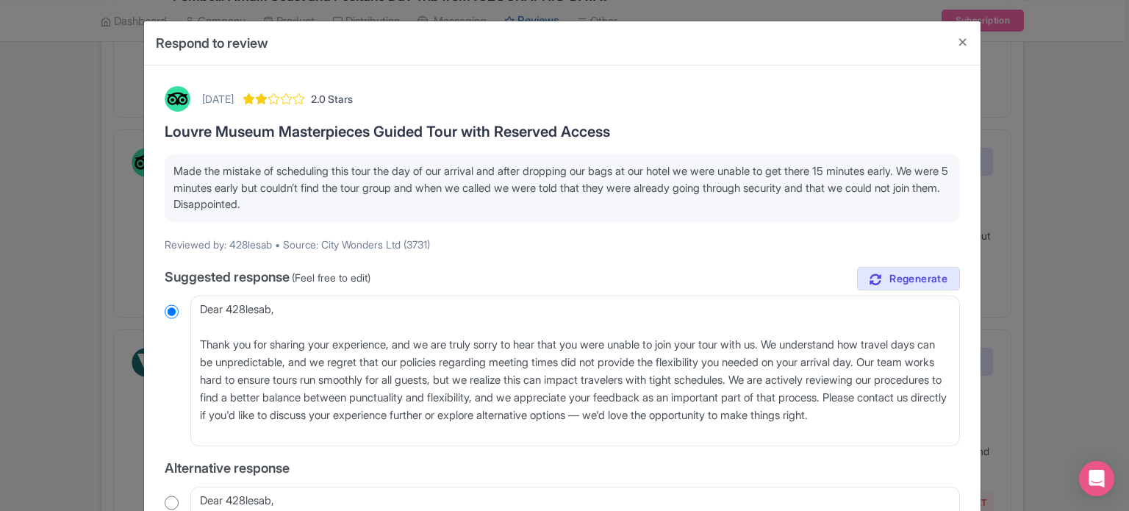
scroll to position [74, 0]
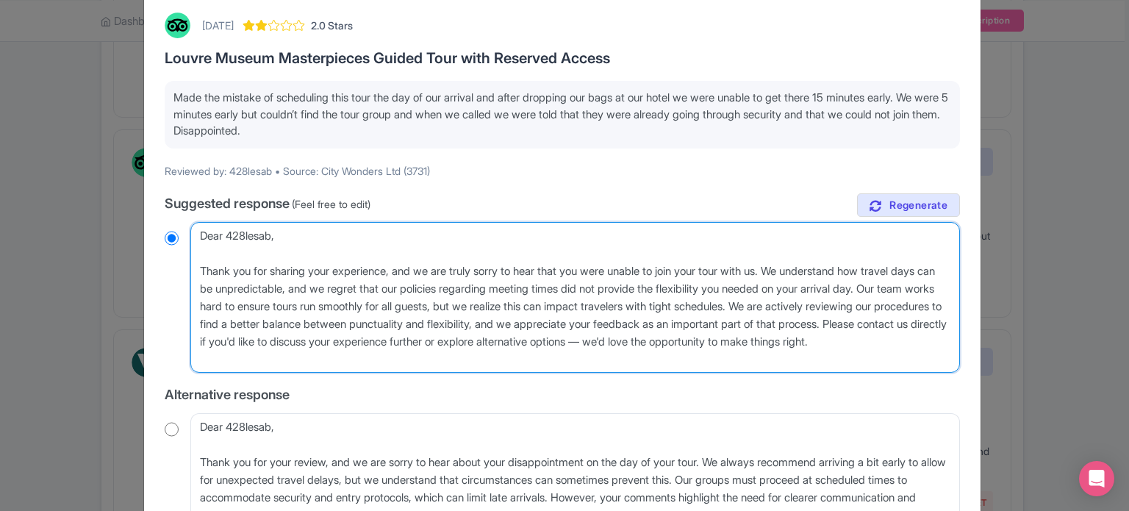
drag, startPoint x: 196, startPoint y: 232, endPoint x: 271, endPoint y: 229, distance: 75.0
click at [273, 231] on textarea "Dear 428lesab, Thank you for sharing your experience, and we are truly sorry to…" at bounding box center [575, 297] width 770 height 151
type textarea "H, Thank you for sharing your experience, and we are truly sorry to hear that y…"
radio input "true"
type textarea "Hi, Thank you for sharing your experience, and we are truly sorry to hear that …"
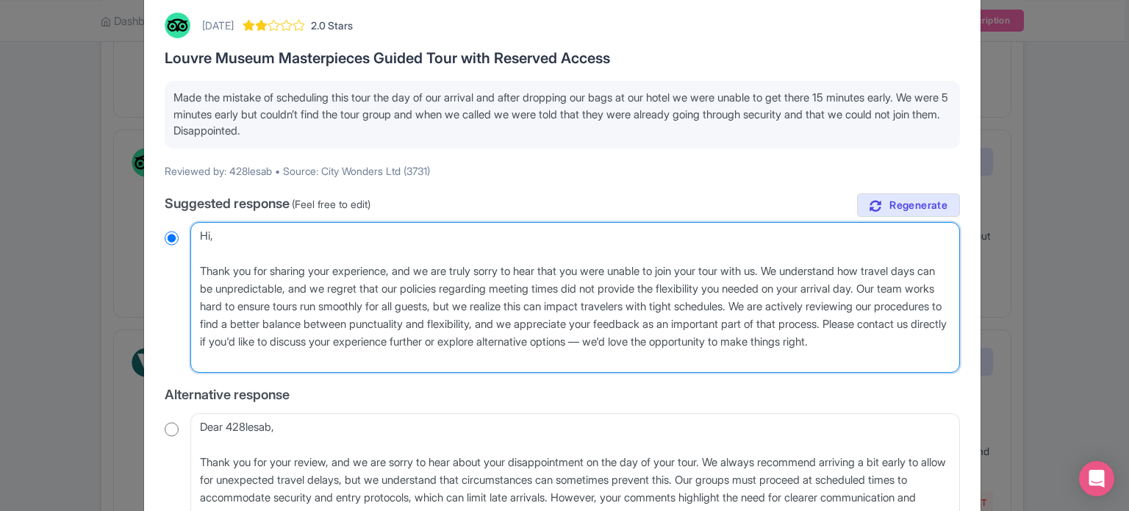
radio input "true"
drag, startPoint x: 197, startPoint y: 307, endPoint x: 373, endPoint y: 355, distance: 182.1
click at [373, 355] on textarea "Dear 428lesab, Thank you for sharing your experience, and we are truly sorry to…" at bounding box center [575, 297] width 770 height 151
type textarea "Hi, Thank you for sharing your experience, and we are truly sorry to hear that …"
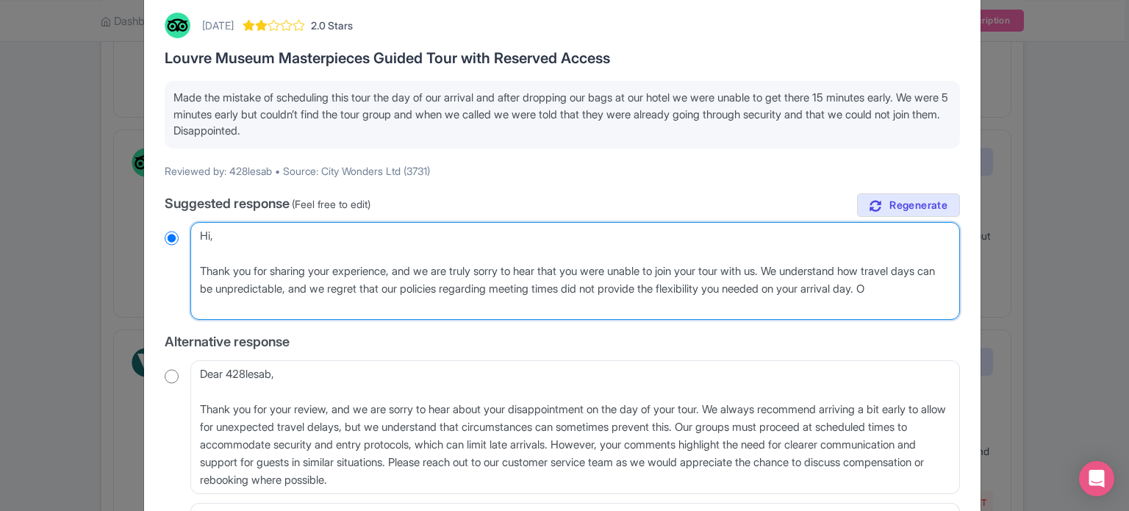
radio input "true"
type textarea "Hi, Thank you for sharing your experience, and we are truly sorry to hear that …"
radio input "true"
type textarea "Hi, Thank you for sharing your experience, and we are truly sorry to hear that …"
radio input "true"
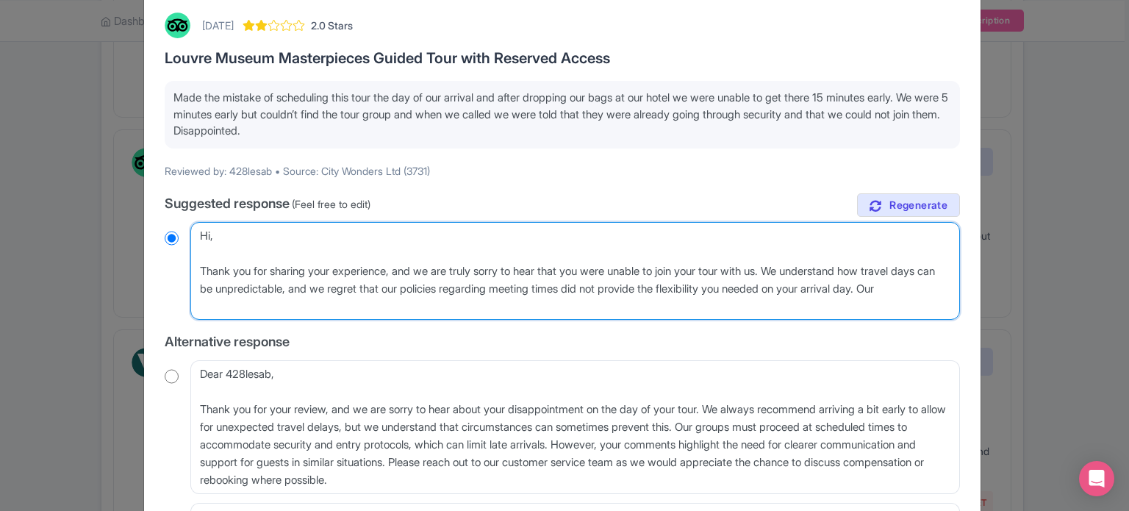
type textarea "Hi, Thank you for sharing your experience, and we are truly sorry to hear that …"
radio input "true"
type textarea "Hi, Thank you for sharing your experience, and we are truly sorry to hear that …"
radio input "true"
type textarea "Hi, Thank you for sharing your experience, and we are truly sorry to hear that …"
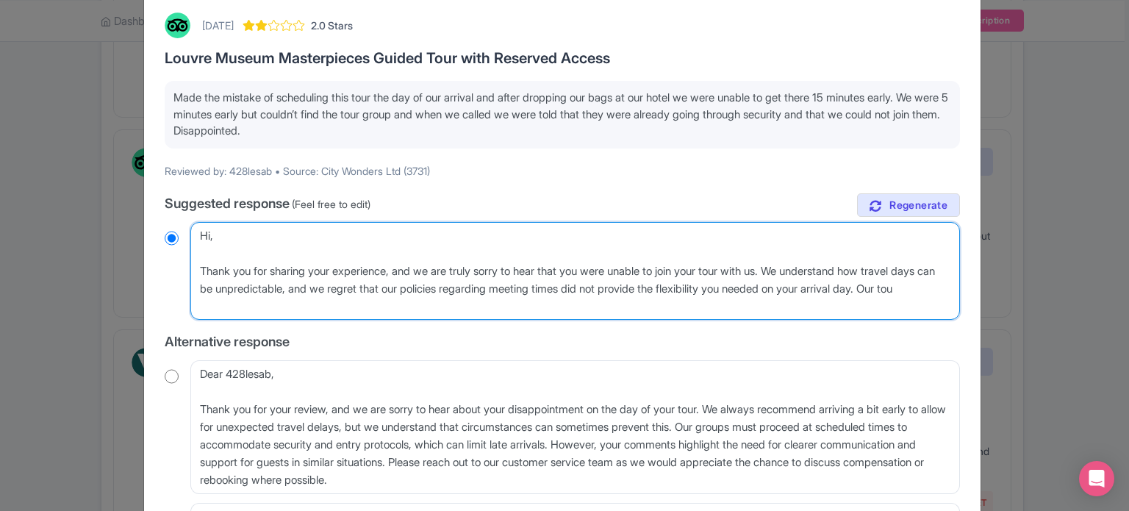
radio input "true"
type textarea "Hi, Thank you for sharing your experience, and we are truly sorry to hear that …"
radio input "true"
type textarea "Hi, Thank you for sharing your experience, and we are truly sorry to hear that …"
radio input "true"
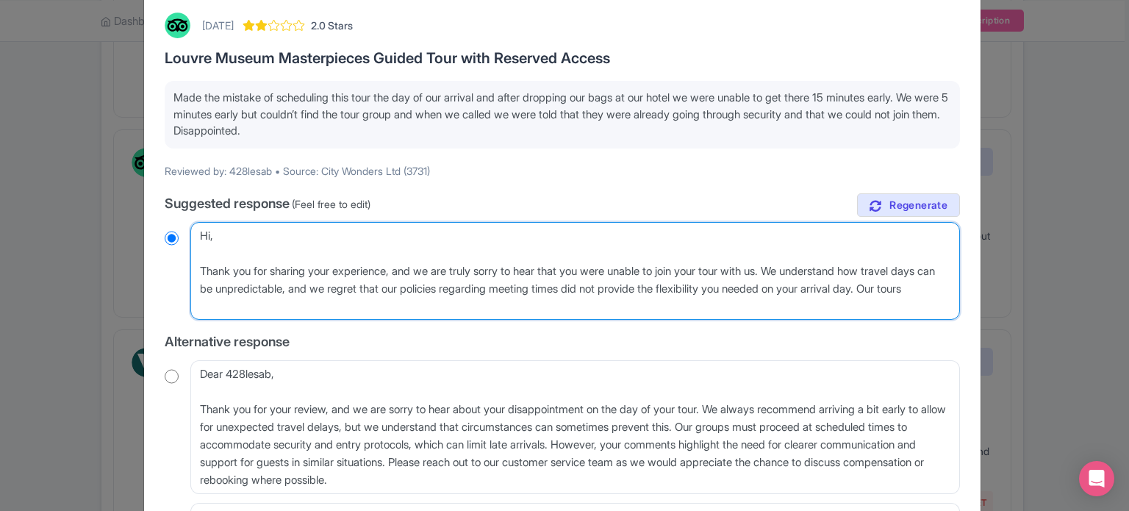
type textarea "Hi, Thank you for sharing your experience, and we are truly sorry to hear that …"
radio input "true"
type textarea "Hi, Thank you for sharing your experience, and we are truly sorry to hear that …"
radio input "true"
type textarea "Hi, Thank you for sharing your experience, and we are truly sorry to hear that …"
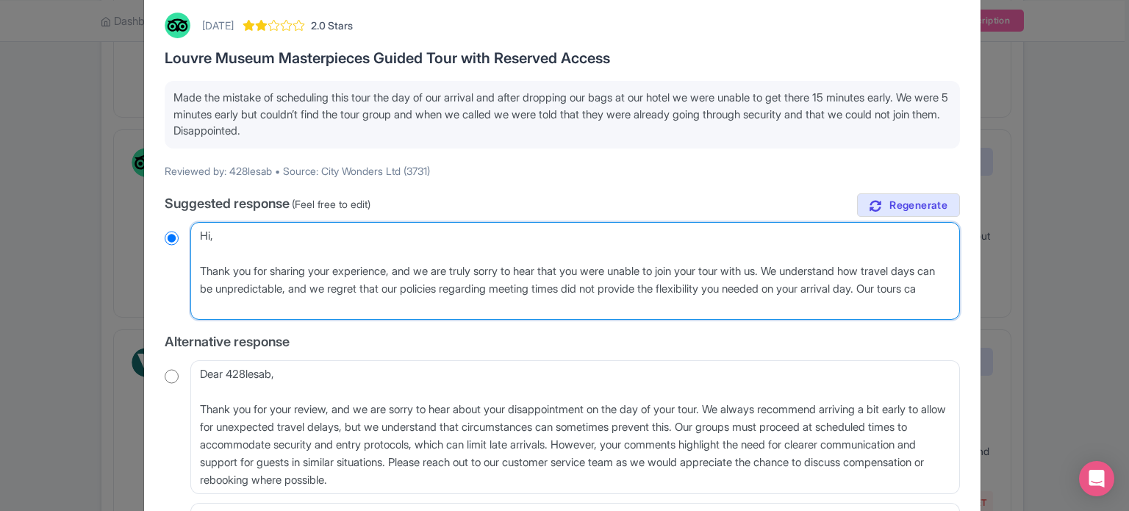
radio input "true"
type textarea "Hi, Thank you for sharing your experience, and we are truly sorry to hear that …"
radio input "true"
type textarea "Hi, Thank you for sharing your experience, and we are truly sorry to hear that …"
radio input "true"
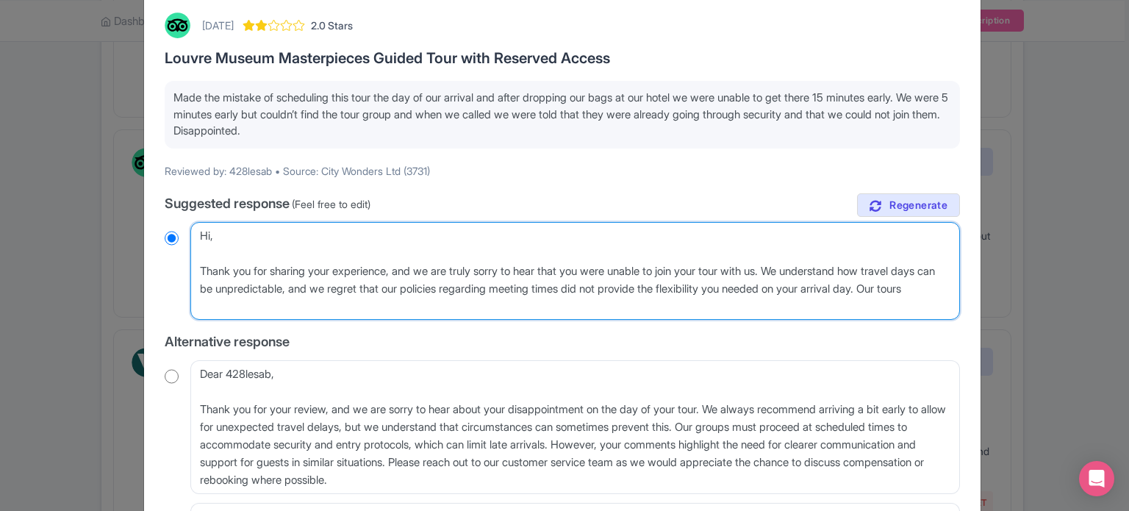
type textarea "Hi, Thank you for sharing your experience, and we are truly sorry to hear that …"
radio input "true"
type textarea "Hi, Thank you for sharing your experience, and we are truly sorry to hear that …"
radio input "true"
type textarea "Hi, Thank you for sharing your experience, and we are truly sorry to hear that …"
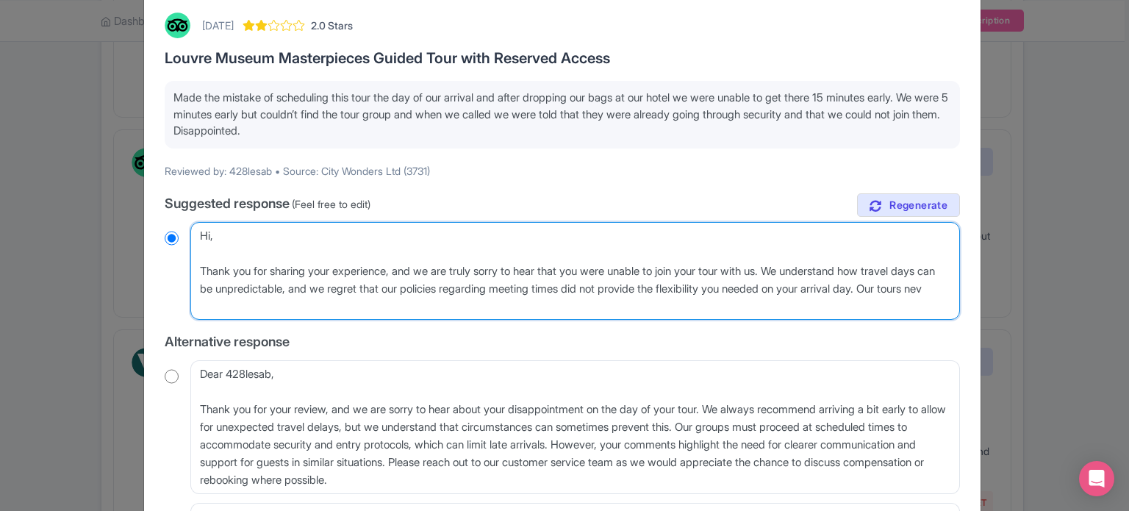
radio input "true"
type textarea "Hi, Thank you for sharing your experience, and we are truly sorry to hear that …"
radio input "true"
type textarea "Hi, Thank you for sharing your experience, and we are truly sorry to hear that …"
radio input "true"
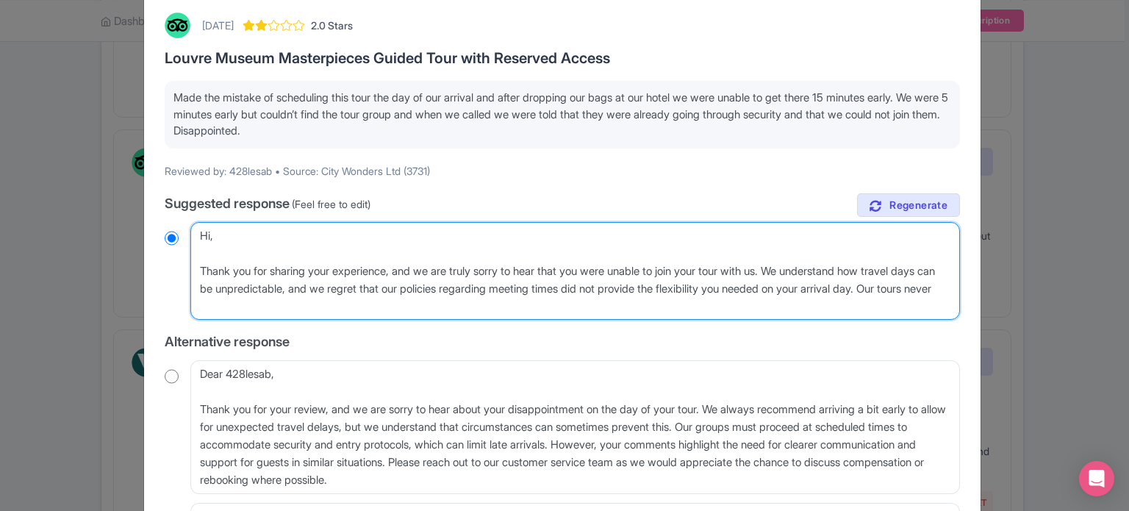
type textarea "Hi, Thank you for sharing your experience, and we are truly sorry to hear that …"
radio input "true"
type textarea "Hi, Thank you for sharing your experience, and we are truly sorry to hear that …"
radio input "true"
type textarea "Hi, Thank you for sharing your experience, and we are truly sorry to hear that …"
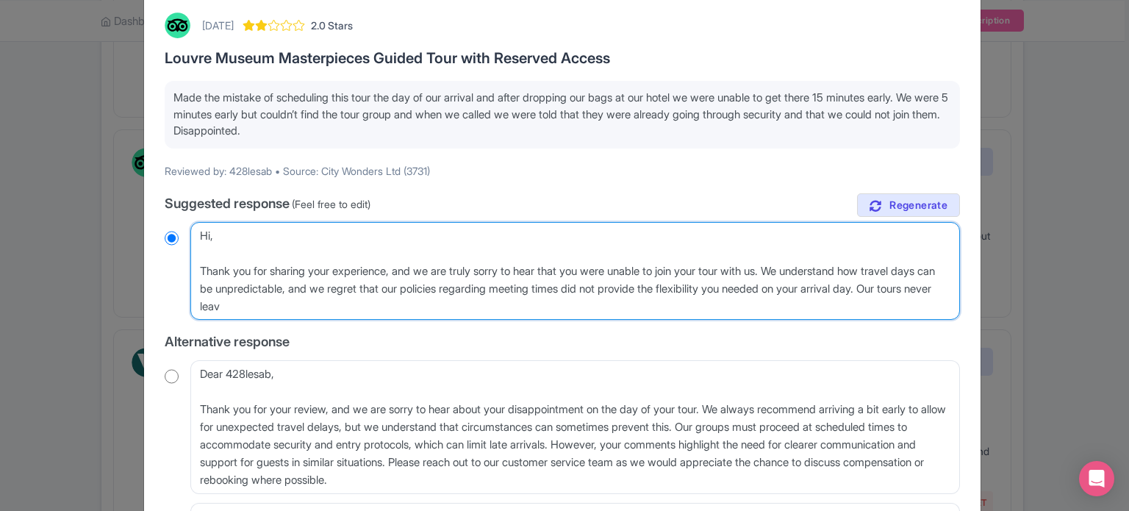
radio input "true"
type textarea "Hi, Thank you for sharing your experience, and we are truly sorry to hear that …"
radio input "true"
type textarea "Hi, Thank you for sharing your experience, and we are truly sorry to hear that …"
radio input "true"
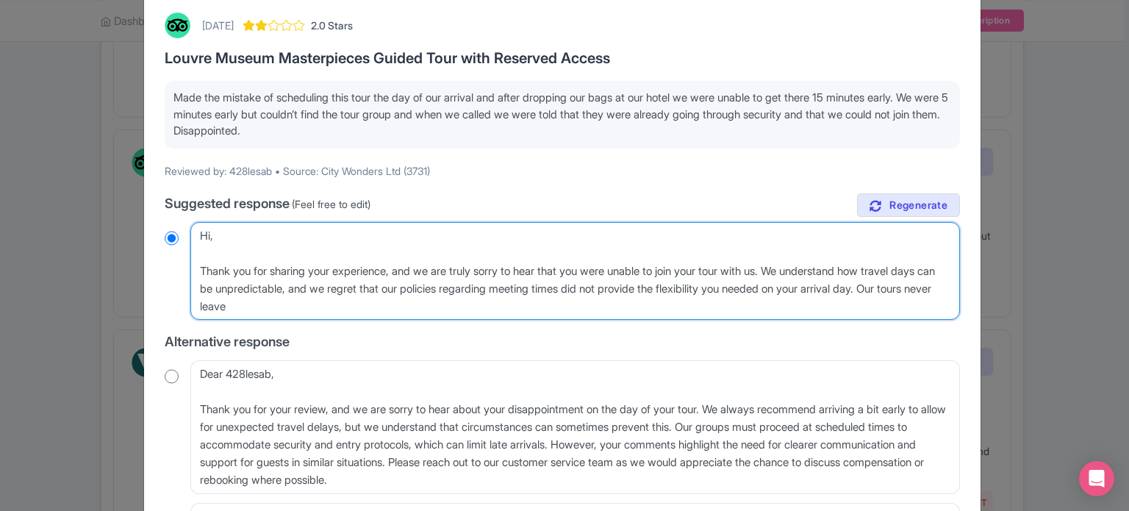
type textarea "Hi, Thank you for sharing your experience, and we are truly sorry to hear that …"
radio input "true"
type textarea "Hi, Thank you for sharing your experience, and we are truly sorry to hear that …"
radio input "true"
type textarea "Hi, Thank you for sharing your experience, and we are truly sorry to hear that …"
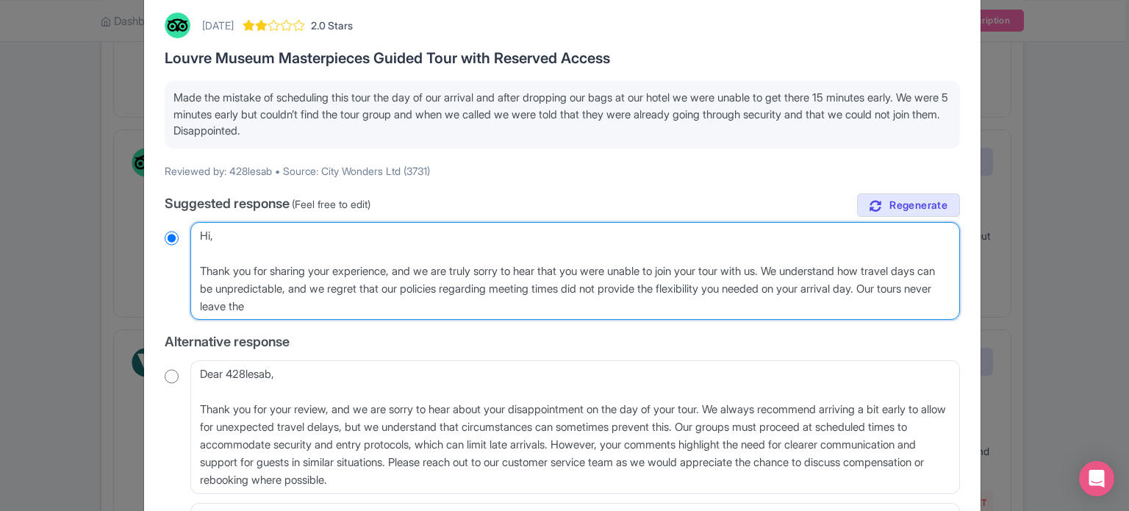
radio input "true"
type textarea "Hi, Thank you for sharing your experience, and we are truly sorry to hear that …"
radio input "true"
type textarea "Hi, Thank you for sharing your experience, and we are truly sorry to hear that …"
radio input "true"
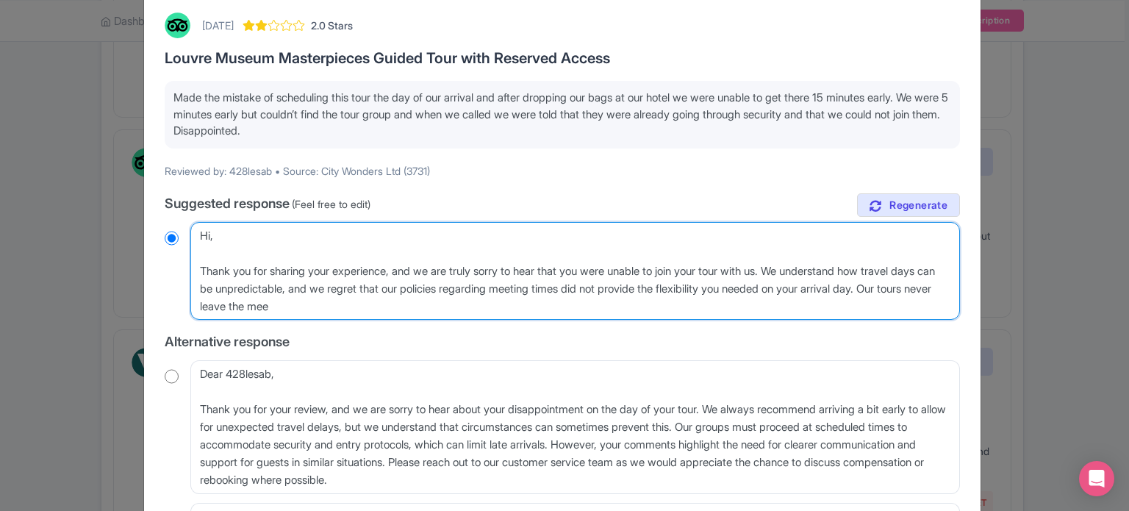
type textarea "Hi, Thank you for sharing your experience, and we are truly sorry to hear that …"
radio input "true"
type textarea "Hi, Thank you for sharing your experience, and we are truly sorry to hear that …"
radio input "true"
type textarea "Hi, Thank you for sharing your experience, and we are truly sorry to hear that …"
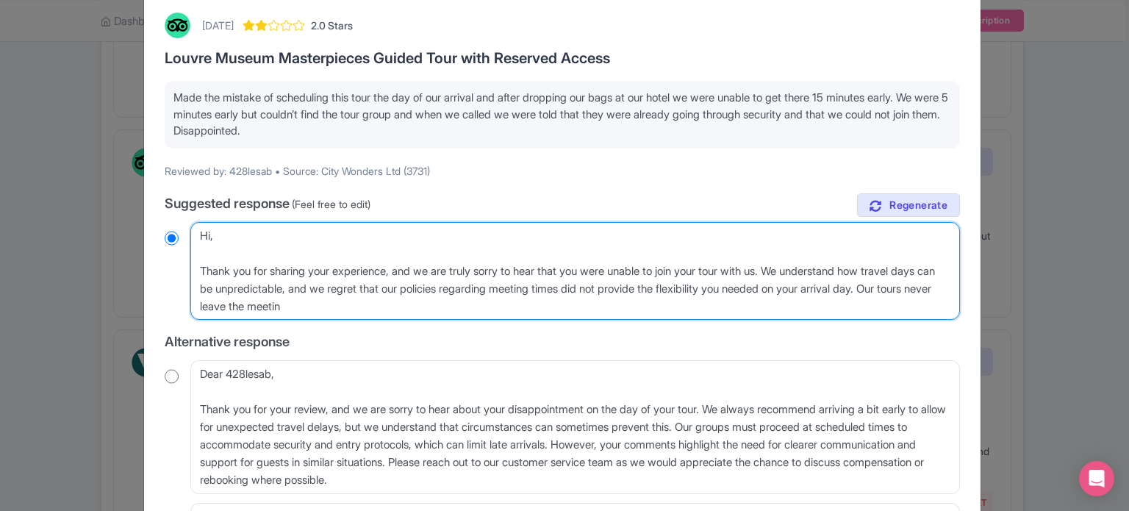
radio input "true"
type textarea "Hi, Thank you for sharing your experience, and we are truly sorry to hear that …"
radio input "true"
type textarea "Hi, Thank you for sharing your experience, and we are truly sorry to hear that …"
radio input "true"
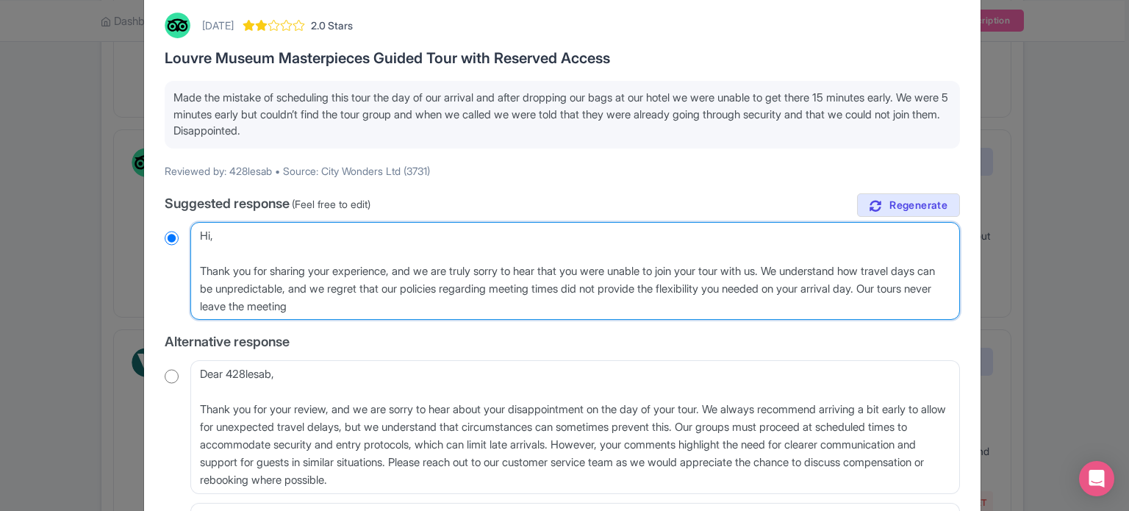
type textarea "Hi, Thank you for sharing your experience, and we are truly sorry to hear that …"
radio input "true"
type textarea "Hi, Thank you for sharing your experience, and we are truly sorry to hear that …"
radio input "true"
type textarea "Hi, Thank you for sharing your experience, and we are truly sorry to hear that …"
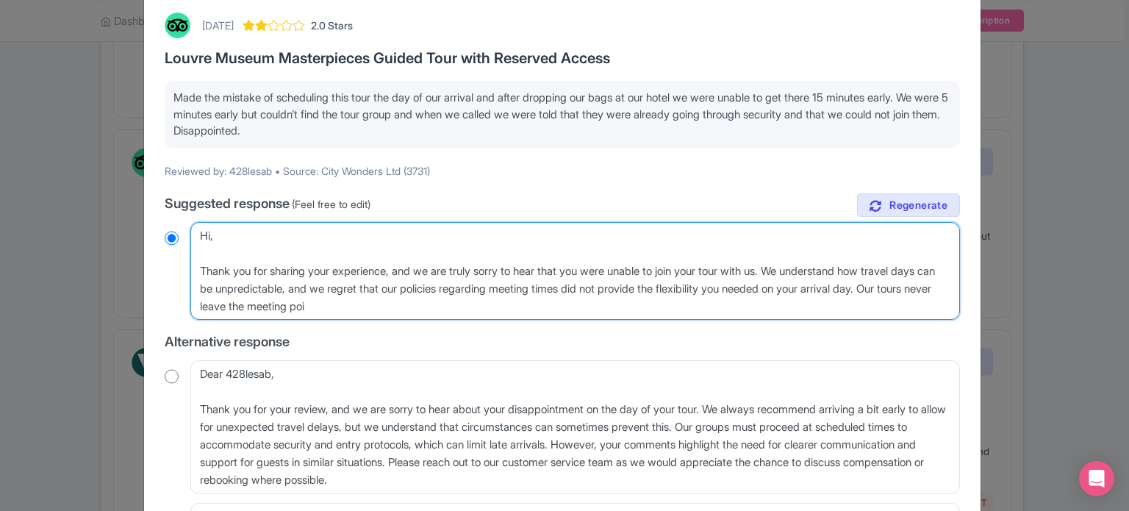
radio input "true"
type textarea "Hi, Thank you for sharing your experience, and we are truly sorry to hear that …"
radio input "true"
type textarea "Hi, Thank you for sharing your experience, and we are truly sorry to hear that …"
radio input "true"
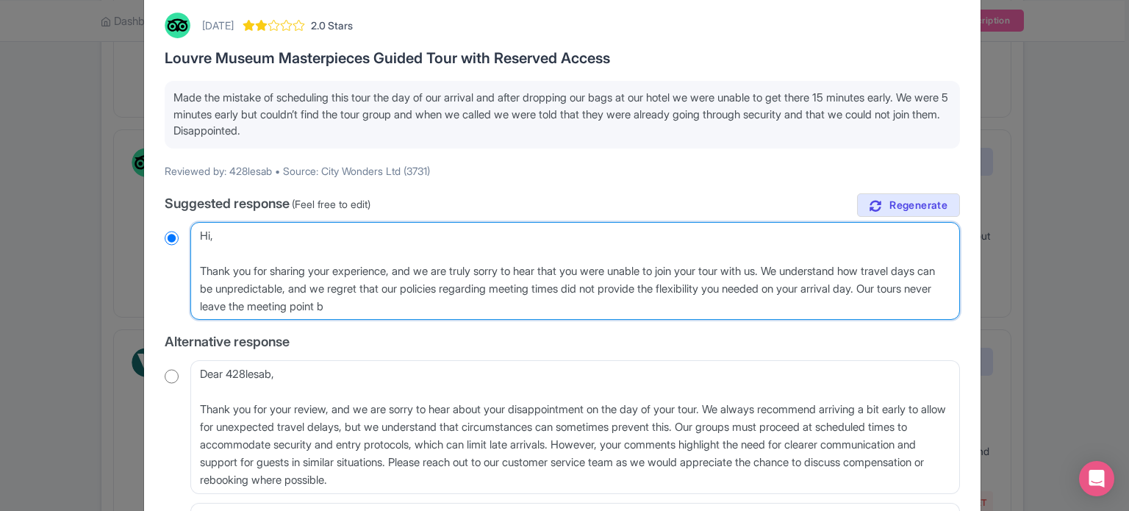
type textarea "Hi, Thank you for sharing your experience, and we are truly sorry to hear that …"
radio input "true"
type textarea "Hi, Thank you for sharing your experience, and we are truly sorry to hear that …"
radio input "true"
type textarea "Hi, Thank you for sharing your experience, and we are truly sorry to hear that …"
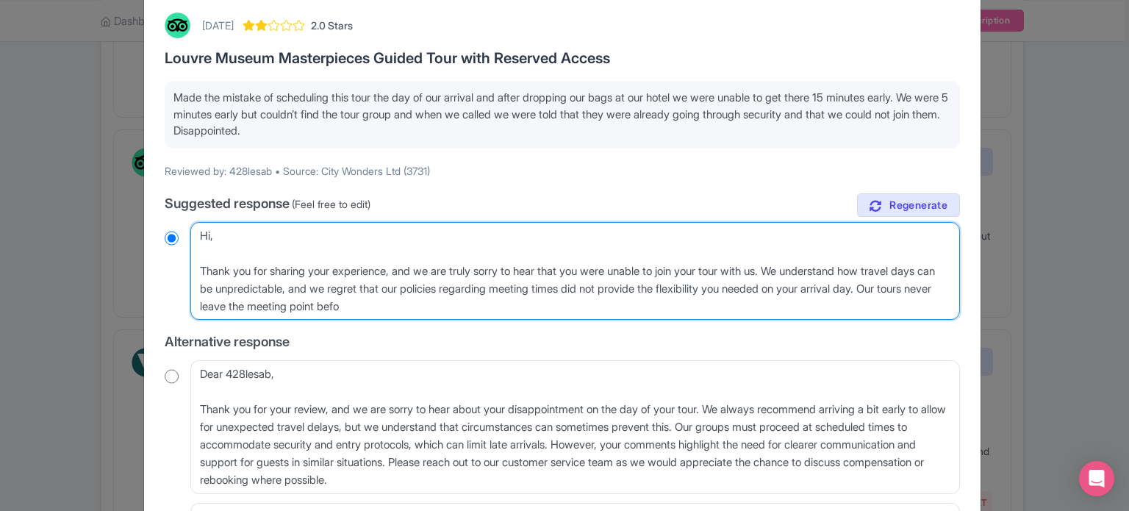
radio input "true"
type textarea "Hi, Thank you for sharing your experience, and we are truly sorry to hear that …"
radio input "true"
type textarea "Hi, Thank you for sharing your experience, and we are truly sorry to hear that …"
radio input "true"
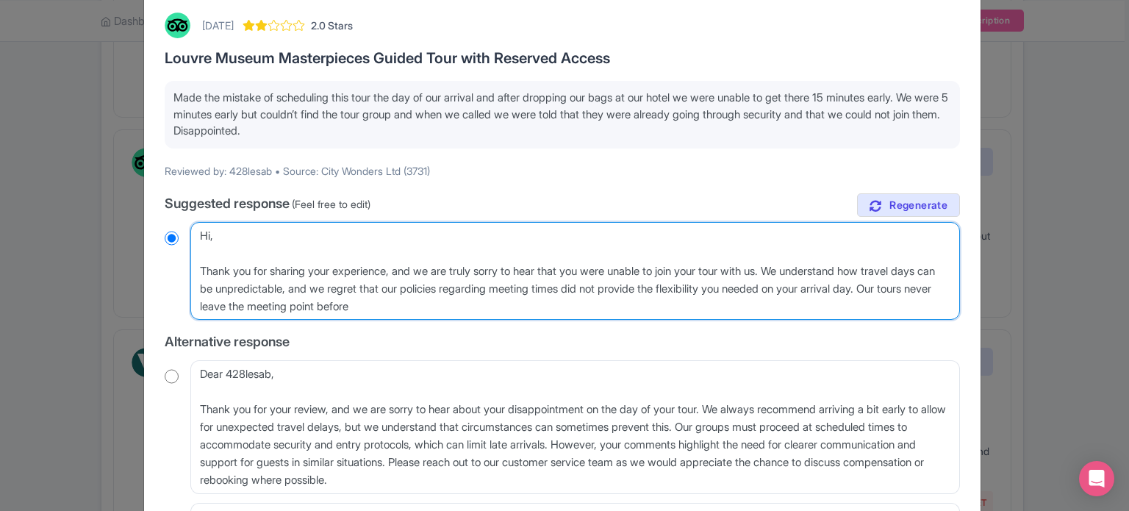
type textarea "Hi, Thank you for sharing your experience, and we are truly sorry to hear that …"
radio input "true"
type textarea "Hi, Thank you for sharing your experience, and we are truly sorry to hear that …"
radio input "true"
type textarea "Hi, Thank you for sharing your experience, and we are truly sorry to hear that …"
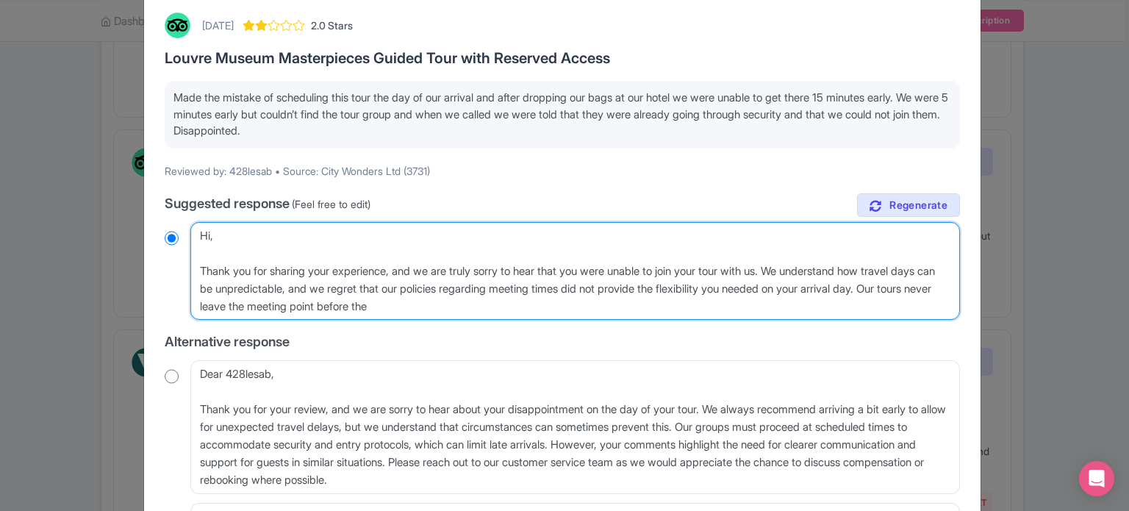
radio input "true"
type textarea "Hi, Thank you for sharing your experience, and we are truly sorry to hear that …"
radio input "true"
type textarea "Hi, Thank you for sharing your experience, and we are truly sorry to hear that …"
radio input "true"
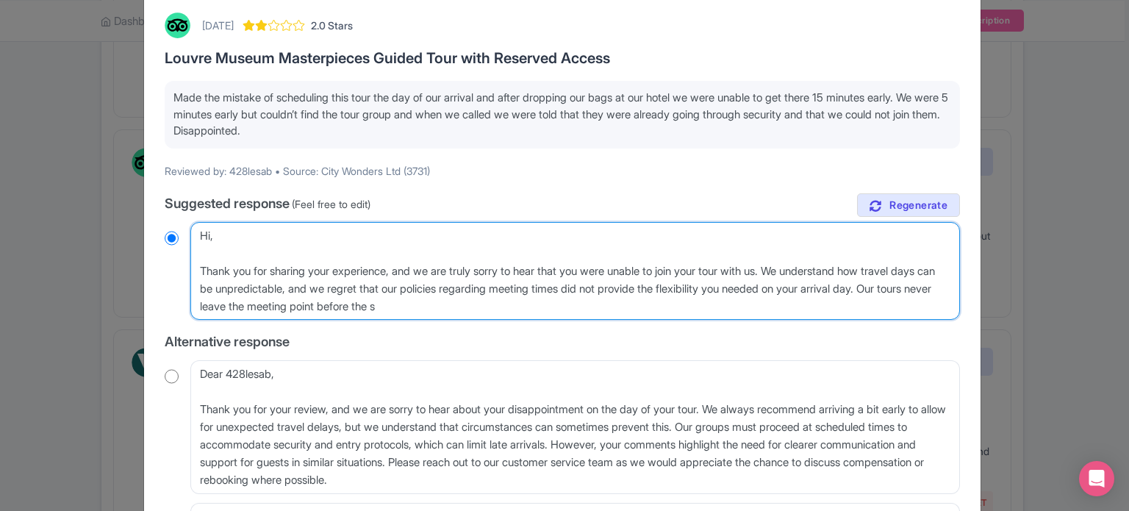
type textarea "Hi, Thank you for sharing your experience, and we are truly sorry to hear that …"
radio input "true"
type textarea "Hi, Thank you for sharing your experience, and we are truly sorry to hear that …"
radio input "true"
type textarea "Hi, Thank you for sharing your experience, and we are truly sorry to hear that …"
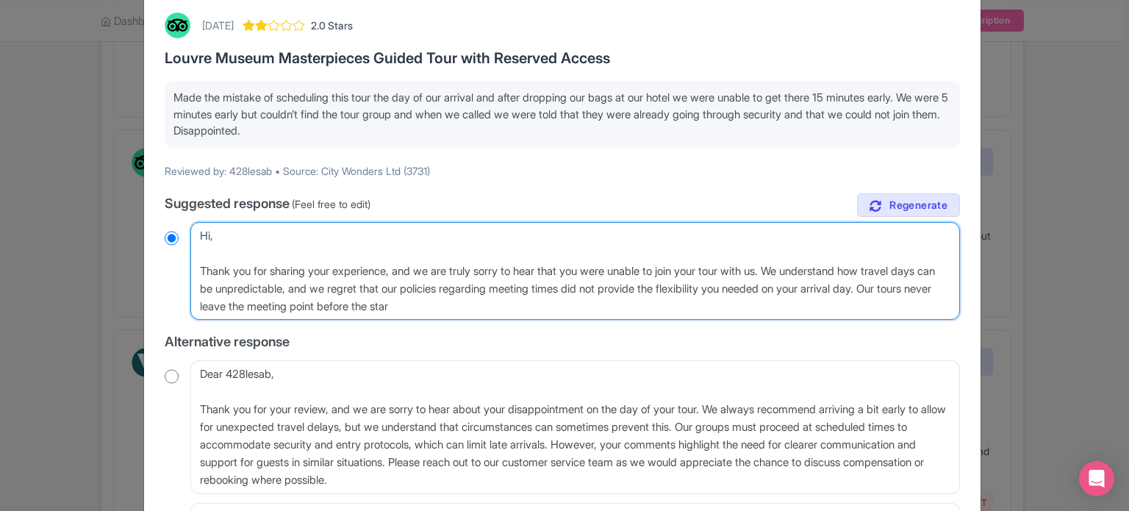
radio input "true"
type textarea "Hi, Thank you for sharing your experience, and we are truly sorry to hear that …"
radio input "true"
type textarea "Hi, Thank you for sharing your experience, and we are truly sorry to hear that …"
radio input "true"
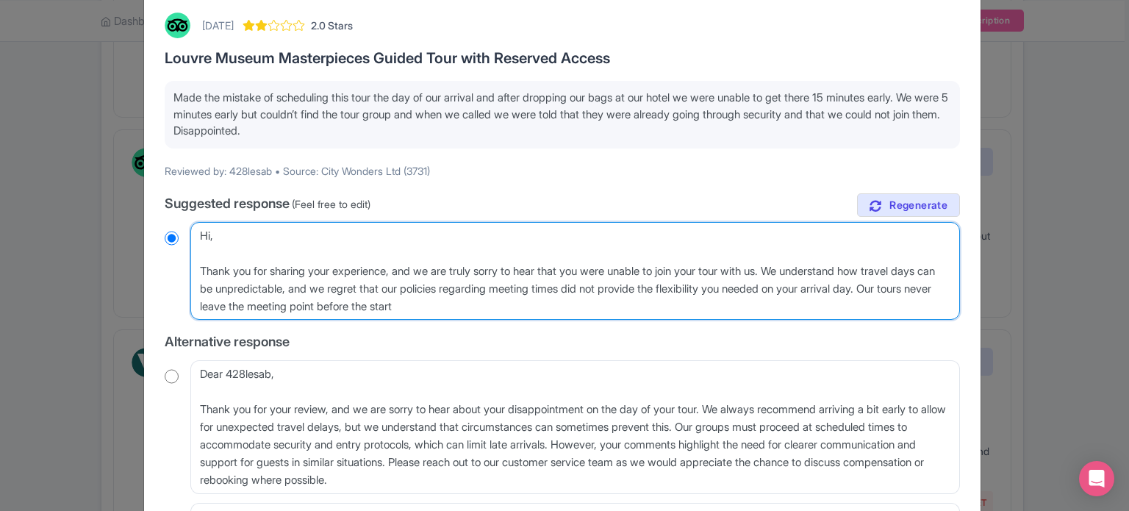
type textarea "Hi, Thank you for sharing your experience, and we are truly sorry to hear that …"
radio input "true"
type textarea "Hi, Thank you for sharing your experience, and we are truly sorry to hear that …"
radio input "true"
type textarea "Hi, Thank you for sharing your experience, and we are truly sorry to hear that …"
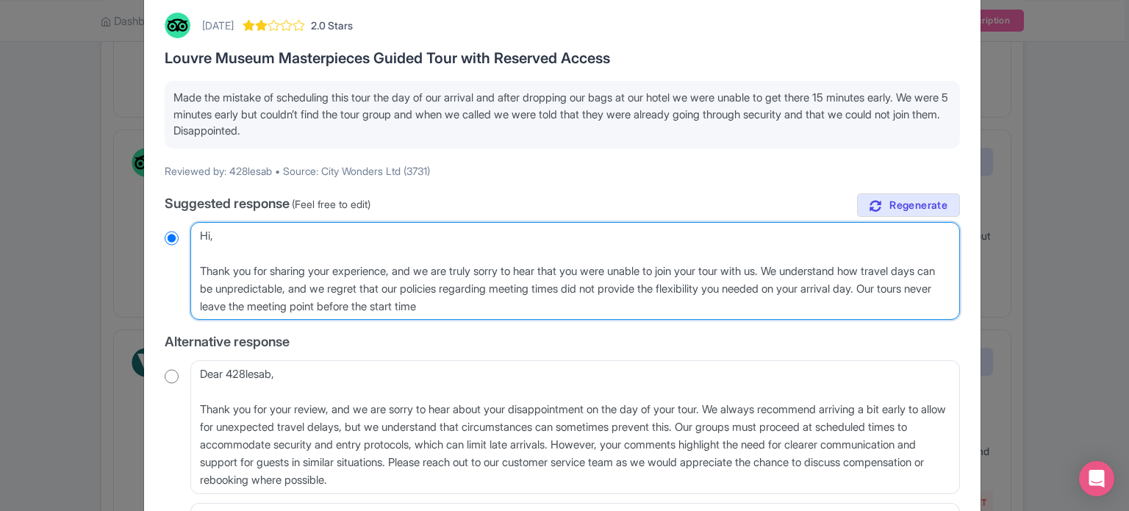
radio input "true"
type textarea "Hi, Thank you for sharing your experience, and we are truly sorry to hear that …"
radio input "true"
type textarea "Hi, Thank you for sharing your experience, and we are truly sorry to hear that …"
radio input "true"
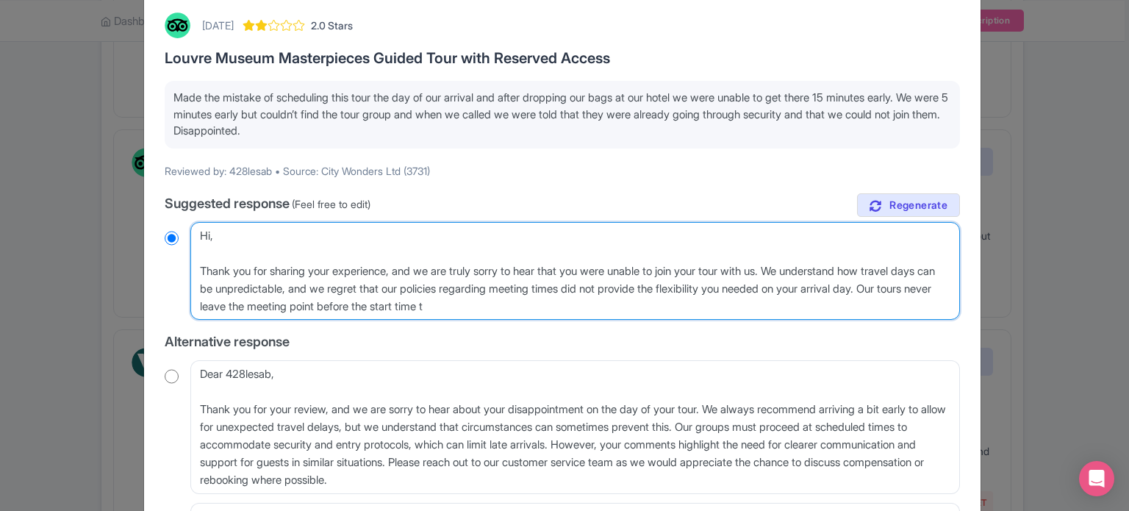
type textarea "Hi, Thank you for sharing your experience, and we are truly sorry to hear that …"
radio input "true"
type textarea "Hi, Thank you for sharing your experience, and we are truly sorry to hear that …"
radio input "true"
type textarea "Hi, Thank you for sharing your experience, and we are truly sorry to hear that …"
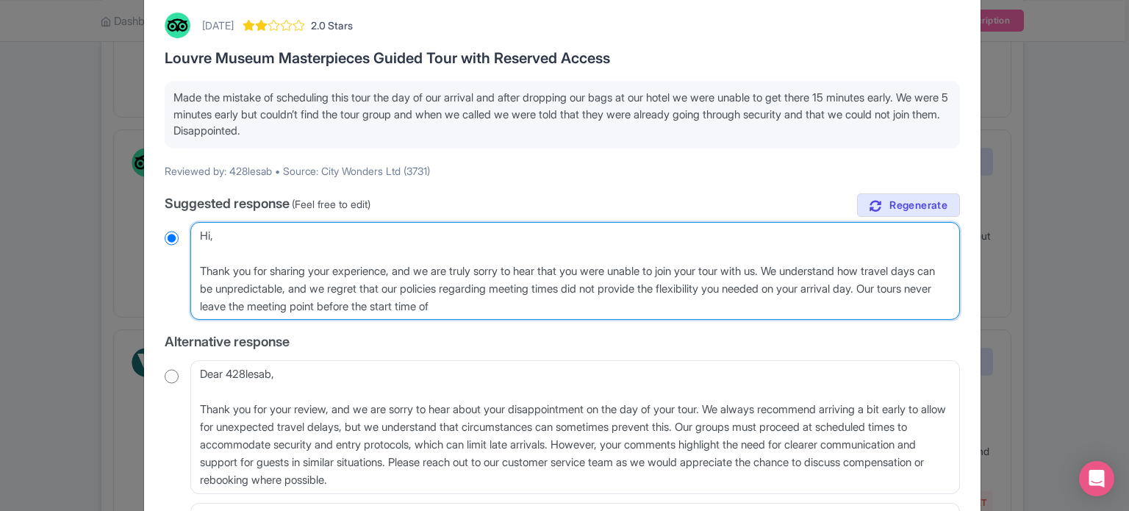
radio input "true"
type textarea "Hi, Thank you for sharing your experience, and we are truly sorry to hear that …"
radio input "true"
type textarea "Hi, Thank you for sharing your experience, and we are truly sorry to hear that …"
radio input "true"
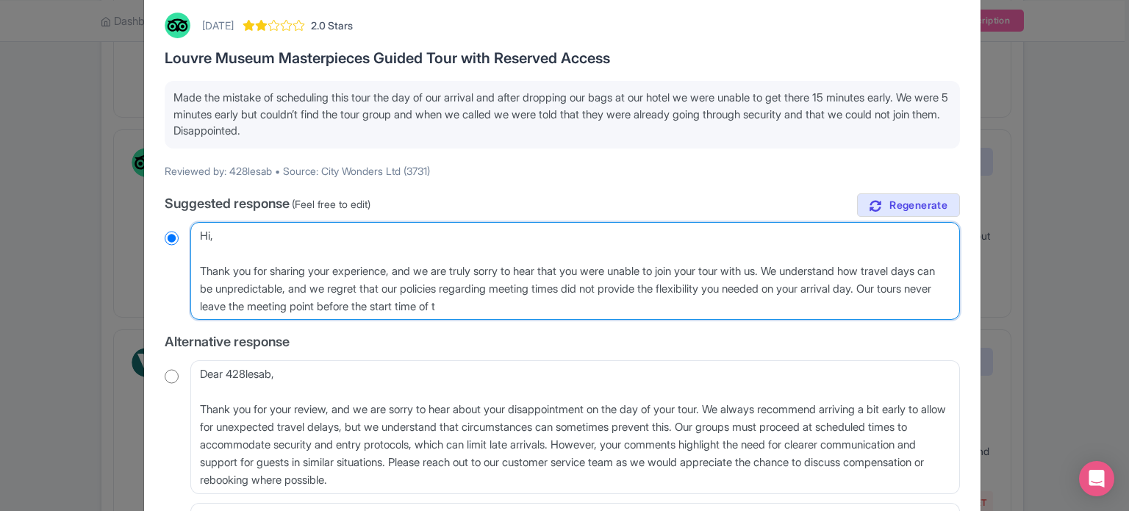
type textarea "Hi, Thank you for sharing your experience, and we are truly sorry to hear that …"
radio input "true"
type textarea "Hi, Thank you for sharing your experience, and we are truly sorry to hear that …"
radio input "true"
type textarea "Hi, Thank you for sharing your experience, and we are truly sorry to hear that …"
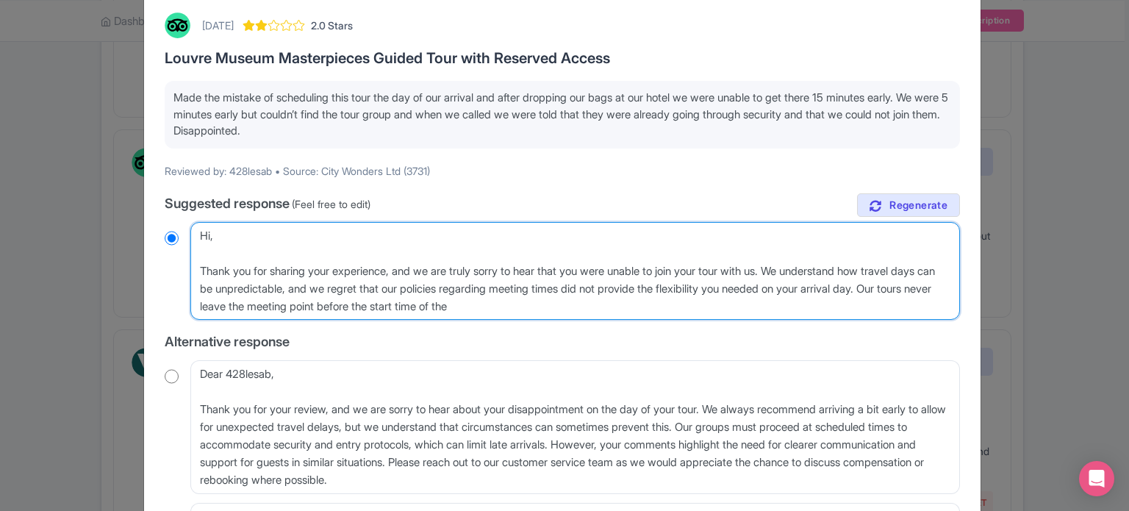
radio input "true"
type textarea "Hi, Thank you for sharing your experience, and we are truly sorry to hear that …"
radio input "true"
type textarea "Hi, Thank you for sharing your experience, and we are truly sorry to hear that …"
radio input "true"
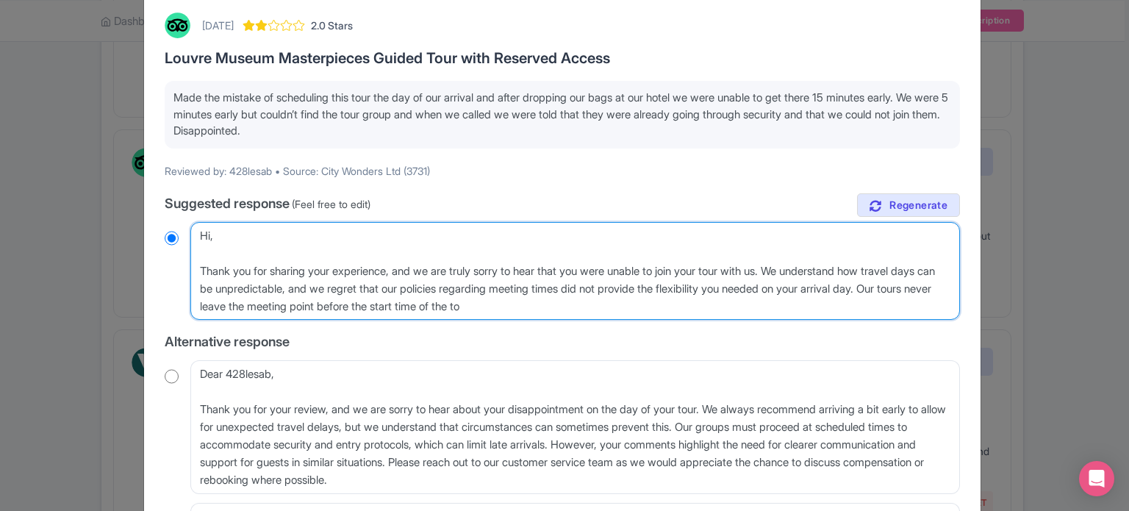
type textarea "Hi, Thank you for sharing your experience, and we are truly sorry to hear that …"
radio input "true"
type textarea "Hi, Thank you for sharing your experience, and we are truly sorry to hear that …"
radio input "true"
type textarea "Hi, Thank you for sharing your experience, and we are truly sorry to hear that …"
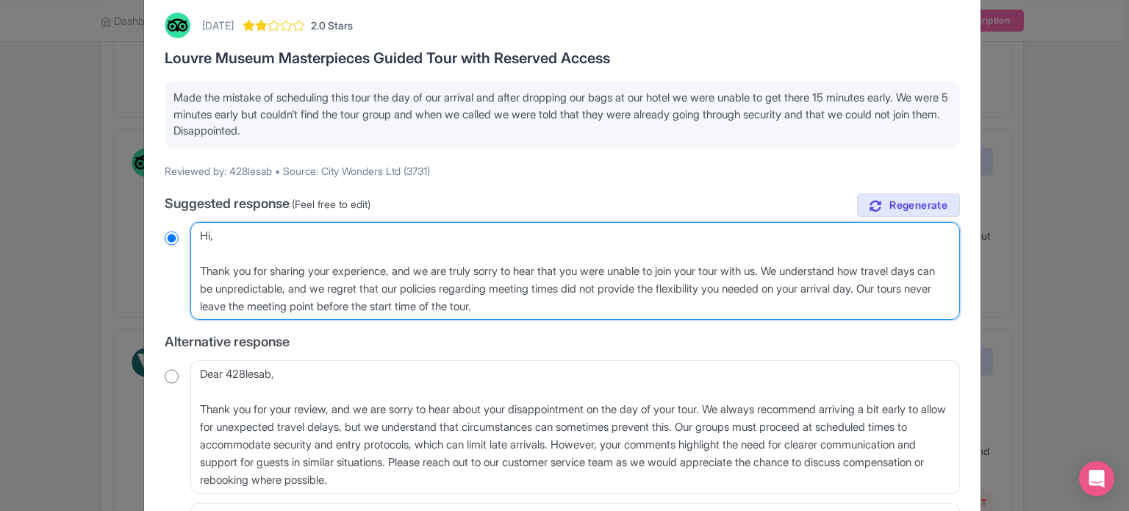
radio input "true"
type textarea "Hi, Thank you for sharing your experience, and we are truly sorry to hear that …"
radio input "true"
type textarea "Hi, Thank you for sharing your experience, and we are truly sorry to hear that …"
radio input "true"
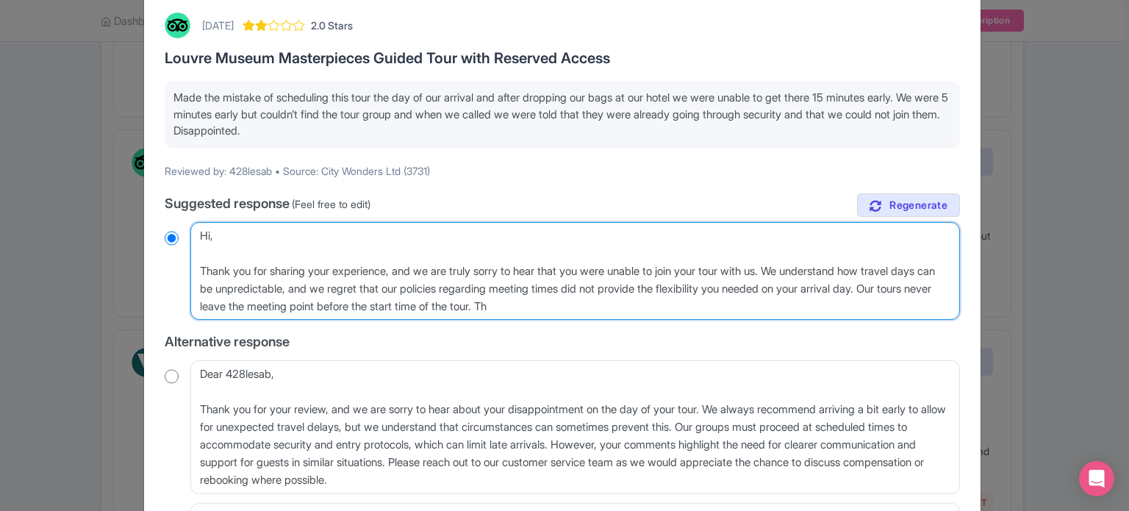
type textarea "Hi, Thank you for sharing your experience, and we are truly sorry to hear that …"
radio input "true"
type textarea "Hi, Thank you for sharing your experience, and we are truly sorry to hear that …"
radio input "true"
type textarea "Hi, Thank you for sharing your experience, and we are truly sorry to hear that …"
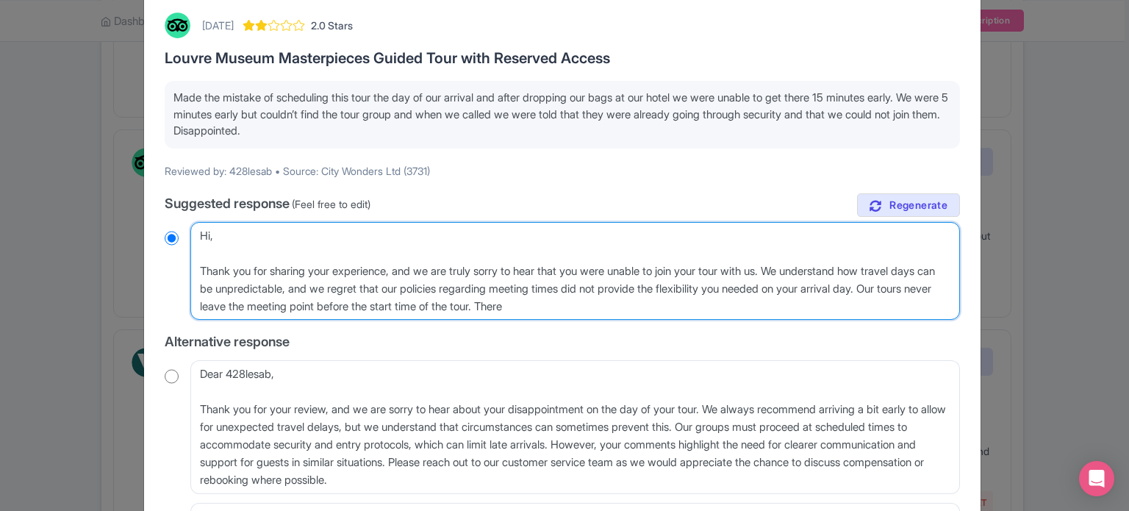
radio input "true"
type textarea "Hi, Thank you for sharing your experience, and we are truly sorry to hear that …"
radio input "true"
type textarea "Hi, Thank you for sharing your experience, and we are truly sorry to hear that …"
radio input "true"
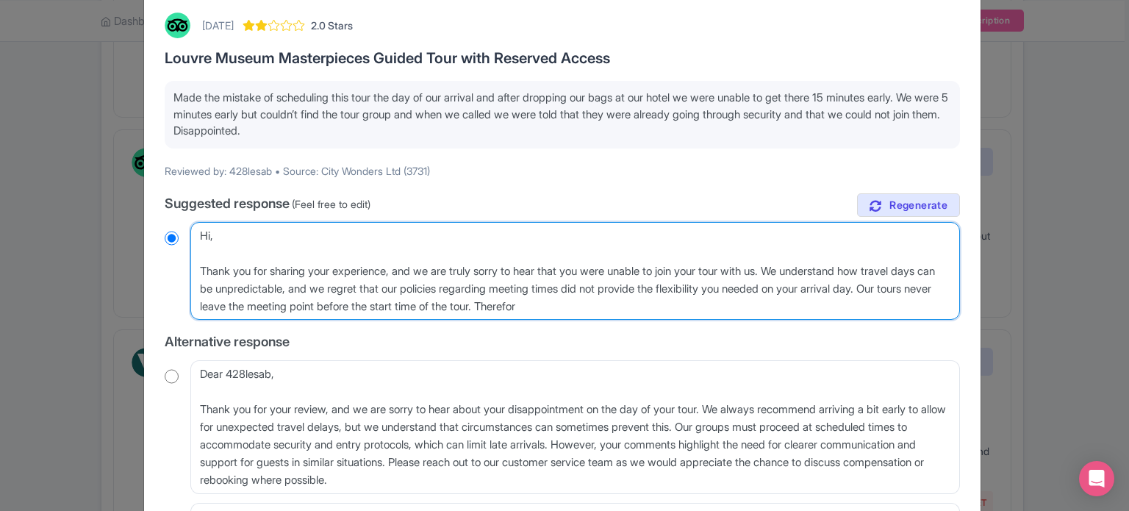
type textarea "Hi, Thank you for sharing your experience, and we are truly sorry to hear that …"
radio input "true"
type textarea "Hi, Thank you for sharing your experience, and we are truly sorry to hear that …"
radio input "true"
type textarea "Hi, Thank you for sharing your experience, and we are truly sorry to hear that …"
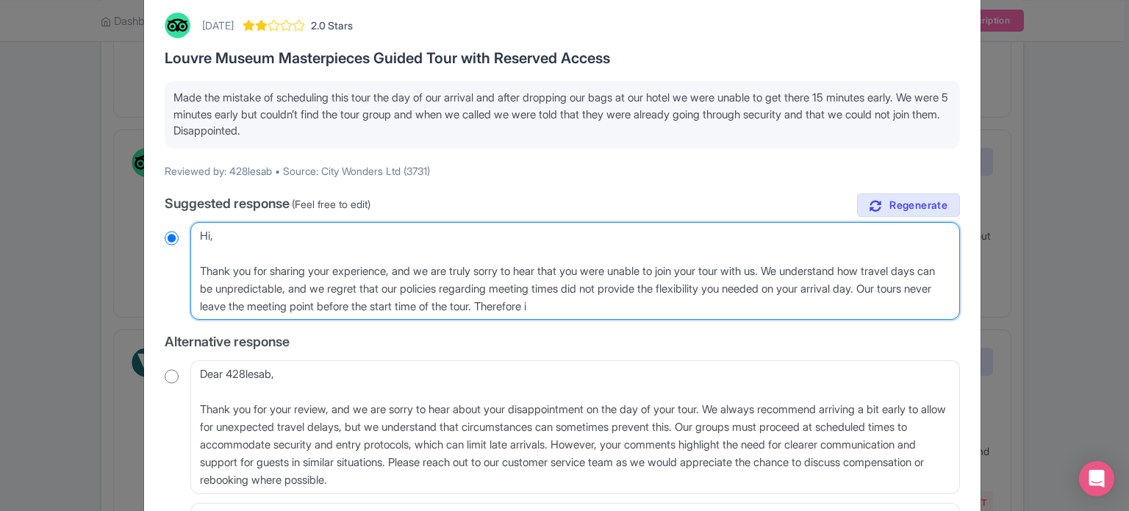
radio input "true"
type textarea "Hi, Thank you for sharing your experience, and we are truly sorry to hear that …"
radio input "true"
type textarea "Hi, Thank you for sharing your experience, and we are truly sorry to hear that …"
radio input "true"
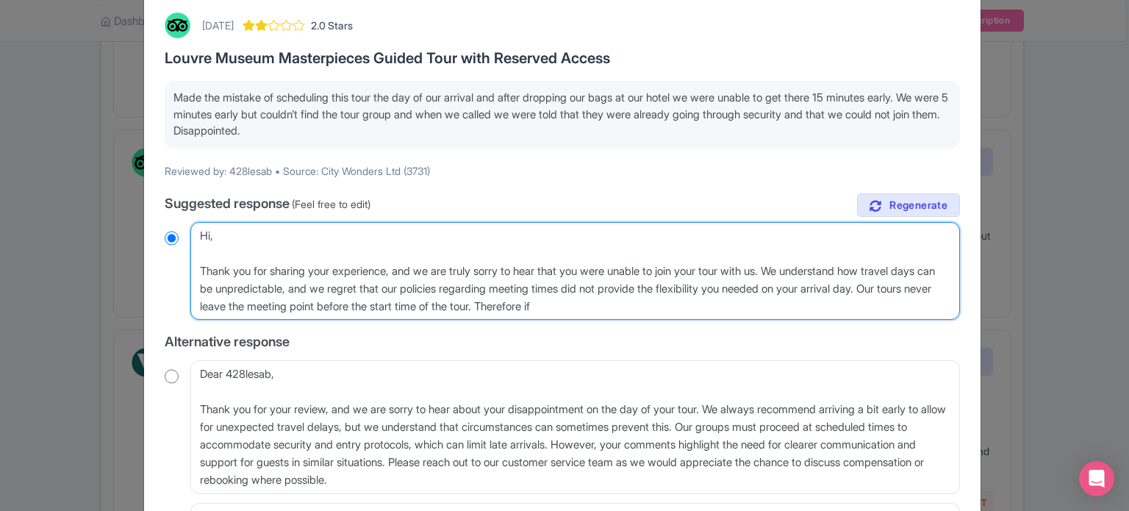
type textarea "Hi, Thank you for sharing your experience, and we are truly sorry to hear that …"
radio input "true"
type textarea "Hi, Thank you for sharing your experience, and we are truly sorry to hear that …"
radio input "true"
type textarea "Hi, Thank you for sharing your experience, and we are truly sorry to hear that …"
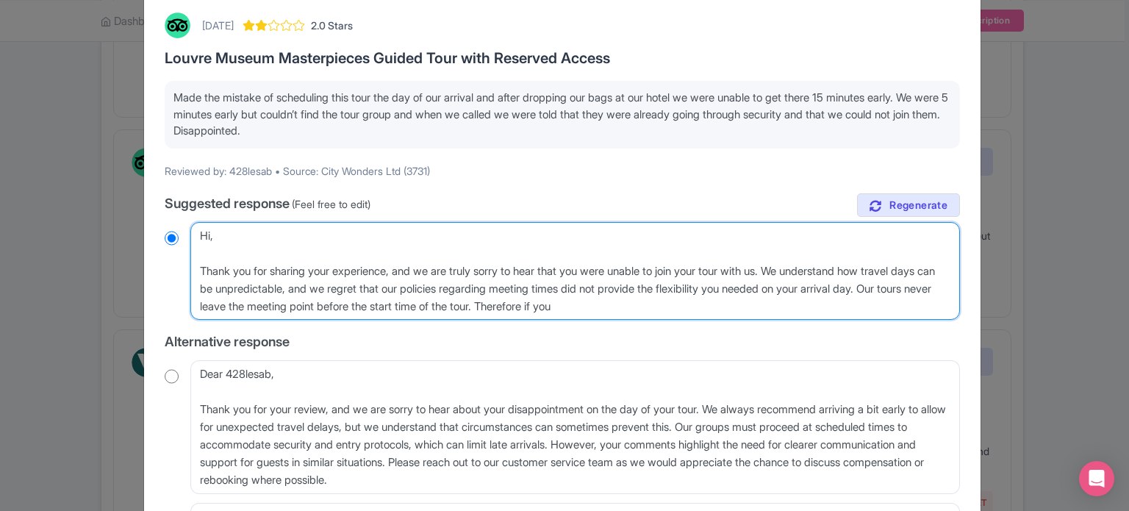
radio input "true"
type textarea "Hi, Thank you for sharing your experience, and we are truly sorry to hear that …"
radio input "true"
type textarea "Hi, Thank you for sharing your experience, and we are truly sorry to hear that …"
radio input "true"
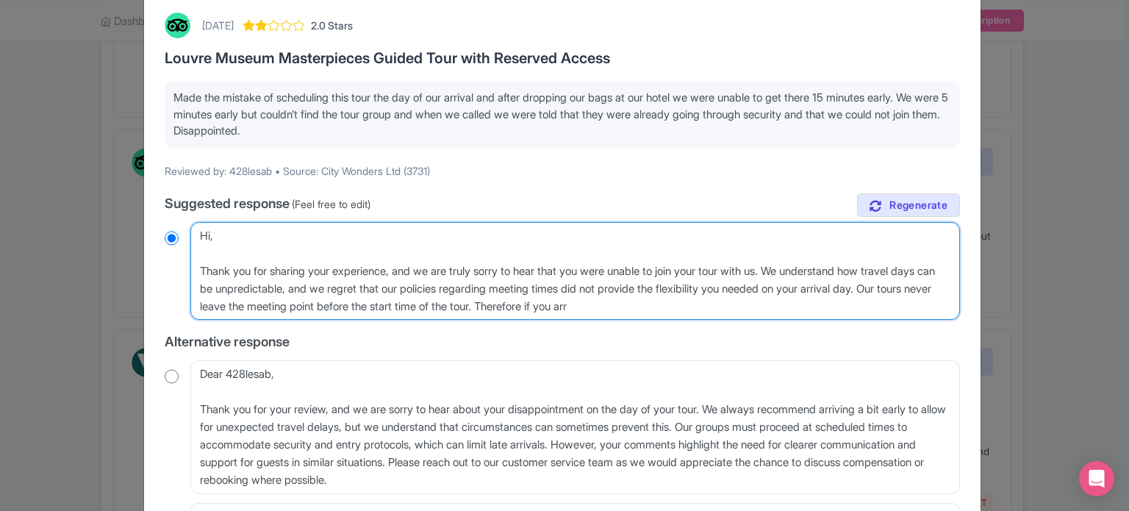
type textarea "Hi, Thank you for sharing your experience, and we are truly sorry to hear that …"
radio input "true"
type textarea "Hi, Thank you for sharing your experience, and we are truly sorry to hear that …"
radio input "true"
type textarea "Hi, Thank you for sharing your experience, and we are truly sorry to hear that …"
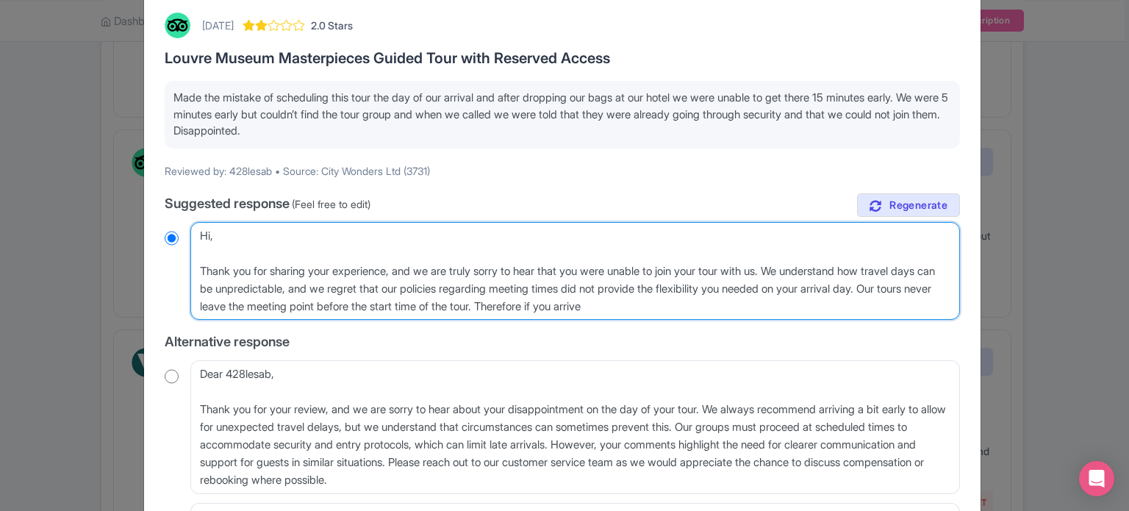
radio input "true"
type textarea "Hi, Thank you for sharing your experience, and we are truly sorry to hear that …"
radio input "true"
type textarea "Hi, Thank you for sharing your experience, and we are truly sorry to hear that …"
radio input "true"
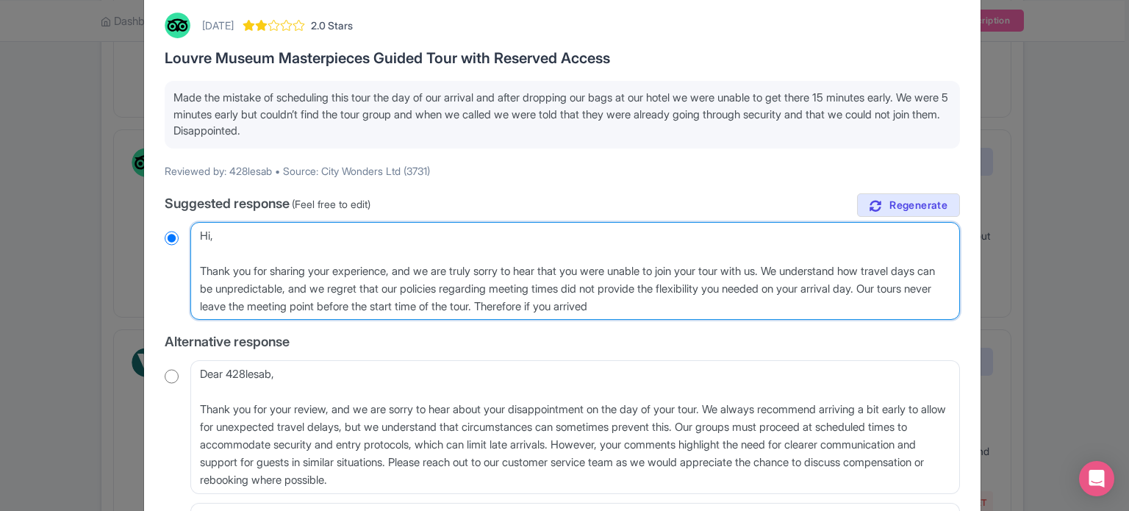
type textarea "Hi, Thank you for sharing your experience, and we are truly sorry to hear that …"
radio input "true"
type textarea "Hi, Thank you for sharing your experience, and we are truly sorry to hear that …"
radio input "true"
type textarea "Hi, Thank you for sharing your experience, and we are truly sorry to hear that …"
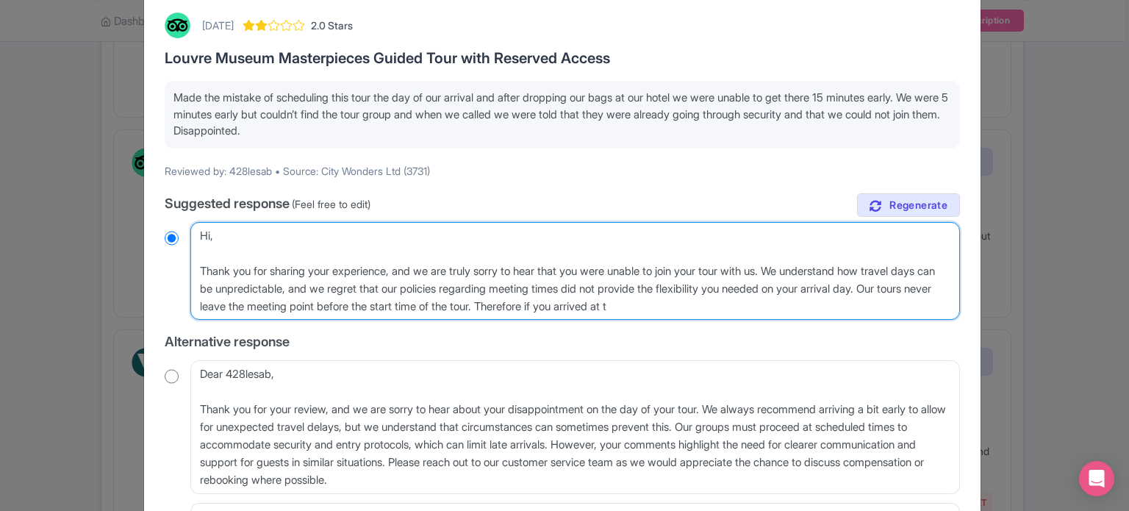
radio input "true"
type textarea "Hi, Thank you for sharing your experience, and we are truly sorry to hear that …"
radio input "true"
type textarea "Hi, Thank you for sharing your experience, and we are truly sorry to hear that …"
radio input "true"
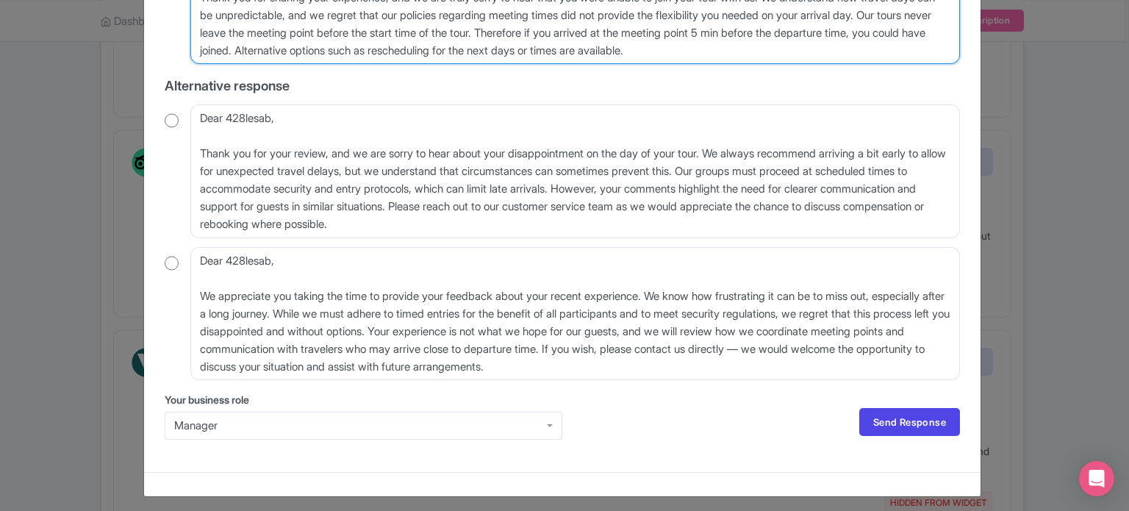
scroll to position [353, 0]
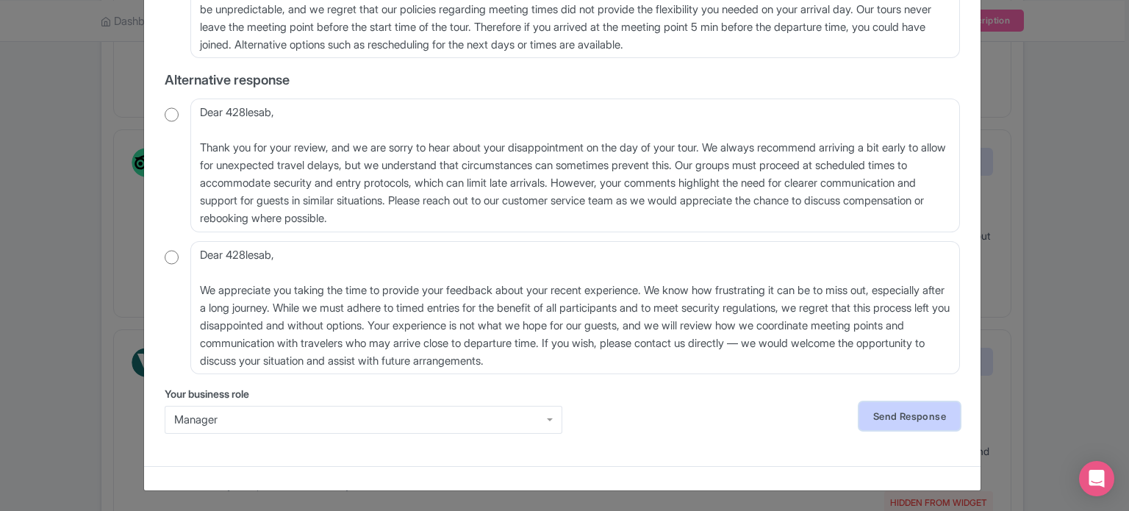
click at [917, 415] on link "Send Response" at bounding box center [909, 416] width 101 height 28
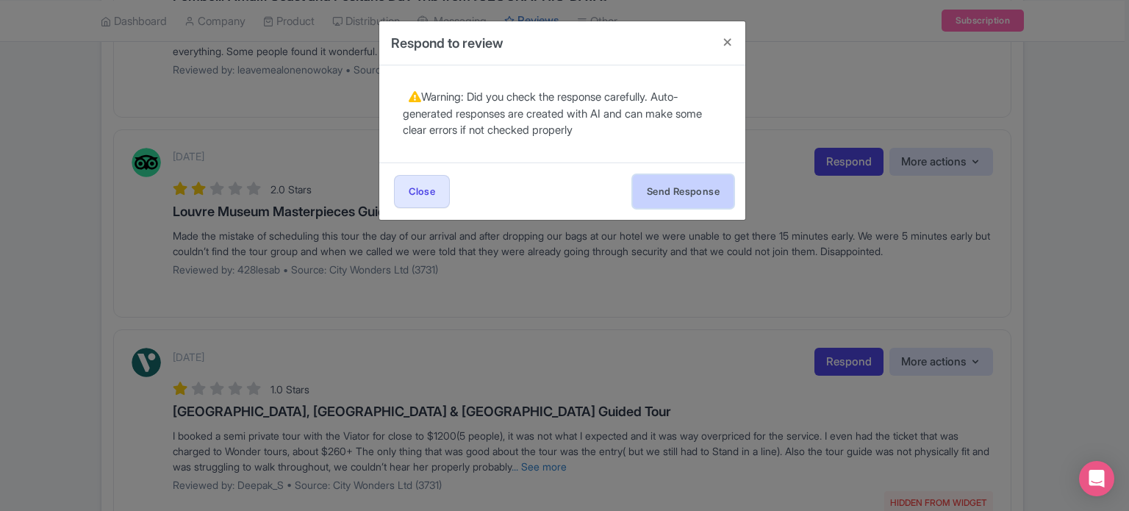
click at [698, 193] on button "Send Response" at bounding box center [683, 191] width 101 height 33
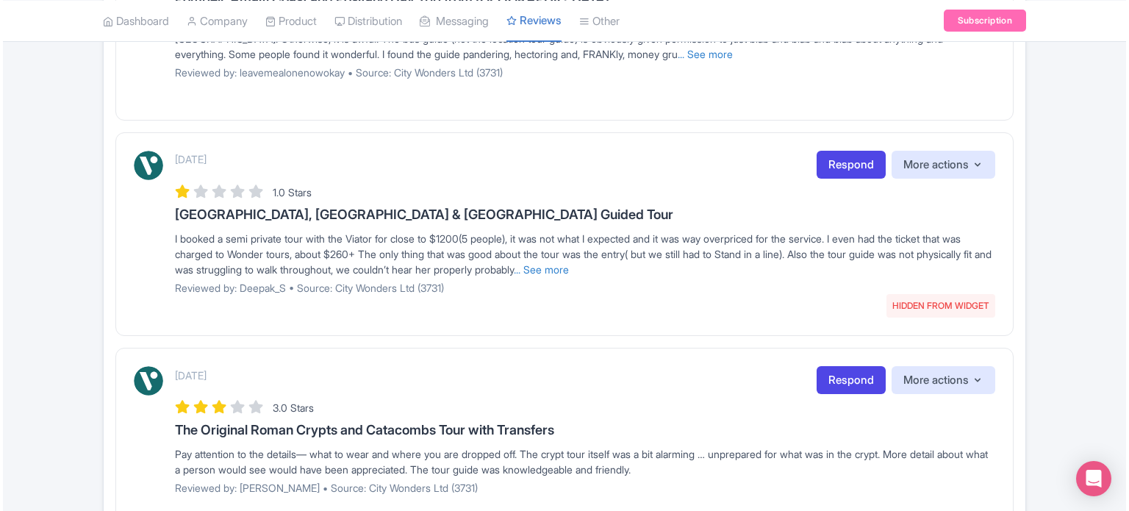
scroll to position [588, 0]
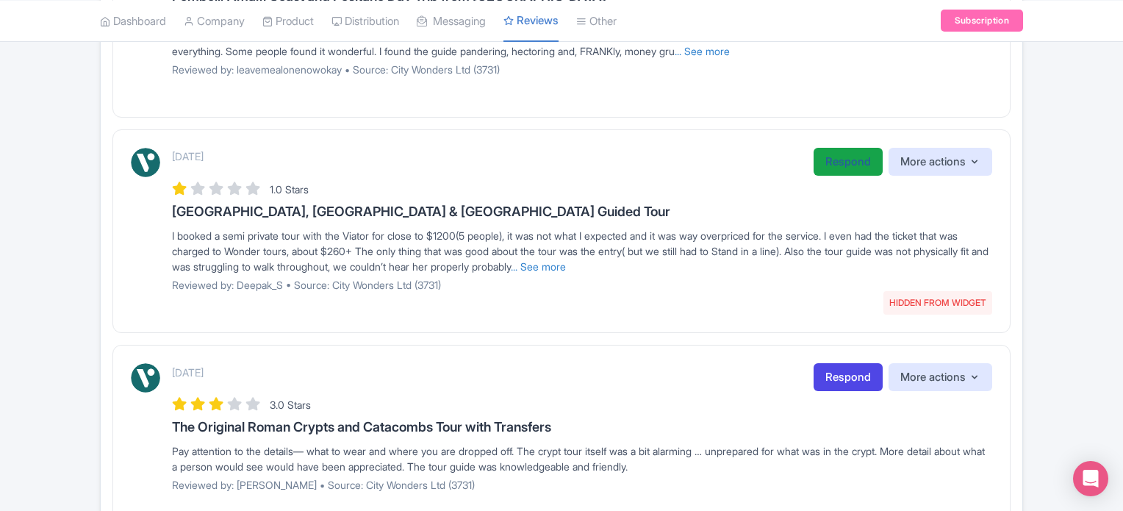
click at [834, 161] on link "Respond" at bounding box center [848, 162] width 69 height 29
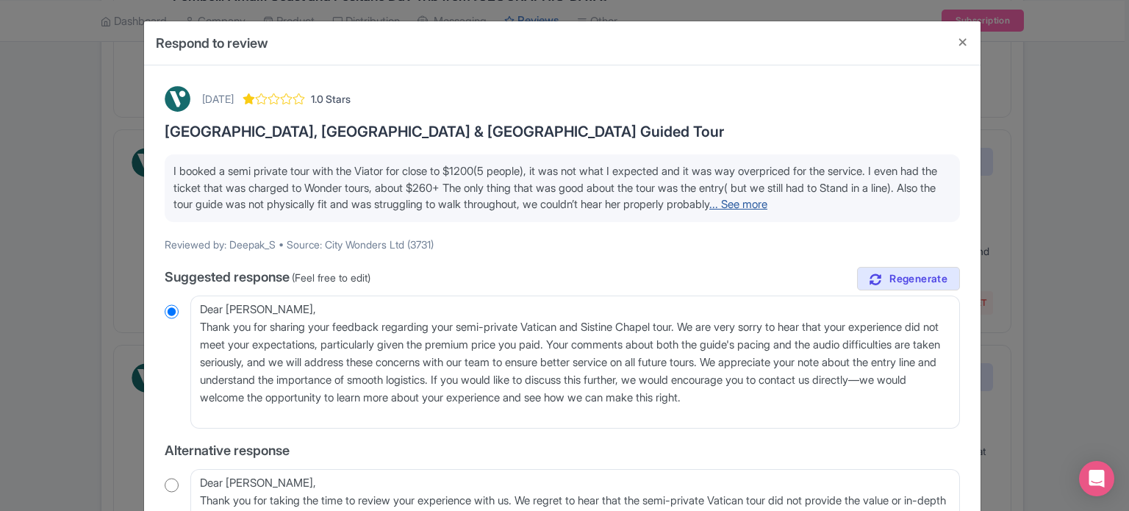
click at [767, 206] on link "... See more" at bounding box center [738, 204] width 58 height 14
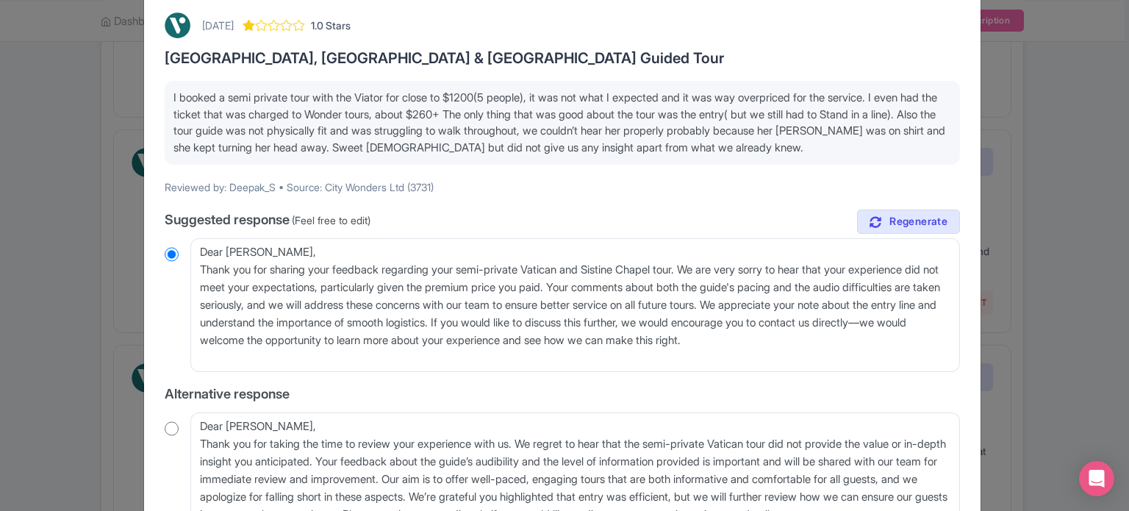
scroll to position [147, 0]
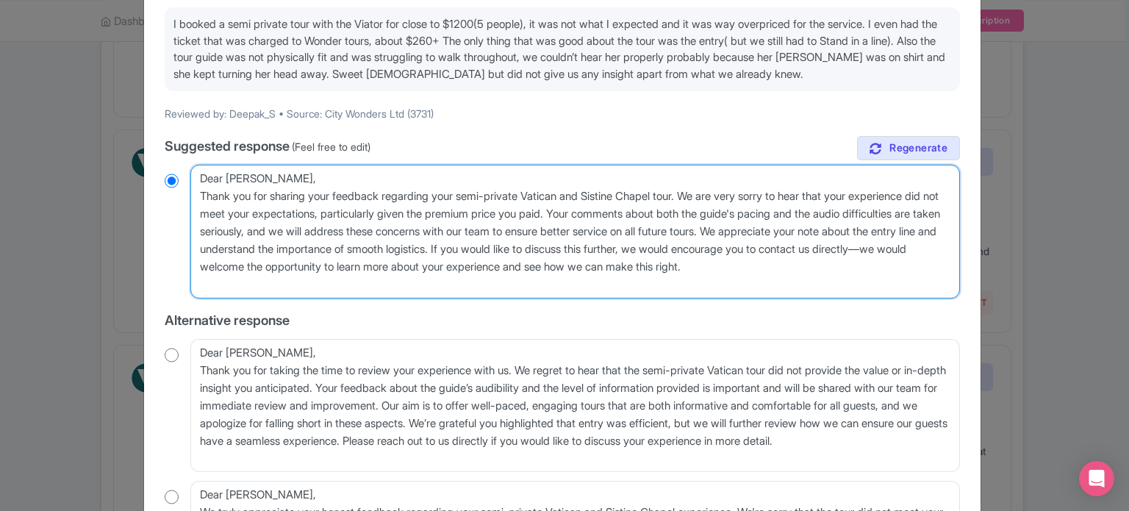
click at [560, 212] on textarea "Dear Deepak_S, Thank you for sharing your feedback regarding your semi-private …" at bounding box center [575, 232] width 770 height 134
type textarea "Dear Deepak_S, Thank you for sharing your feedback regarding your semi-private …"
radio input "true"
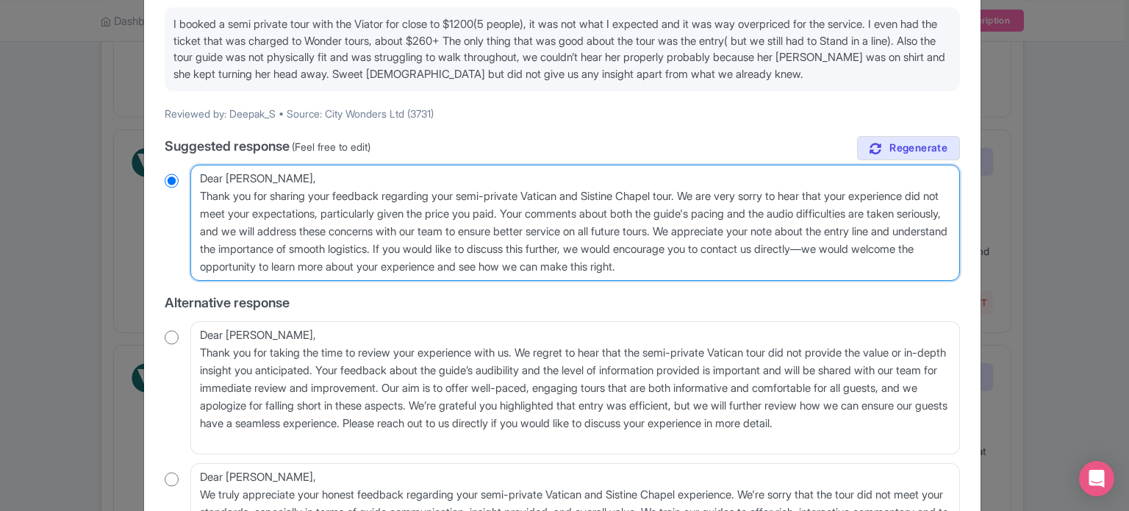
click at [618, 214] on textarea "Dear Deepak_S, Thank you for sharing your feedback regarding your semi-private …" at bounding box center [575, 223] width 770 height 116
type textarea "Dear Deepak_S, Thank you for sharing your feedback regarding your semi-private …"
radio input "true"
type textarea "Dear Deepak_S, Thank you for sharing your feedback regarding your semi-private …"
radio input "true"
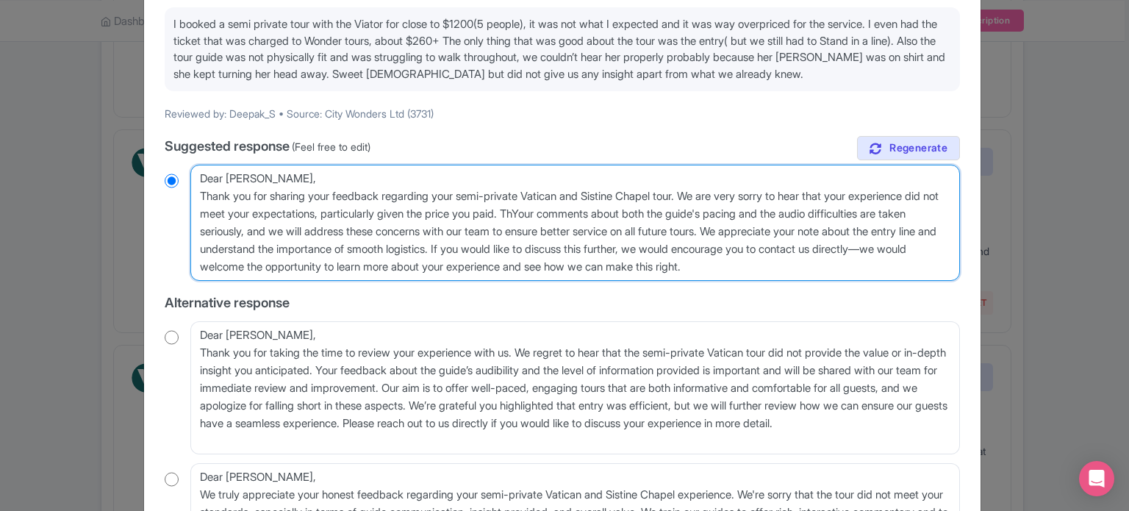
type textarea "Dear Deepak_S, Thank you for sharing your feedback regarding your semi-private …"
radio input "true"
type textarea "Dear Deepak_S, Thank you for sharing your feedback regarding your semi-private …"
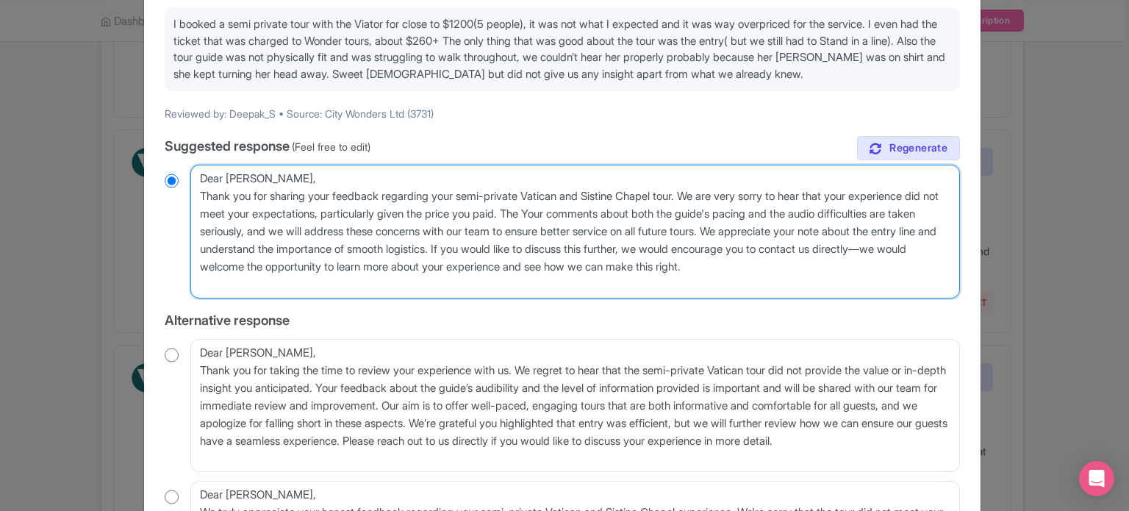
radio input "true"
type textarea "Dear Deepak_S, Thank you for sharing your feedback regarding your semi-private …"
radio input "true"
type textarea "Dear Deepak_S, Thank you for sharing your feedback regarding your semi-private …"
radio input "true"
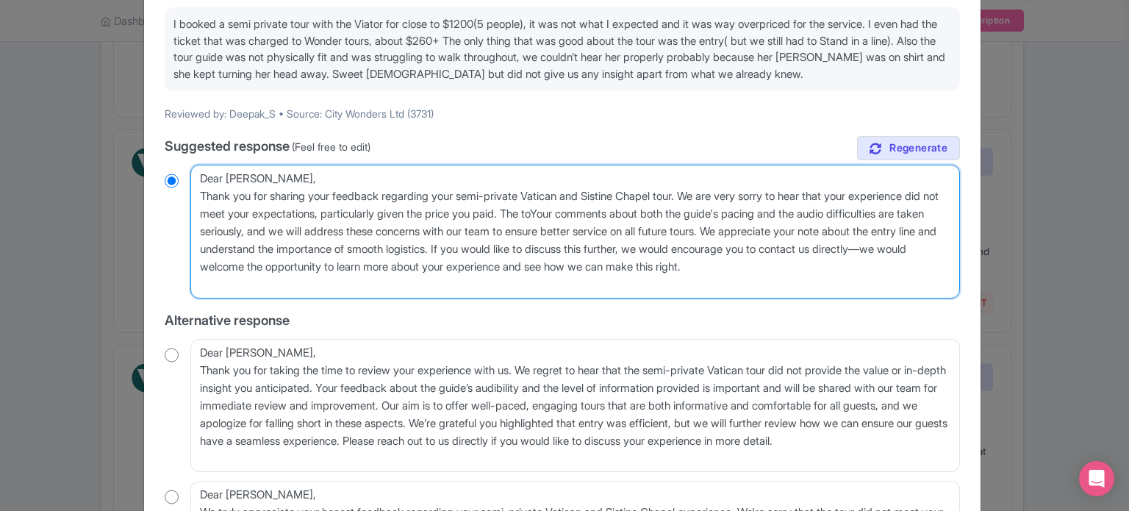
type textarea "Dear Deepak_S, Thank you for sharing your feedback regarding your semi-private …"
radio input "true"
type textarea "Dear Deepak_S, Thank you for sharing your feedback regarding your semi-private …"
radio input "true"
type textarea "Dear Deepak_S, Thank you for sharing your feedback regarding your semi-private …"
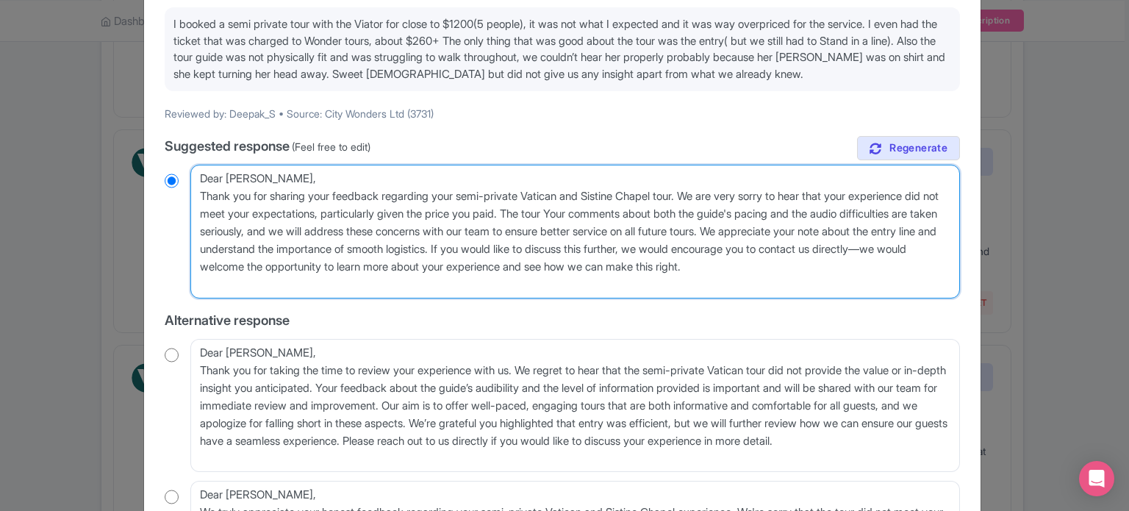
radio input "true"
type textarea "Dear Deepak_S, Thank you for sharing your feedback regarding your semi-private …"
radio input "true"
type textarea "Dear Deepak_S, Thank you for sharing your feedback regarding your semi-private …"
radio input "true"
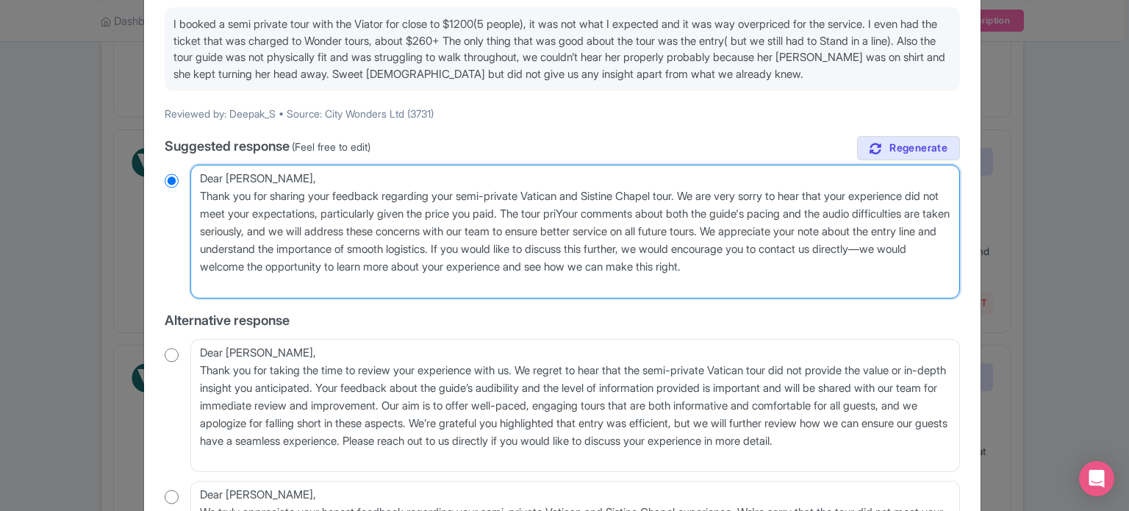
type textarea "Dear Deepak_S, Thank you for sharing your feedback regarding your semi-private …"
radio input "true"
type textarea "Dear Deepak_S, Thank you for sharing your feedback regarding your semi-private …"
radio input "true"
type textarea "Dear Deepak_S, Thank you for sharing your feedback regarding your semi-private …"
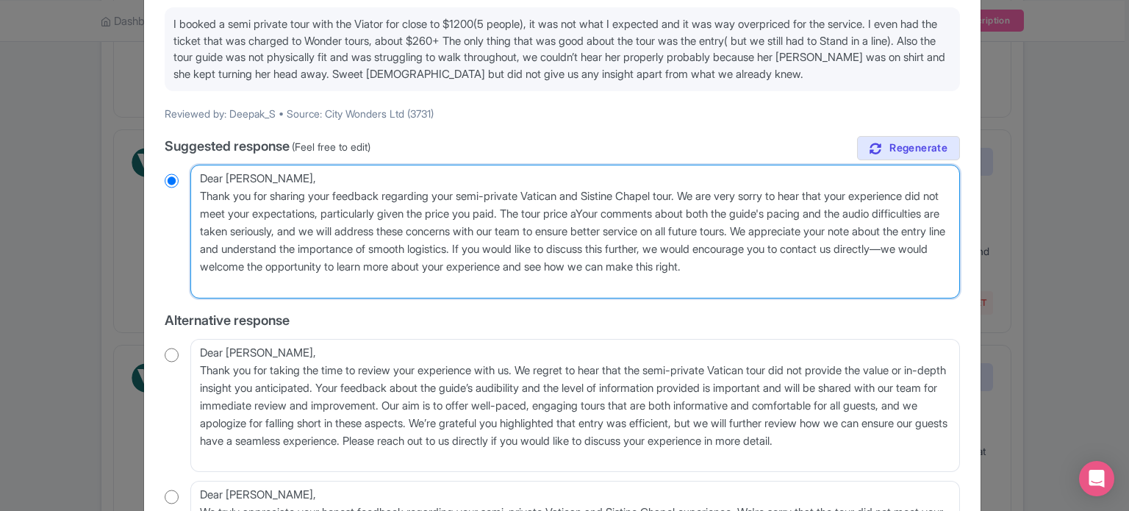
radio input "true"
type textarea "Dear Deepak_S, Thank you for sharing your feedback regarding your semi-private …"
radio input "true"
type textarea "Dear Deepak_S, Thank you for sharing your feedback regarding your semi-private …"
radio input "true"
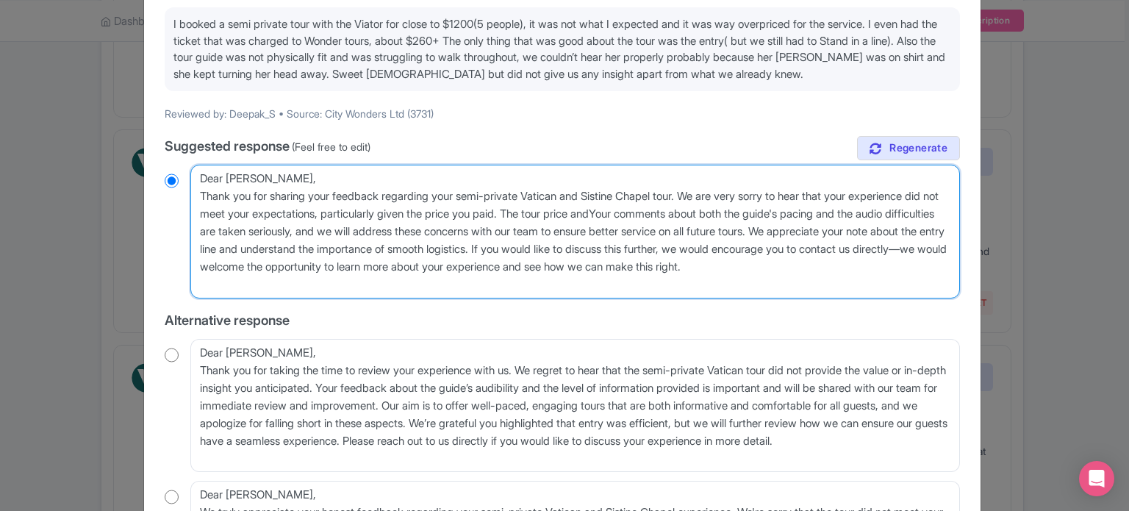
type textarea "Dear Deepak_S, Thank you for sharing your feedback regarding your semi-private …"
radio input "true"
type textarea "Dear Deepak_S, Thank you for sharing your feedback regarding your semi-private …"
radio input "true"
type textarea "Dear Deepak_S, Thank you for sharing your feedback regarding your semi-private …"
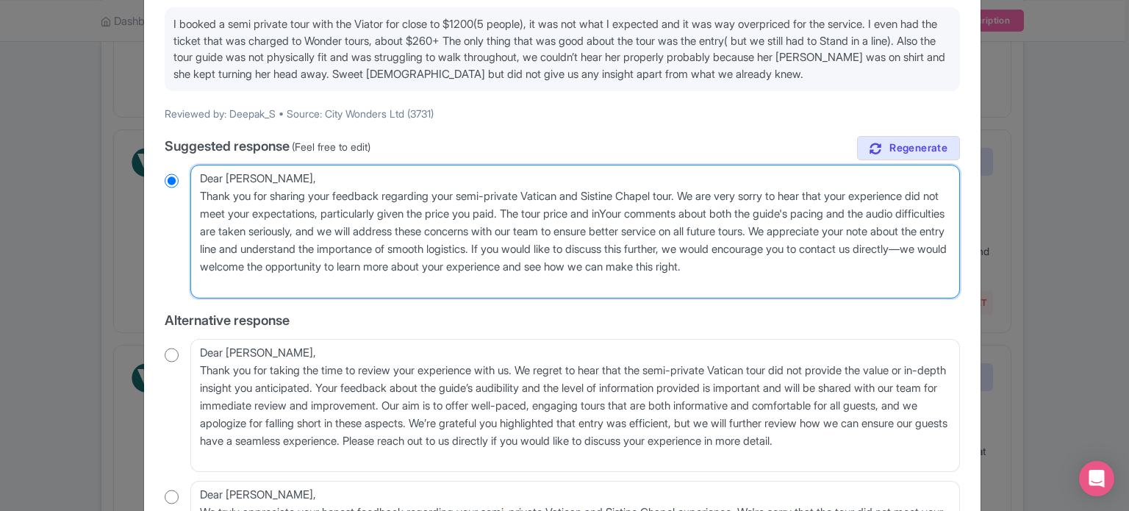
radio input "true"
type textarea "Dear Deepak_S, Thank you for sharing your feedback regarding your semi-private …"
radio input "true"
type textarea "Dear Deepak_S, Thank you for sharing your feedback regarding your semi-private …"
radio input "true"
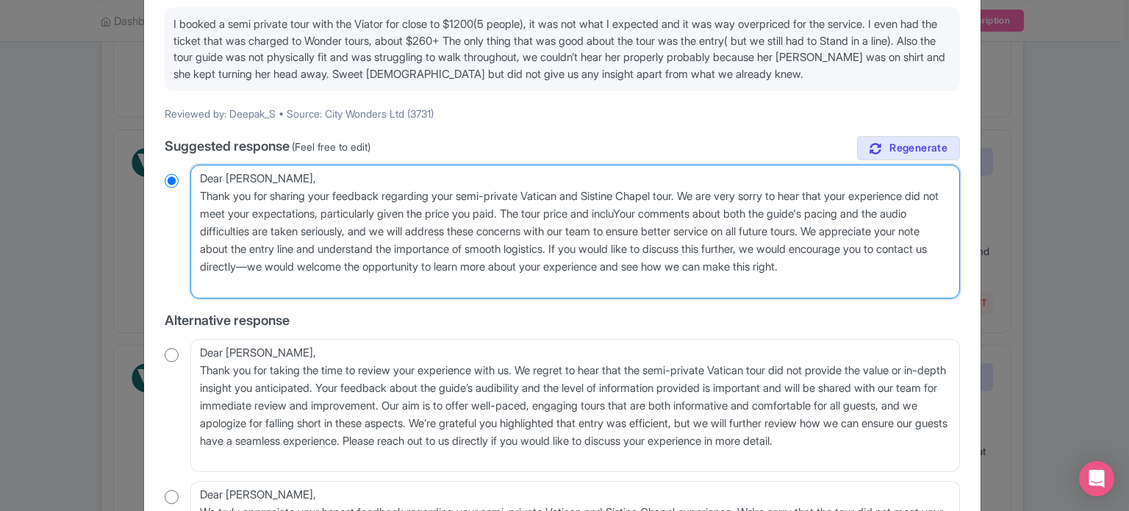
type textarea "Dear Deepak_S, Thank you for sharing your feedback regarding your semi-private …"
radio input "true"
type textarea "Dear Deepak_S, Thank you for sharing your feedback regarding your semi-private …"
radio input "true"
type textarea "Dear Deepak_S, Thank you for sharing your feedback regarding your semi-private …"
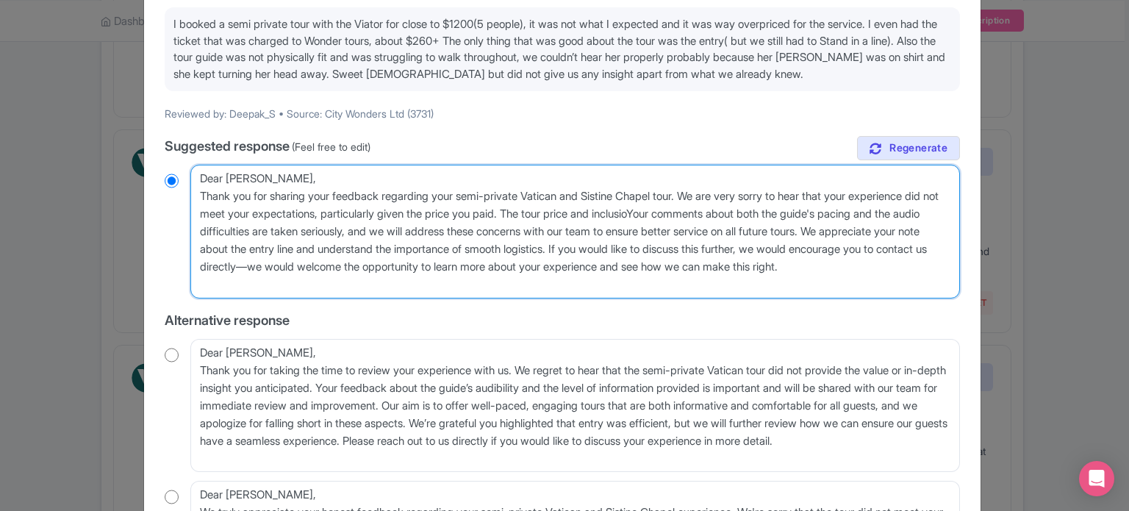
radio input "true"
type textarea "Dear Deepak_S, Thank you for sharing your feedback regarding your semi-private …"
radio input "true"
type textarea "Dear Deepak_S, Thank you for sharing your feedback regarding your semi-private …"
radio input "true"
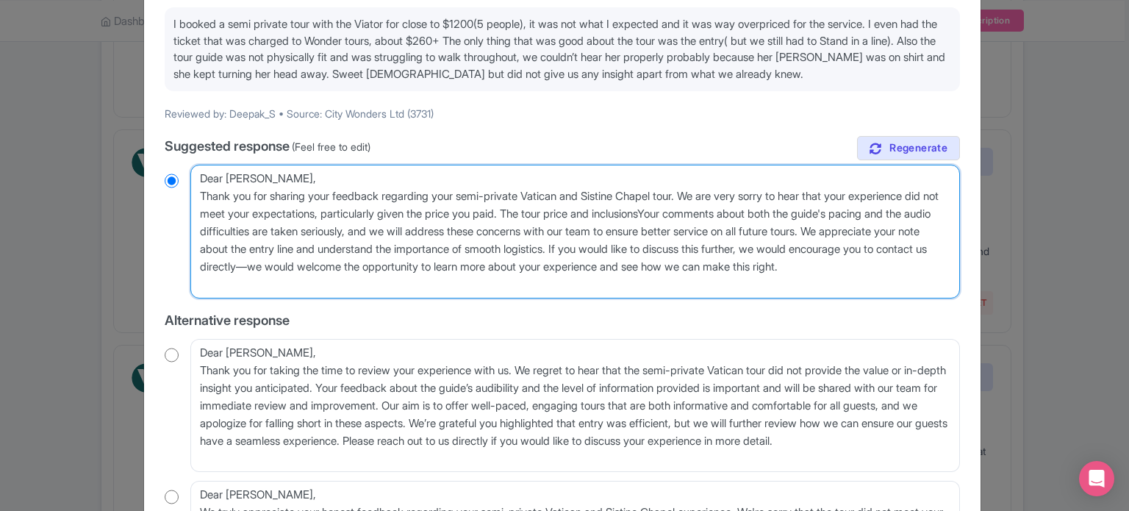
type textarea "Dear Deepak_S, Thank you for sharing your feedback regarding your semi-private …"
radio input "true"
type textarea "Dear Deepak_S, Thank you for sharing your feedback regarding your semi-private …"
radio input "true"
type textarea "Dear Deepak_S, Thank you for sharing your feedback regarding your semi-private …"
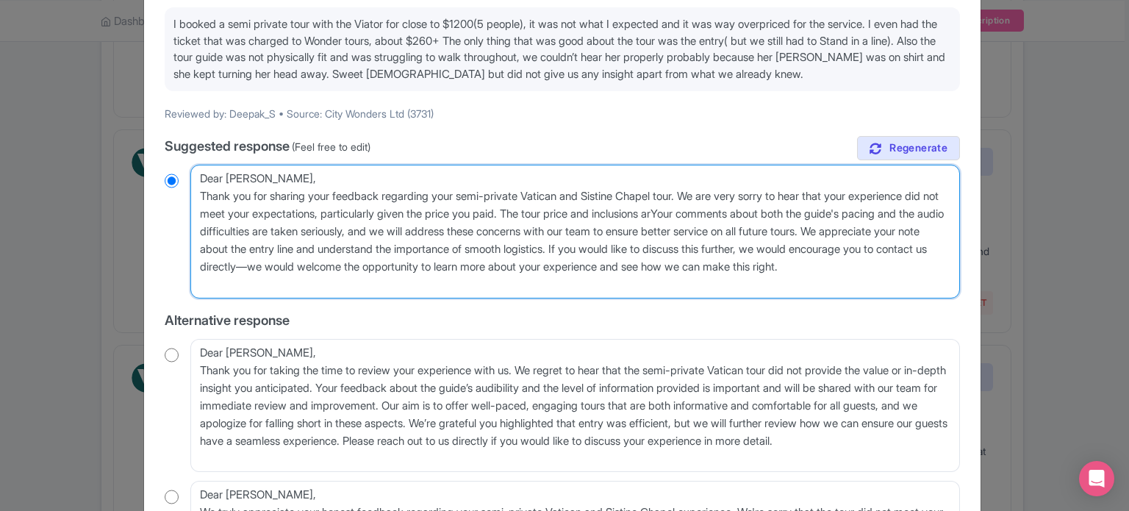
radio input "true"
type textarea "Dear Deepak_S, Thank you for sharing your feedback regarding your semi-private …"
radio input "true"
type textarea "Dear Deepak_S, Thank you for sharing your feedback regarding your semi-private …"
radio input "true"
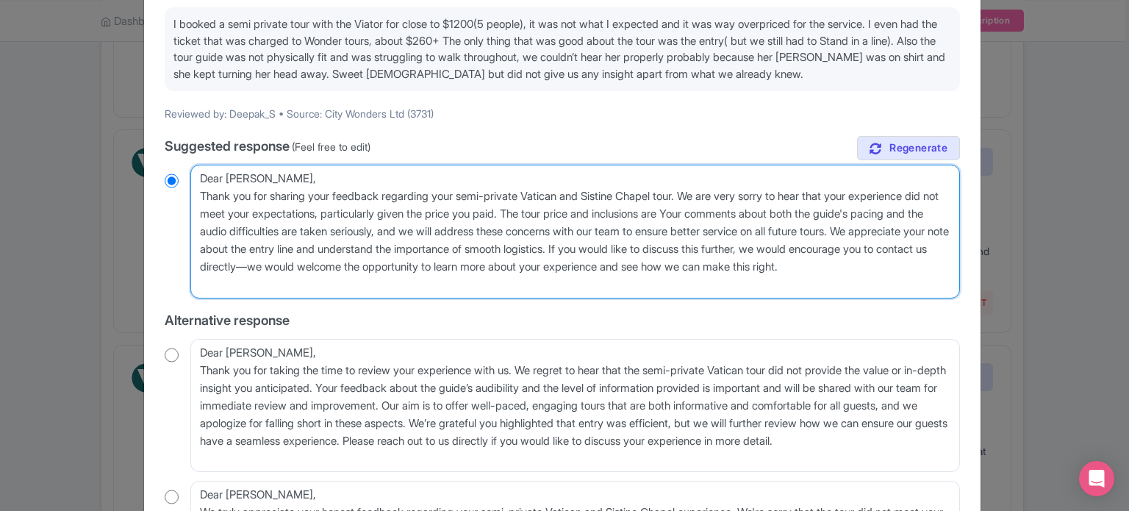
type textarea "Dear Deepak_S, Thank you for sharing your feedback regarding your semi-private …"
radio input "true"
type textarea "Dear Deepak_S, Thank you for sharing your feedback regarding your semi-private …"
radio input "true"
type textarea "Dear Deepak_S, Thank you for sharing your feedback regarding your semi-private …"
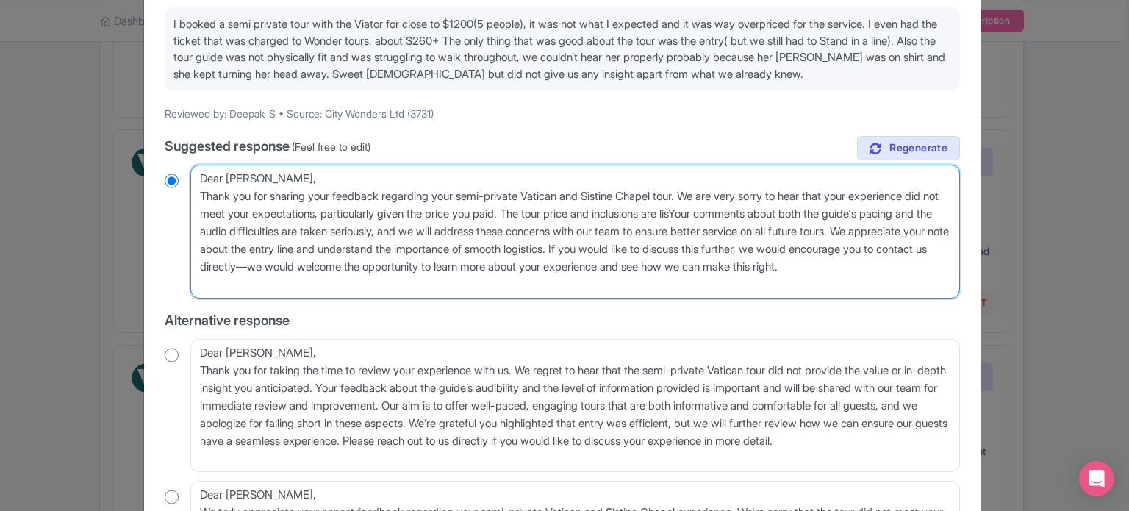
radio input "true"
type textarea "Dear Deepak_S, Thank you for sharing your feedback regarding your semi-private …"
radio input "true"
type textarea "Dear Deepak_S, Thank you for sharing your feedback regarding your semi-private …"
radio input "true"
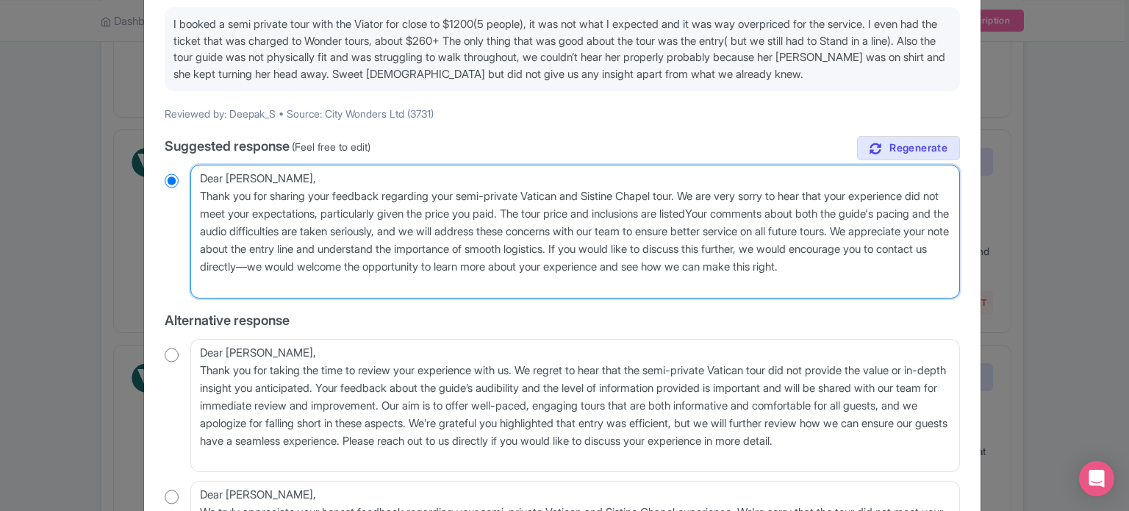
type textarea "Dear Deepak_S, Thank you for sharing your feedback regarding your semi-private …"
radio input "true"
type textarea "Dear Deepak_S, Thank you for sharing your feedback regarding your semi-private …"
radio input "true"
type textarea "Dear Deepak_S, Thank you for sharing your feedback regarding your semi-private …"
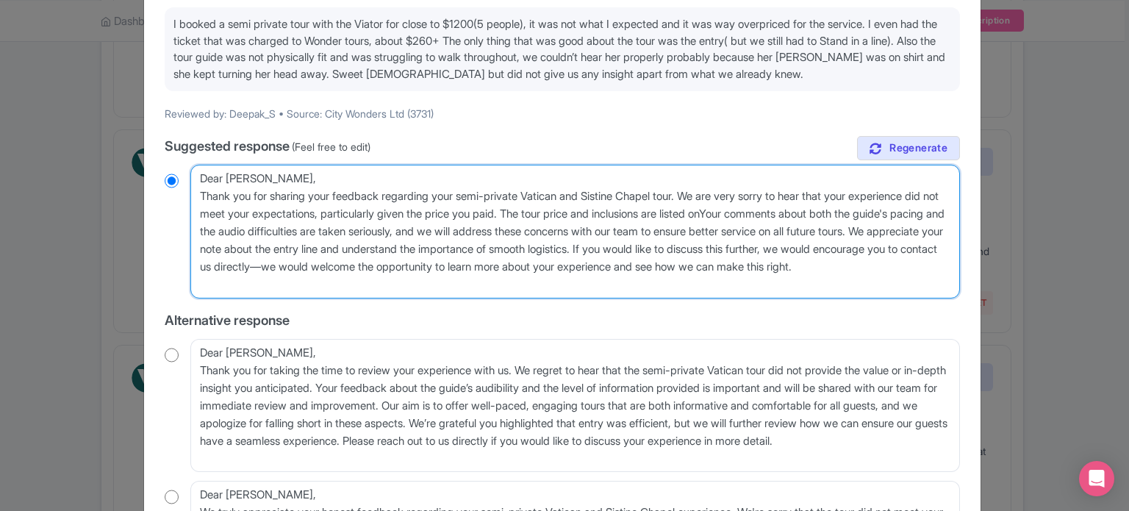
radio input "true"
type textarea "Dear Deepak_S, Thank you for sharing your feedback regarding your semi-private …"
radio input "true"
type textarea "Dear Deepak_S, Thank you for sharing your feedback regarding your semi-private …"
radio input "true"
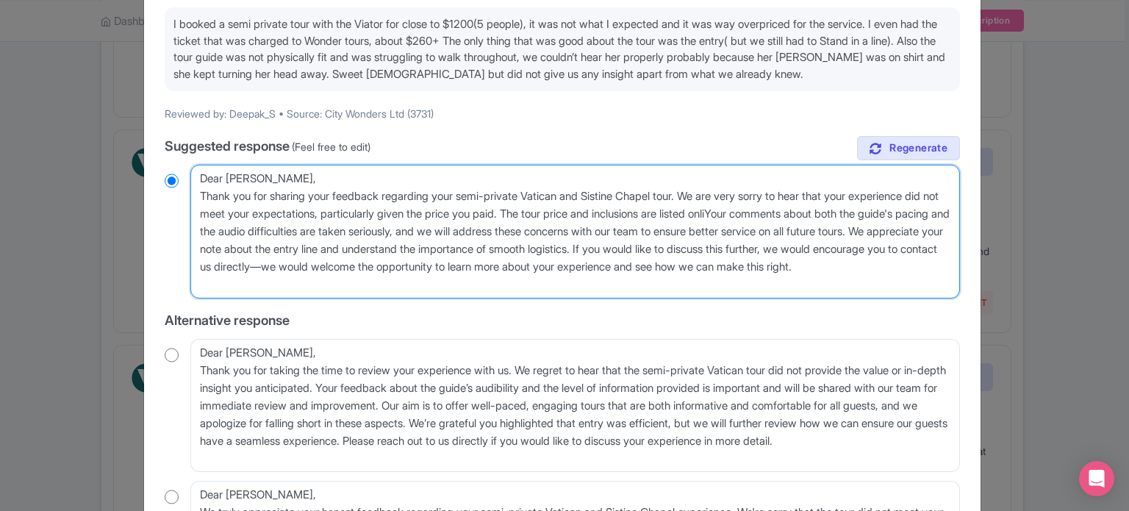
type textarea "Dear Deepak_S, Thank you for sharing your feedback regarding your semi-private …"
radio input "true"
type textarea "Dear Deepak_S, Thank you for sharing your feedback regarding your semi-private …"
radio input "true"
type textarea "Dear Deepak_S, Thank you for sharing your feedback regarding your semi-private …"
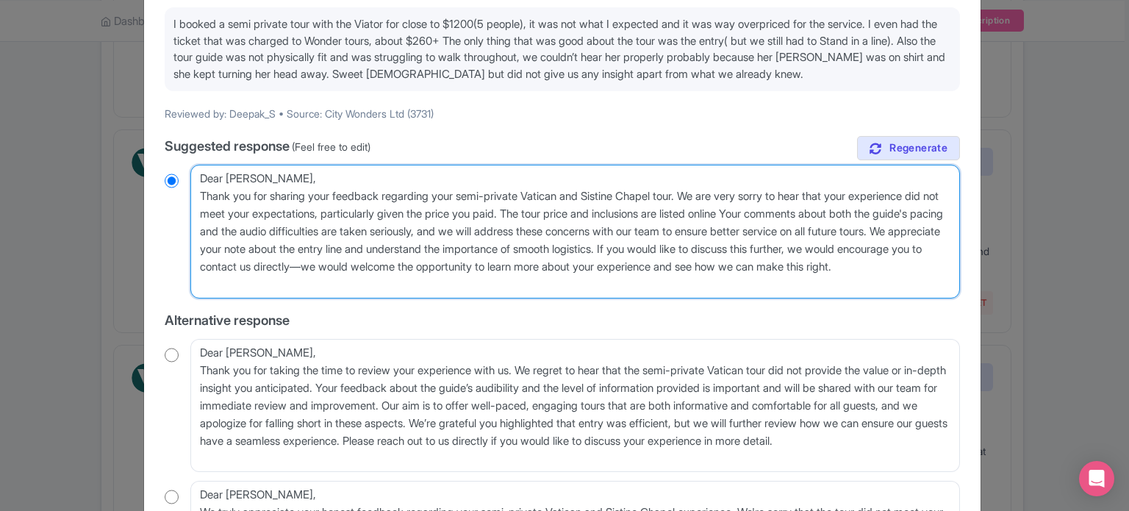
radio input "true"
type textarea "Dear Deepak_S, Thank you for sharing your feedback regarding your semi-private …"
radio input "true"
type textarea "Dear Deepak_S, Thank you for sharing your feedback regarding your semi-private …"
radio input "true"
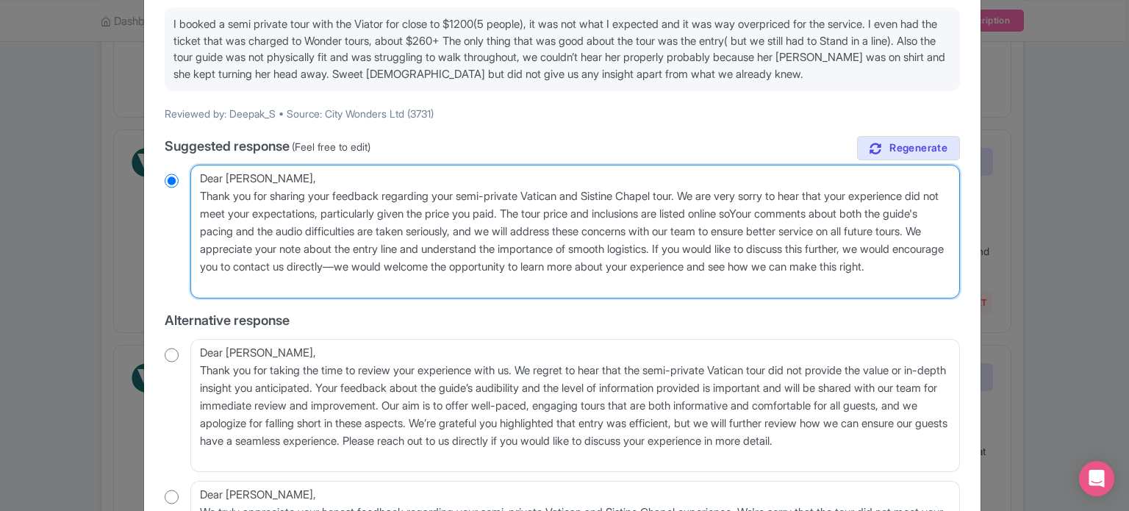
type textarea "Dear Deepak_S, Thank you for sharing your feedback regarding your semi-private …"
radio input "true"
type textarea "Dear Deepak_S, Thank you for sharing your feedback regarding your semi-private …"
radio input "true"
type textarea "Dear Deepak_S, Thank you for sharing your feedback regarding your semi-private …"
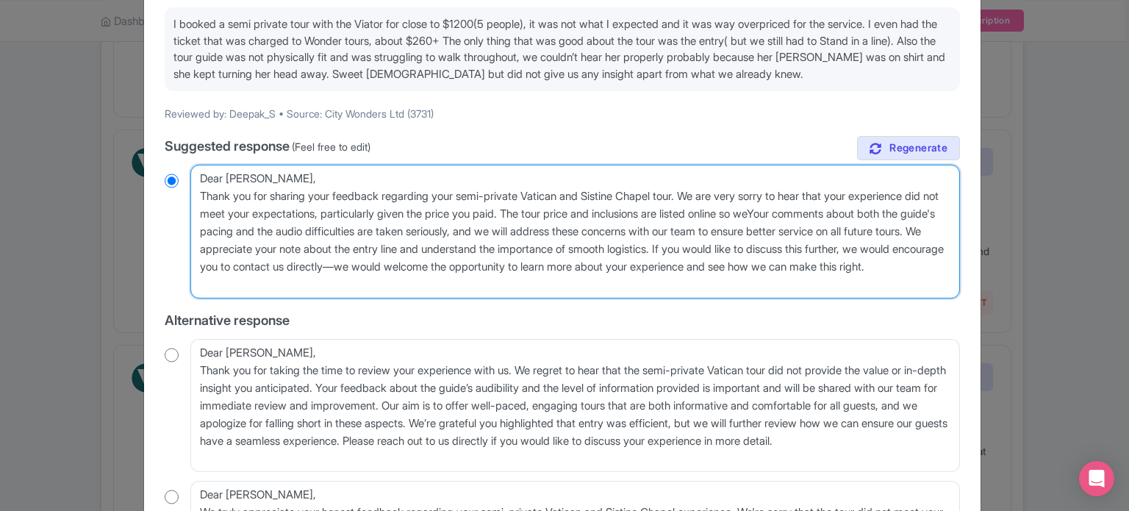
radio input "true"
type textarea "Dear Deepak_S, Thank you for sharing your feedback regarding your semi-private …"
radio input "true"
type textarea "Dear Deepak_S, Thank you for sharing your feedback regarding your semi-private …"
radio input "true"
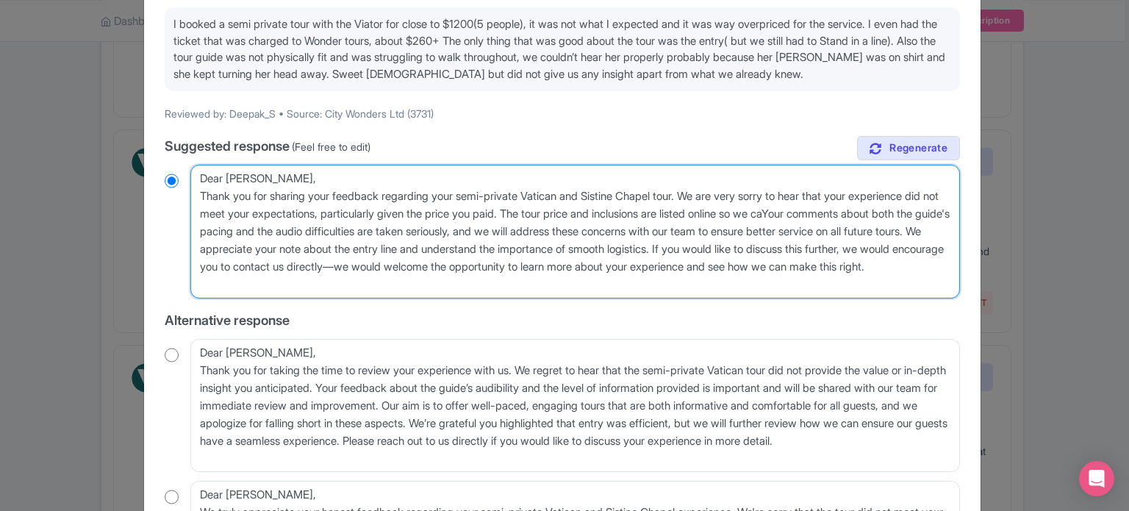
type textarea "Dear Deepak_S, Thank you for sharing your feedback regarding your semi-private …"
radio input "true"
type textarea "Dear Deepak_S, Thank you for sharing your feedback regarding your semi-private …"
radio input "true"
type textarea "Dear Deepak_S, Thank you for sharing your feedback regarding your semi-private …"
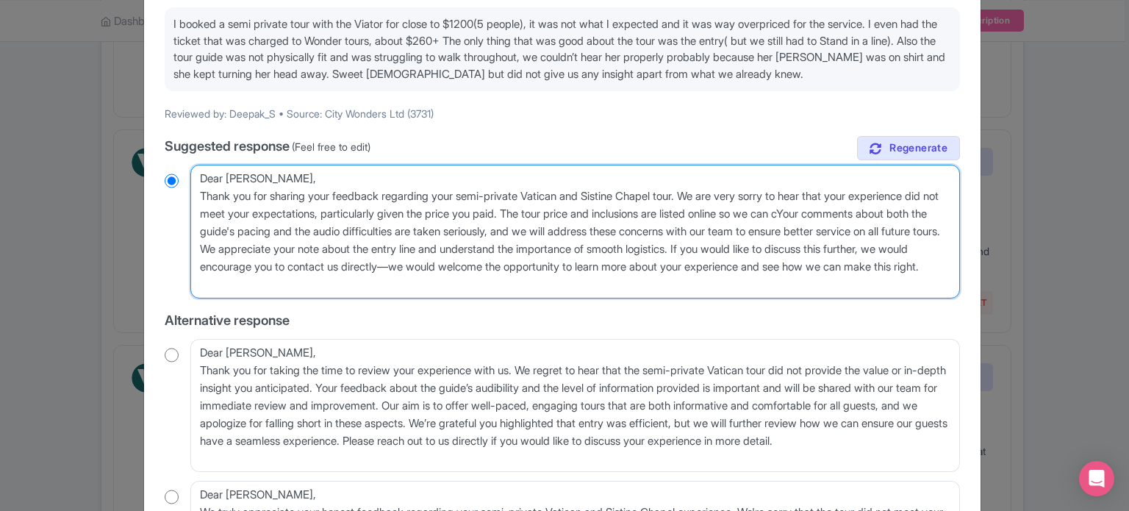
radio input "true"
type textarea "Dear Deepak_S, Thank you for sharing your feedback regarding your semi-private …"
radio input "true"
type textarea "Dear Deepak_S, Thank you for sharing your feedback regarding your semi-private …"
radio input "true"
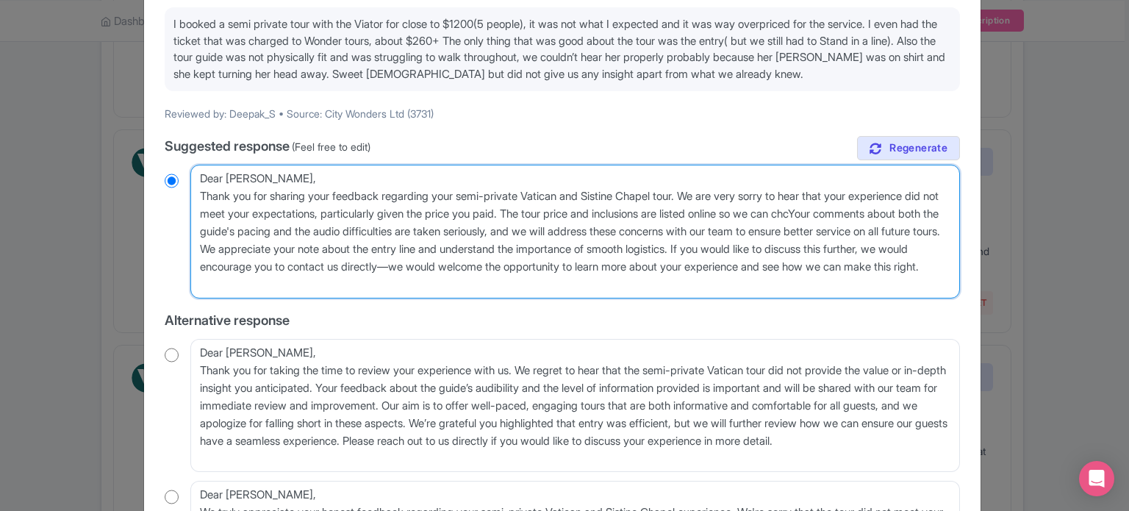
type textarea "Dear Deepak_S, Thank you for sharing your feedback regarding your semi-private …"
radio input "true"
type textarea "Dear Deepak_S, Thank you for sharing your feedback regarding your semi-private …"
radio input "true"
type textarea "Dear Deepak_S, Thank you for sharing your feedback regarding your semi-private …"
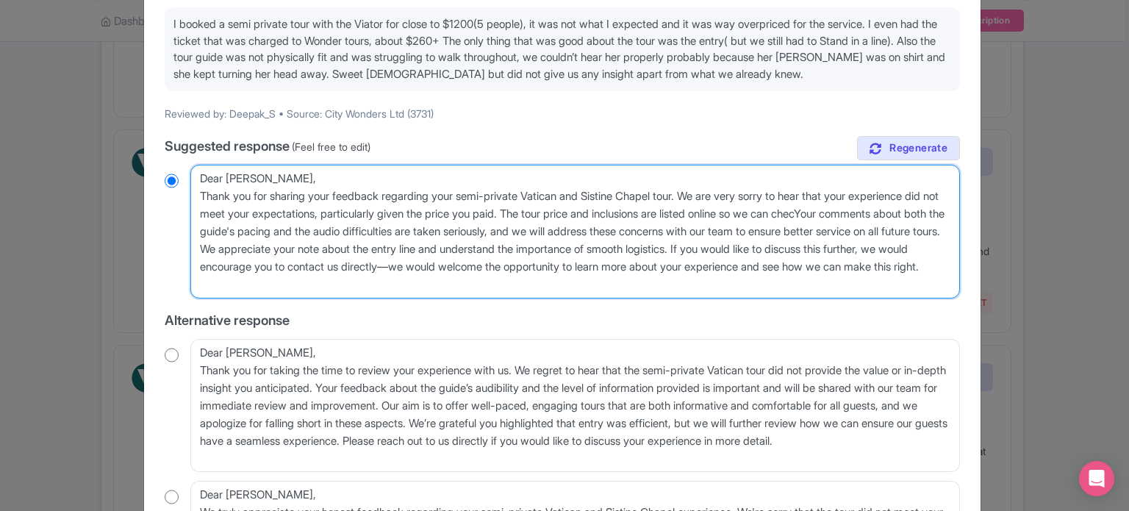
radio input "true"
type textarea "Dear Deepak_S, Thank you for sharing your feedback regarding your semi-private …"
radio input "true"
type textarea "Dear Deepak_S, Thank you for sharing your feedback regarding your semi-private …"
radio input "true"
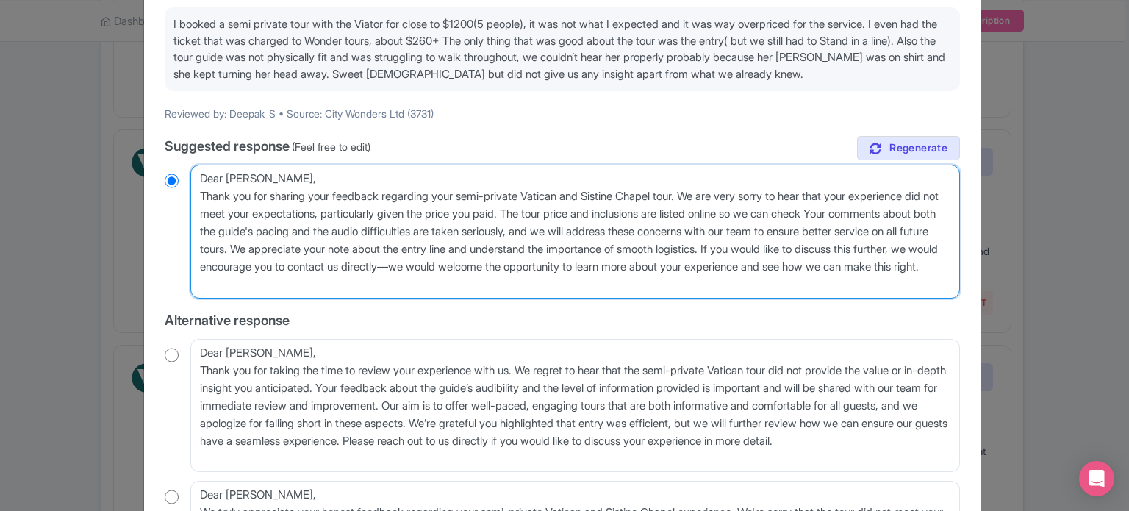
type textarea "Dear Deepak_S, Thank you for sharing your feedback regarding your semi-private …"
radio input "true"
type textarea "Dear Deepak_S, Thank you for sharing your feedback regarding your semi-private …"
radio input "true"
type textarea "Dear Deepak_S, Thank you for sharing your feedback regarding your semi-private …"
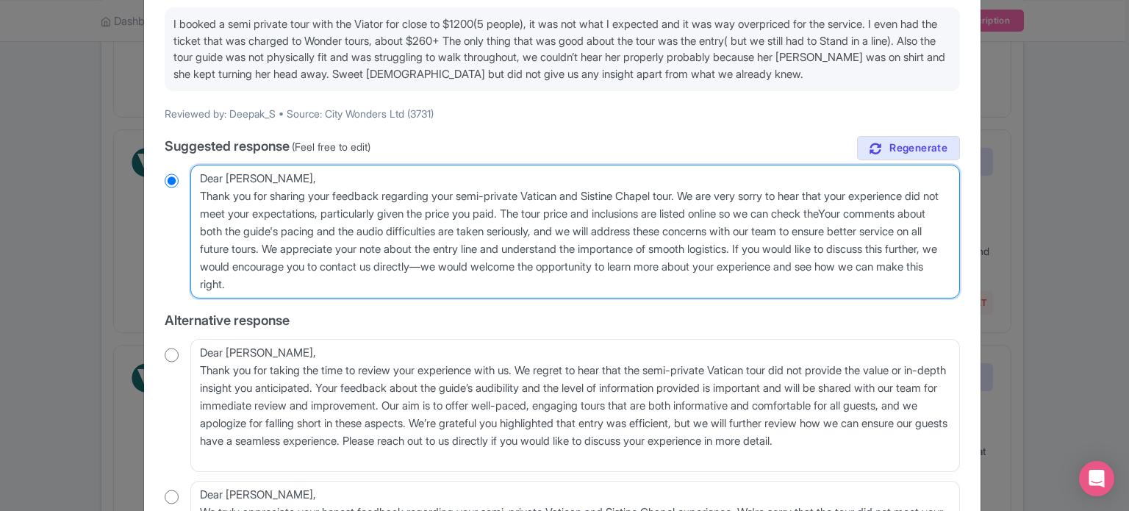
radio input "true"
type textarea "Dear Deepak_S, Thank you for sharing your feedback regarding your semi-private …"
radio input "true"
type textarea "Dear Deepak_S, Thank you for sharing your feedback regarding your semi-private …"
radio input "true"
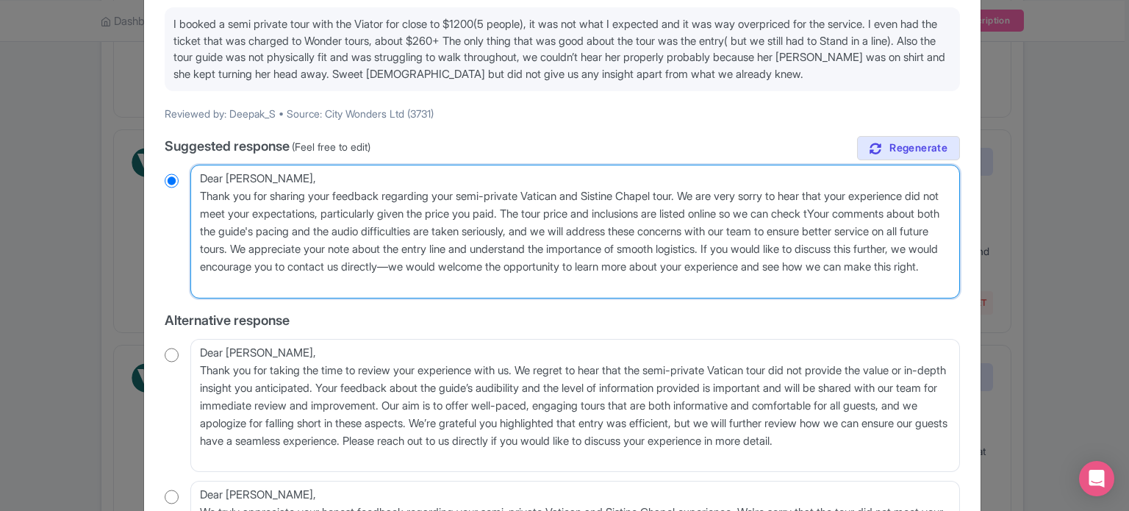
type textarea "Dear Deepak_S, Thank you for sharing your feedback regarding your semi-private …"
radio input "true"
type textarea "Dear Deepak_S, Thank you for sharing your feedback regarding your semi-private …"
radio input "true"
type textarea "Dear Deepak_S, Thank you for sharing your feedback regarding your semi-private …"
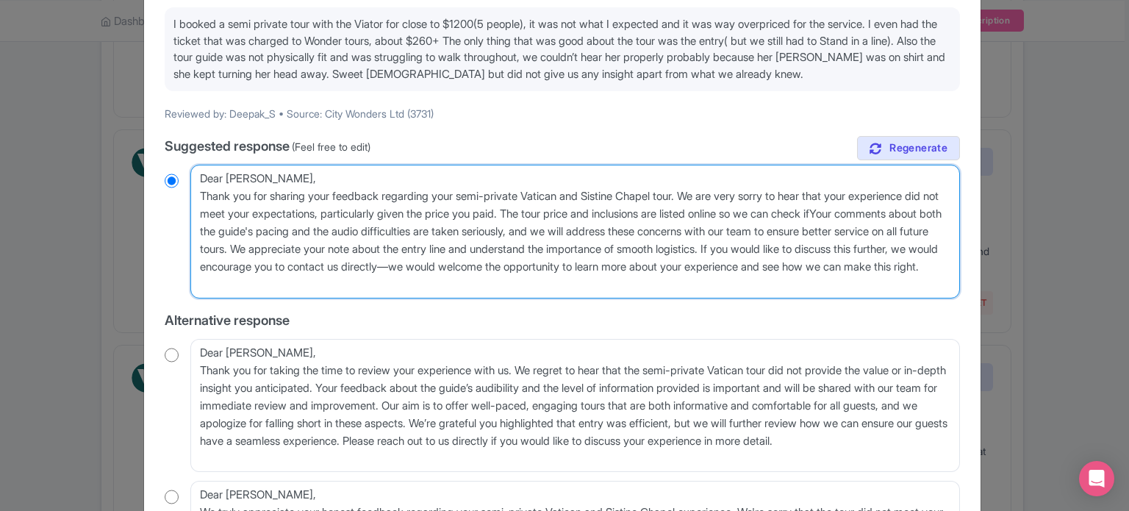
radio input "true"
type textarea "Dear Deepak_S, Thank you for sharing your feedback regarding your semi-private …"
radio input "true"
type textarea "Dear Deepak_S, Thank you for sharing your feedback regarding your semi-private …"
radio input "true"
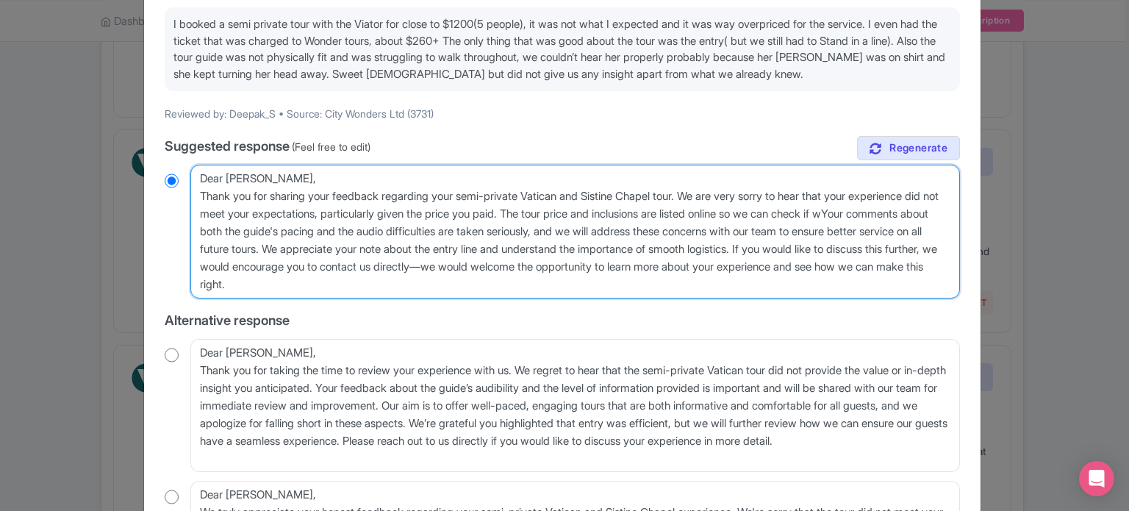
type textarea "Dear Deepak_S, Thank you for sharing your feedback regarding your semi-private …"
radio input "true"
type textarea "Dear Deepak_S, Thank you for sharing your feedback regarding your semi-private …"
radio input "true"
type textarea "Dear Deepak_S, Thank you for sharing your feedback regarding your semi-private …"
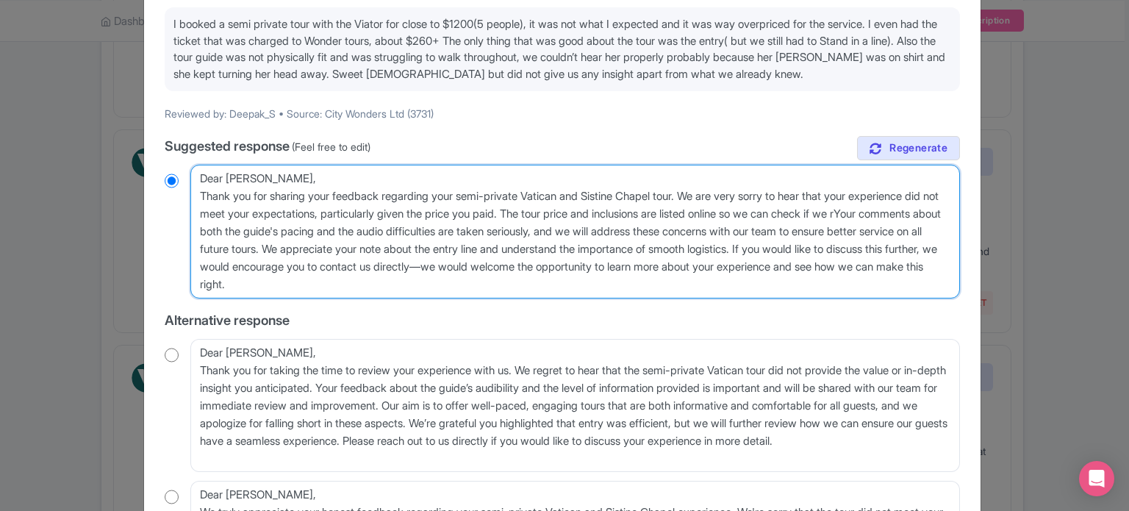
radio input "true"
type textarea "Dear Deepak_S, Thank you for sharing your feedback regarding your semi-private …"
radio input "true"
type textarea "Dear Deepak_S, Thank you for sharing your feedback regarding your semi-private …"
radio input "true"
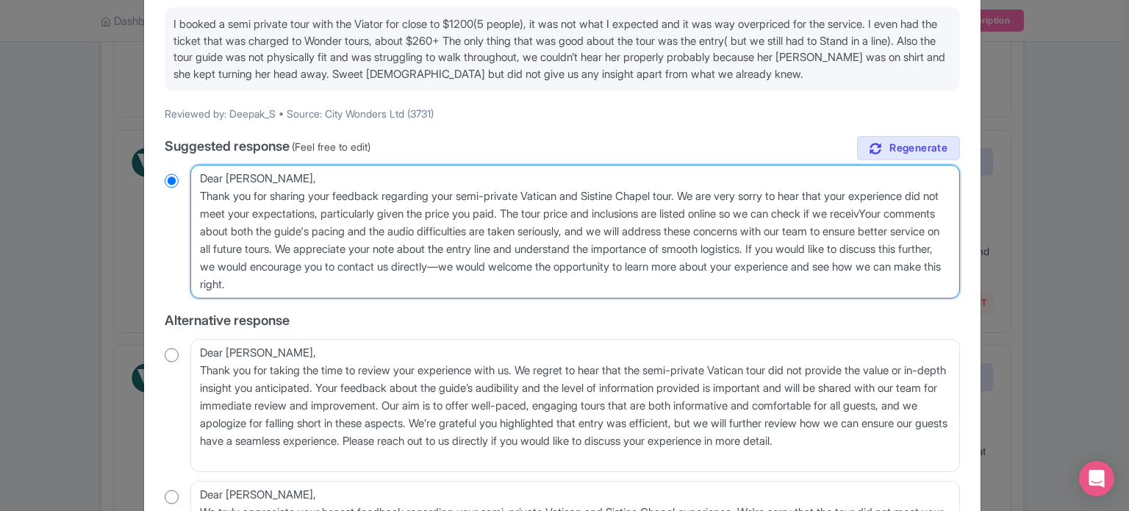
type textarea "Dear Deepak_S, Thank you for sharing your feedback regarding your semi-private …"
radio input "true"
type textarea "Dear Deepak_S, Thank you for sharing your feedback regarding your semi-private …"
radio input "true"
type textarea "Dear Deepak_S, Thank you for sharing your feedback regarding your semi-private …"
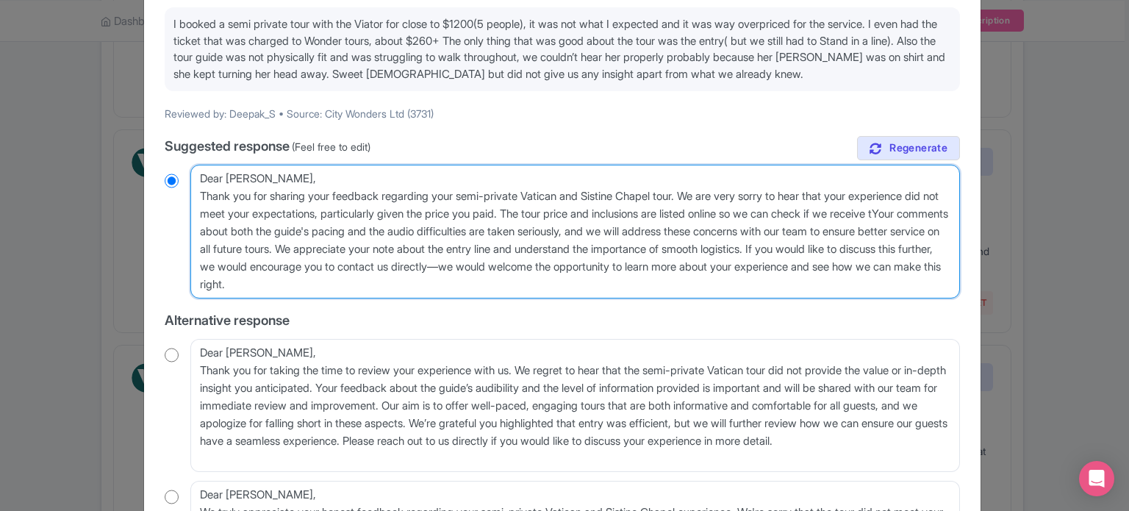
radio input "true"
type textarea "Dear Deepak_S, Thank you for sharing your feedback regarding your semi-private …"
radio input "true"
type textarea "Dear Deepak_S, Thank you for sharing your feedback regarding your semi-private …"
radio input "true"
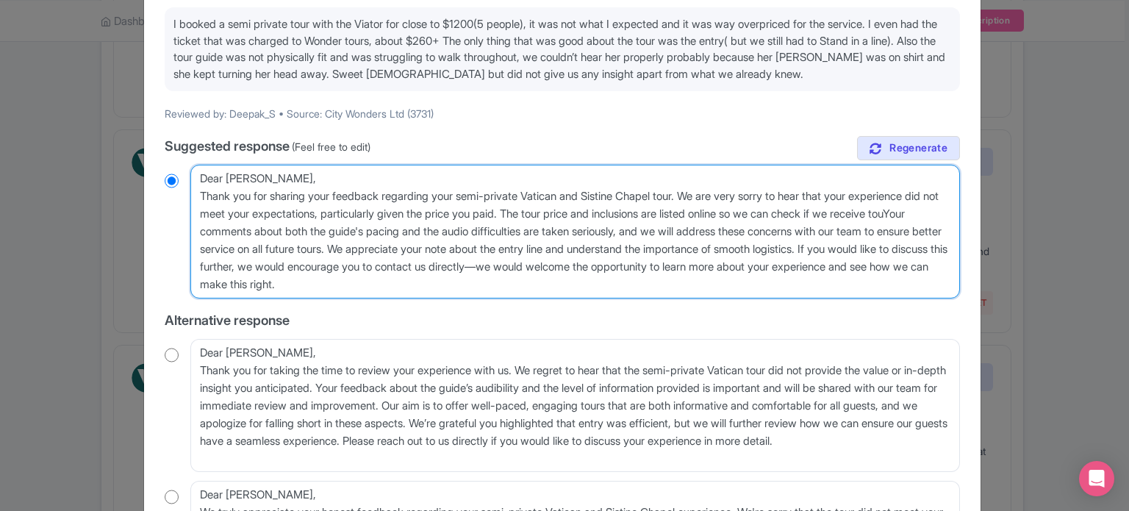
type textarea "Dear Deepak_S, Thank you for sharing your feedback regarding your semi-private …"
radio input "true"
type textarea "Dear Deepak_S, Thank you for sharing your feedback regarding your semi-private …"
radio input "true"
type textarea "Dear Deepak_S, Thank you for sharing your feedback regarding your semi-private …"
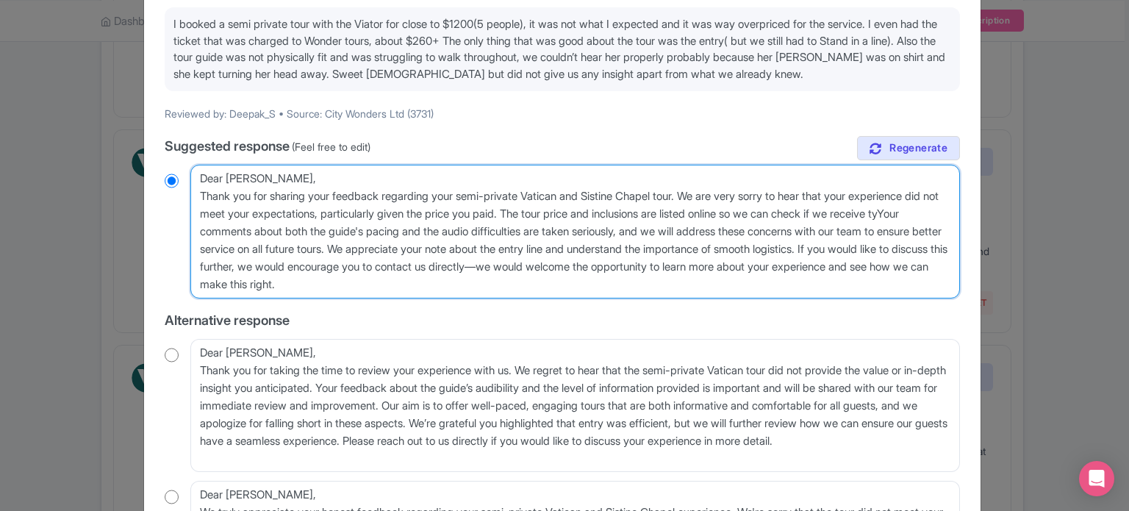
radio input "true"
type textarea "Dear Deepak_S, Thank you for sharing your feedback regarding your semi-private …"
radio input "true"
type textarea "Dear Deepak_S, Thank you for sharing your feedback regarding your semi-private …"
radio input "true"
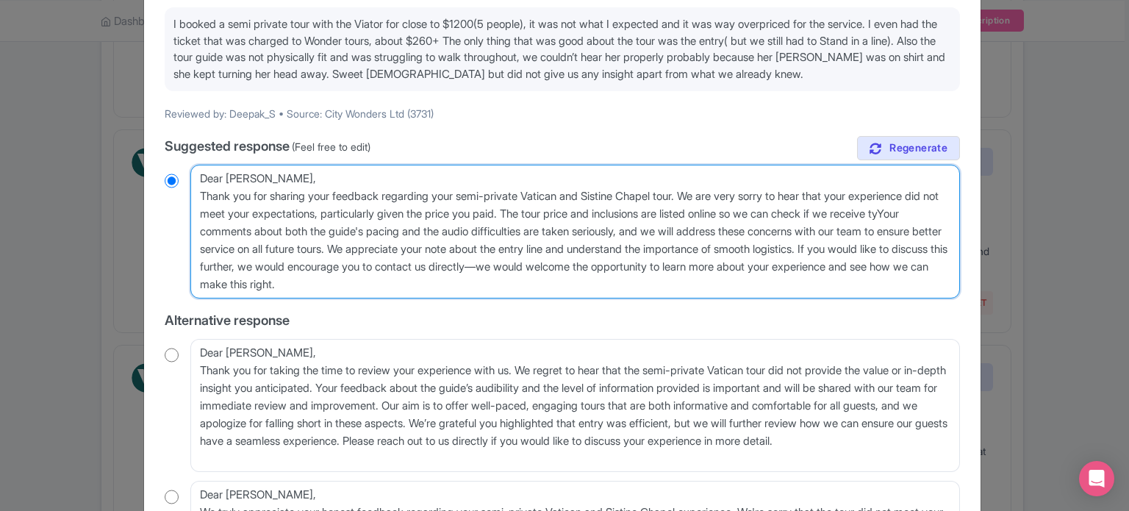
type textarea "Dear Deepak_S, Thank you for sharing your feedback regarding your semi-private …"
radio input "true"
type textarea "Dear Deepak_S, Thank you for sharing your feedback regarding your semi-private …"
radio input "true"
type textarea "Dear Deepak_S, Thank you for sharing your feedback regarding your semi-private …"
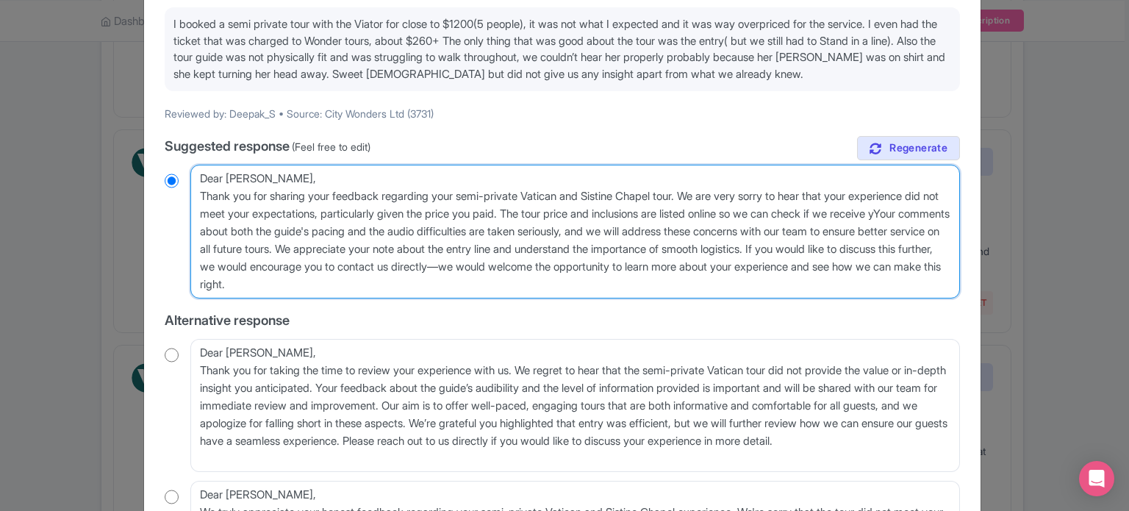
radio input "true"
type textarea "Dear Deepak_S, Thank you for sharing your feedback regarding your semi-private …"
radio input "true"
type textarea "Dear Deepak_S, Thank you for sharing your feedback regarding your semi-private …"
radio input "true"
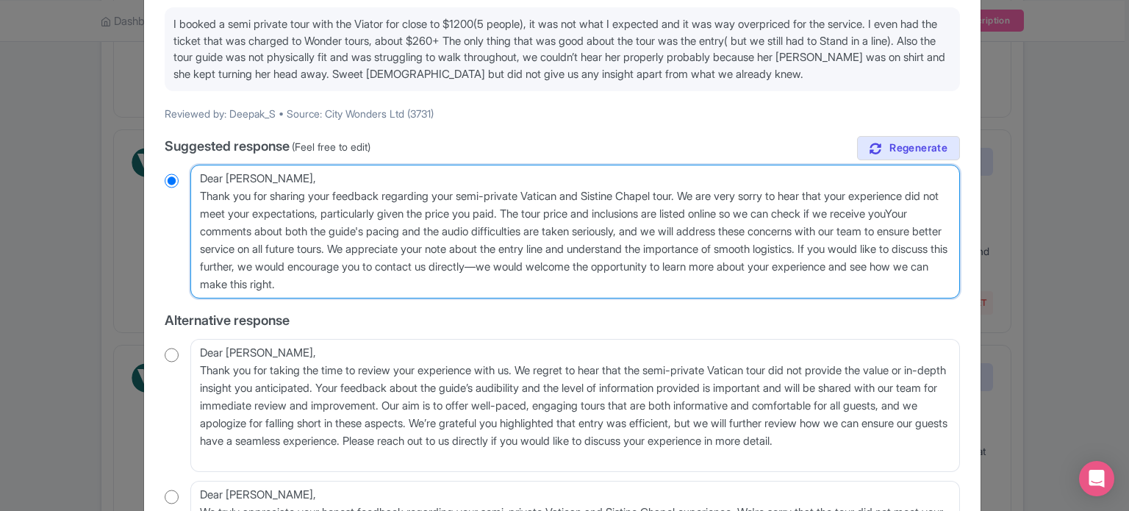
type textarea "Dear Deepak_S, Thank you for sharing your feedback regarding your semi-private …"
radio input "true"
type textarea "Dear Deepak_S, Thank you for sharing your feedback regarding your semi-private …"
radio input "true"
type textarea "Dear Deepak_S, Thank you for sharing your feedback regarding your semi-private …"
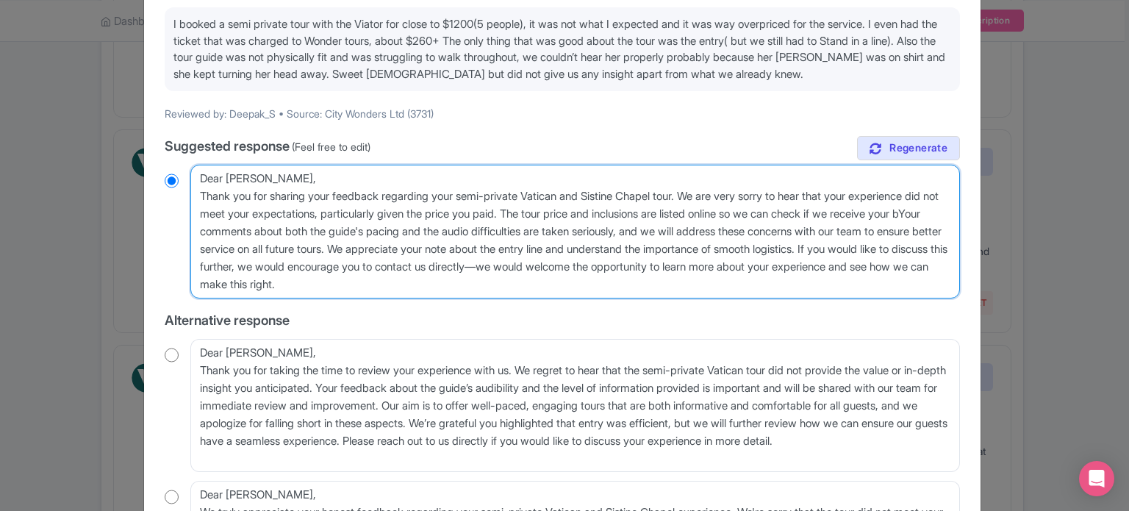
radio input "true"
type textarea "Dear Deepak_S, Thank you for sharing your feedback regarding your semi-private …"
radio input "true"
type textarea "Dear Deepak_S, Thank you for sharing your feedback regarding your semi-private …"
radio input "true"
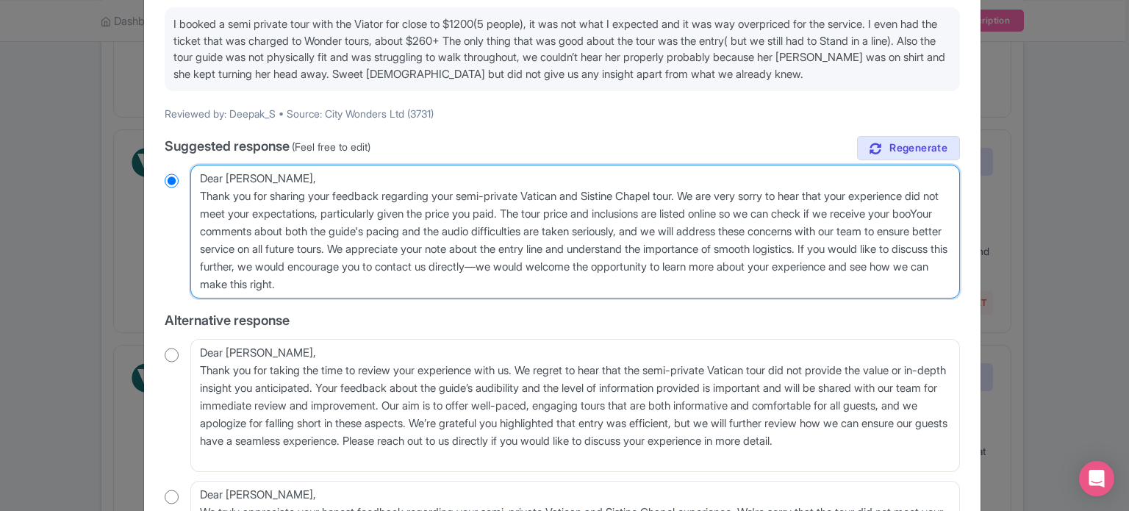
type textarea "Dear Deepak_S, Thank you for sharing your feedback regarding your semi-private …"
radio input "true"
type textarea "Dear Deepak_S, Thank you for sharing your feedback regarding your semi-private …"
radio input "true"
type textarea "Dear Deepak_S, Thank you for sharing your feedback regarding your semi-private …"
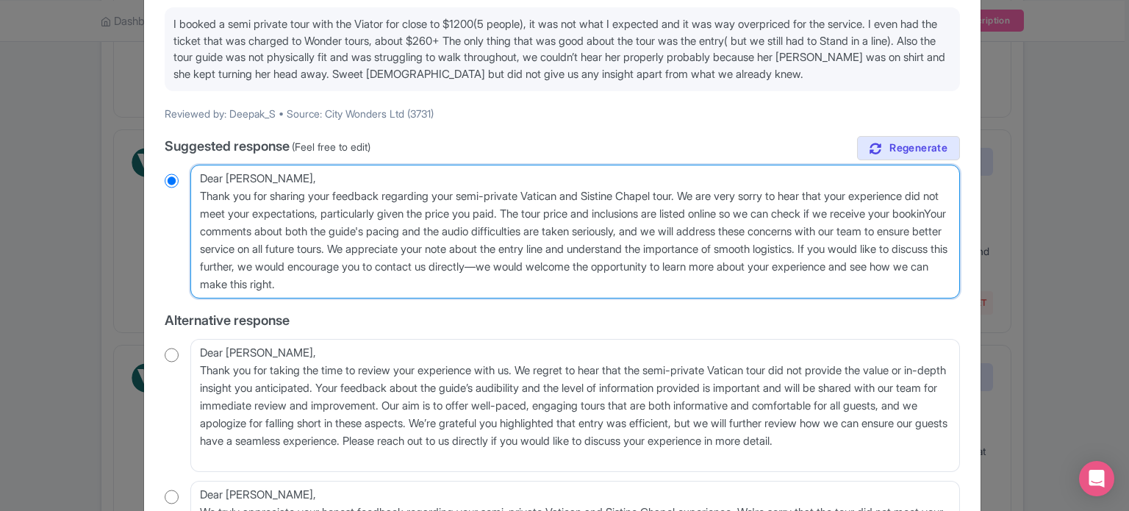
radio input "true"
click at [196, 233] on textarea "Dear Deepak_S, Thank you for sharing your feedback regarding your semi-private …" at bounding box center [575, 232] width 770 height 134
click at [279, 226] on textarea "Dear Deepak_S, Thank you for sharing your feedback regarding your semi-private …" at bounding box center [575, 232] width 770 height 134
click at [293, 250] on textarea "Dear Deepak_S, Thank you for sharing your feedback regarding your semi-private …" at bounding box center [575, 232] width 770 height 134
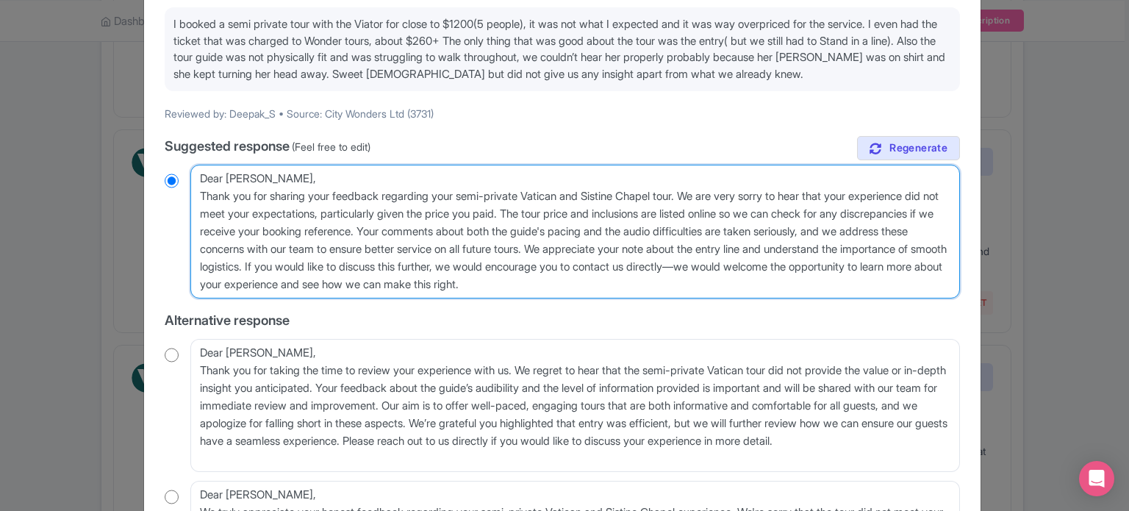
click at [331, 246] on textarea "Dear Deepak_S, Thank you for sharing your feedback regarding your semi-private …" at bounding box center [575, 232] width 770 height 134
drag, startPoint x: 491, startPoint y: 265, endPoint x: 785, endPoint y: 282, distance: 294.5
click at [785, 282] on textarea "Dear Deepak_S, Thank you for sharing your feedback regarding your semi-private …" at bounding box center [575, 232] width 770 height 134
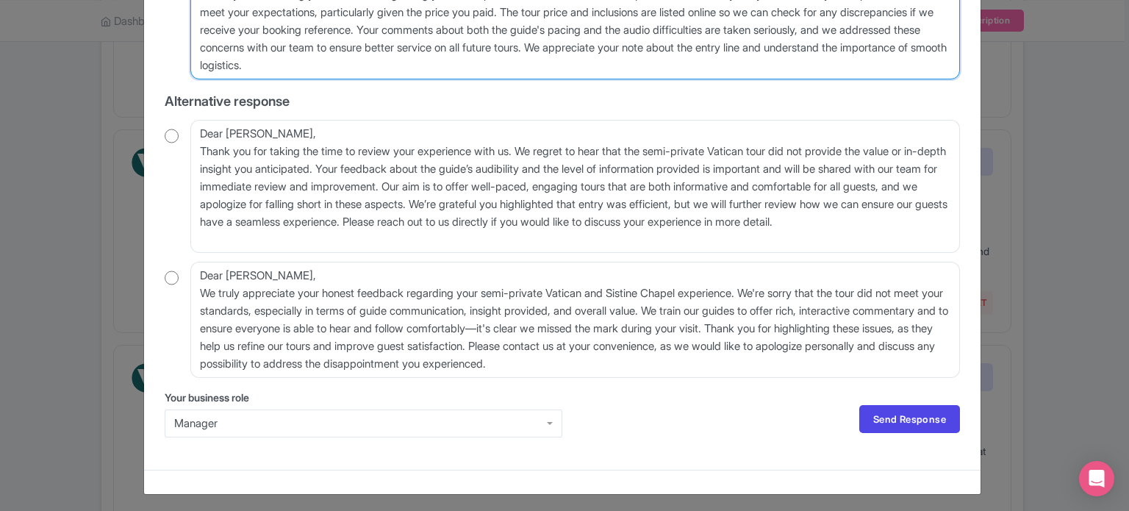
scroll to position [352, 0]
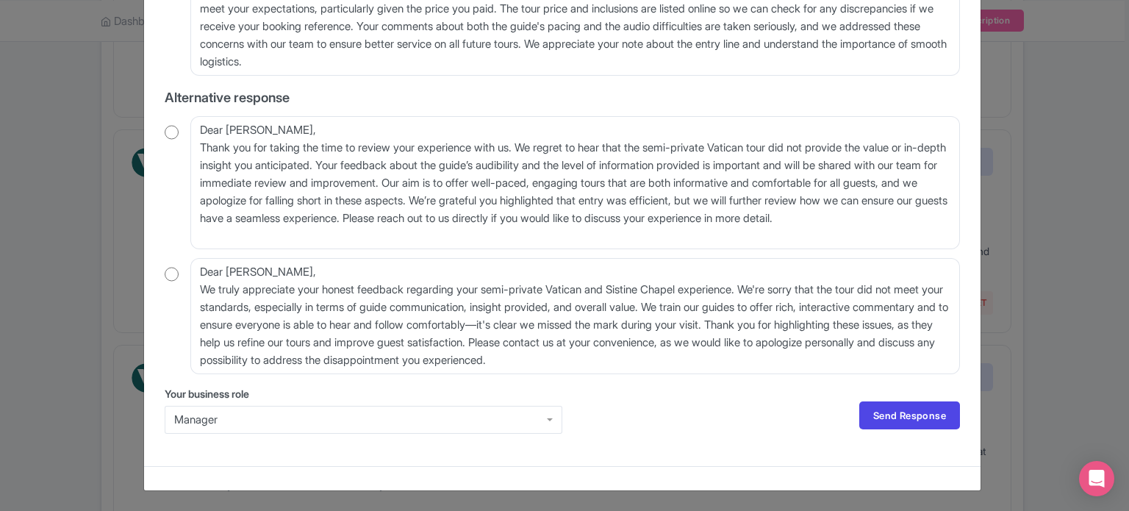
click at [915, 429] on div "Your business role Manager Manager Send Response Send Response" at bounding box center [562, 416] width 795 height 60
click at [912, 420] on link "Send Response" at bounding box center [909, 415] width 101 height 28
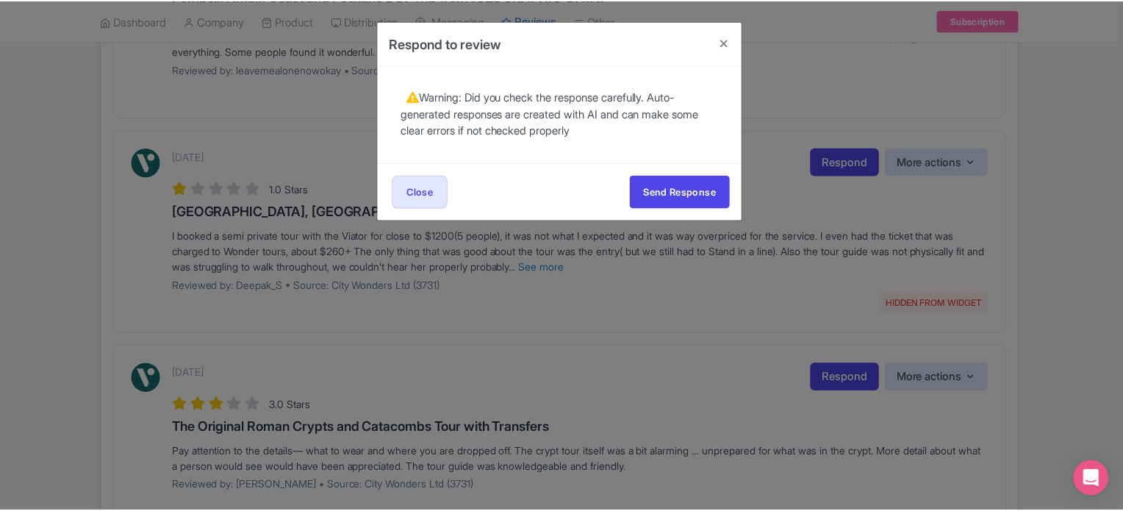
scroll to position [0, 0]
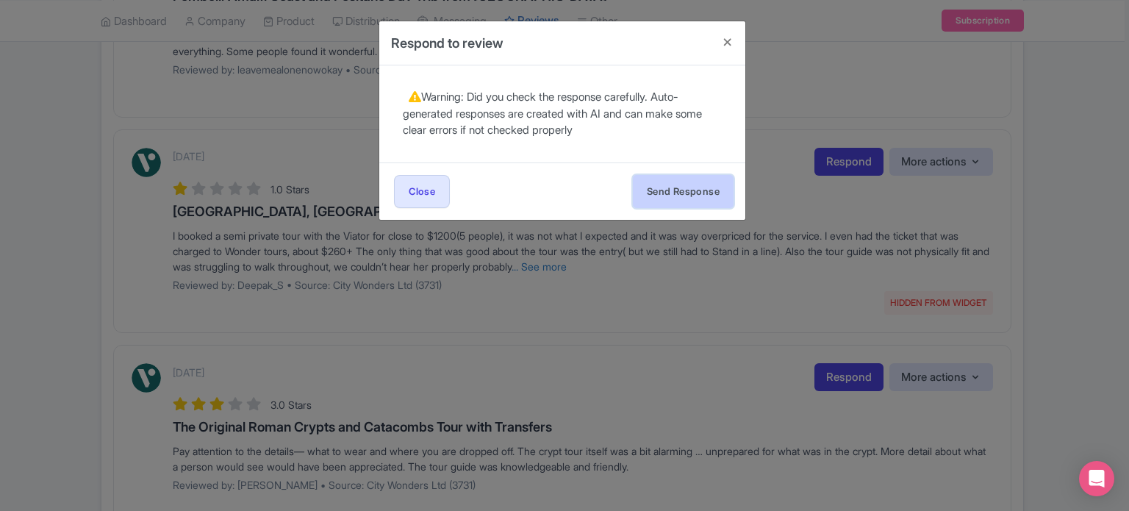
click at [704, 188] on button "Send Response" at bounding box center [683, 191] width 101 height 33
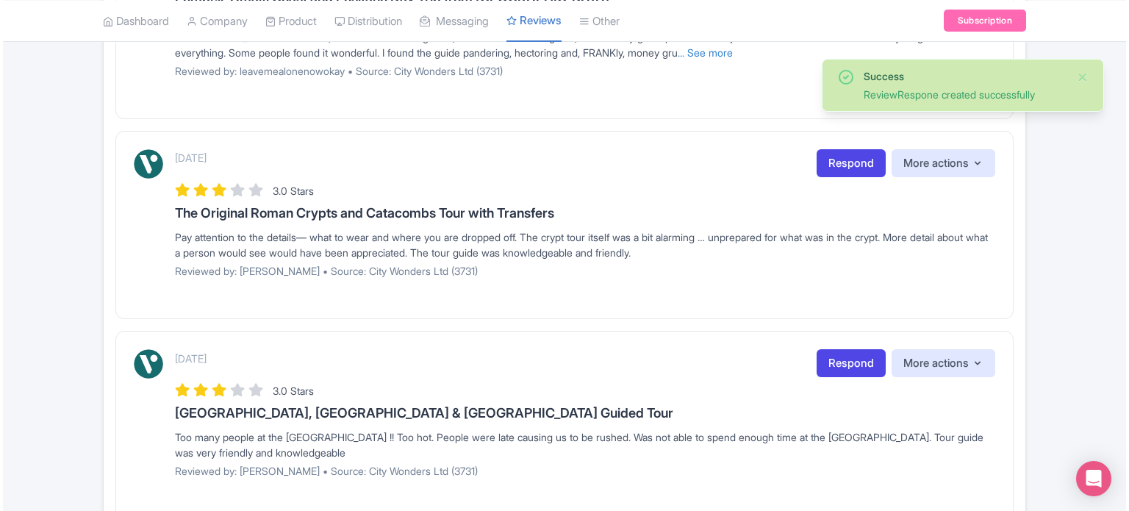
scroll to position [588, 0]
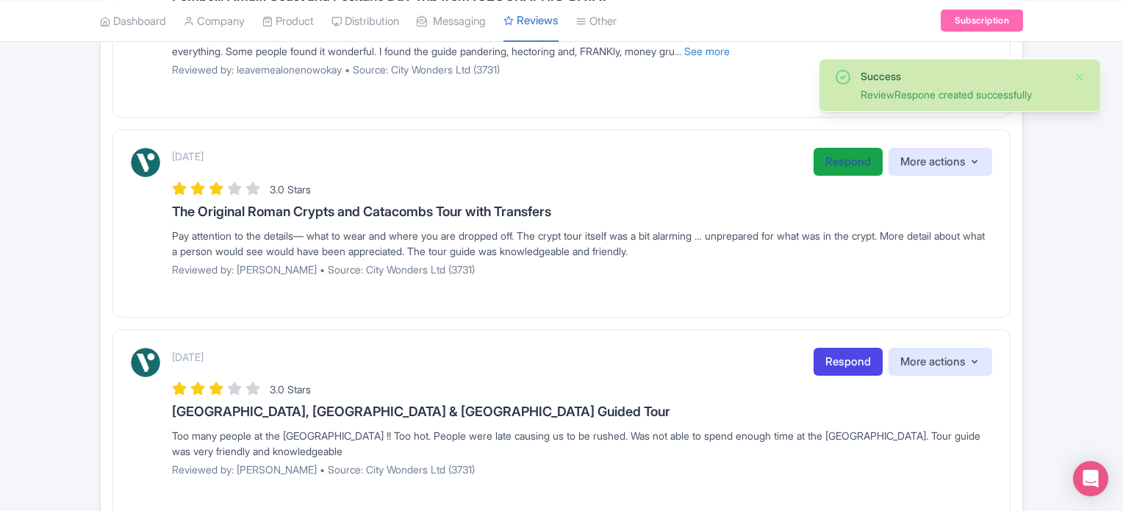
click at [845, 160] on link "Respond" at bounding box center [848, 162] width 69 height 29
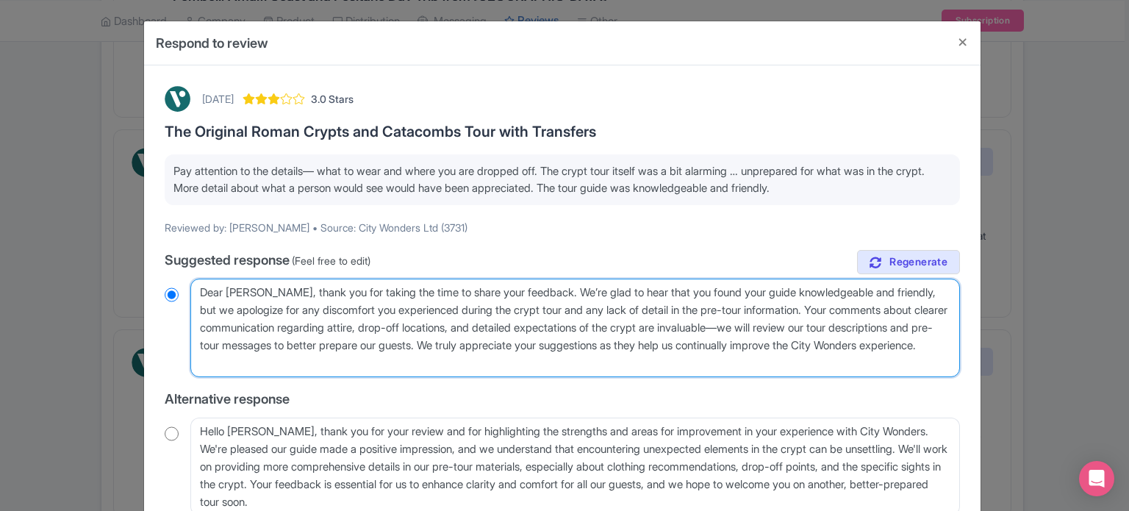
drag, startPoint x: 568, startPoint y: 312, endPoint x: 815, endPoint y: 308, distance: 247.0
click at [815, 308] on textarea "Dear [PERSON_NAME], thank you for taking the time to share your feedback. We’re…" at bounding box center [575, 328] width 770 height 99
type textarea "Dear [PERSON_NAME], thank you for taking the time to share your feedback. We’re…"
radio input "true"
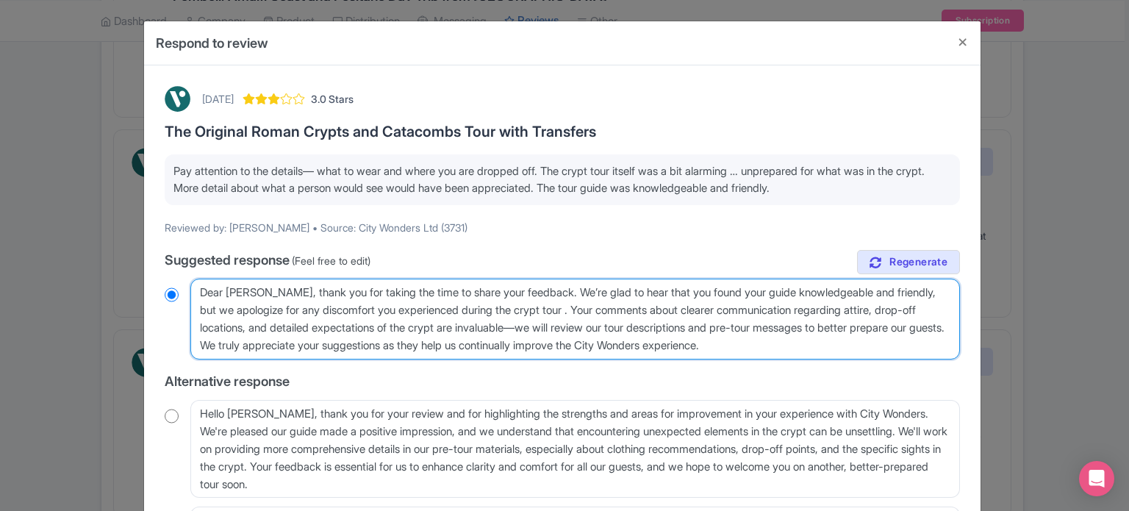
type textarea "Dear [PERSON_NAME], thank you for taking the time to share your feedback. We’re…"
radio input "true"
type textarea "Dear [PERSON_NAME], thank you for taking the time to share your feedback. We’re…"
radio input "true"
type textarea "Dear [PERSON_NAME], thank you for taking the time to share your feedback. We’re…"
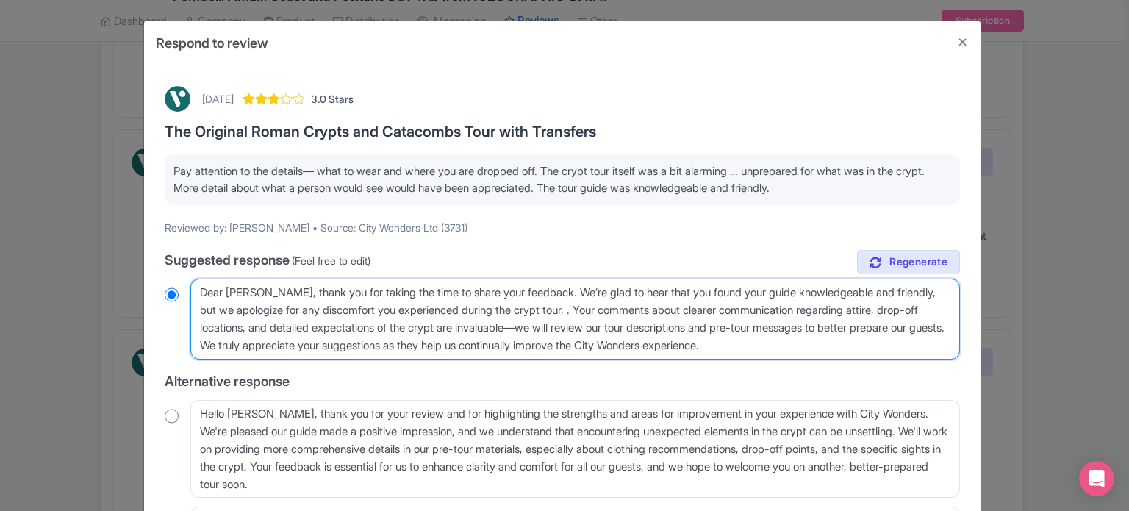
radio input "true"
type textarea "Dear [PERSON_NAME], thank you for taking the time to share your feedback. We’re…"
radio input "true"
type textarea "Dear [PERSON_NAME], thank you for taking the time to share your feedback. We’re…"
radio input "true"
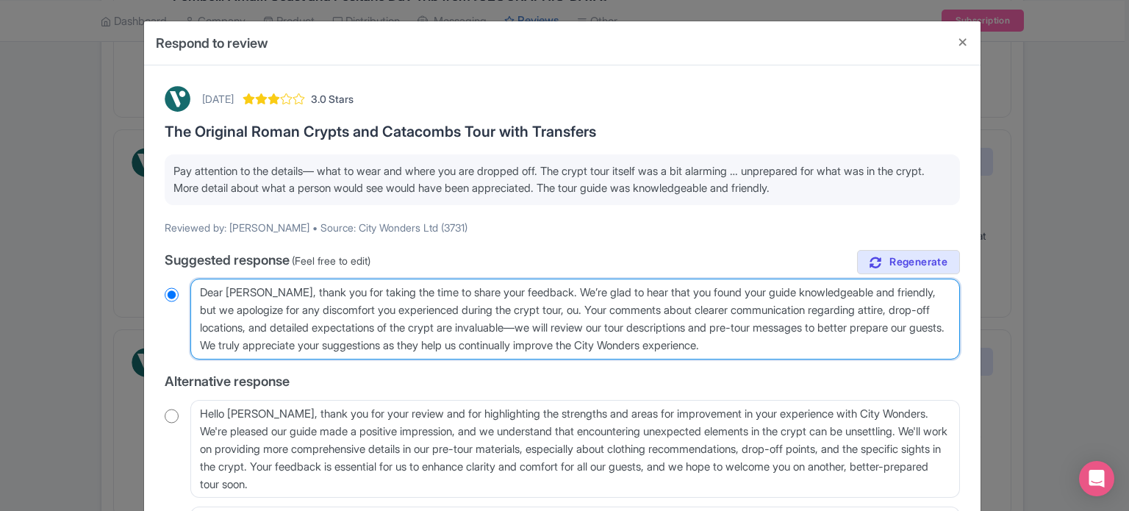
type textarea "Dear [PERSON_NAME], thank you for taking the time to share your feedback. We’re…"
radio input "true"
type textarea "Dear [PERSON_NAME], thank you for taking the time to share your feedback. We’re…"
radio input "true"
type textarea "Dear [PERSON_NAME], thank you for taking the time to share your feedback. We’re…"
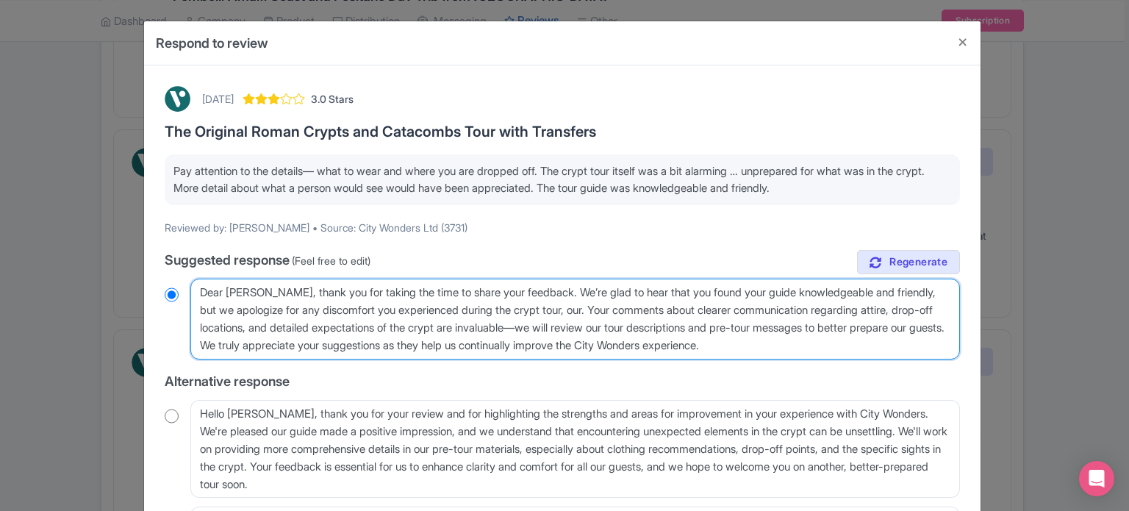
radio input "true"
type textarea "Dear [PERSON_NAME], thank you for taking the time to share your feedback. We’re…"
radio input "true"
type textarea "Dear [PERSON_NAME], thank you for taking the time to share your feedback. We’re…"
radio input "true"
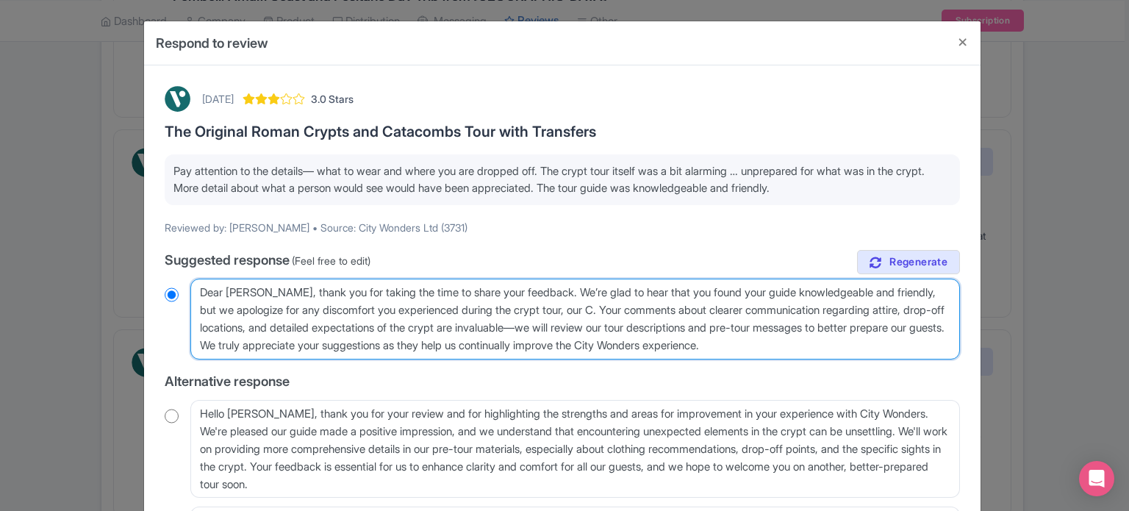
type textarea "Dear [PERSON_NAME], thank you for taking the time to share your feedback. We’re…"
radio input "true"
type textarea "Dear [PERSON_NAME], thank you for taking the time to share your feedback. We’re…"
radio input "true"
type textarea "Dear [PERSON_NAME], thank you for taking the time to share your feedback. We’re…"
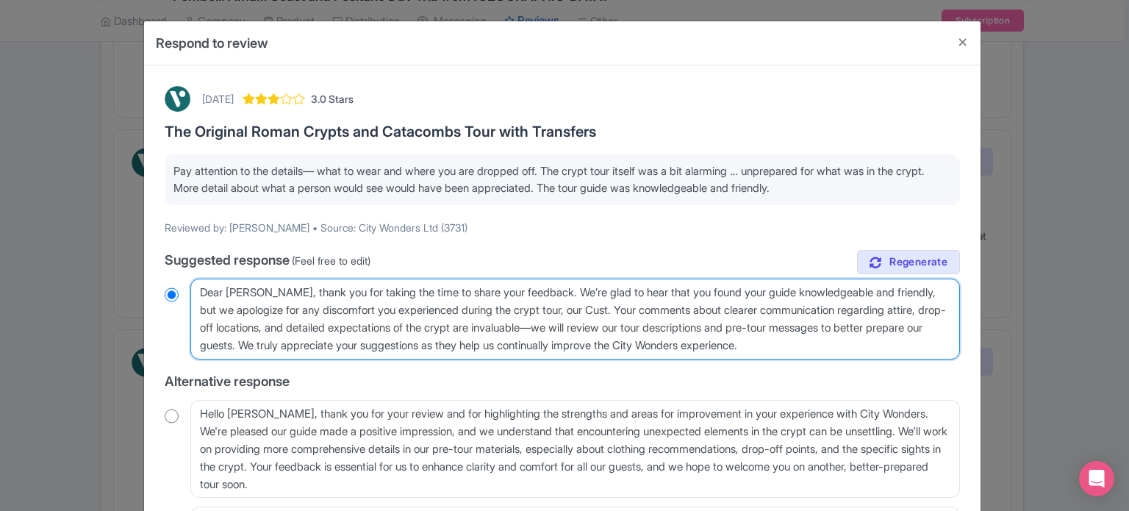
radio input "true"
type textarea "Dear [PERSON_NAME], thank you for taking the time to share your feedback. We’re…"
radio input "true"
type textarea "Dear [PERSON_NAME], thank you for taking the time to share your feedback. We’re…"
radio input "true"
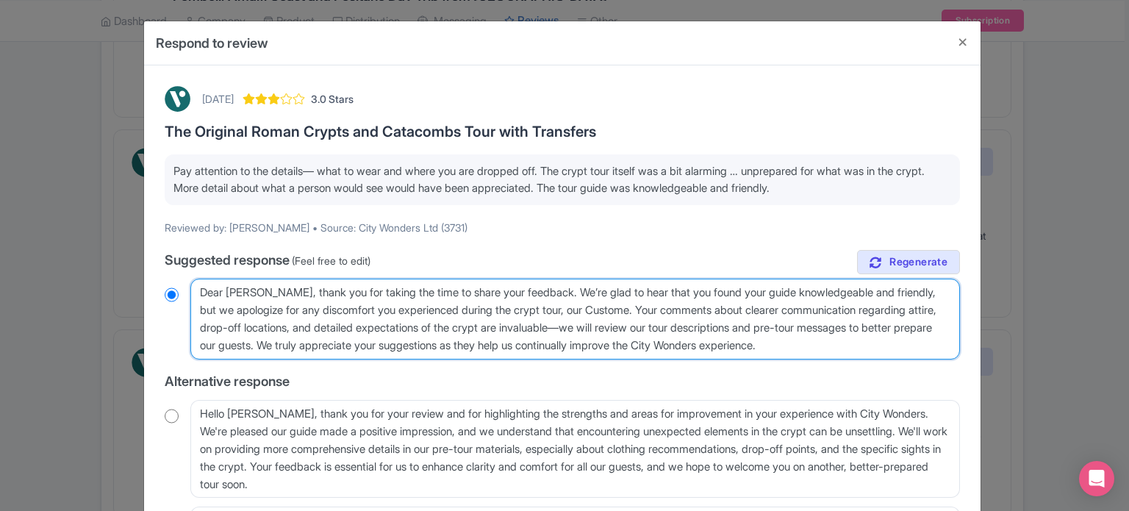
type textarea "Dear [PERSON_NAME], thank you for taking the time to share your feedback. We’re…"
radio input "true"
type textarea "Dear [PERSON_NAME], thank you for taking the time to share your feedback. We’re…"
radio input "true"
type textarea "Dear [PERSON_NAME], thank you for taking the time to share your feedback. We’re…"
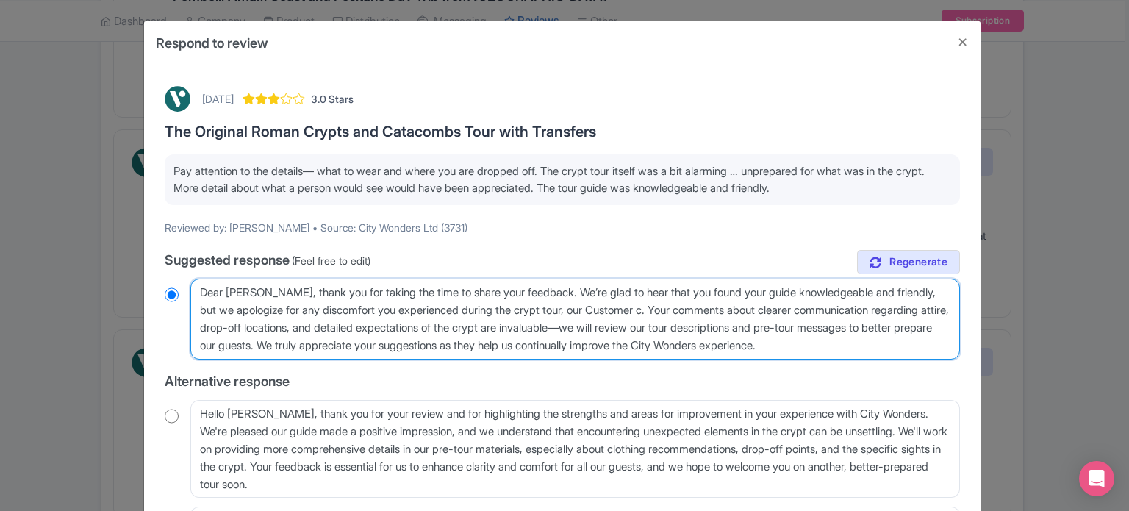
radio input "true"
type textarea "Dear [PERSON_NAME], thank you for taking the time to share your feedback. We’re…"
radio input "true"
type textarea "Dear [PERSON_NAME], thank you for taking the time to share your feedback. We’re…"
radio input "true"
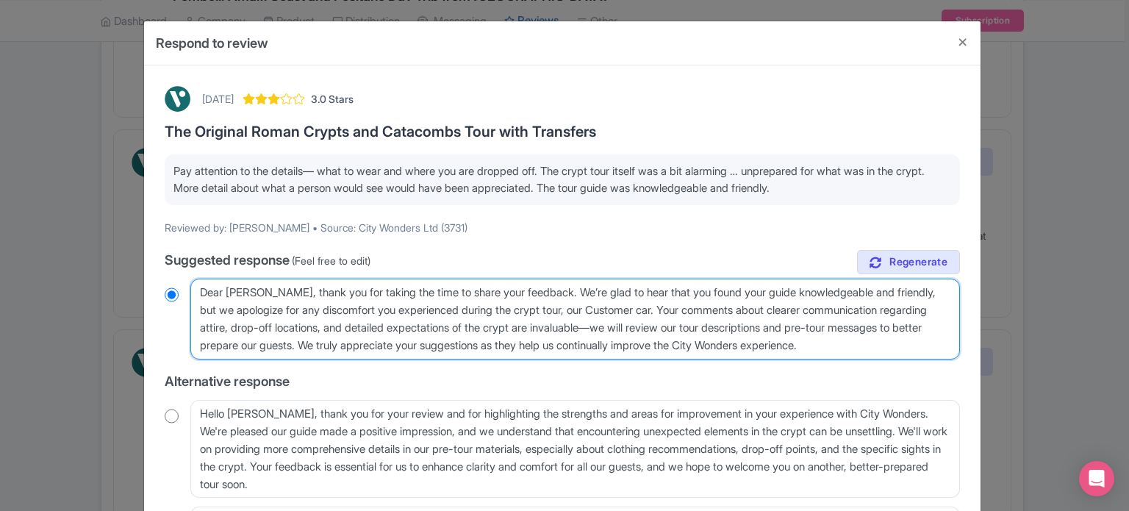
type textarea "Dear [PERSON_NAME], thank you for taking the time to share your feedback. We’re…"
radio input "true"
type textarea "Dear [PERSON_NAME], thank you for taking the time to share your feedback. We’re…"
radio input "true"
type textarea "Dear [PERSON_NAME], thank you for taking the time to share your feedback. We’re…"
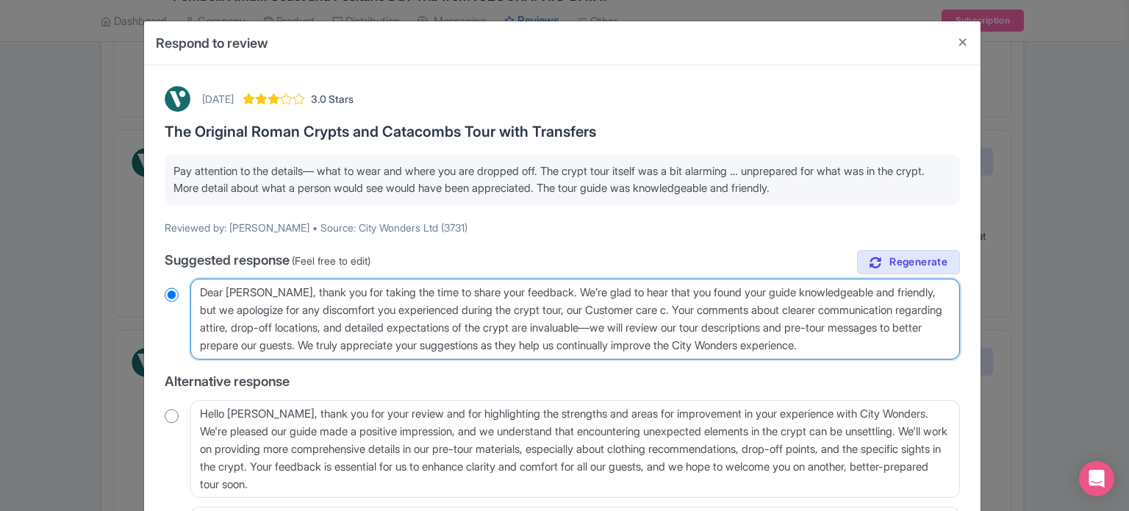
radio input "true"
type textarea "Dear [PERSON_NAME], thank you for taking the time to share your feedback. We’re…"
radio input "true"
type textarea "Dear [PERSON_NAME], thank you for taking the time to share your feedback. We’re…"
radio input "true"
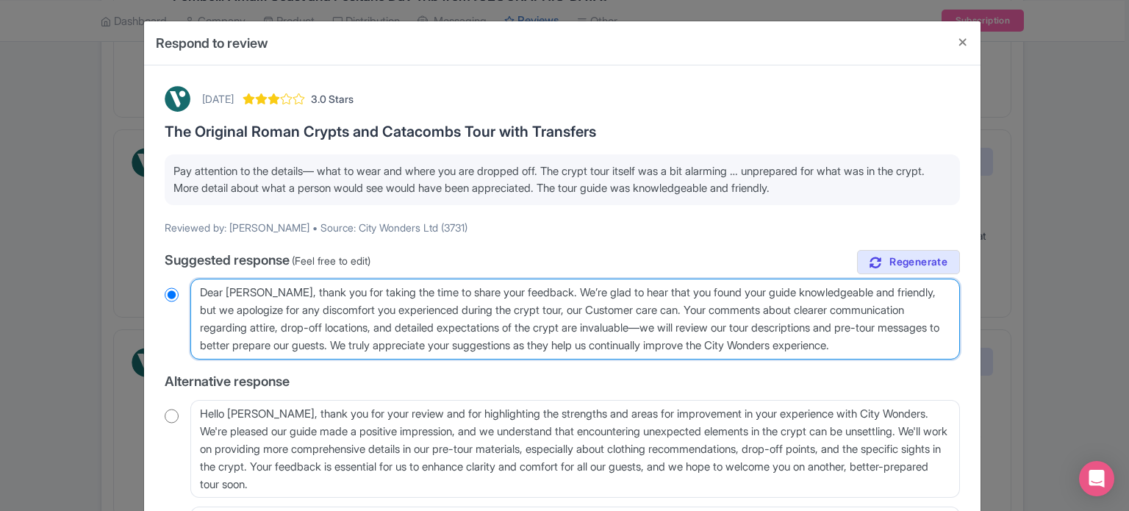
type textarea "Dear [PERSON_NAME], thank you for taking the time to share your feedback. We’re…"
radio input "true"
type textarea "Dear [PERSON_NAME], thank you for taking the time to share your feedback. We’re…"
radio input "true"
type textarea "Dear [PERSON_NAME], thank you for taking the time to share your feedback. We’re…"
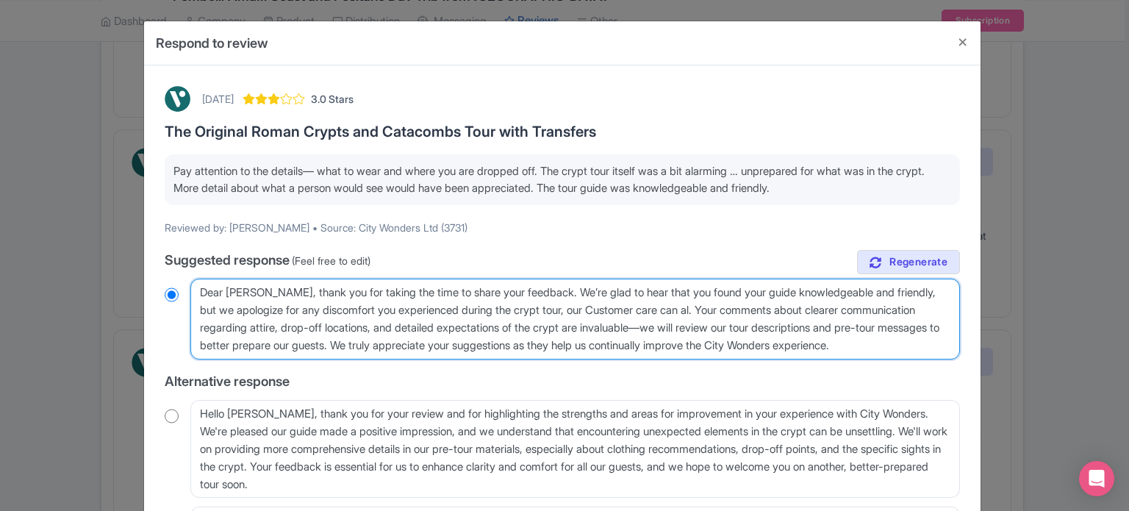
radio input "true"
type textarea "Dear [PERSON_NAME], thank you for taking the time to share your feedback. We’re…"
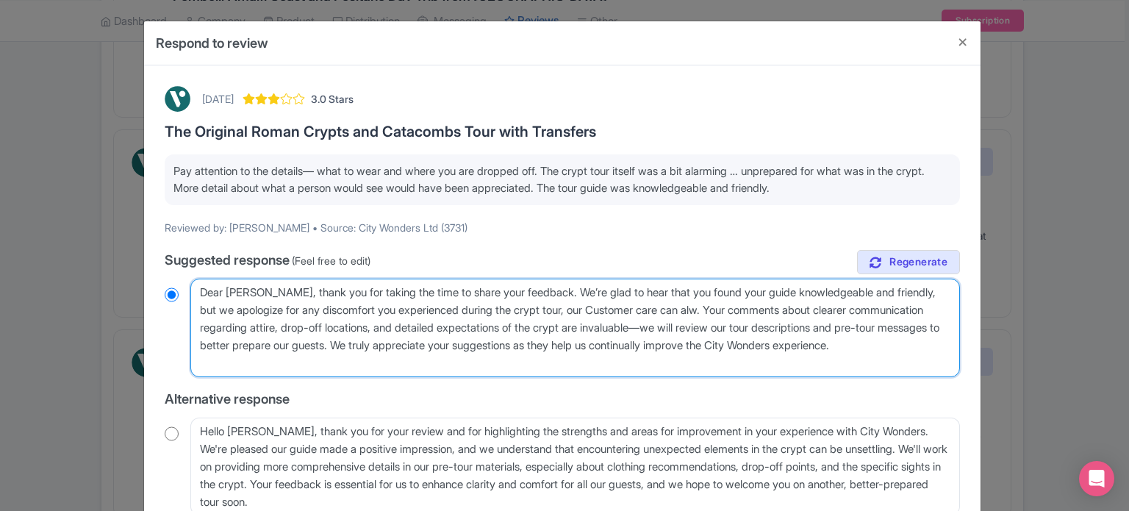
radio input "true"
type textarea "Dear [PERSON_NAME], thank you for taking the time to share your feedback. We’re…"
radio input "true"
type textarea "Dear [PERSON_NAME], thank you for taking the time to share your feedback. We’re…"
radio input "true"
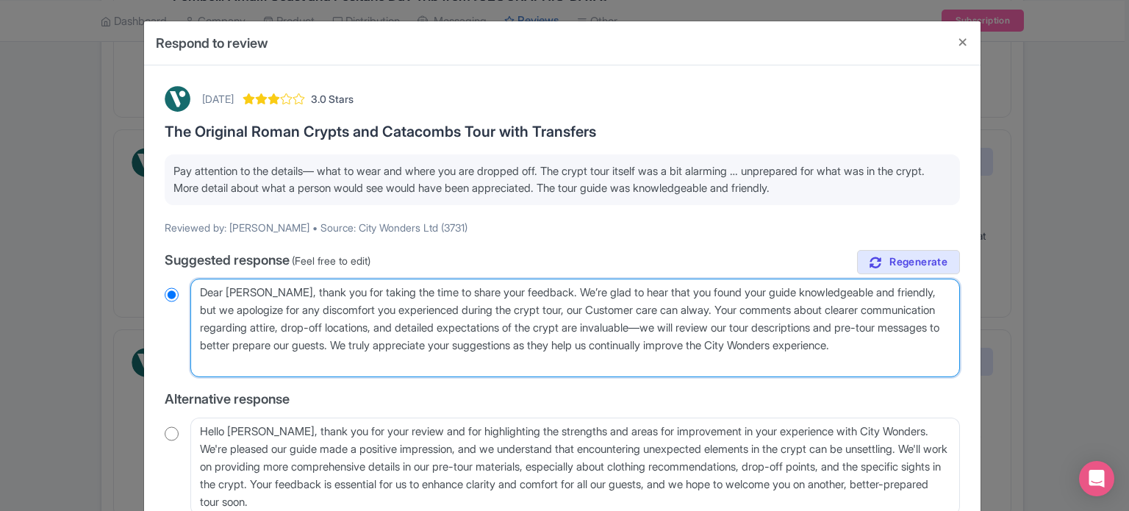
type textarea "Dear [PERSON_NAME], thank you for taking the time to share your feedback. We’re…"
radio input "true"
type textarea "Dear [PERSON_NAME], thank you for taking the time to share your feedback. We’re…"
radio input "true"
type textarea "Dear [PERSON_NAME], thank you for taking the time to share your feedback. We’re…"
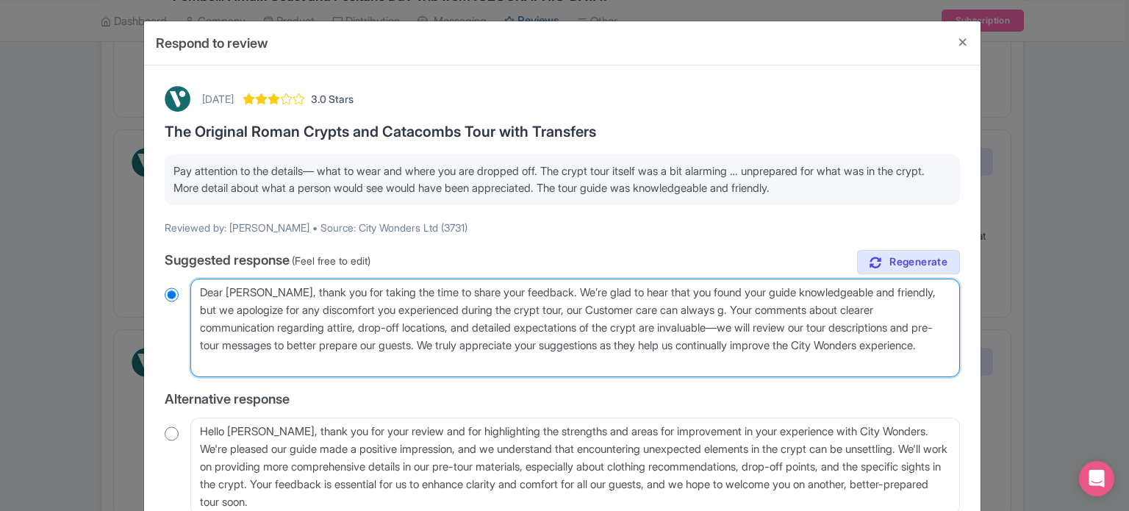
radio input "true"
type textarea "Dear [PERSON_NAME], thank you for taking the time to share your feedback. We’re…"
radio input "true"
type textarea "Dear [PERSON_NAME], thank you for taking the time to share your feedback. We’re…"
radio input "true"
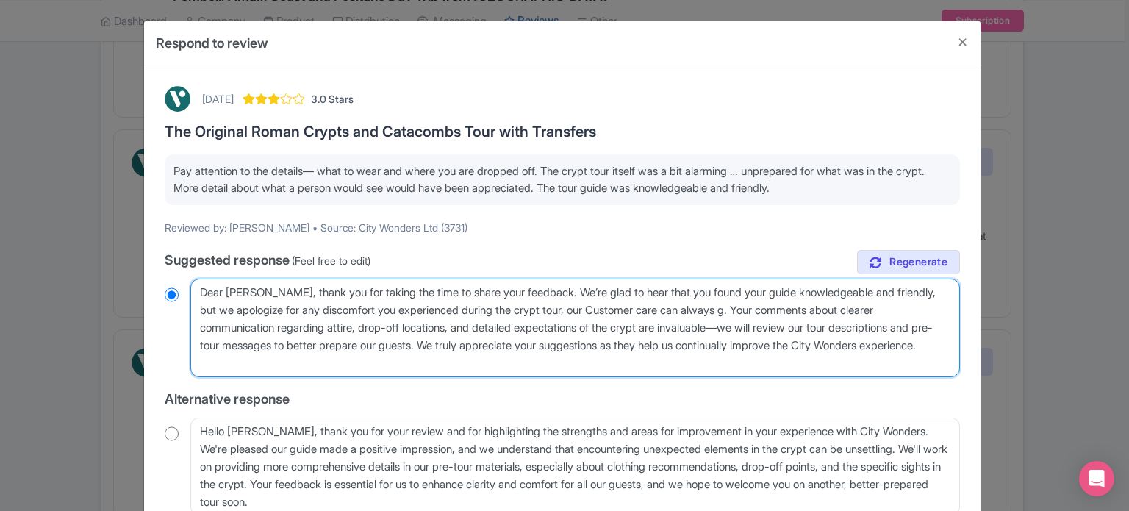
type textarea "Dear [PERSON_NAME], thank you for taking the time to share your feedback. We’re…"
radio input "true"
type textarea "Dear [PERSON_NAME], thank you for taking the time to share your feedback. We’re…"
radio input "true"
type textarea "Dear [PERSON_NAME], thank you for taking the time to share your feedback. We’re…"
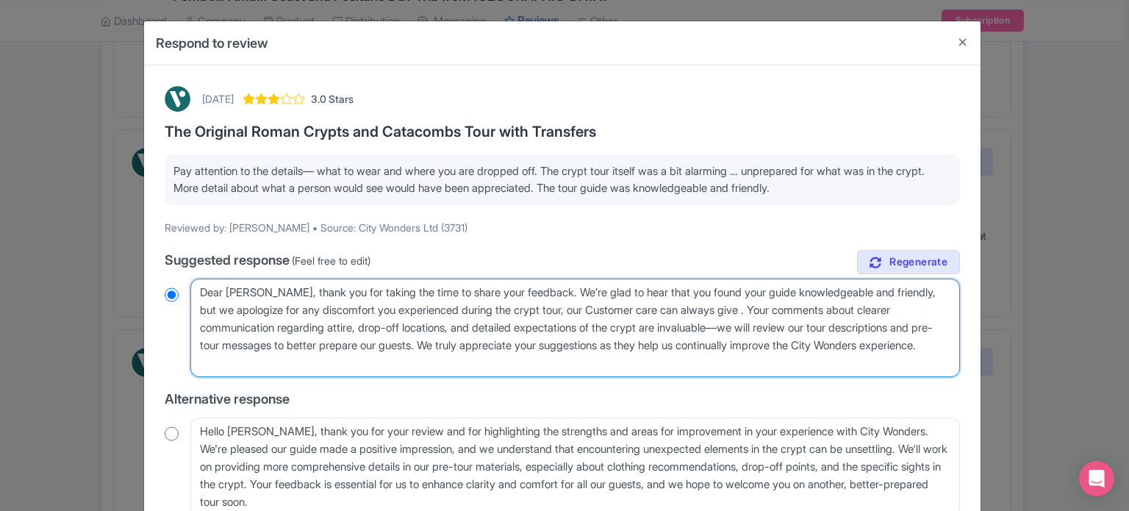
radio input "true"
type textarea "Dear [PERSON_NAME], thank you for taking the time to share your feedback. We’re…"
radio input "true"
type textarea "Dear [PERSON_NAME], thank you for taking the time to share your feedback. We’re…"
radio input "true"
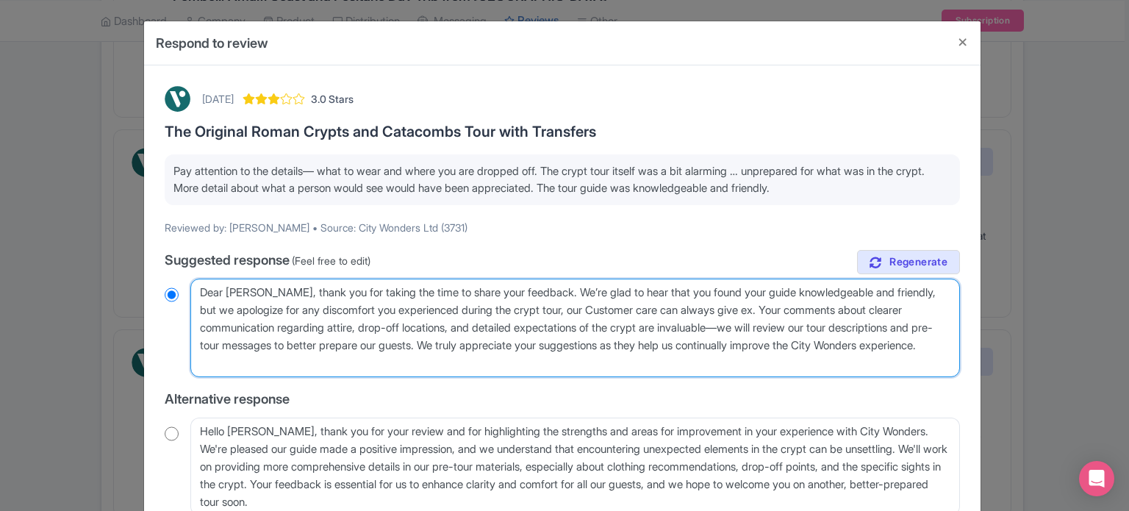
type textarea "Dear [PERSON_NAME], thank you for taking the time to share your feedback. We’re…"
radio input "true"
type textarea "Dear [PERSON_NAME], thank you for taking the time to share your feedback. We’re…"
radio input "true"
type textarea "Dear [PERSON_NAME], thank you for taking the time to share your feedback. We’re…"
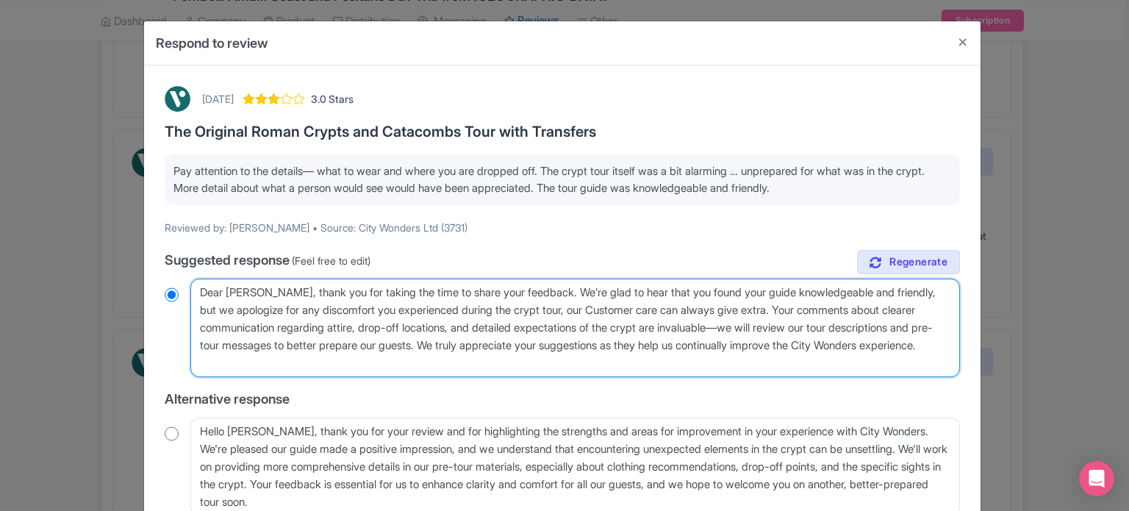
radio input "true"
type textarea "Dear [PERSON_NAME], thank you for taking the time to share your feedback. We’re…"
radio input "true"
type textarea "Dear [PERSON_NAME], thank you for taking the time to share your feedback. We’re…"
radio input "true"
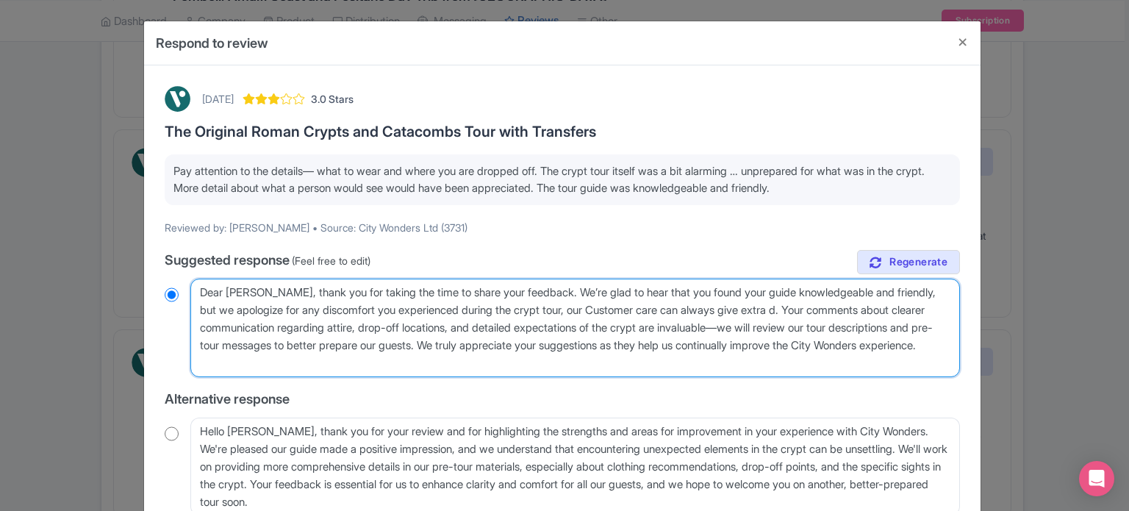
type textarea "Dear [PERSON_NAME], thank you for taking the time to share your feedback. We’re…"
radio input "true"
type textarea "Dear [PERSON_NAME], thank you for taking the time to share your feedback. We’re…"
radio input "true"
type textarea "Dear [PERSON_NAME], thank you for taking the time to share your feedback. We’re…"
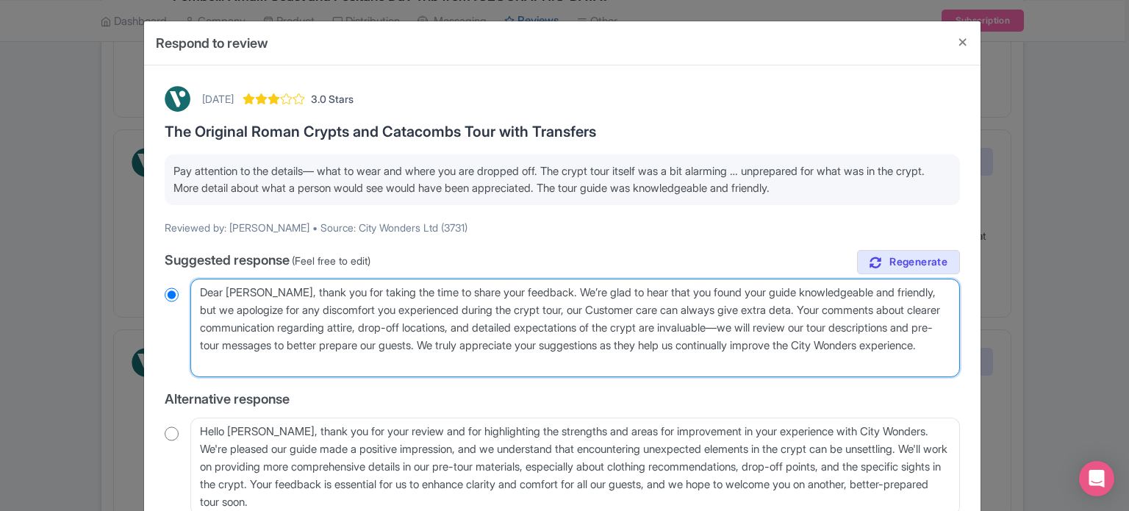
radio input "true"
type textarea "Dear [PERSON_NAME], thank you for taking the time to share your feedback. We’re…"
radio input "true"
type textarea "Dear [PERSON_NAME], thank you for taking the time to share your feedback. We’re…"
radio input "true"
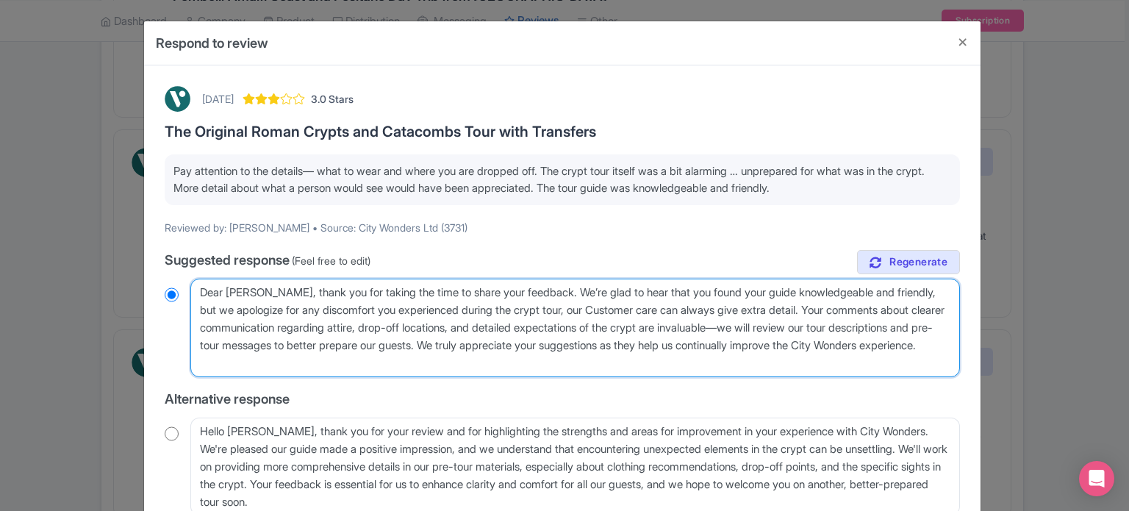
type textarea "Dear [PERSON_NAME], thank you for taking the time to share your feedback. We’re…"
radio input "true"
type textarea "Dear [PERSON_NAME], thank you for taking the time to share your feedback. We’re…"
radio input "true"
type textarea "Dear [PERSON_NAME], thank you for taking the time to share your feedback. We’re…"
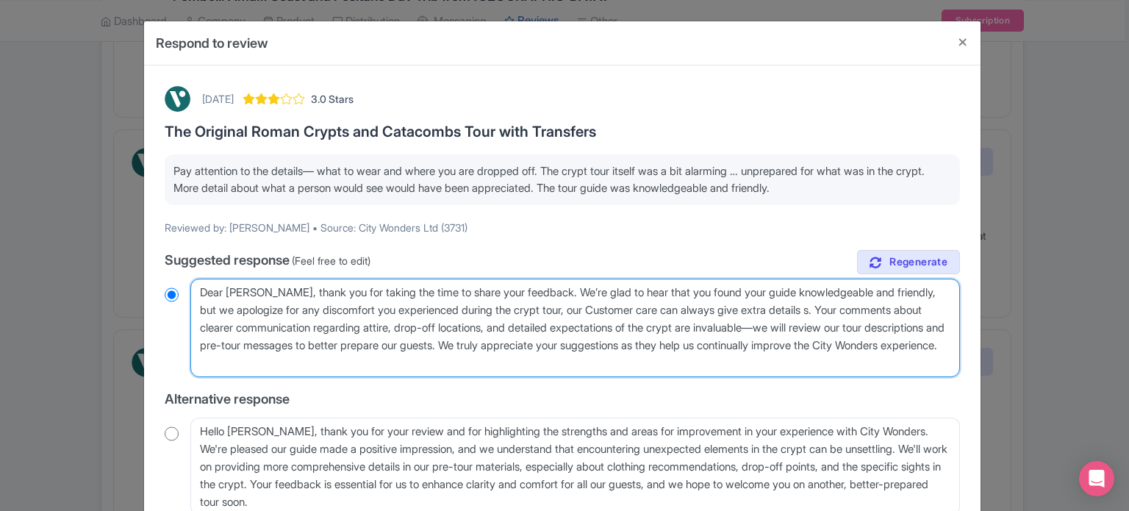
radio input "true"
type textarea "Dear [PERSON_NAME], thank you for taking the time to share your feedback. We’re…"
radio input "true"
type textarea "Dear [PERSON_NAME], thank you for taking the time to share your feedback. We’re…"
radio input "true"
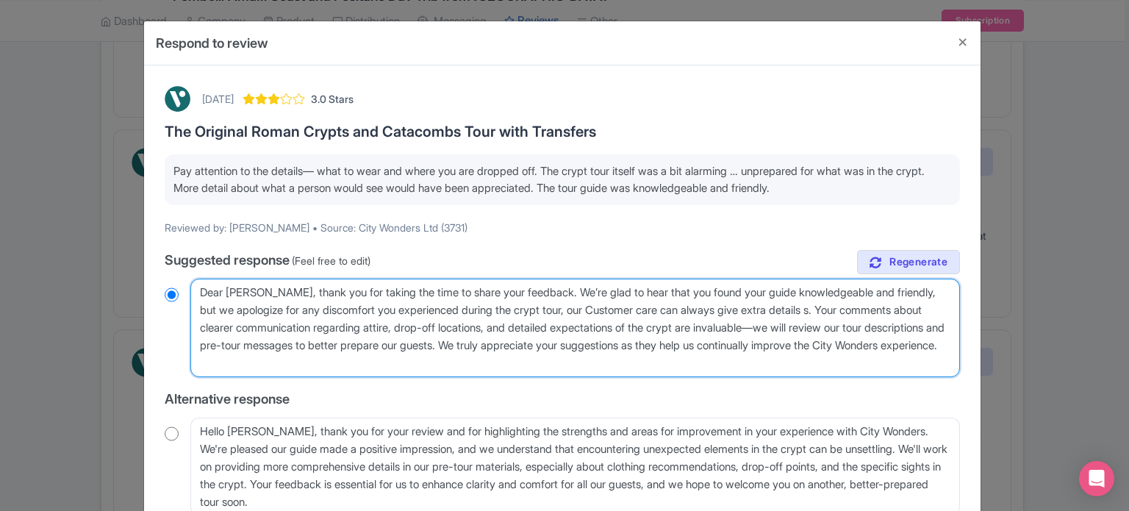
type textarea "Dear [PERSON_NAME], thank you for taking the time to share your feedback. We’re…"
radio input "true"
type textarea "Dear [PERSON_NAME], thank you for taking the time to share your feedback. We’re…"
radio input "true"
type textarea "Dear [PERSON_NAME], thank you for taking the time to share your feedback. We’re…"
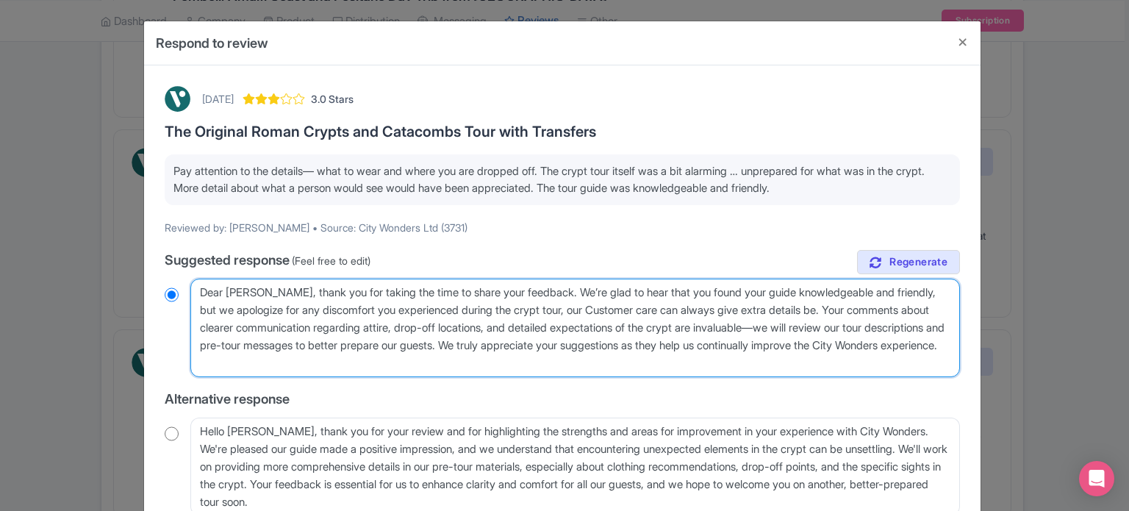
radio input "true"
type textarea "Dear [PERSON_NAME], thank you for taking the time to share your feedback. We’re…"
radio input "true"
type textarea "Dear [PERSON_NAME], thank you for taking the time to share your feedback. We’re…"
radio input "true"
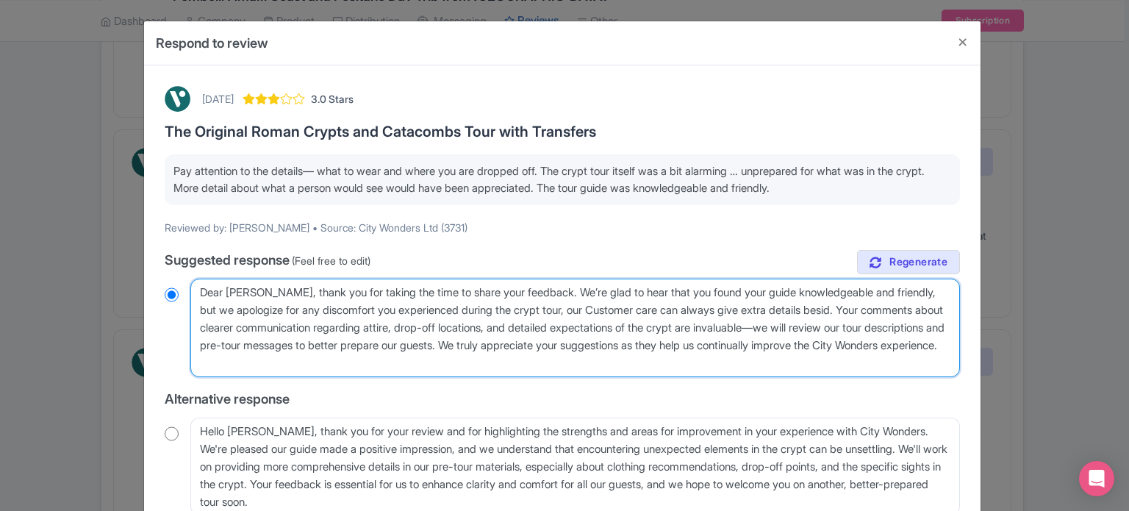
type textarea "Dear [PERSON_NAME], thank you for taking the time to share your feedback. We’re…"
radio input "true"
type textarea "Dear [PERSON_NAME], thank you for taking the time to share your feedback. We’re…"
radio input "true"
type textarea "Dear [PERSON_NAME], thank you for taking the time to share your feedback. We’re…"
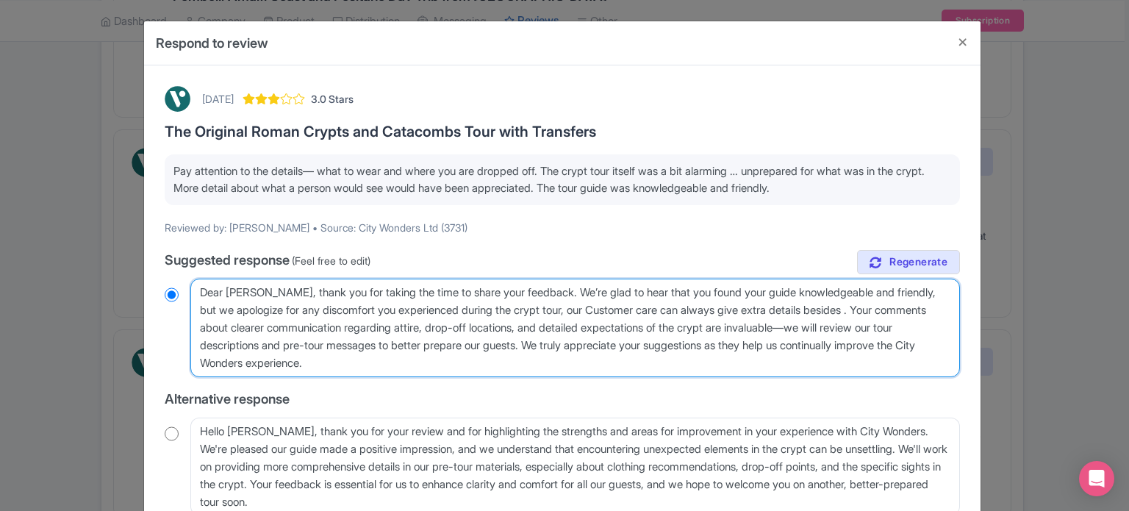
radio input "true"
type textarea "Dear [PERSON_NAME], thank you for taking the time to share your feedback. We’re…"
radio input "true"
type textarea "Dear [PERSON_NAME], thank you for taking the time to share your feedback. We’re…"
radio input "true"
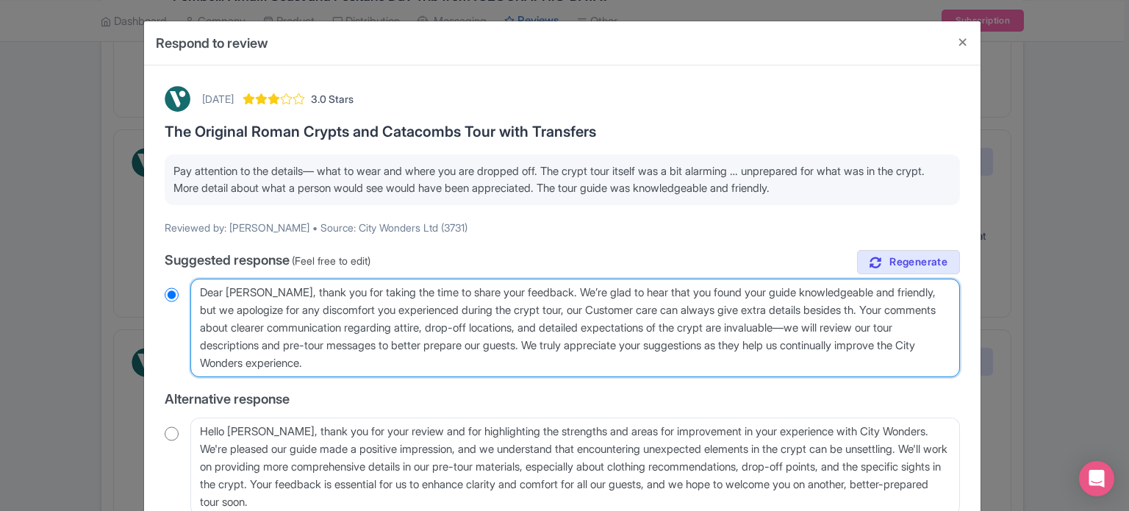
type textarea "Dear [PERSON_NAME], thank you for taking the time to share your feedback. We’re…"
radio input "true"
type textarea "Dear [PERSON_NAME], thank you for taking the time to share your feedback. We’re…"
radio input "true"
type textarea "Dear [PERSON_NAME], thank you for taking the time to share your feedback. We’re…"
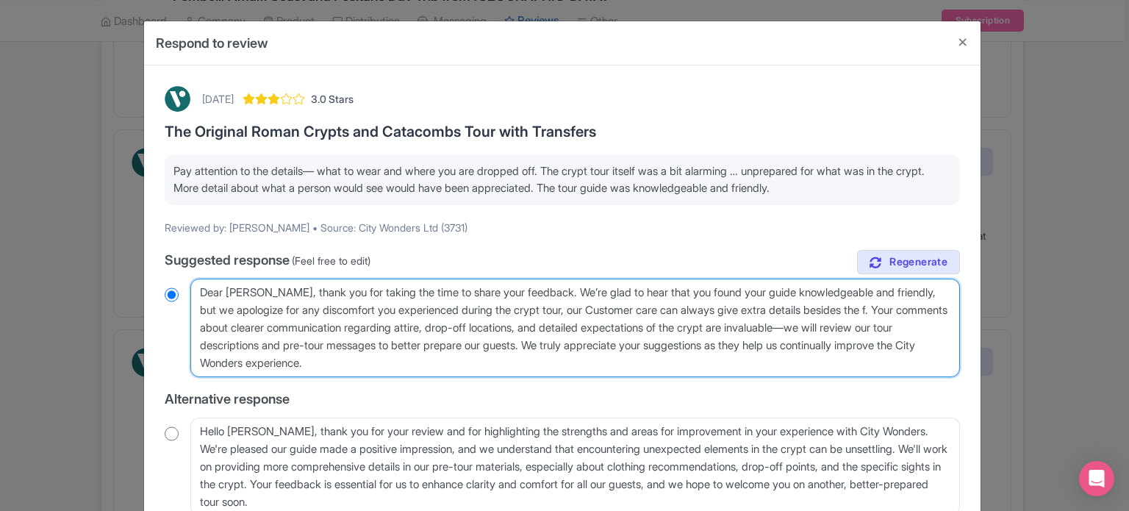
radio input "true"
type textarea "Dear [PERSON_NAME], thank you for taking the time to share your feedback. We’re…"
radio input "true"
type textarea "Dear [PERSON_NAME], thank you for taking the time to share your feedback. We’re…"
radio input "true"
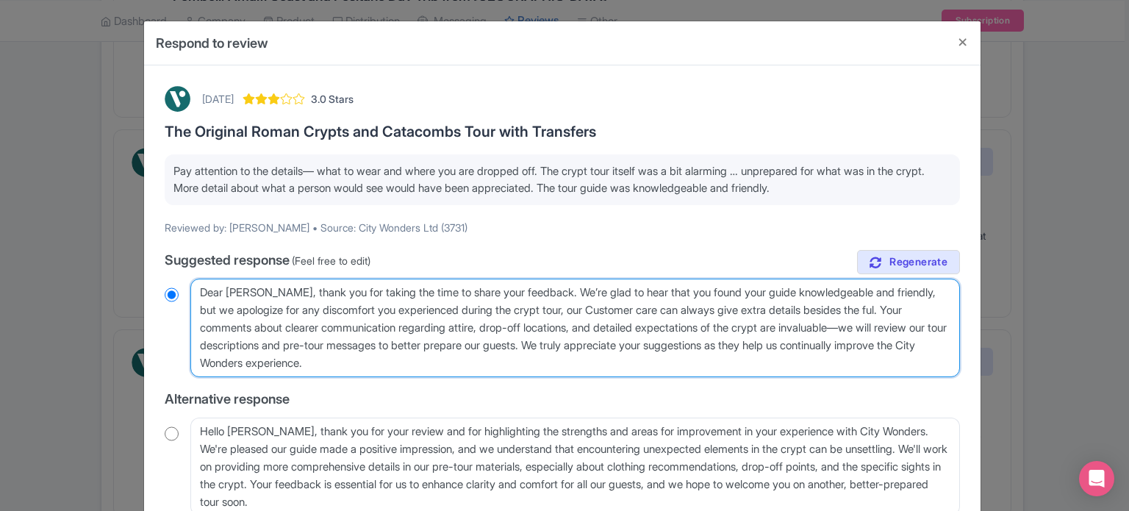
type textarea "Dear [PERSON_NAME], thank you for taking the time to share your feedback. We’re…"
radio input "true"
type textarea "Dear [PERSON_NAME], thank you for taking the time to share your feedback. We’re…"
radio input "true"
type textarea "Dear [PERSON_NAME], thank you for taking the time to share your feedback. We’re…"
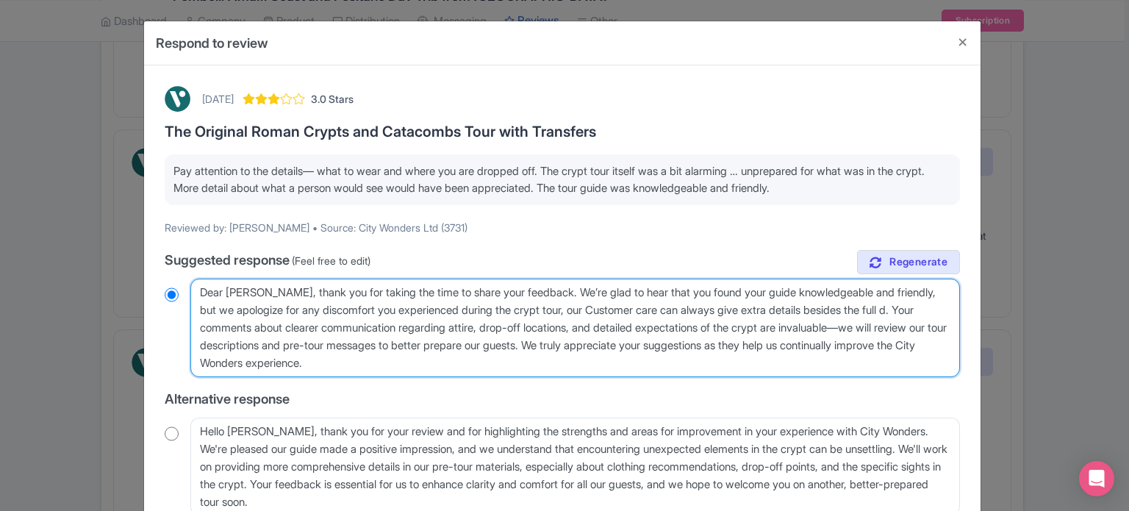
radio input "true"
type textarea "Dear [PERSON_NAME], thank you for taking the time to share your feedback. We’re…"
radio input "true"
type textarea "Dear [PERSON_NAME], thank you for taking the time to share your feedback. We’re…"
radio input "true"
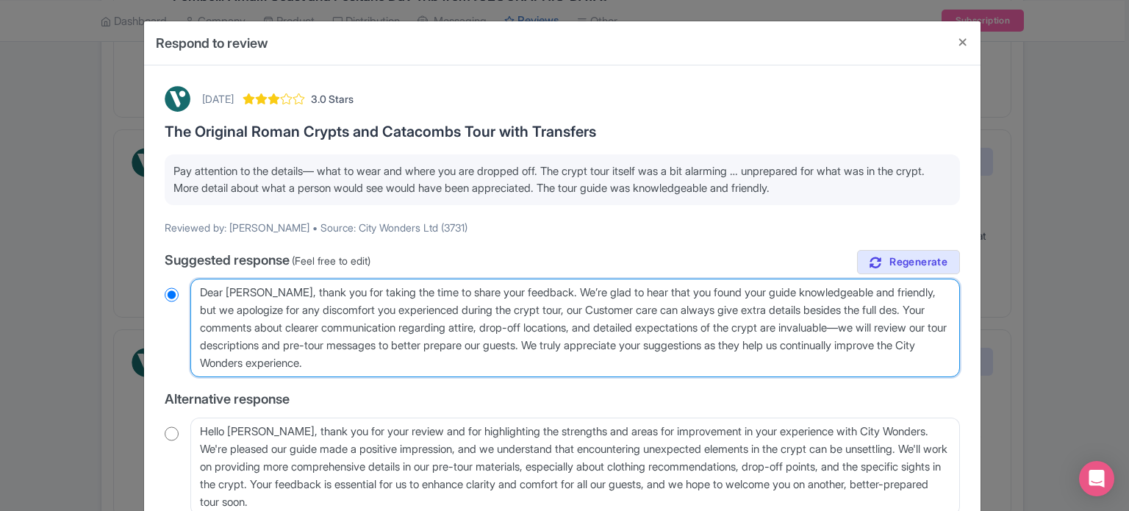
type textarea "Dear [PERSON_NAME], thank you for taking the time to share your feedback. We’re…"
radio input "true"
type textarea "Dear [PERSON_NAME], thank you for taking the time to share your feedback. We’re…"
radio input "true"
type textarea "Dear [PERSON_NAME], thank you for taking the time to share your feedback. We’re…"
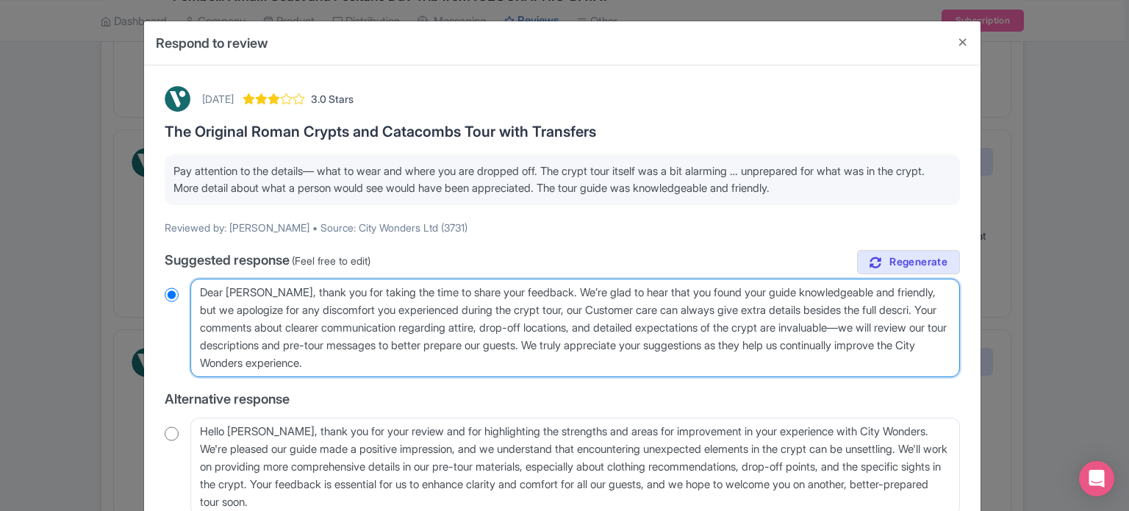
radio input "true"
type textarea "Dear [PERSON_NAME], thank you for taking the time to share your feedback. We’re…"
radio input "true"
type textarea "Dear [PERSON_NAME], thank you for taking the time to share your feedback. We’re…"
radio input "true"
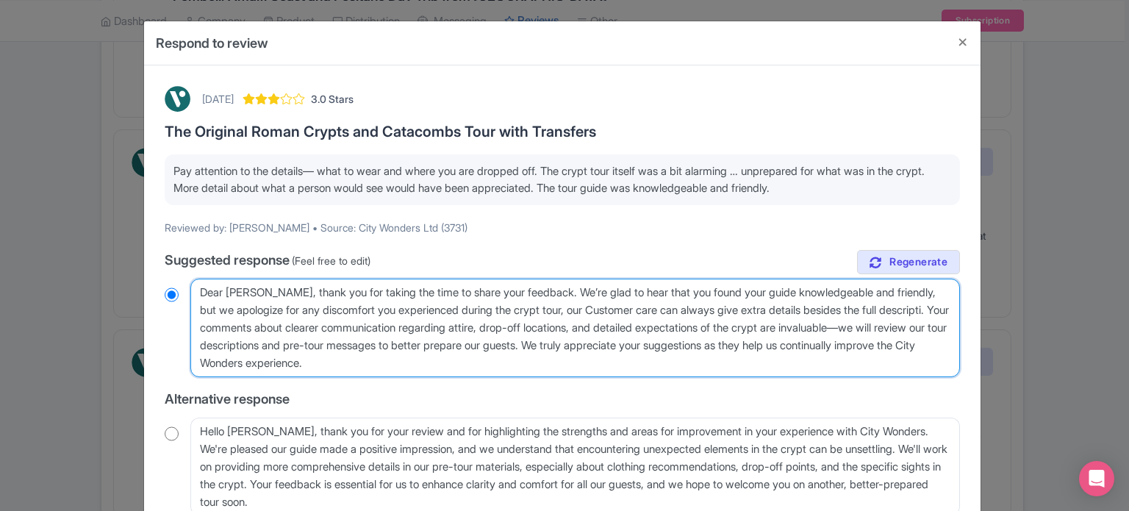
type textarea "Dear [PERSON_NAME], thank you for taking the time to share your feedback. We’re…"
radio input "true"
type textarea "Dear [PERSON_NAME], thank you for taking the time to share your feedback. We’re…"
radio input "true"
type textarea "Dear [PERSON_NAME], thank you for taking the time to share your feedback. We’re…"
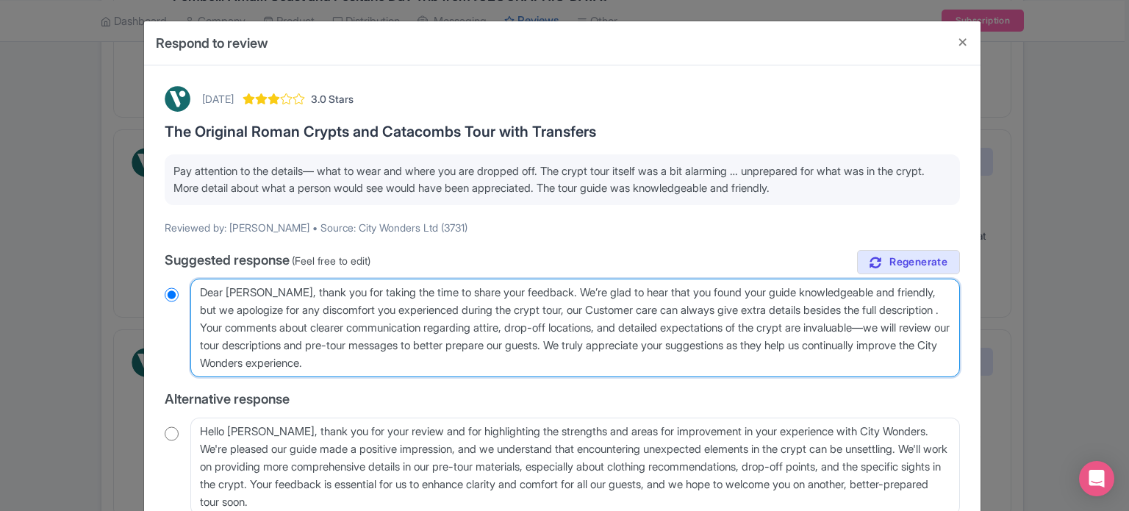
radio input "true"
type textarea "Dear [PERSON_NAME], thank you for taking the time to share your feedback. We’re…"
radio input "true"
type textarea "Dear [PERSON_NAME], thank you for taking the time to share your feedback. We’re…"
radio input "true"
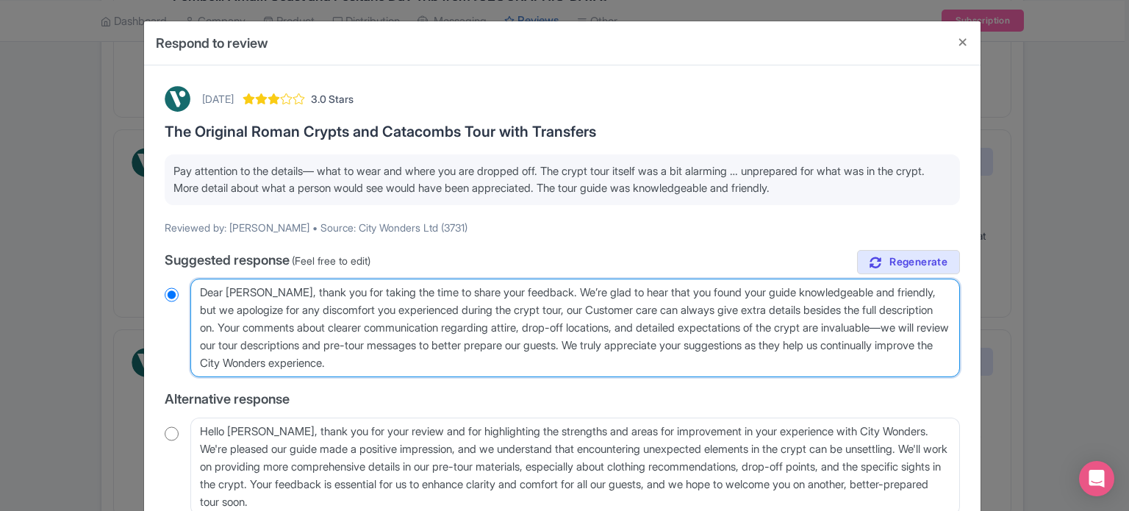
type textarea "Dear [PERSON_NAME], thank you for taking the time to share your feedback. We’re…"
radio input "true"
type textarea "Dear Anita, thank you for taking the time to share your feedback. We’re glad to…"
radio input "true"
type textarea "Dear Anita, thank you for taking the time to share your feedback. We’re glad to…"
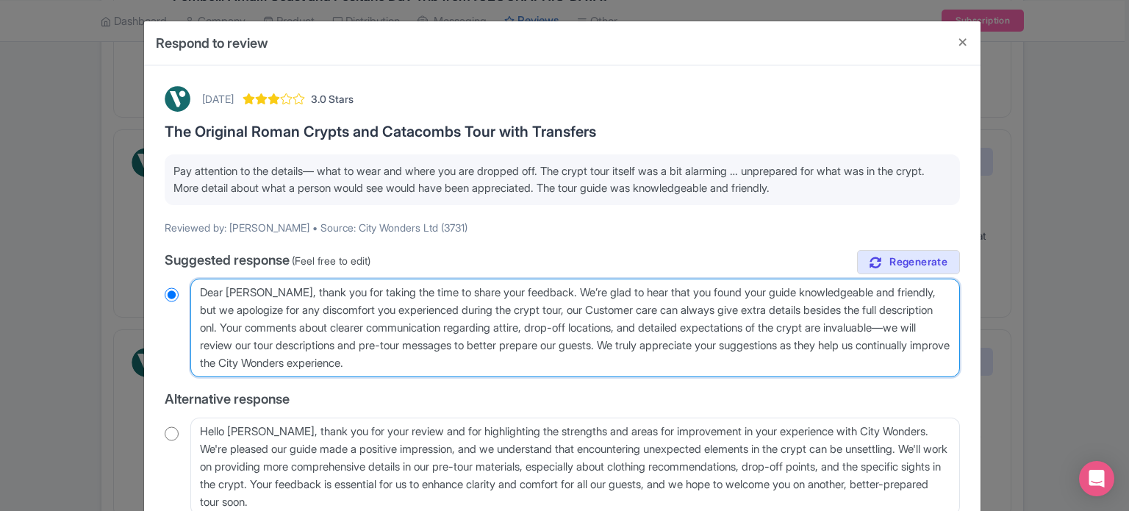
radio input "true"
type textarea "Dear Anita, thank you for taking the time to share your feedback. We’re glad to…"
radio input "true"
type textarea "Dear Anita, thank you for taking the time to share your feedback. We’re glad to…"
radio input "true"
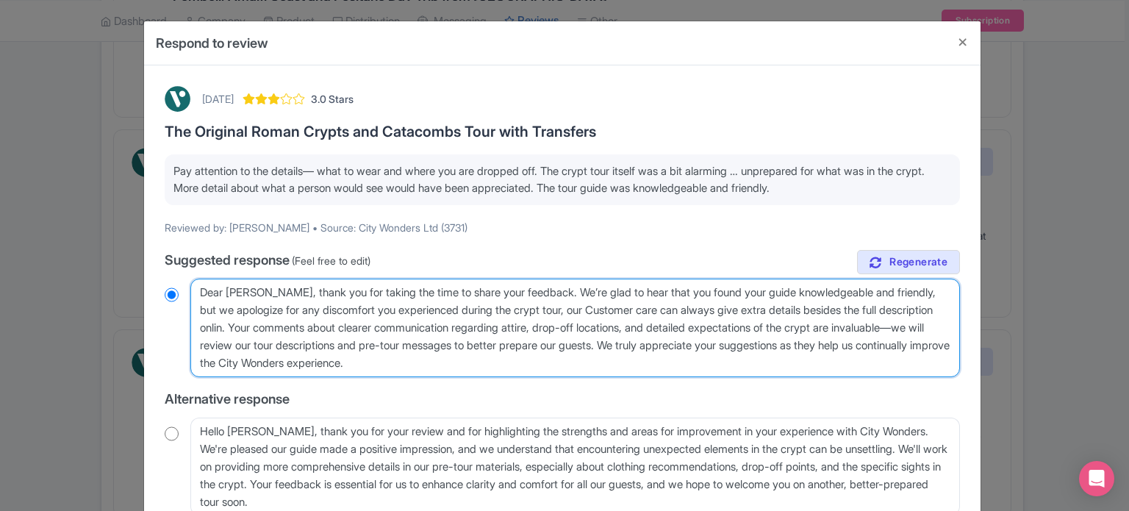
type textarea "Dear Anita, thank you for taking the time to share your feedback. We’re glad to…"
radio input "true"
click at [817, 307] on textarea "Dear Anita, thank you for taking the time to share your feedback. We’re glad to…" at bounding box center [575, 328] width 770 height 99
type textarea "Dear Anita, thank you for taking the time to share your feedback. We’re glad to…"
radio input "true"
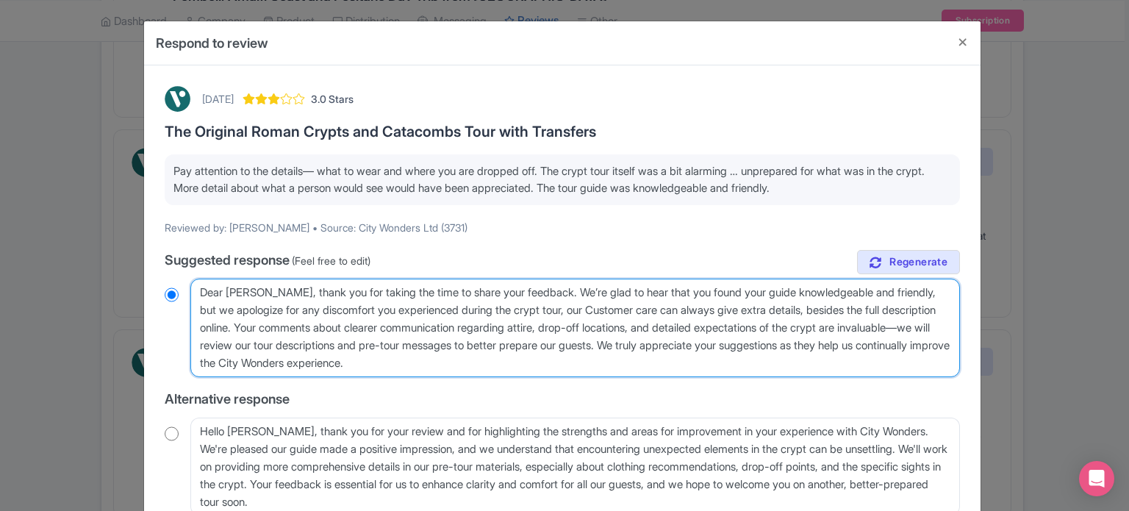
drag, startPoint x: 297, startPoint y: 326, endPoint x: 726, endPoint y: 350, distance: 430.0
click at [720, 350] on textarea "Dear Anita, thank you for taking the time to share your feedback. We’re glad to…" at bounding box center [575, 328] width 770 height 99
type textarea "Dear Anita, thank you for taking the time to share your feedback. We’re glad to…"
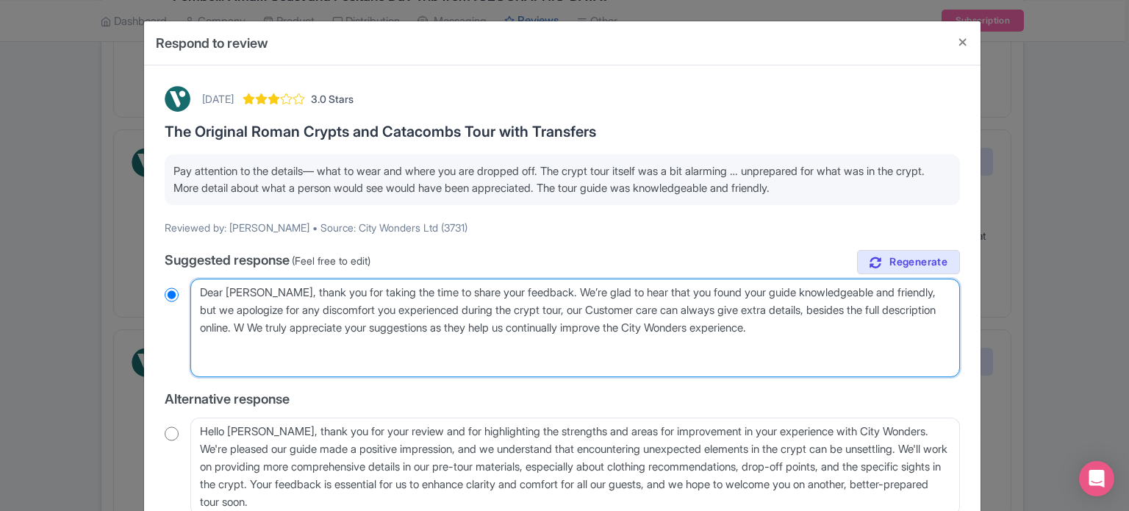
radio input "true"
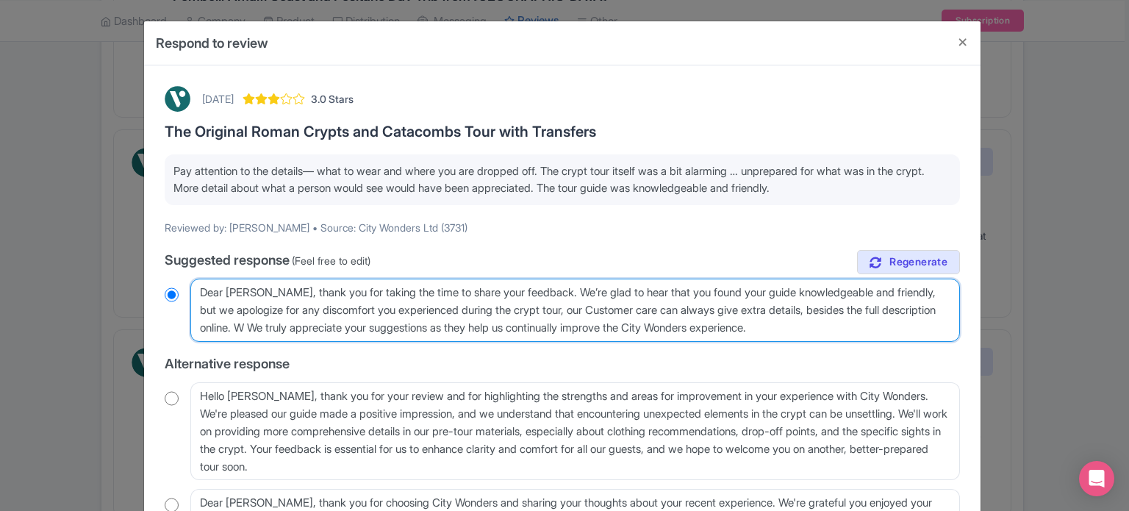
type textarea "Dear Anita, thank you for taking the time to share your feedback. We’re glad to…"
radio input "true"
type textarea "Dear Anita, thank you for taking the time to share your feedback. We’re glad to…"
radio input "true"
type textarea "Dear Anita, thank you for taking the time to share your feedback. We’re glad to…"
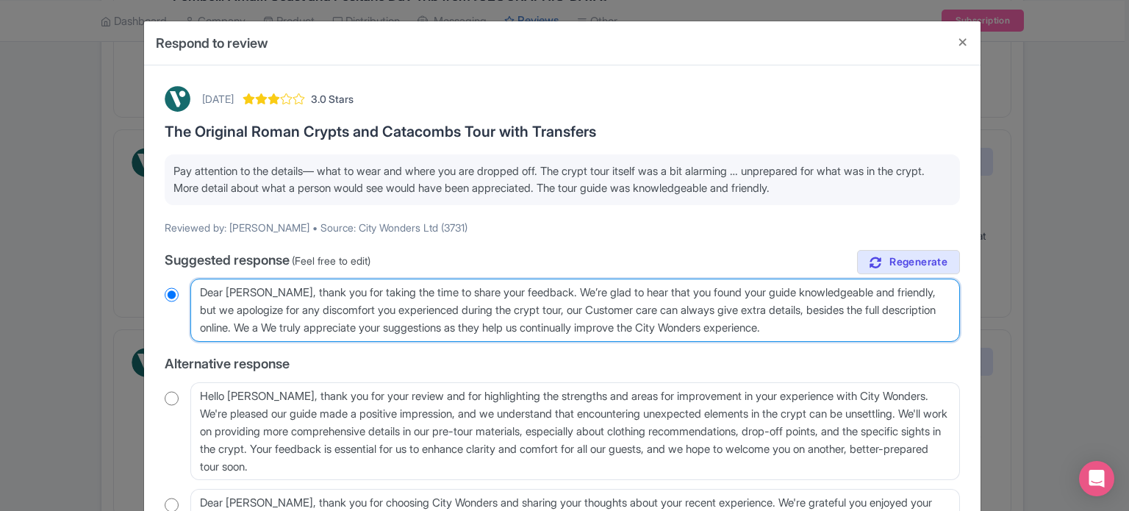
radio input "true"
type textarea "Dear Anita, thank you for taking the time to share your feedback. We’re glad to…"
radio input "true"
type textarea "Dear Anita, thank you for taking the time to share your feedback. We’re glad to…"
radio input "true"
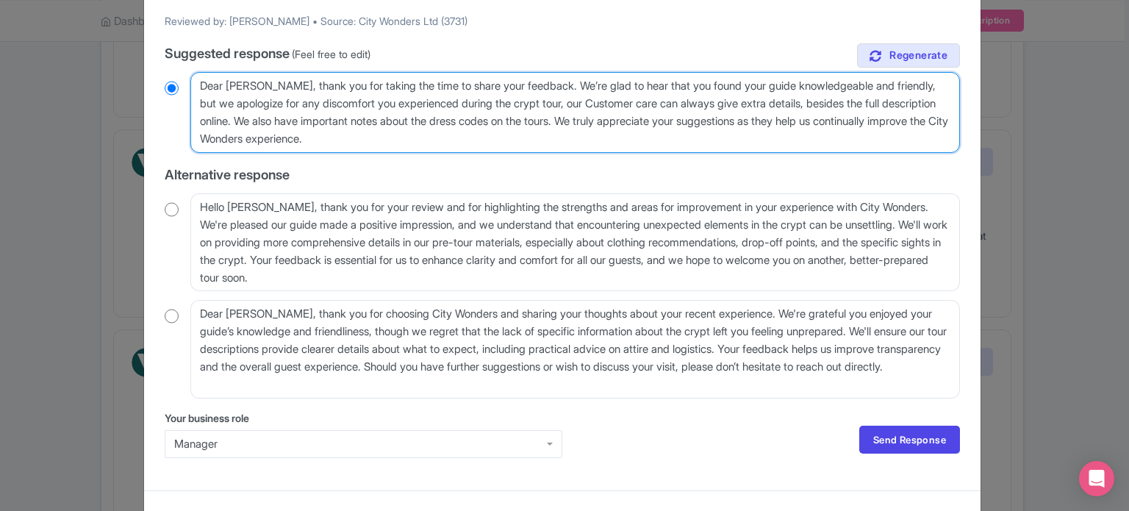
scroll to position [230, 0]
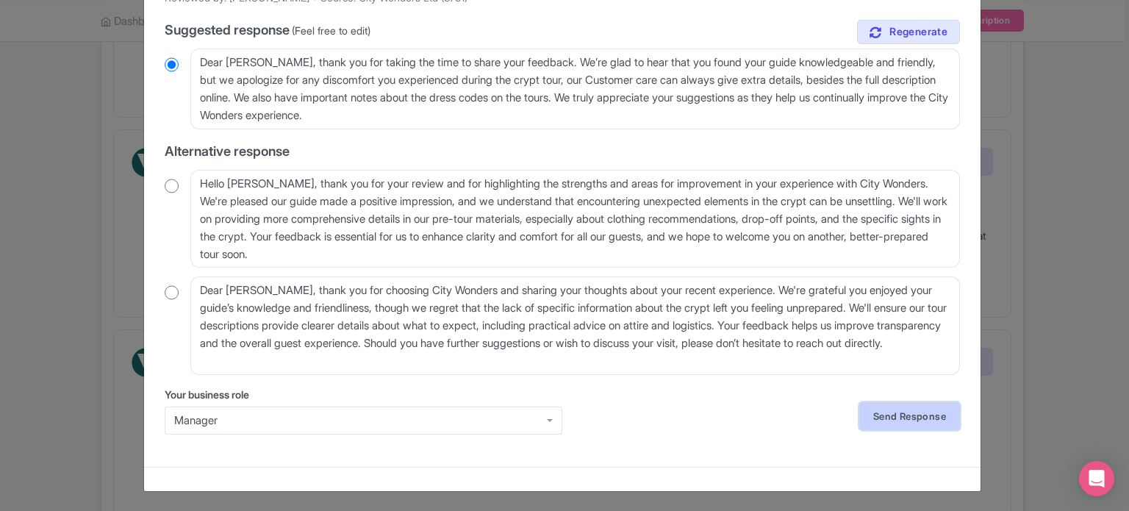
click at [885, 415] on link "Send Response" at bounding box center [909, 416] width 101 height 28
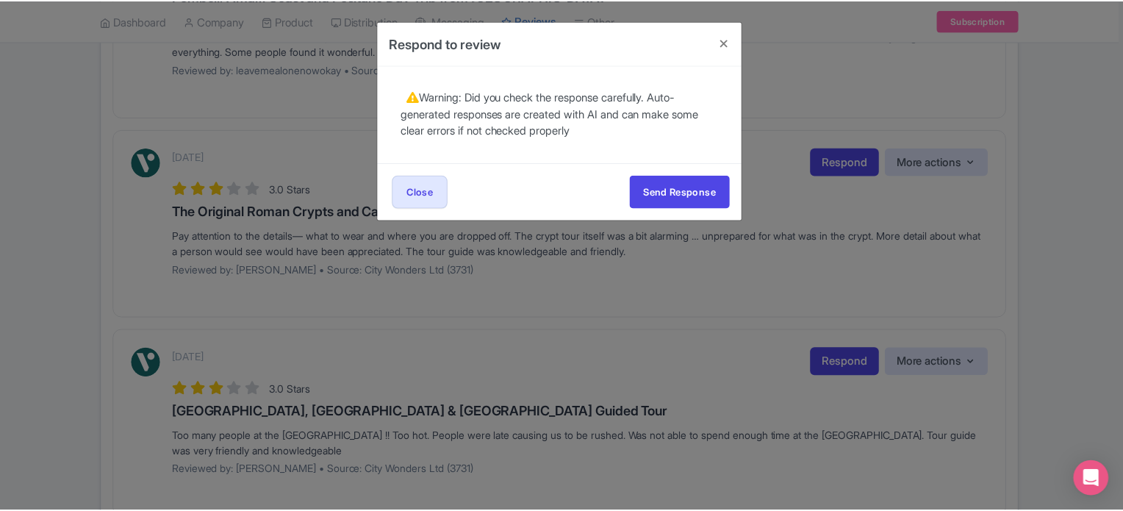
scroll to position [0, 0]
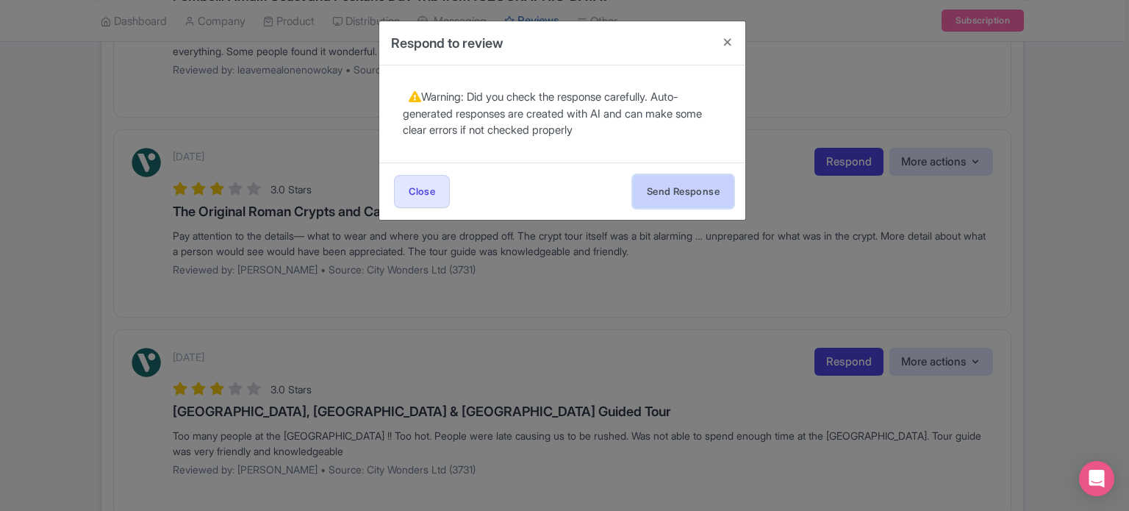
click at [692, 187] on button "Send Response" at bounding box center [683, 191] width 101 height 33
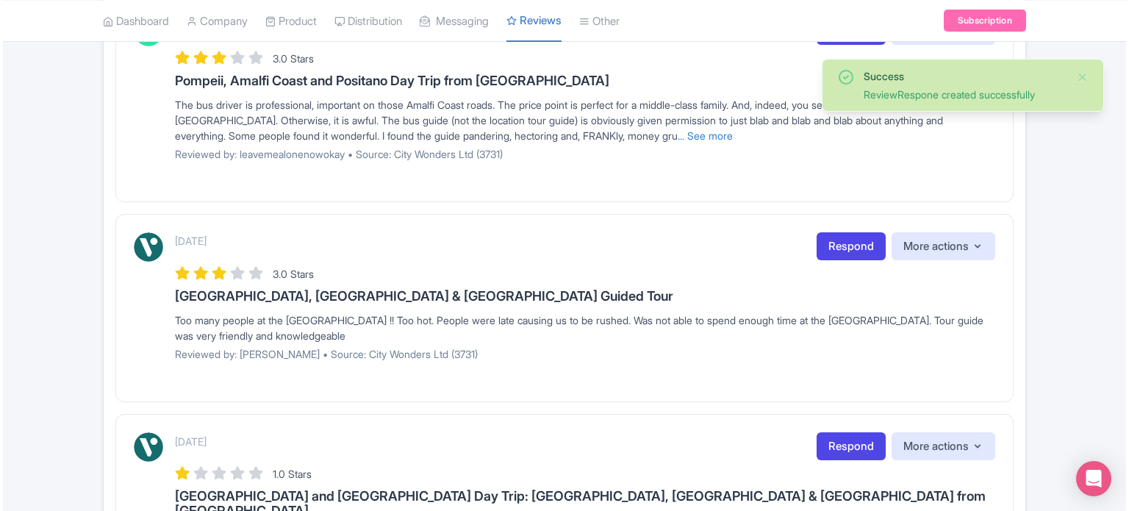
scroll to position [515, 0]
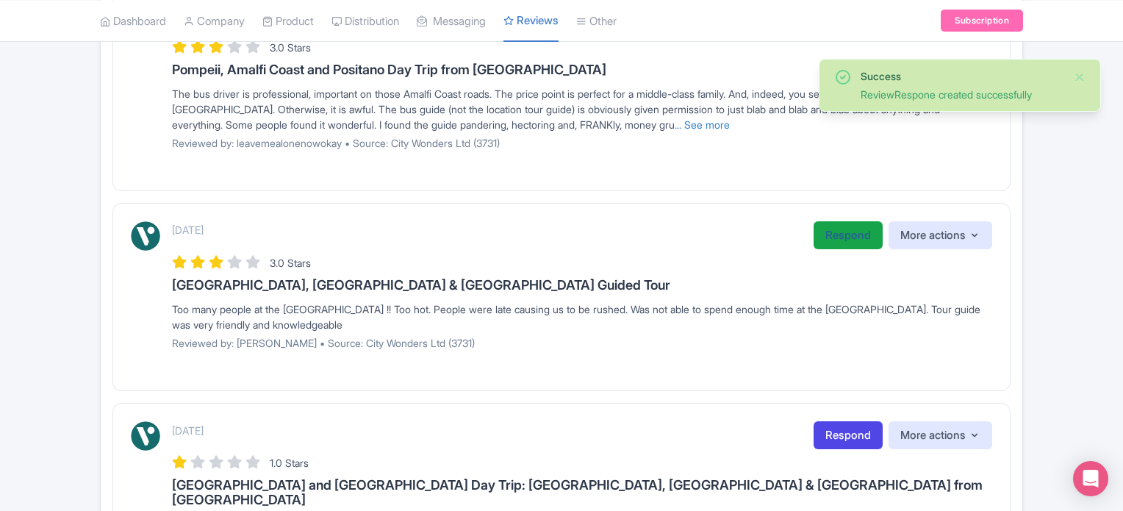
click at [831, 231] on link "Respond" at bounding box center [848, 235] width 69 height 29
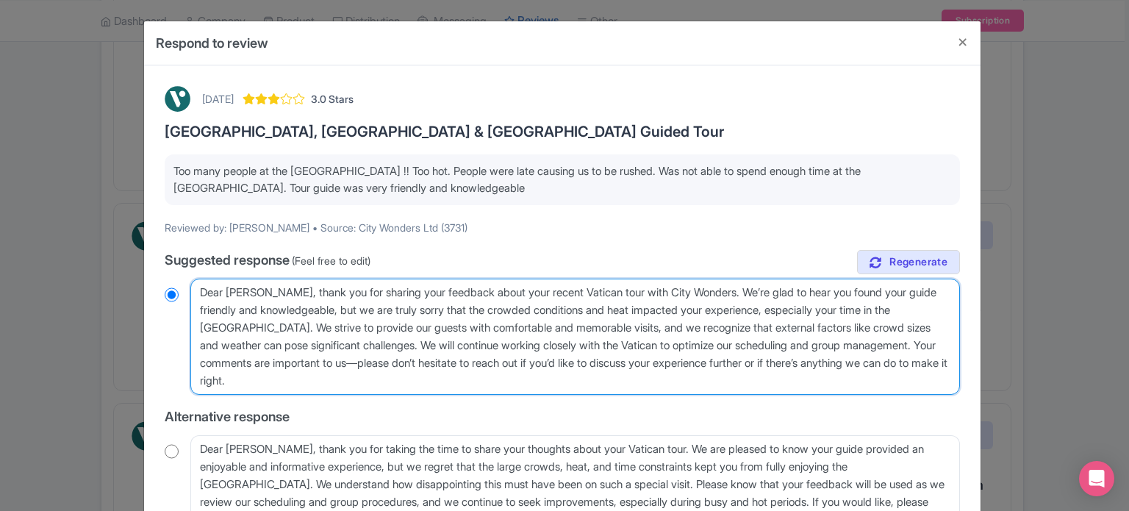
click at [542, 293] on textarea "Dear [PERSON_NAME], thank you for sharing your feedback about your recent Vatic…" at bounding box center [575, 337] width 770 height 116
type textarea "Dear [PERSON_NAME], thank you for sharing your feedback about your JVatican tou…"
radio input "true"
type textarea "Dear [PERSON_NAME], thank you for sharing your feedback about your JuVatican to…"
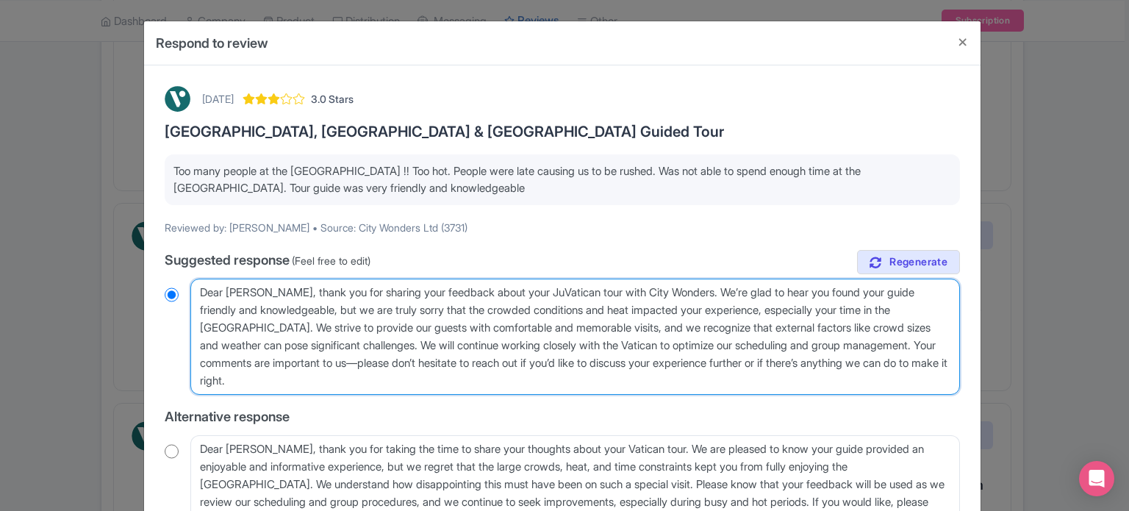
radio input "true"
type textarea "Dear [PERSON_NAME], thank you for sharing your feedback about your JulVatican t…"
radio input "true"
type textarea "Dear [PERSON_NAME], thank you for sharing your feedback about your JulyVatican …"
radio input "true"
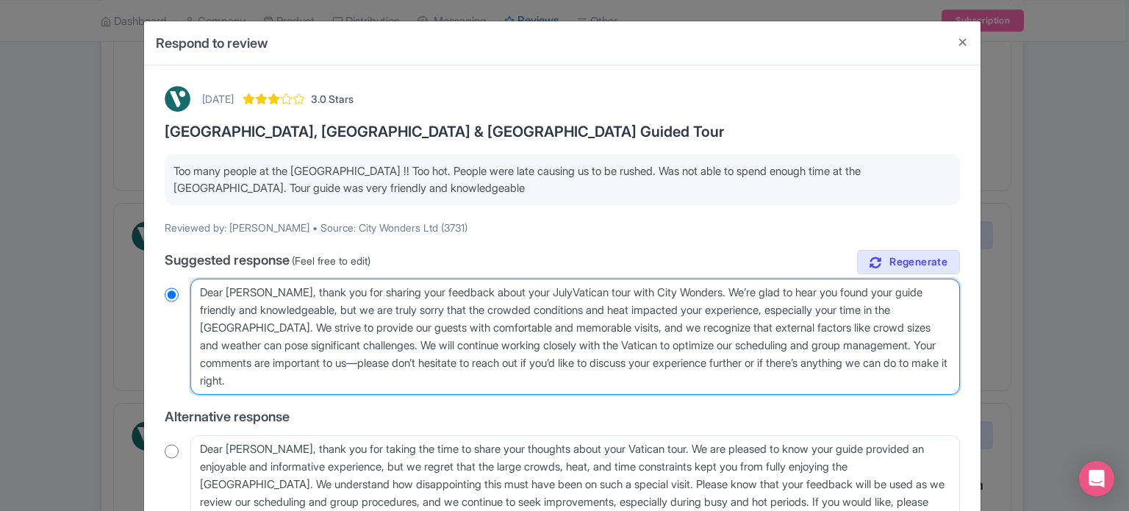
type textarea "Dear [PERSON_NAME], thank you for sharing your feedback about your July Vatican…"
radio input "true"
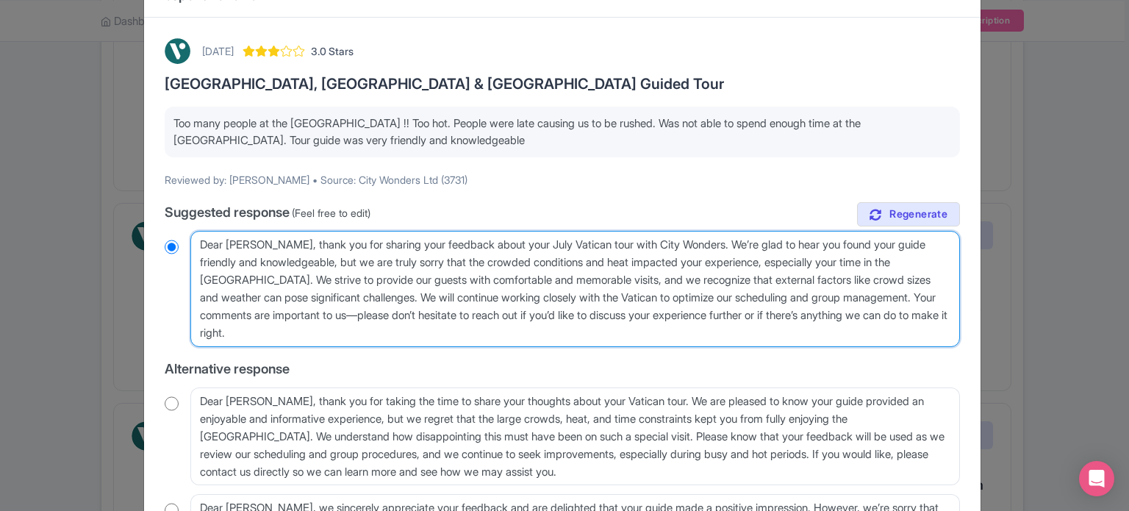
scroll to position [74, 0]
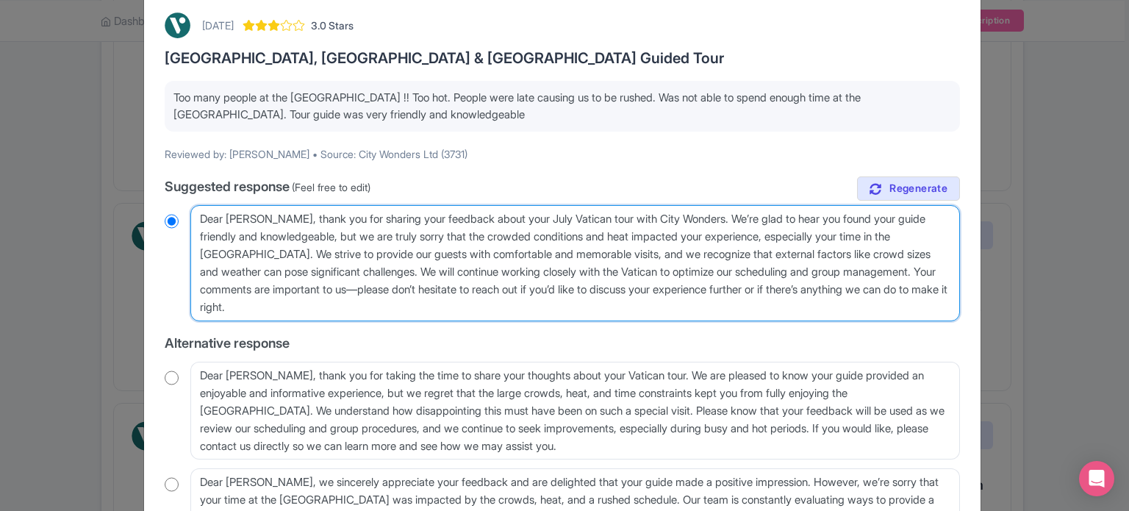
drag, startPoint x: 777, startPoint y: 271, endPoint x: 265, endPoint y: 291, distance: 512.1
click at [265, 291] on textarea "Dear [PERSON_NAME], thank you for sharing your feedback about your recent Vatic…" at bounding box center [575, 263] width 770 height 116
type textarea "Dear [PERSON_NAME], thank you for sharing your feedback about your July Vatican…"
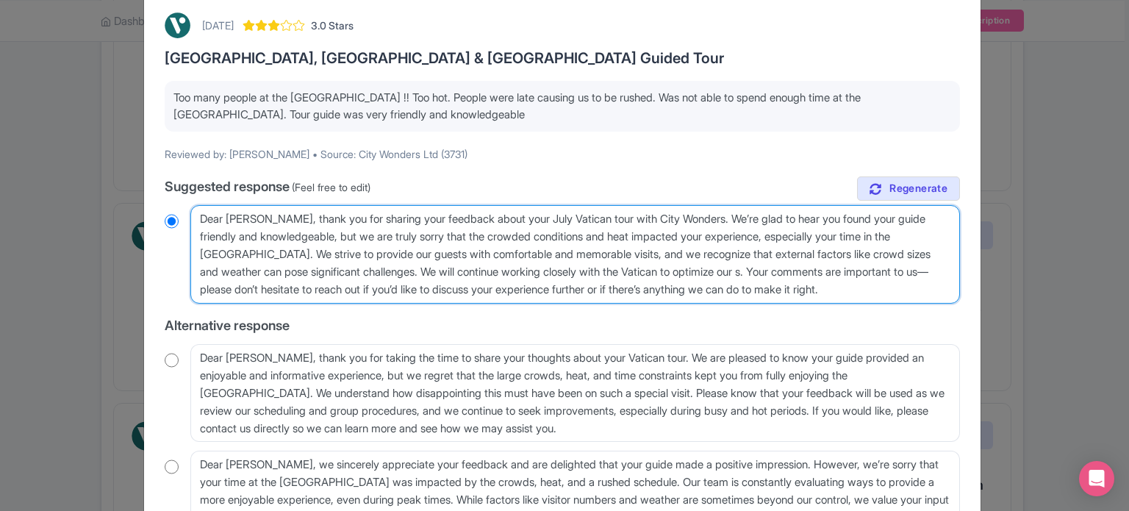
radio input "true"
type textarea "Dear [PERSON_NAME], thank you for sharing your feedback about your July Vatican…"
radio input "true"
type textarea "Dear [PERSON_NAME], thank you for sharing your feedback about your July Vatican…"
radio input "true"
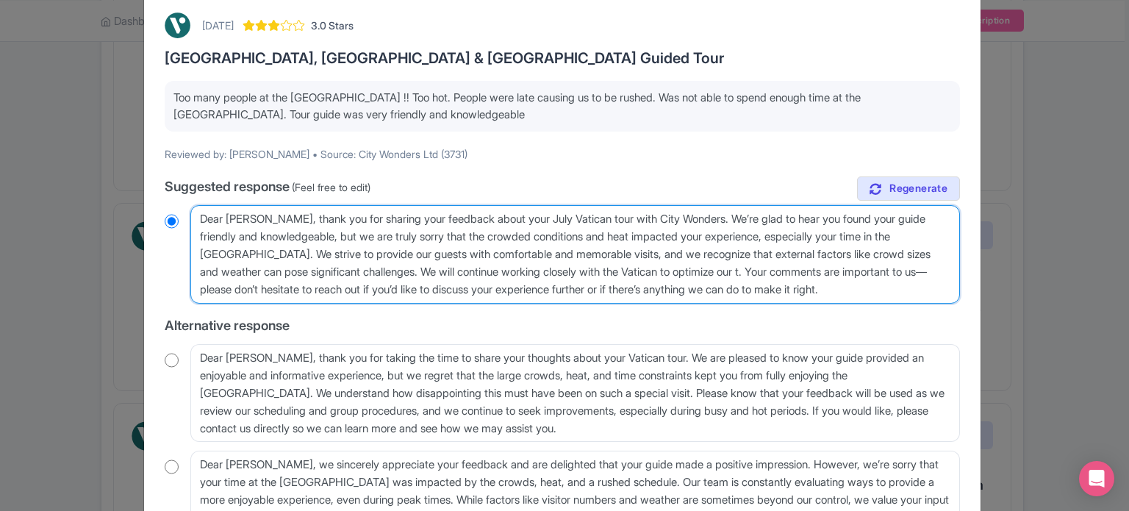
type textarea "Dear [PERSON_NAME], thank you for sharing your feedback about your July Vatican…"
radio input "true"
type textarea "Dear [PERSON_NAME], thank you for sharing your feedback about your July Vatican…"
radio input "true"
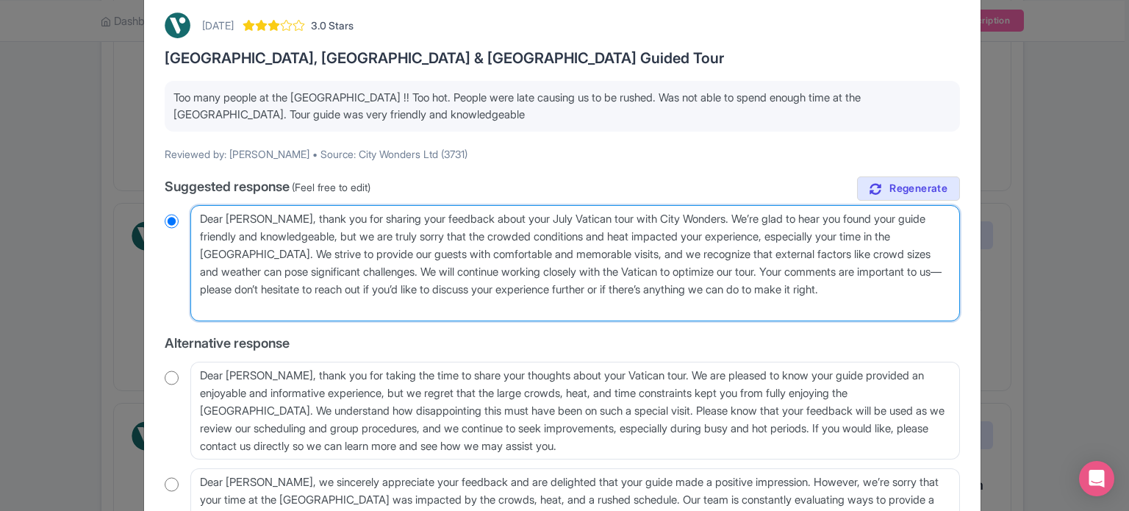
type textarea "Dear [PERSON_NAME], thank you for sharing your feedback about your July Vatican…"
radio input "true"
drag, startPoint x: 837, startPoint y: 300, endPoint x: 808, endPoint y: 268, distance: 42.7
click at [808, 268] on textarea "Dear [PERSON_NAME], thank you for sharing your feedback about your recent Vatic…" at bounding box center [575, 263] width 770 height 116
type textarea "Dear [PERSON_NAME], thank you for sharing your feedback about your July Vatican…"
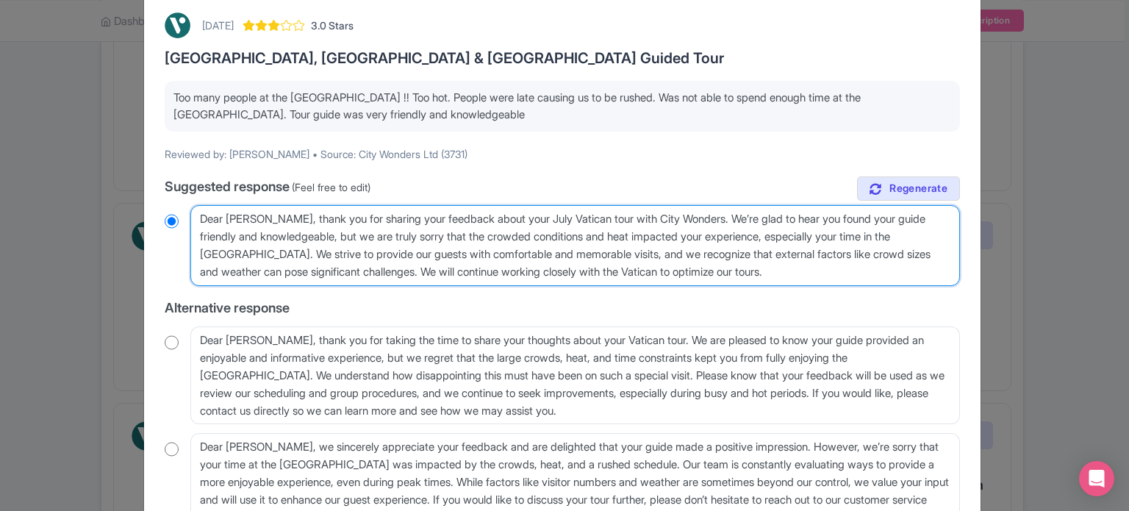
radio input "true"
type textarea "Dear [PERSON_NAME], thank you for sharing your feedback about your July Vatican…"
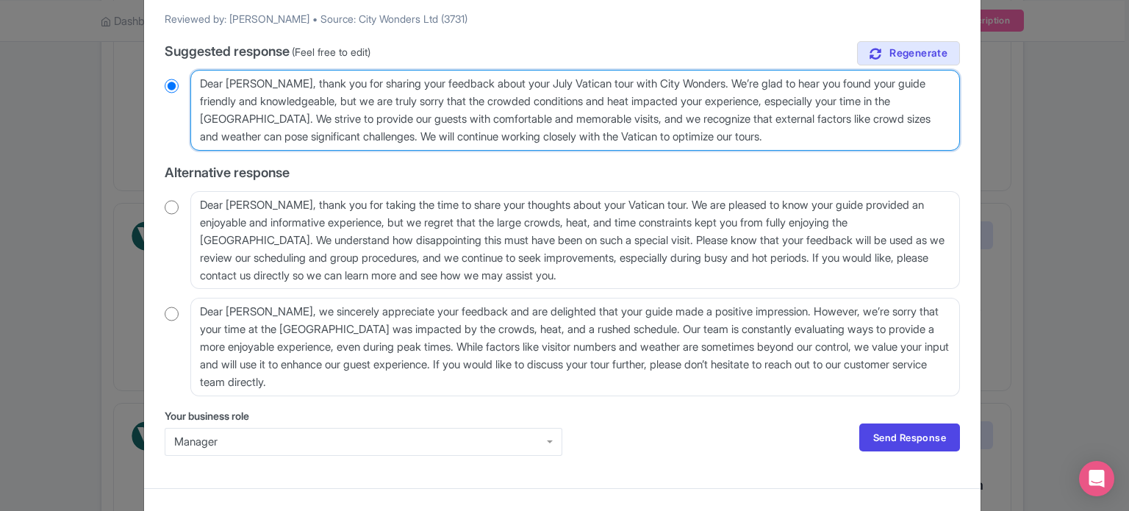
scroll to position [230, 0]
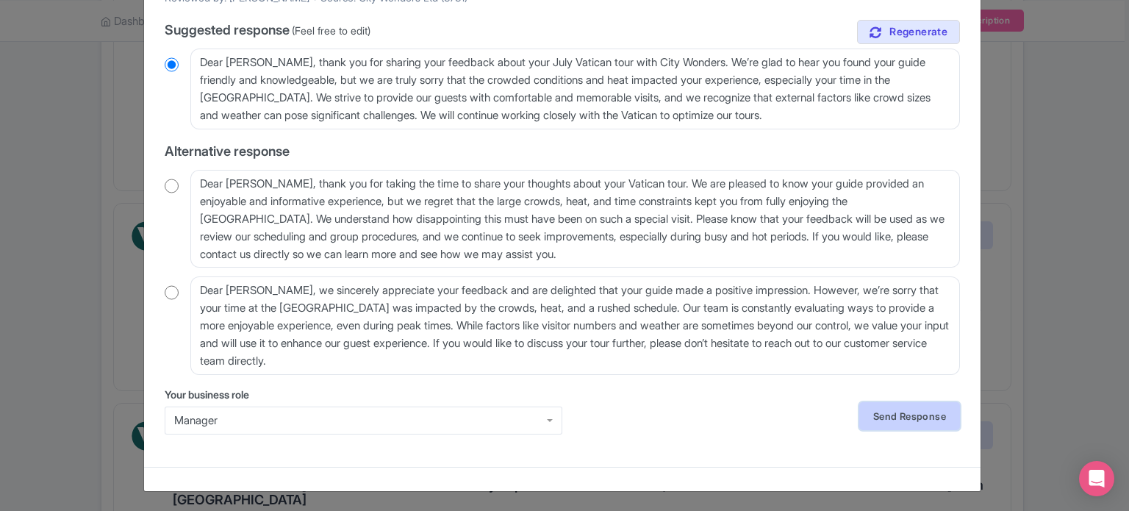
click at [894, 414] on link "Send Response" at bounding box center [909, 416] width 101 height 28
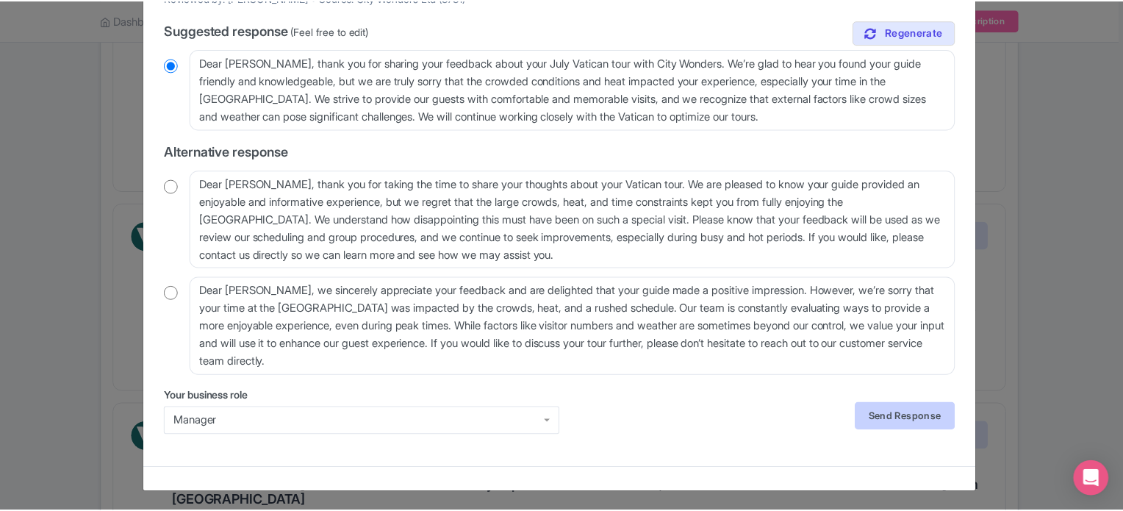
scroll to position [0, 0]
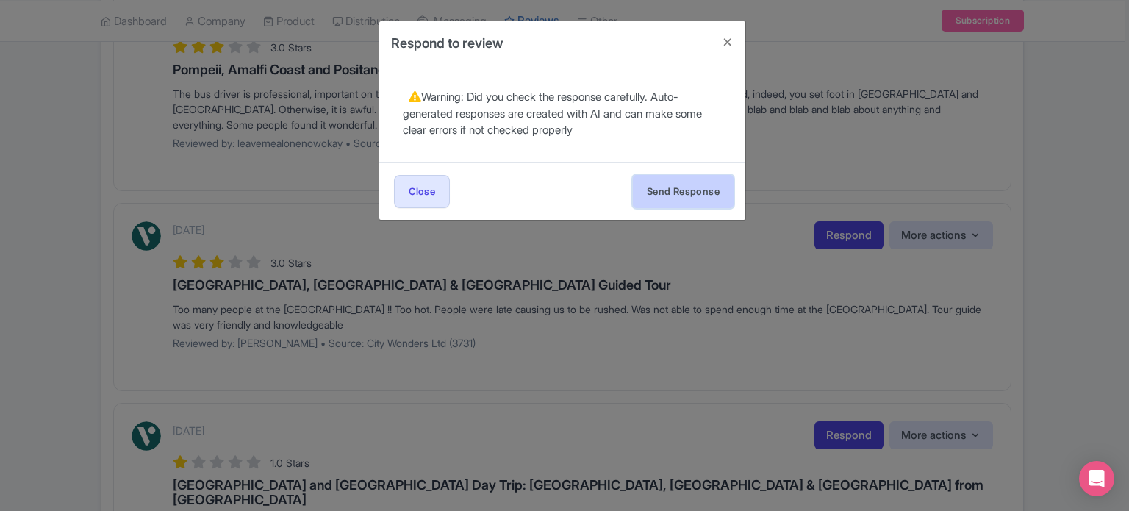
click at [686, 198] on button "Send Response" at bounding box center [683, 191] width 101 height 33
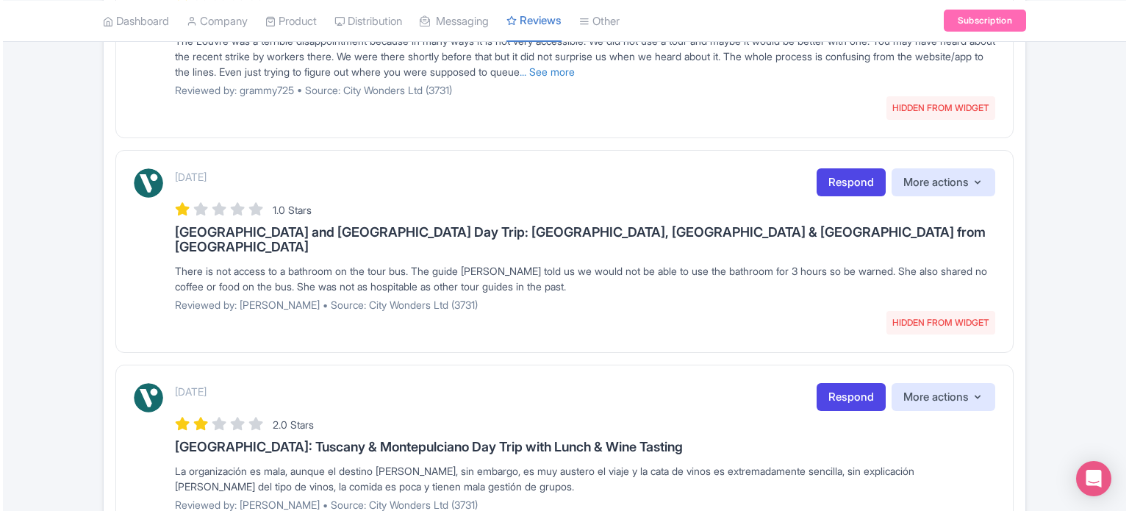
scroll to position [588, 0]
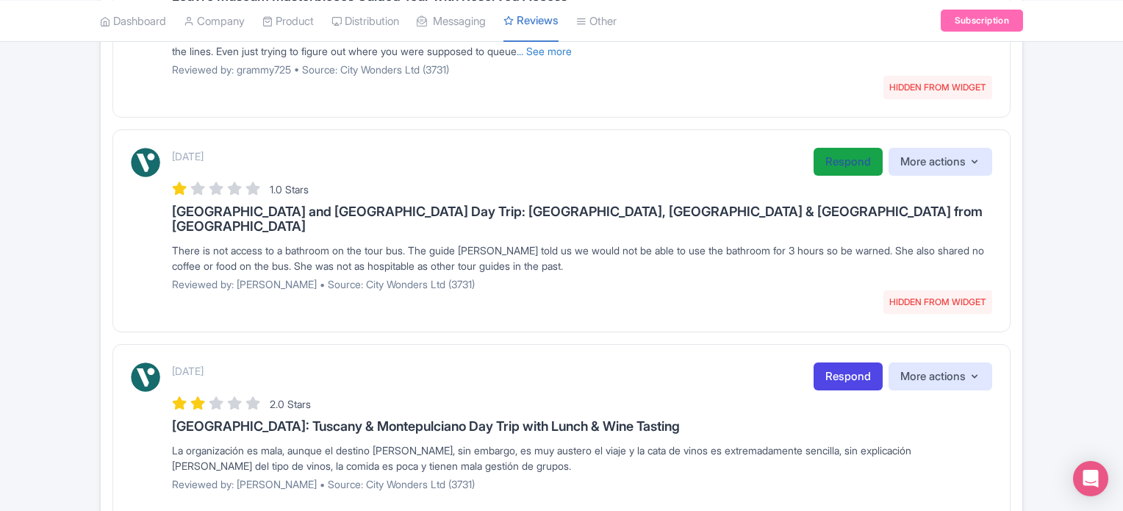
click at [832, 165] on link "Respond" at bounding box center [848, 162] width 69 height 29
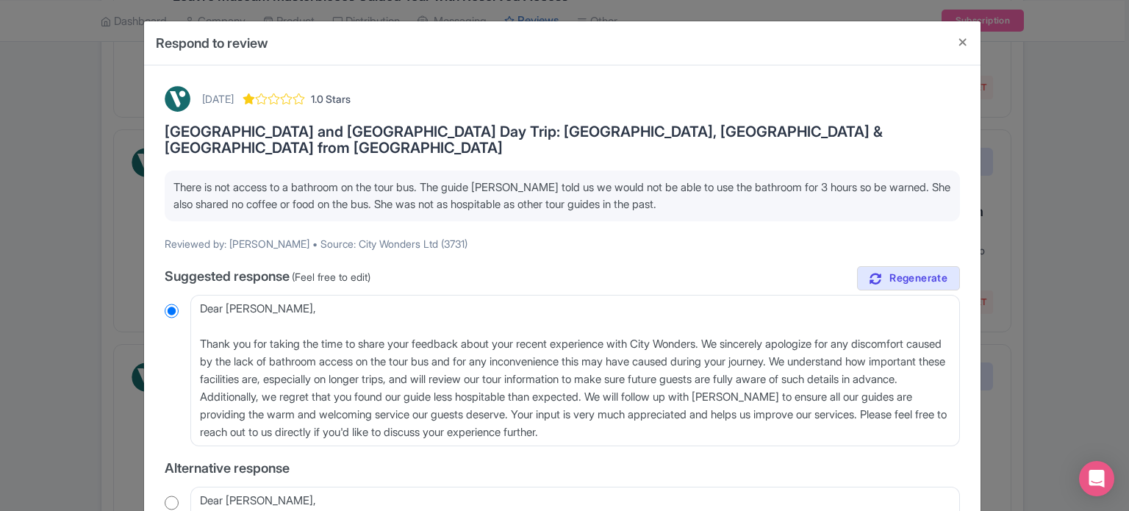
scroll to position [74, 0]
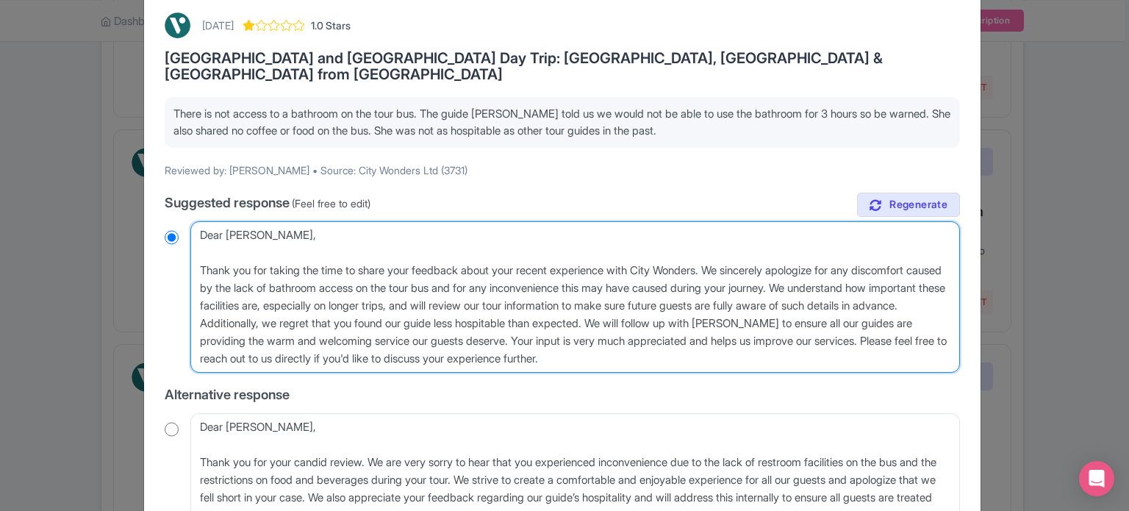
click at [555, 254] on textarea "Dear [PERSON_NAME], Thank you for taking the time to share your feedback about …" at bounding box center [575, 296] width 770 height 151
type textarea "Dear [PERSON_NAME], Thank you for taking the time to share your feedback about …"
radio input "true"
drag, startPoint x: 320, startPoint y: 307, endPoint x: 505, endPoint y: 290, distance: 186.0
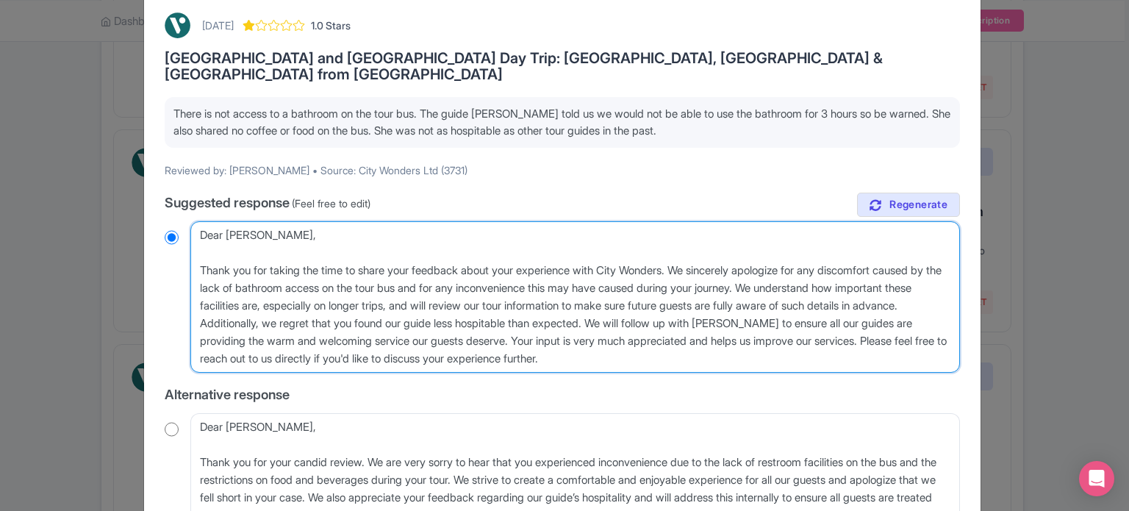
click at [505, 290] on textarea "Dear [PERSON_NAME], Thank you for taking the time to share your feedback about …" at bounding box center [575, 296] width 770 height 151
type textarea "Dear [PERSON_NAME], Thank you for taking the time to share your feedback about …"
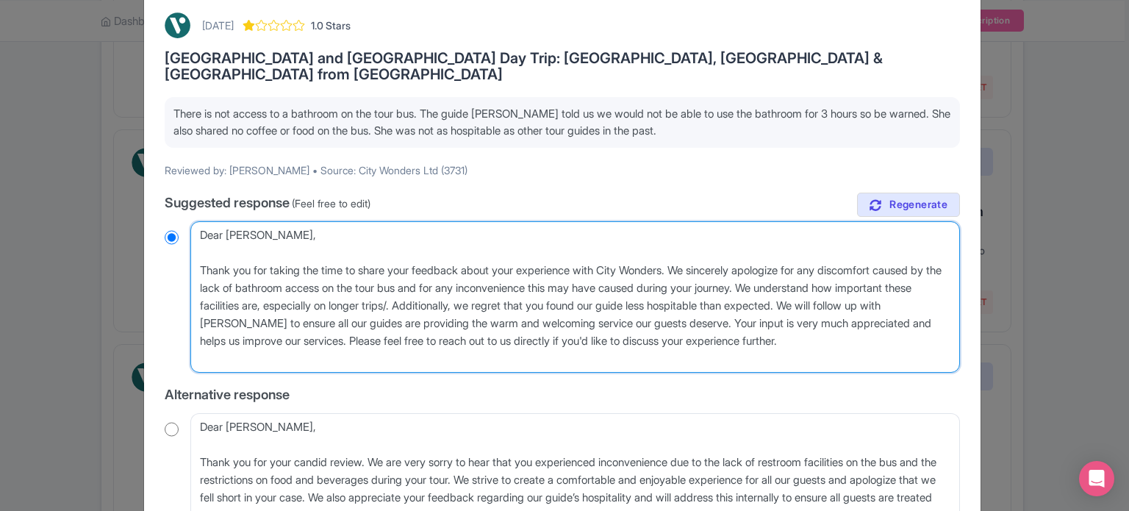
radio input "true"
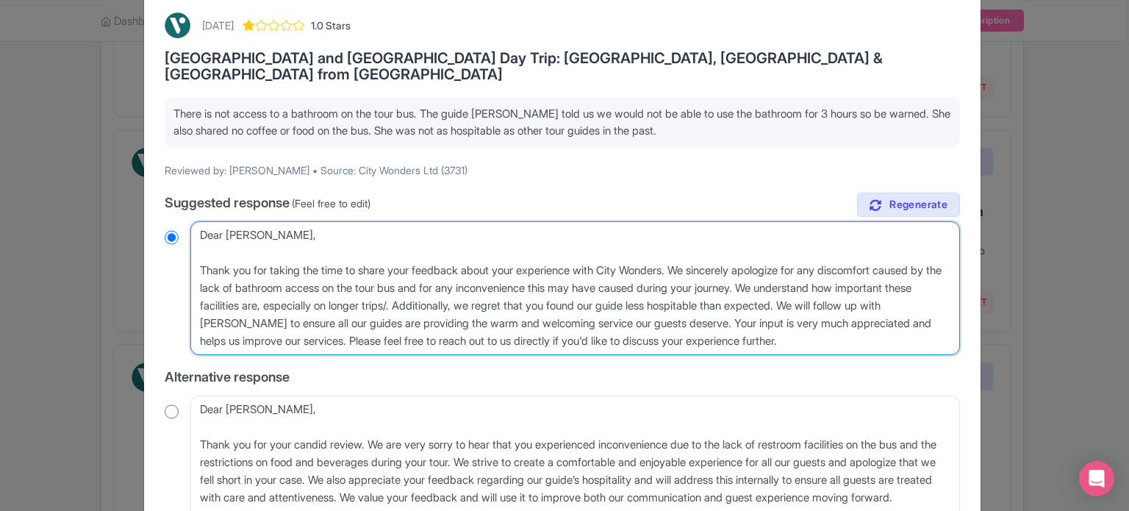
type textarea "Dear [PERSON_NAME], Thank you for taking the time to share your feedback about …"
radio input "true"
type textarea "Dear [PERSON_NAME], Thank you for taking the time to share your feedback about …"
radio input "true"
click at [512, 285] on textarea "Dear [PERSON_NAME], Thank you for taking the time to share your feedback about …" at bounding box center [575, 288] width 770 height 134
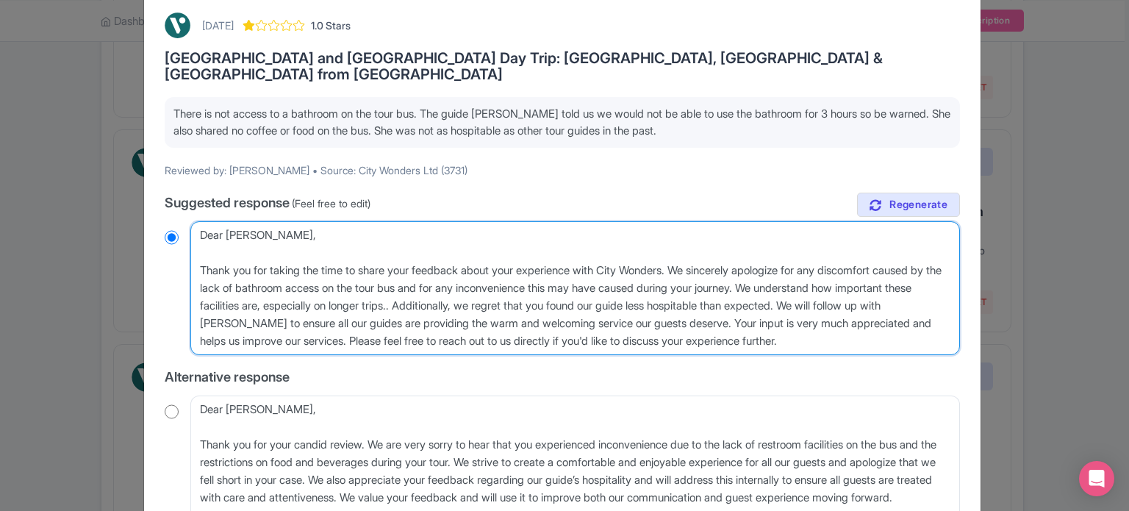
type textarea "Dear [PERSON_NAME], Thank you for taking the time to share your feedback about …"
radio input "true"
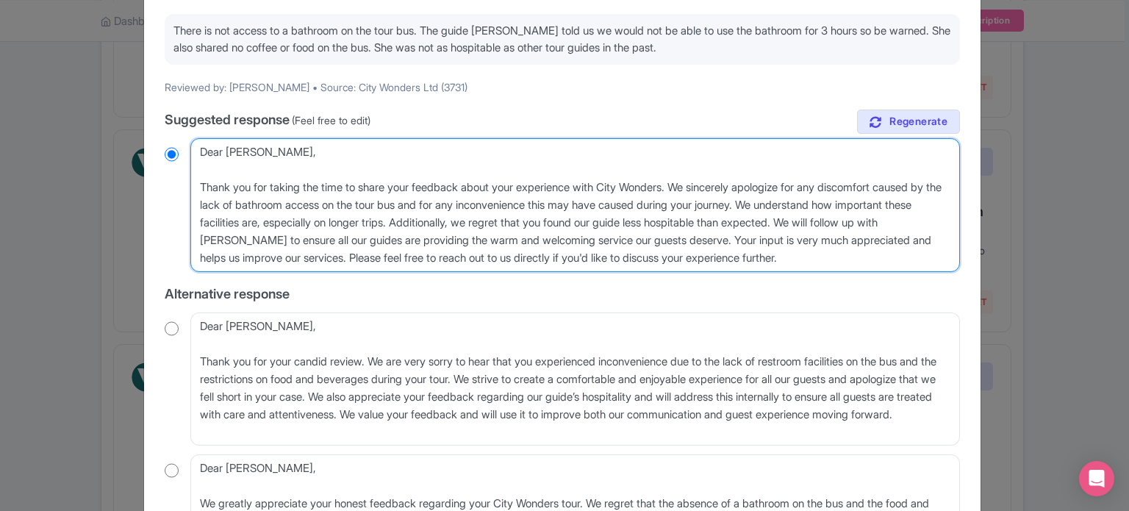
scroll to position [221, 0]
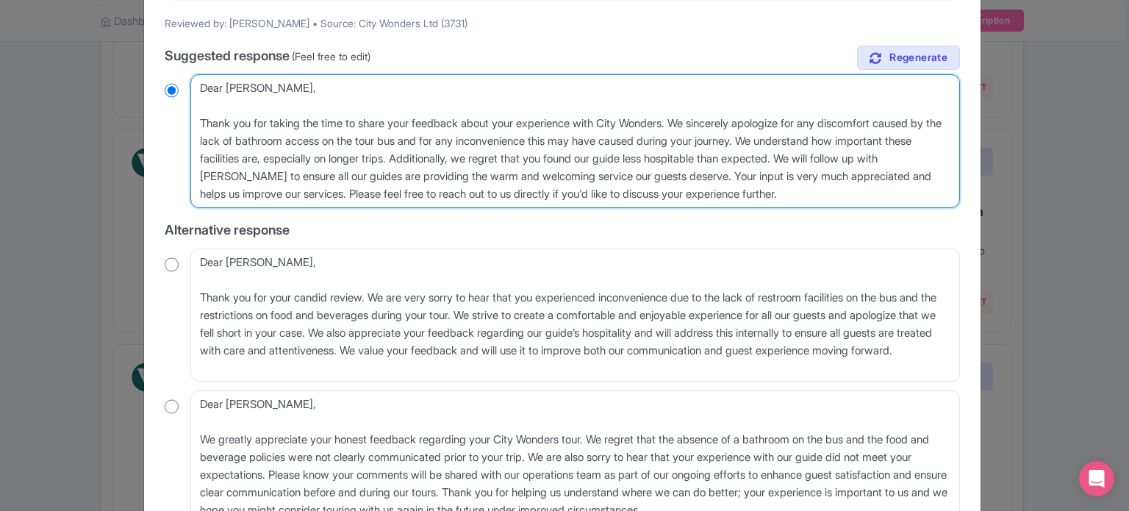
drag, startPoint x: 924, startPoint y: 141, endPoint x: 792, endPoint y: 160, distance: 133.0
click at [792, 160] on textarea "Dear [PERSON_NAME], Thank you for taking the time to share your feedback about …" at bounding box center [575, 141] width 770 height 134
type textarea "Dear [PERSON_NAME], Thank you for taking the time to share your feedback about …"
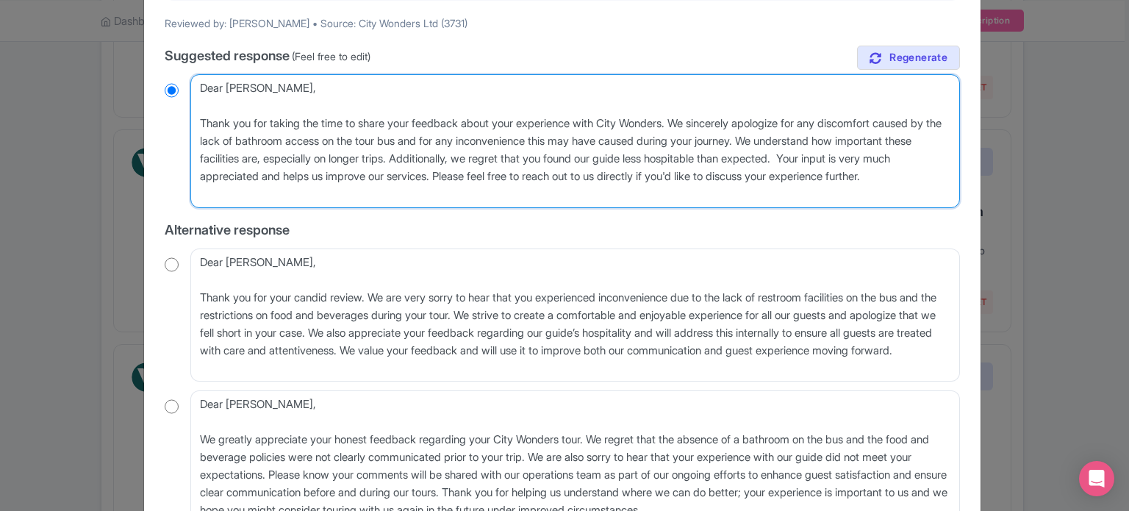
radio input "true"
type textarea "Dear [PERSON_NAME], Thank you for taking the time to share your feedback about …"
radio input "true"
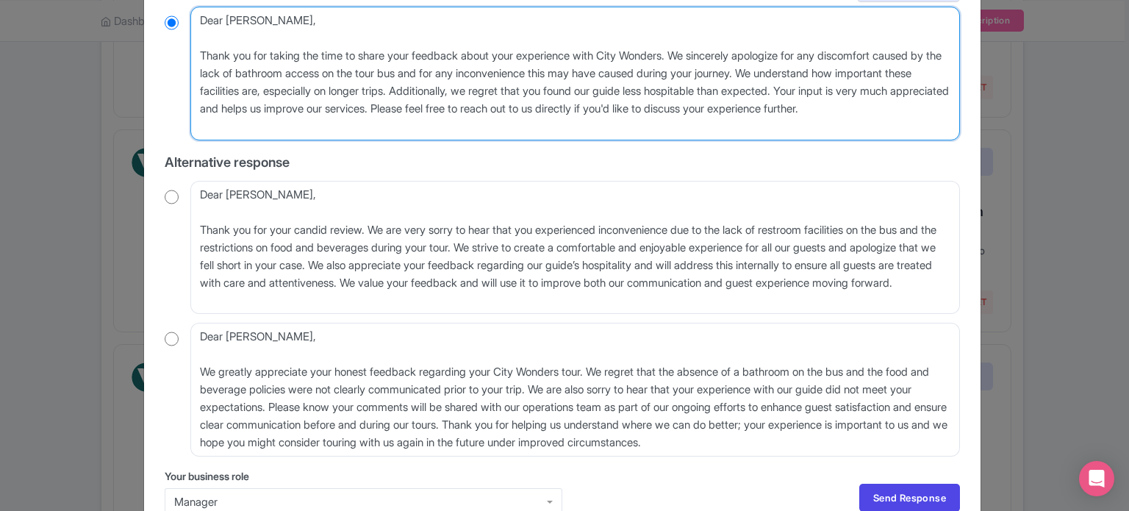
scroll to position [354, 0]
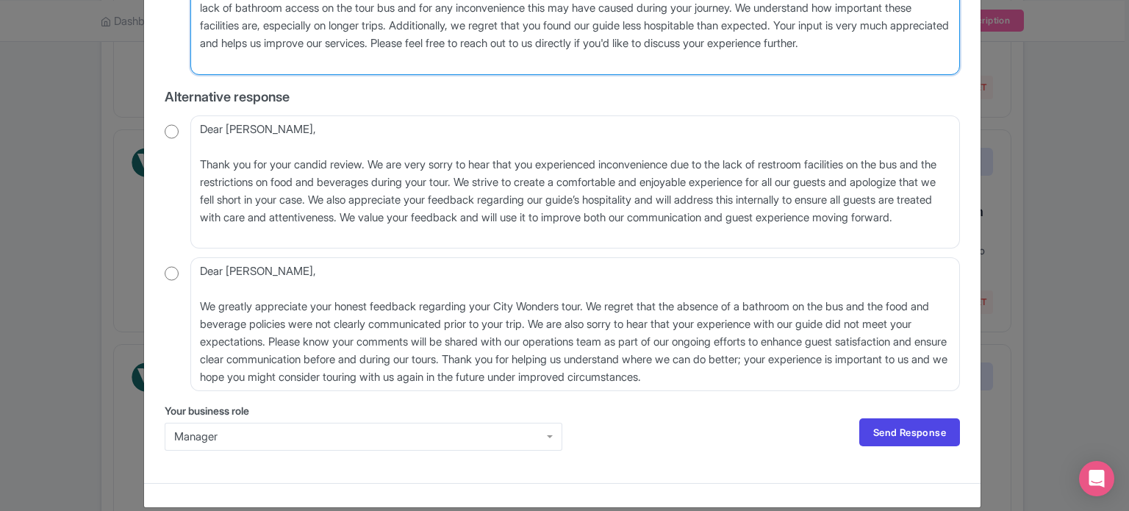
type textarea "Dear [PERSON_NAME], Thank you for taking the time to share your feedback about …"
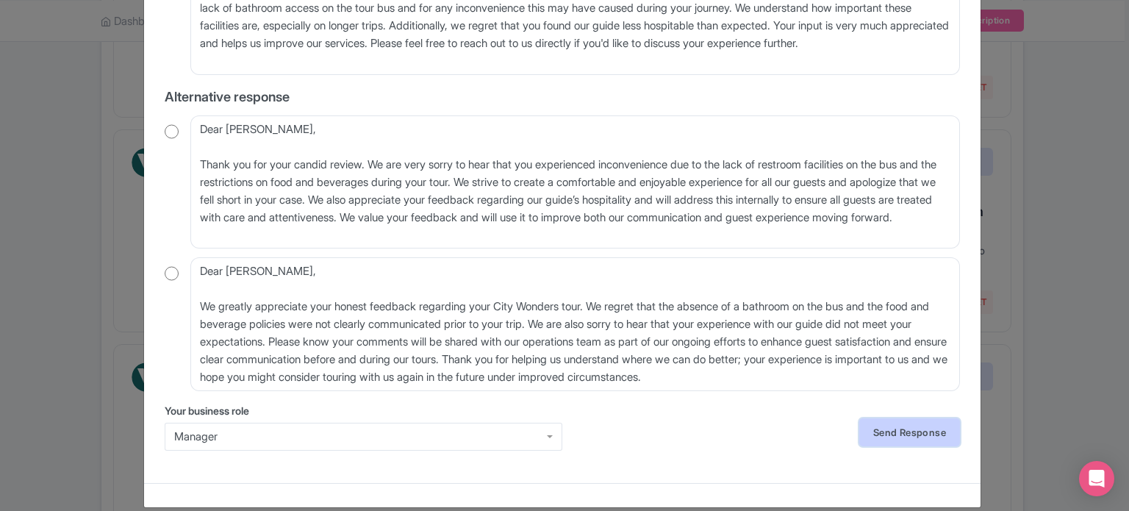
click at [907, 418] on link "Send Response" at bounding box center [909, 432] width 101 height 28
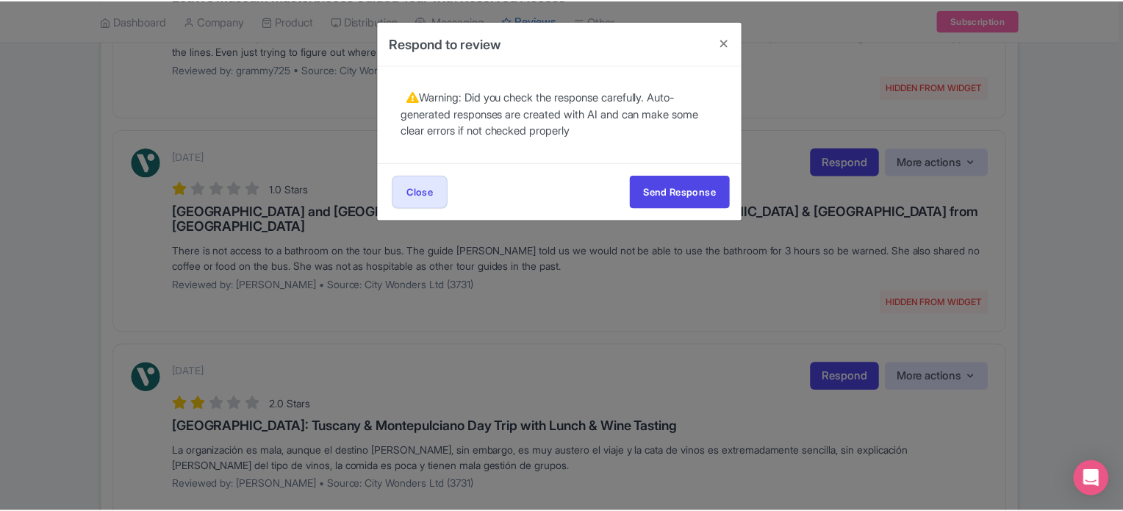
scroll to position [0, 0]
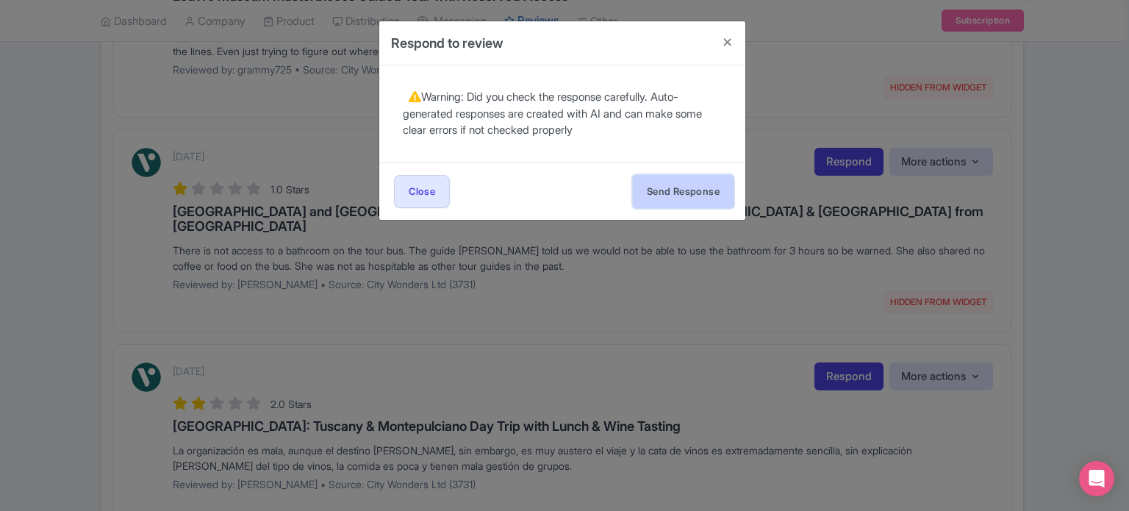
click at [679, 195] on button "Send Response" at bounding box center [683, 191] width 101 height 33
